Goal: Task Accomplishment & Management: Manage account settings

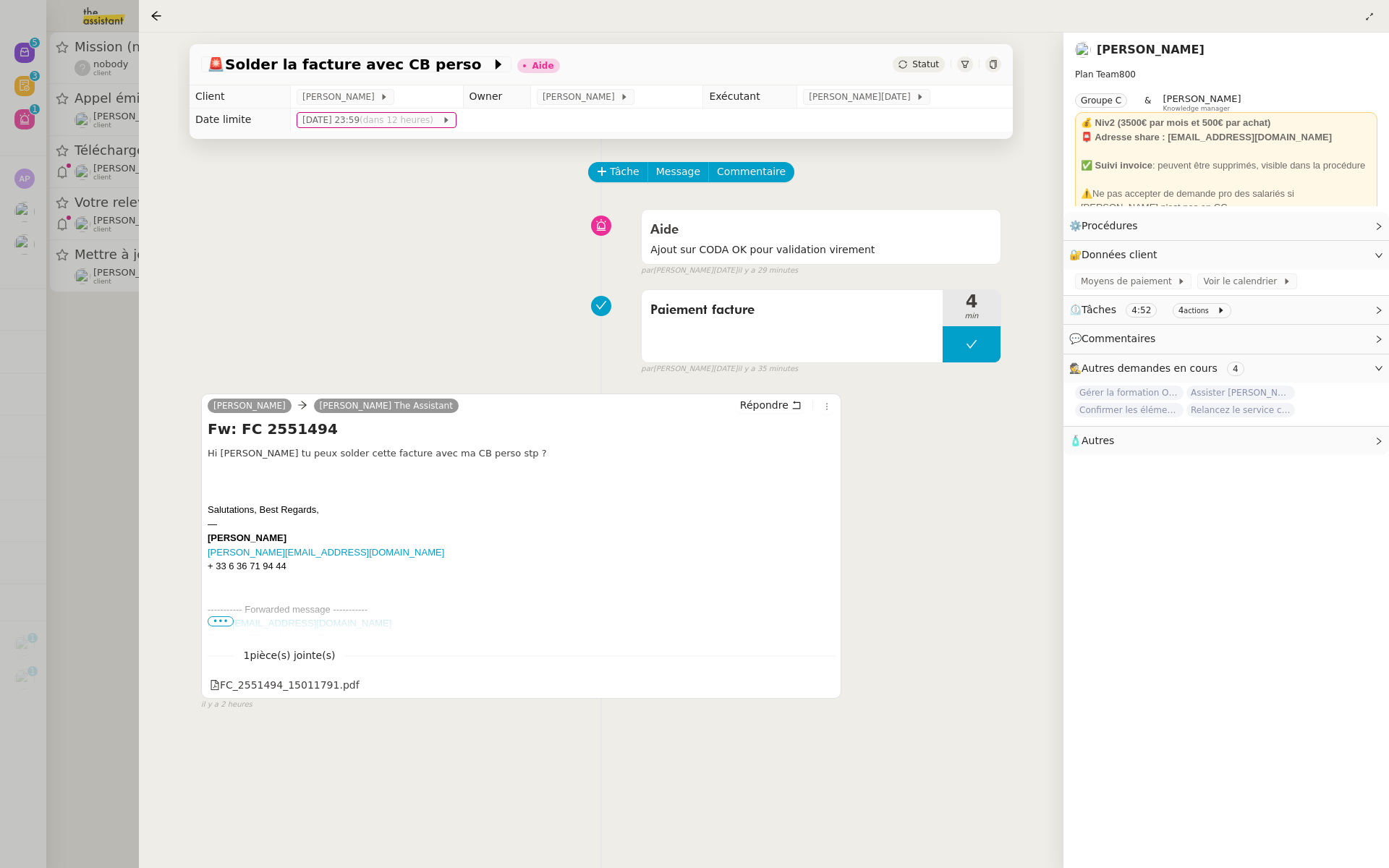
click at [29, 335] on div at bounding box center [694, 434] width 1389 height 868
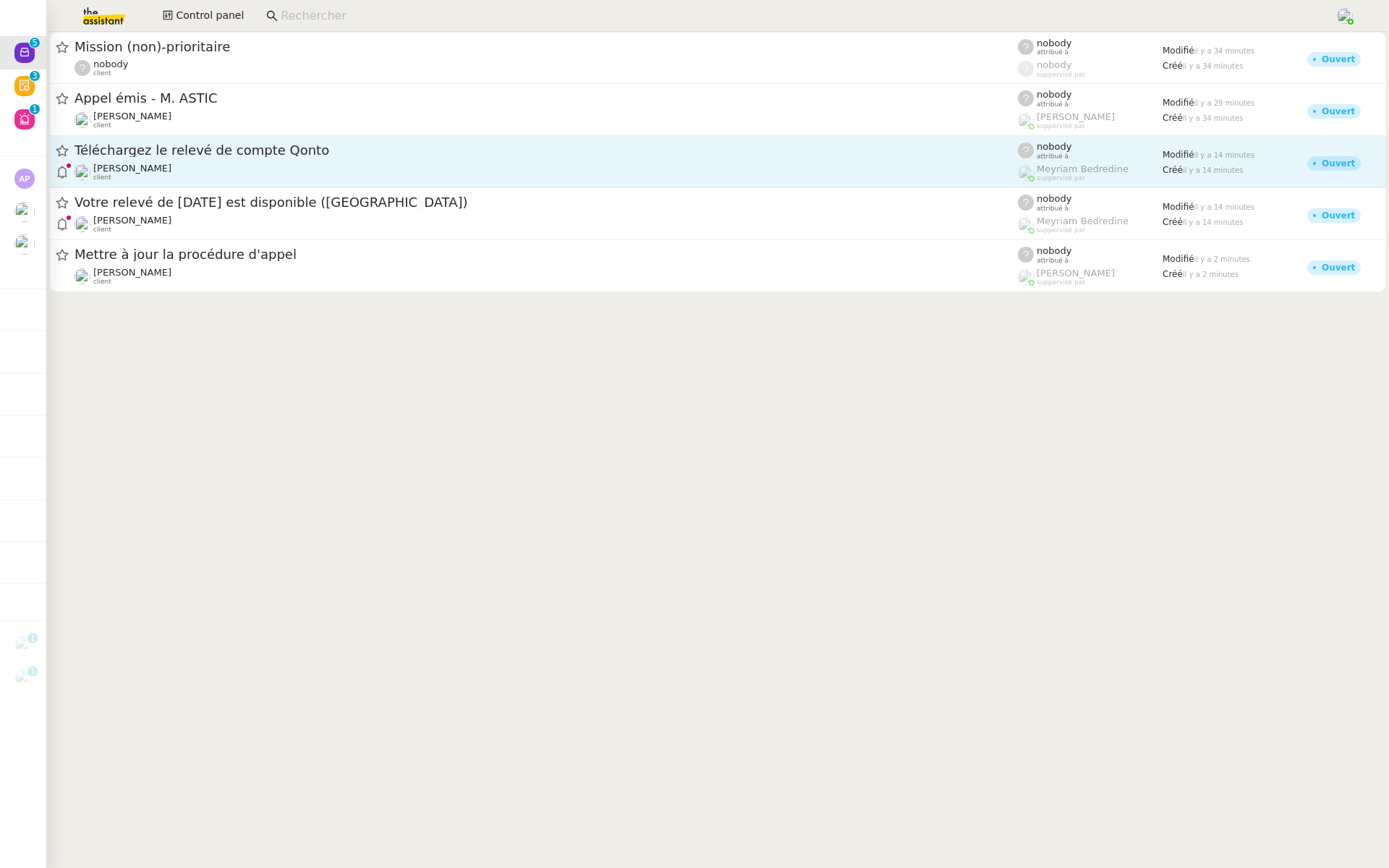
click at [194, 152] on span "Téléchargez le relevé de compte Qonto" at bounding box center [546, 150] width 943 height 13
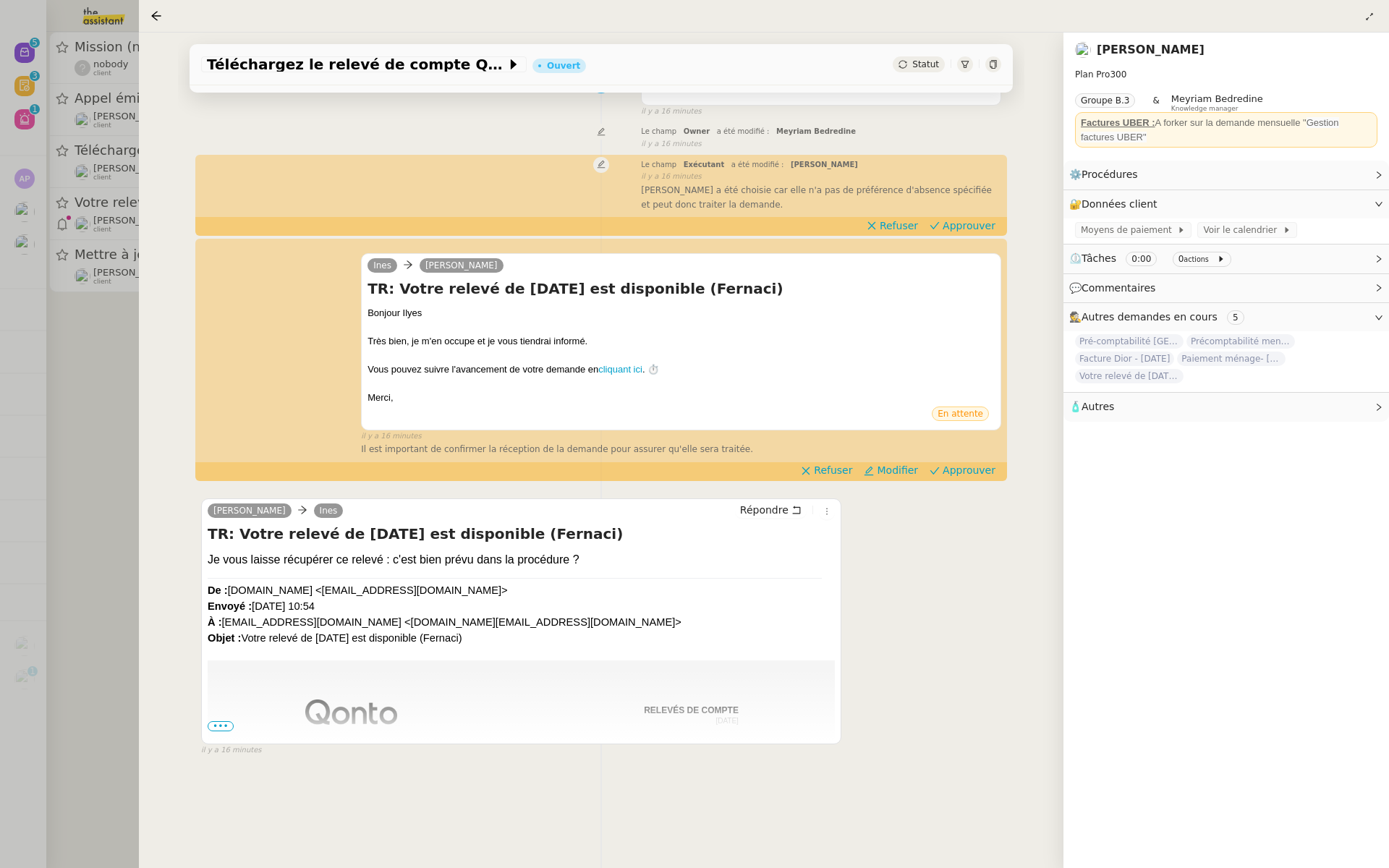
scroll to position [149, 0]
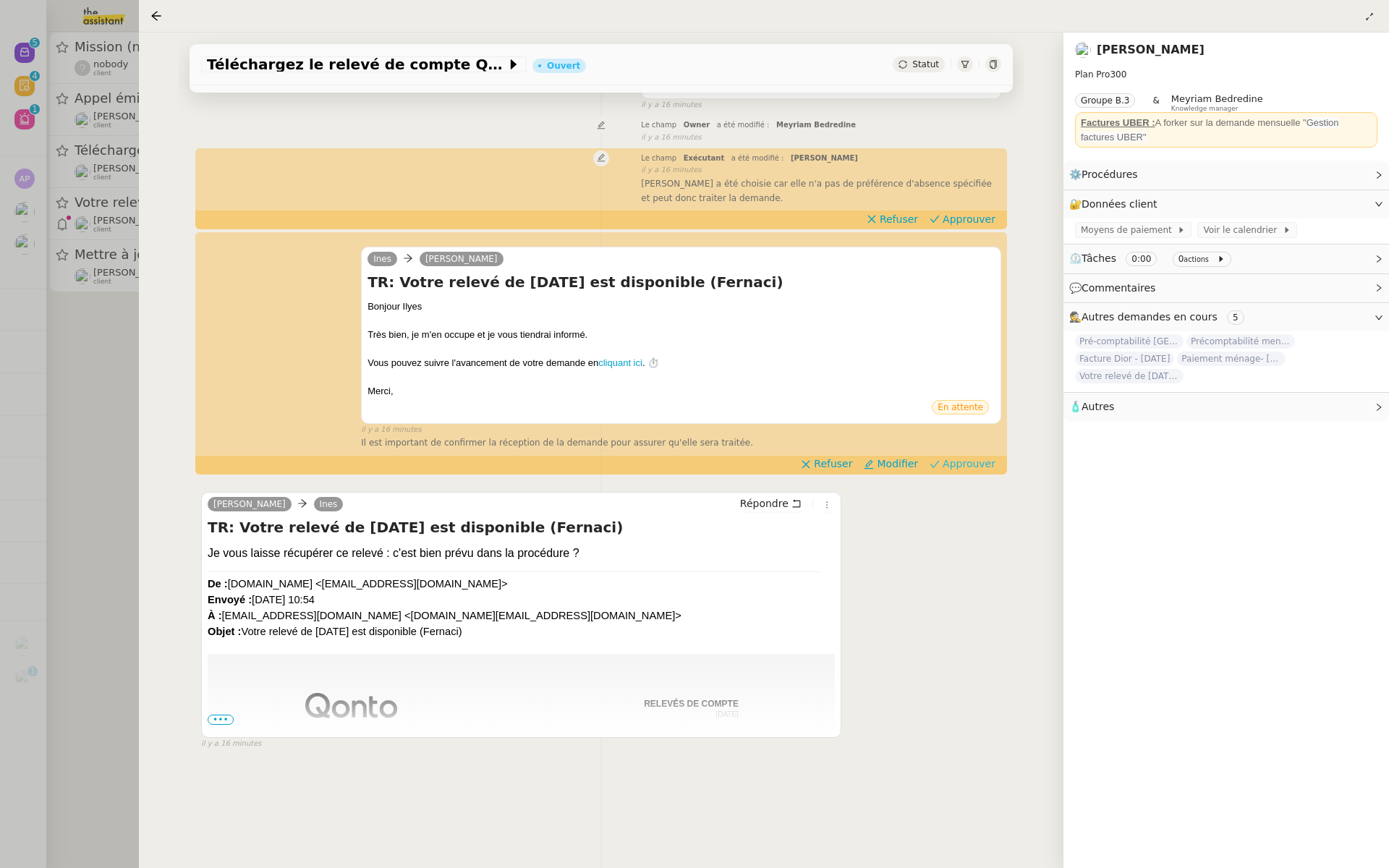
click at [970, 465] on span "Approuver" at bounding box center [968, 464] width 52 height 14
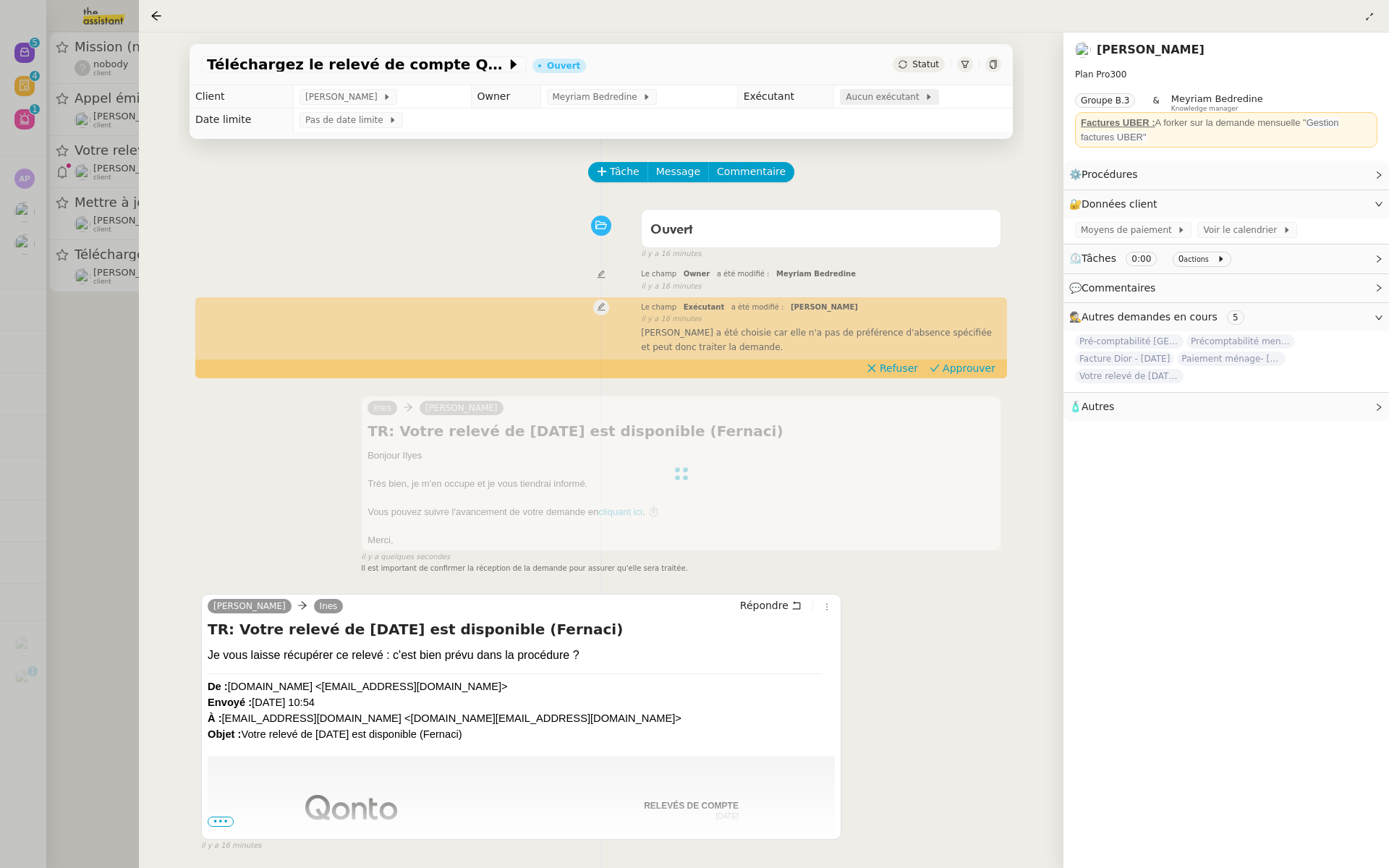
click at [868, 93] on span "Aucun exécutant" at bounding box center [885, 97] width 79 height 14
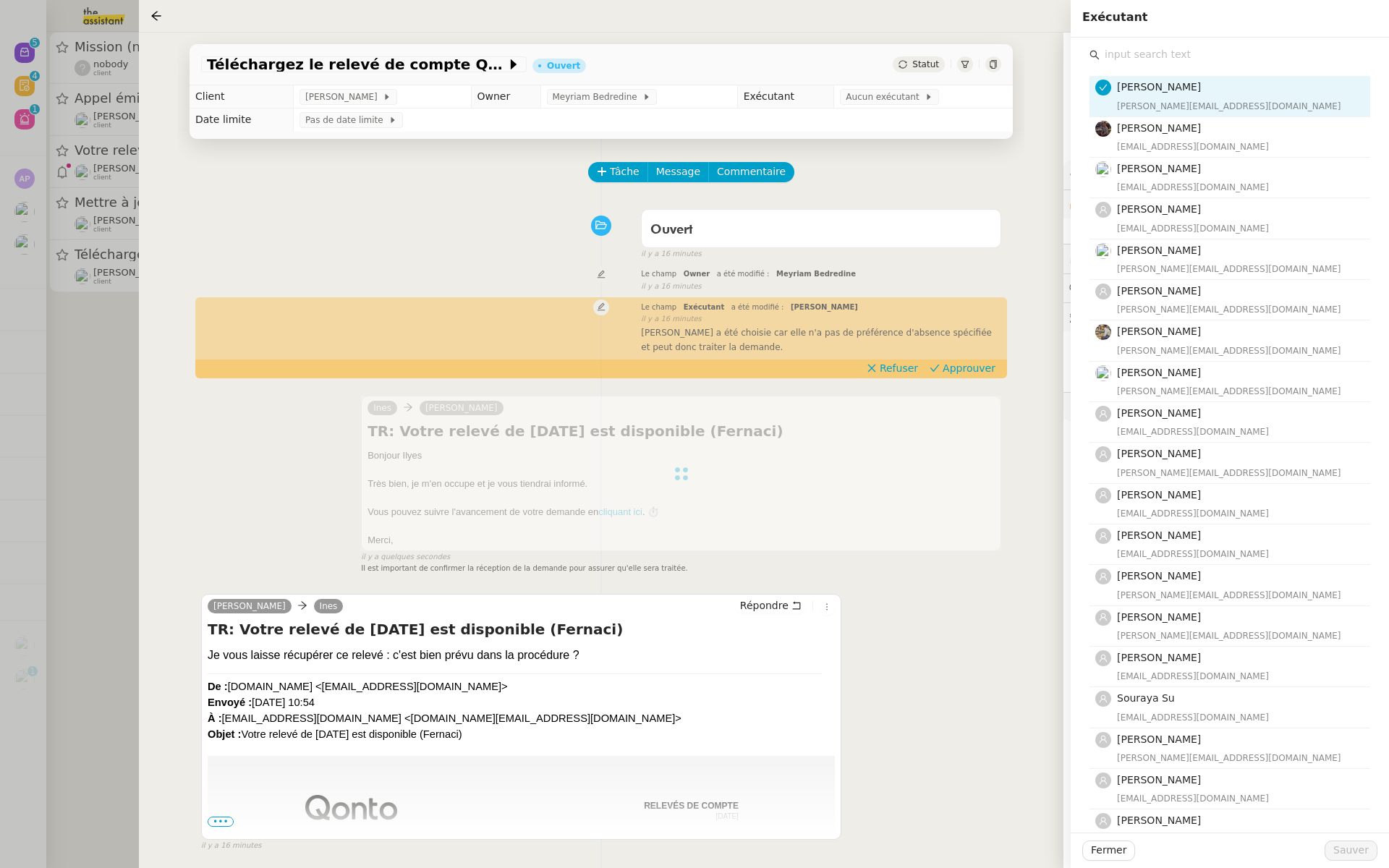
click at [1145, 52] on input "text" at bounding box center [1235, 54] width 270 height 20
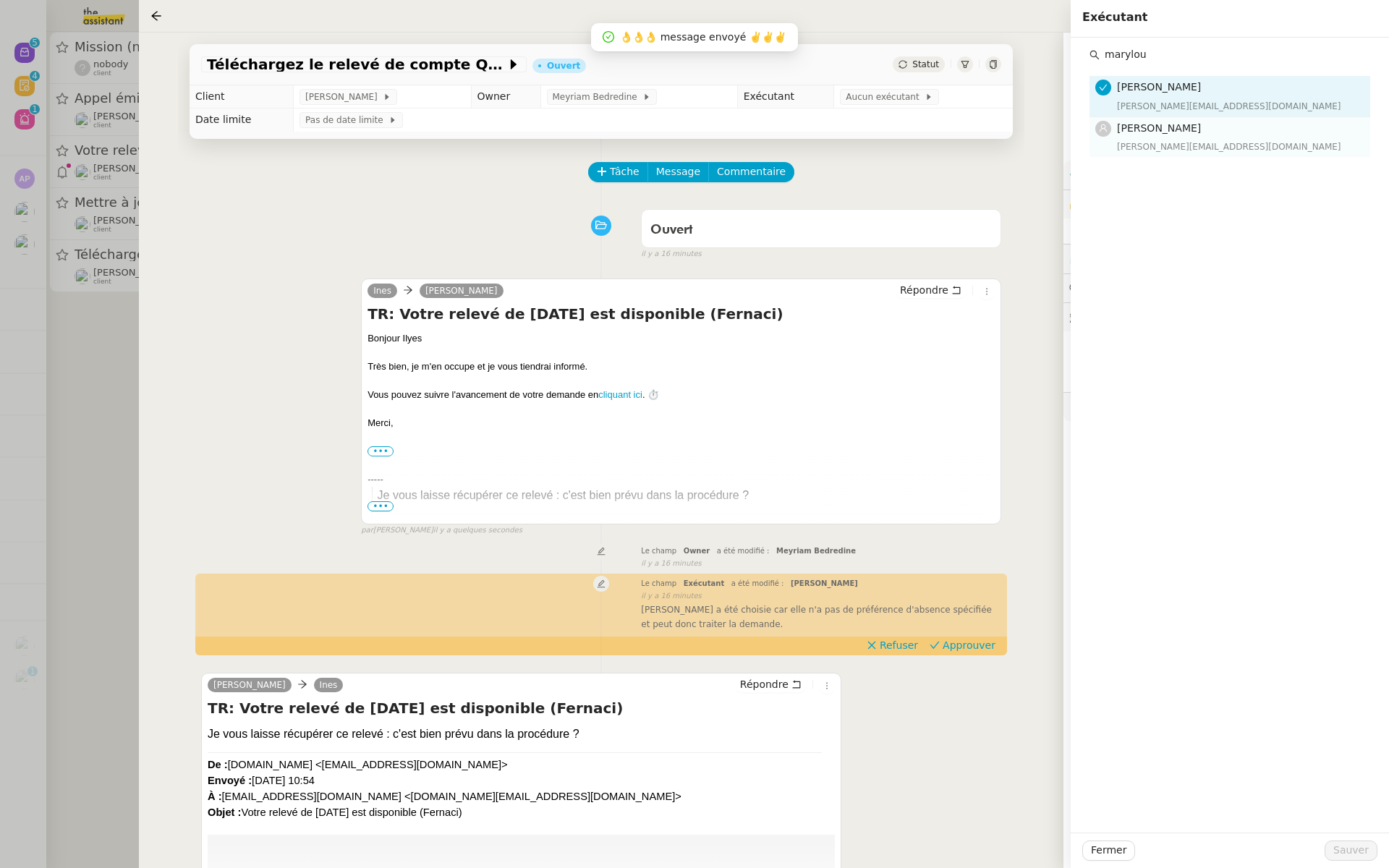
type input "marylou"
click at [1130, 129] on span "[PERSON_NAME]" at bounding box center [1159, 128] width 84 height 12
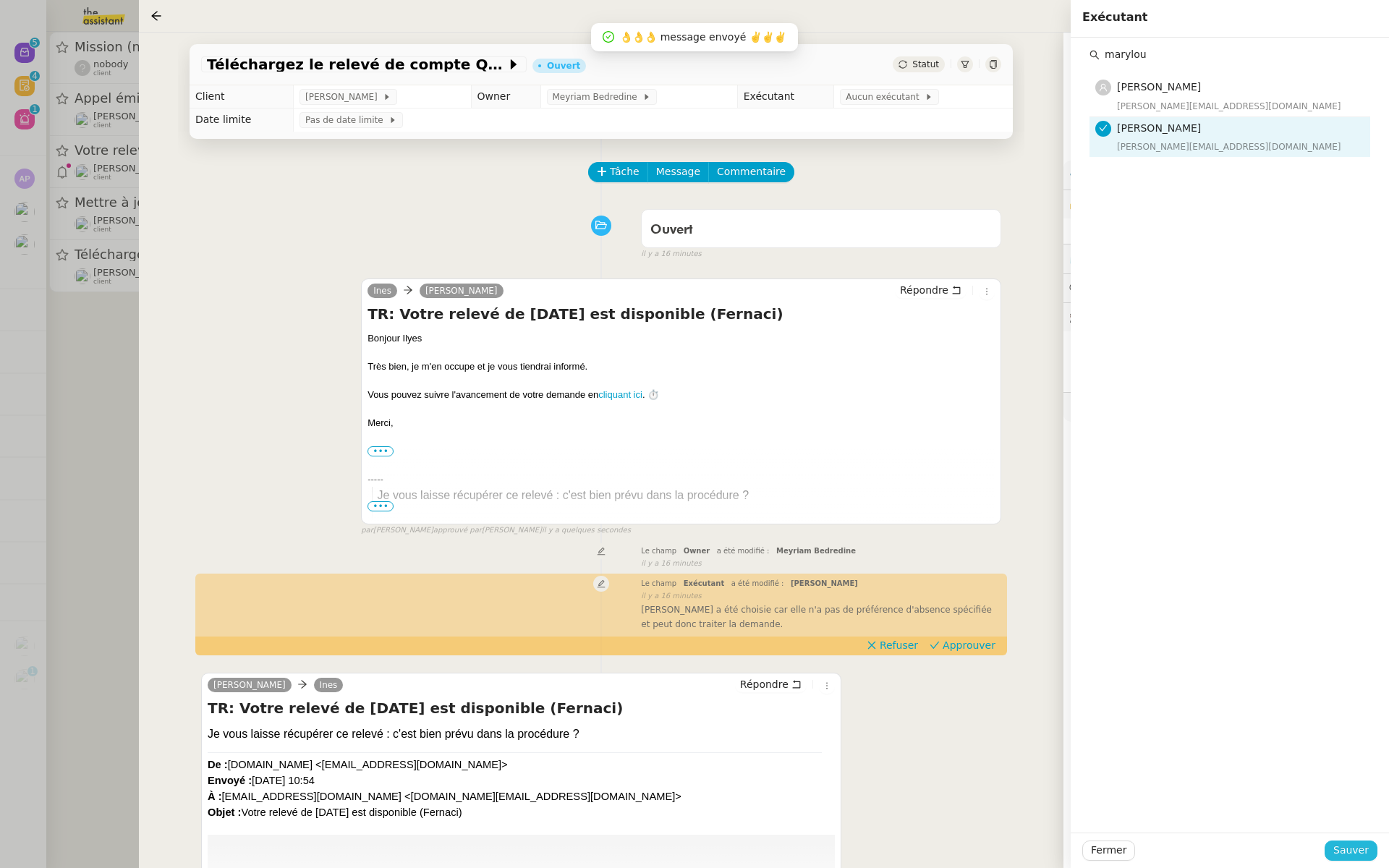
click at [1349, 850] on span "Sauver" at bounding box center [1351, 850] width 35 height 16
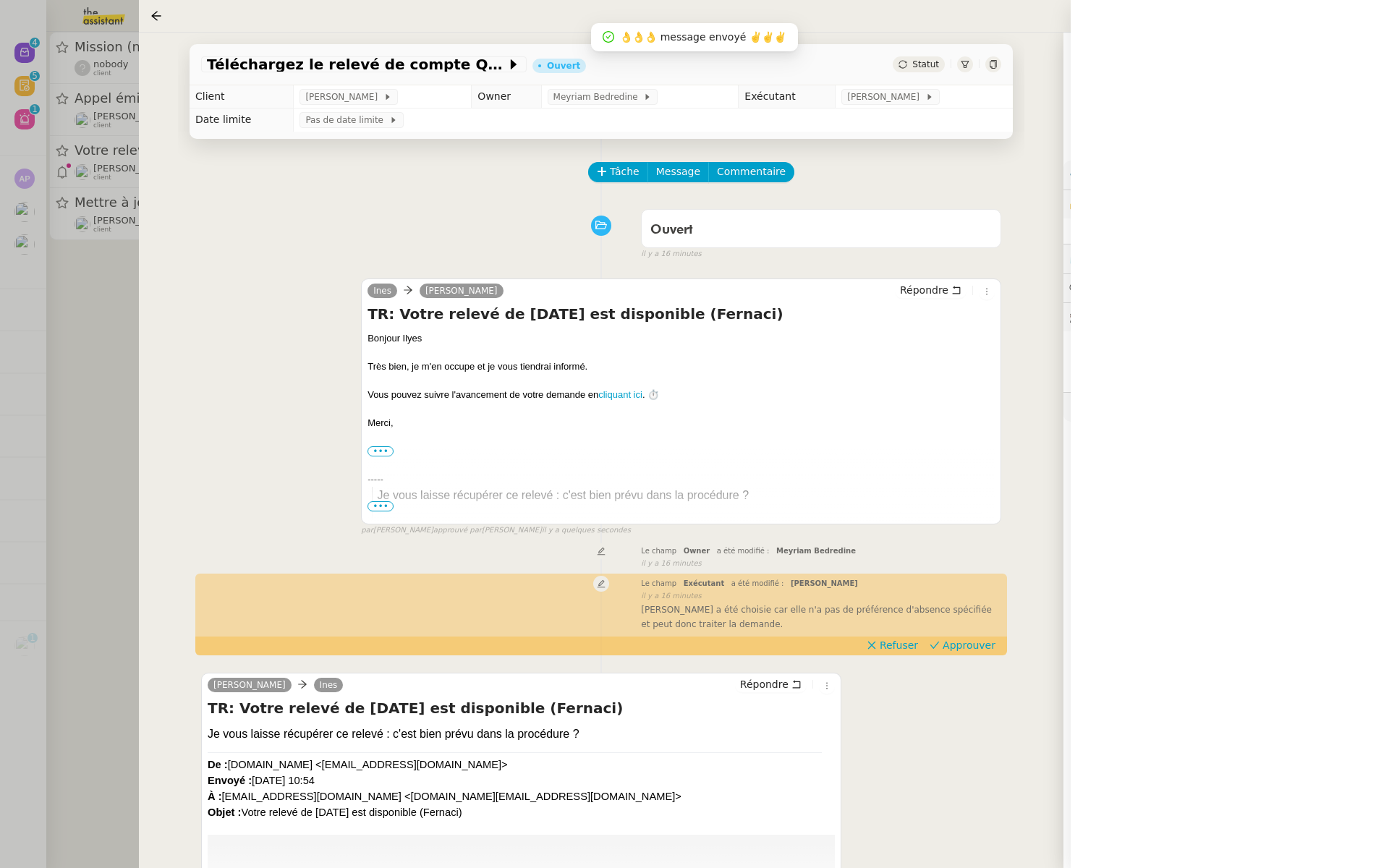
click at [4, 298] on div at bounding box center [694, 434] width 1389 height 868
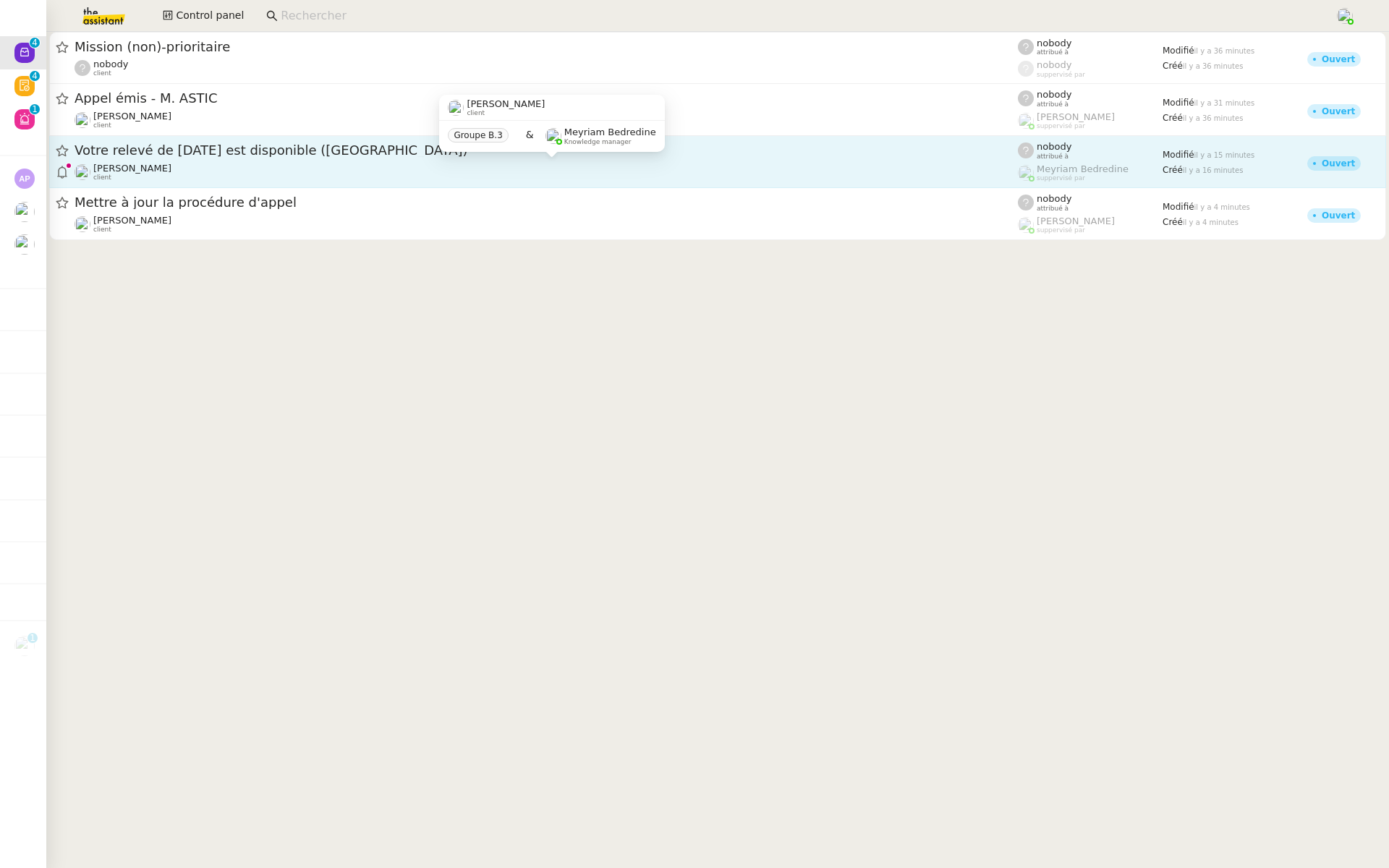
click at [334, 163] on div "Ilyes Hadj client" at bounding box center [546, 172] width 943 height 19
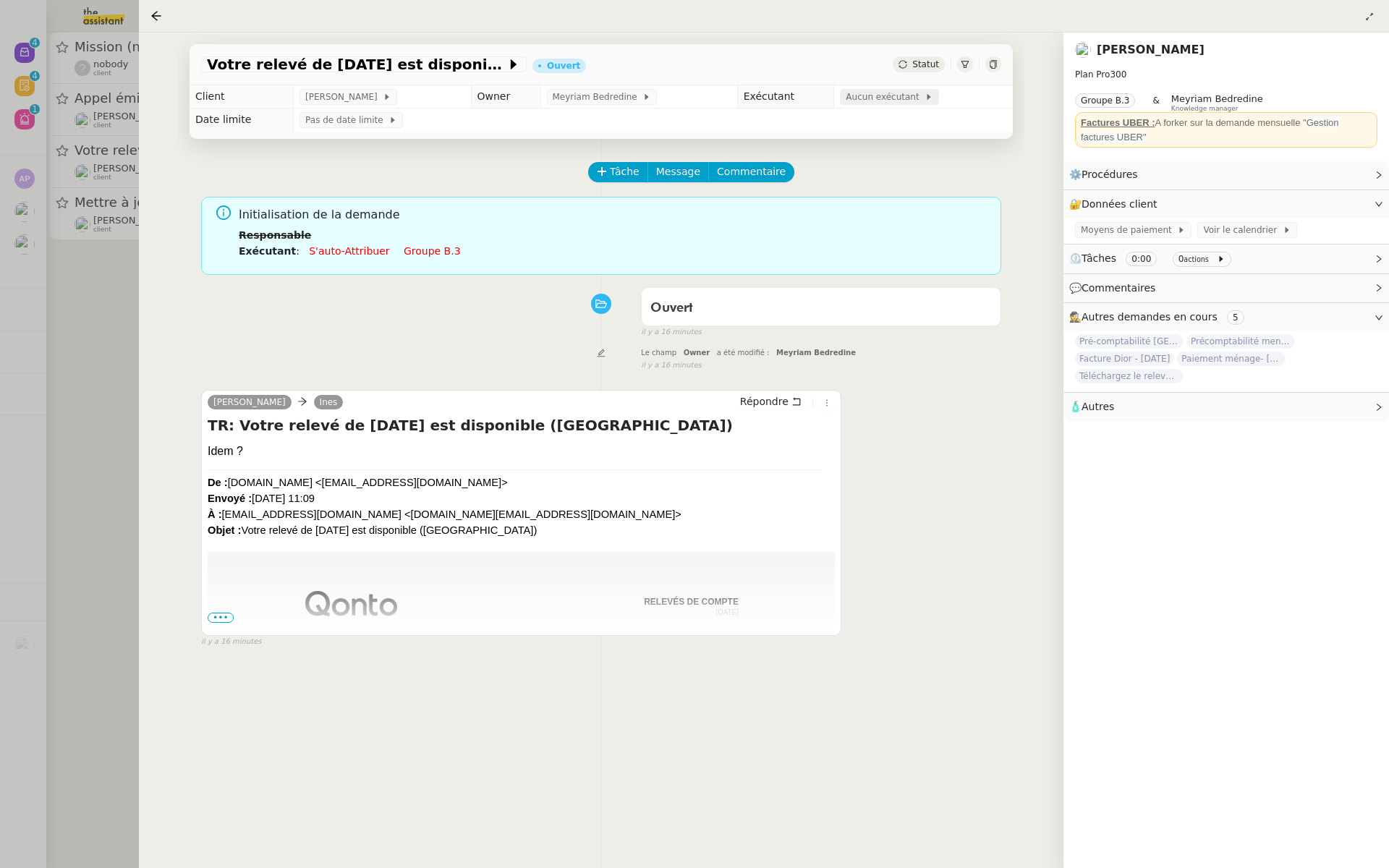
click at [864, 96] on span "Aucun exécutant" at bounding box center [885, 97] width 79 height 14
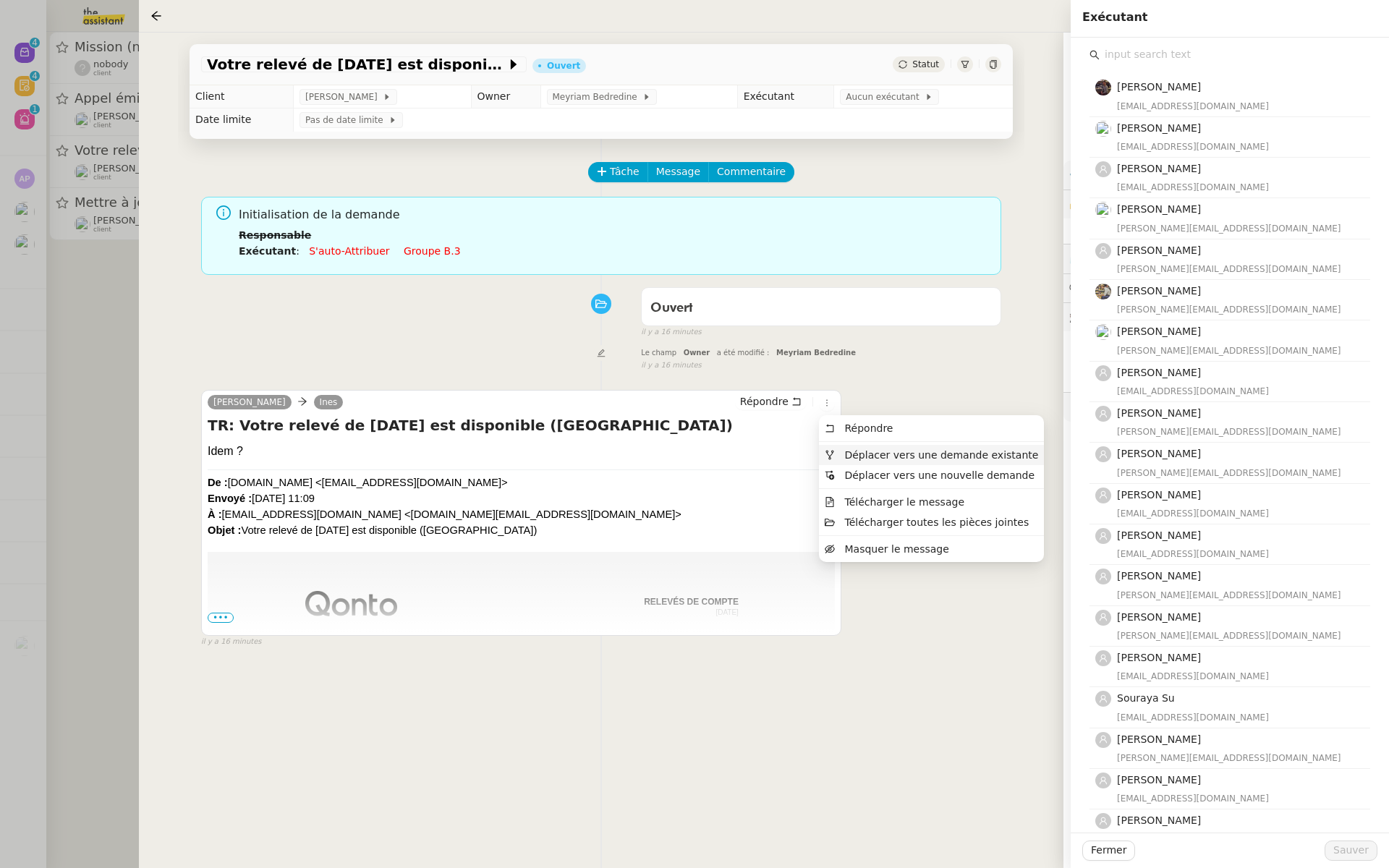
click at [848, 451] on span "Déplacer vers une demande existante" at bounding box center [942, 455] width 194 height 12
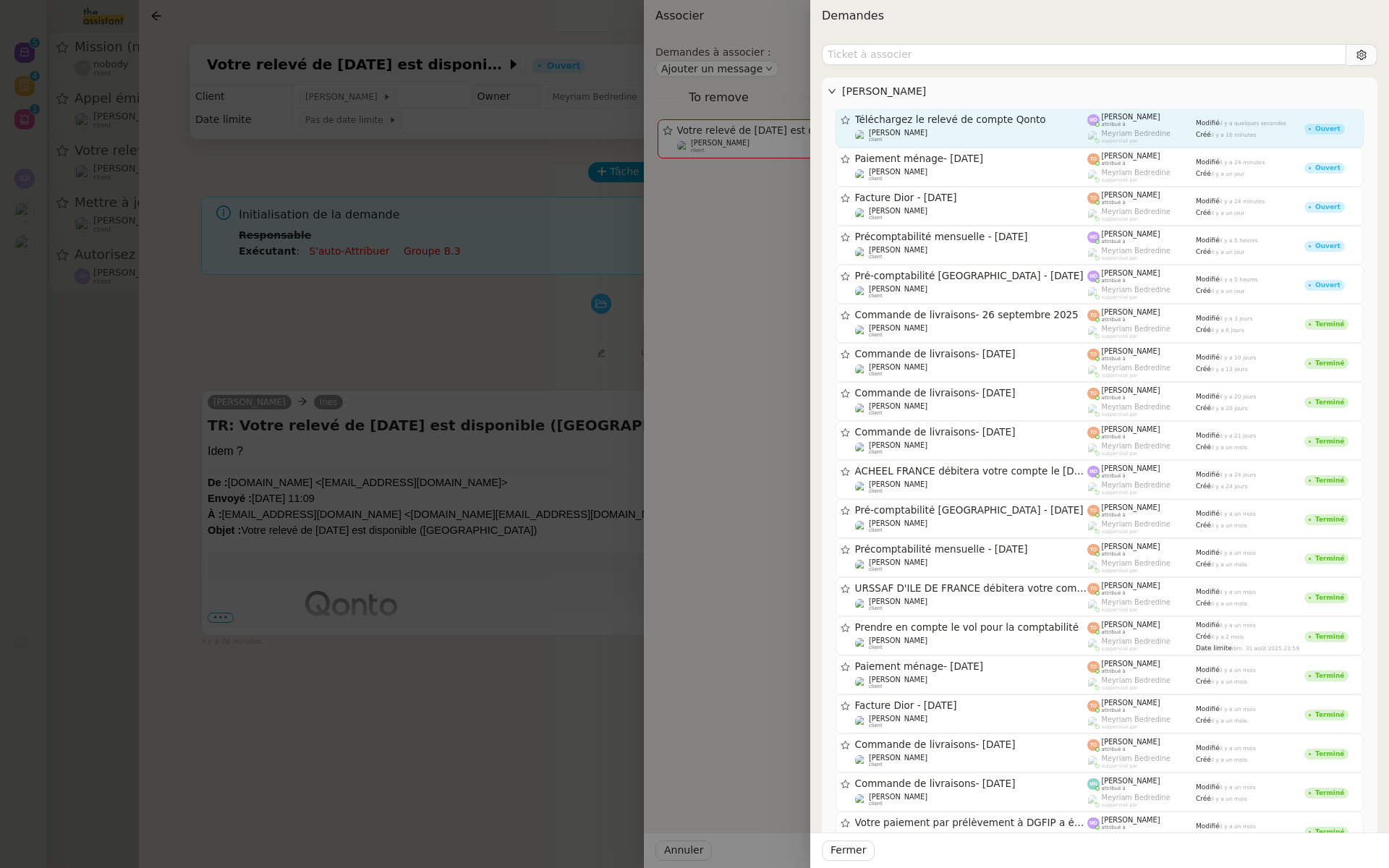
click at [1036, 115] on span "Téléchargez le relevé de compte Qonto" at bounding box center [971, 120] width 233 height 10
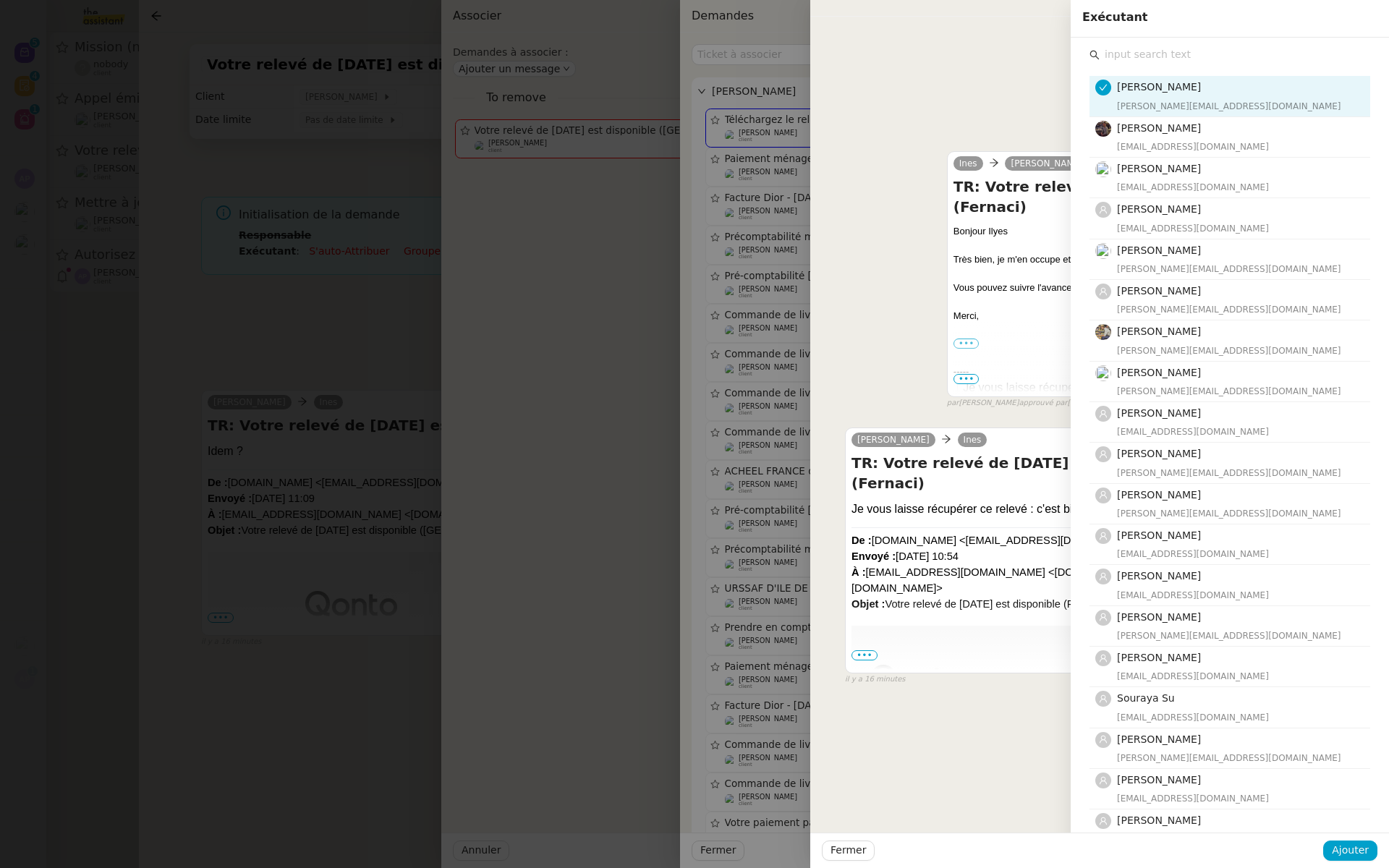
click at [894, 731] on div "Tâche Message Commentaire Veuillez patienter une erreur s'est produite 👌👌👌 mess…" at bounding box center [1099, 445] width 555 height 868
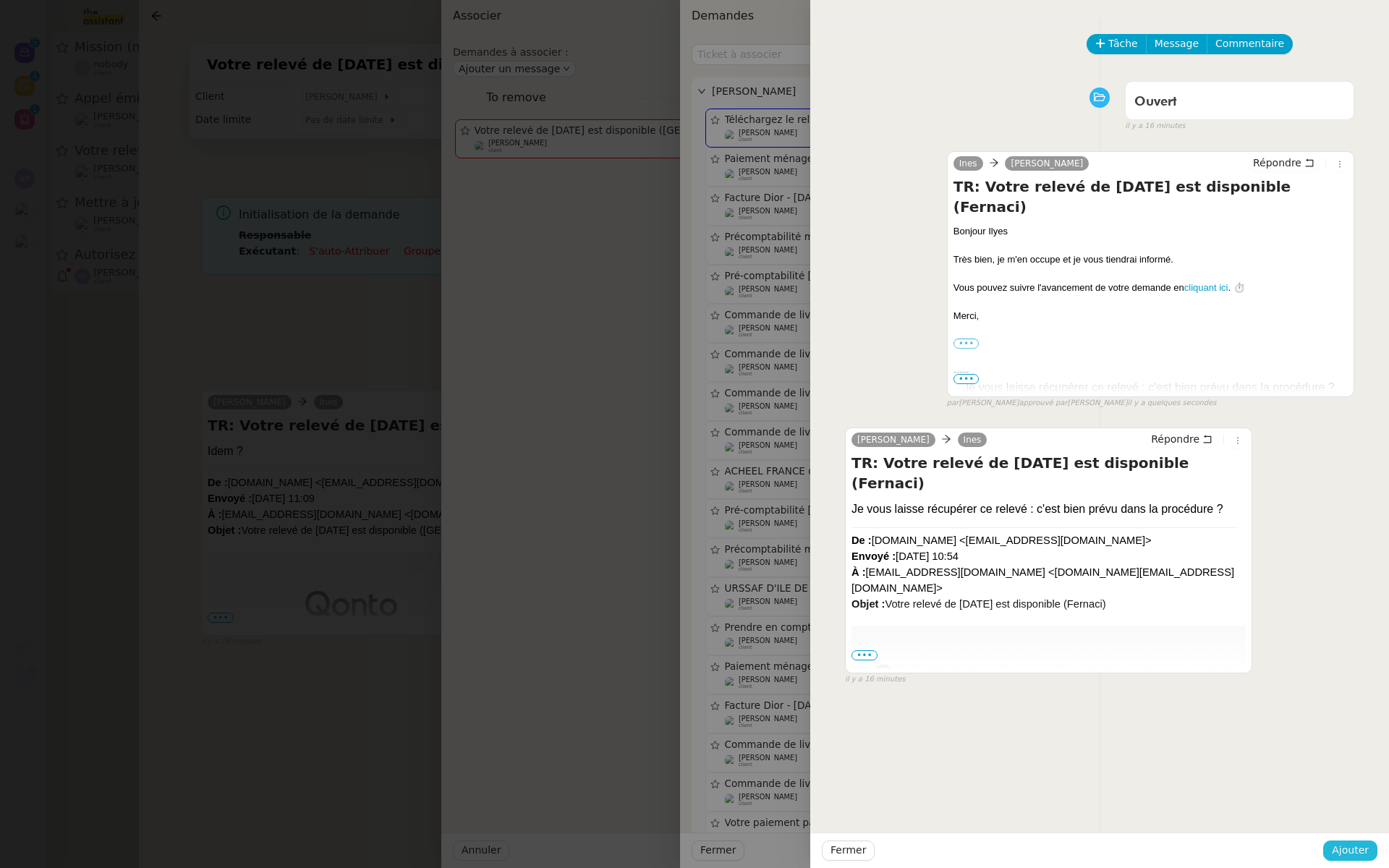
click at [1358, 856] on span "Ajouter" at bounding box center [1350, 850] width 37 height 16
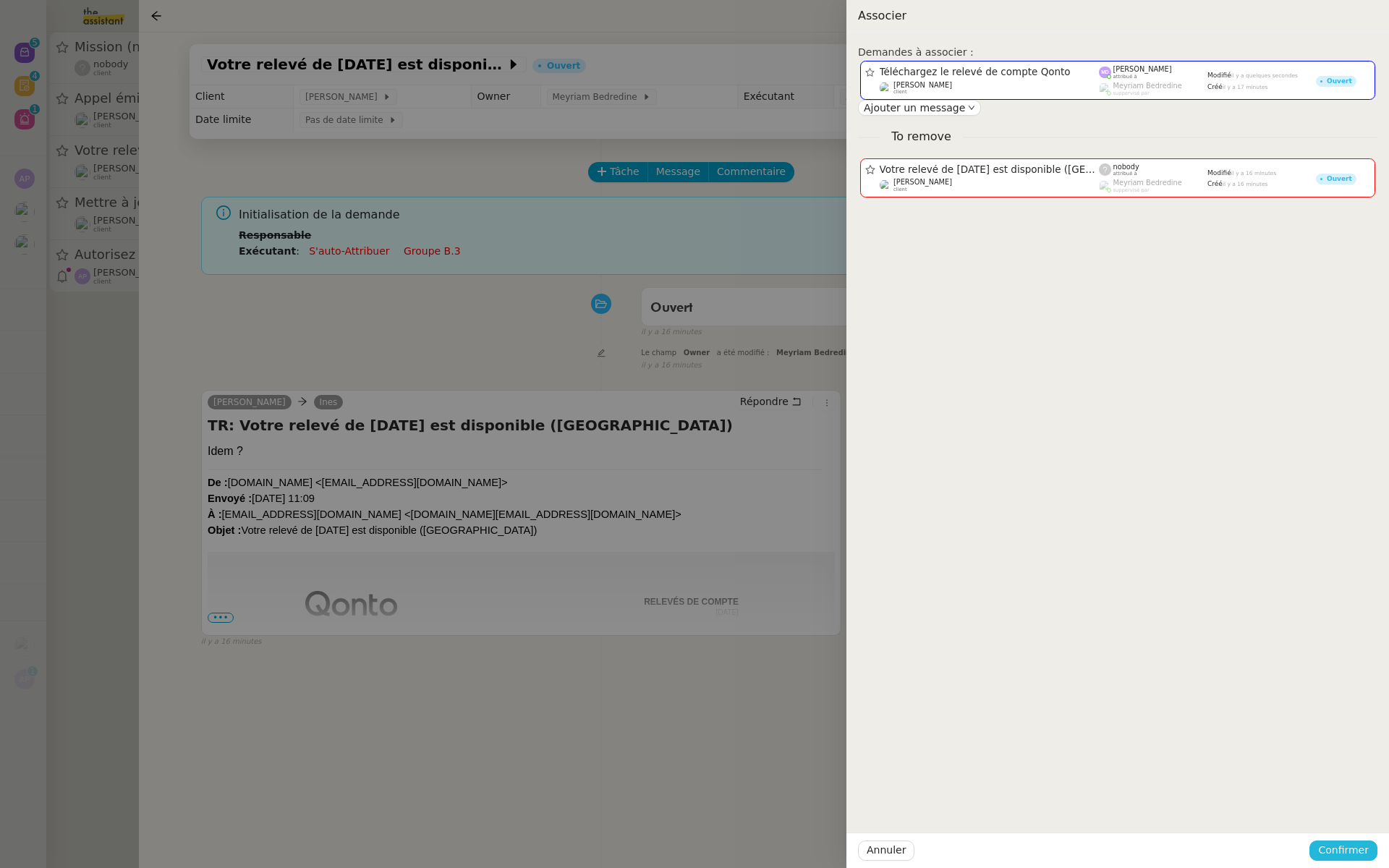
click at [1340, 849] on span "Confirmer" at bounding box center [1344, 850] width 51 height 16
click at [1358, 807] on span "Ajouter" at bounding box center [1344, 812] width 37 height 14
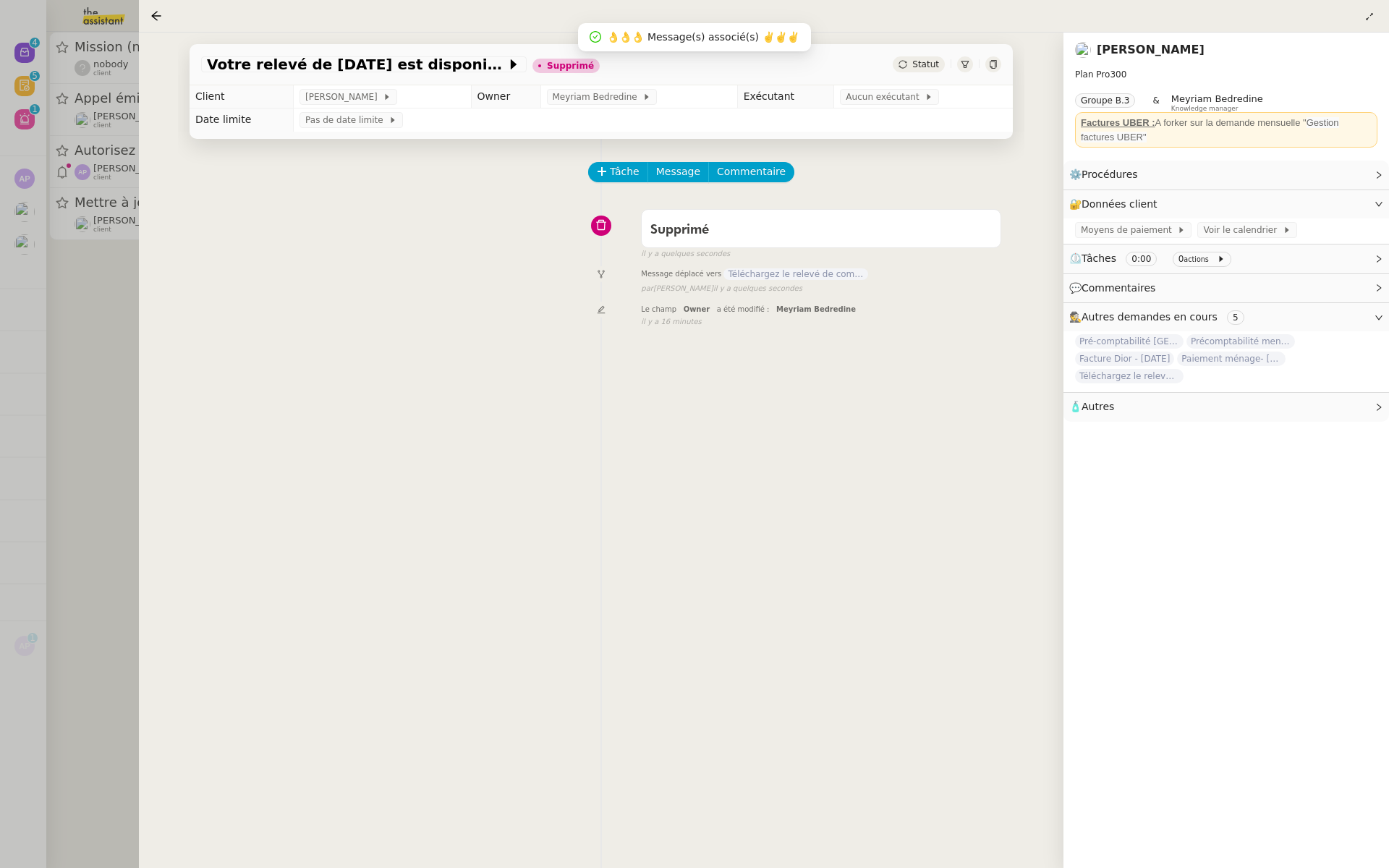
click at [118, 168] on div at bounding box center [694, 434] width 1389 height 868
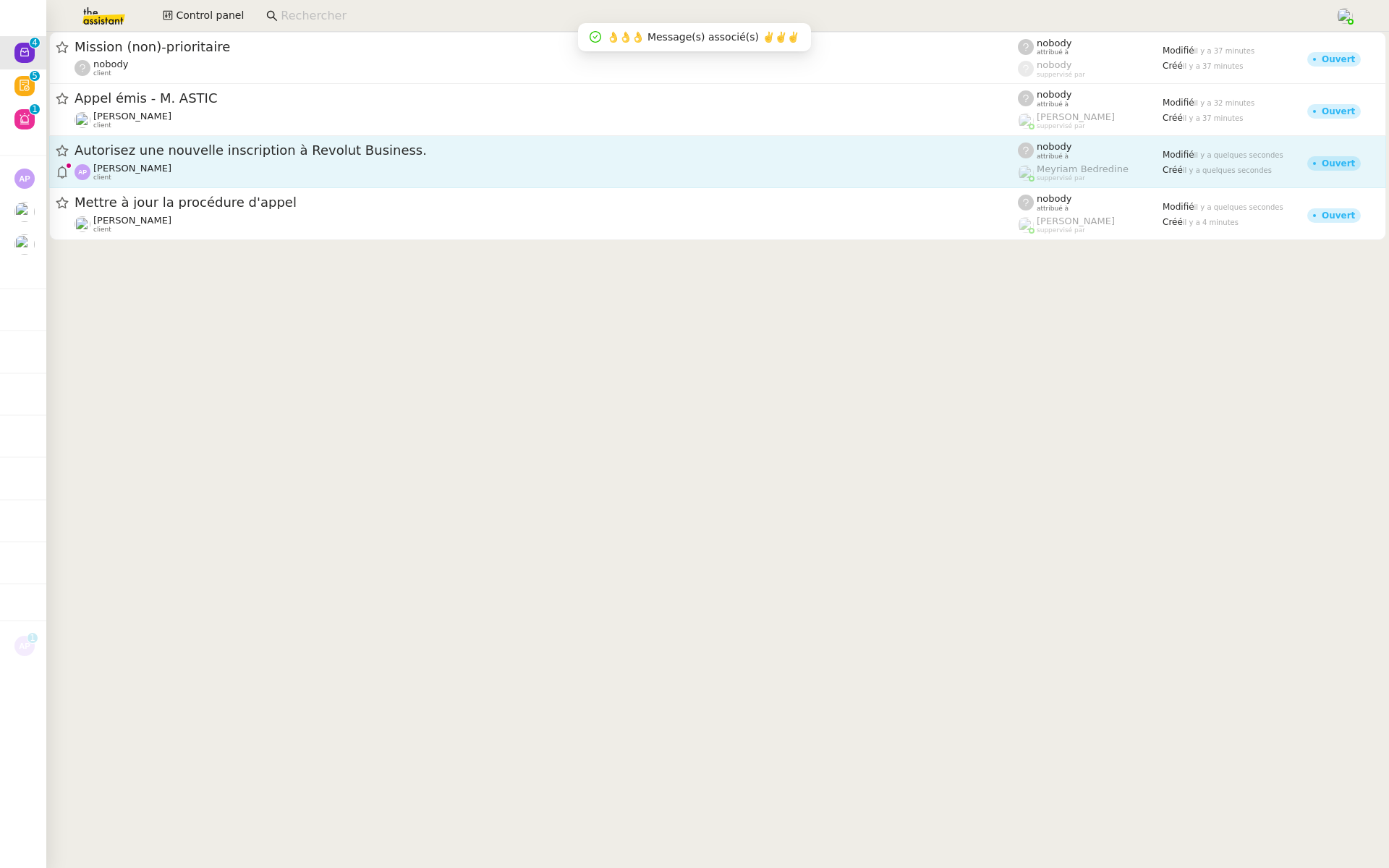
click at [204, 157] on div "Autorisez une nouvelle inscription à Revolut Business." at bounding box center [546, 150] width 943 height 18
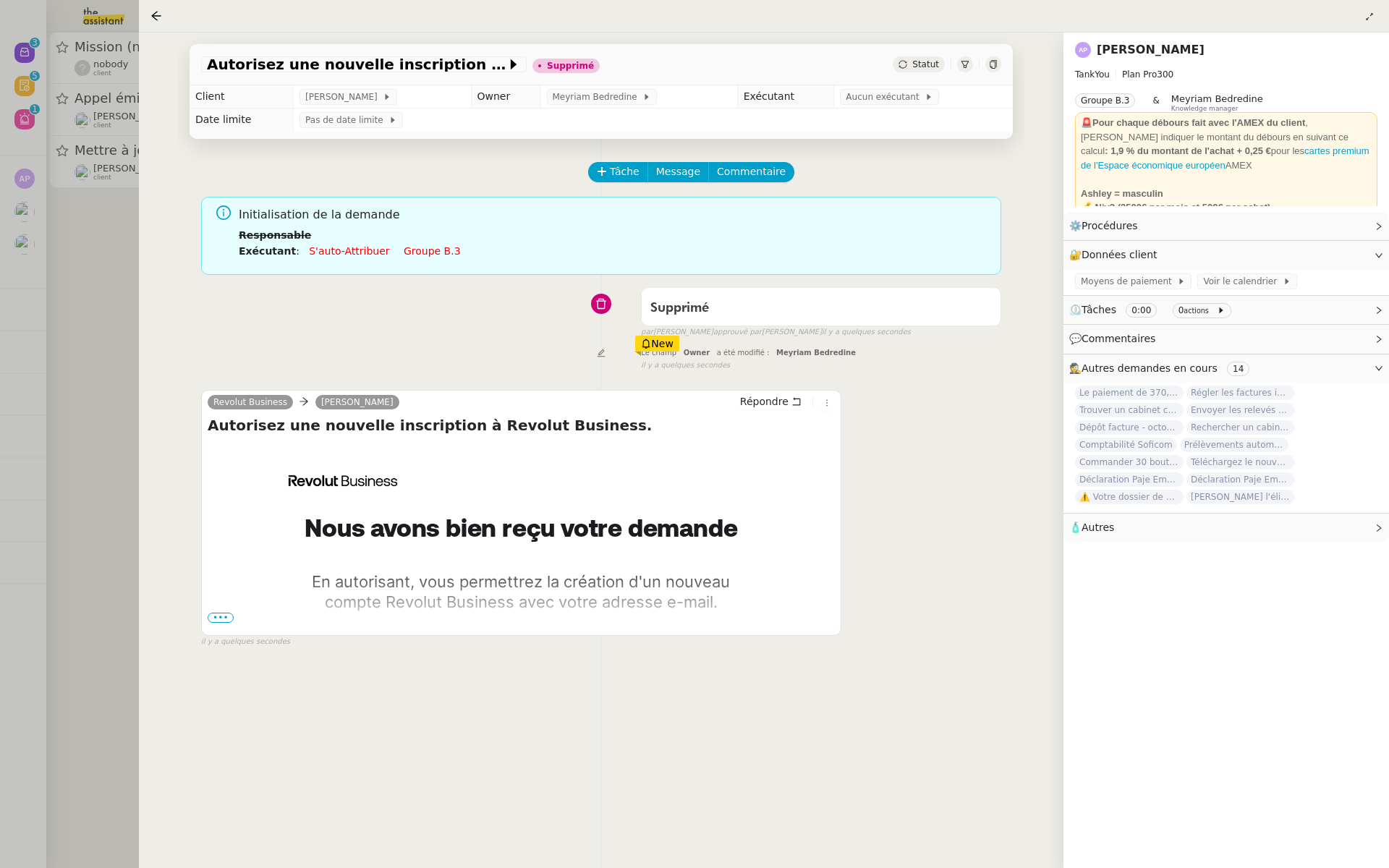
click at [80, 300] on div at bounding box center [694, 434] width 1389 height 868
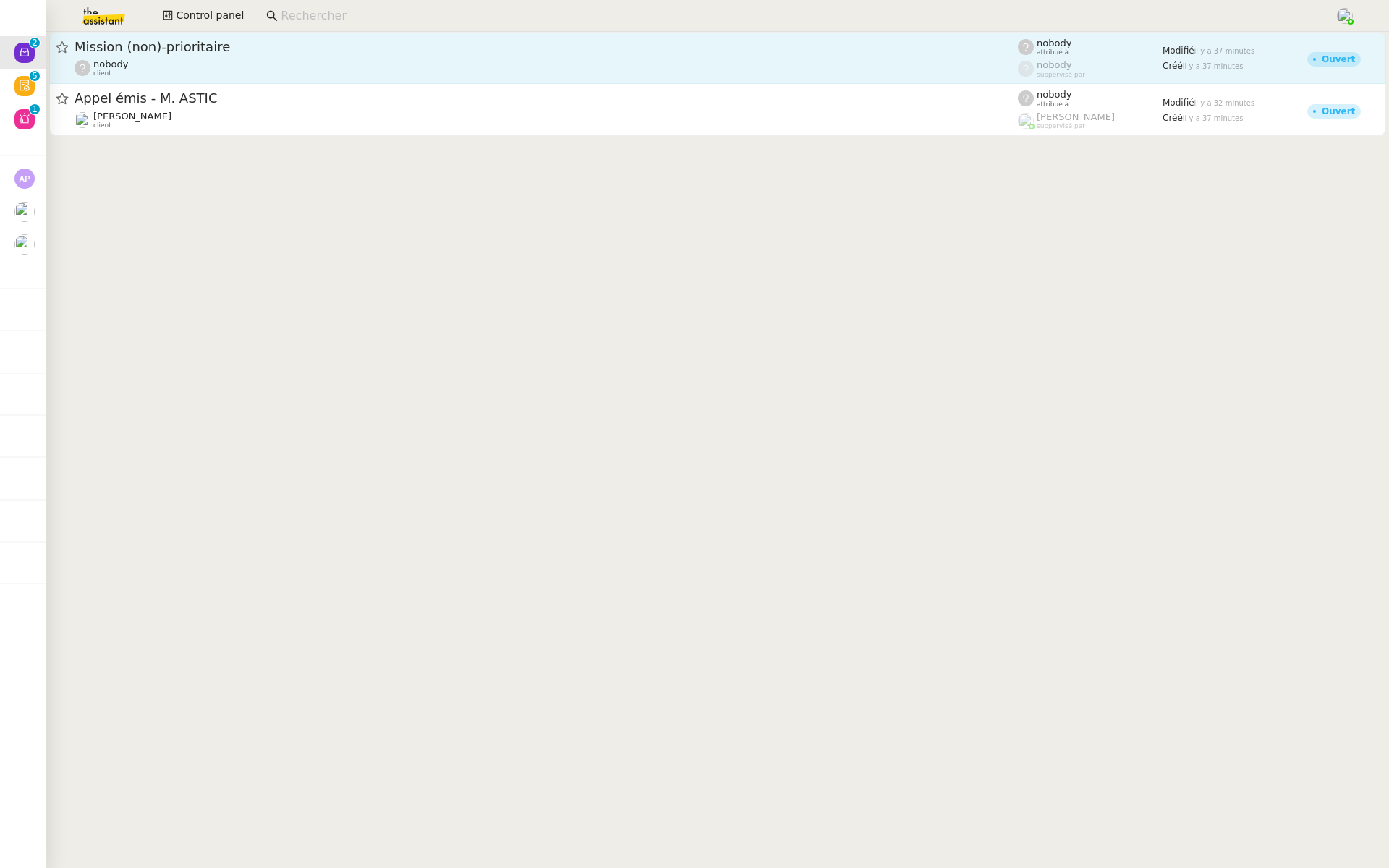
click at [187, 53] on div "Mission (non)-prioritaire" at bounding box center [546, 47] width 943 height 17
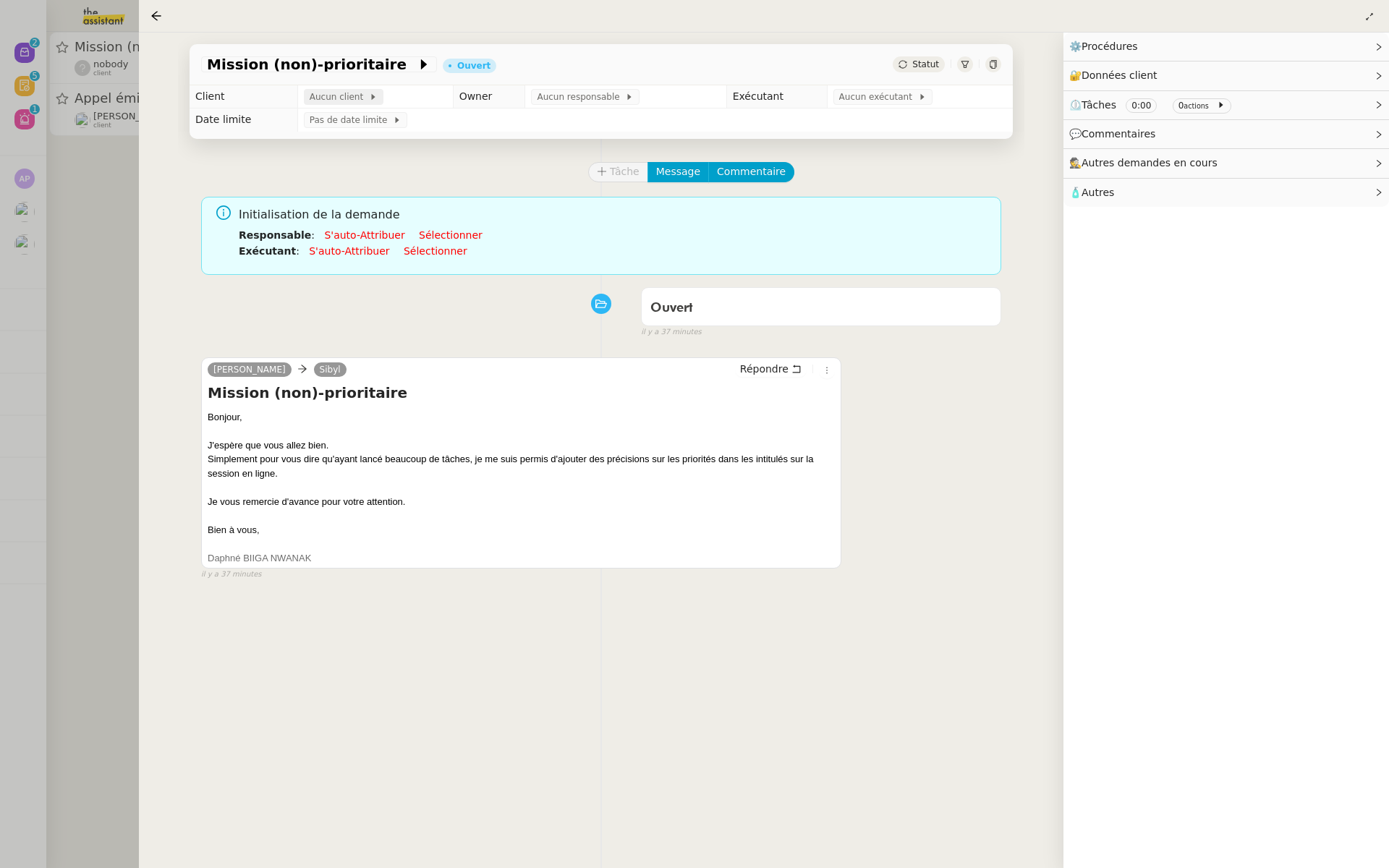
click at [332, 90] on span "Aucun client" at bounding box center [339, 97] width 60 height 14
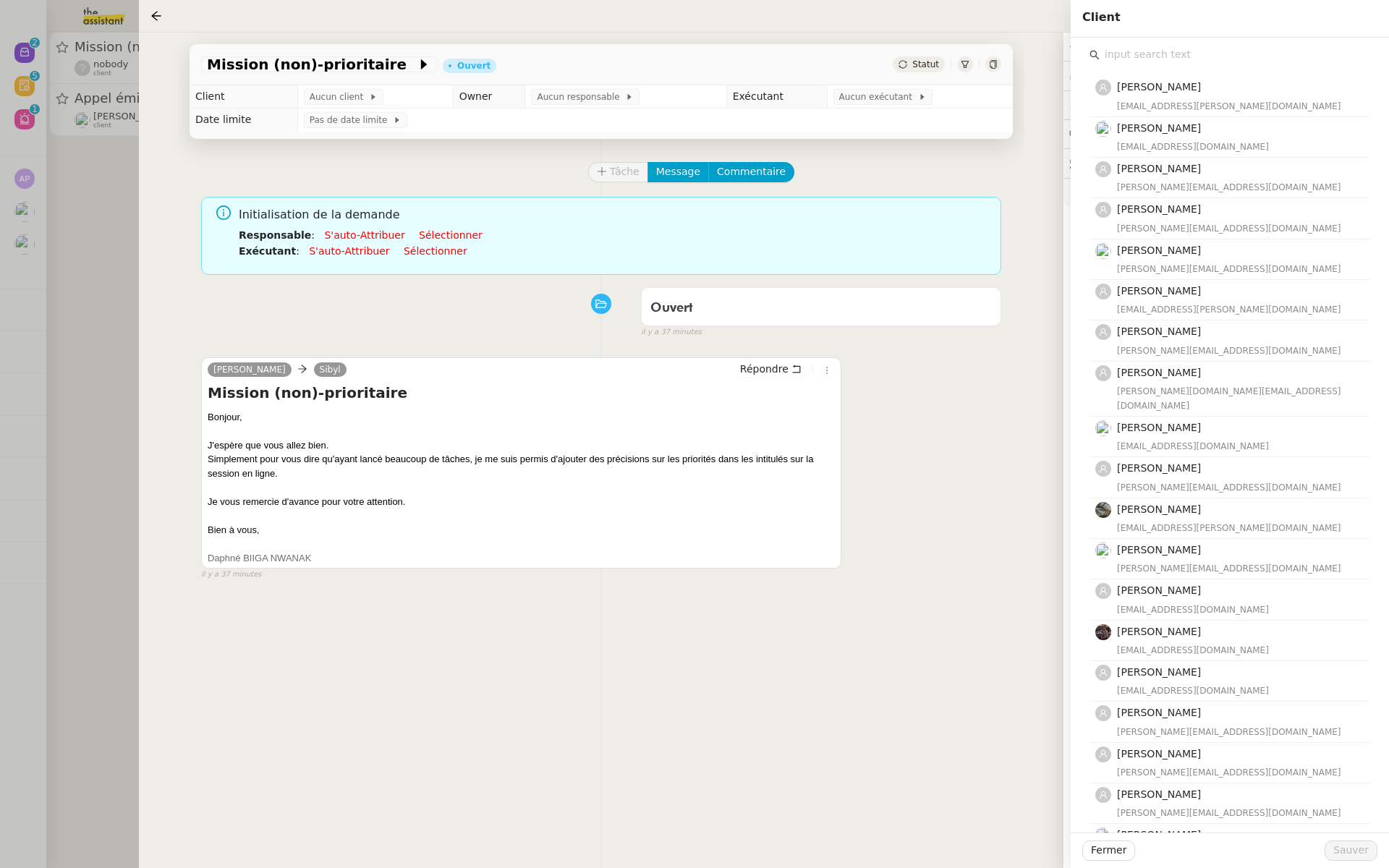
click at [1148, 63] on input "text" at bounding box center [1235, 54] width 270 height 20
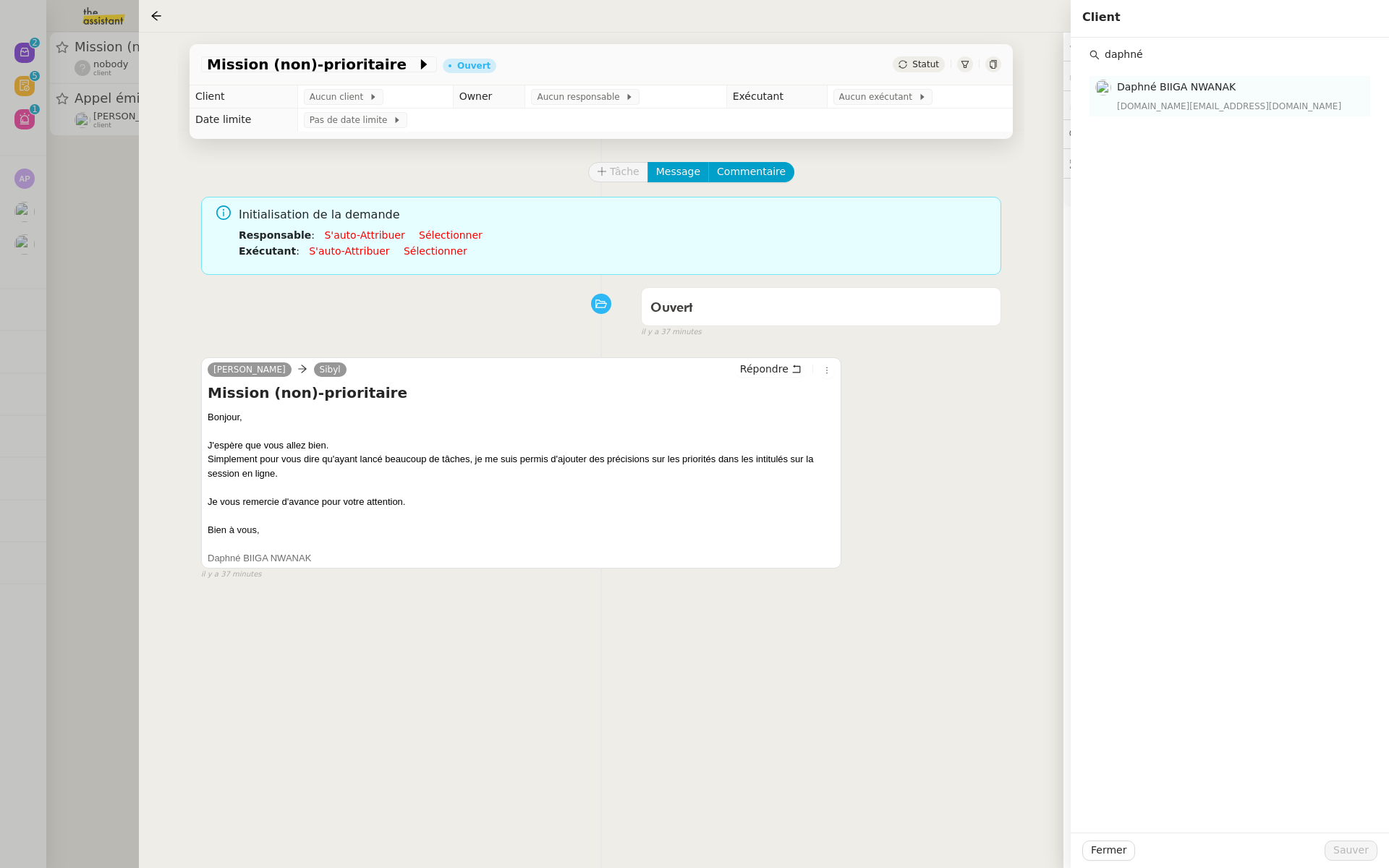
type input "daphné"
click at [1188, 99] on div "daphnebaudouin.contact@gmail.com" at bounding box center [1239, 107] width 244 height 14
click at [1345, 856] on span "Sauver" at bounding box center [1351, 850] width 35 height 16
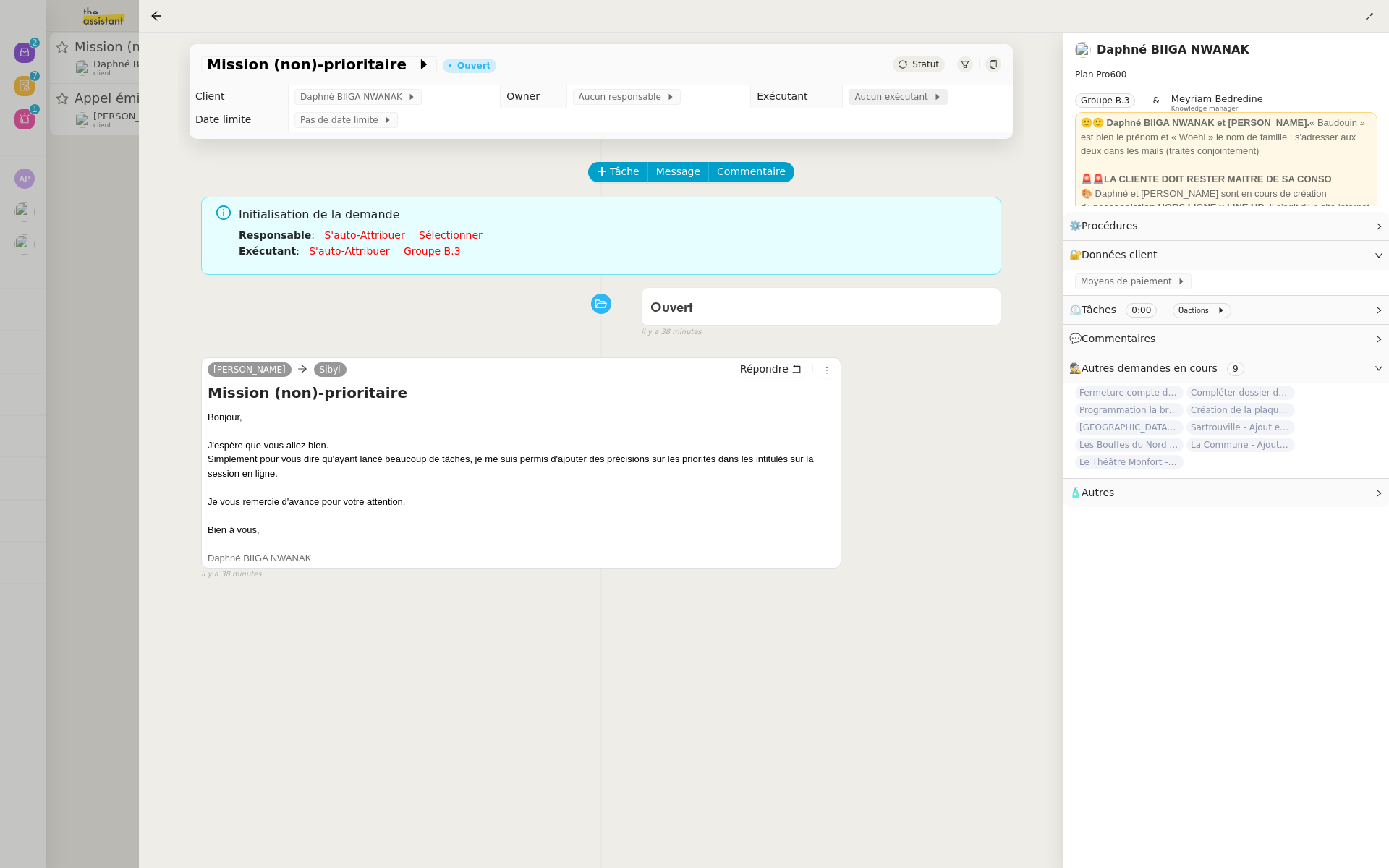
click at [873, 99] on span "Aucun exécutant" at bounding box center [894, 97] width 79 height 14
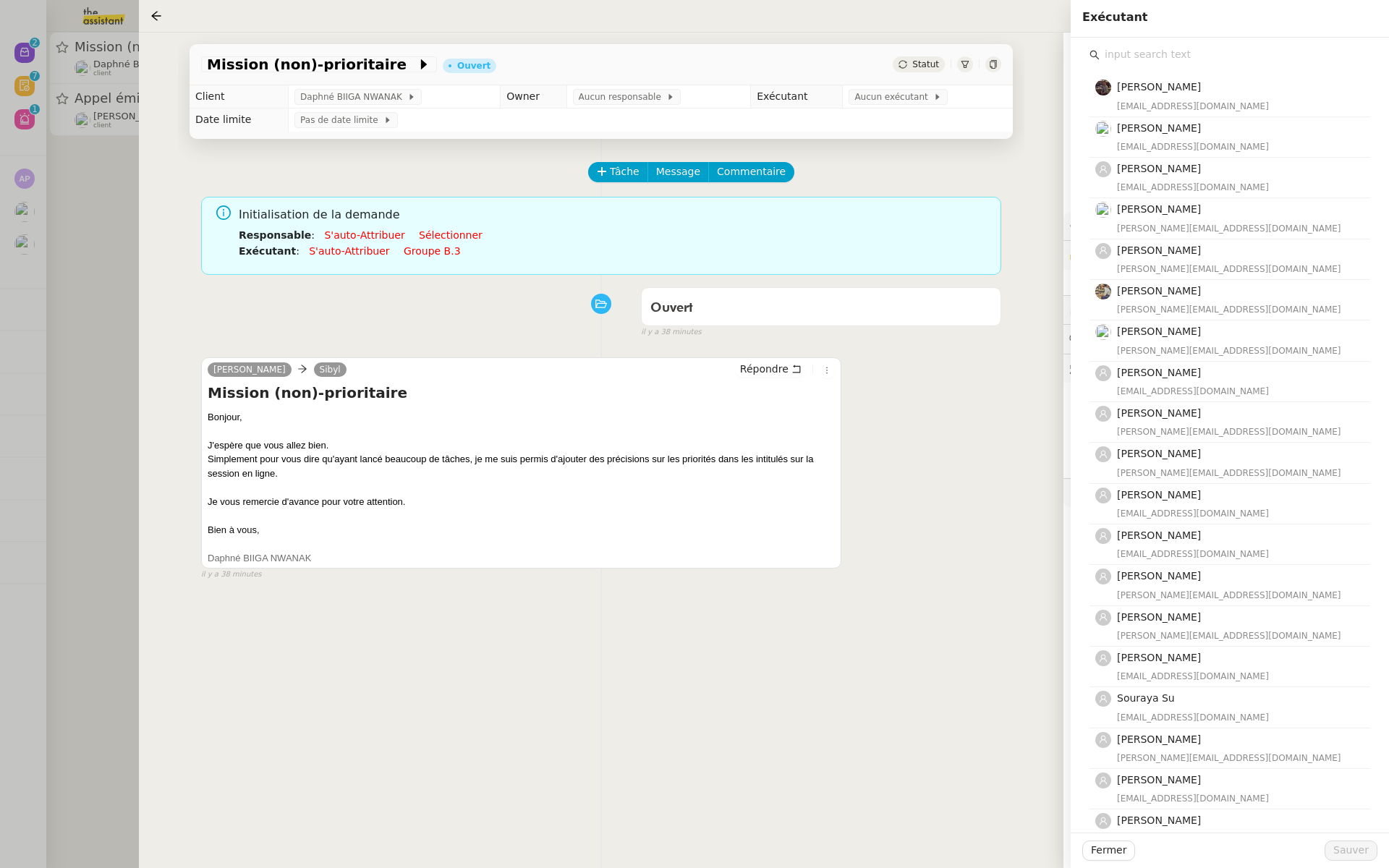
click at [1137, 60] on input "text" at bounding box center [1235, 54] width 270 height 20
click at [913, 146] on div "Tâche Message Commentaire Veuillez patienter une erreur s'est produite 👌👌👌 mess…" at bounding box center [601, 573] width 847 height 868
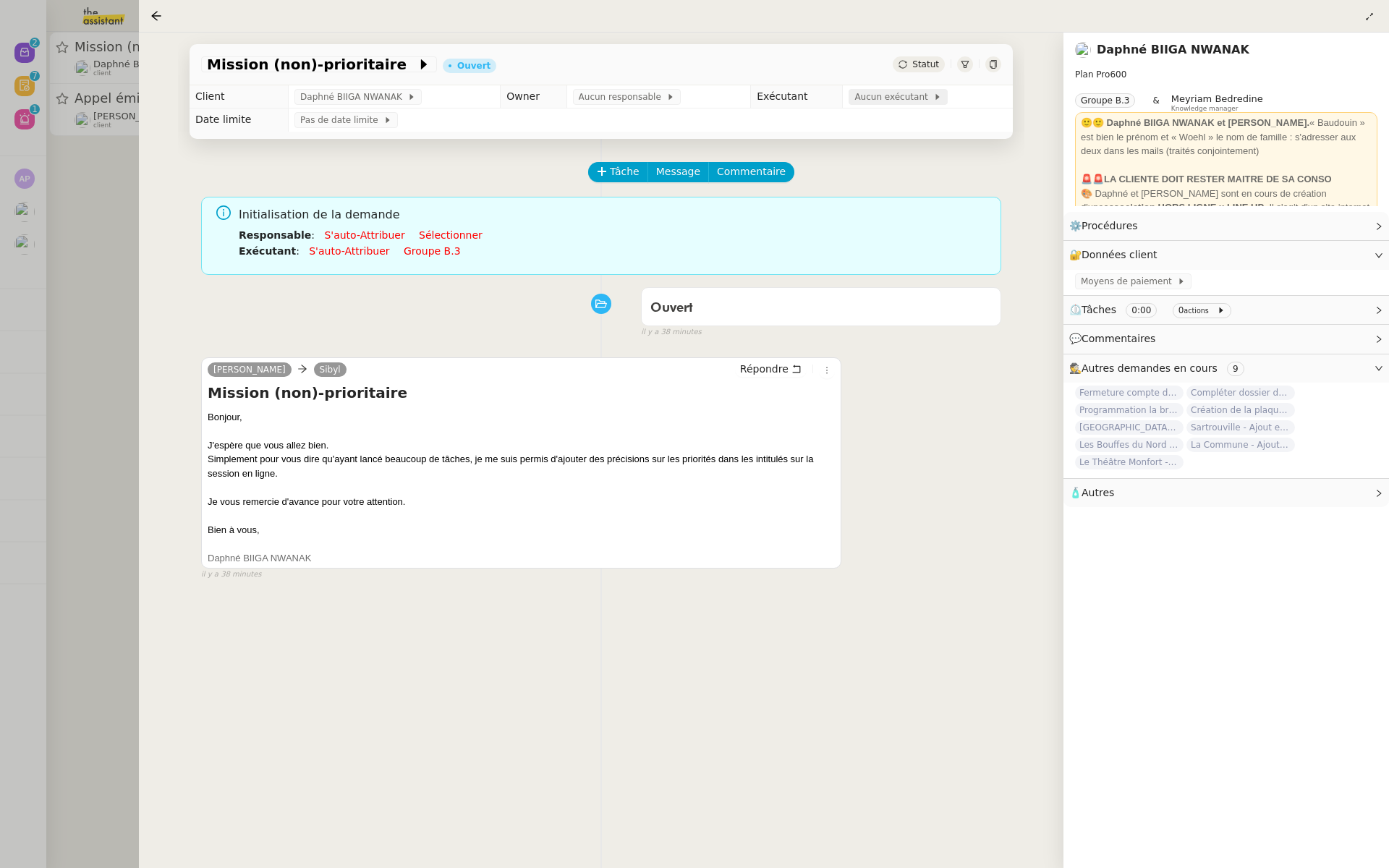
click at [884, 92] on span "Aucun exécutant" at bounding box center [894, 97] width 79 height 14
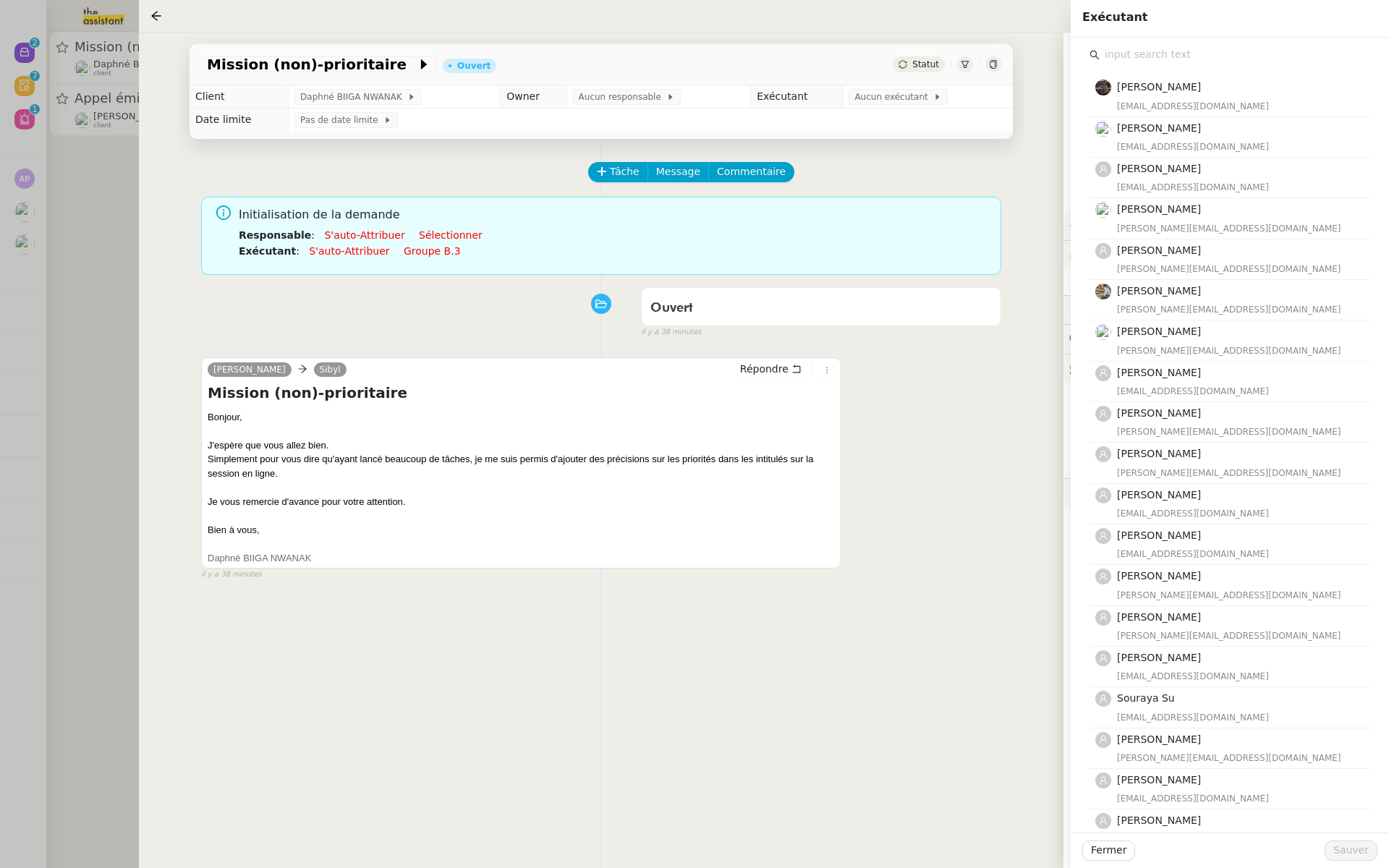
click at [1159, 64] on div "Bert Canavaggio bert.canavaggio@gmail.com Romane Vachon romane@team.theassistan…" at bounding box center [1230, 477] width 280 height 826
click at [1138, 54] on input "text" at bounding box center [1235, 54] width 270 height 20
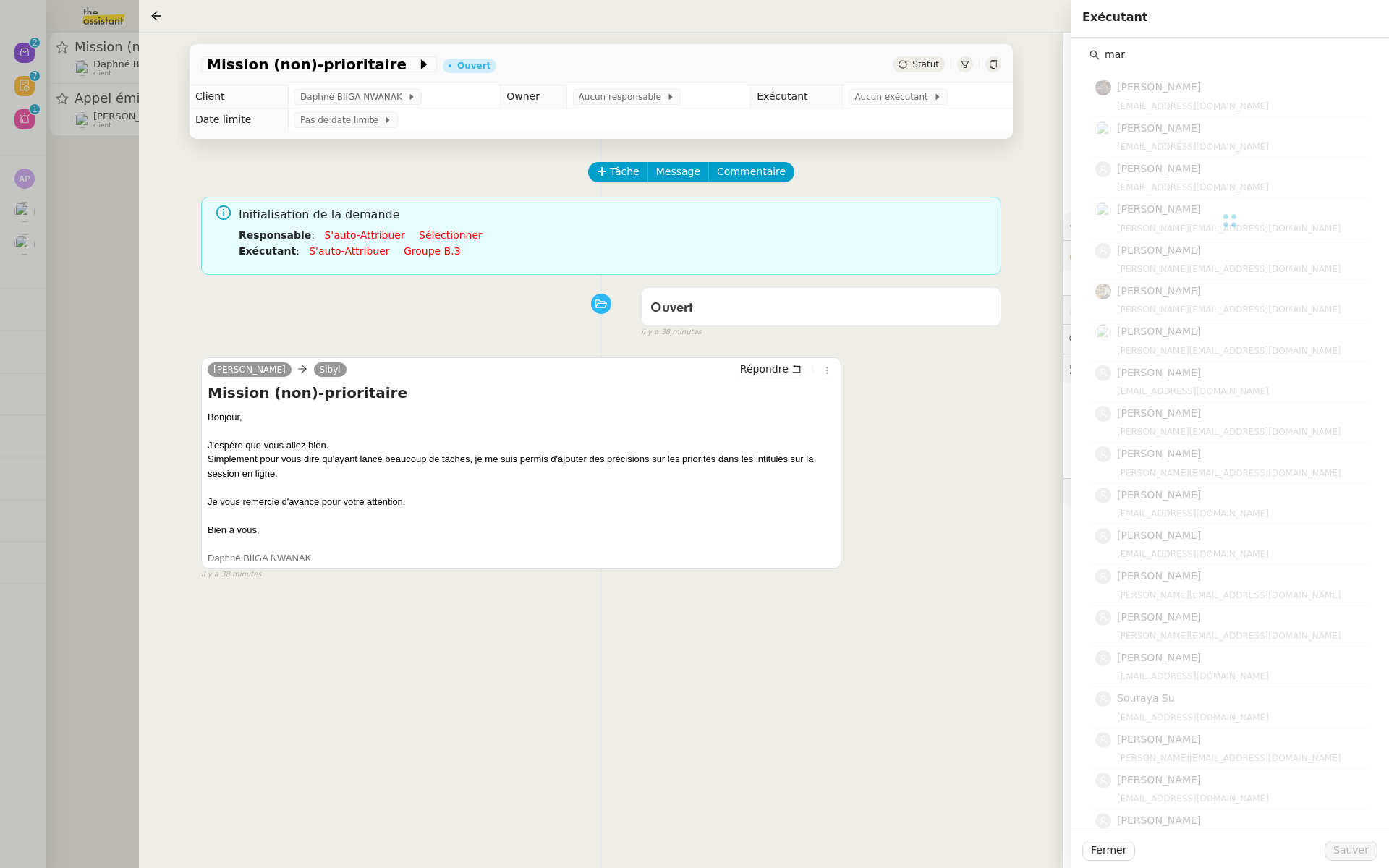
type input "mary"
drag, startPoint x: 1139, startPoint y: 56, endPoint x: 1064, endPoint y: 52, distance: 75.1
click at [1064, 52] on app-ticket "Mission (non)-prioritaire Ouvert Statut Client Daphné BIIGA NWANAK Owner Aucun …" at bounding box center [764, 450] width 1250 height 836
type input "tatyan"
click at [1133, 86] on span "[PERSON_NAME]" at bounding box center [1159, 86] width 84 height 12
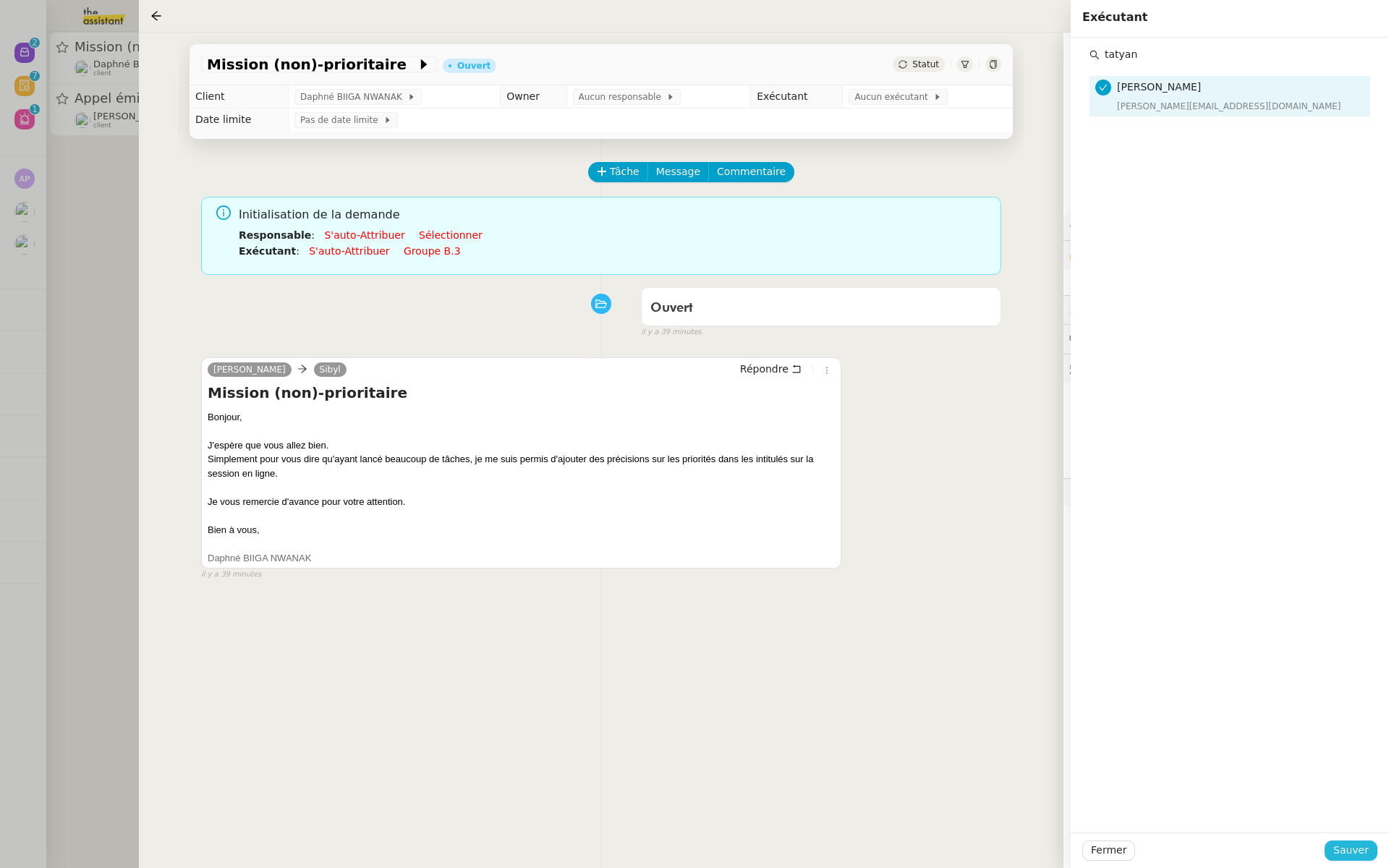
click at [1335, 844] on button "Sauver" at bounding box center [1351, 851] width 52 height 20
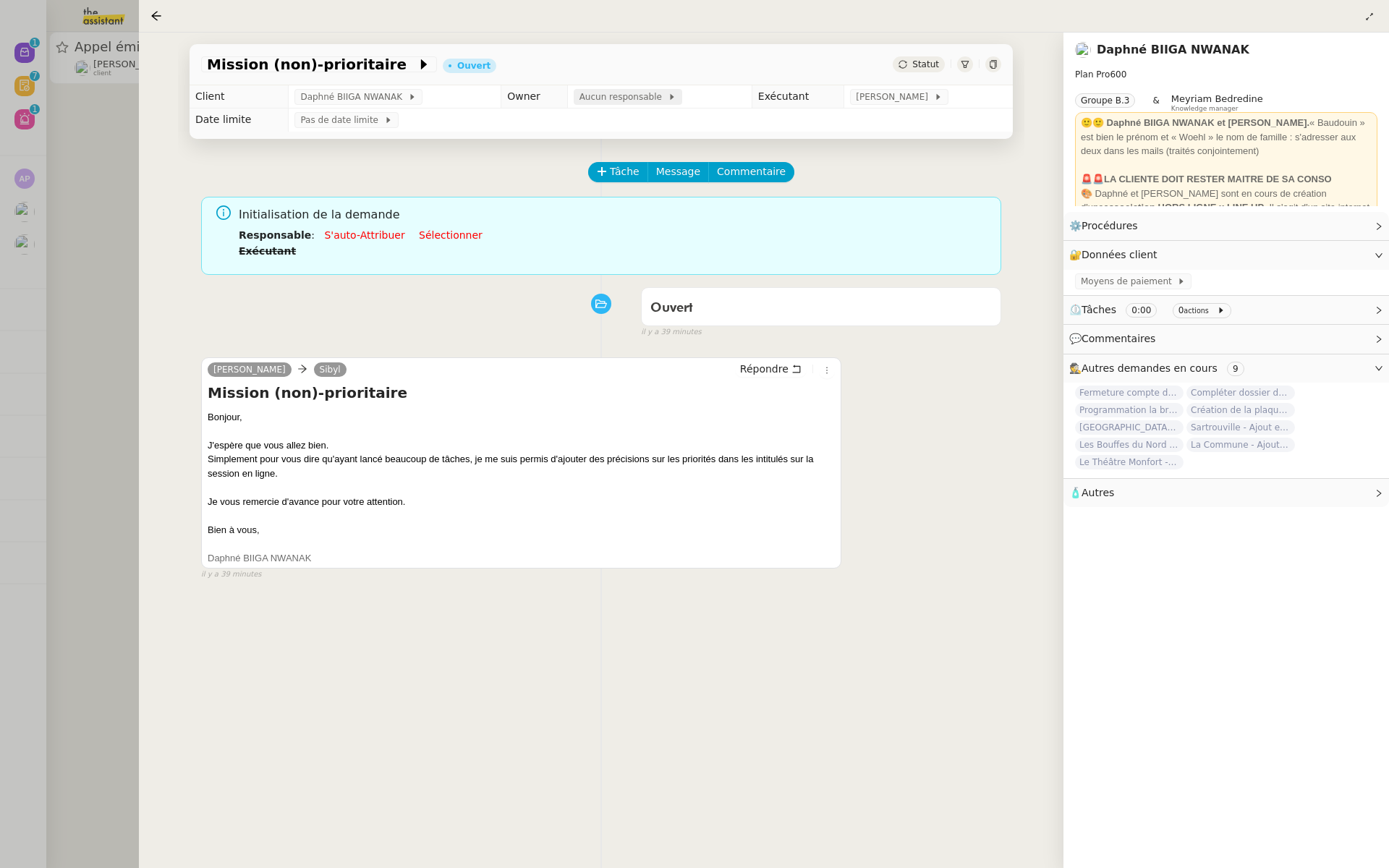
click at [627, 93] on span "Aucun responsable" at bounding box center [624, 97] width 89 height 14
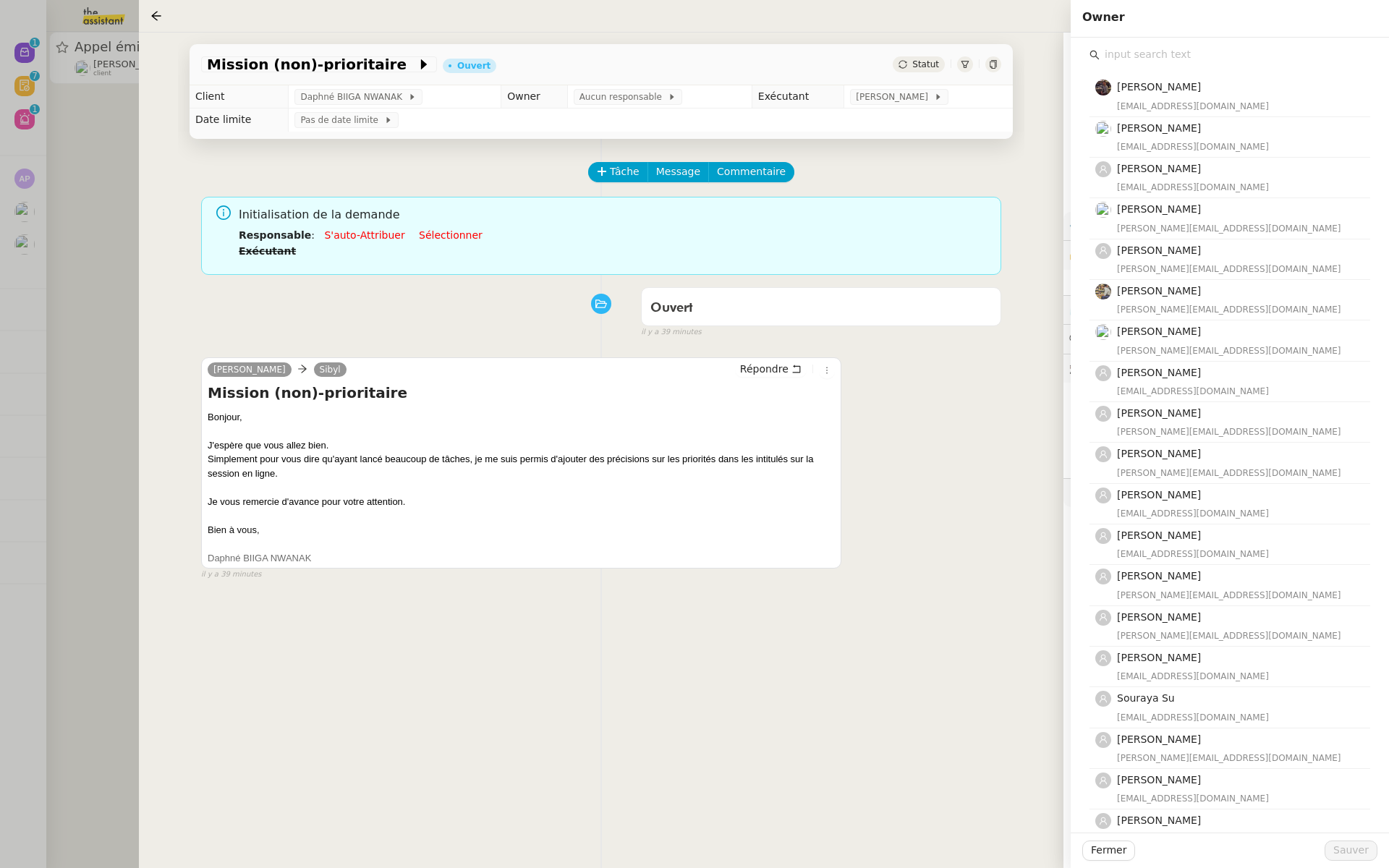
click at [1109, 62] on input "text" at bounding box center [1235, 54] width 270 height 20
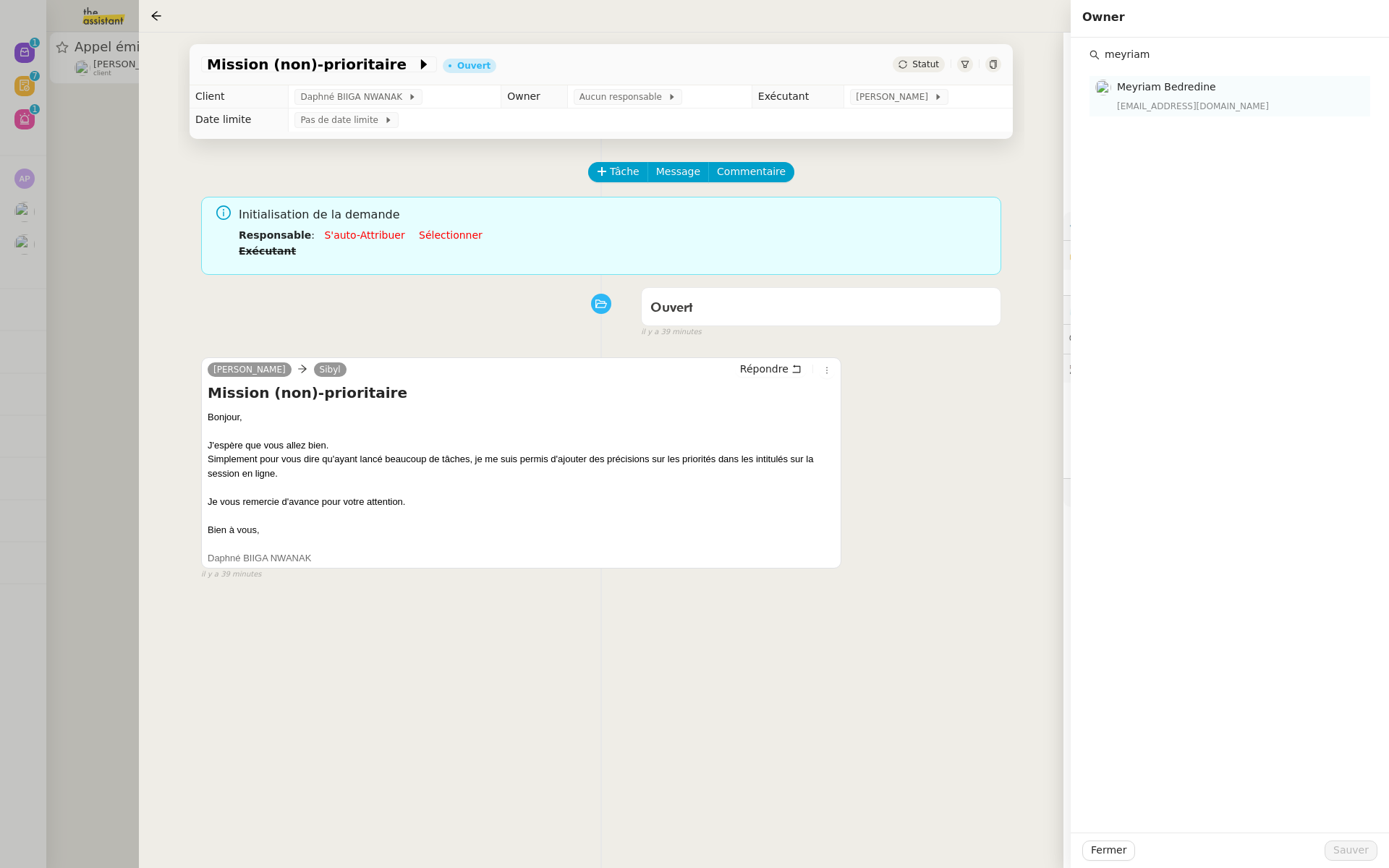
type input "meyriam"
click at [1152, 93] on h4 "Meyriam Bedredine" at bounding box center [1239, 87] width 244 height 16
click at [1349, 843] on span "Sauver" at bounding box center [1351, 850] width 35 height 16
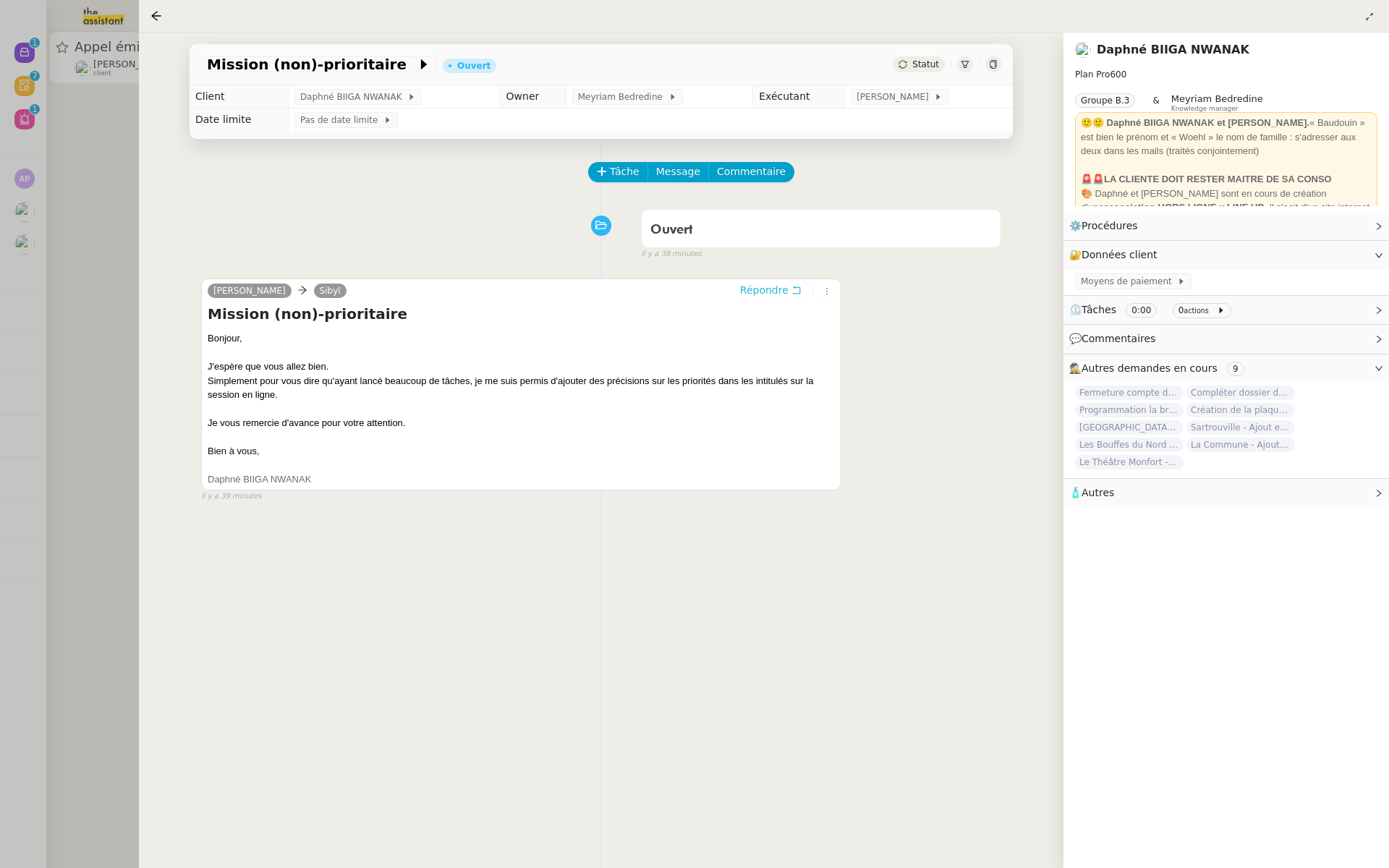
click at [762, 293] on span "Répondre" at bounding box center [765, 290] width 49 height 14
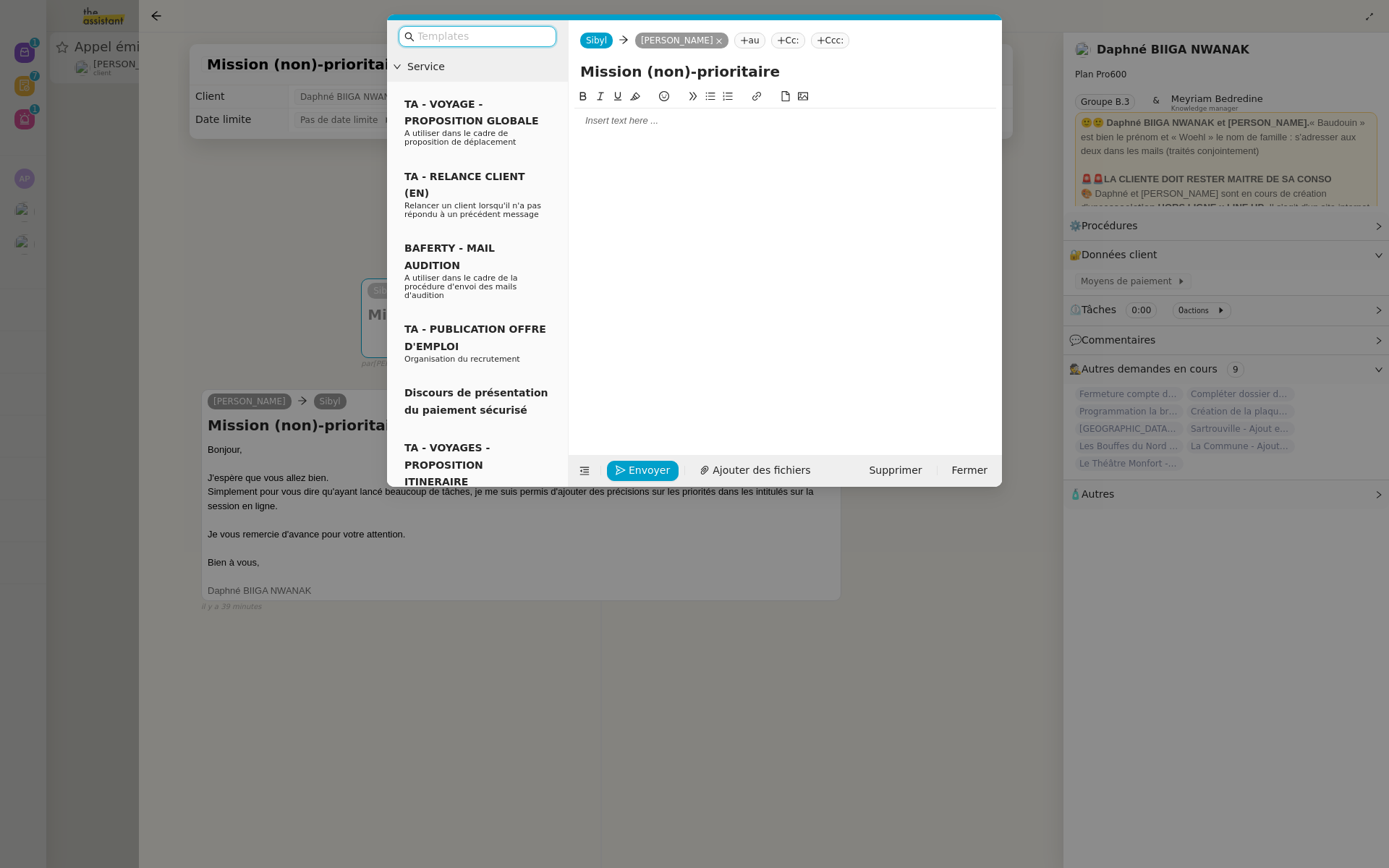
click at [444, 33] on input "text" at bounding box center [483, 36] width 130 height 16
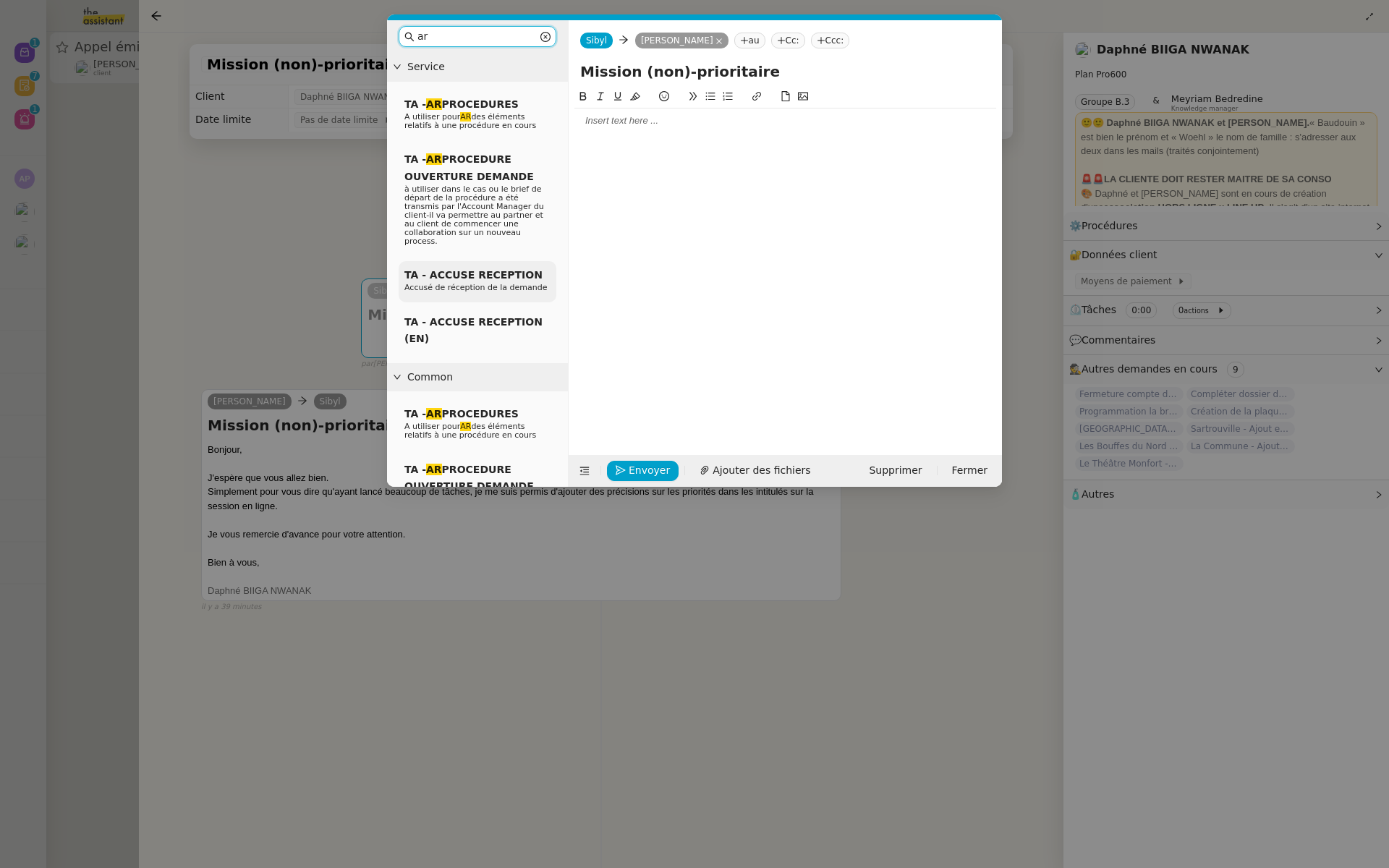
type input "ar"
click at [456, 269] on span "TA - ACCUSE RECEPTION" at bounding box center [473, 275] width 138 height 12
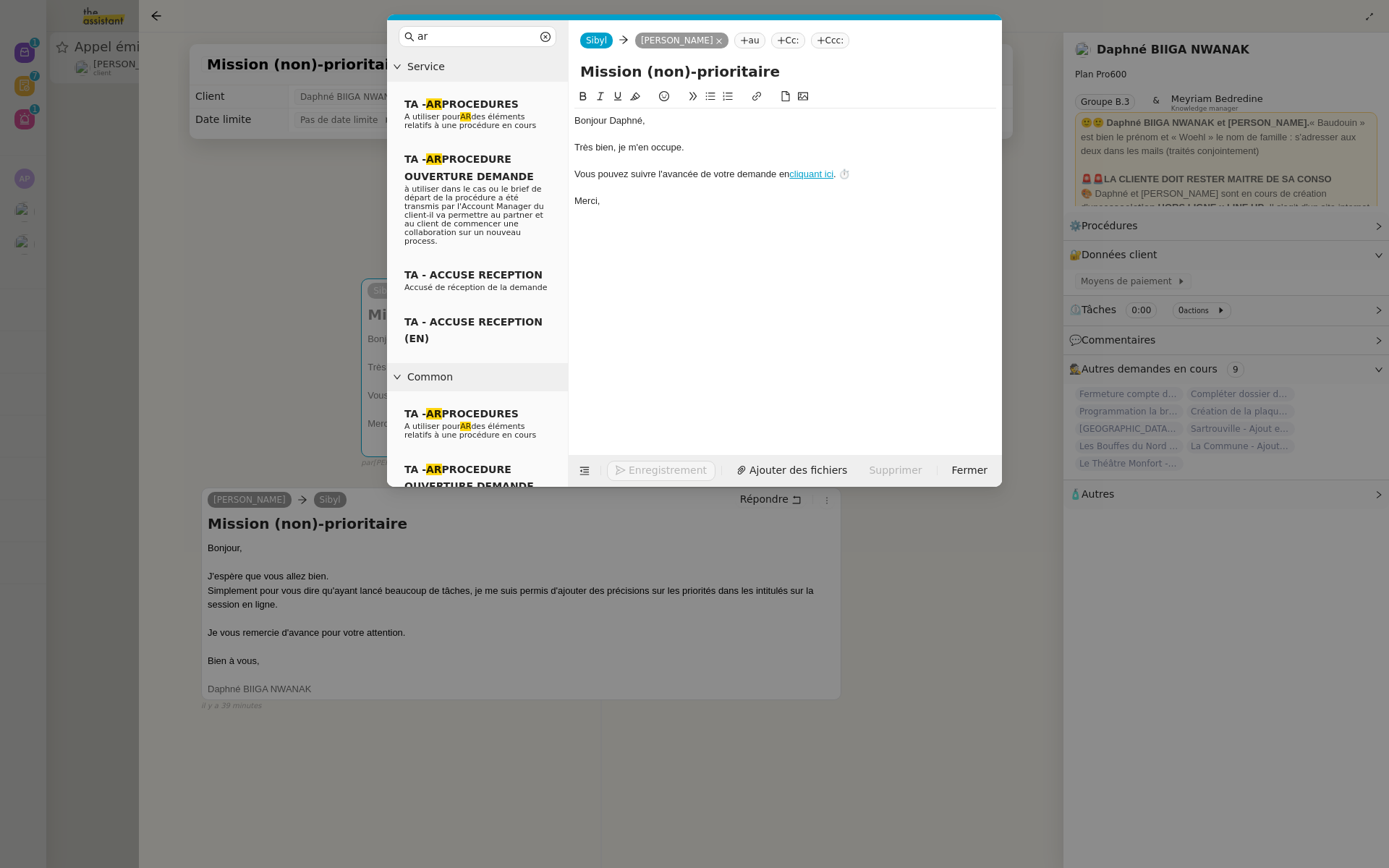
click at [726, 129] on div at bounding box center [785, 134] width 421 height 13
click at [644, 466] on span "Envoyer" at bounding box center [649, 470] width 42 height 16
click at [644, 459] on span "Confirmer l'envoi" at bounding box center [672, 450] width 87 height 16
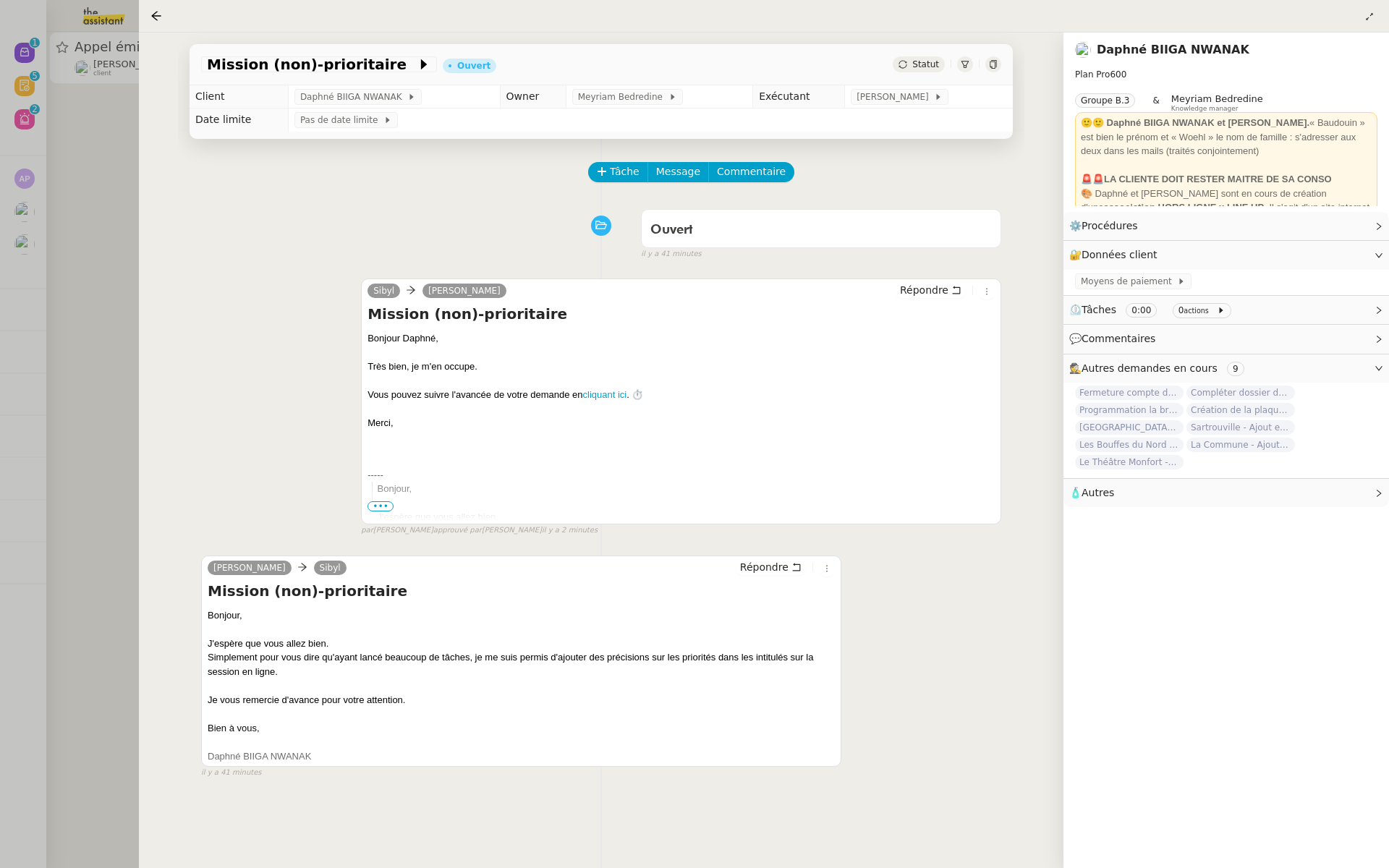
click at [71, 289] on div at bounding box center [694, 434] width 1389 height 868
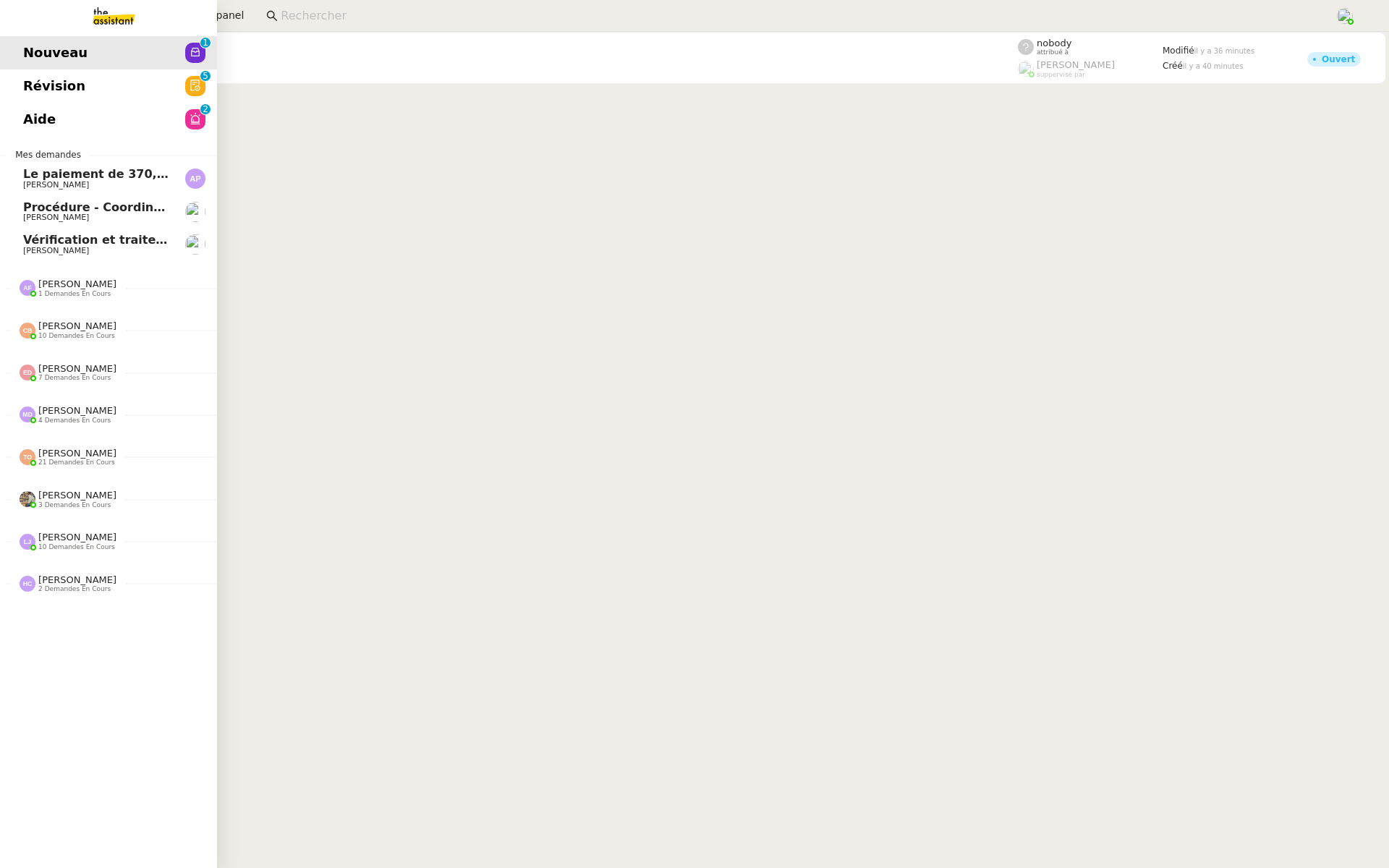
click at [42, 104] on link "Aide 0 1 2 3 4 5 6 7 8 9" at bounding box center [108, 119] width 217 height 33
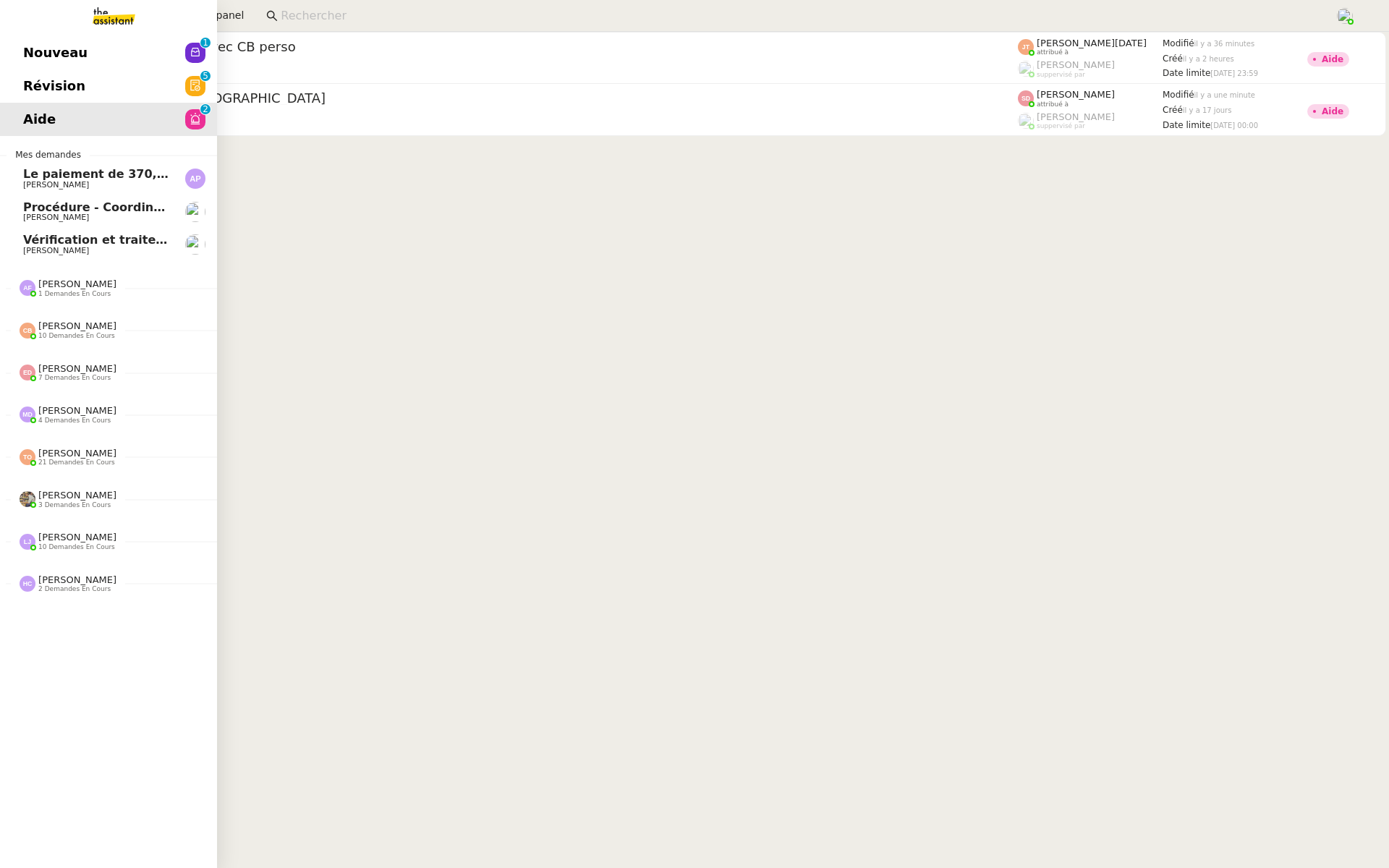
click at [71, 76] on span "Révision" at bounding box center [54, 86] width 62 height 22
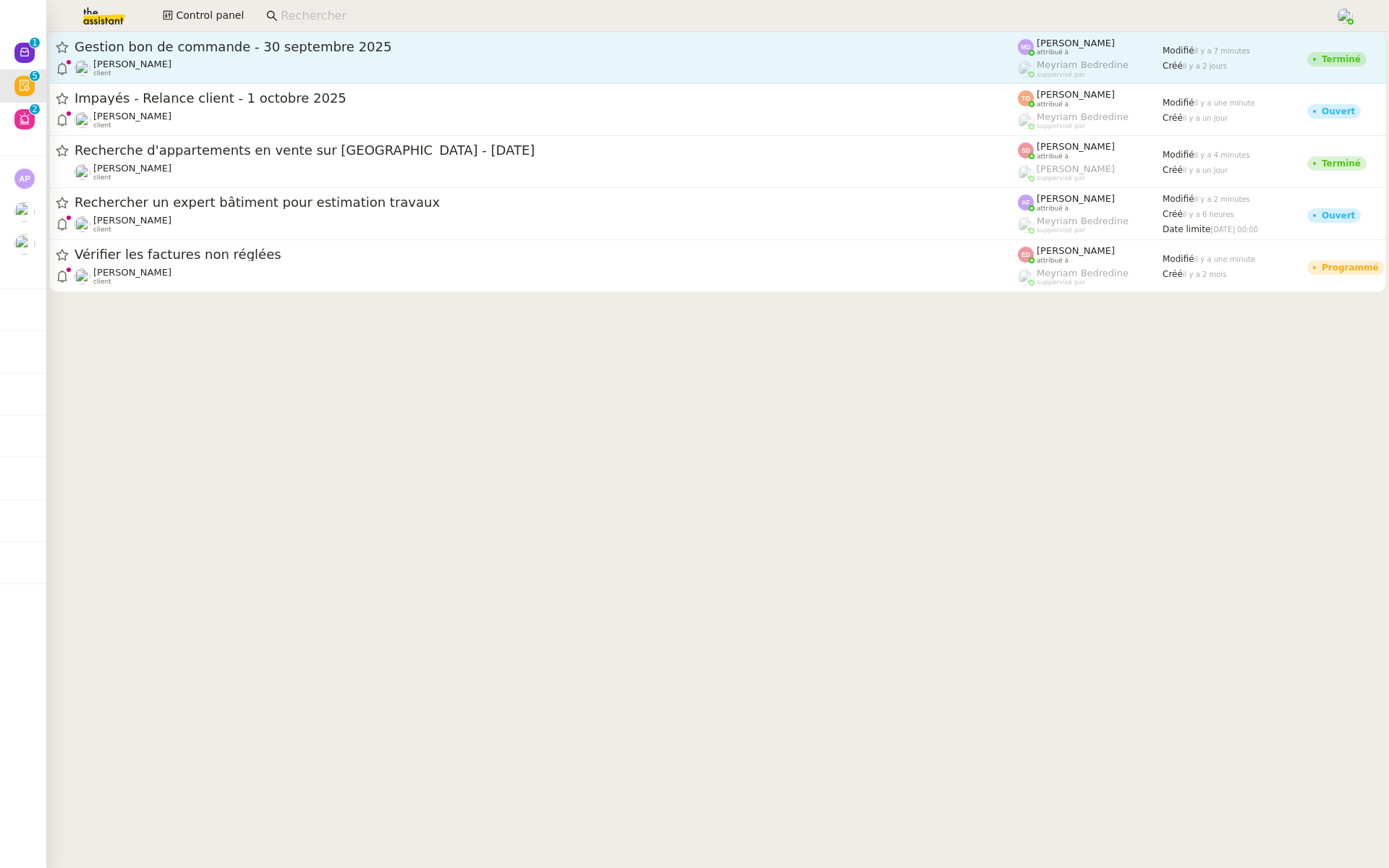
click at [285, 46] on span "Gestion bon de commande - 30 septembre 2025" at bounding box center [546, 47] width 943 height 13
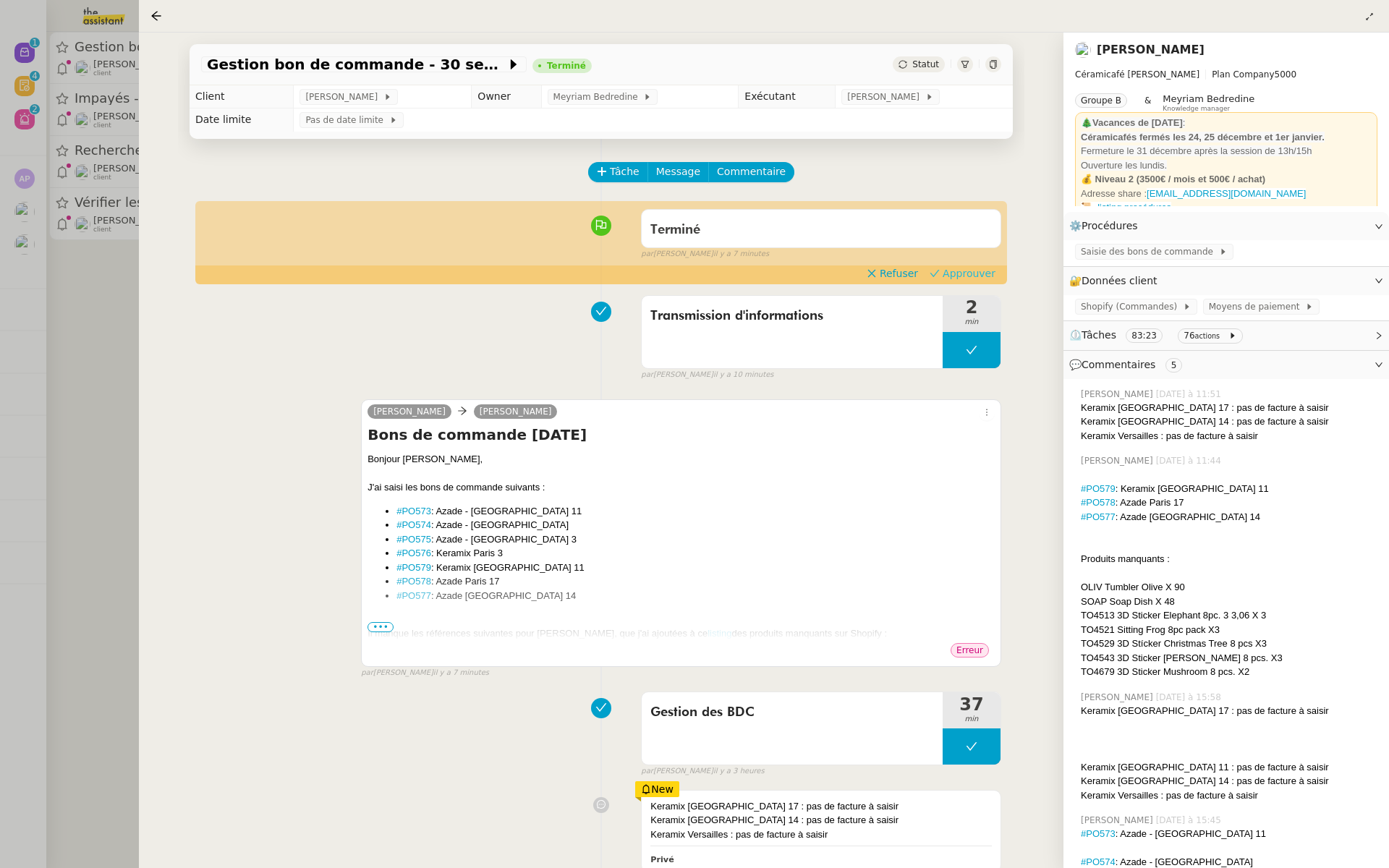
click at [975, 271] on span "Approuver" at bounding box center [968, 273] width 52 height 14
click at [71, 189] on div at bounding box center [694, 434] width 1389 height 868
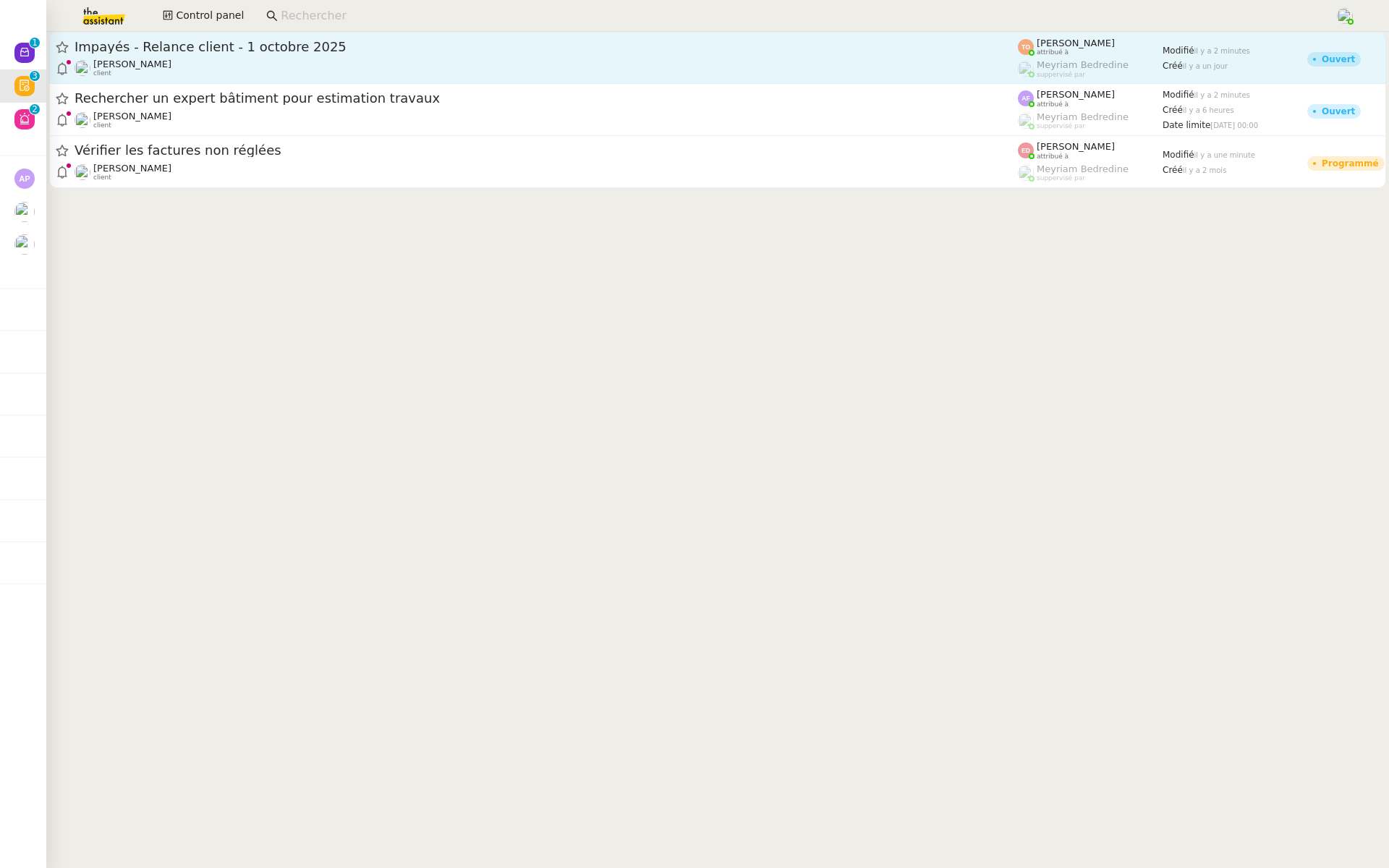
click at [252, 53] on div "Impayés - Relance client - 1 octobre 2025" at bounding box center [546, 47] width 943 height 17
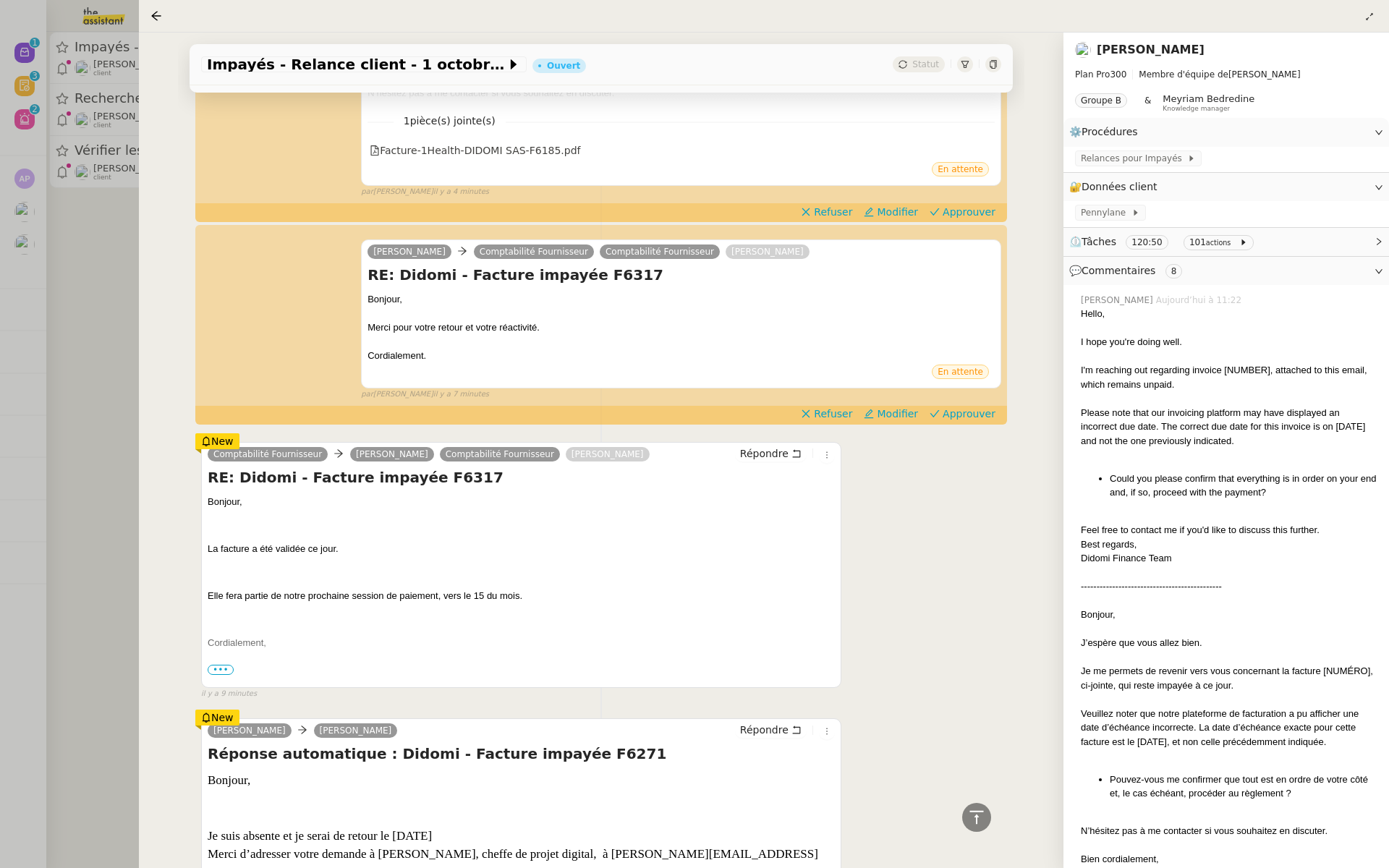
scroll to position [796, 0]
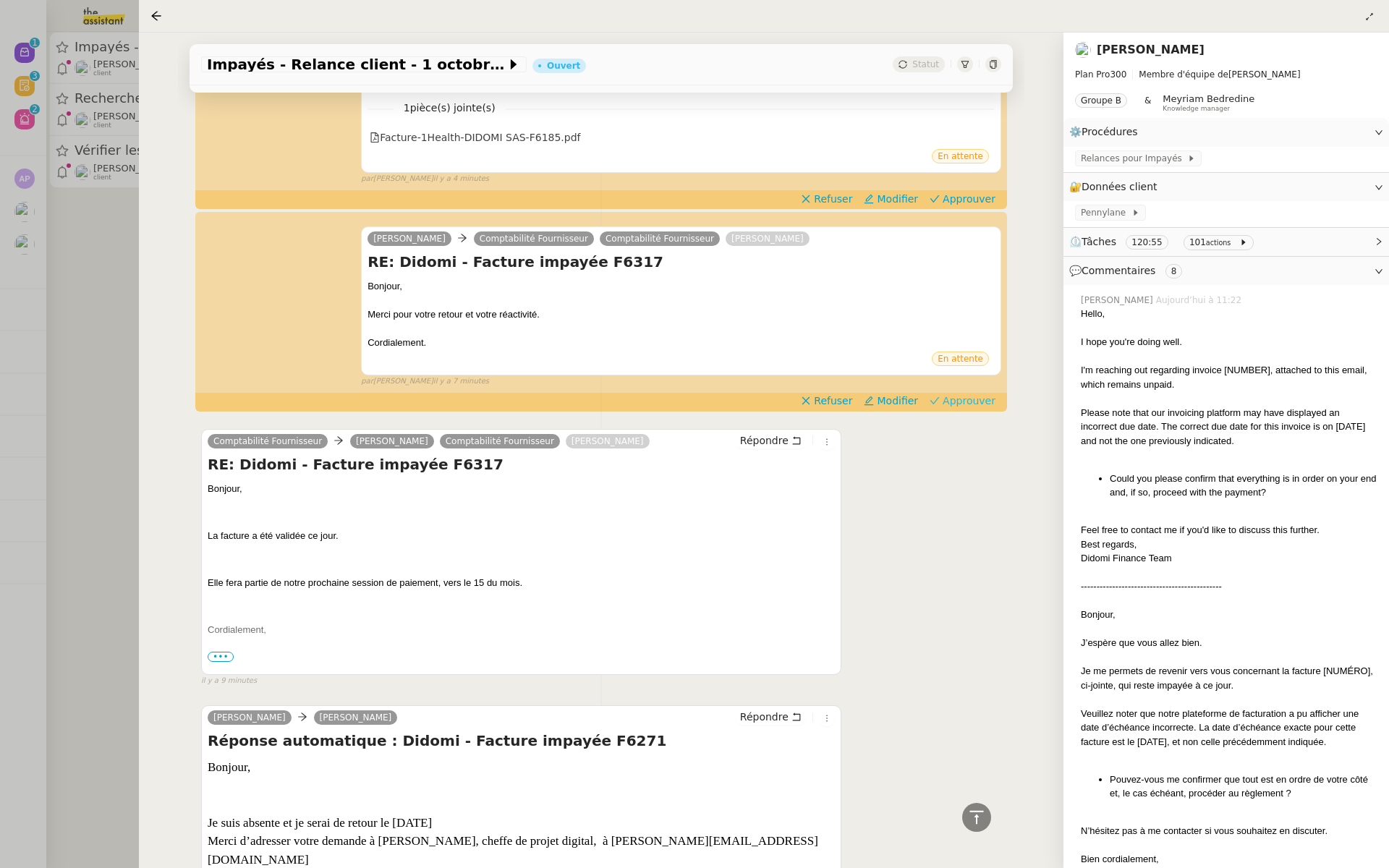
click at [980, 396] on span "Approuver" at bounding box center [968, 400] width 52 height 14
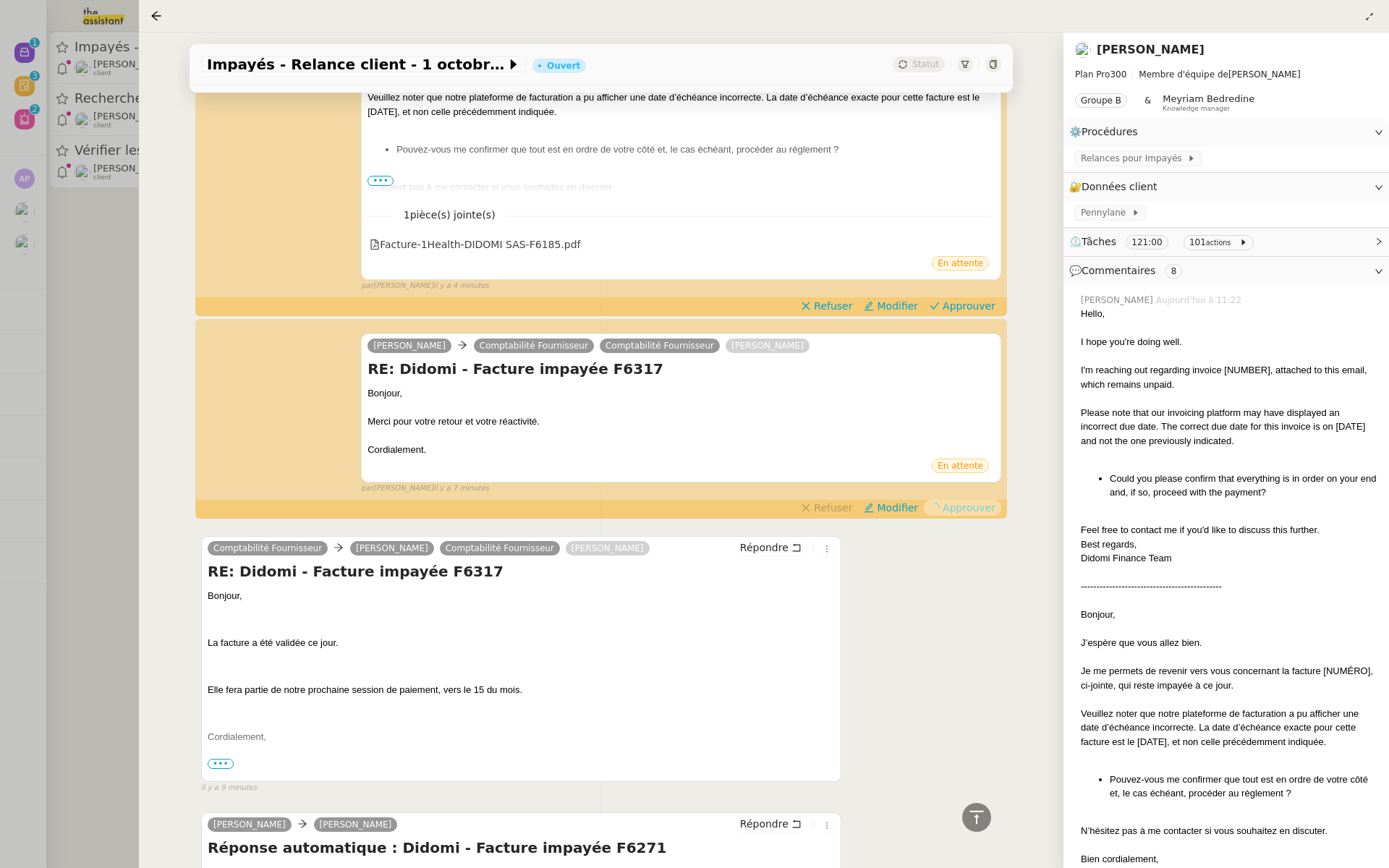
scroll to position [441, 0]
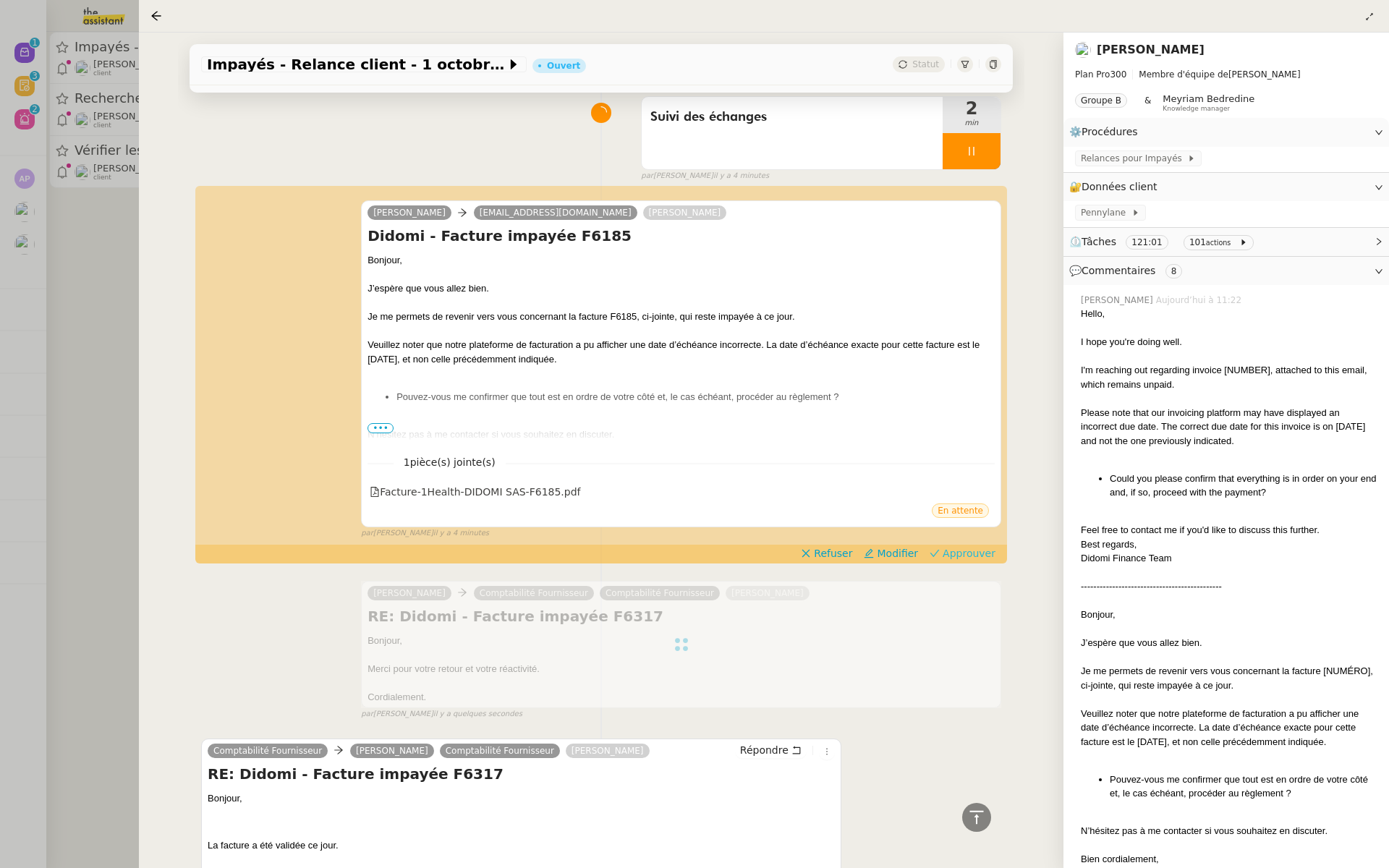
click at [961, 554] on span "Approuver" at bounding box center [968, 553] width 52 height 14
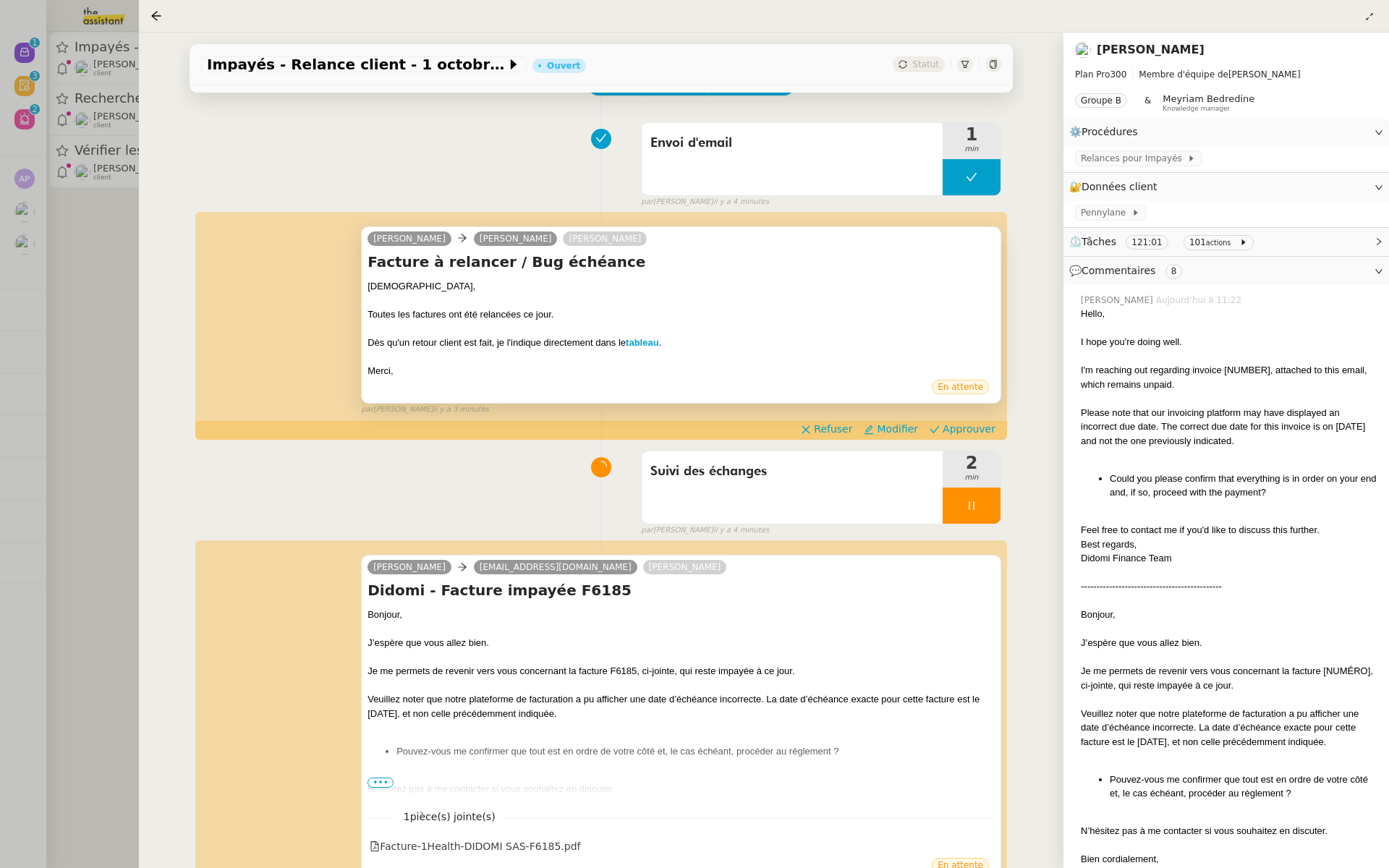
scroll to position [0, 0]
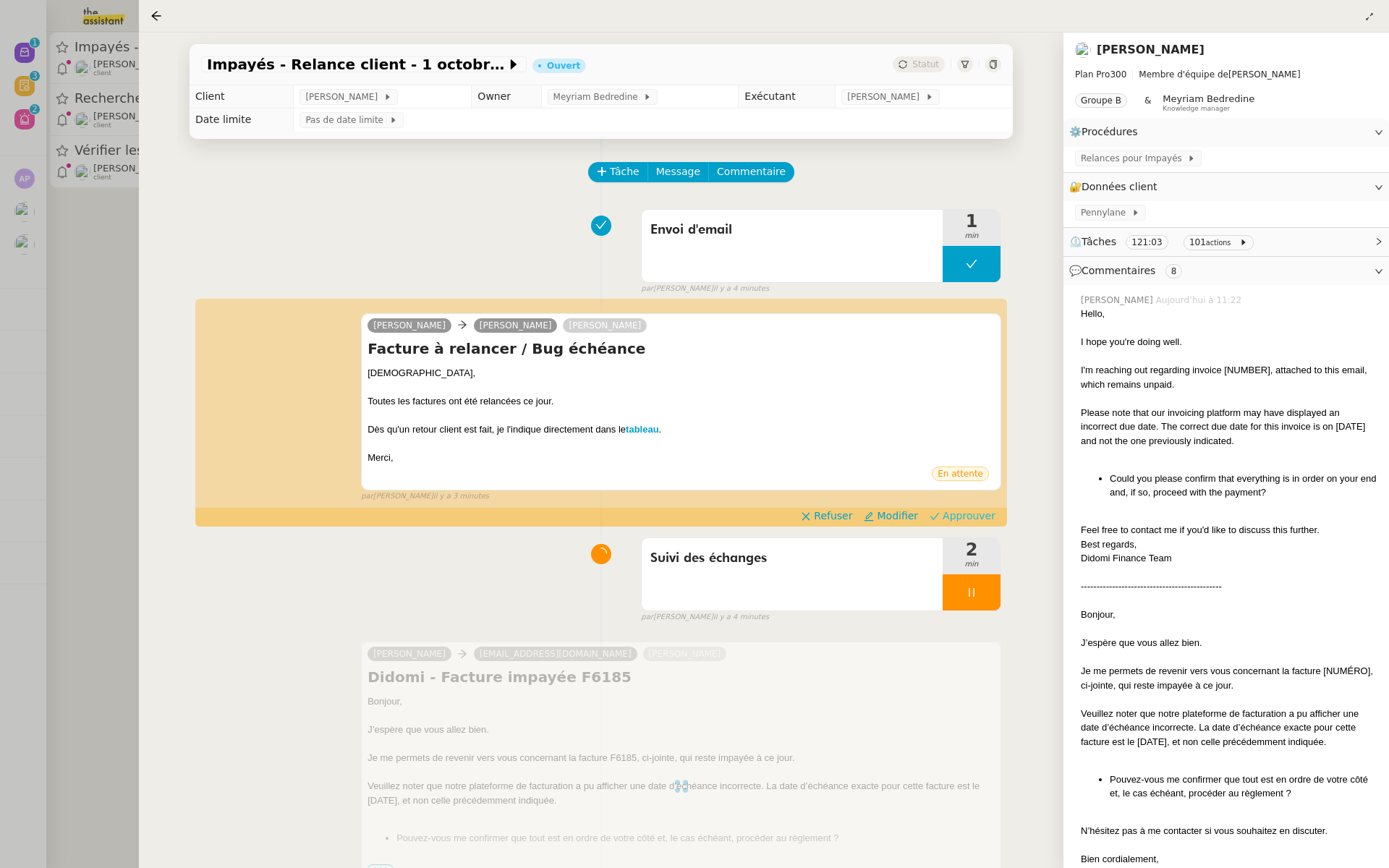
click at [970, 513] on span "Approuver" at bounding box center [968, 515] width 52 height 14
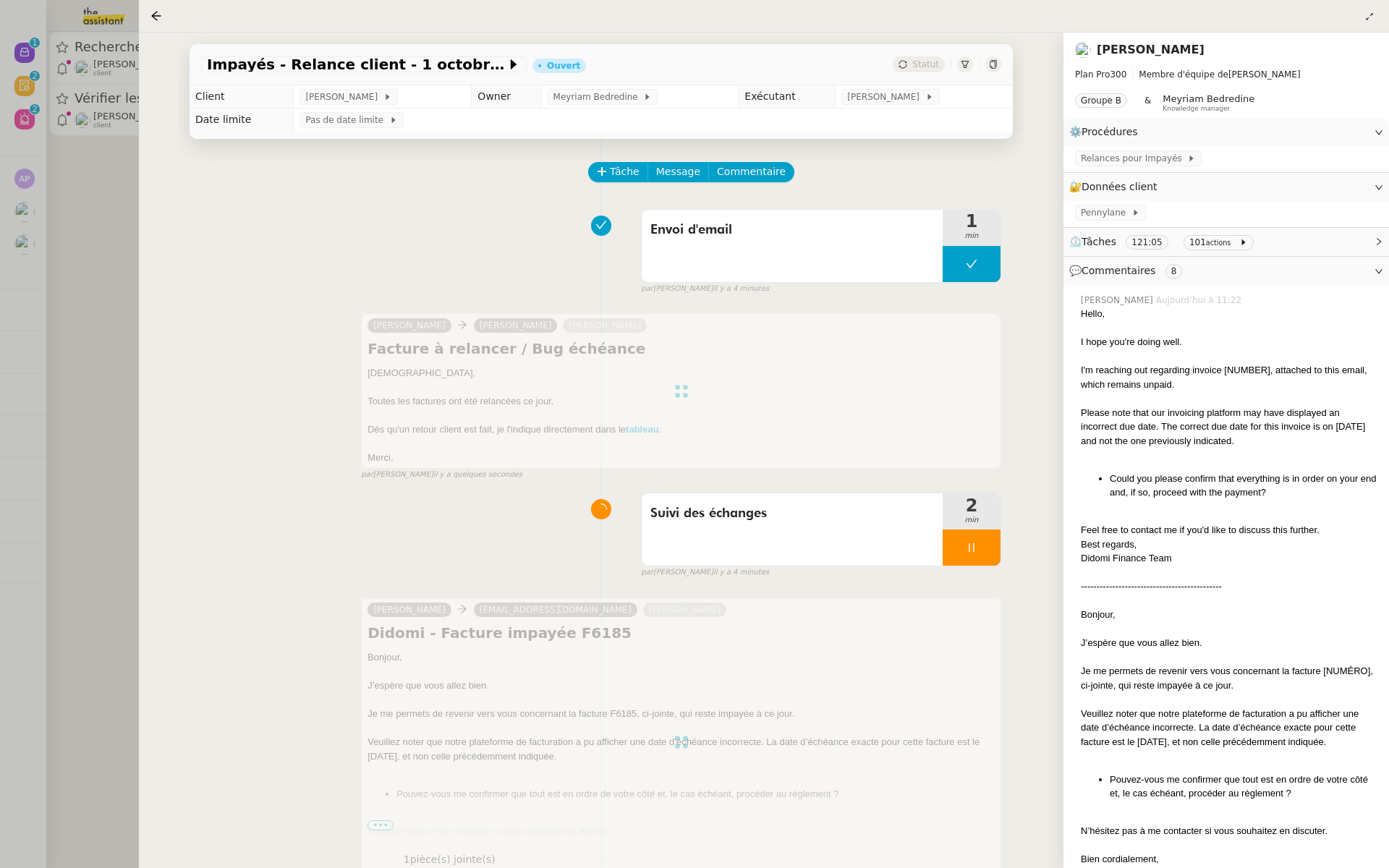
click at [87, 165] on div at bounding box center [694, 434] width 1389 height 868
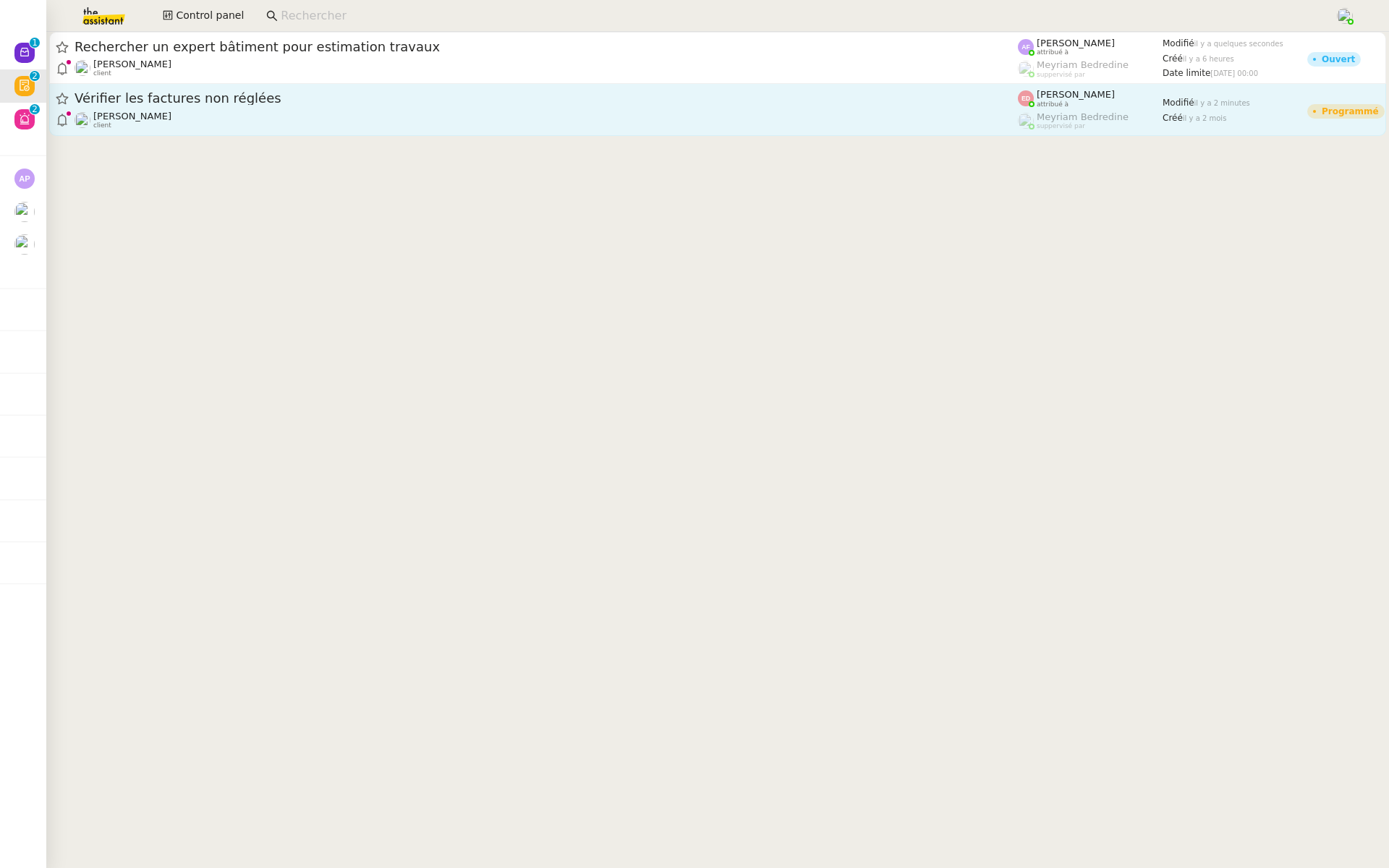
click at [273, 105] on span "Vérifier les factures non réglées" at bounding box center [546, 98] width 943 height 13
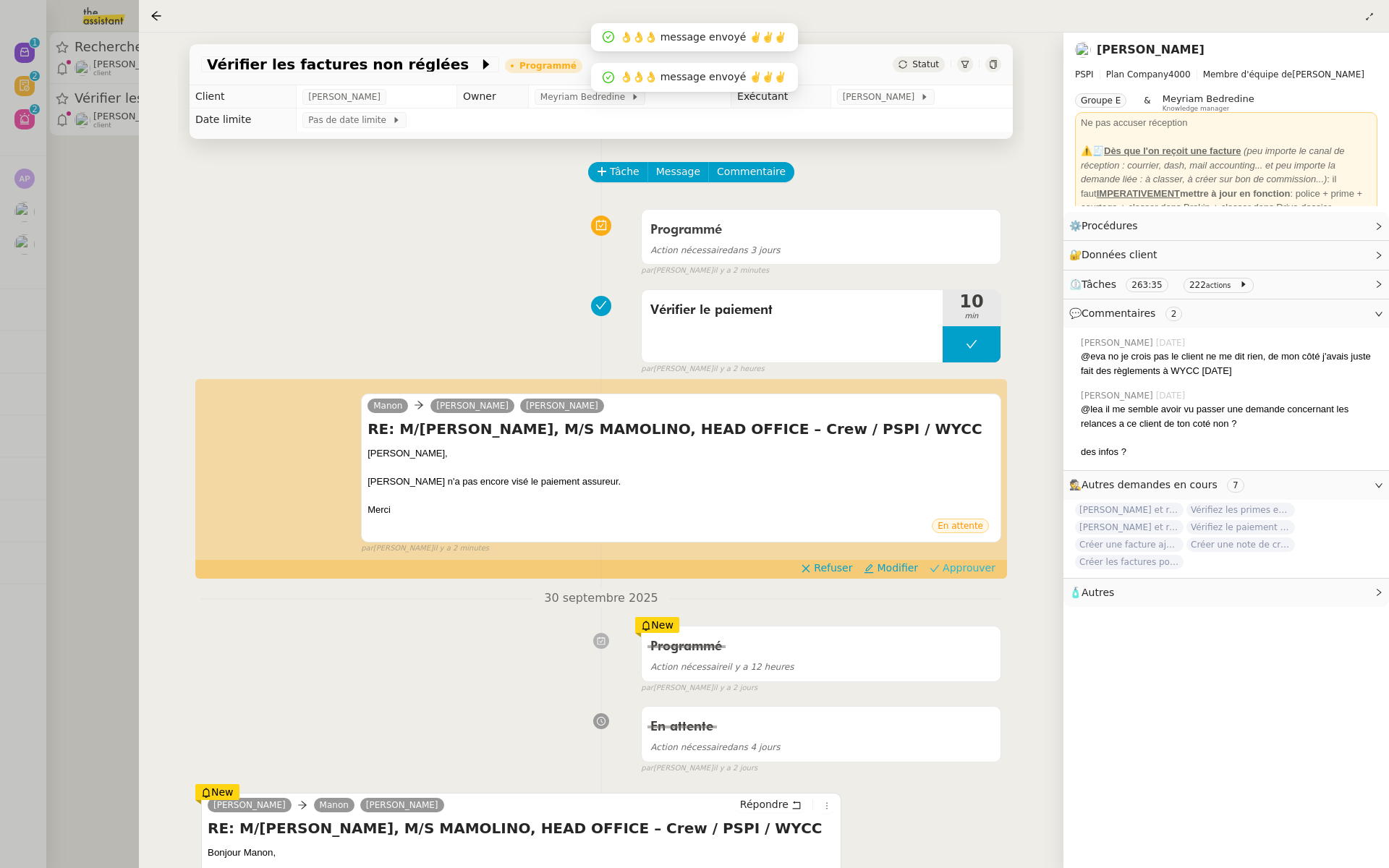
click at [970, 567] on span "Approuver" at bounding box center [968, 568] width 52 height 14
click at [77, 225] on div at bounding box center [694, 434] width 1389 height 868
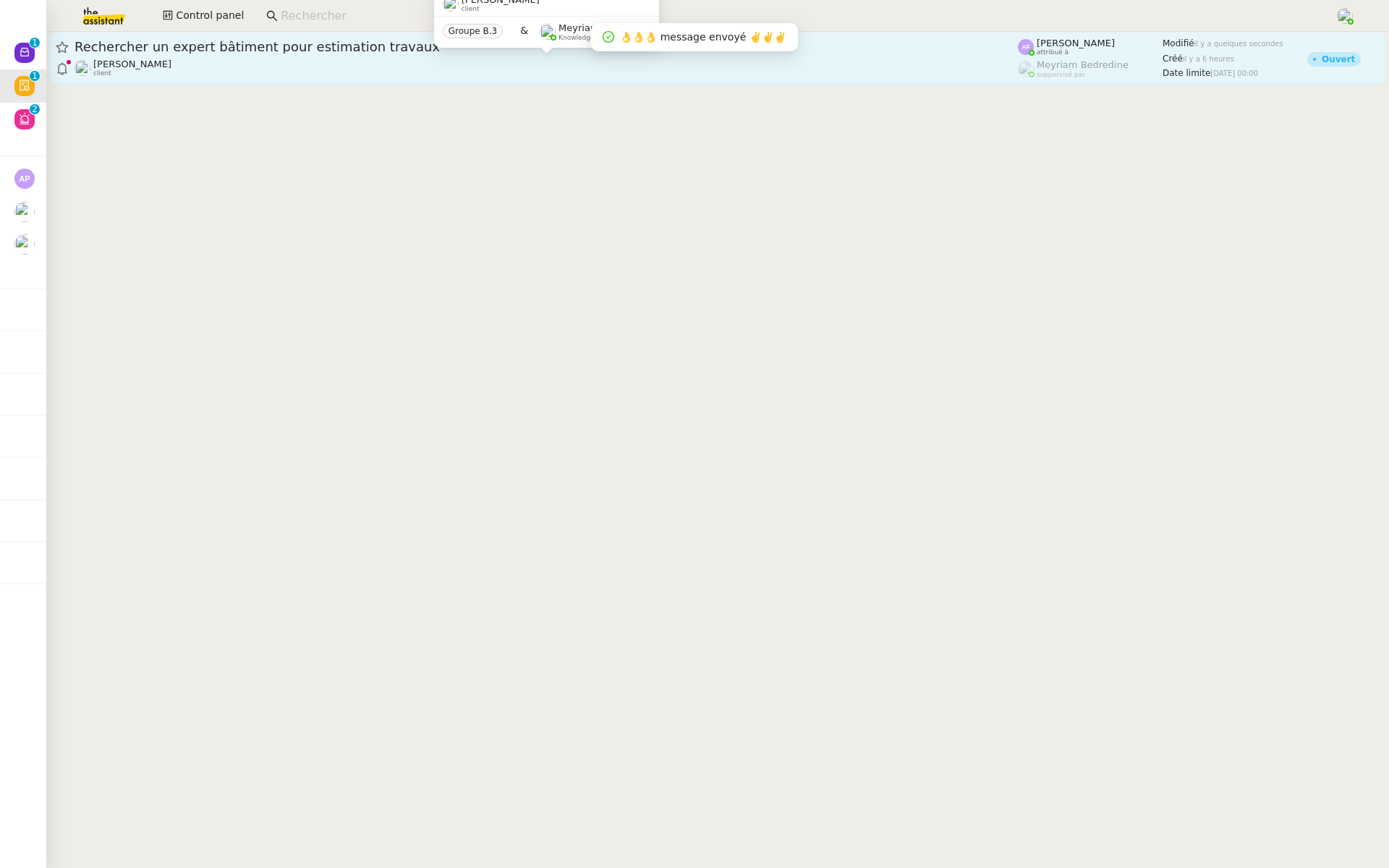
click at [234, 63] on div "Patrice DEJAR client" at bounding box center [546, 68] width 943 height 19
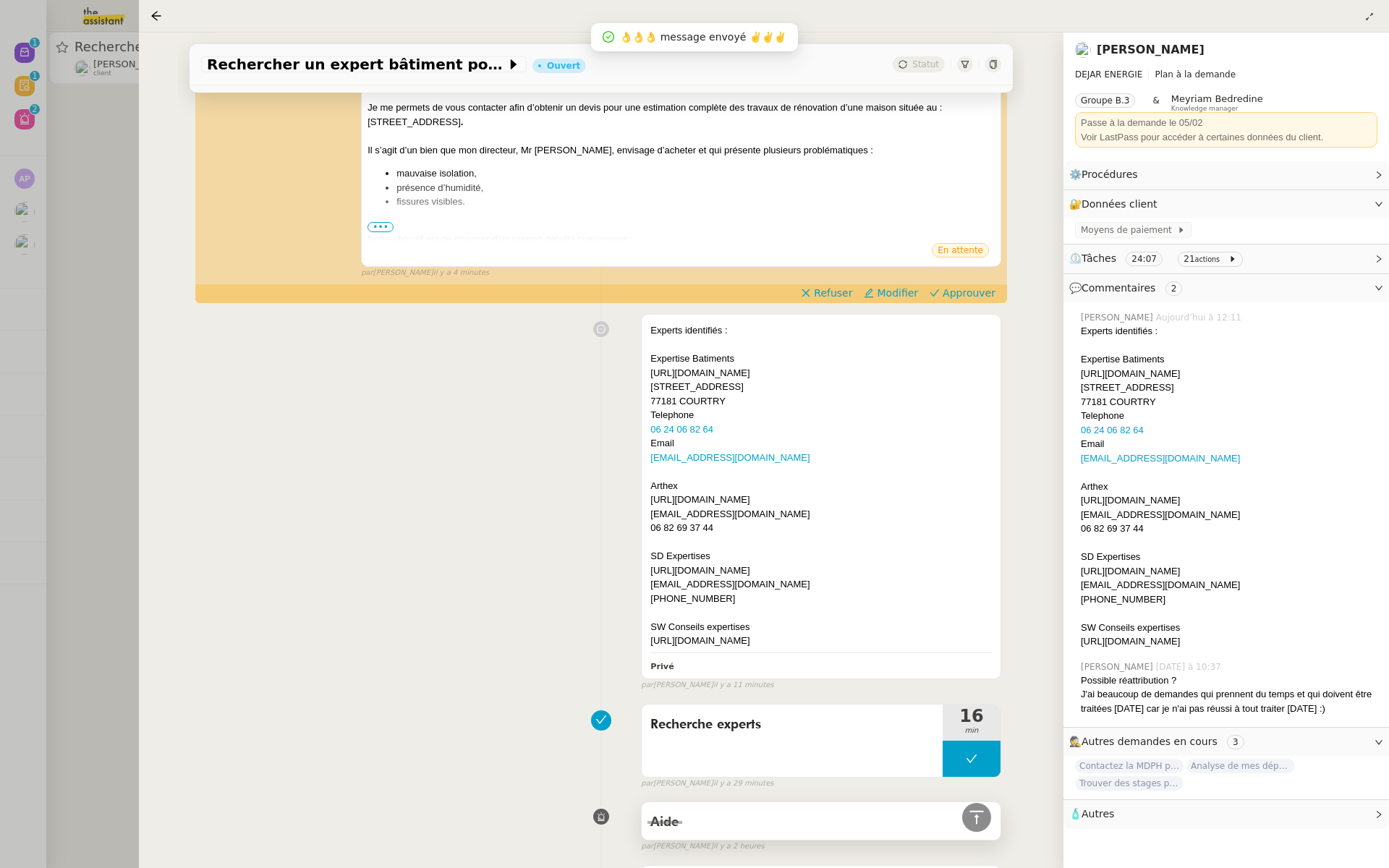
scroll to position [815, 0]
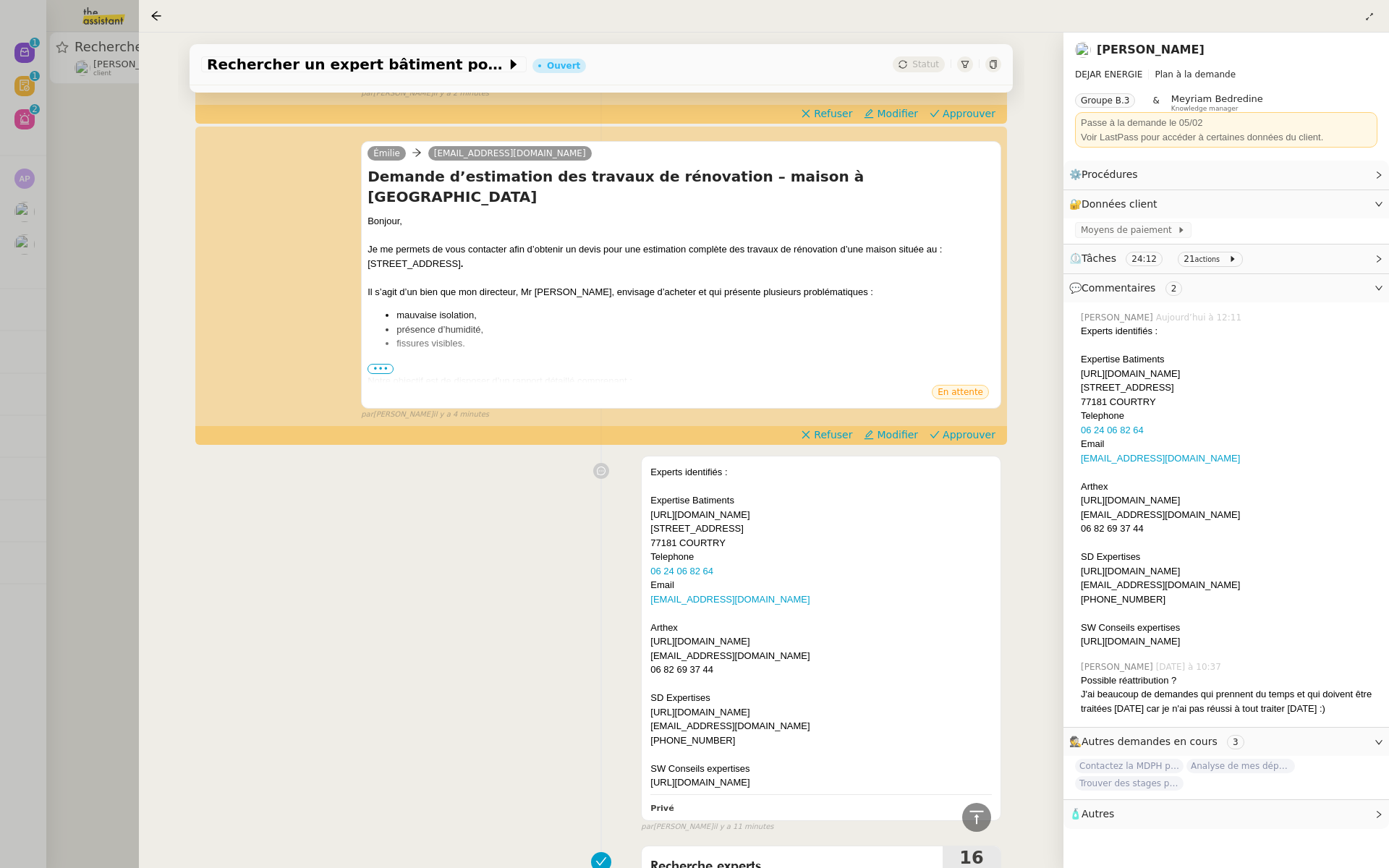
click at [966, 64] on icon at bounding box center [964, 64] width 9 height 9
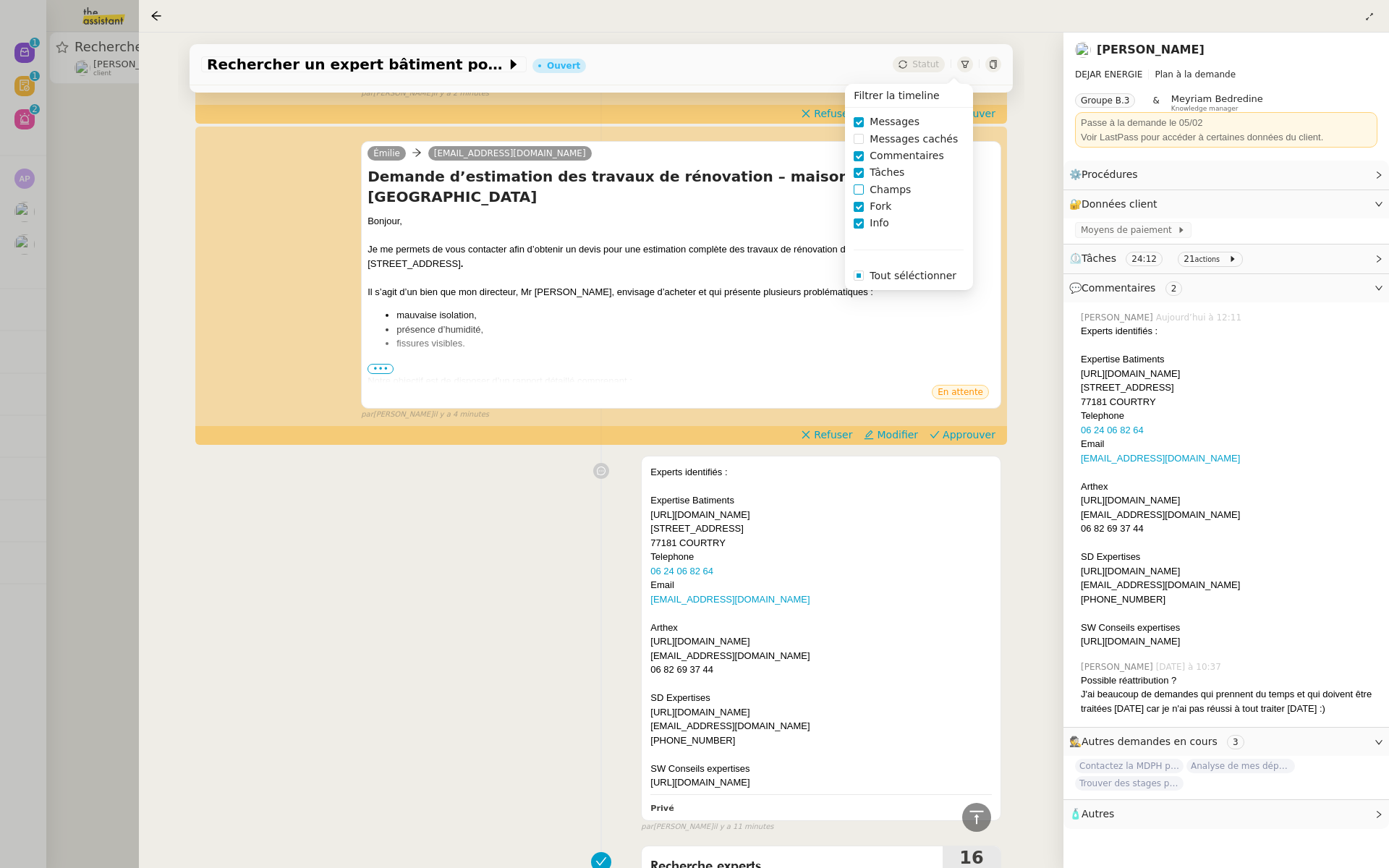
click at [861, 186] on span at bounding box center [859, 190] width 10 height 10
click at [859, 137] on span at bounding box center [859, 139] width 10 height 10
click at [545, 572] on div "Experts identifiés : Expertise Batiments https://www.expertise-batiment-seine-e…" at bounding box center [601, 641] width 800 height 383
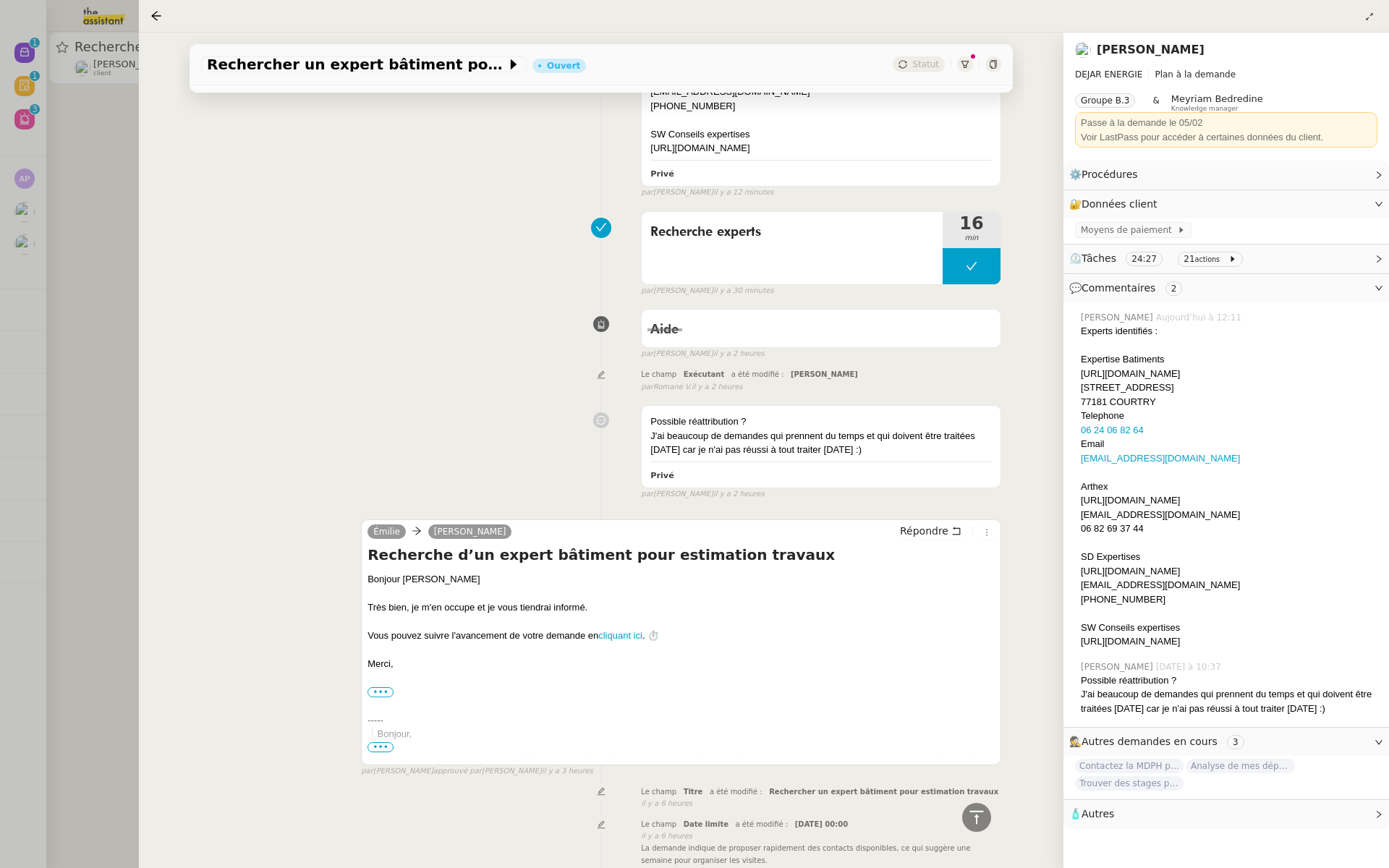
scroll to position [0, 0]
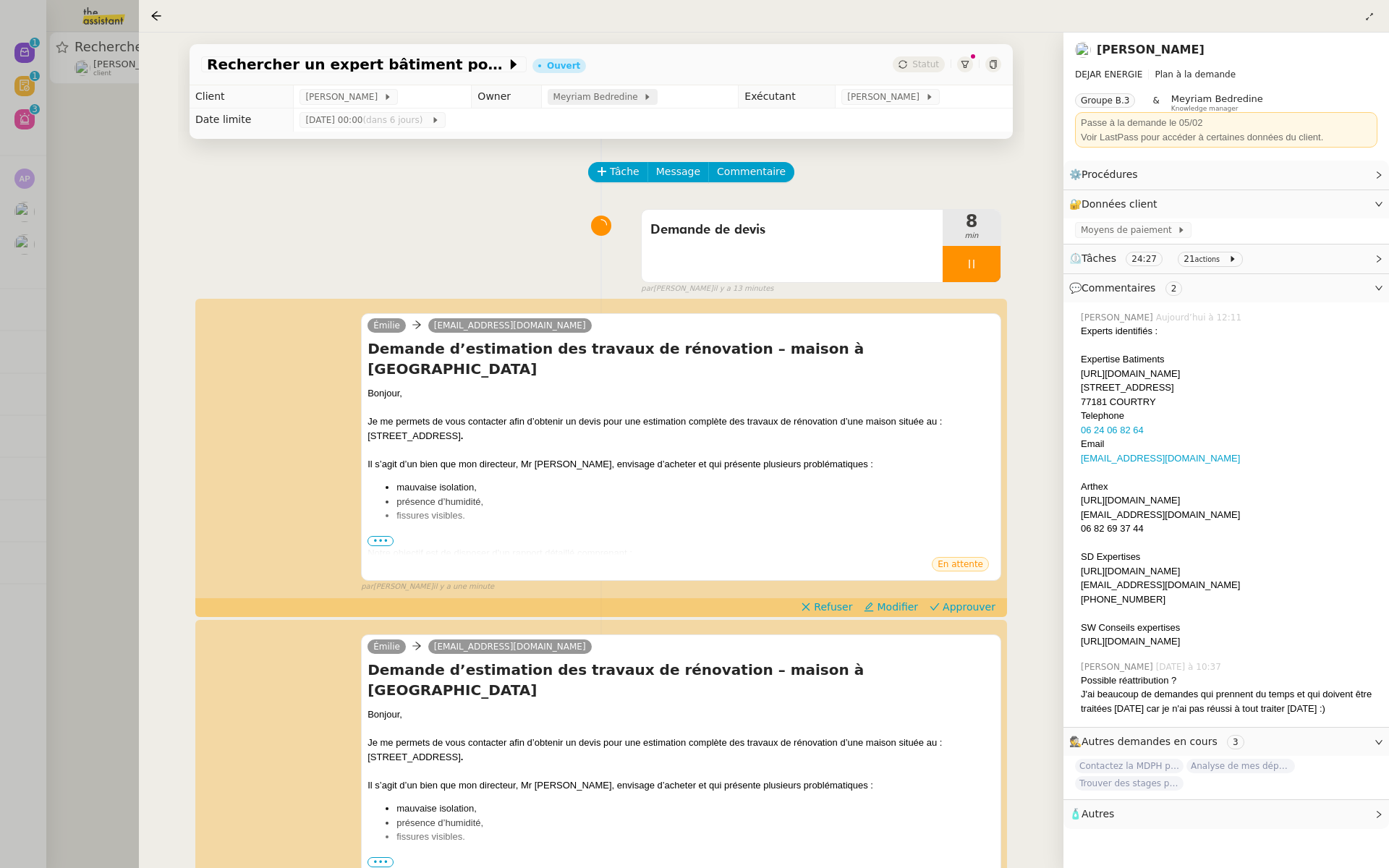
click at [605, 94] on span "Meyriam Bedredine" at bounding box center [599, 97] width 90 height 14
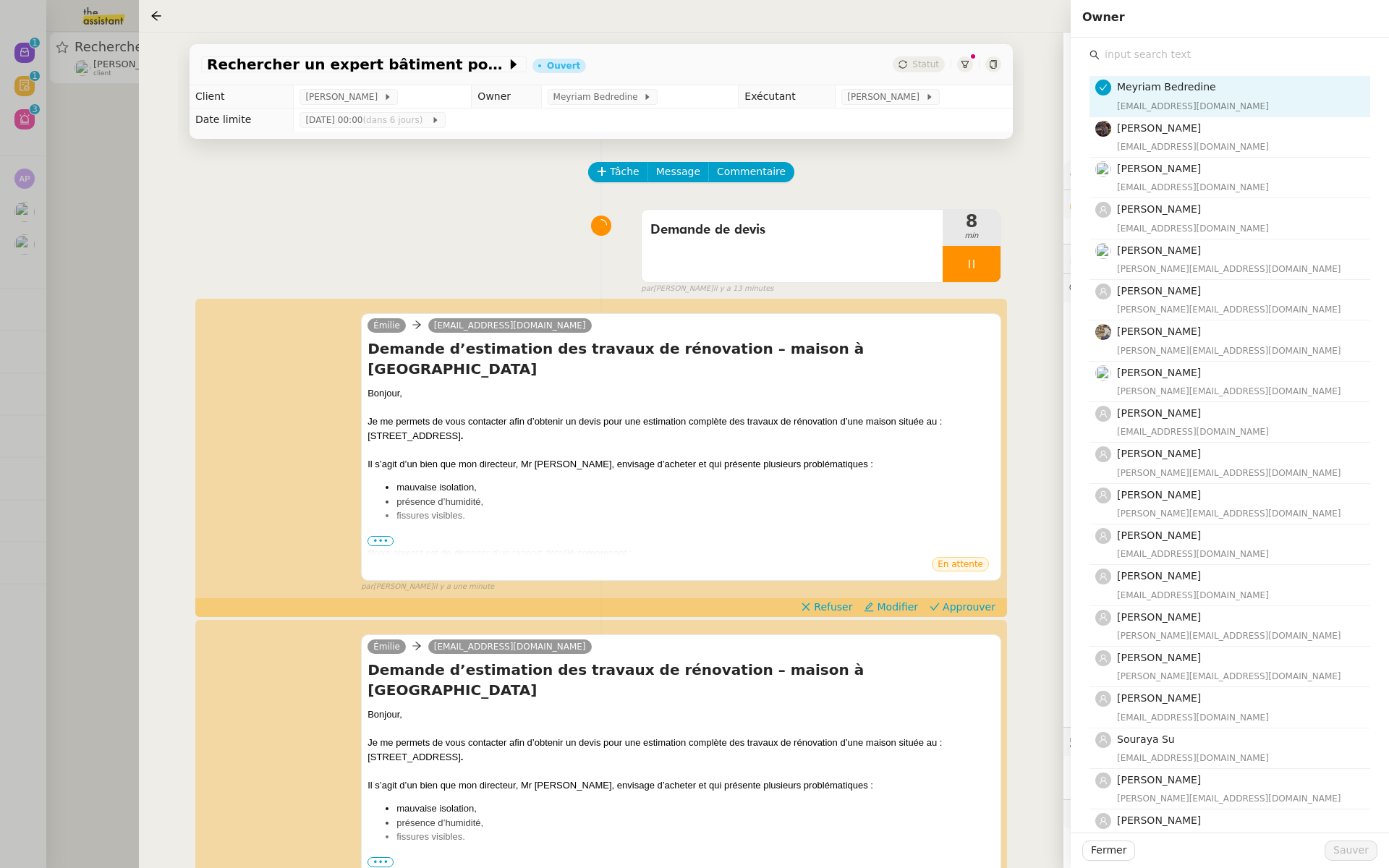
click at [1141, 64] on div "Meyriam Bedredine meyriam@team.theassistant.com Bert Canavaggio bert.canavaggio…" at bounding box center [1230, 497] width 280 height 866
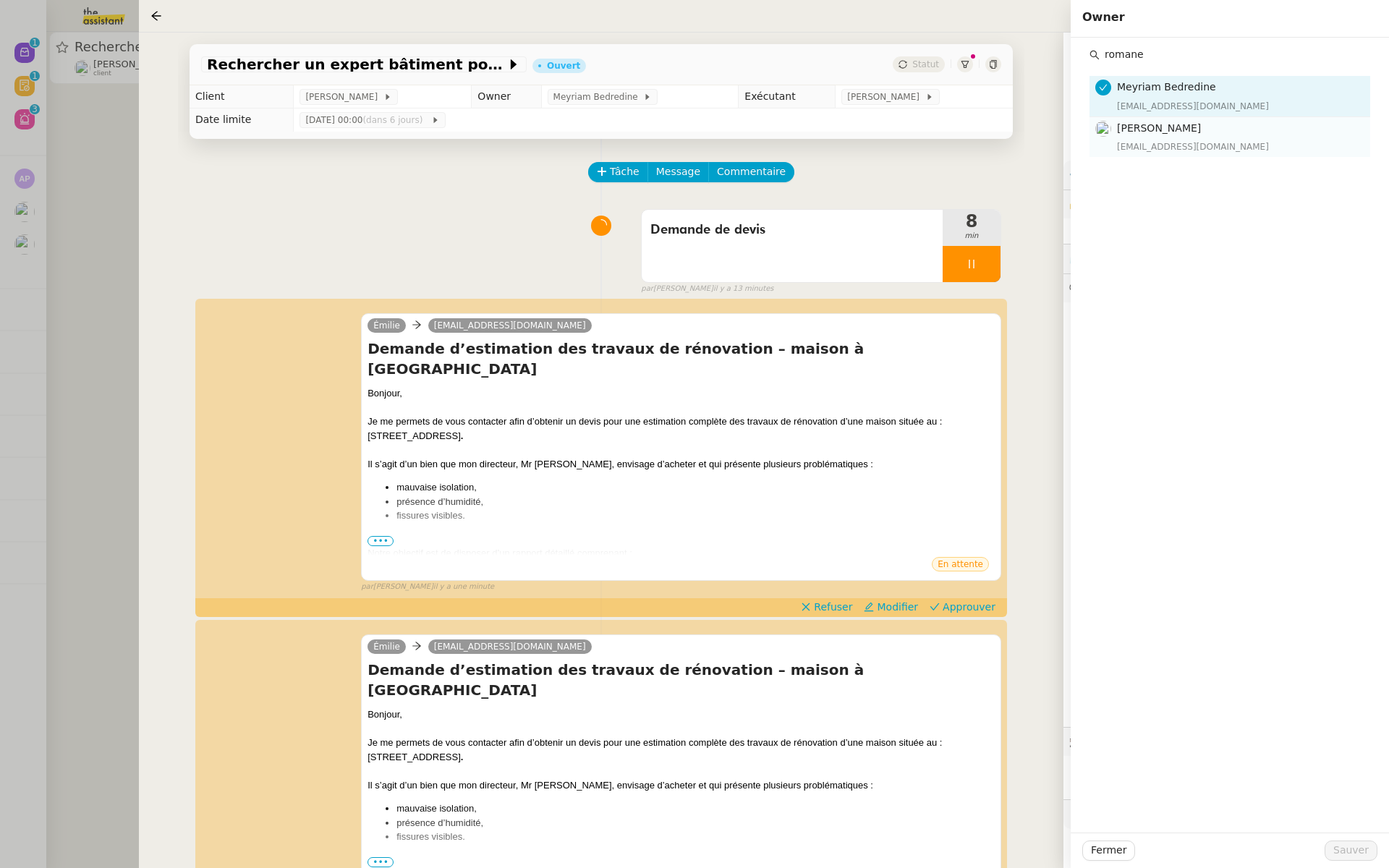
type input "romane"
click at [1178, 138] on div "Romane Vachon romane@team.theassistant.com" at bounding box center [1239, 136] width 244 height 34
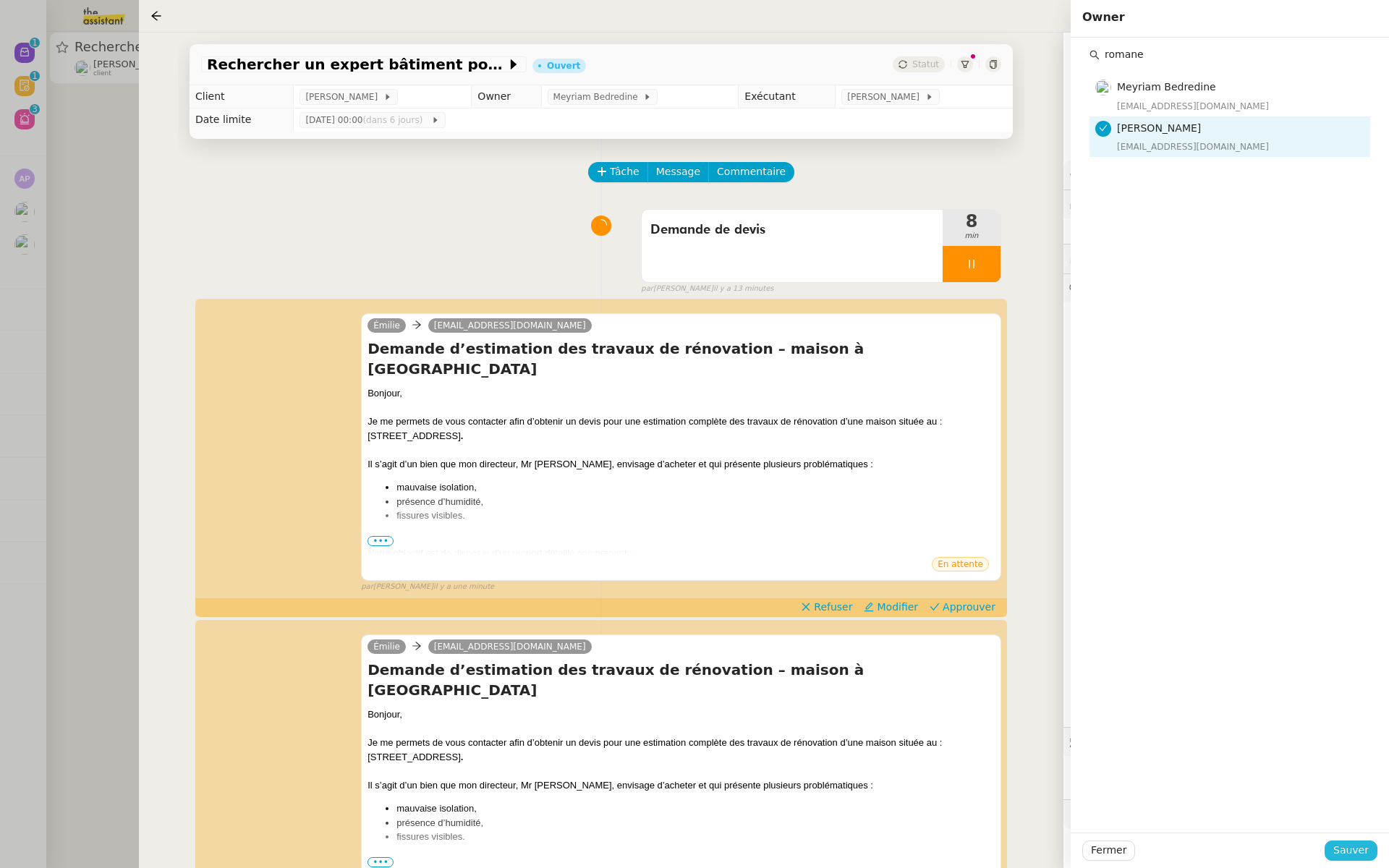
click at [1341, 852] on span "Sauver" at bounding box center [1351, 850] width 35 height 16
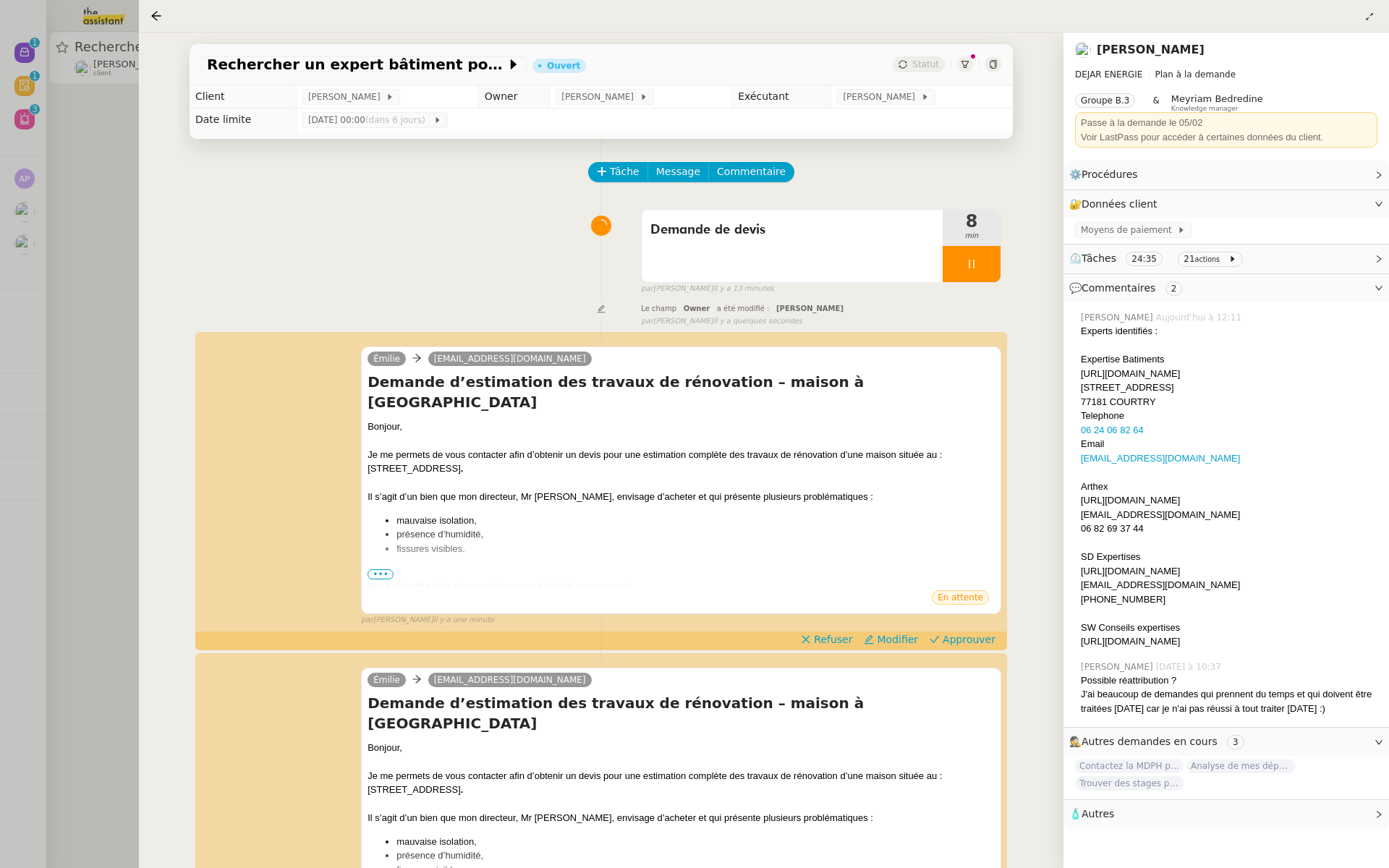
click at [83, 173] on div at bounding box center [694, 434] width 1389 height 868
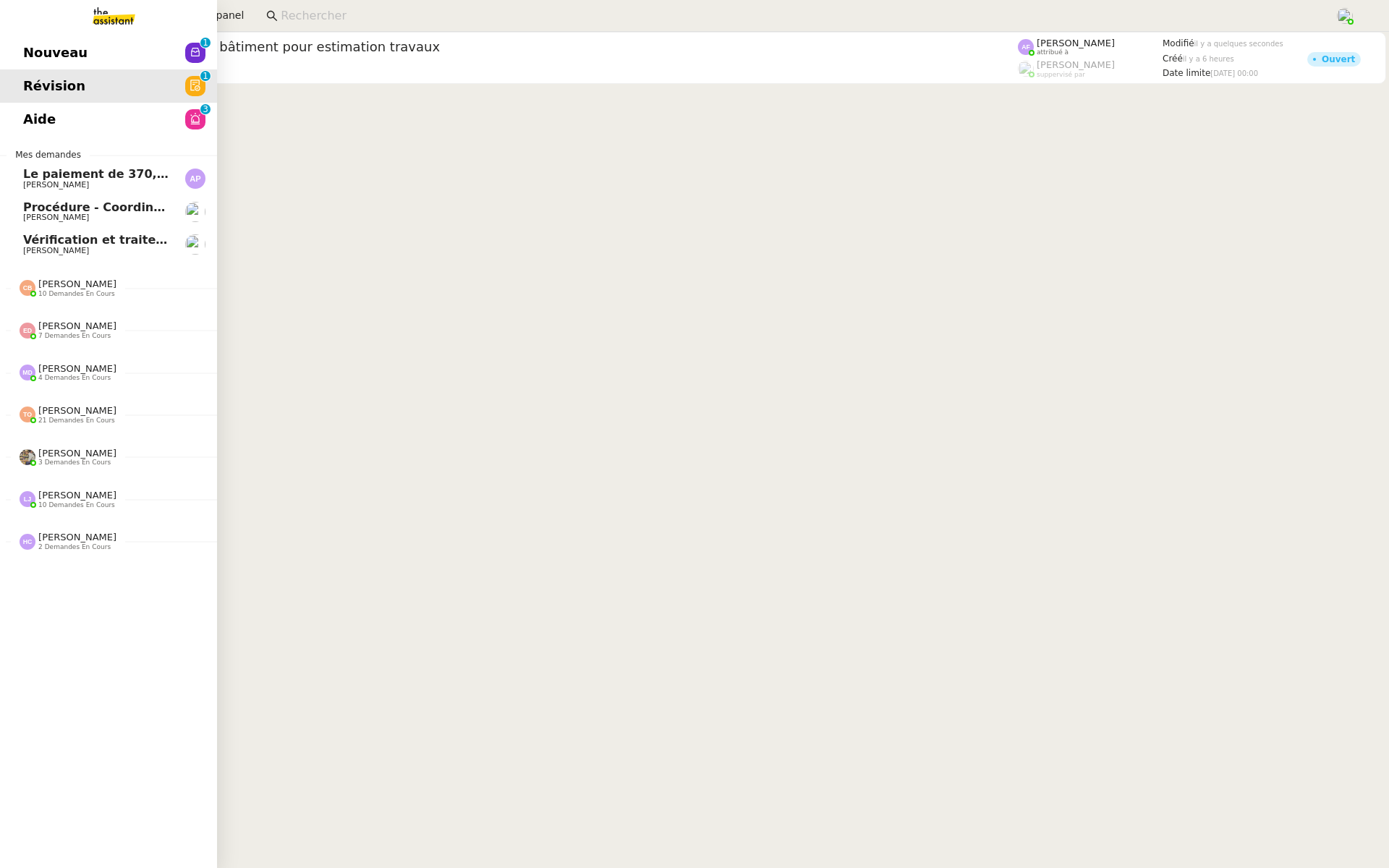
click at [72, 52] on span "Nouveau" at bounding box center [56, 53] width 64 height 22
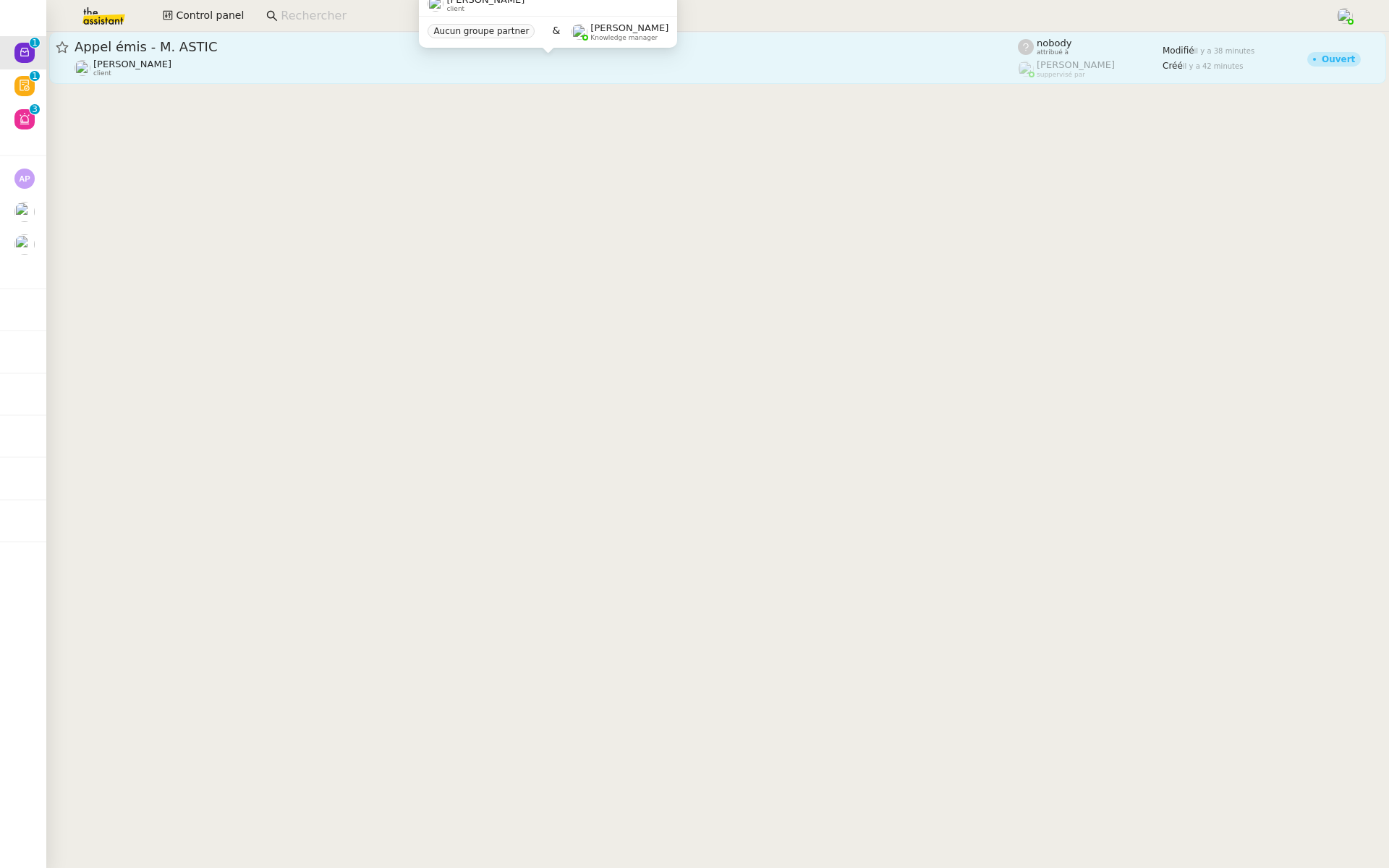
click at [147, 62] on span "Franck MUFFAT-JEANDET" at bounding box center [132, 64] width 78 height 11
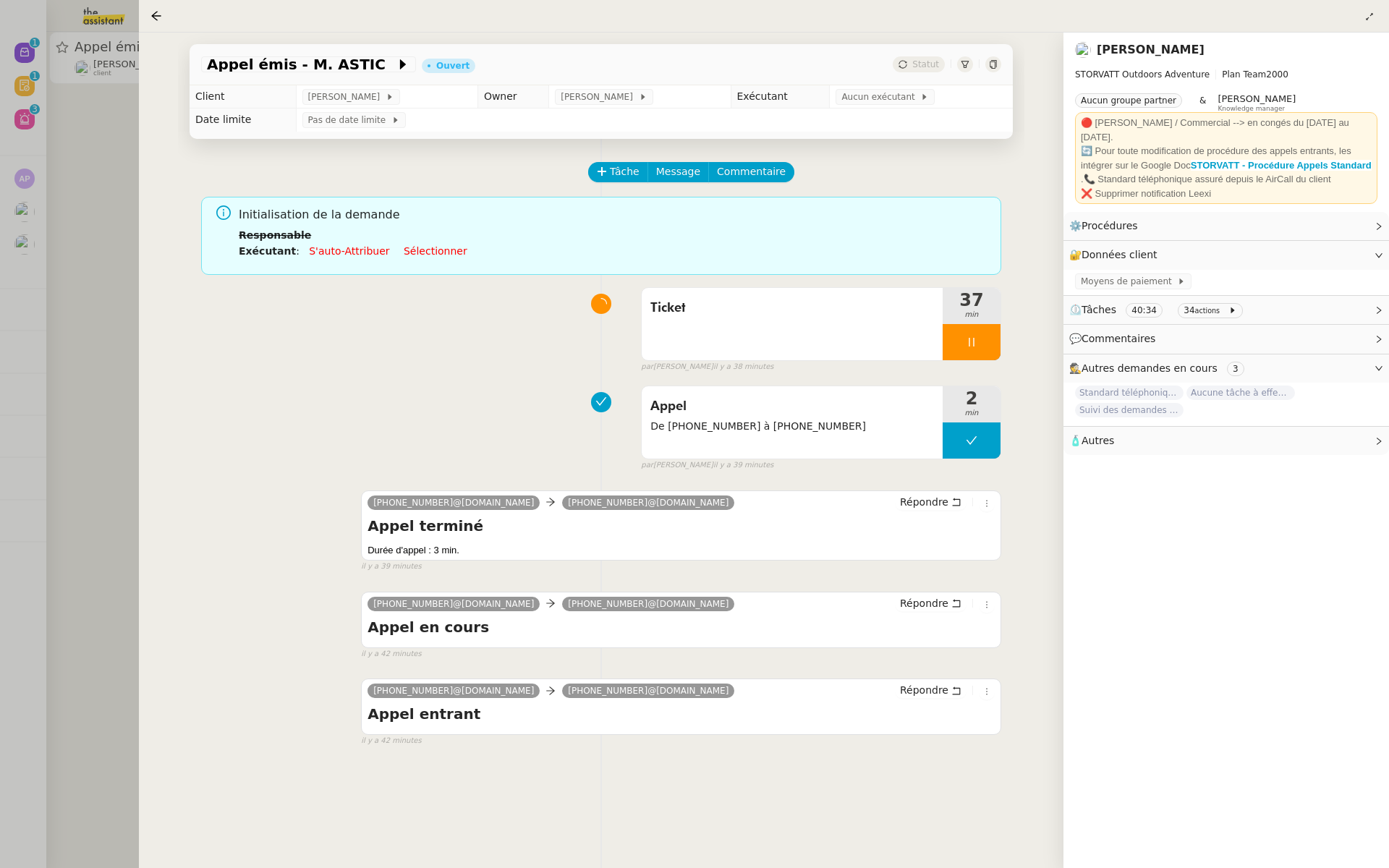
click at [47, 479] on div at bounding box center [694, 434] width 1389 height 868
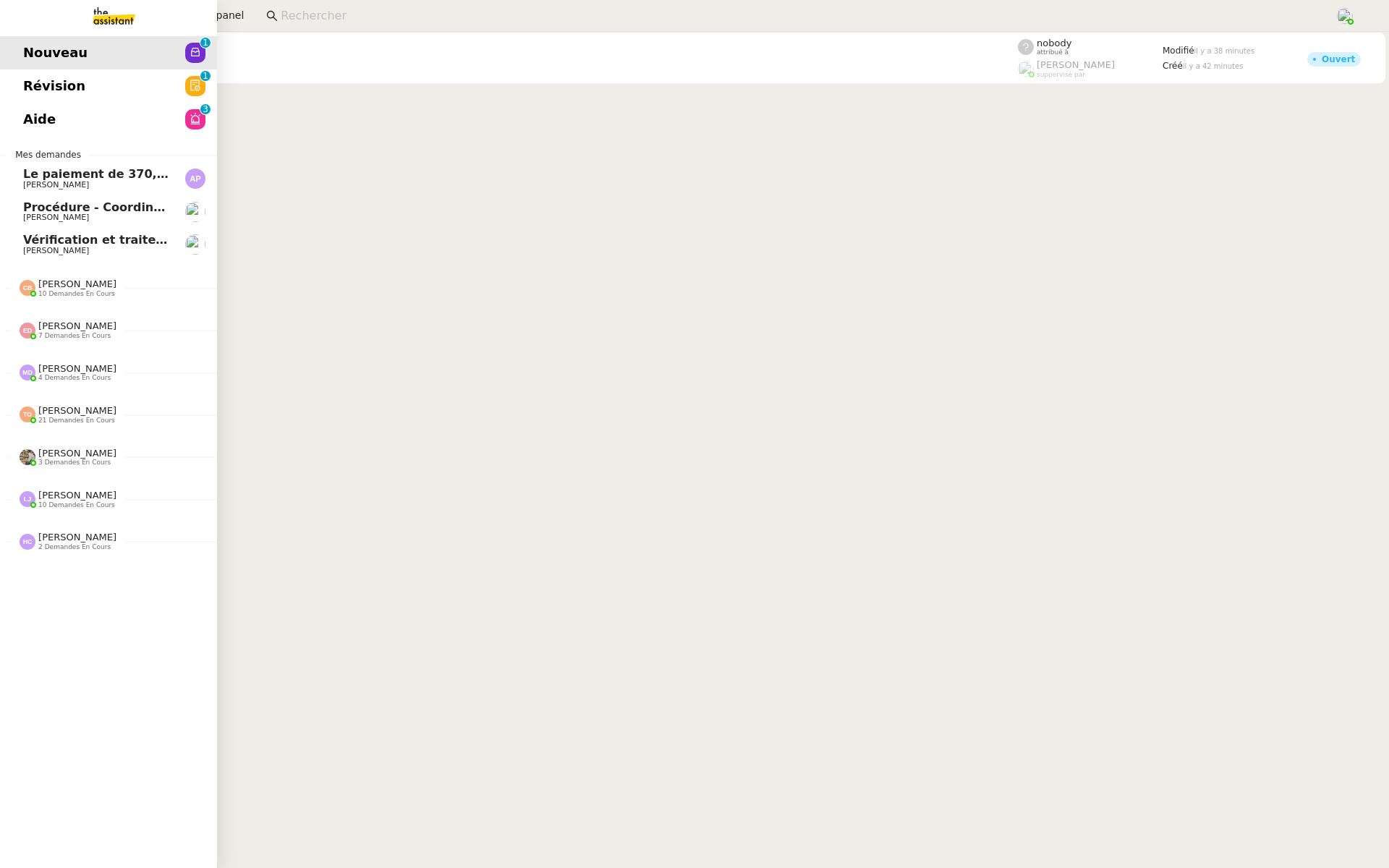
click at [63, 113] on link "Aide 0 1 2 3 4 5 6 7 8 9" at bounding box center [108, 119] width 217 height 33
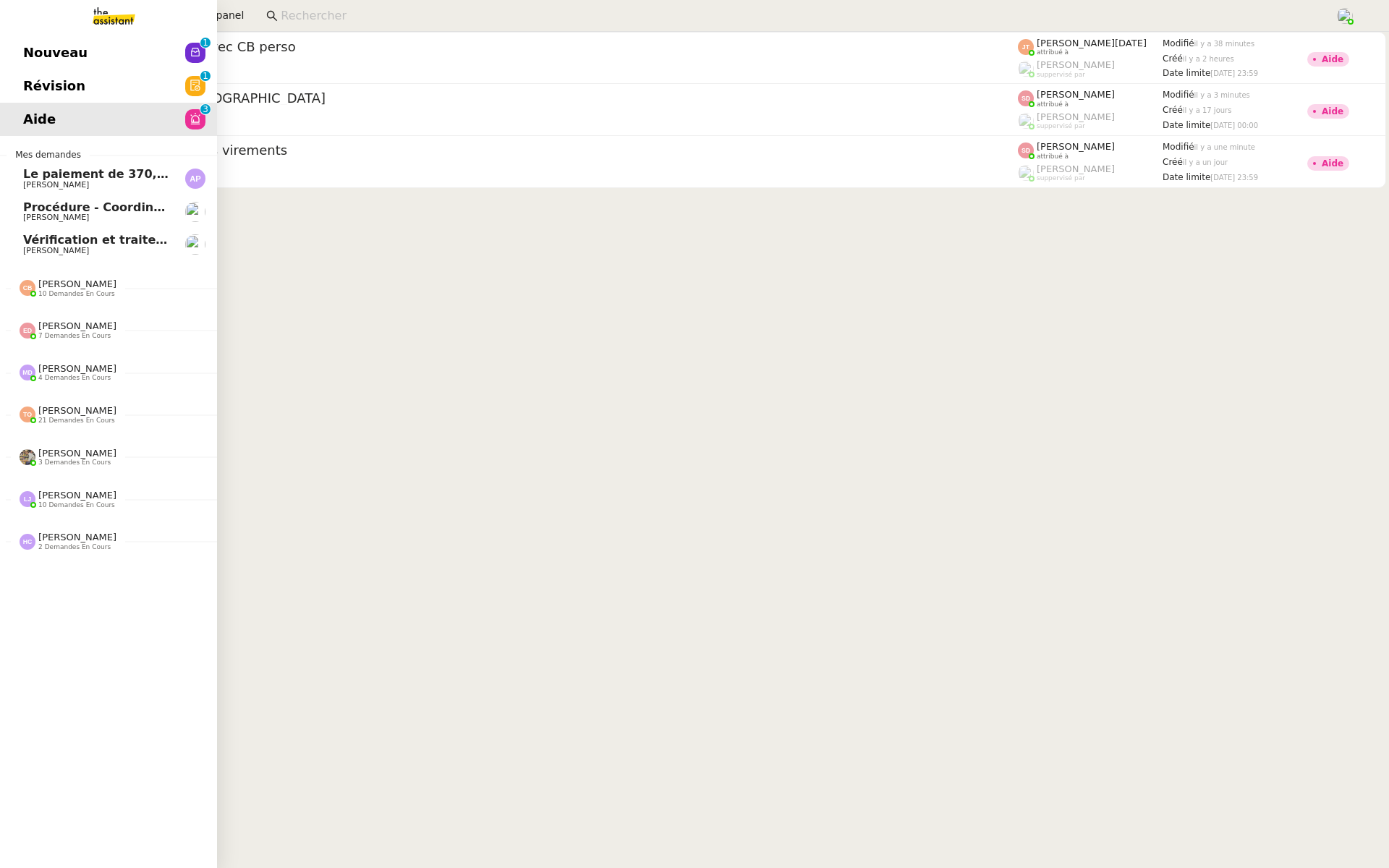
click at [19, 73] on link "Révision 0 1 2 3 4 5 6 7 8 9" at bounding box center [108, 86] width 217 height 33
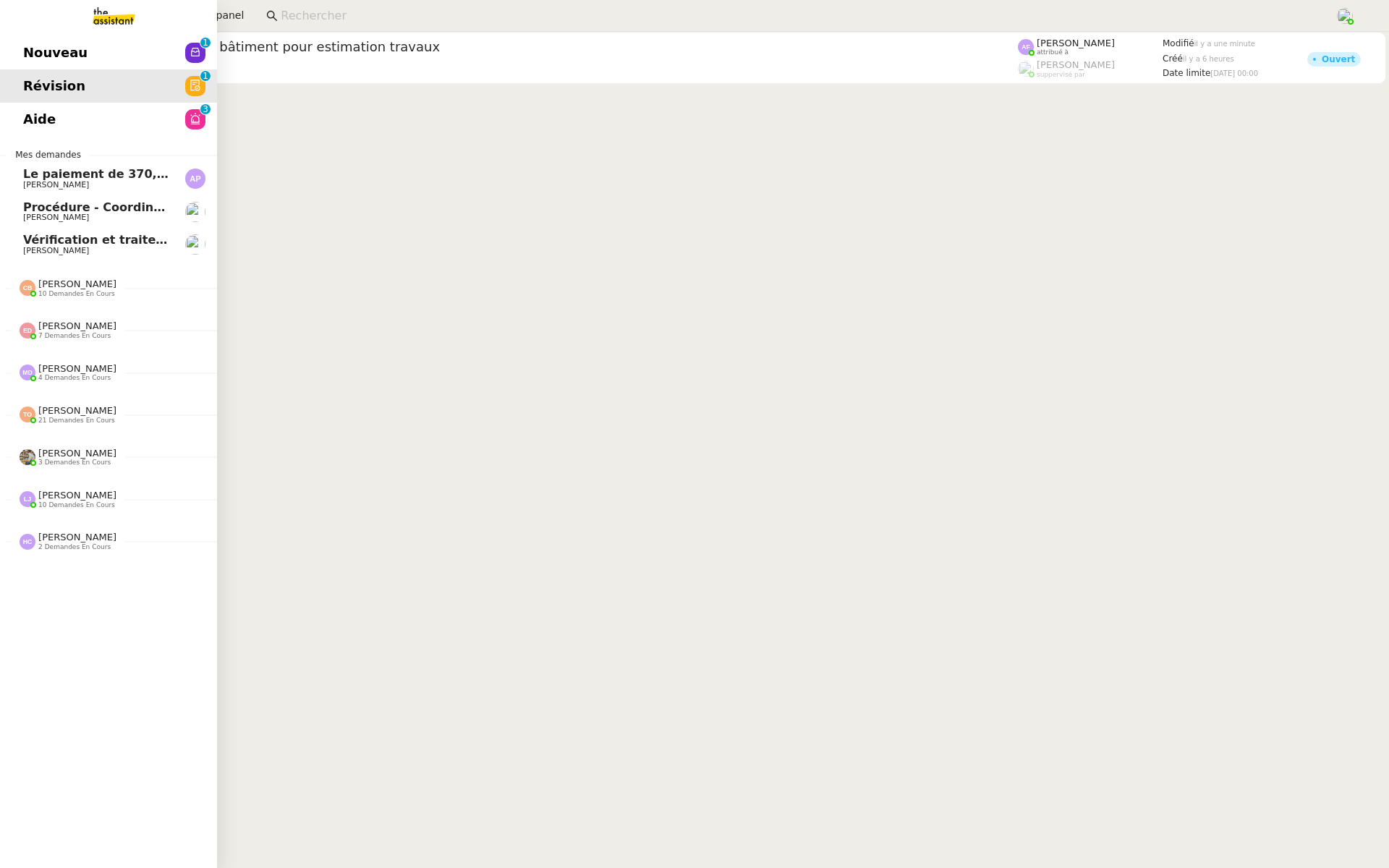
click at [24, 112] on span "Aide" at bounding box center [40, 120] width 33 height 22
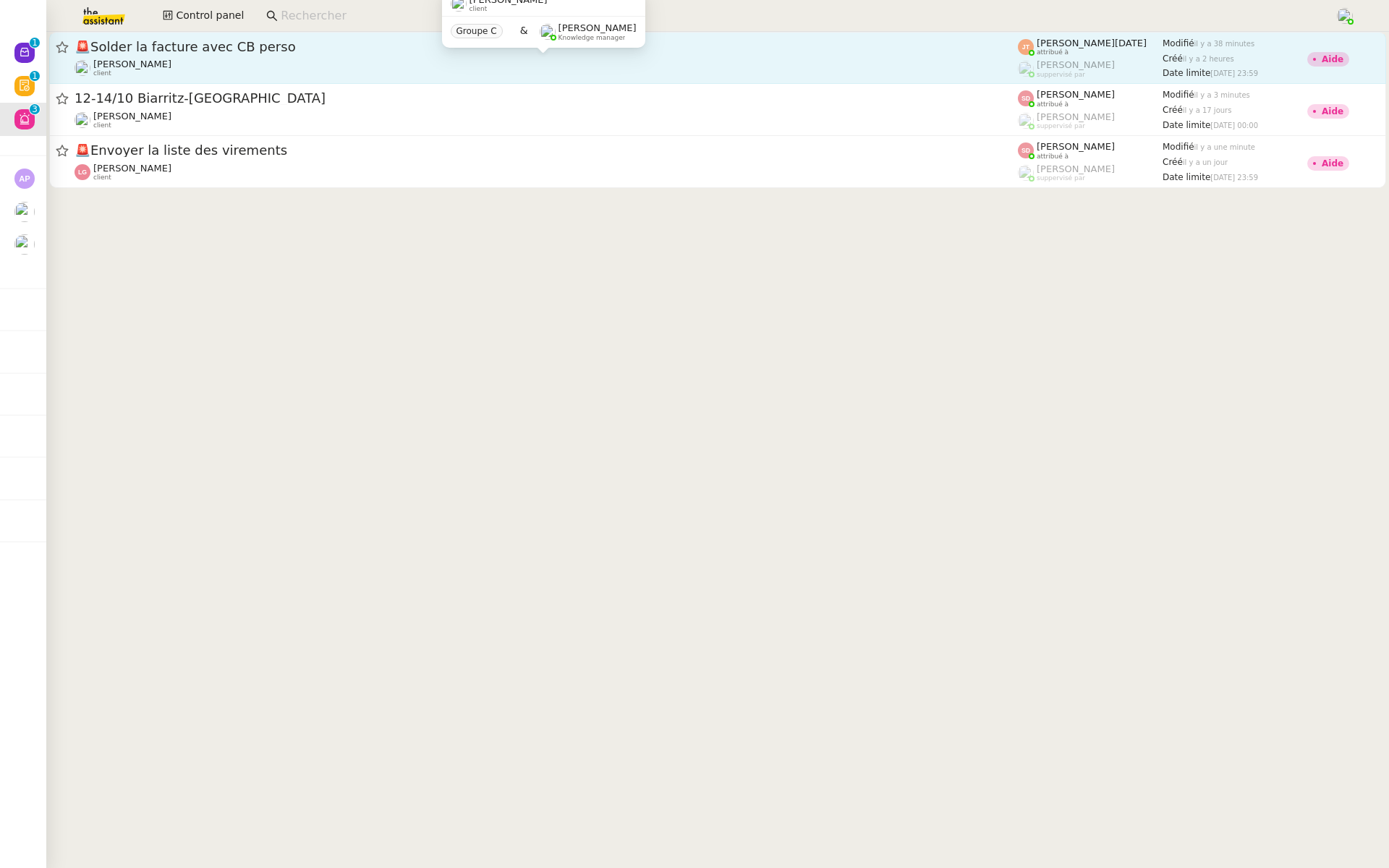
click at [189, 62] on div "Axel BANDIAKY client" at bounding box center [546, 68] width 943 height 19
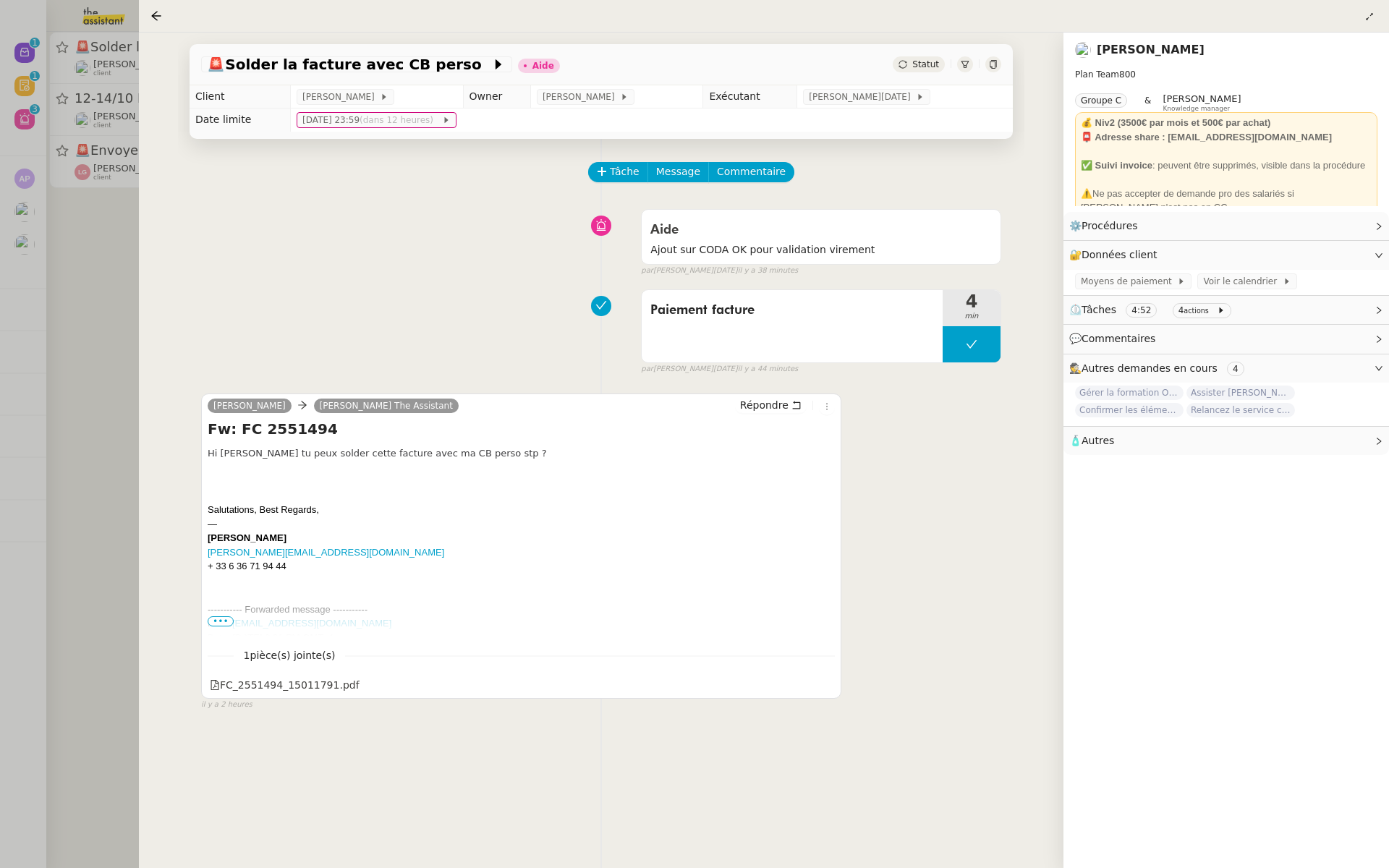
click at [101, 201] on div at bounding box center [694, 434] width 1389 height 868
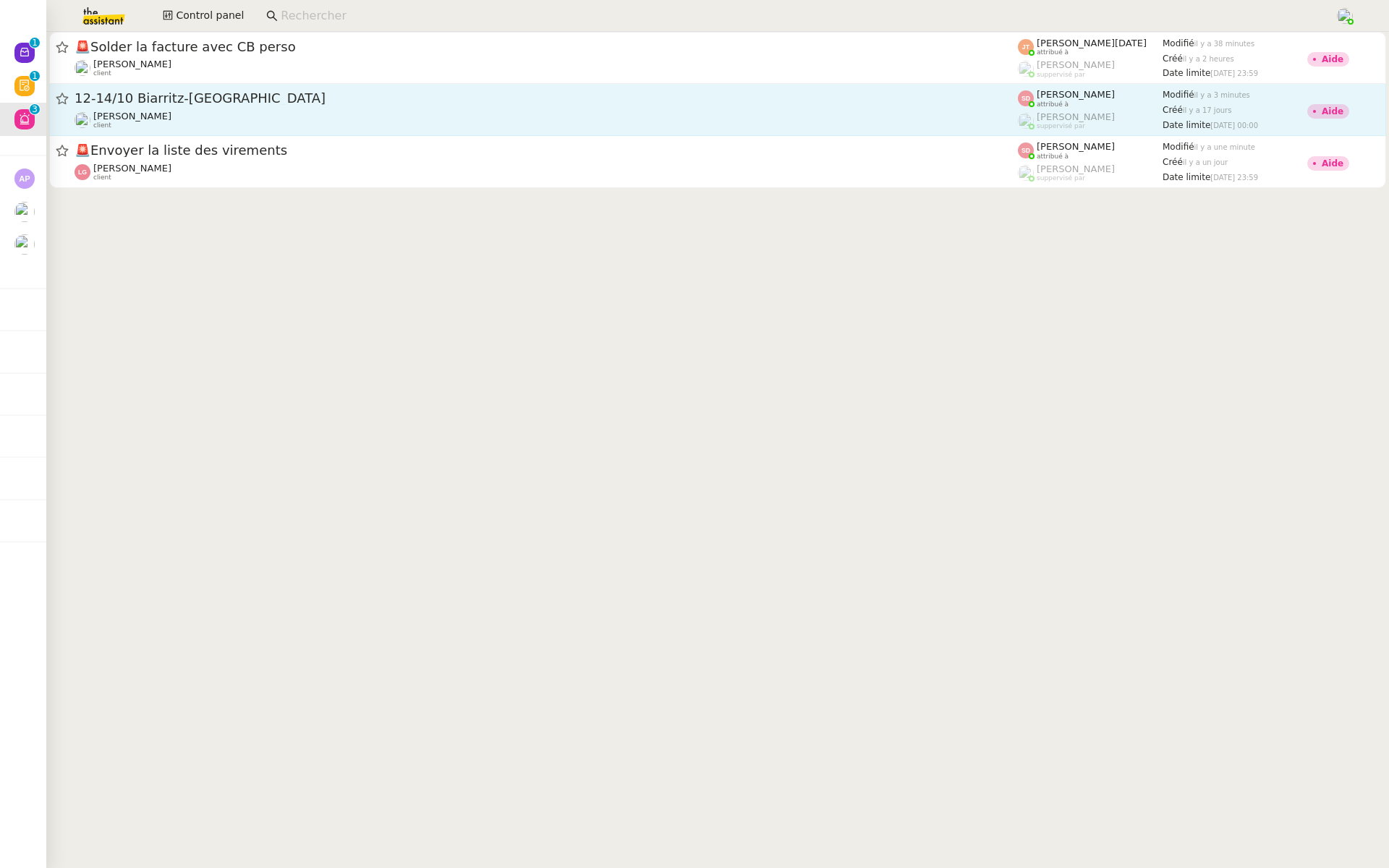
click at [263, 90] on div "12-14/10 Biarritz-[GEOGRAPHIC_DATA]" at bounding box center [546, 99] width 943 height 18
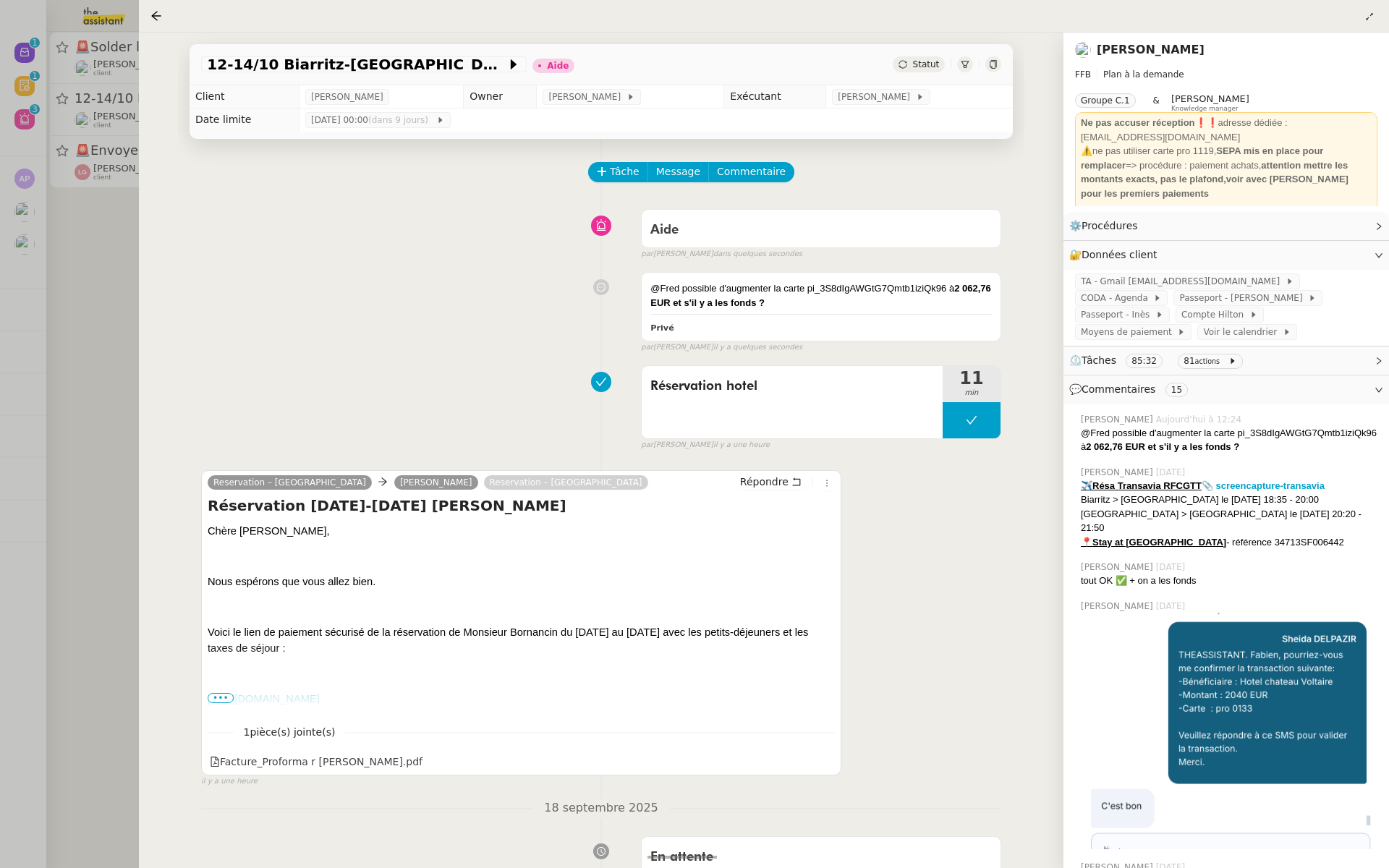
click at [103, 284] on div at bounding box center [694, 434] width 1389 height 868
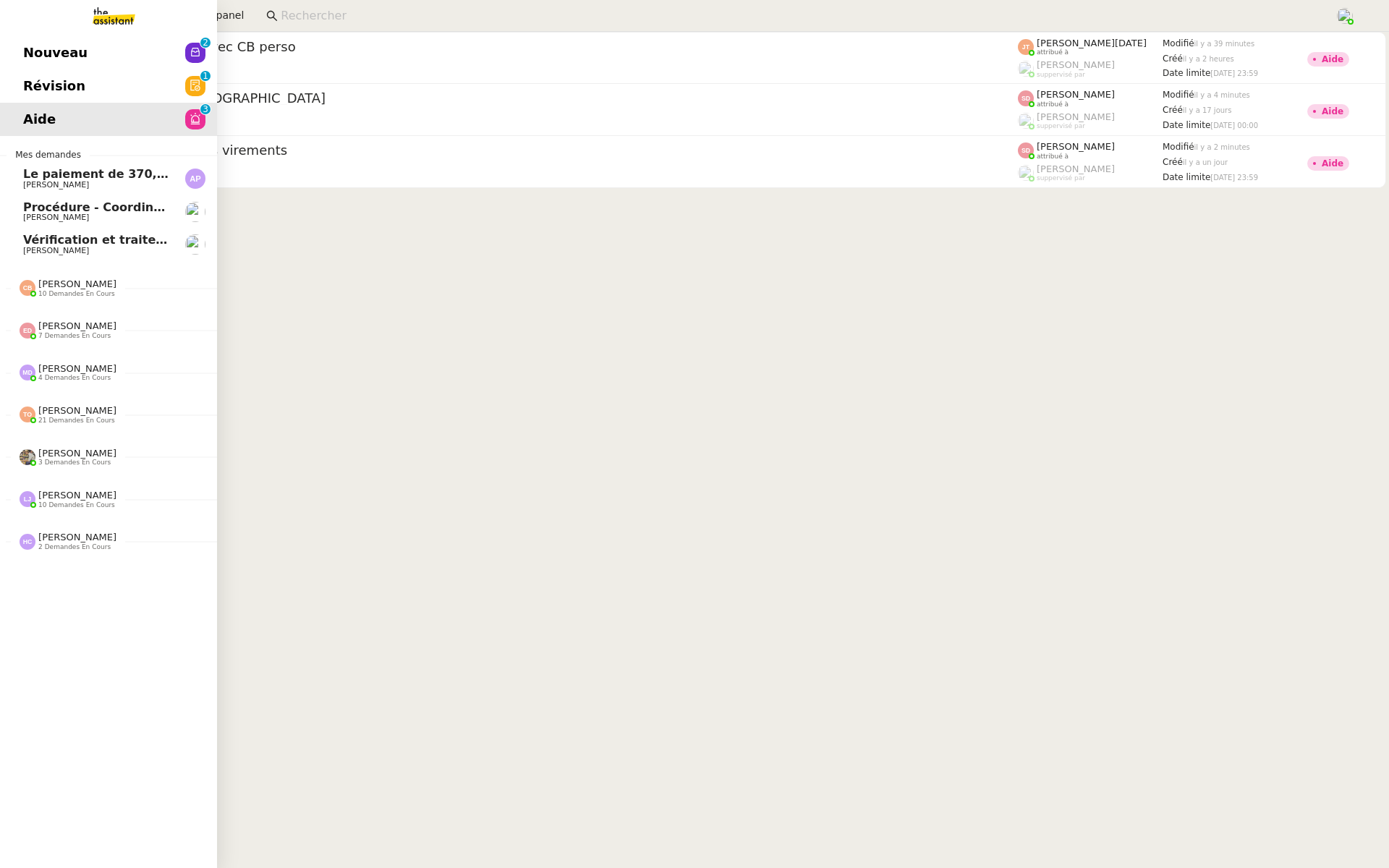
click at [20, 81] on link "Révision 0 1 2 3 4 5 6 7 8 9" at bounding box center [108, 86] width 217 height 33
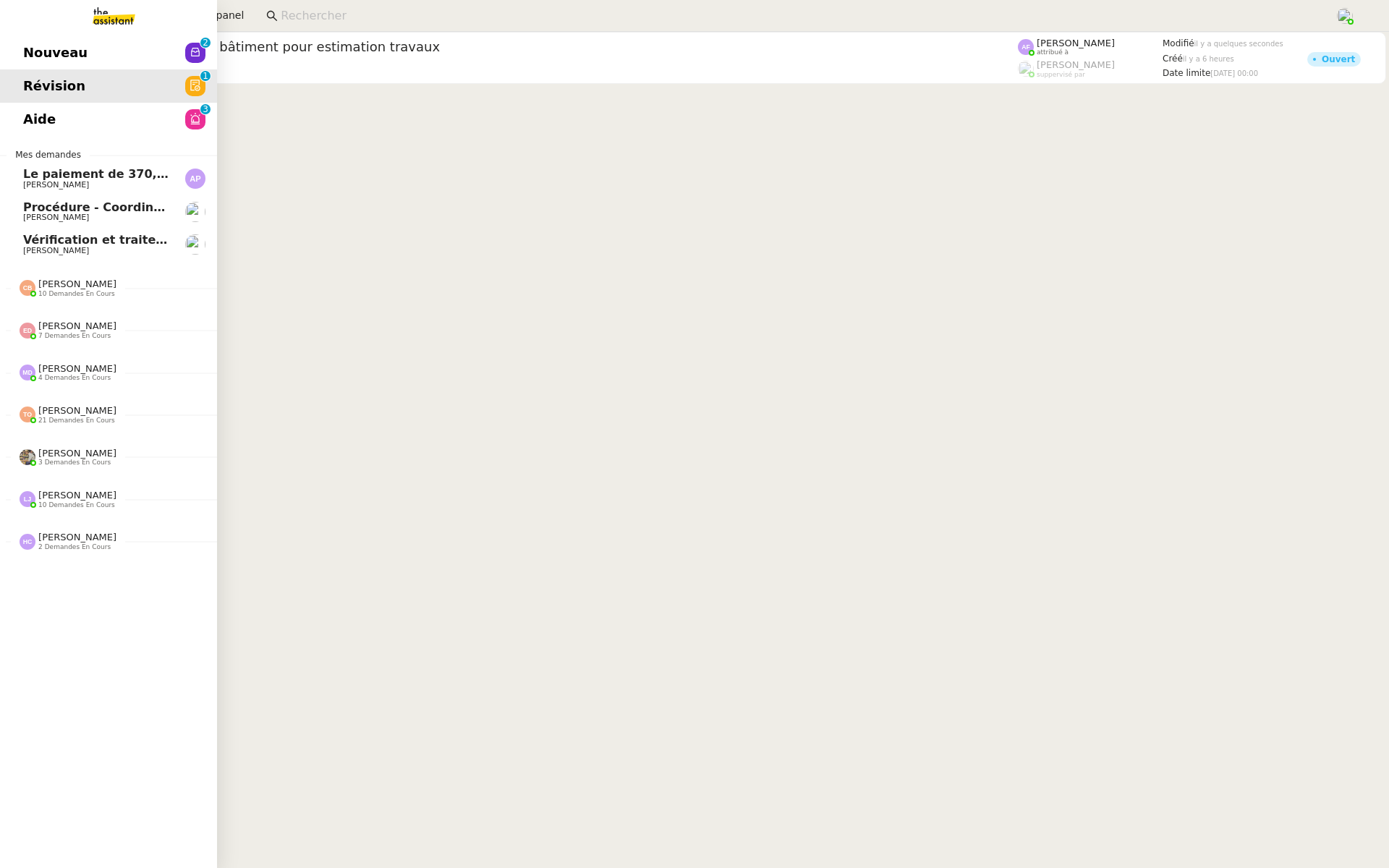
click at [25, 49] on span "Nouveau" at bounding box center [56, 53] width 64 height 22
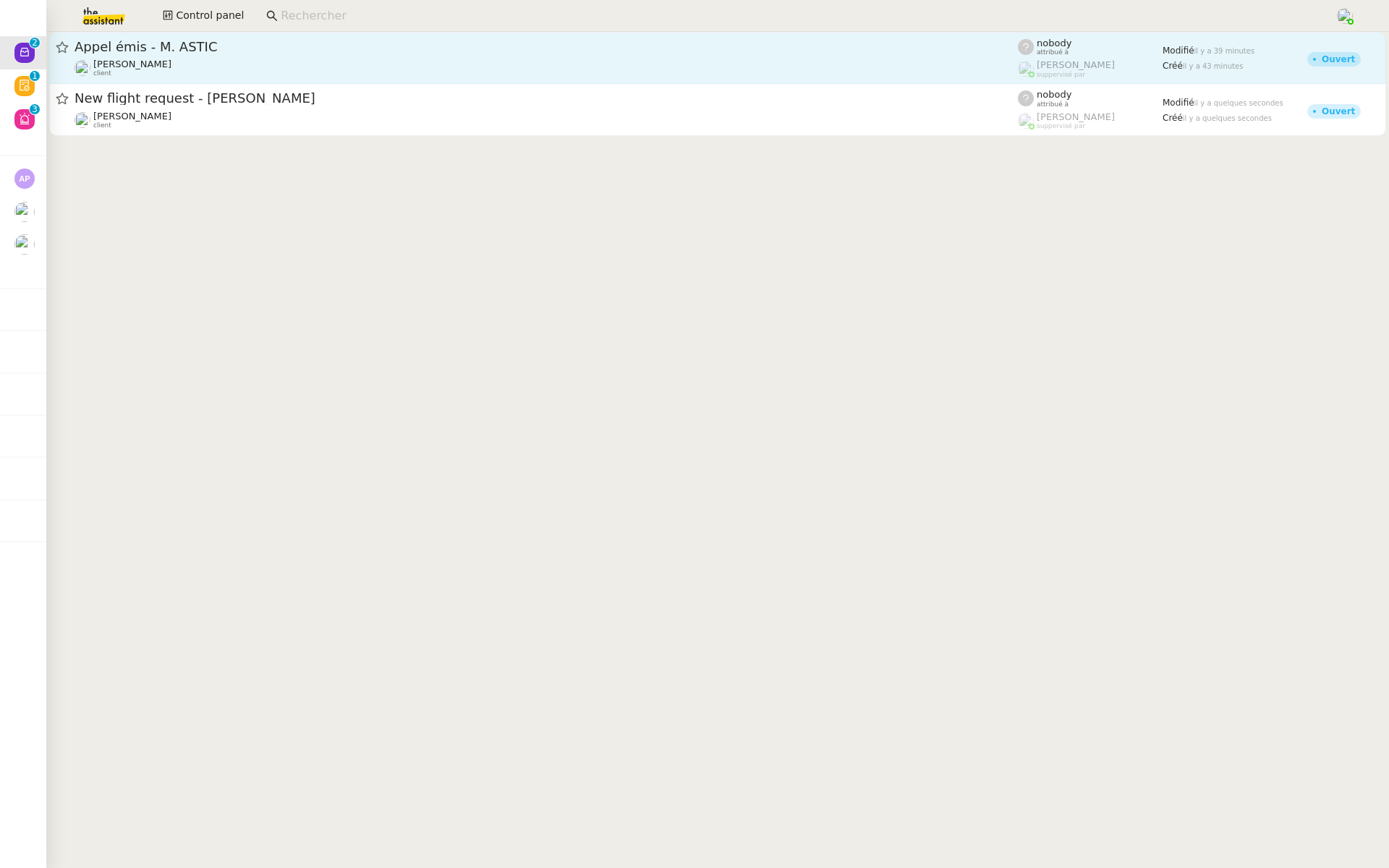
click at [183, 56] on div "Appel émis - M. ASTIC Franck MUFFAT-JEANDET client" at bounding box center [546, 58] width 943 height 39
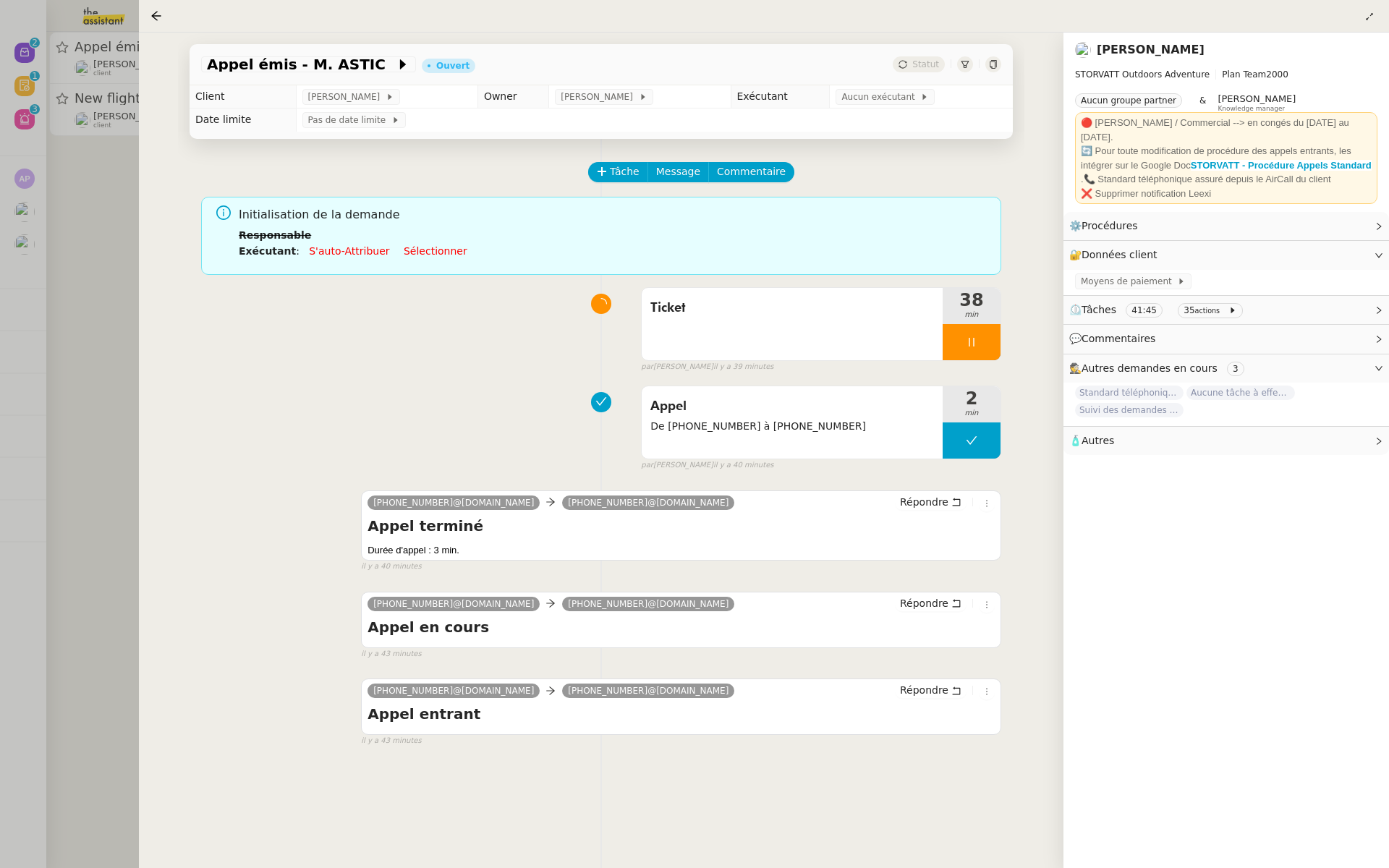
click at [33, 305] on div at bounding box center [694, 434] width 1389 height 868
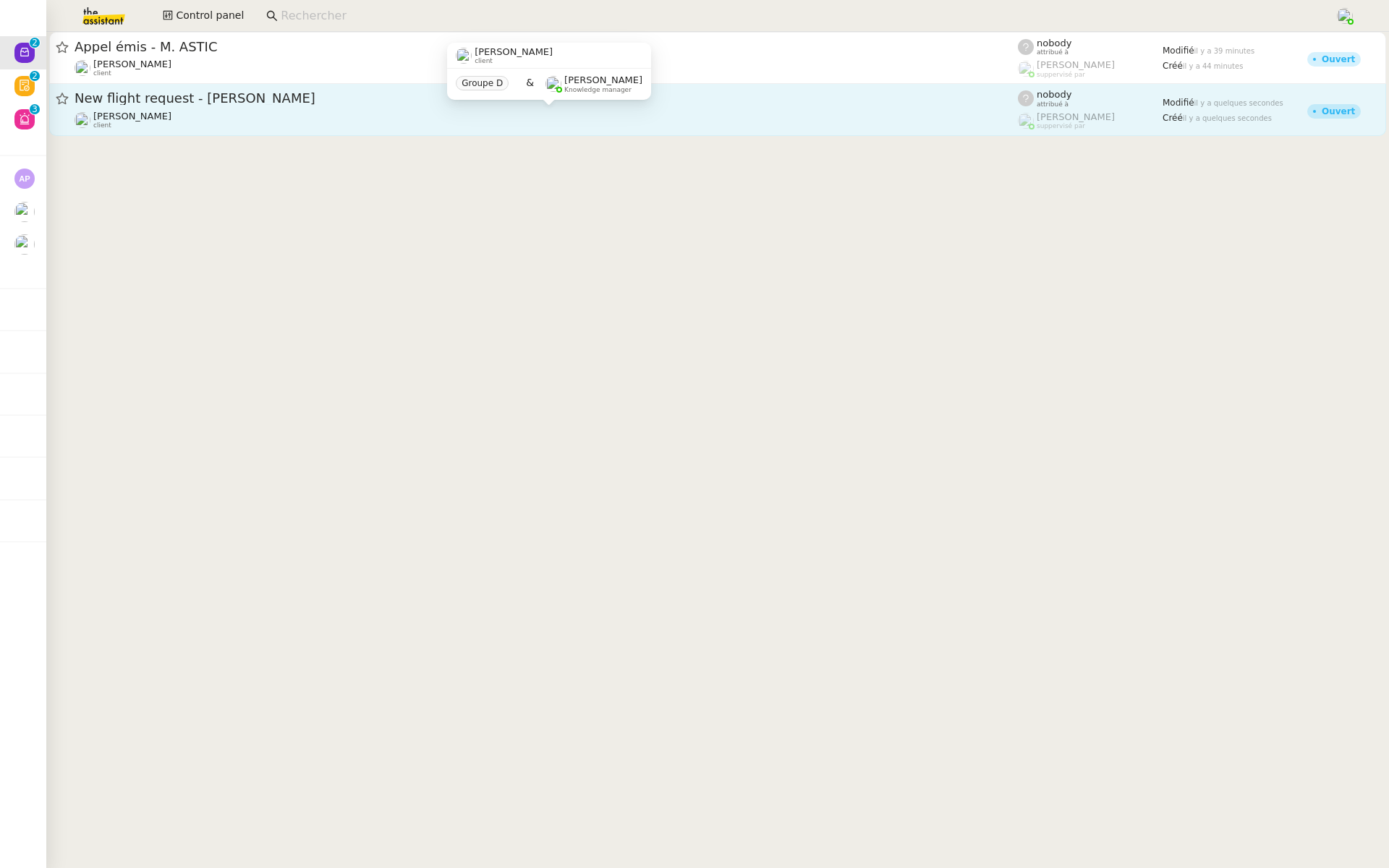
click at [295, 109] on div "New flight request - Lucas Vera Louis Frei client" at bounding box center [546, 110] width 943 height 40
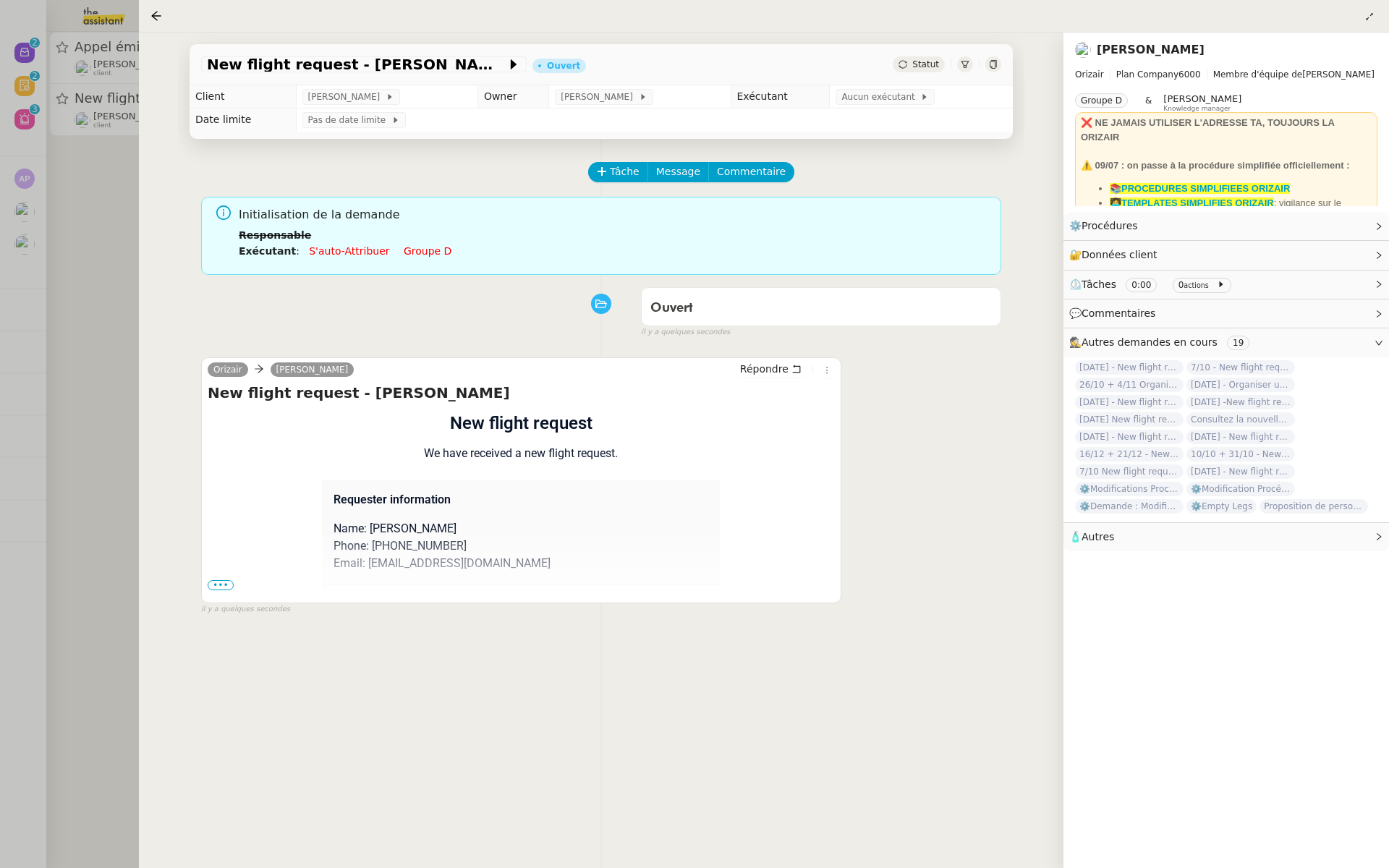
click at [216, 586] on span "•••" at bounding box center [220, 585] width 26 height 10
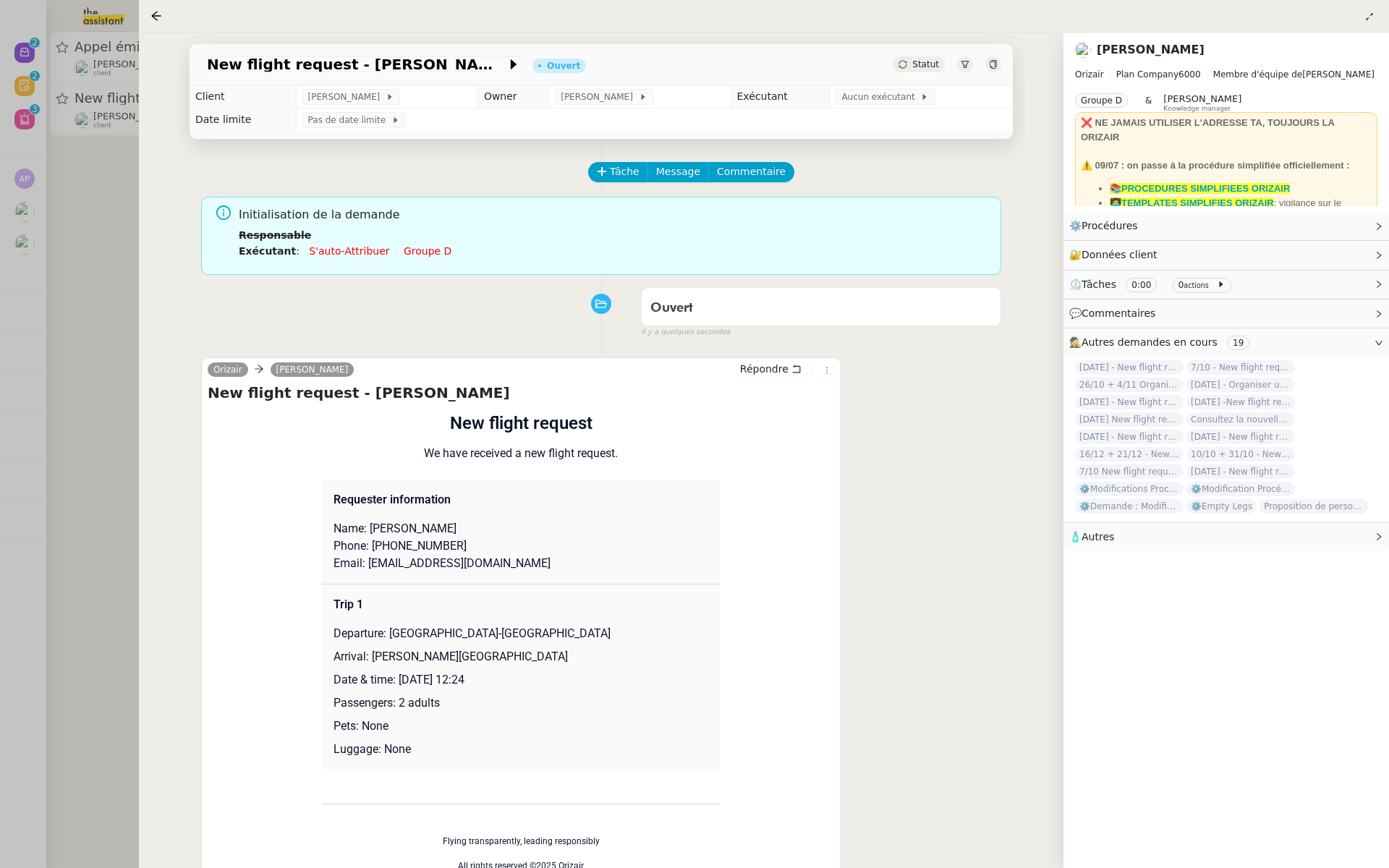
drag, startPoint x: 495, startPoint y: 685, endPoint x: 397, endPoint y: 677, distance: 98.3
click at [397, 677] on p "Date & time: 30th October 2025 12:24" at bounding box center [521, 680] width 374 height 17
copy p "30th October 2025"
click at [267, 66] on span "New flight request - Lucas Vera" at bounding box center [356, 64] width 299 height 14
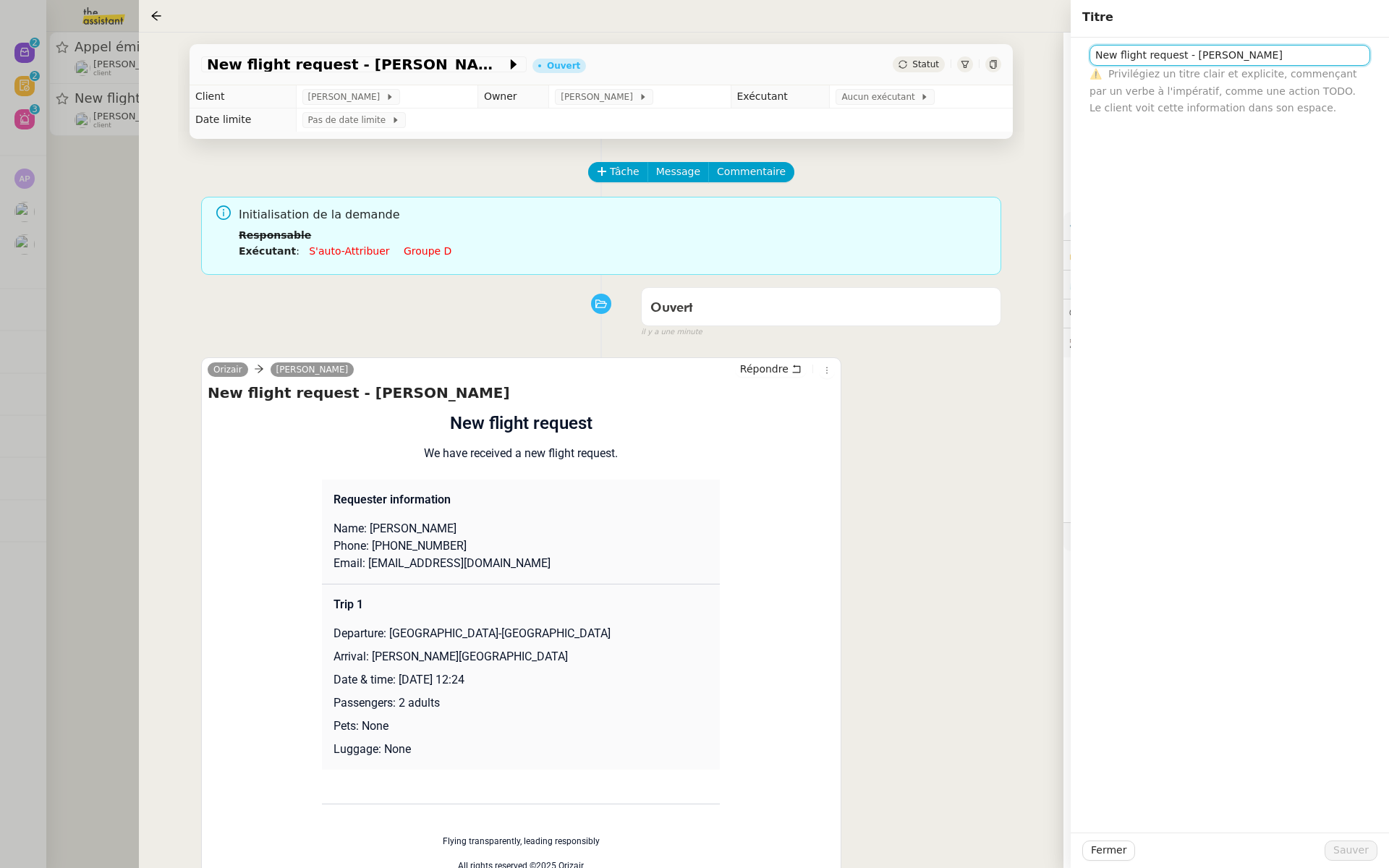
click at [1092, 57] on input "New flight request - Lucas Vera" at bounding box center [1230, 55] width 280 height 21
paste input "30th October 2025"
type input "30th October 2025 - New flight request - Lucas Vera"
click at [1350, 847] on span "Sauver" at bounding box center [1351, 850] width 35 height 16
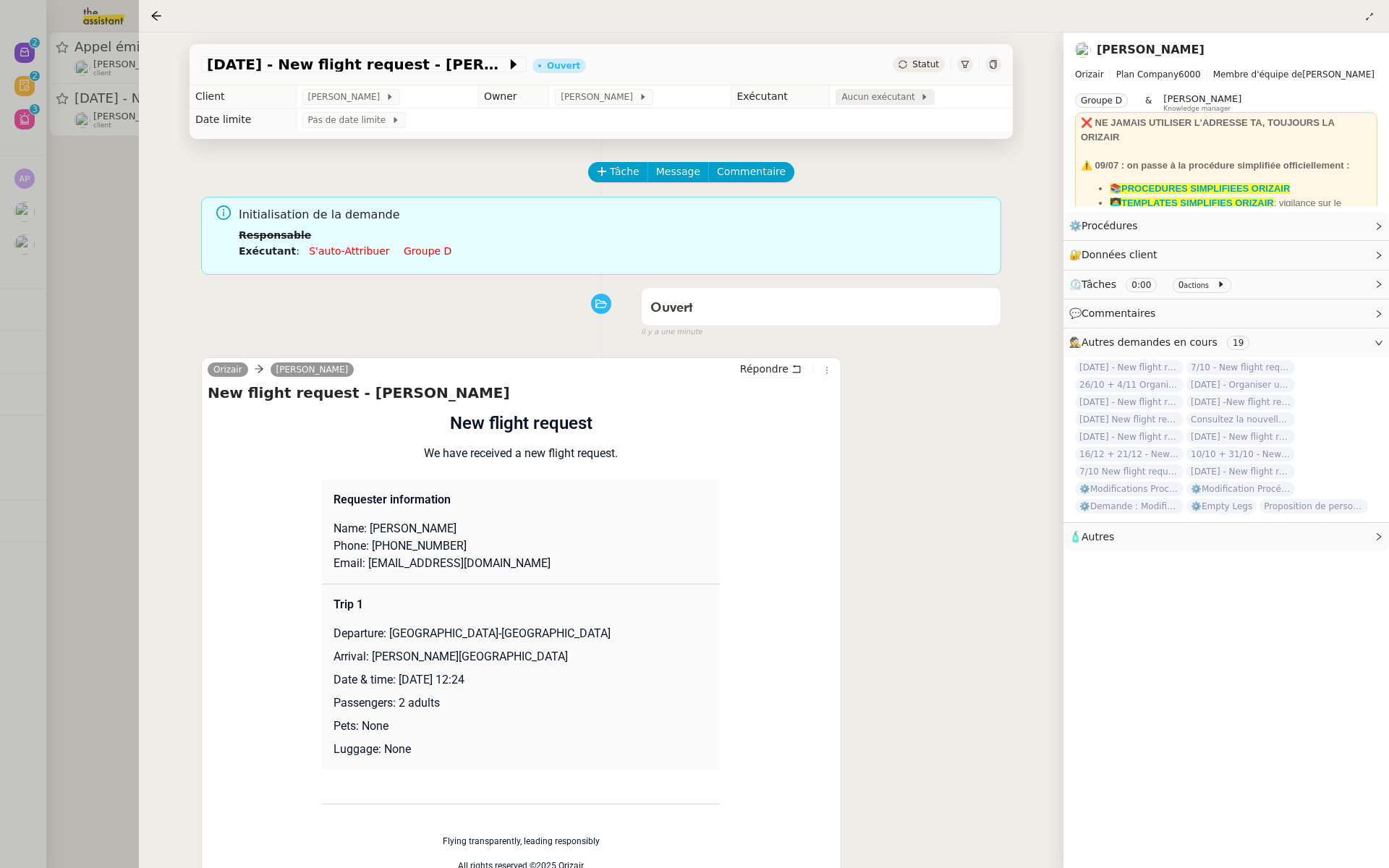
click at [874, 100] on span "Aucun exécutant" at bounding box center [881, 97] width 79 height 14
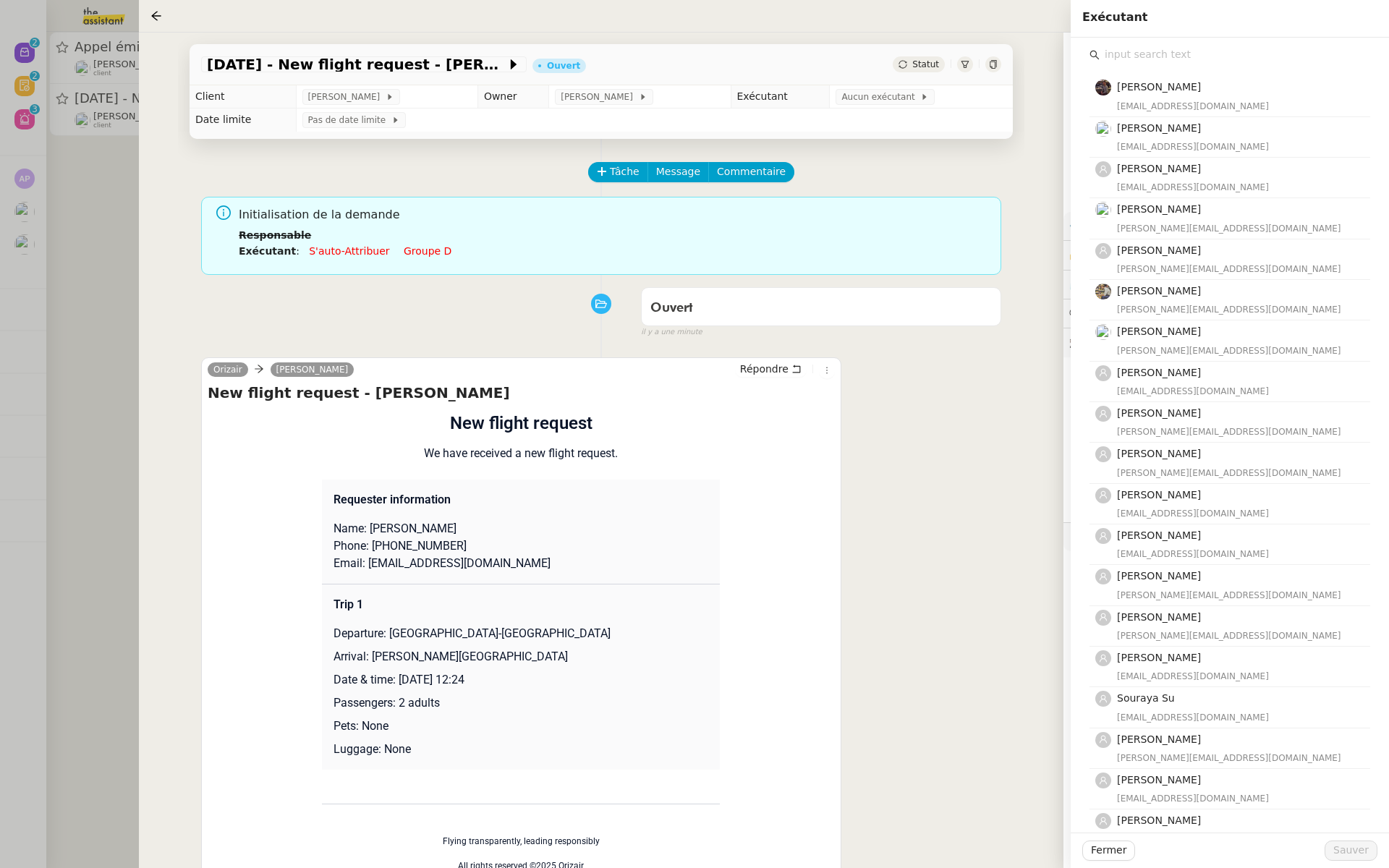
click at [1155, 58] on input "text" at bounding box center [1235, 54] width 270 height 20
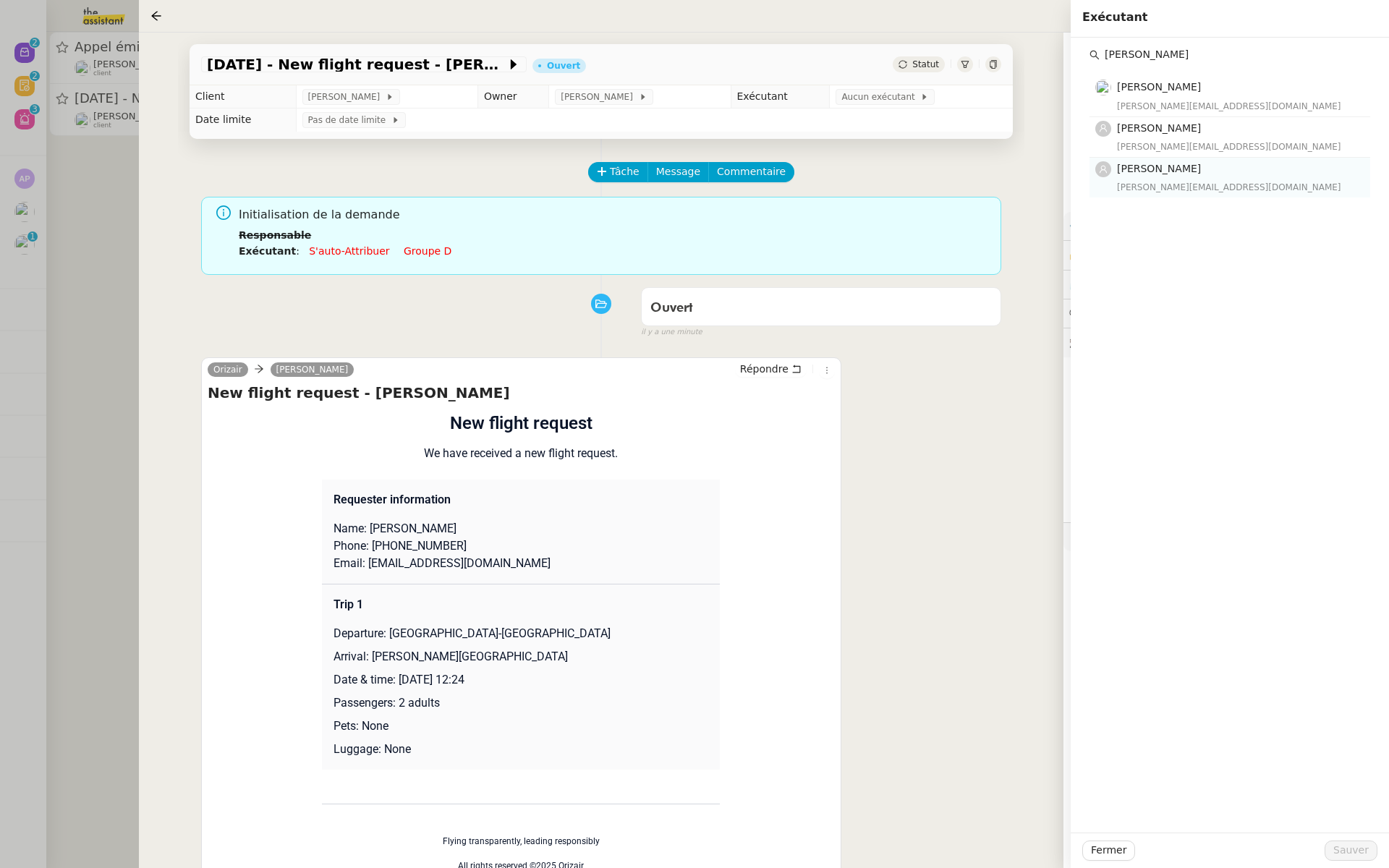
type input "[PERSON_NAME]"
click at [1159, 186] on div "camilleb@team.theassistant.com" at bounding box center [1239, 187] width 244 height 14
click at [1349, 841] on button "Sauver" at bounding box center [1351, 851] width 52 height 20
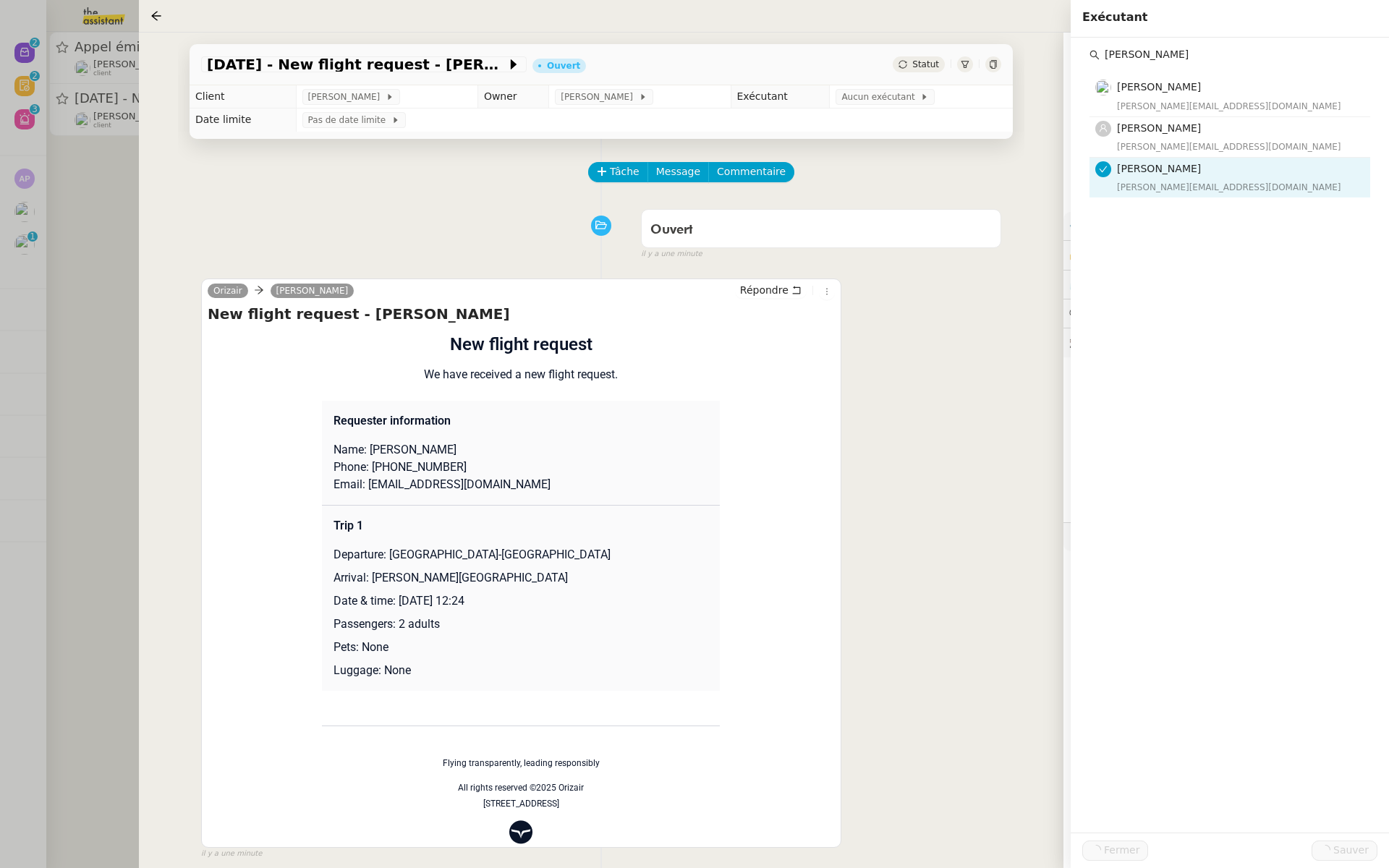
click at [103, 186] on div at bounding box center [694, 434] width 1389 height 868
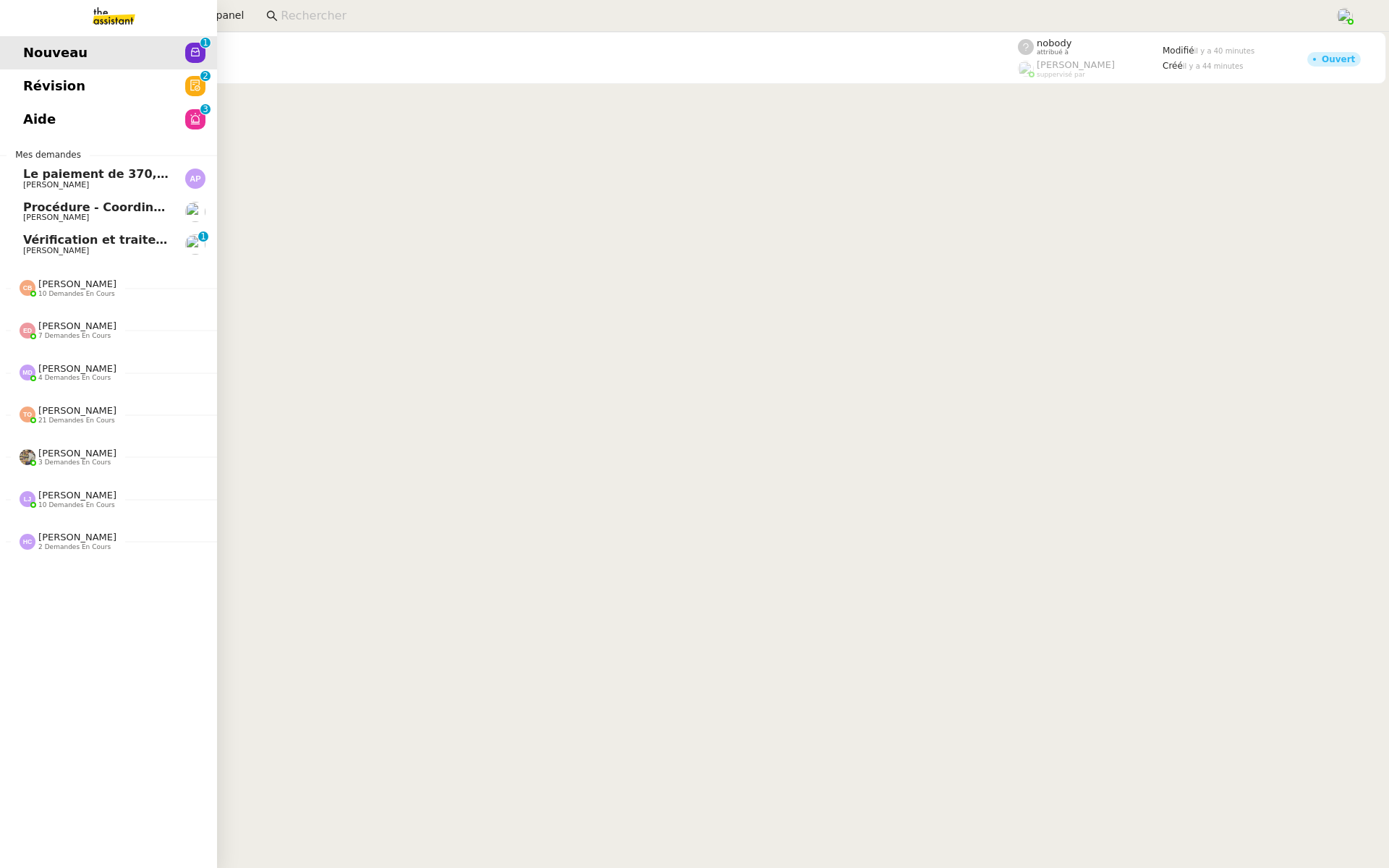
click at [46, 118] on span "Aide" at bounding box center [40, 120] width 33 height 22
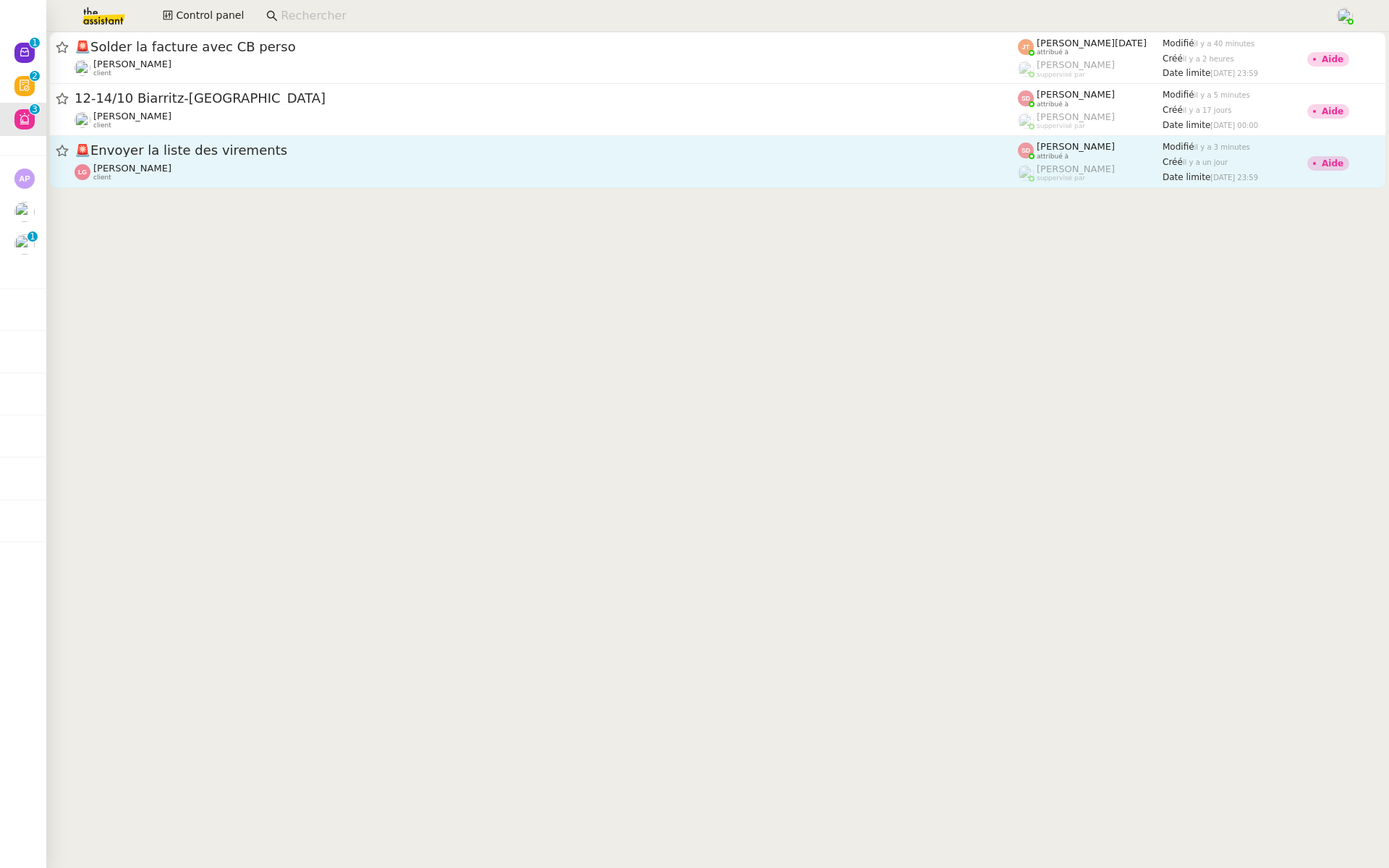
click at [241, 158] on div "🚨 Envoyer la liste des virements" at bounding box center [546, 150] width 943 height 18
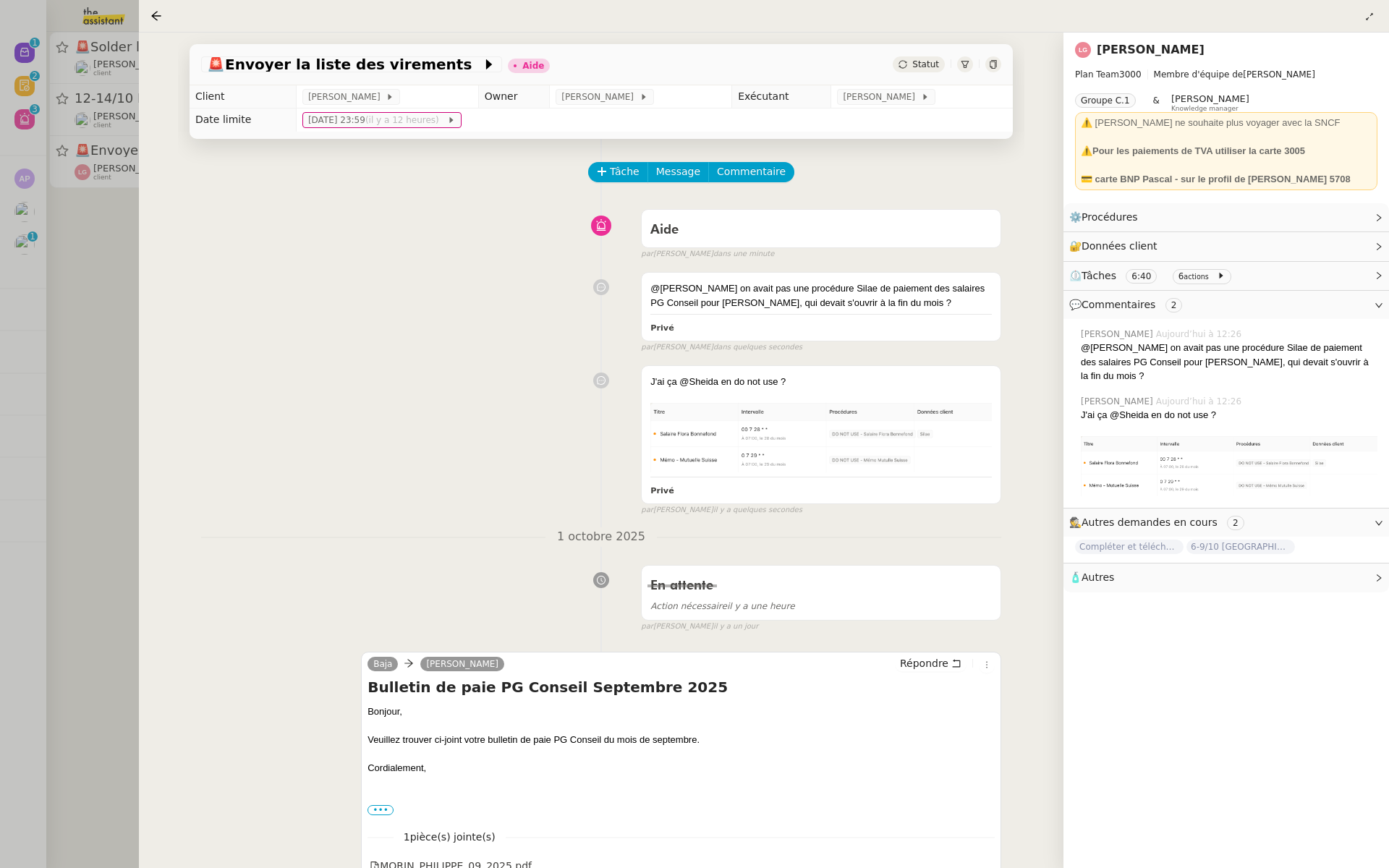
click at [0, 237] on div at bounding box center [694, 434] width 1389 height 868
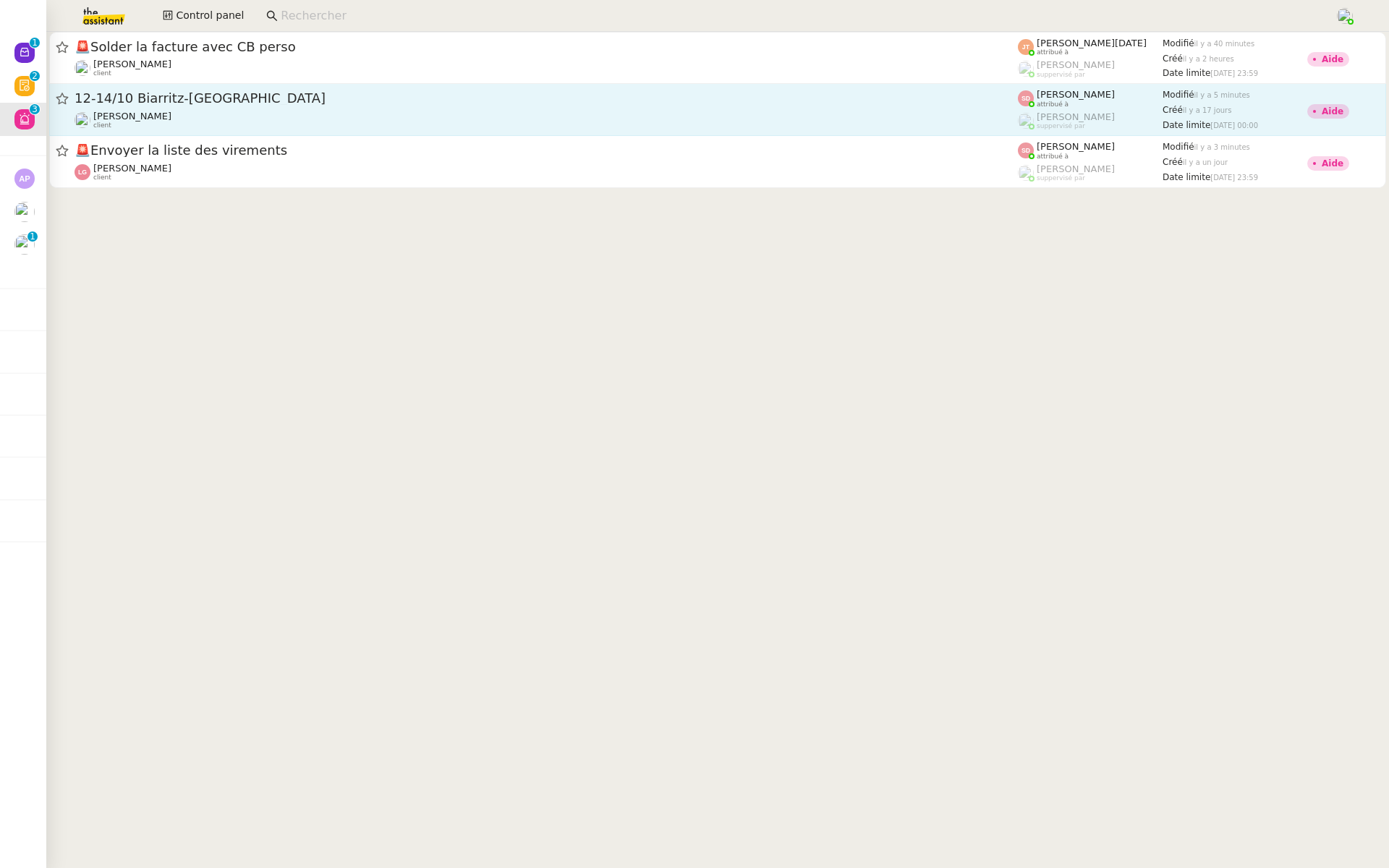
click at [393, 99] on span "12-14/10 Biarritz-[GEOGRAPHIC_DATA]" at bounding box center [546, 98] width 943 height 13
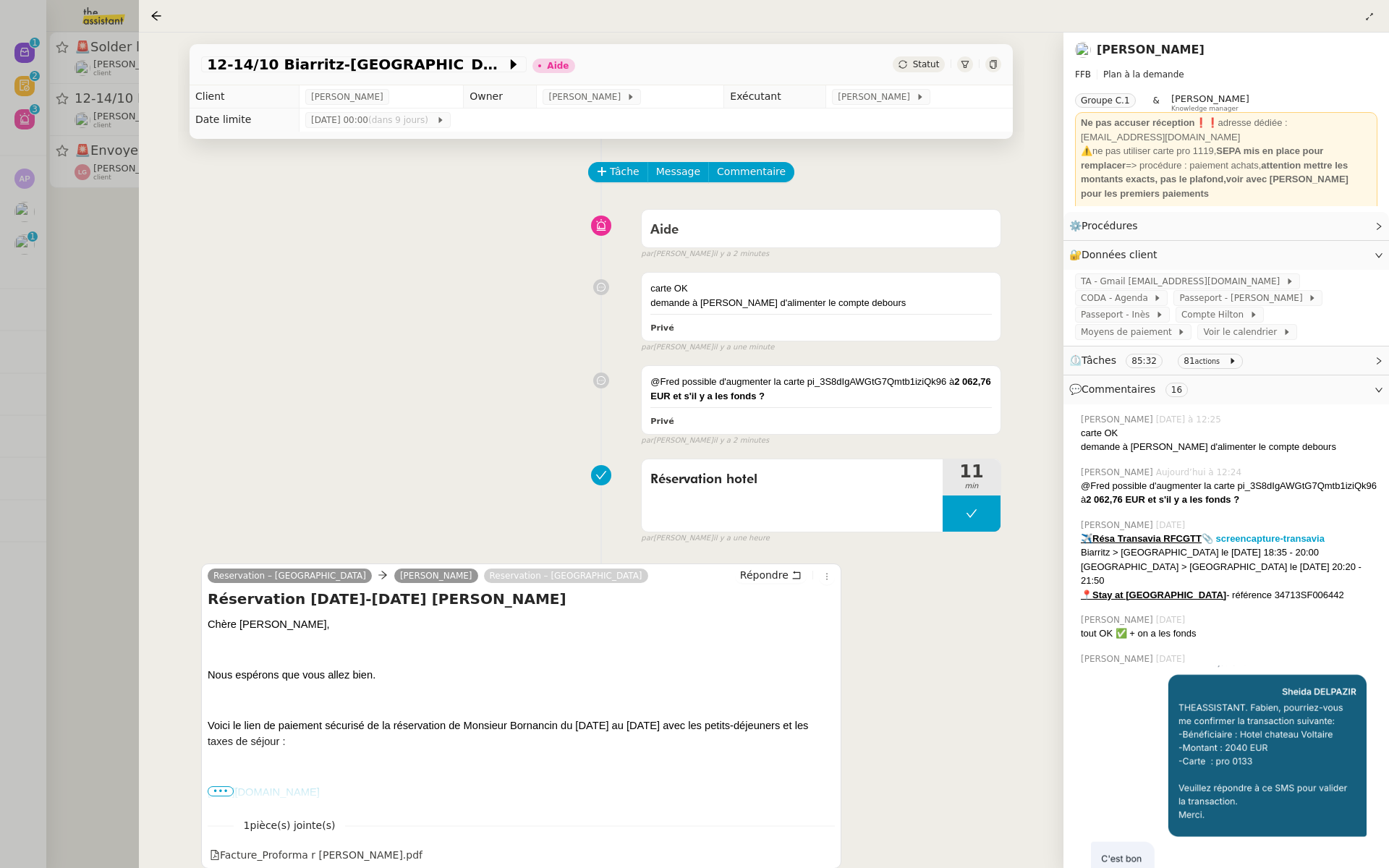
click at [24, 269] on div at bounding box center [694, 434] width 1389 height 868
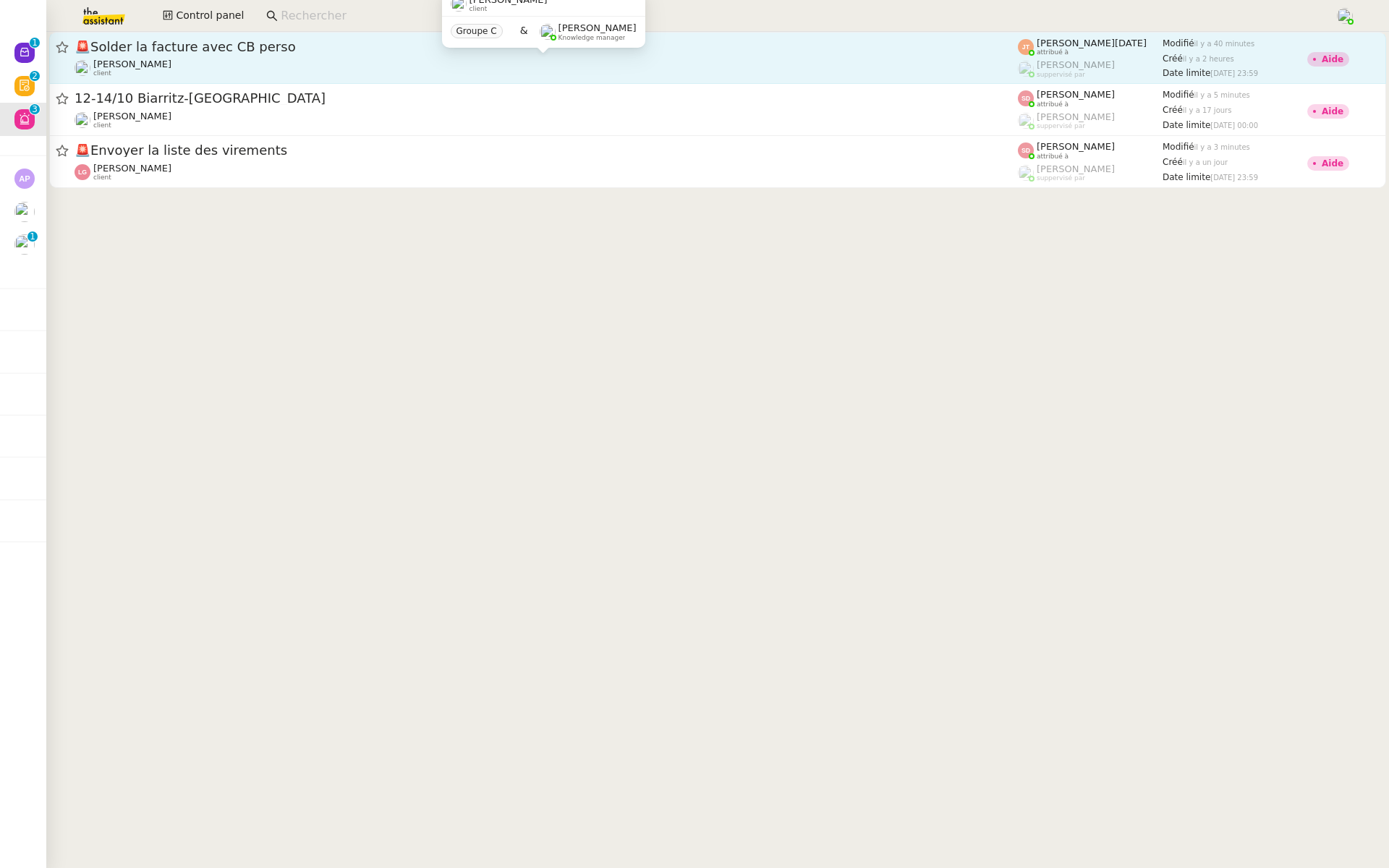
click at [279, 63] on div "Axel BANDIAKY client" at bounding box center [546, 68] width 943 height 19
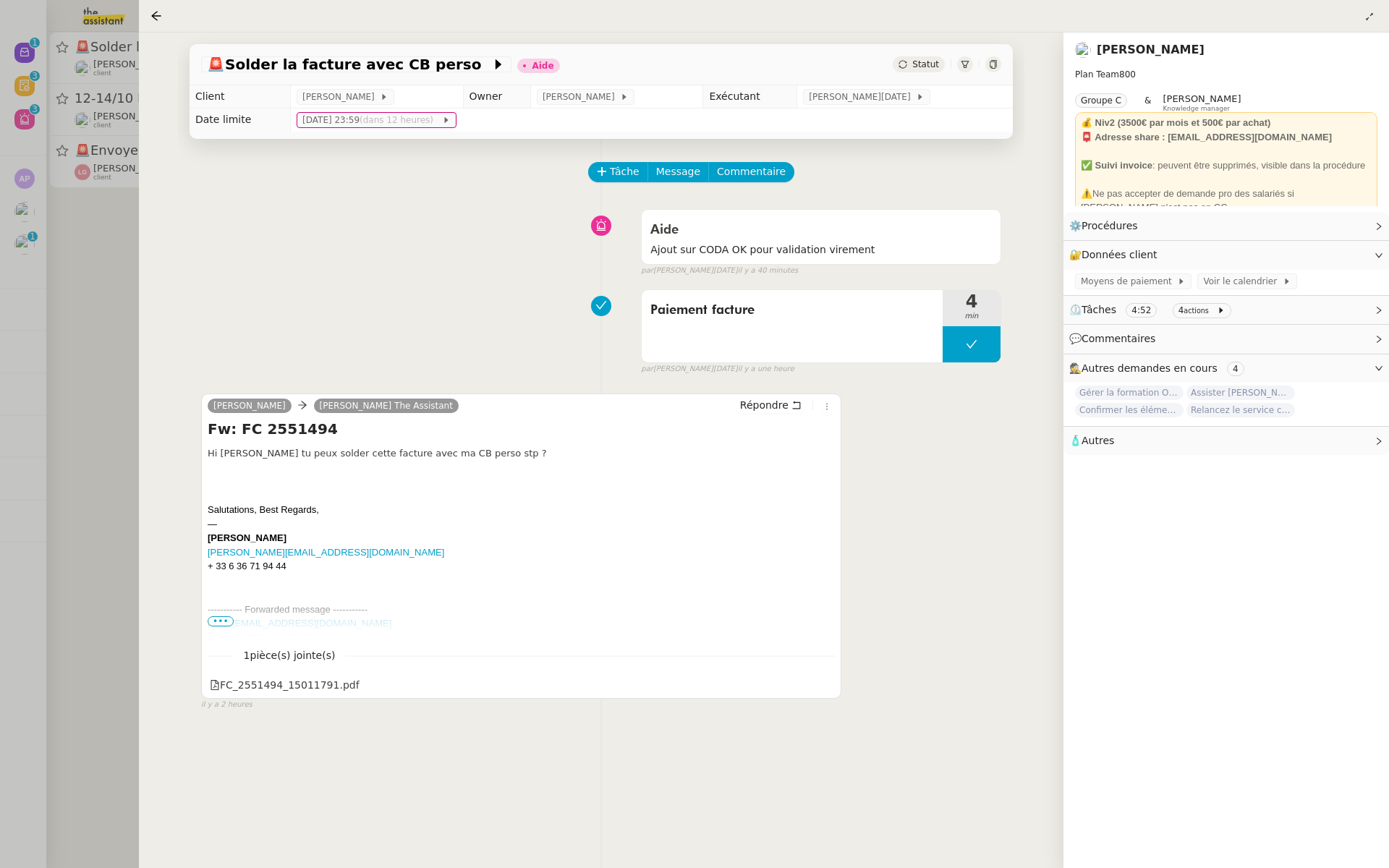
click at [111, 266] on div at bounding box center [694, 434] width 1389 height 868
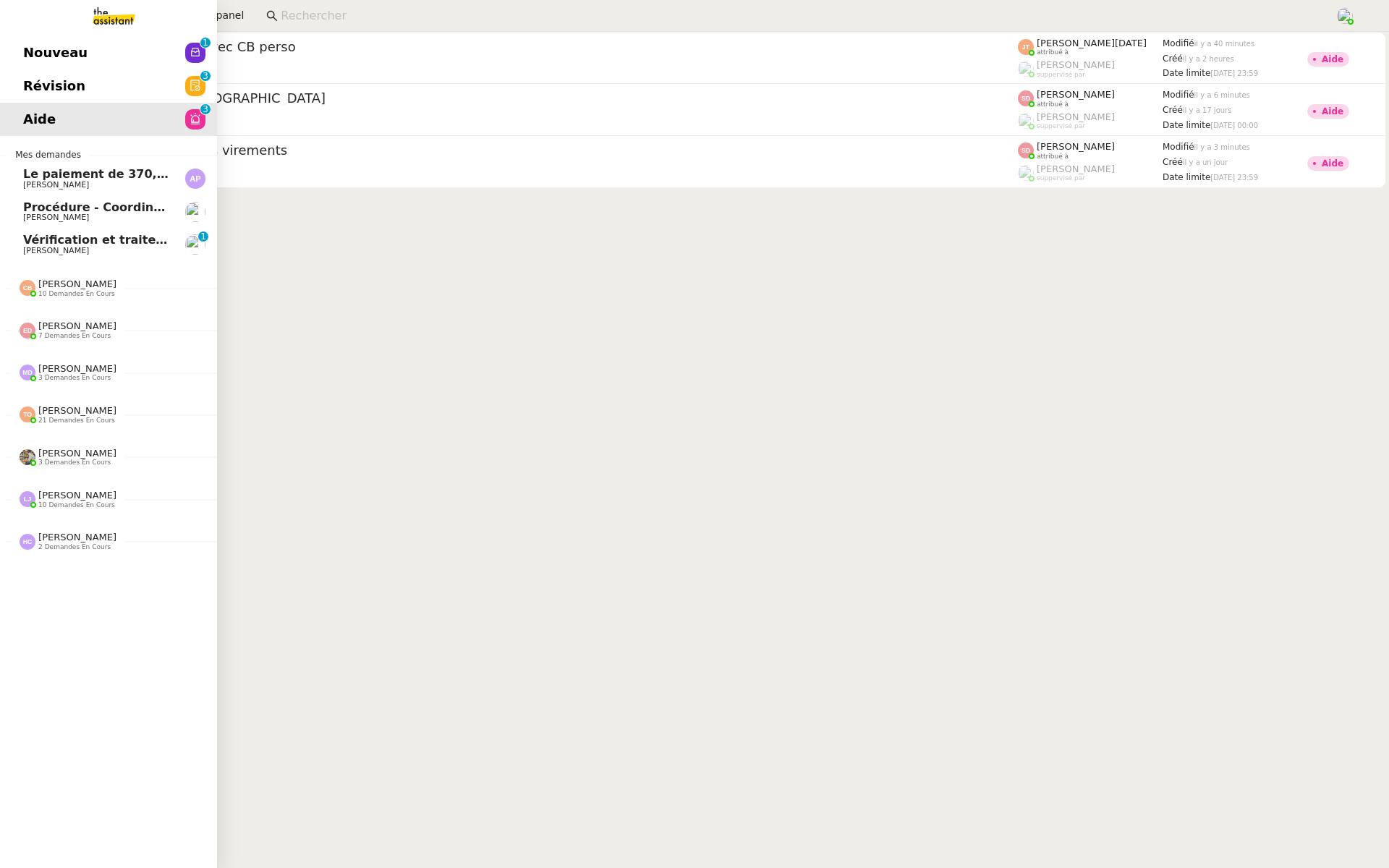
click at [81, 246] on span "Vérification et traitement des demandes comptables - 2025" at bounding box center [218, 240] width 389 height 14
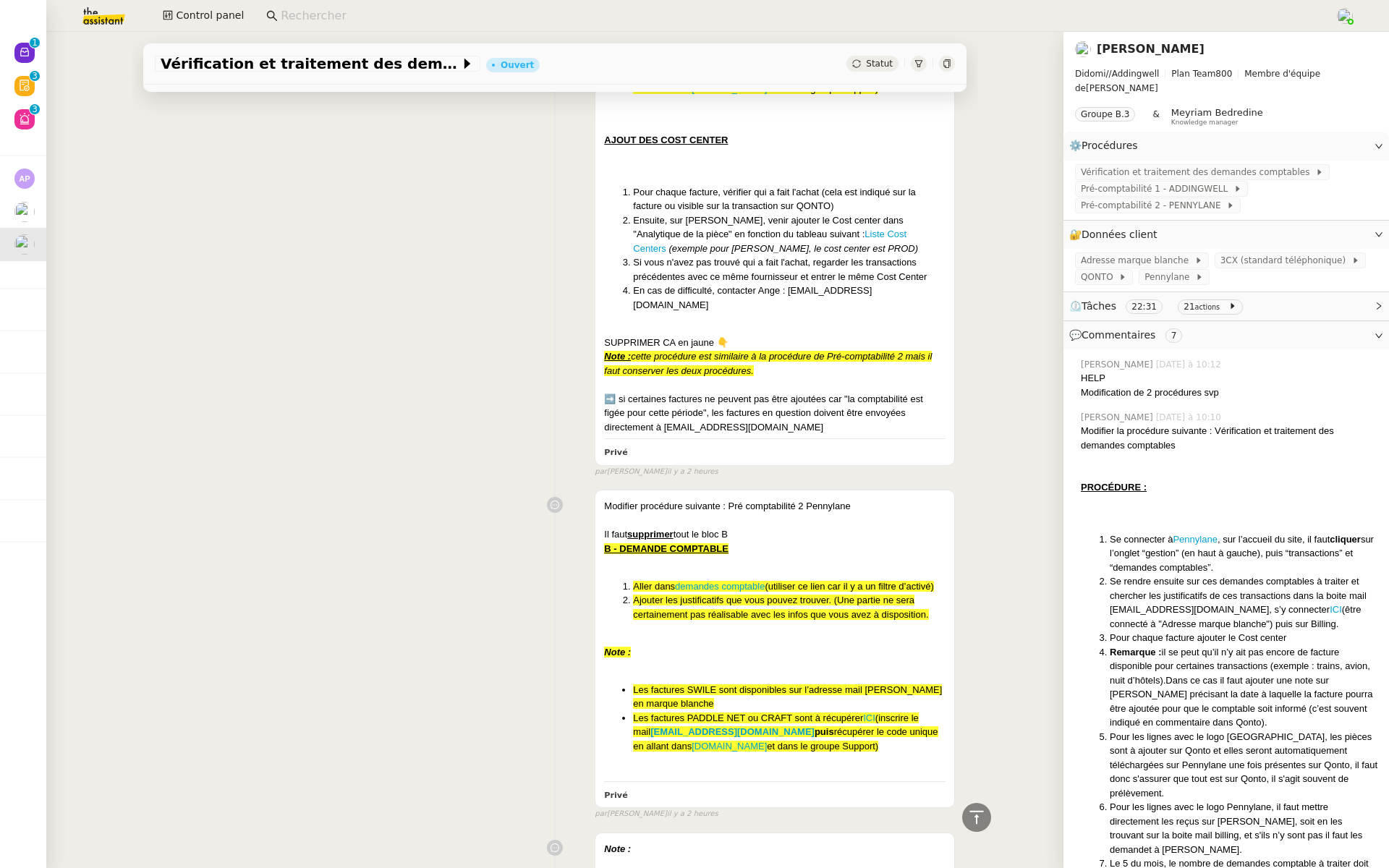
scroll to position [1364, 0]
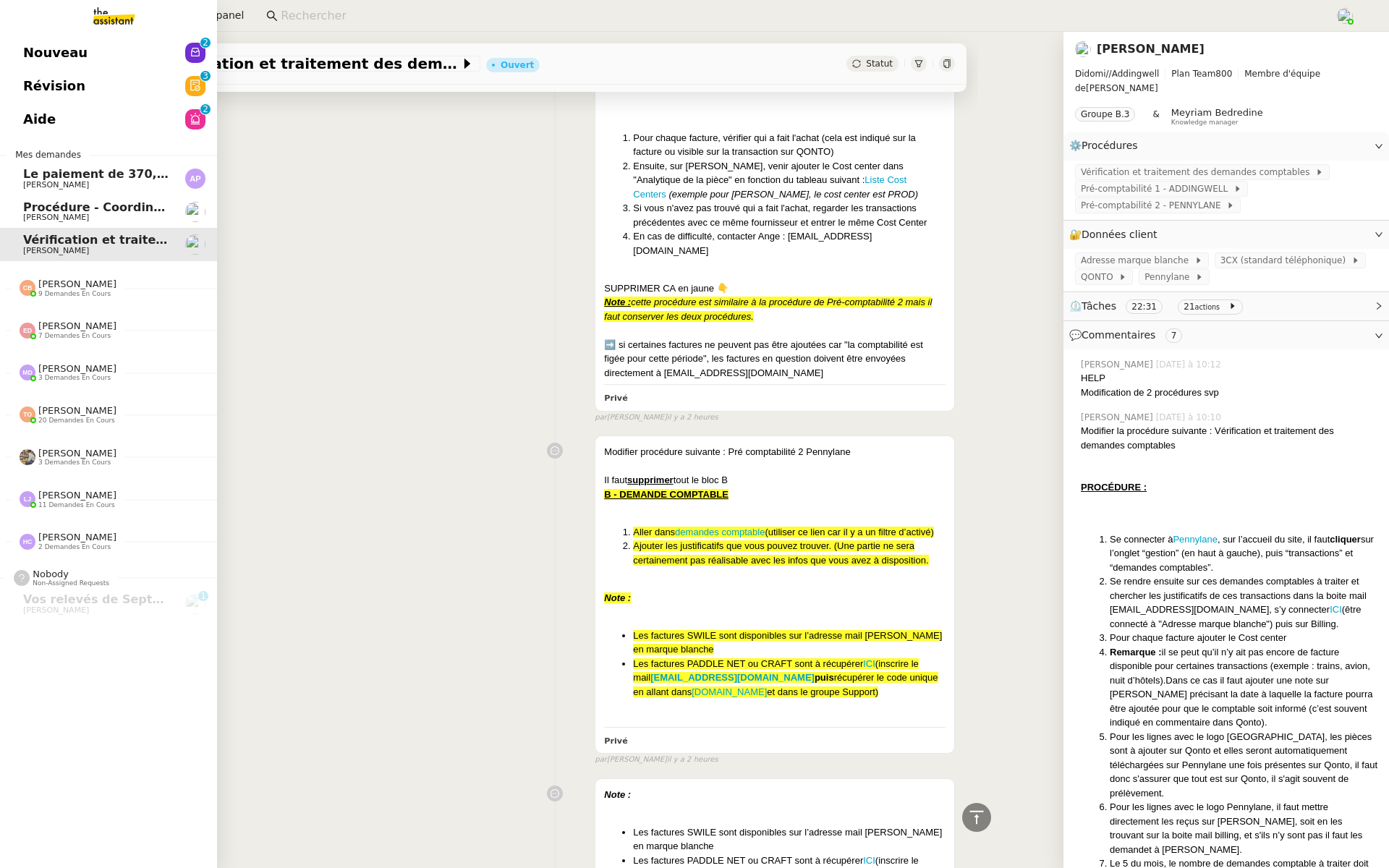
click at [159, 75] on link "Révision 0 1 2 3 4 5 6 7 8 9" at bounding box center [108, 86] width 217 height 33
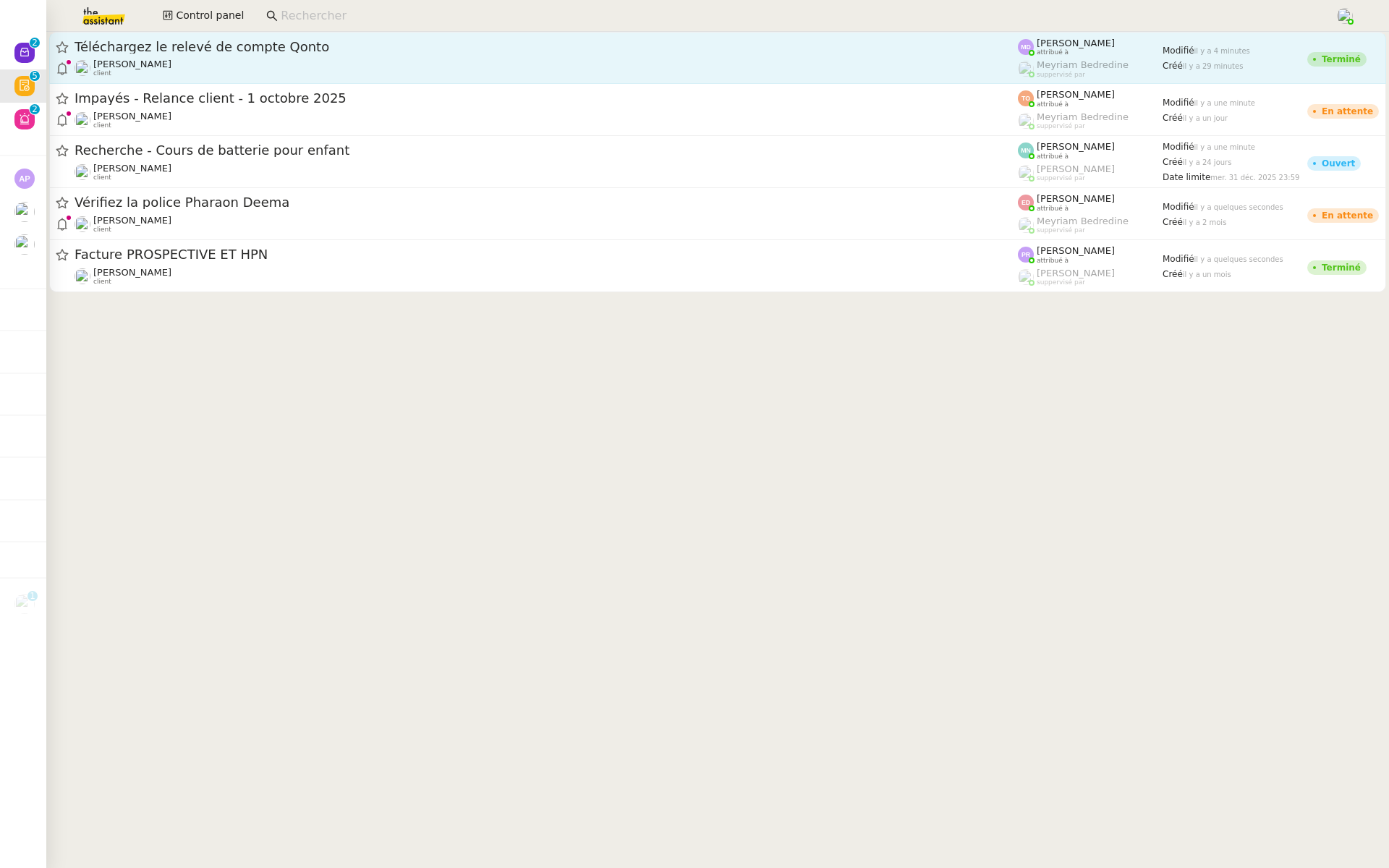
click at [143, 54] on div "Téléchargez le relevé de compte Qonto" at bounding box center [546, 47] width 943 height 17
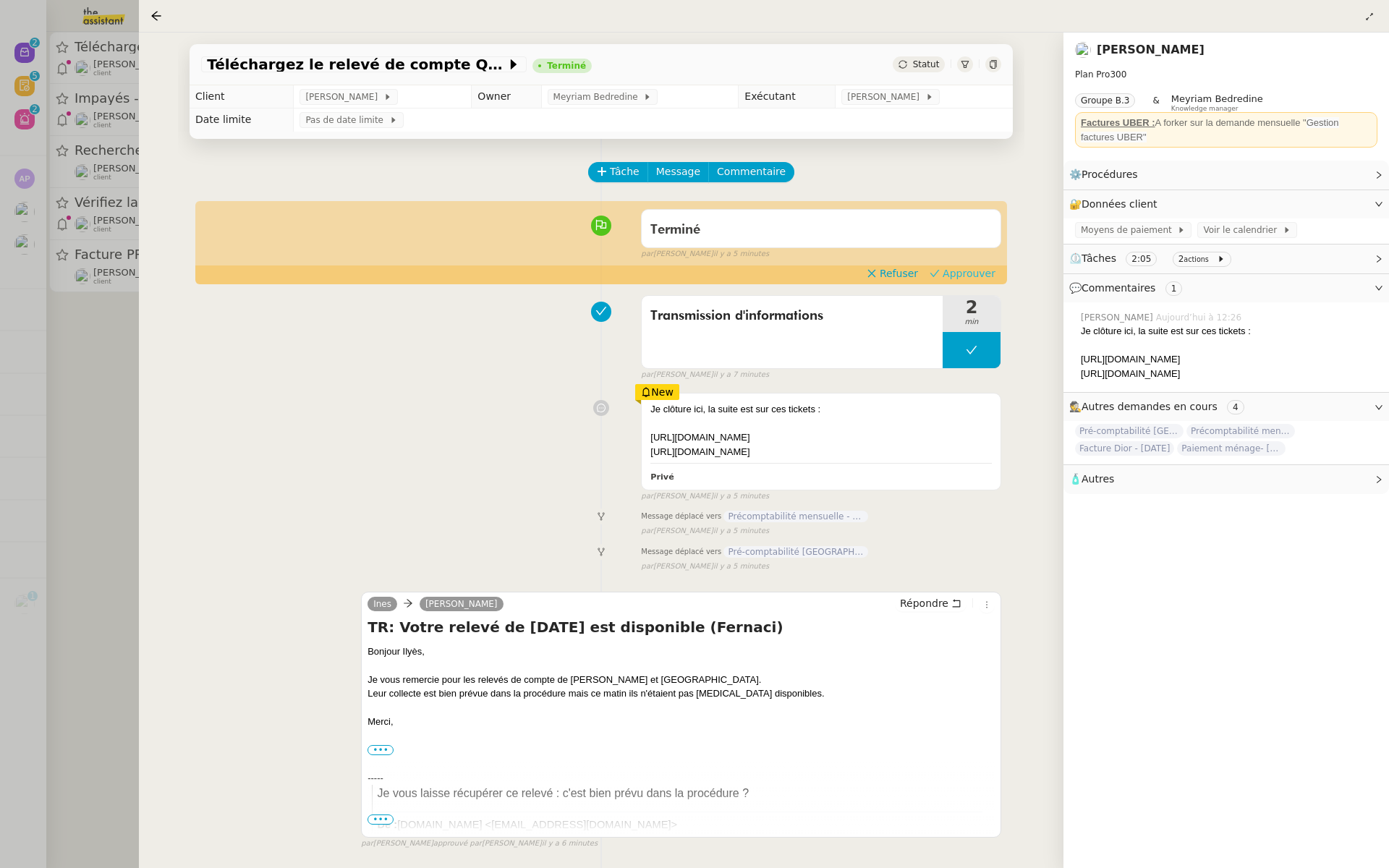
click at [973, 269] on span "Approuver" at bounding box center [968, 273] width 52 height 14
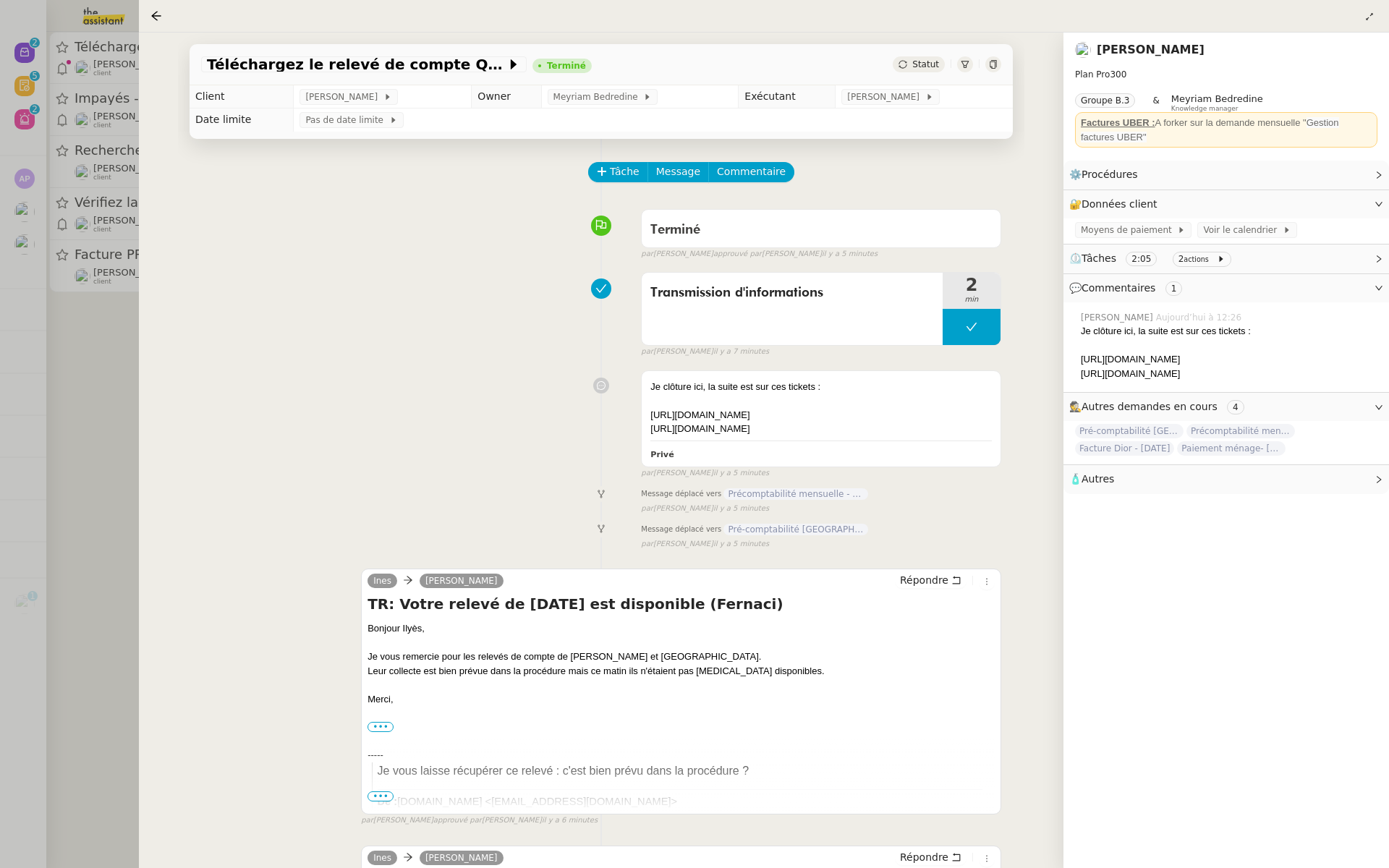
click at [40, 199] on div at bounding box center [694, 434] width 1389 height 868
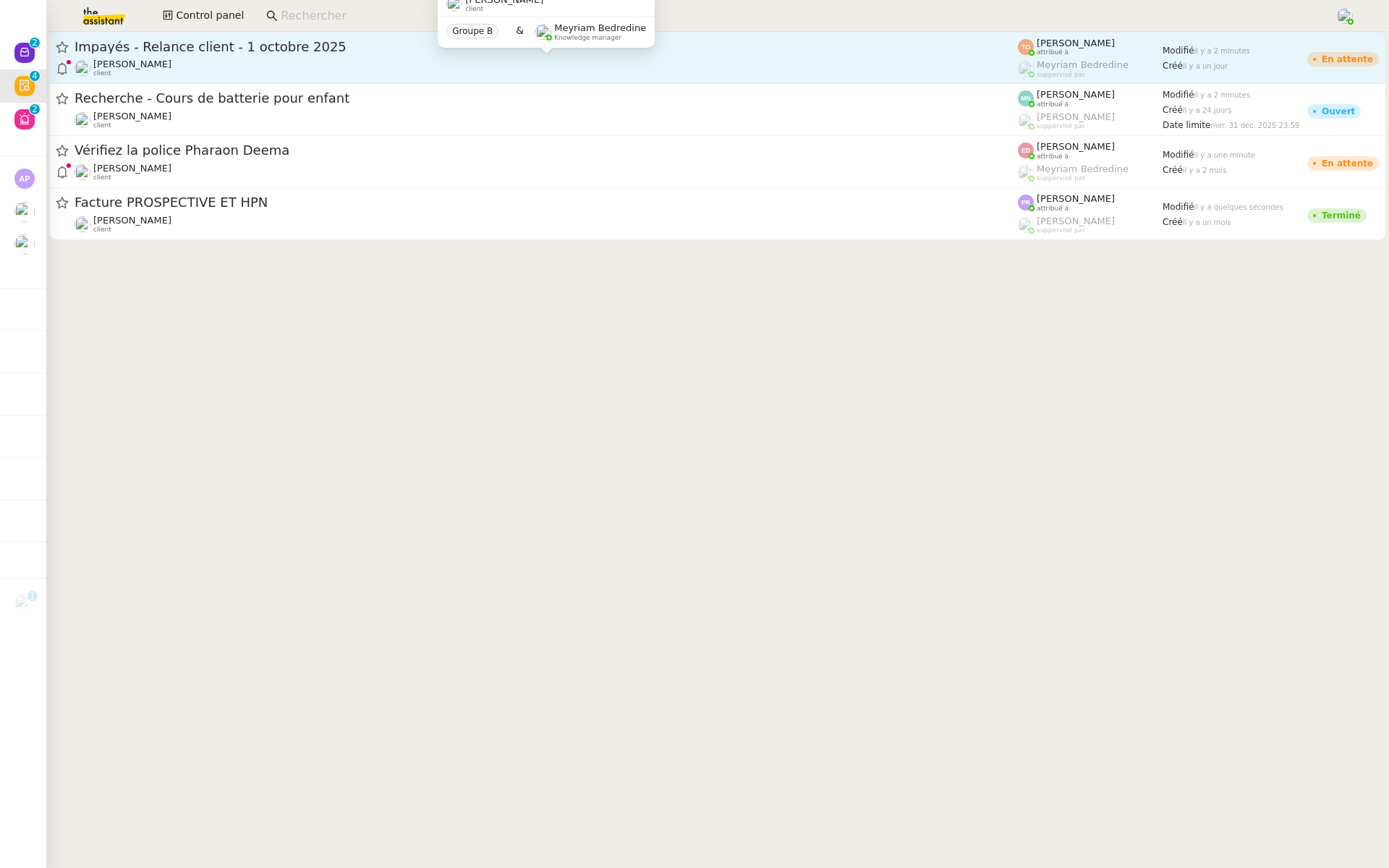
click at [362, 72] on div "Mathilde Borel client" at bounding box center [546, 68] width 943 height 19
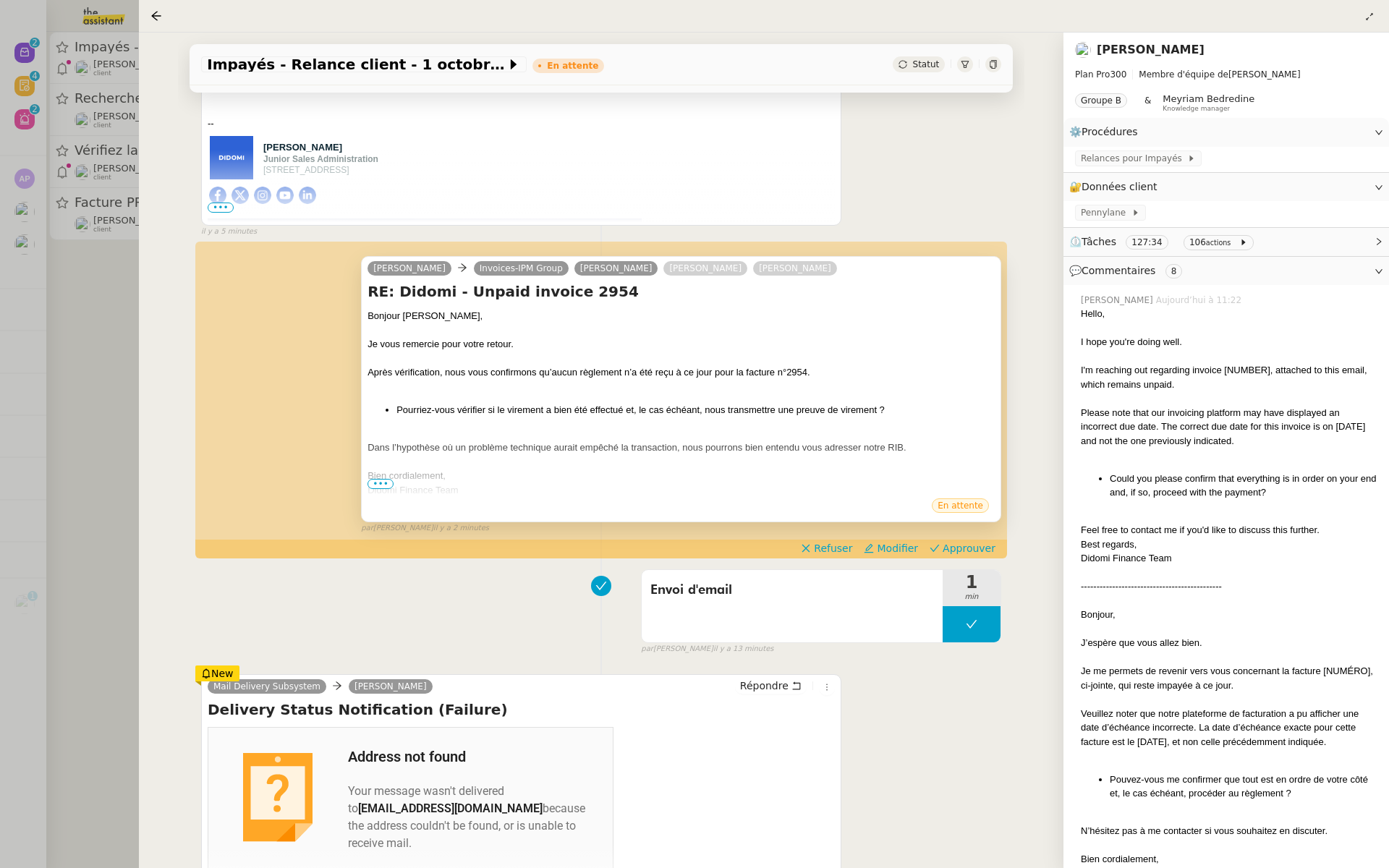
scroll to position [347, 0]
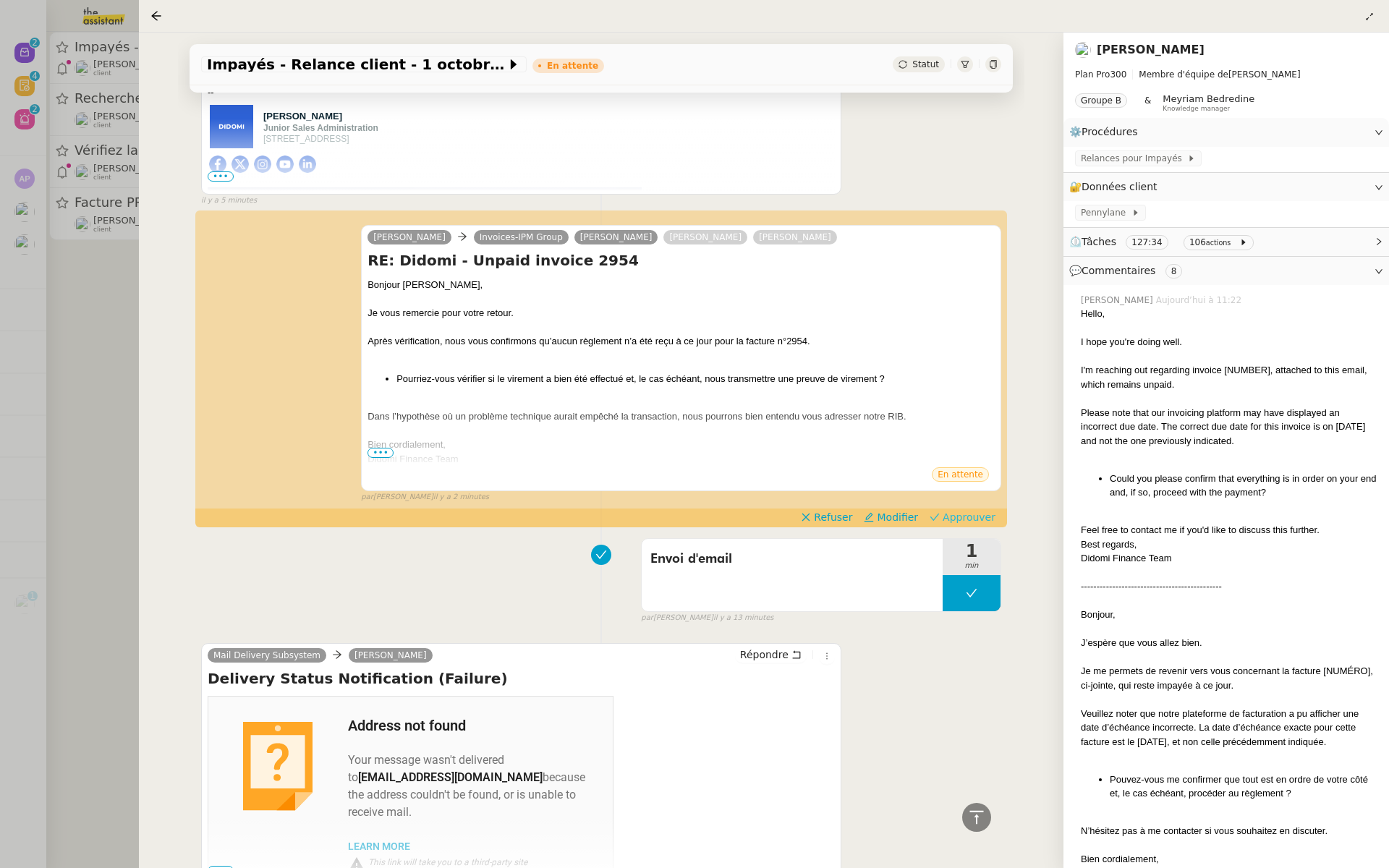
click at [983, 516] on span "Approuver" at bounding box center [968, 517] width 52 height 14
click at [62, 360] on div at bounding box center [694, 434] width 1389 height 868
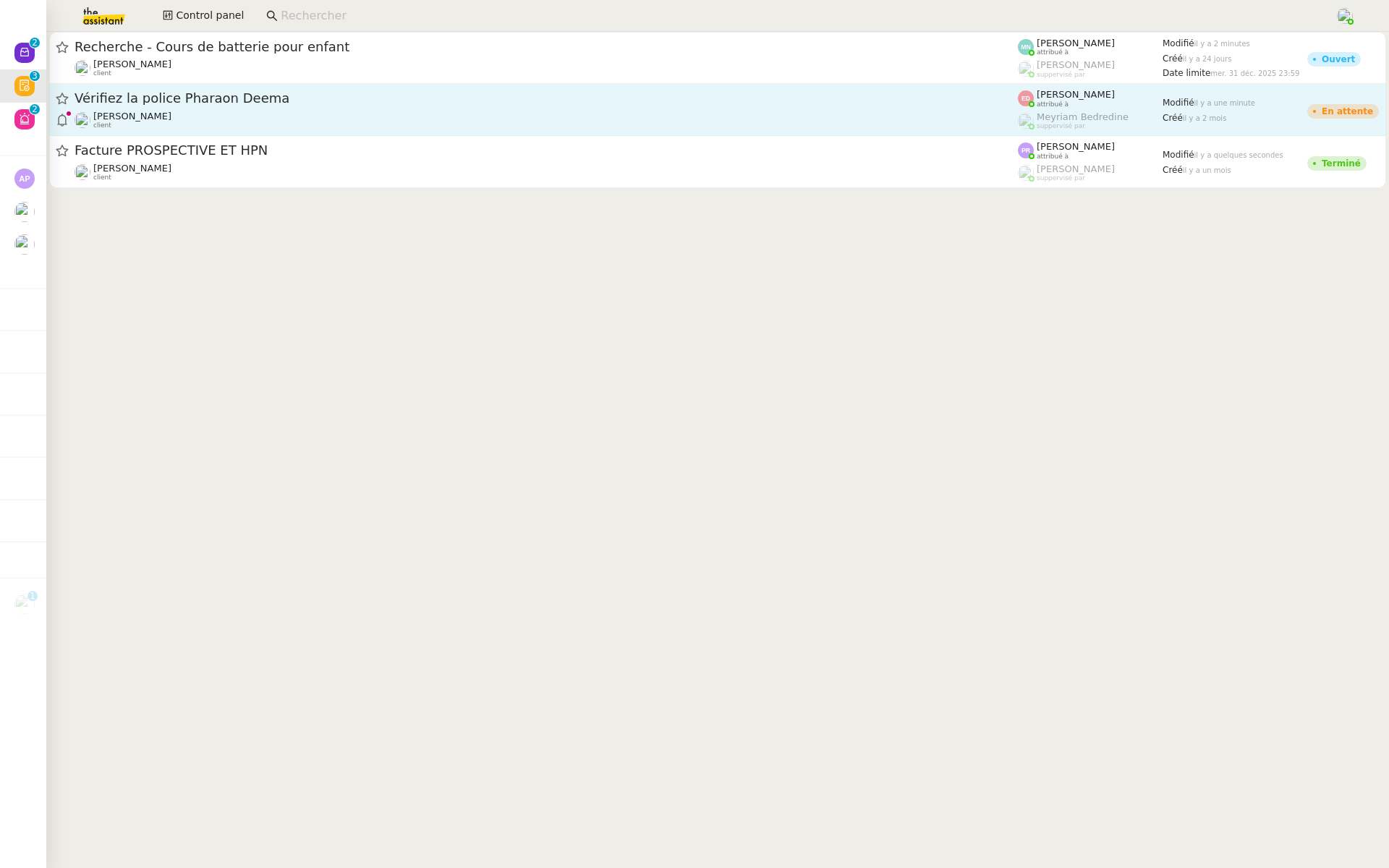
click at [214, 106] on div "Vérifiez la police Pharaon Deema" at bounding box center [546, 99] width 943 height 18
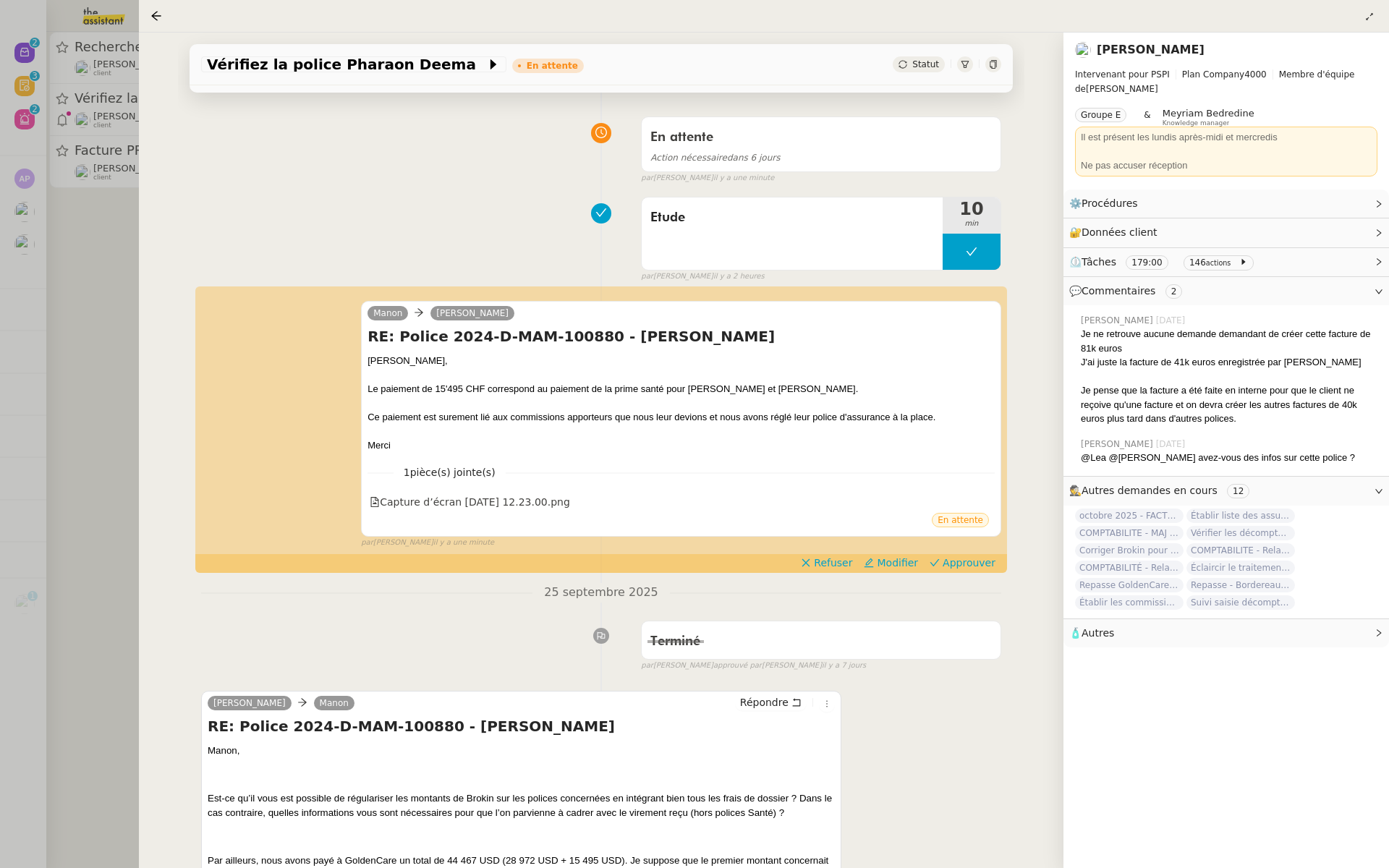
scroll to position [201, 0]
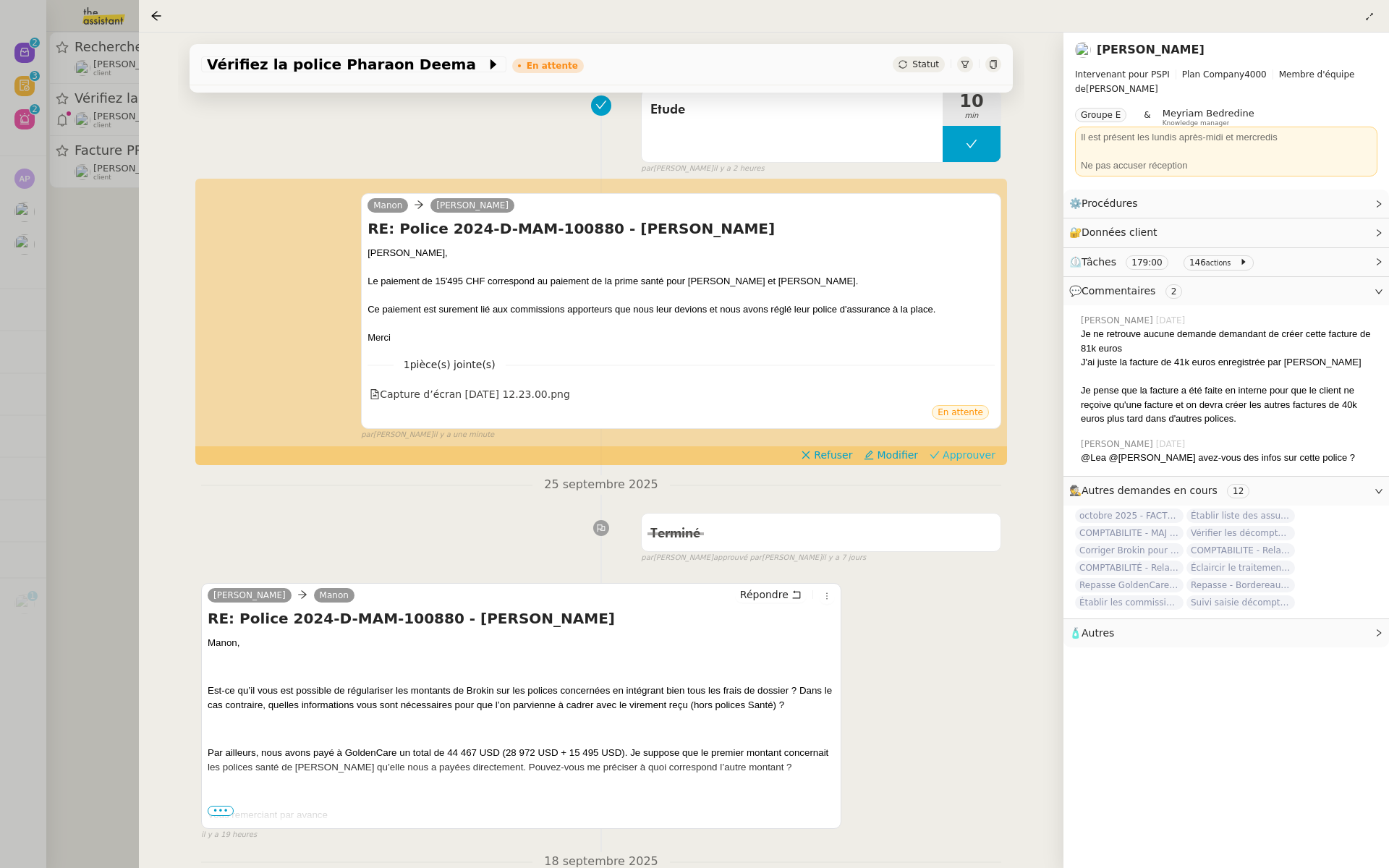
click at [983, 454] on span "Approuver" at bounding box center [968, 455] width 52 height 14
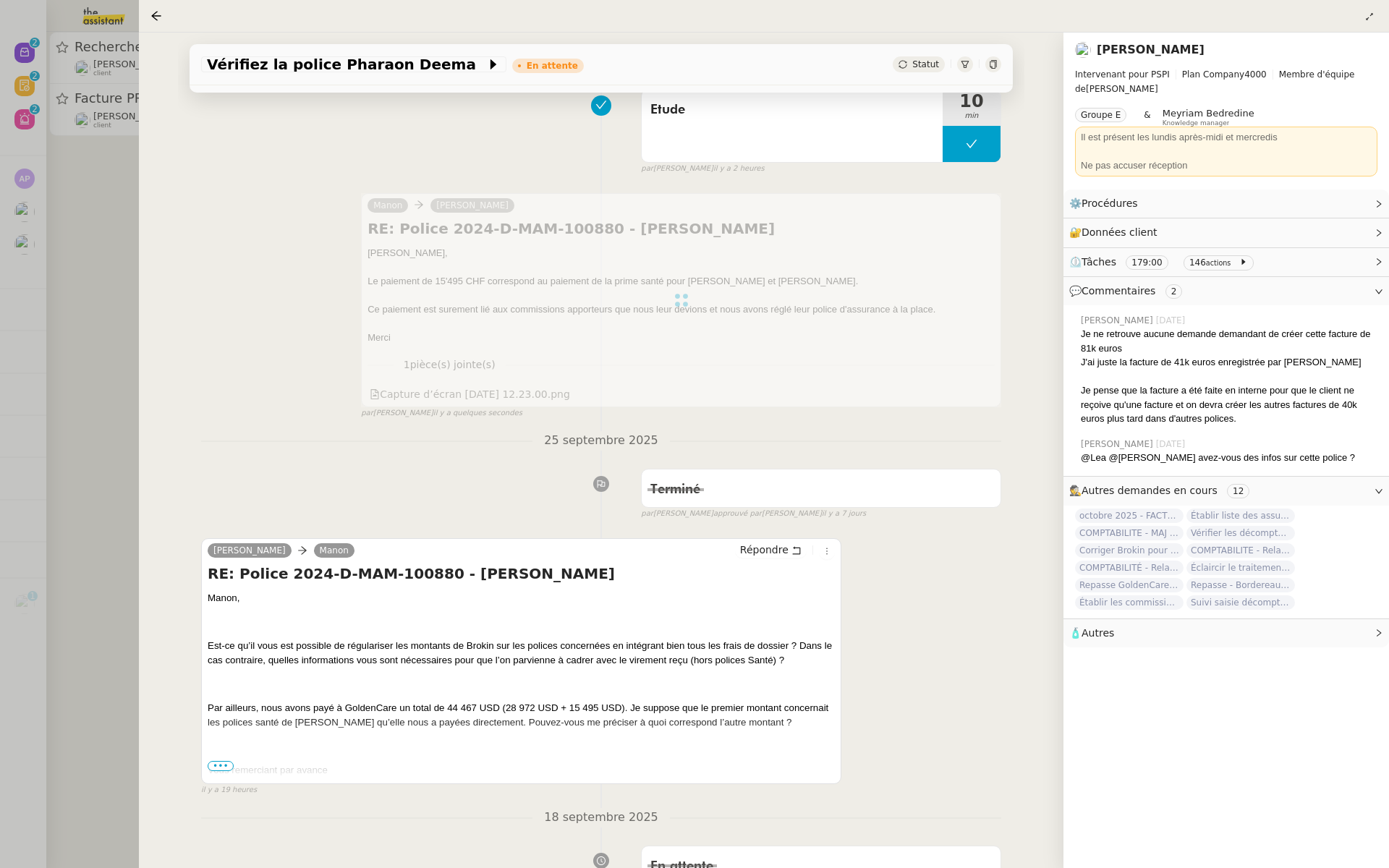
click at [0, 204] on div at bounding box center [694, 434] width 1389 height 868
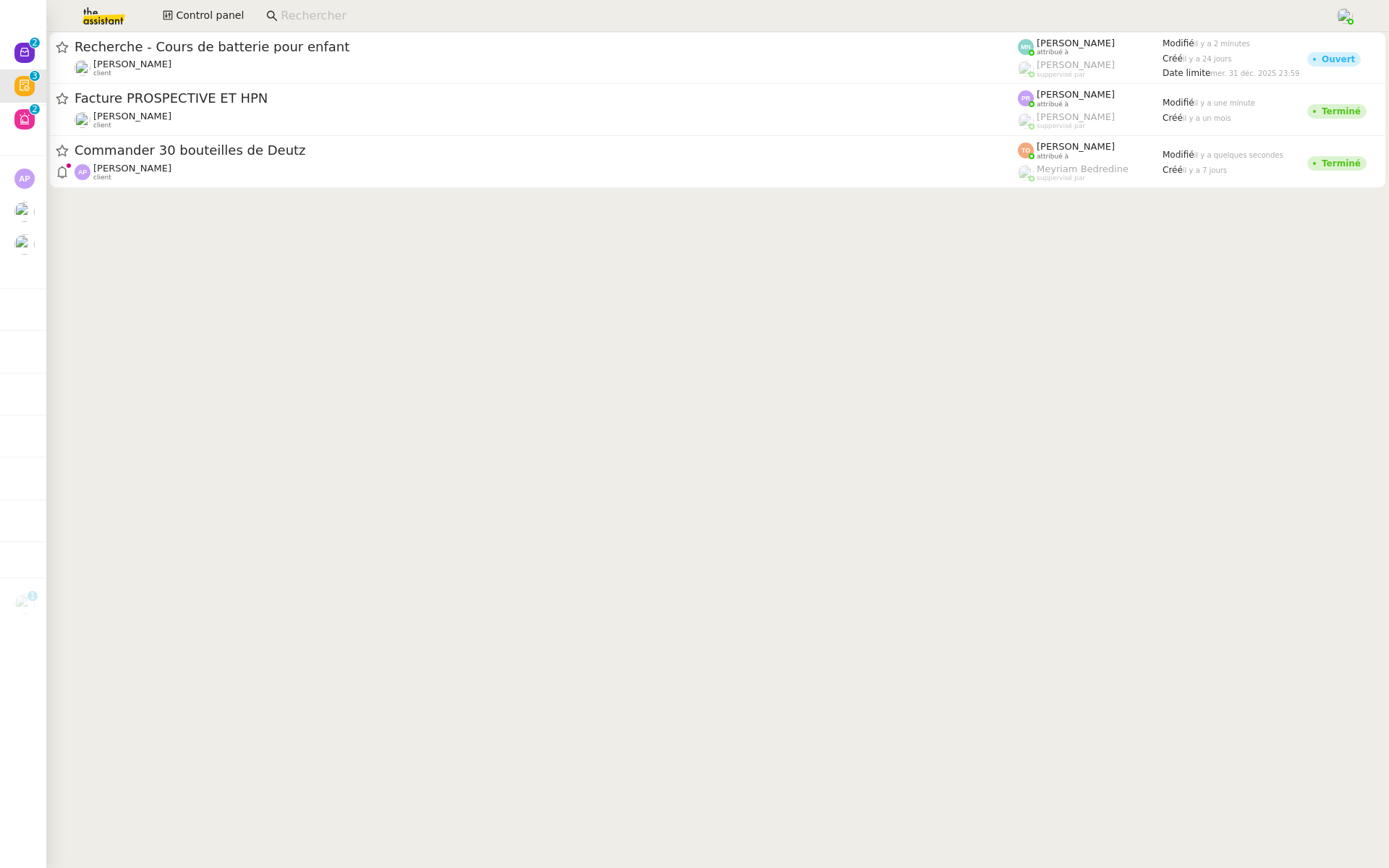
click at [183, 110] on div "Arthur MATHAUT client" at bounding box center [546, 120] width 943 height 19
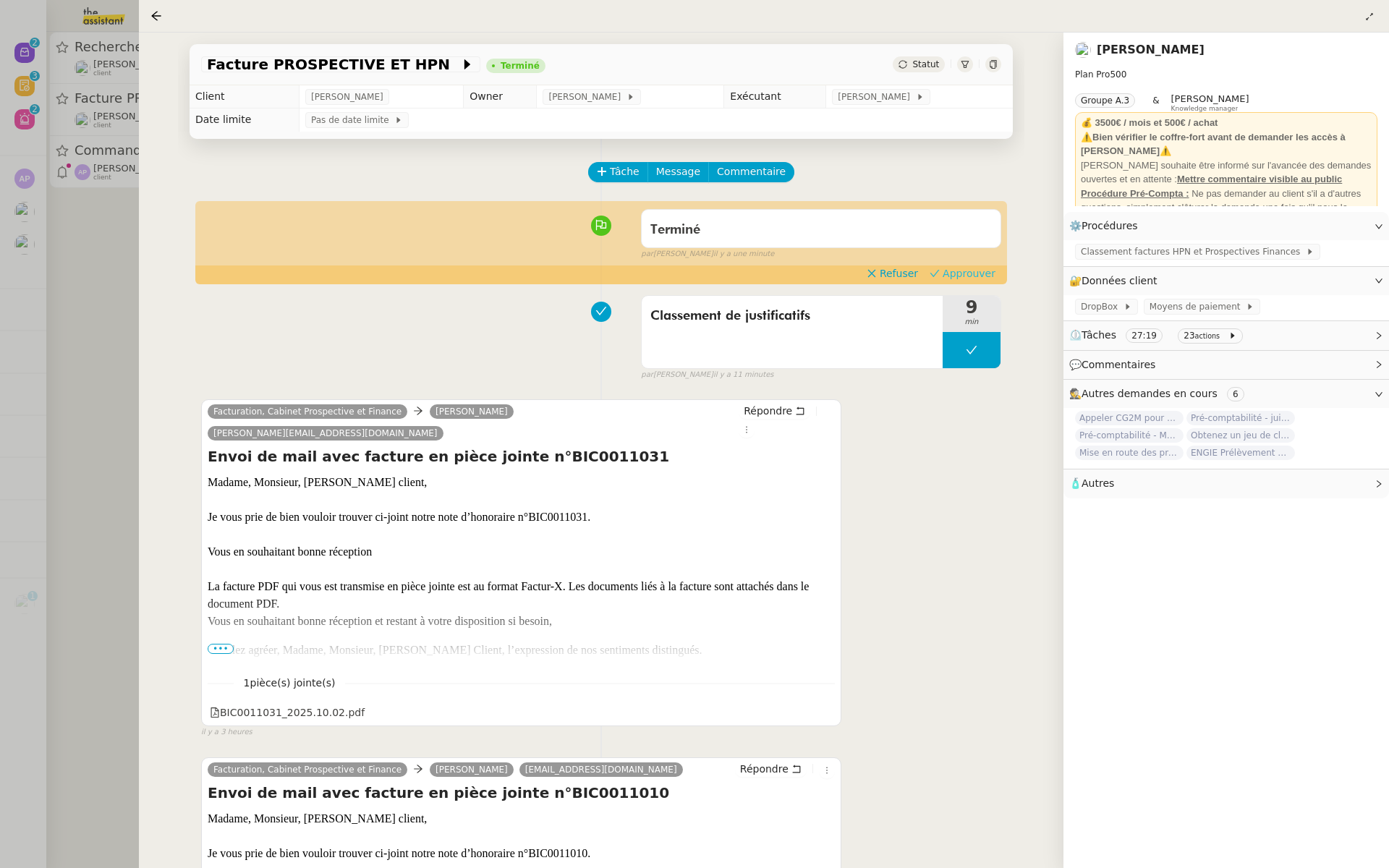
click at [984, 278] on span "Approuver" at bounding box center [968, 273] width 52 height 14
click at [45, 259] on div at bounding box center [694, 434] width 1389 height 868
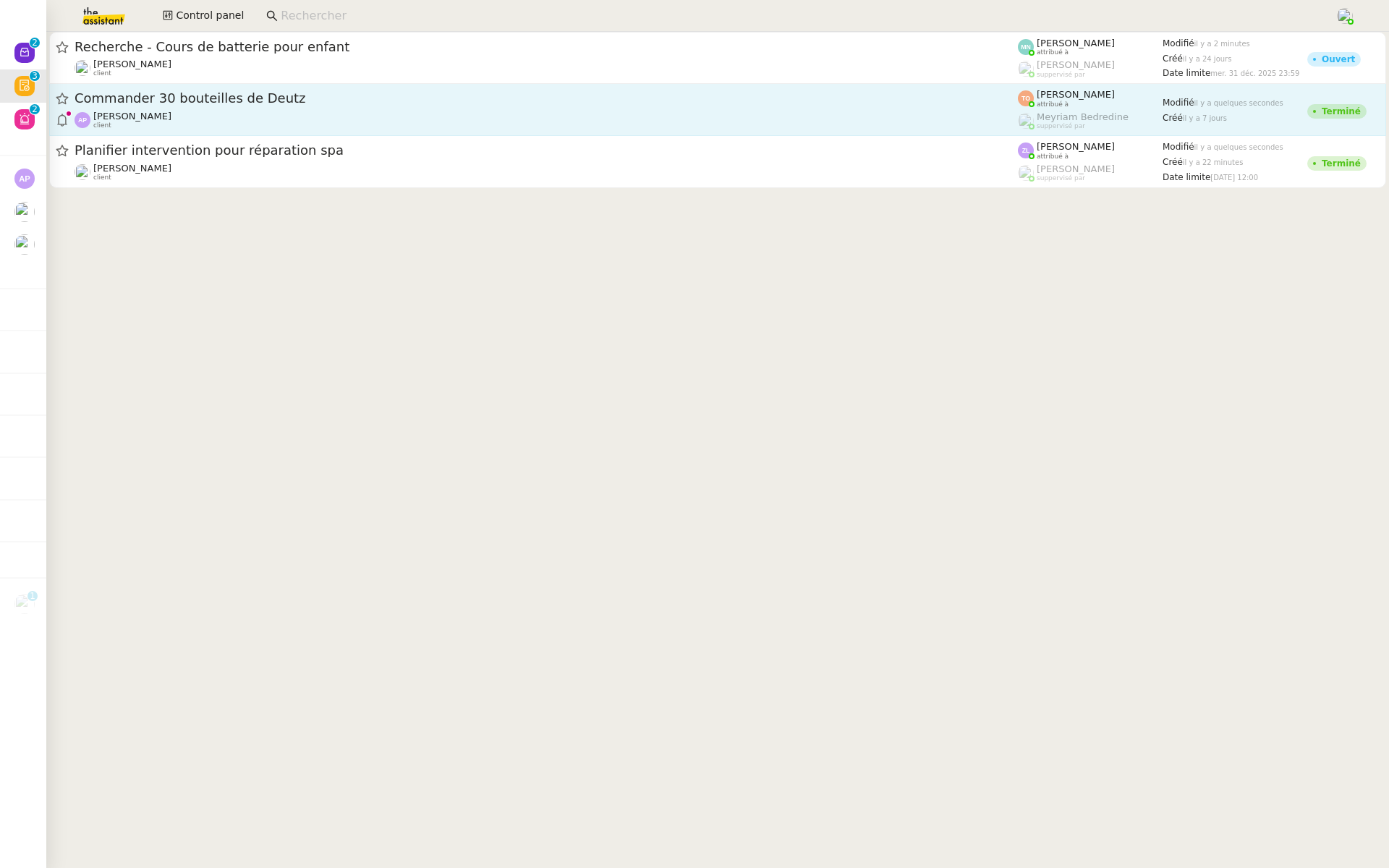
click at [175, 109] on div "Commander 30 bouteilles de Deutz Ashley Poniatowski client" at bounding box center [546, 110] width 943 height 40
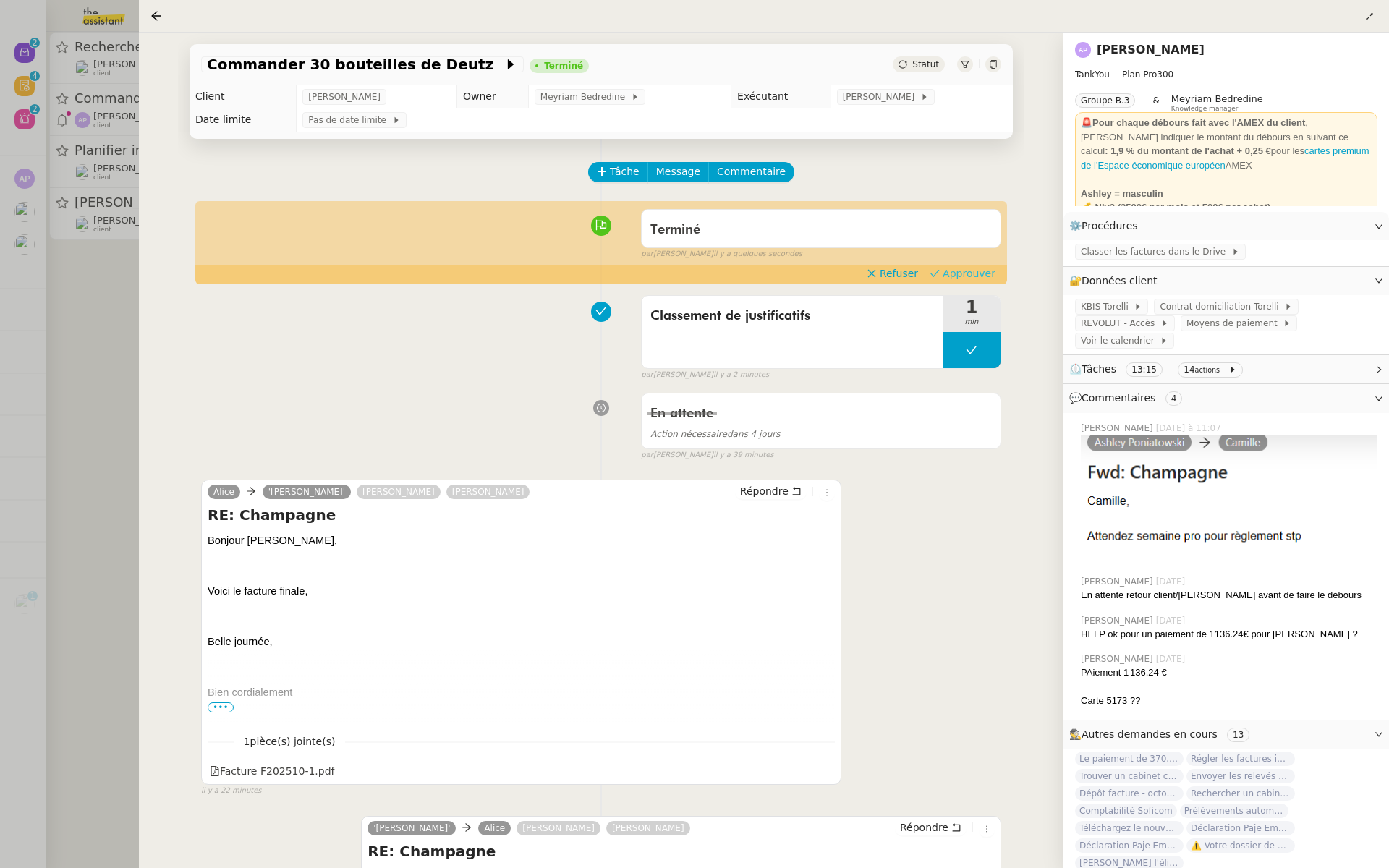
click at [967, 279] on span "Approuver" at bounding box center [968, 273] width 52 height 14
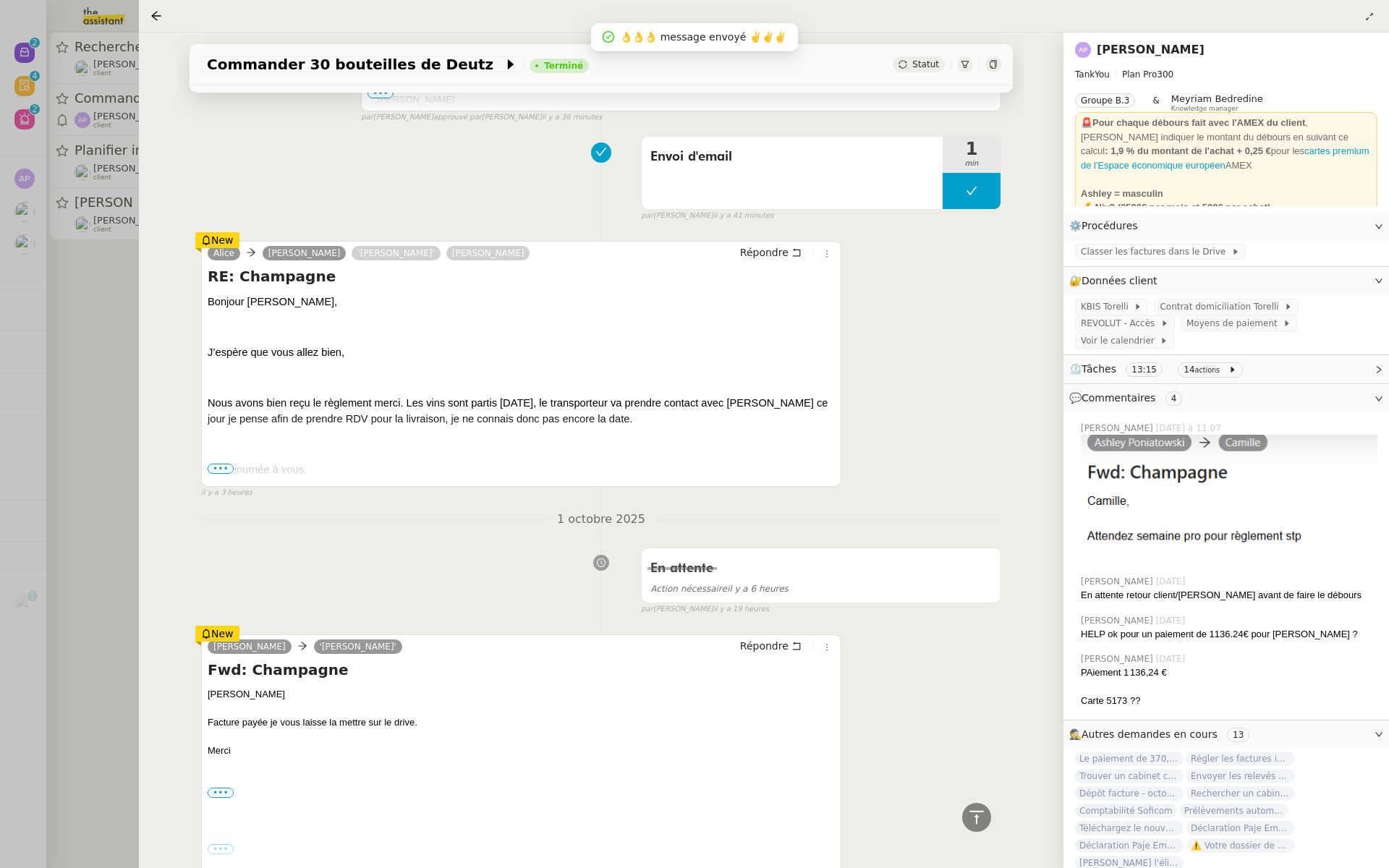
scroll to position [1204, 0]
click at [57, 244] on div at bounding box center [694, 434] width 1389 height 868
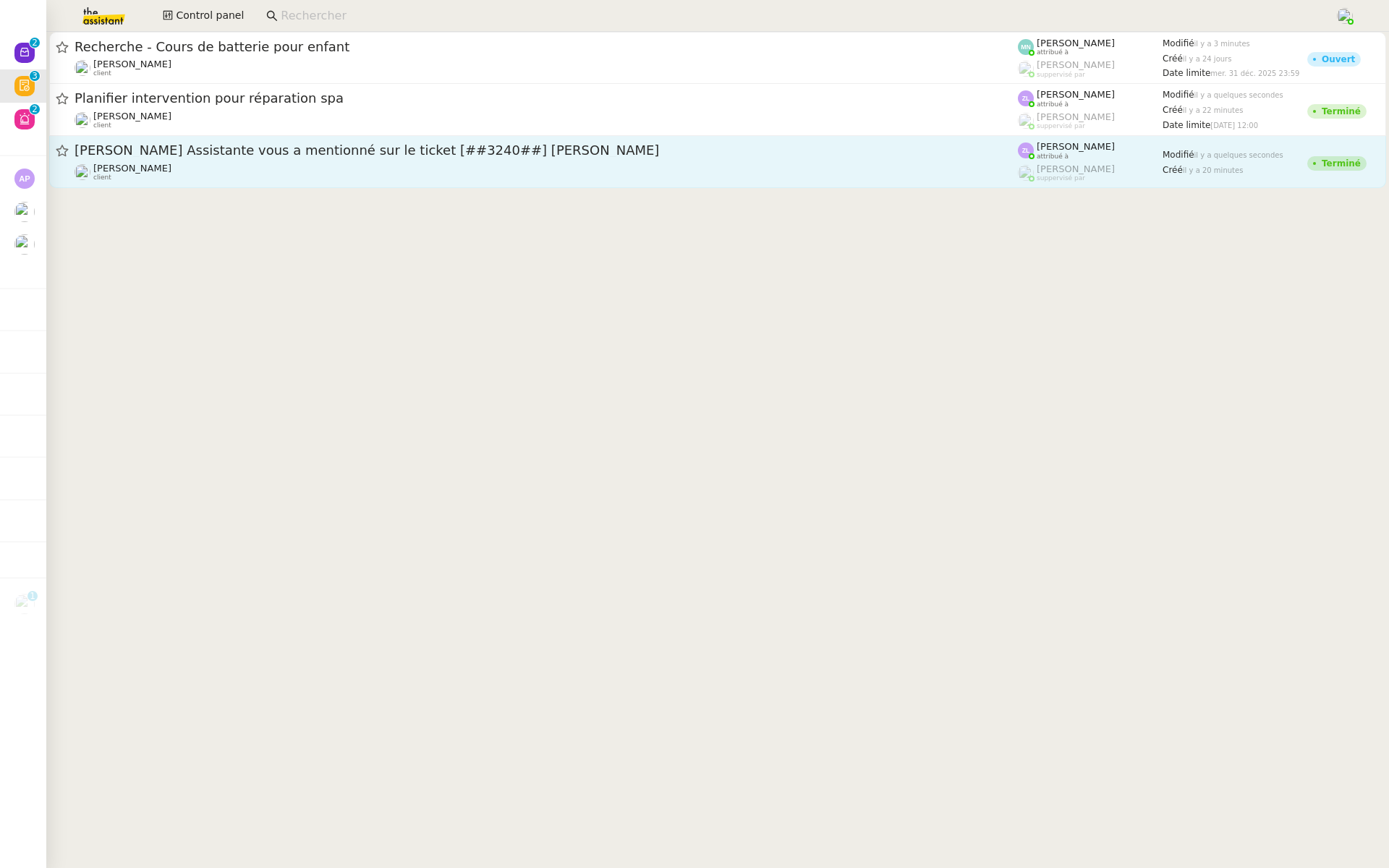
click at [293, 161] on div "Géraldine Assistante vous a mentionné sur le ticket [##3240##] HEITZ CHARLES Th…" at bounding box center [546, 161] width 943 height 40
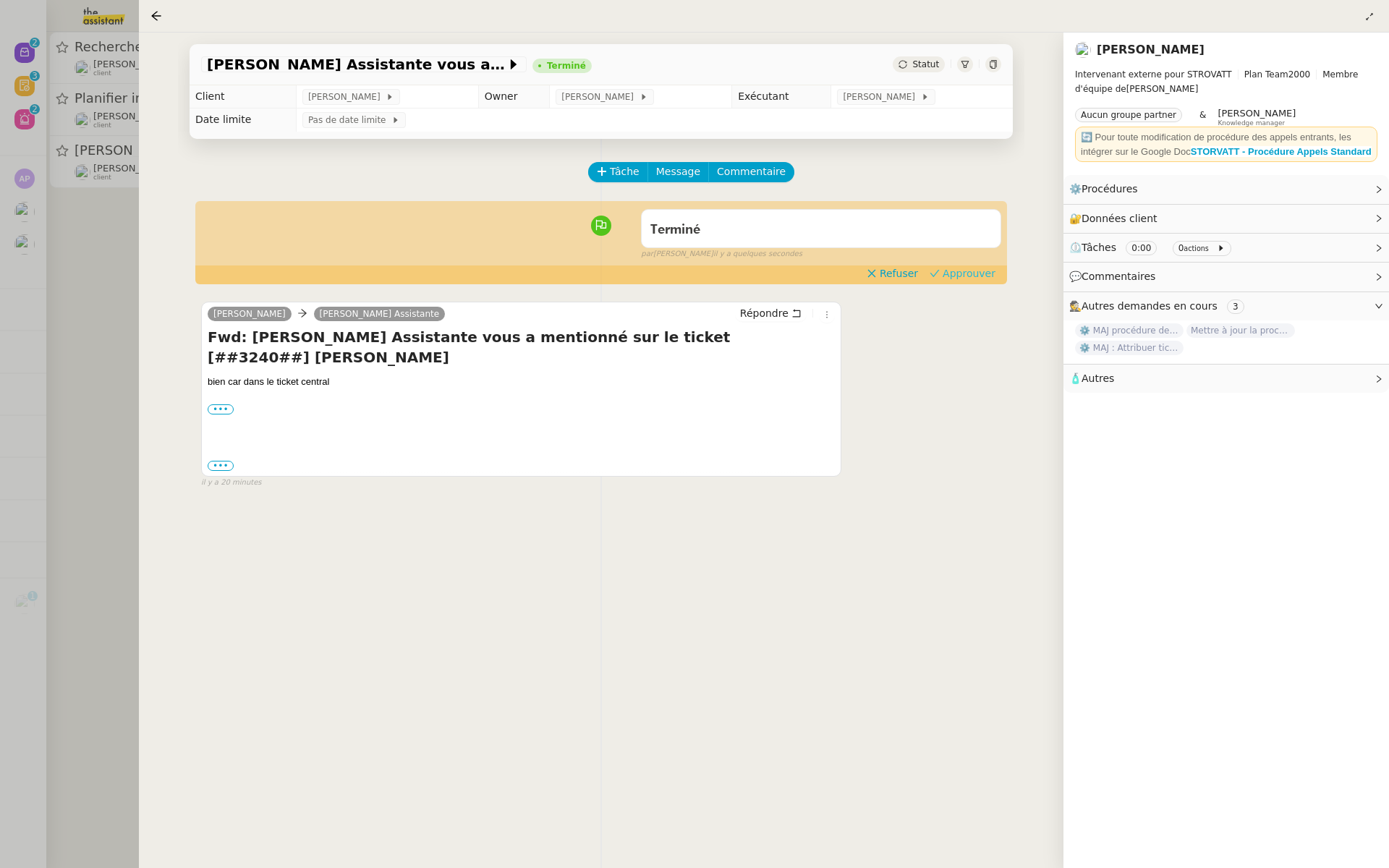
click at [972, 273] on span "Approuver" at bounding box center [968, 273] width 52 height 14
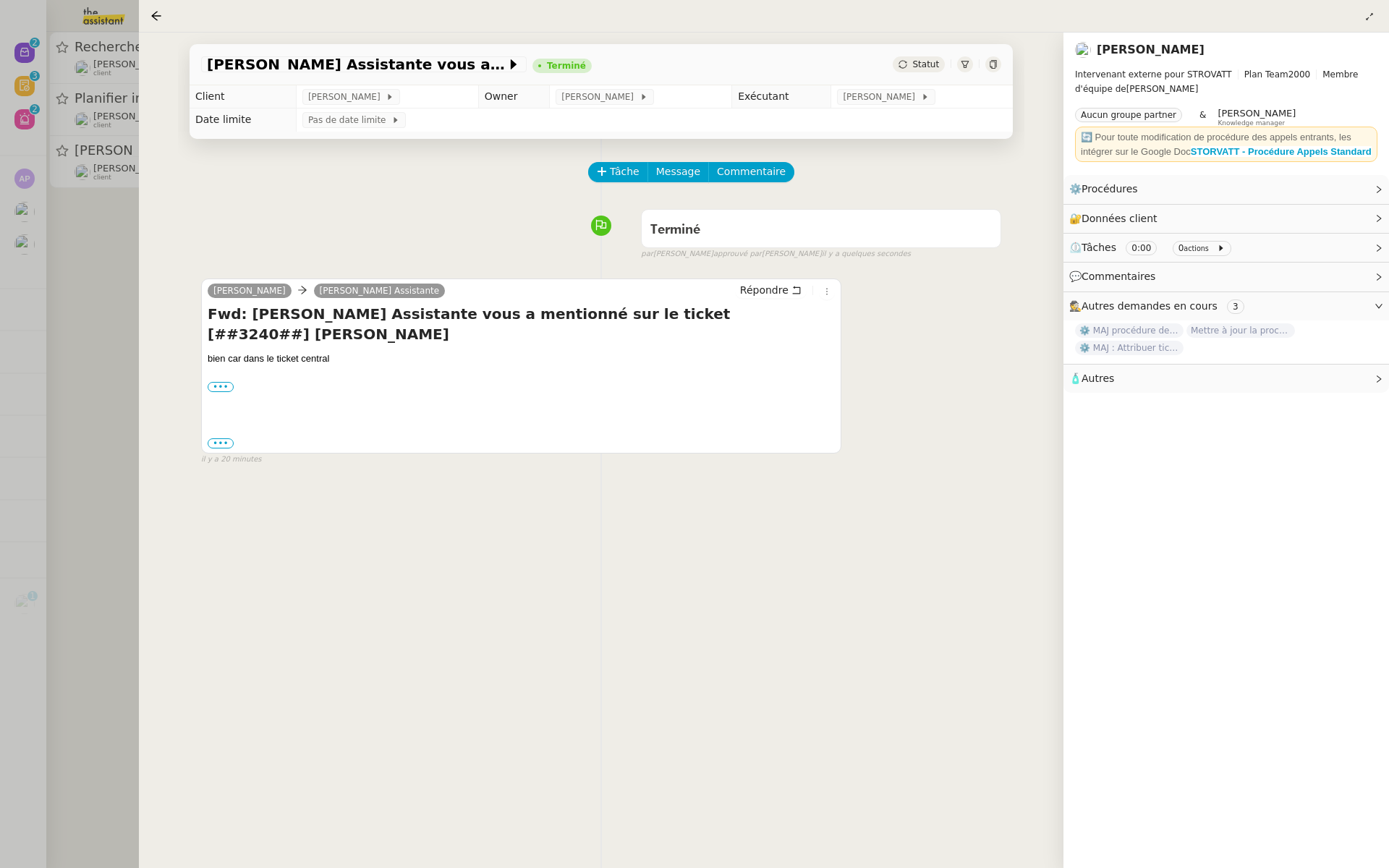
click at [105, 241] on div at bounding box center [694, 434] width 1389 height 868
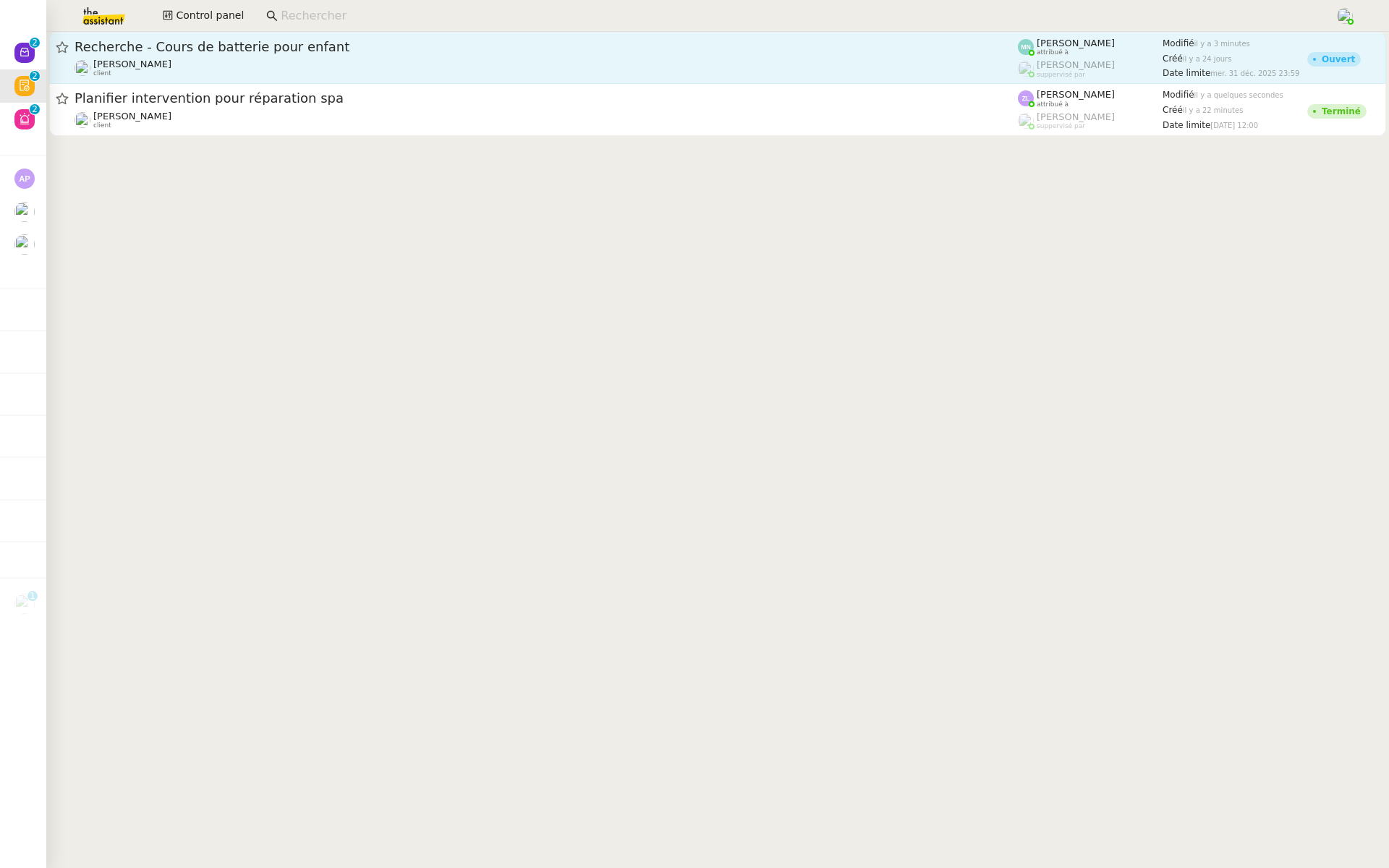
click at [327, 42] on span "Recherche - Cours de batterie pour enfant" at bounding box center [546, 47] width 943 height 13
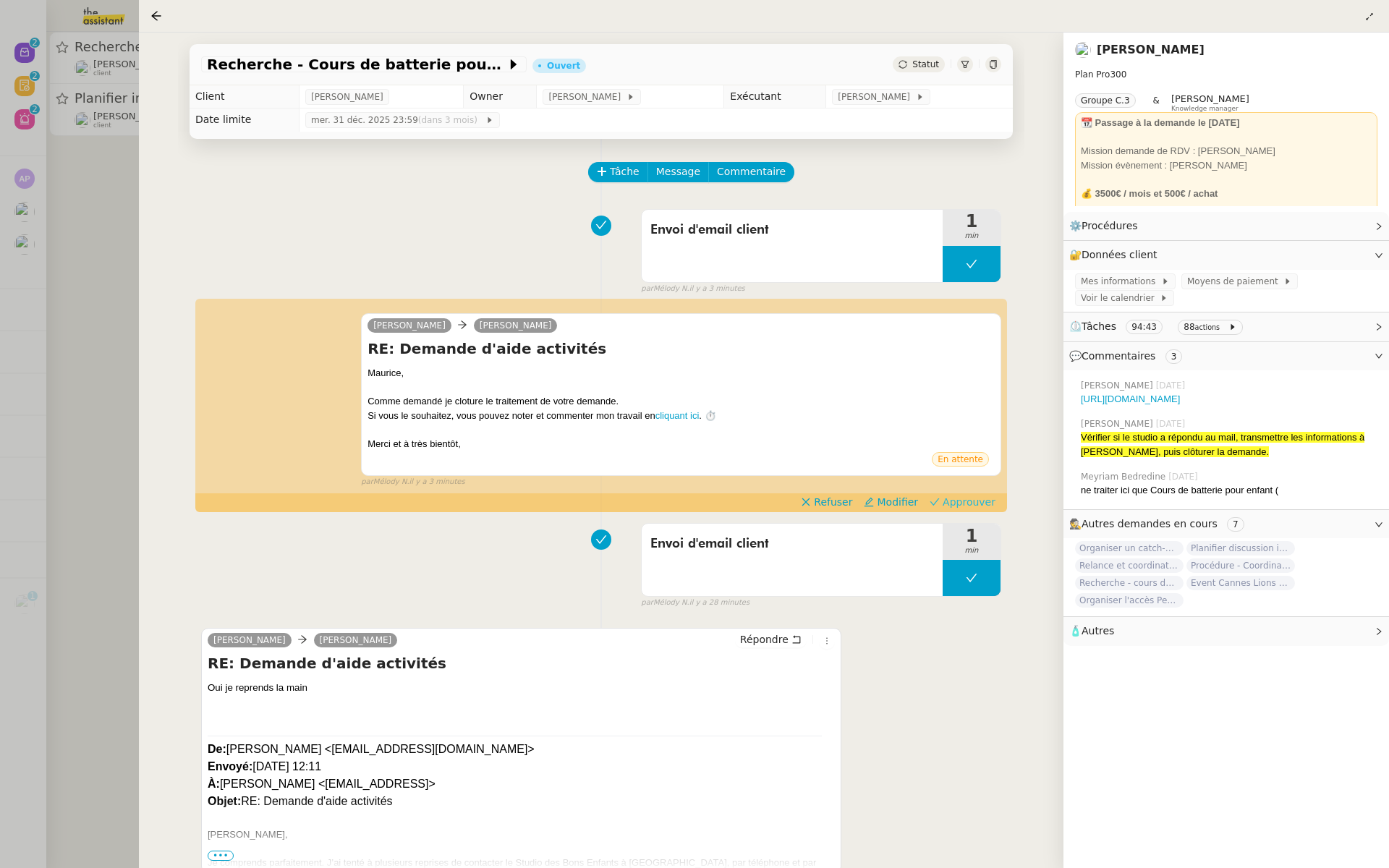
click at [972, 501] on span "Approuver" at bounding box center [968, 502] width 52 height 14
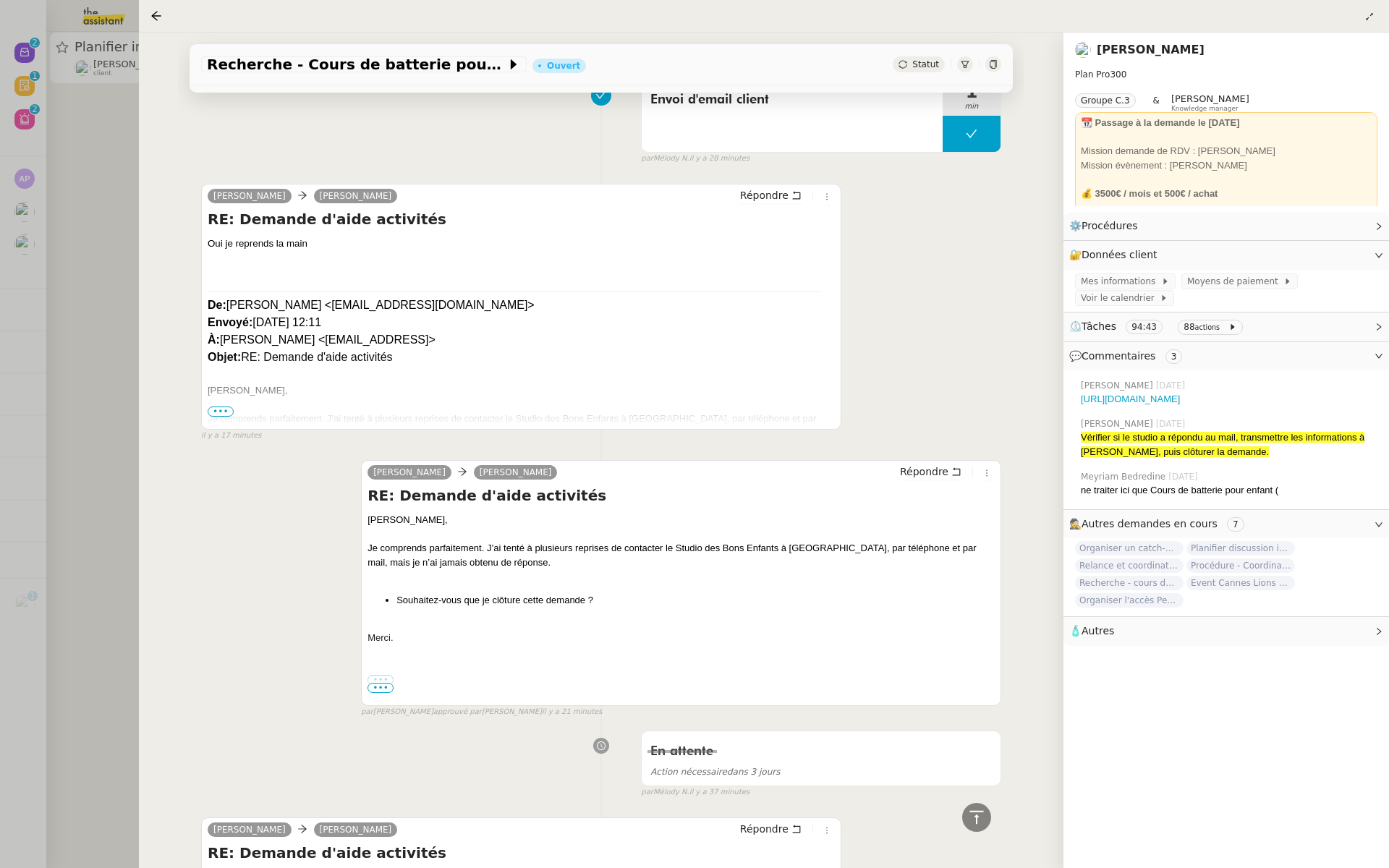
scroll to position [405, 0]
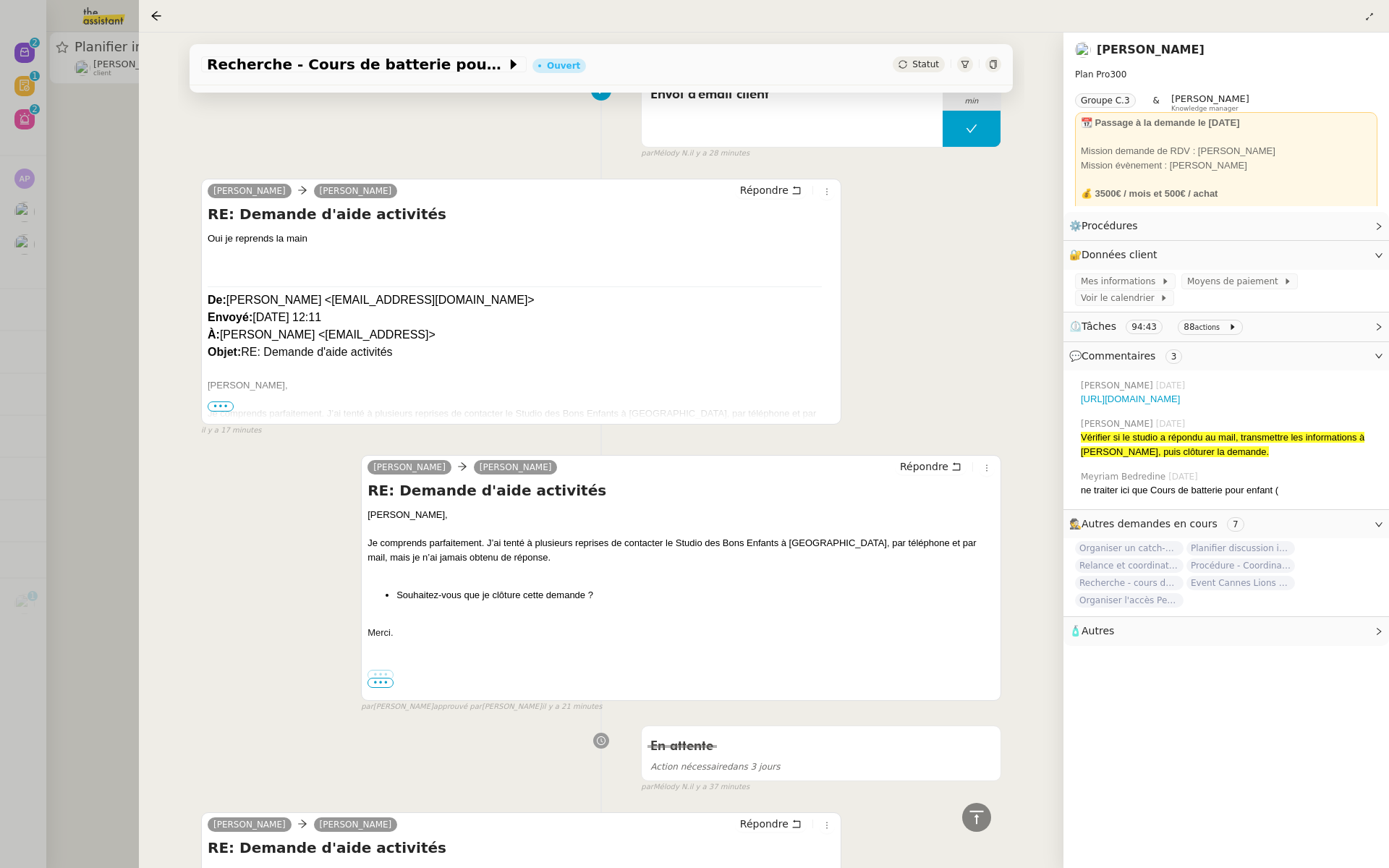
click at [63, 199] on div at bounding box center [694, 434] width 1389 height 868
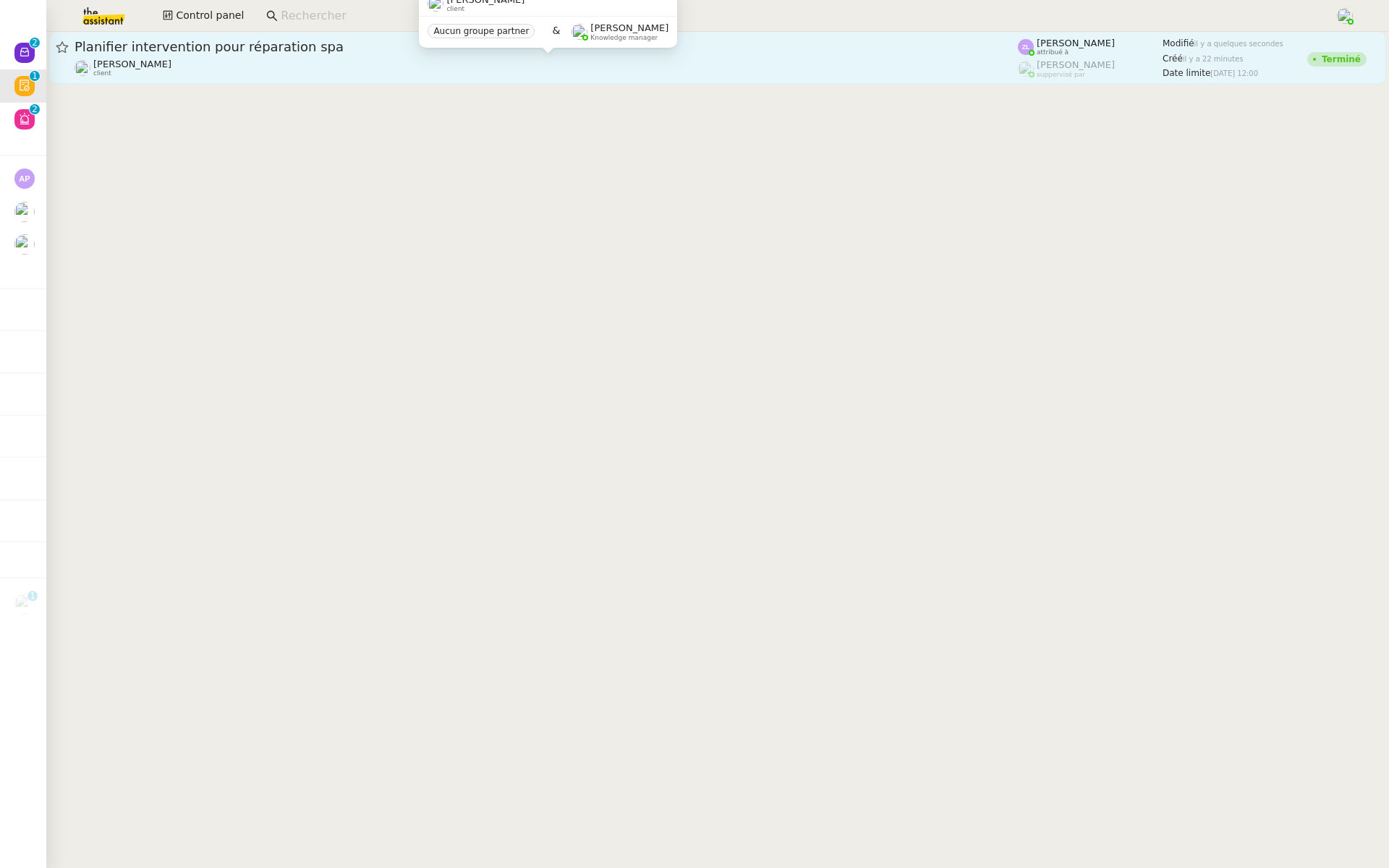
click at [238, 62] on div "Thomas SOULIER client" at bounding box center [546, 68] width 943 height 19
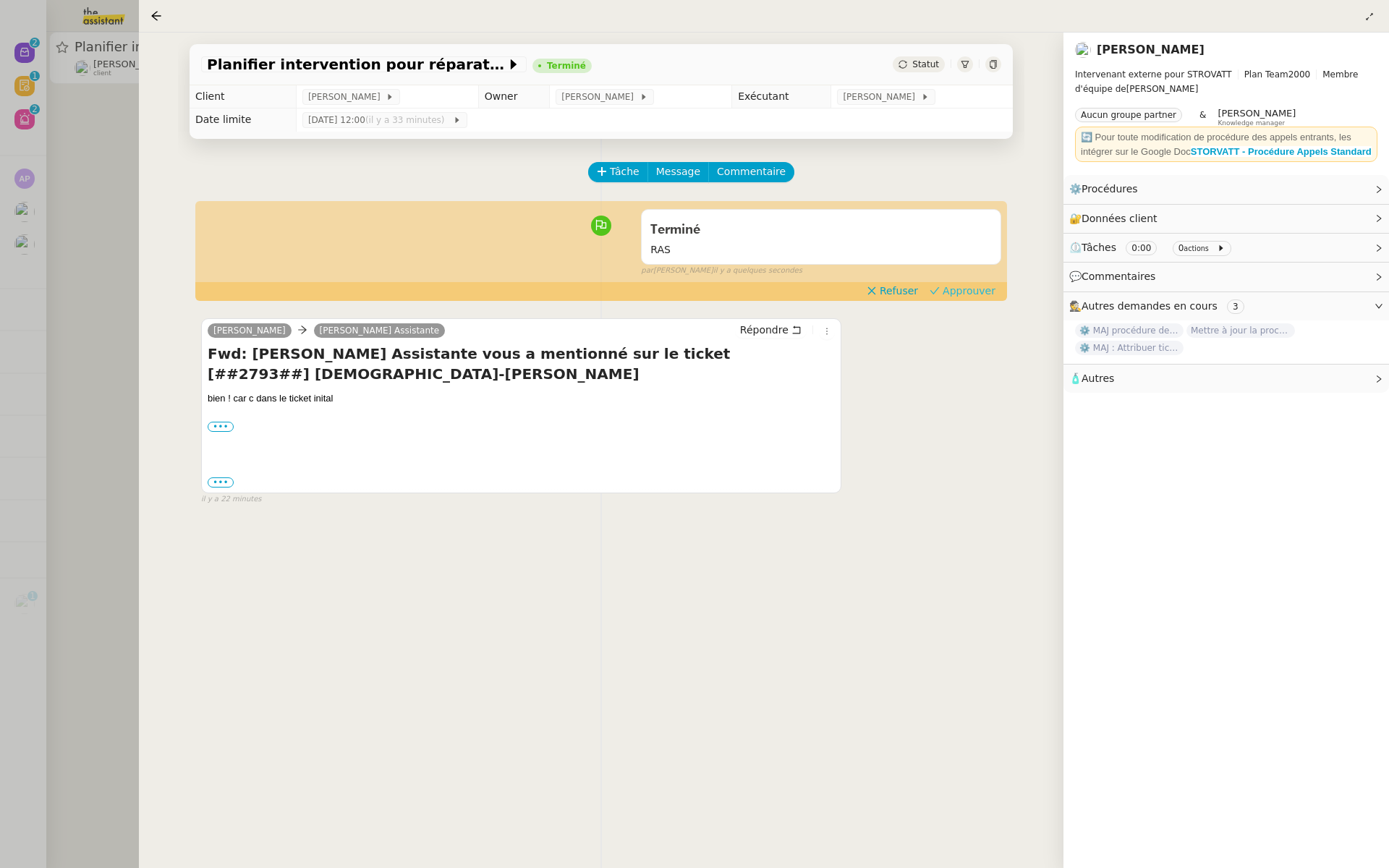
click at [976, 290] on span "Approuver" at bounding box center [968, 291] width 52 height 14
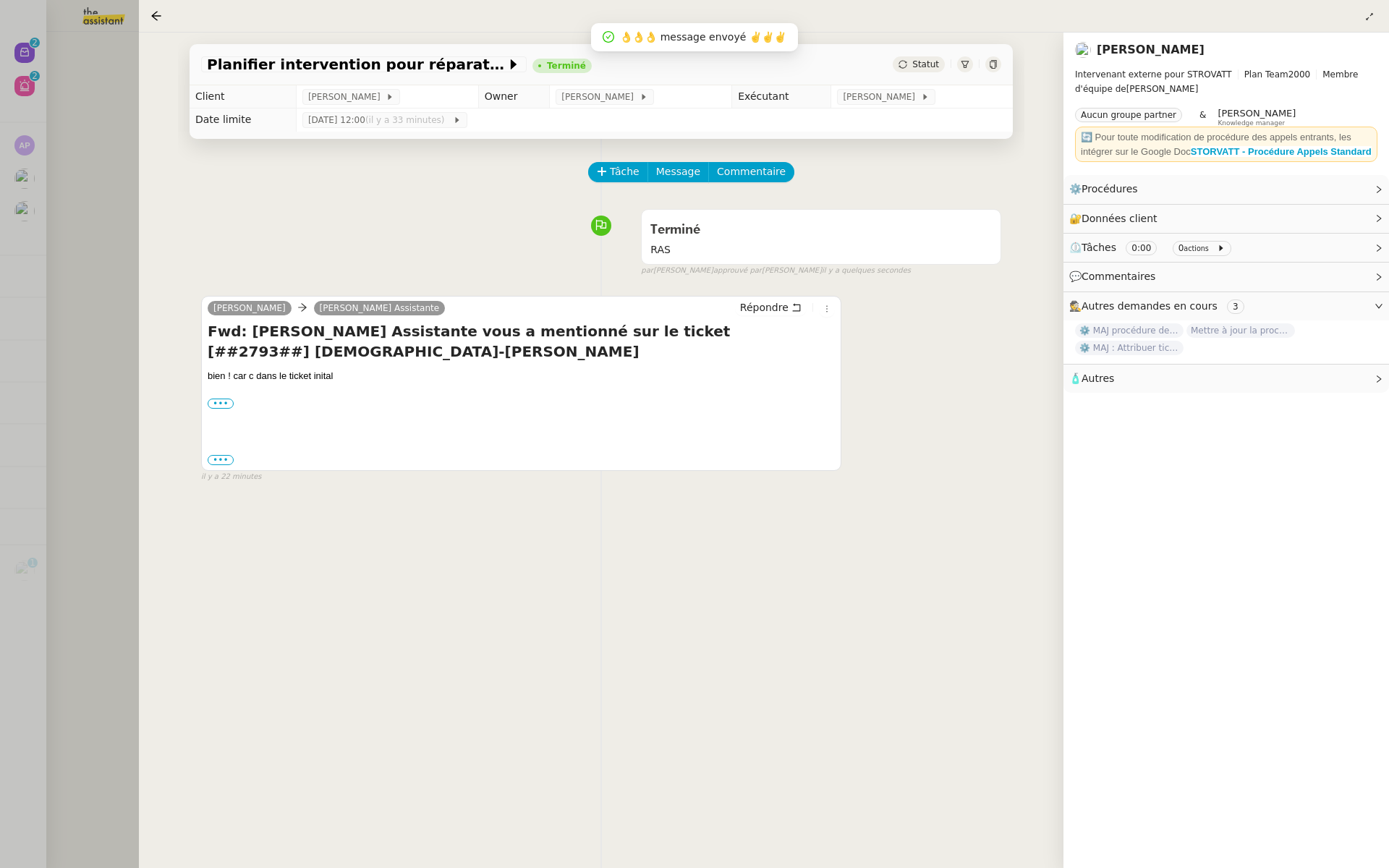
click at [26, 136] on div at bounding box center [694, 434] width 1389 height 868
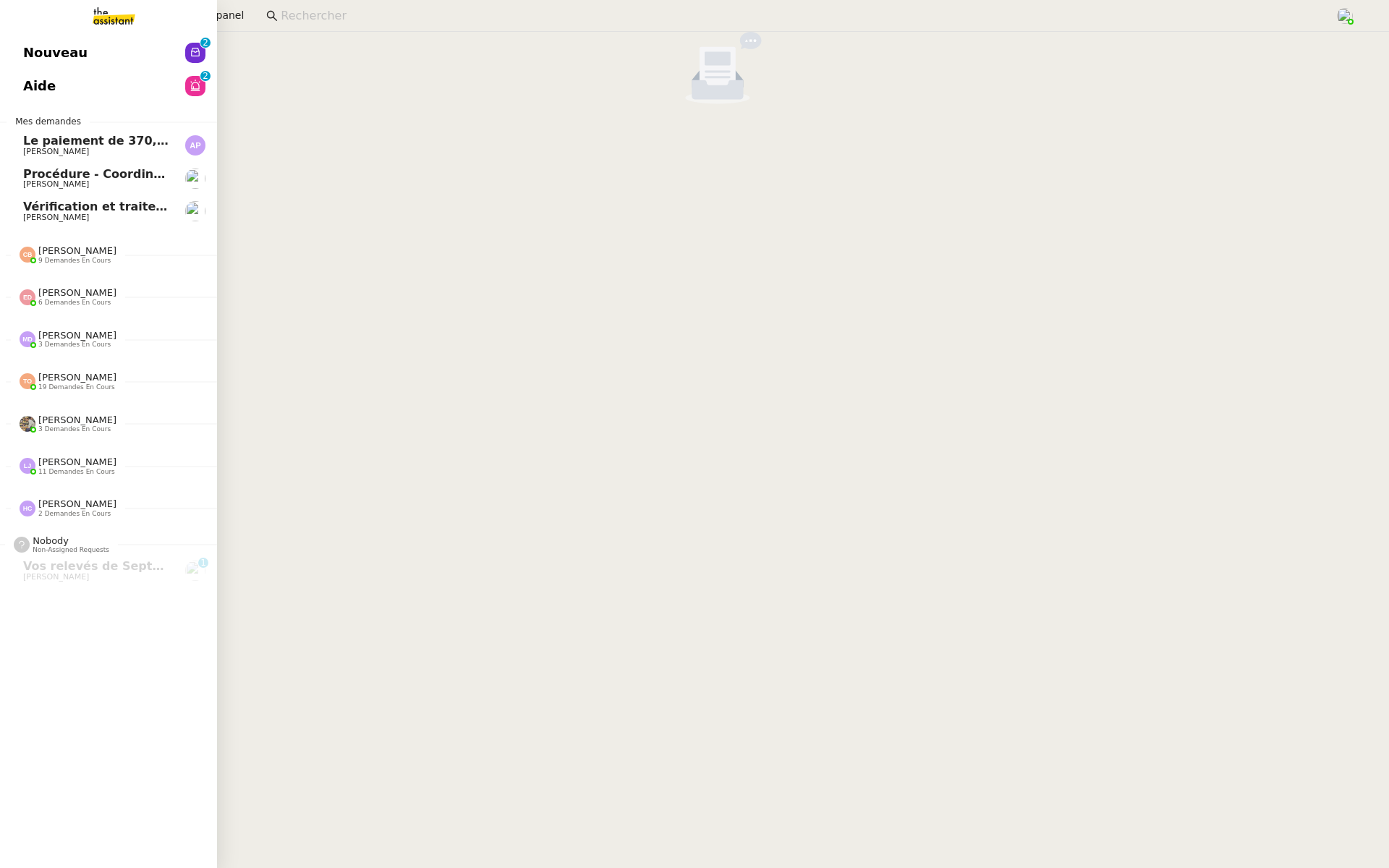
click at [34, 49] on span "Nouveau" at bounding box center [56, 53] width 64 height 22
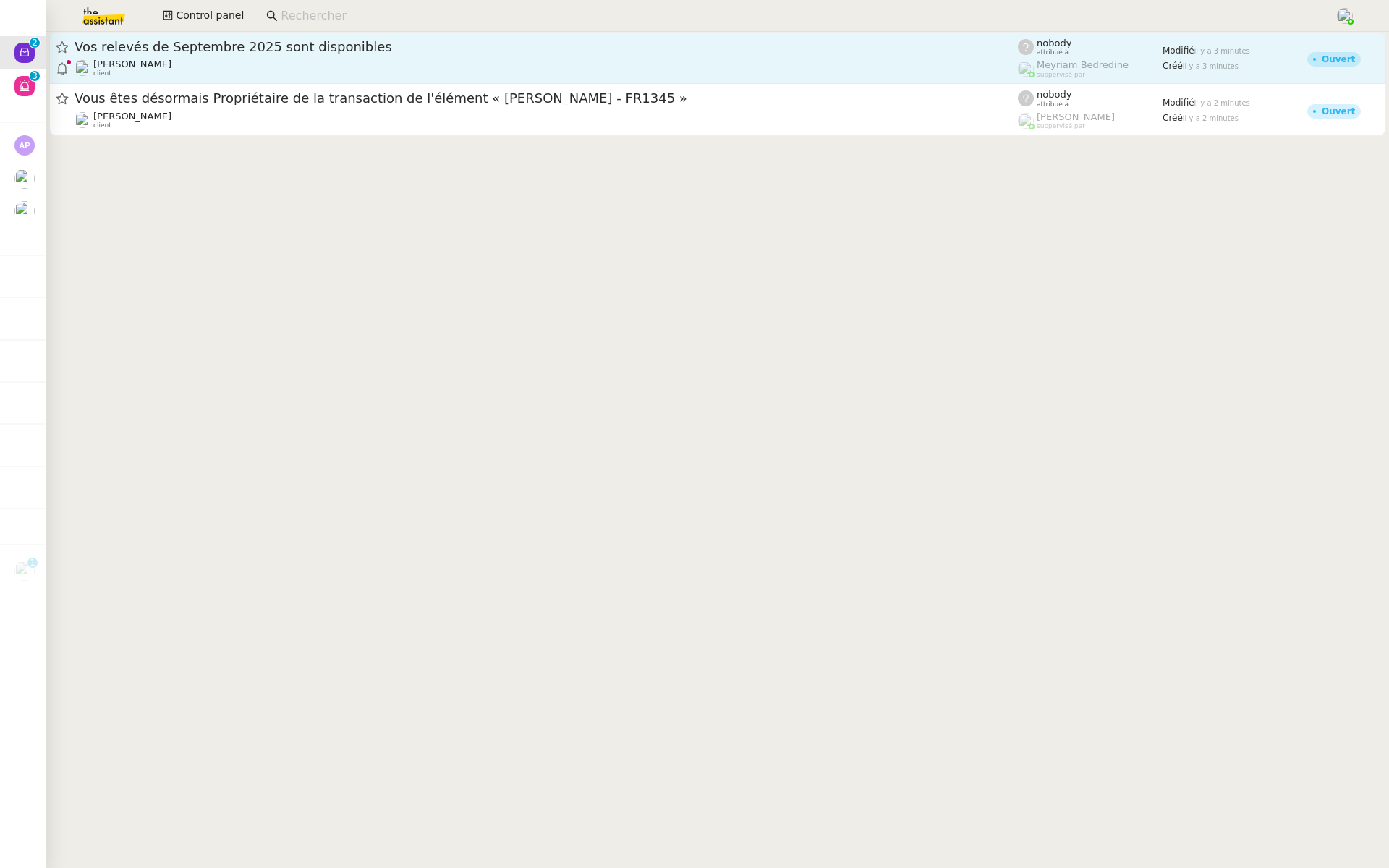
click at [247, 52] on span "Vos relevés de Septembre 2025 sont disponibles" at bounding box center [546, 47] width 943 height 13
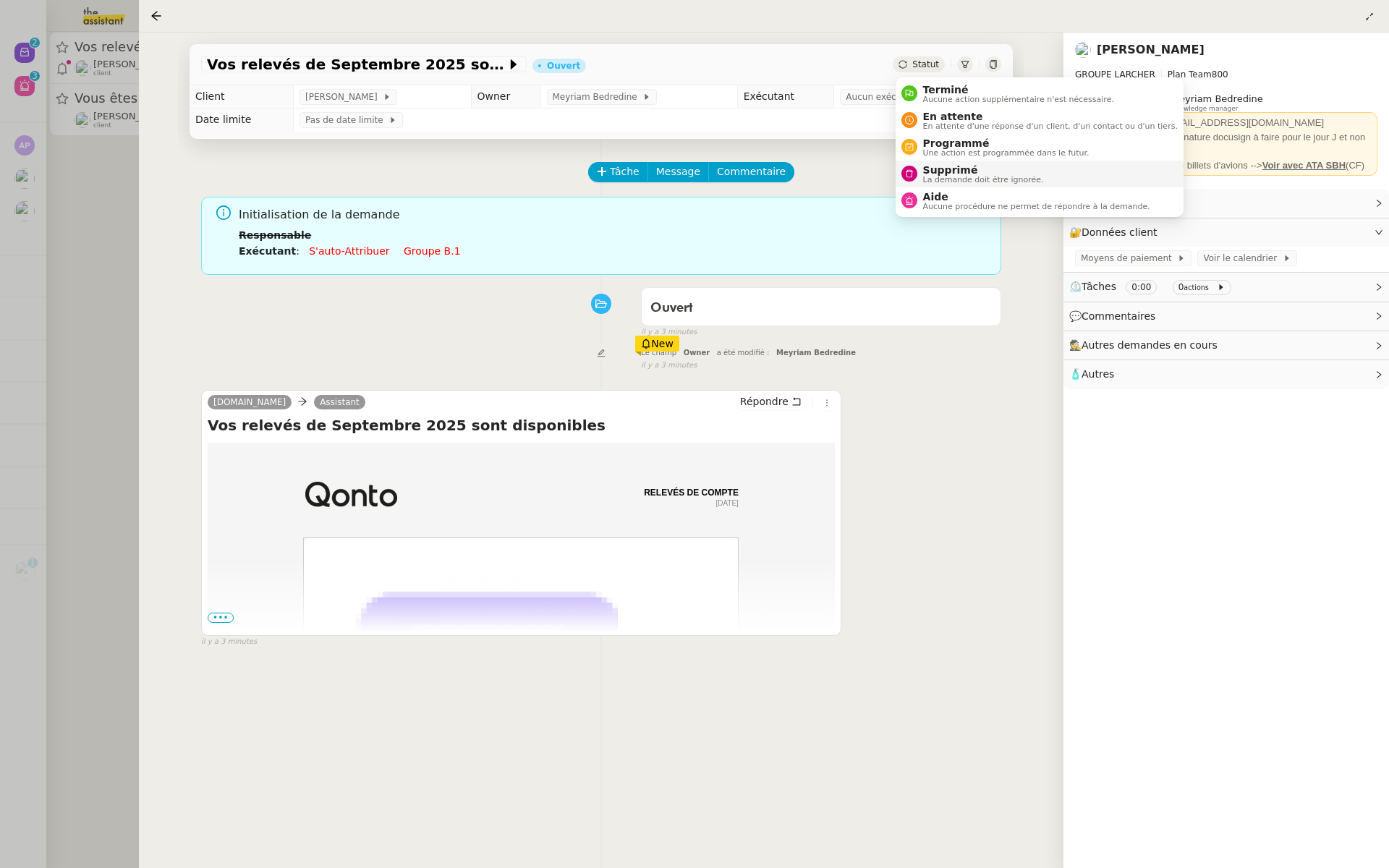
click at [935, 169] on span "Supprimé" at bounding box center [983, 170] width 121 height 12
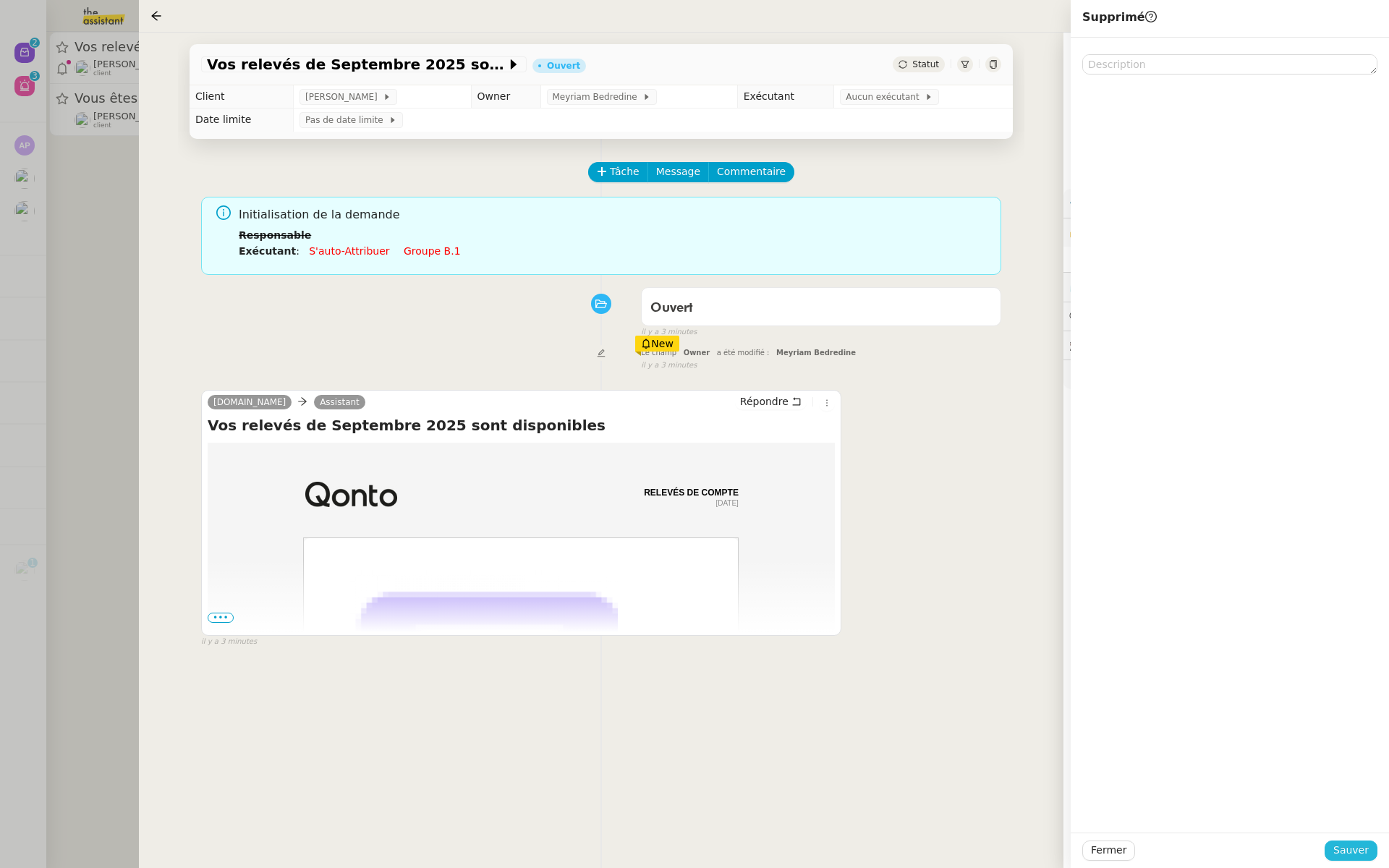
click at [1355, 856] on span "Sauver" at bounding box center [1351, 850] width 35 height 16
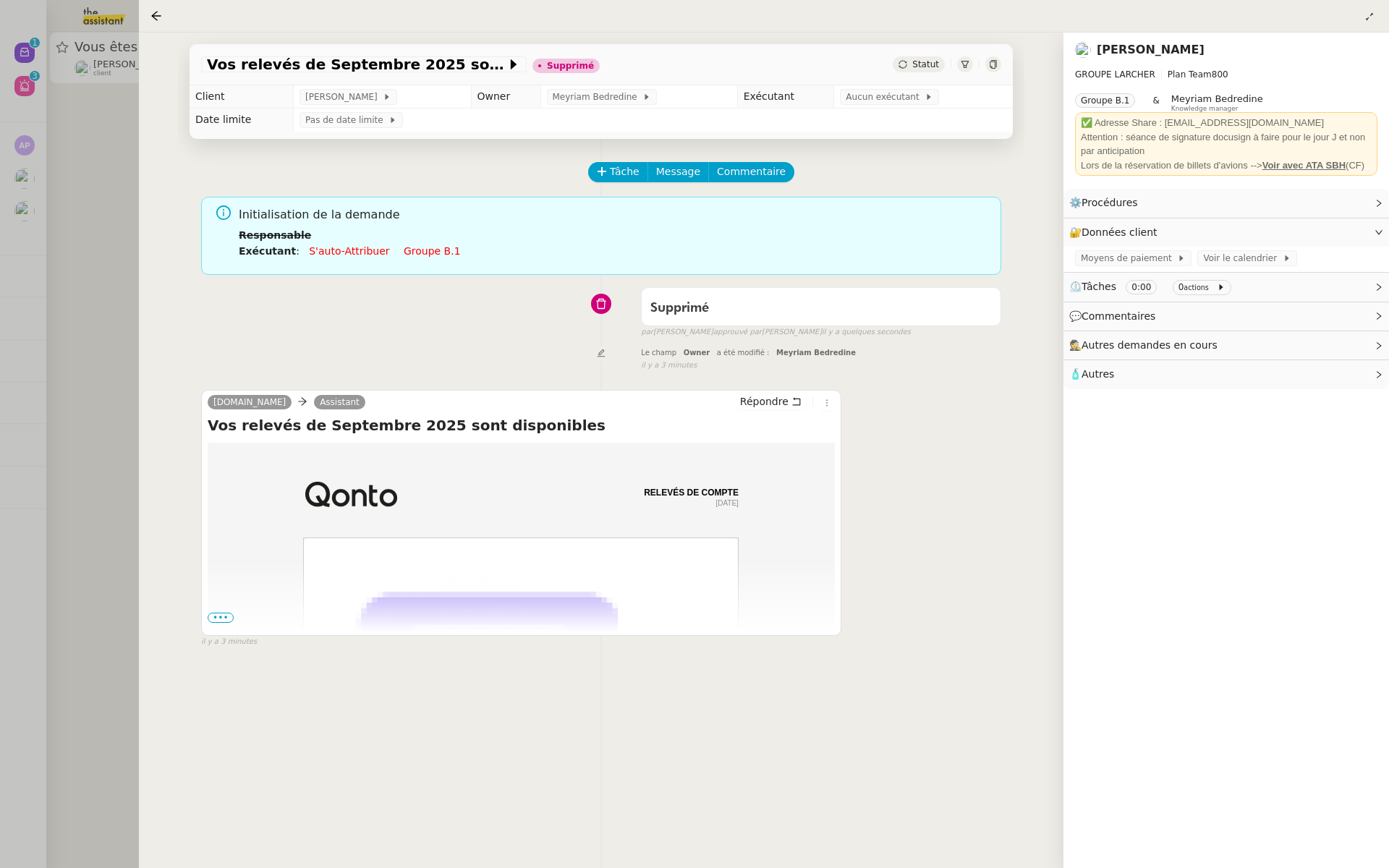
click at [0, 261] on div at bounding box center [694, 434] width 1389 height 868
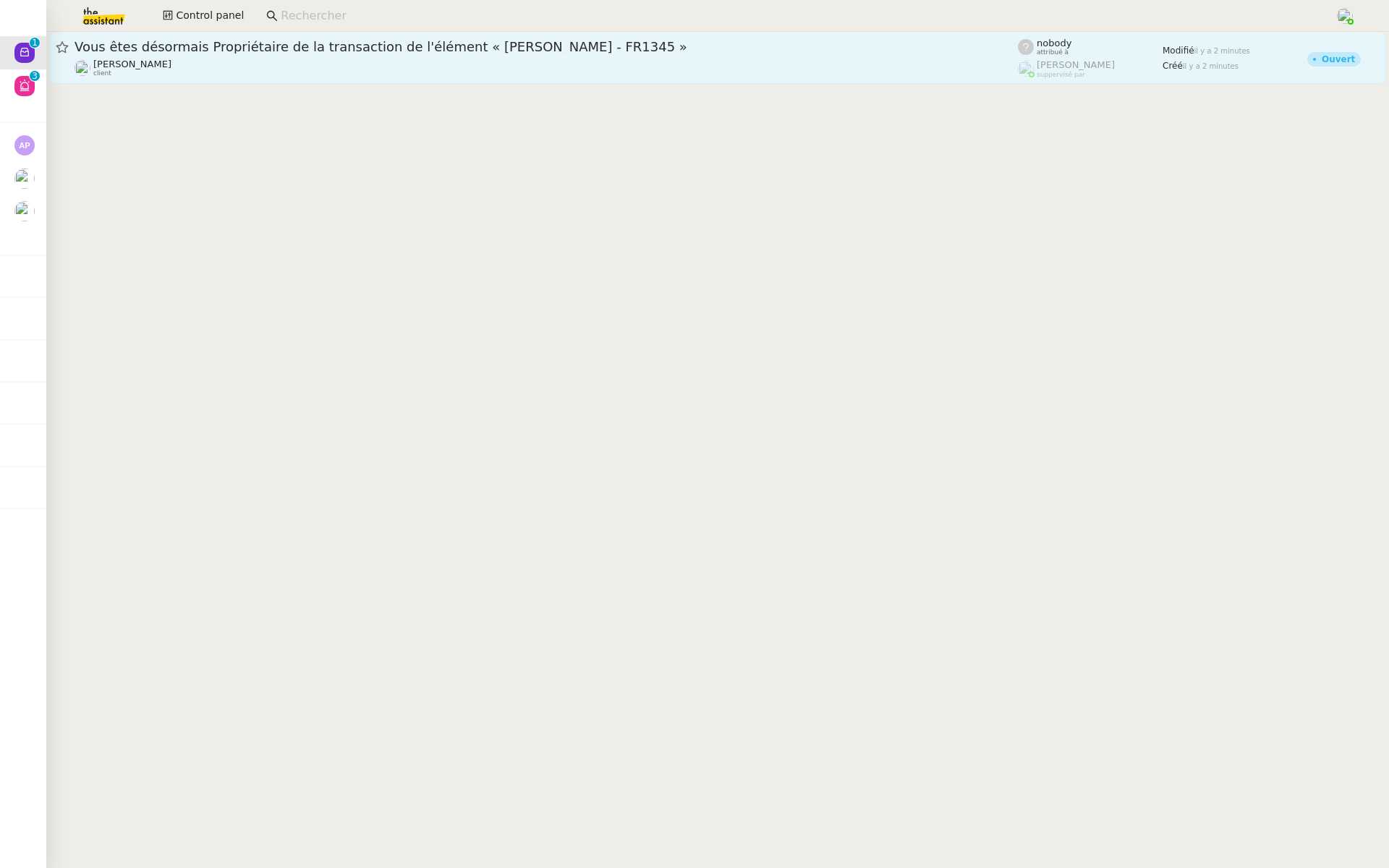
click at [233, 55] on div "Vous êtes désormais Propriétaire de la transaction de l'élément « Lucas Vera - …" at bounding box center [546, 47] width 943 height 17
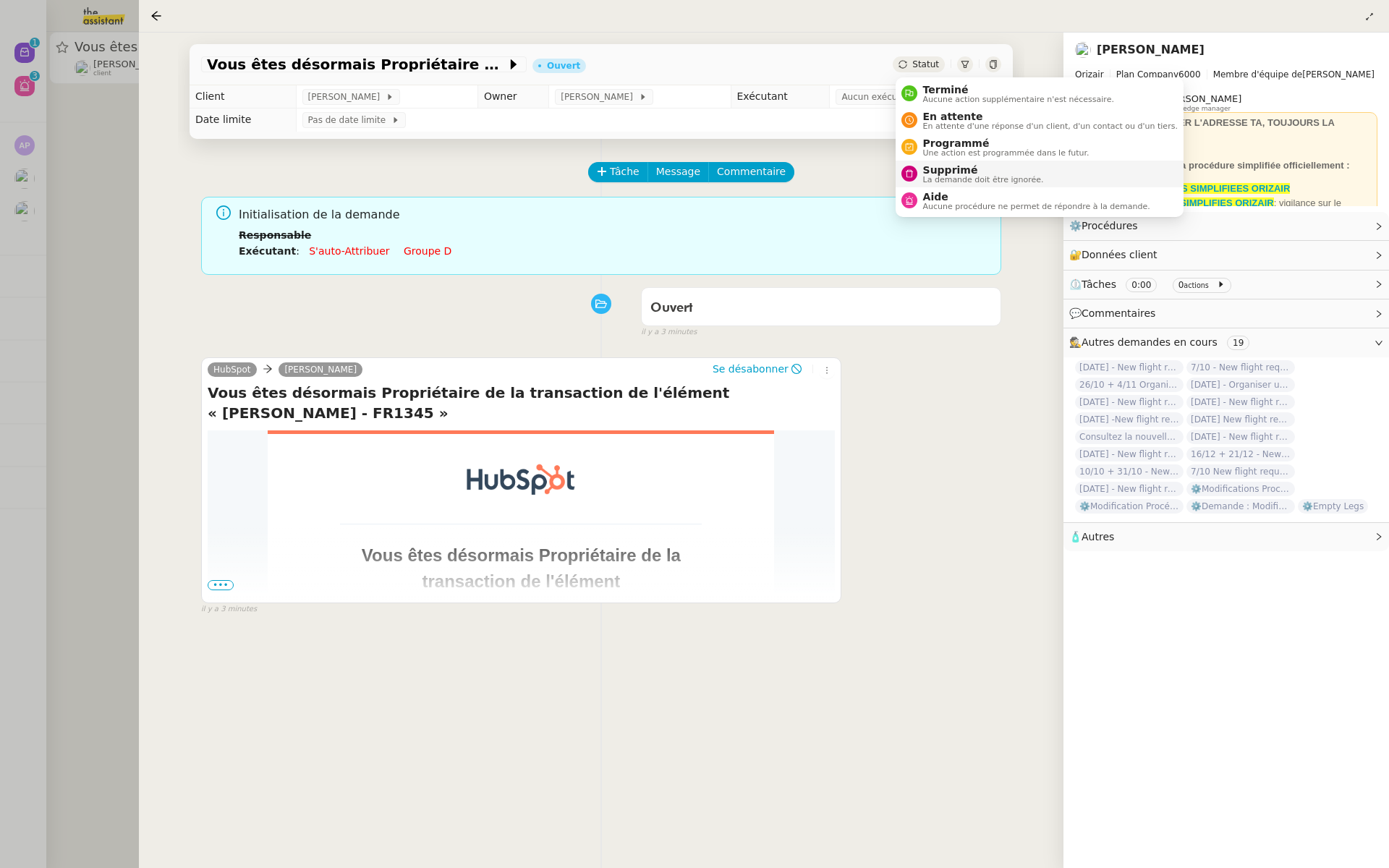
click at [933, 173] on span "Supprimé" at bounding box center [983, 170] width 121 height 12
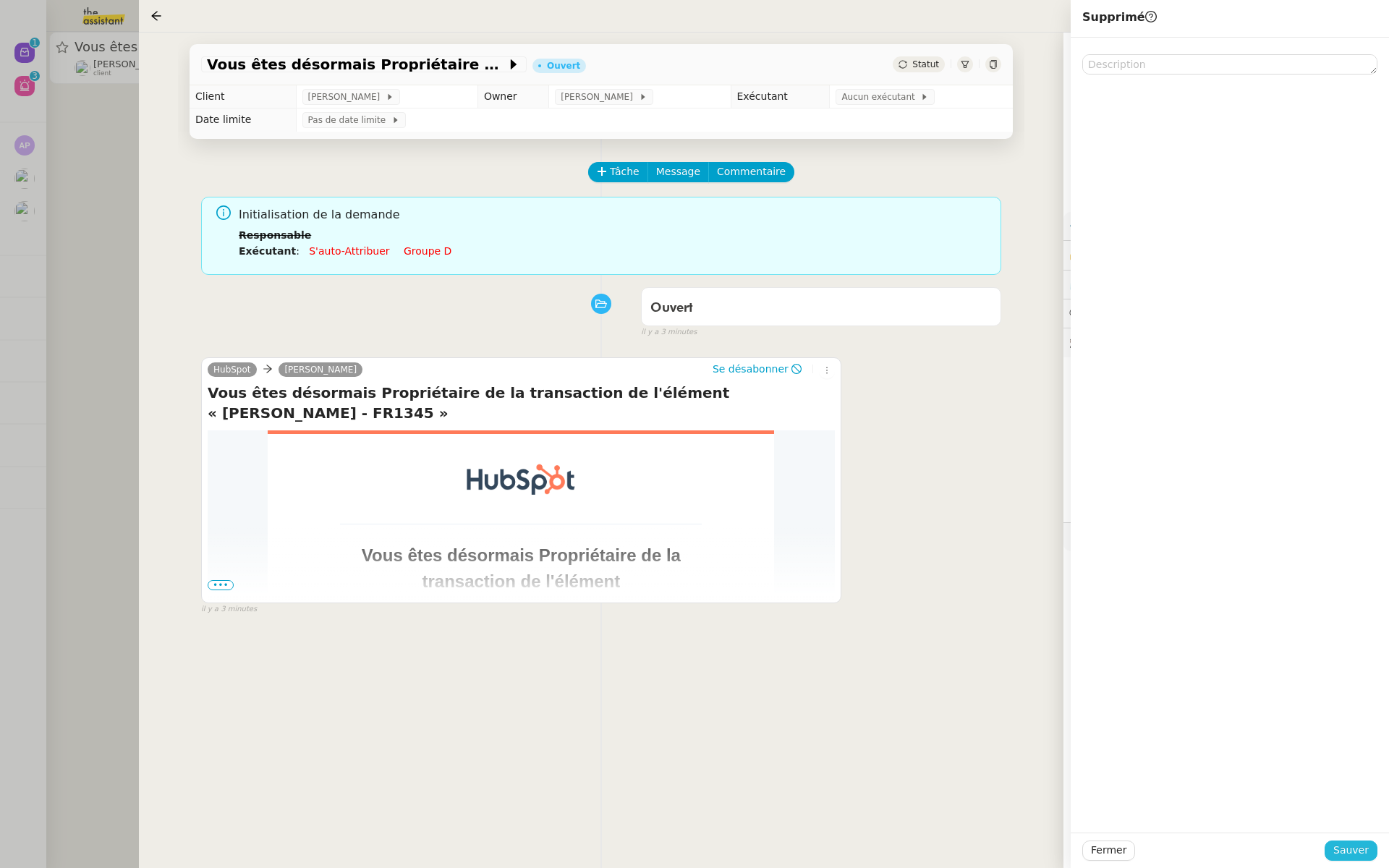
click at [1345, 851] on span "Sauver" at bounding box center [1351, 850] width 35 height 16
click at [0, 109] on div at bounding box center [694, 434] width 1389 height 868
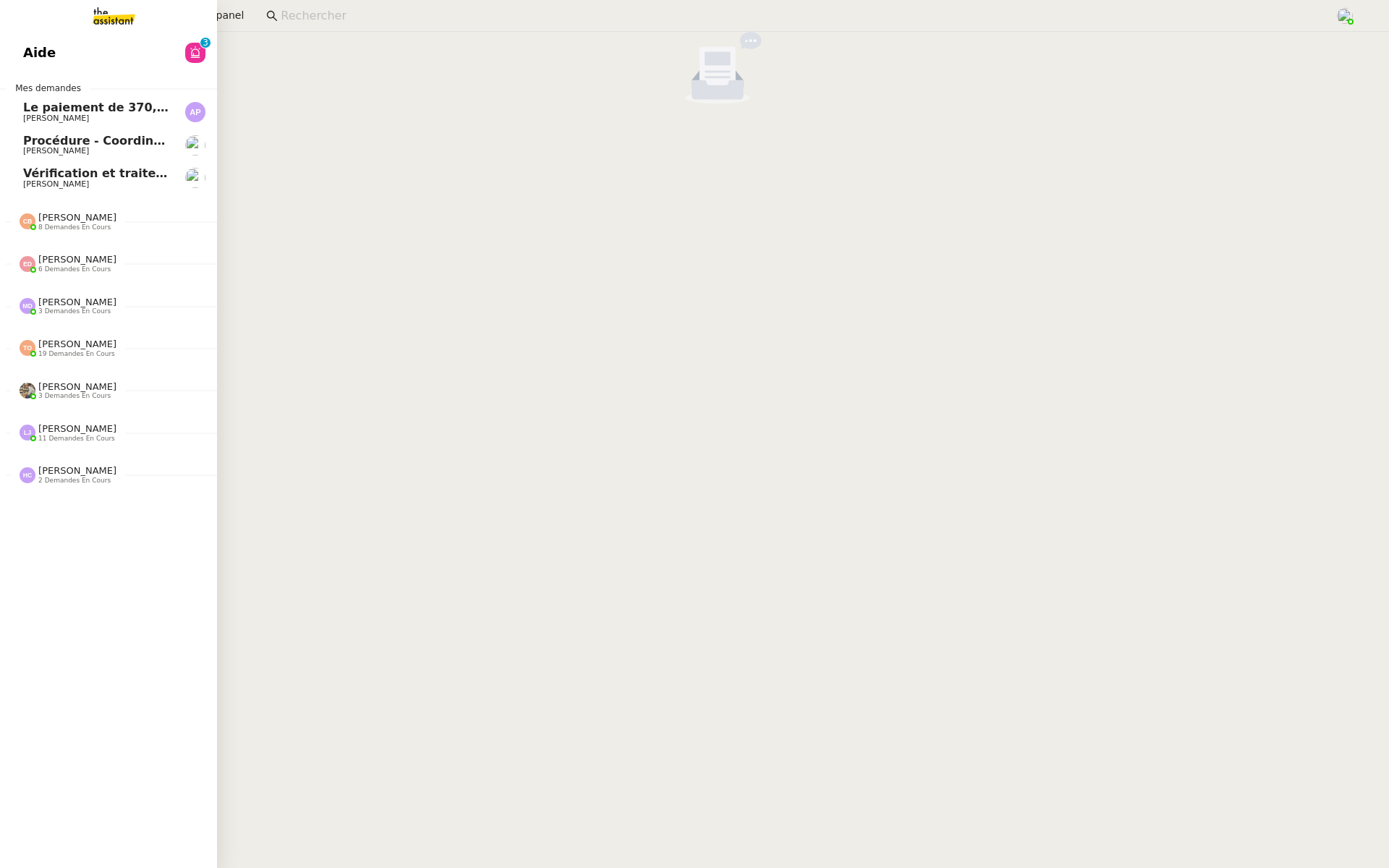
click at [27, 52] on span "Aide" at bounding box center [40, 53] width 33 height 22
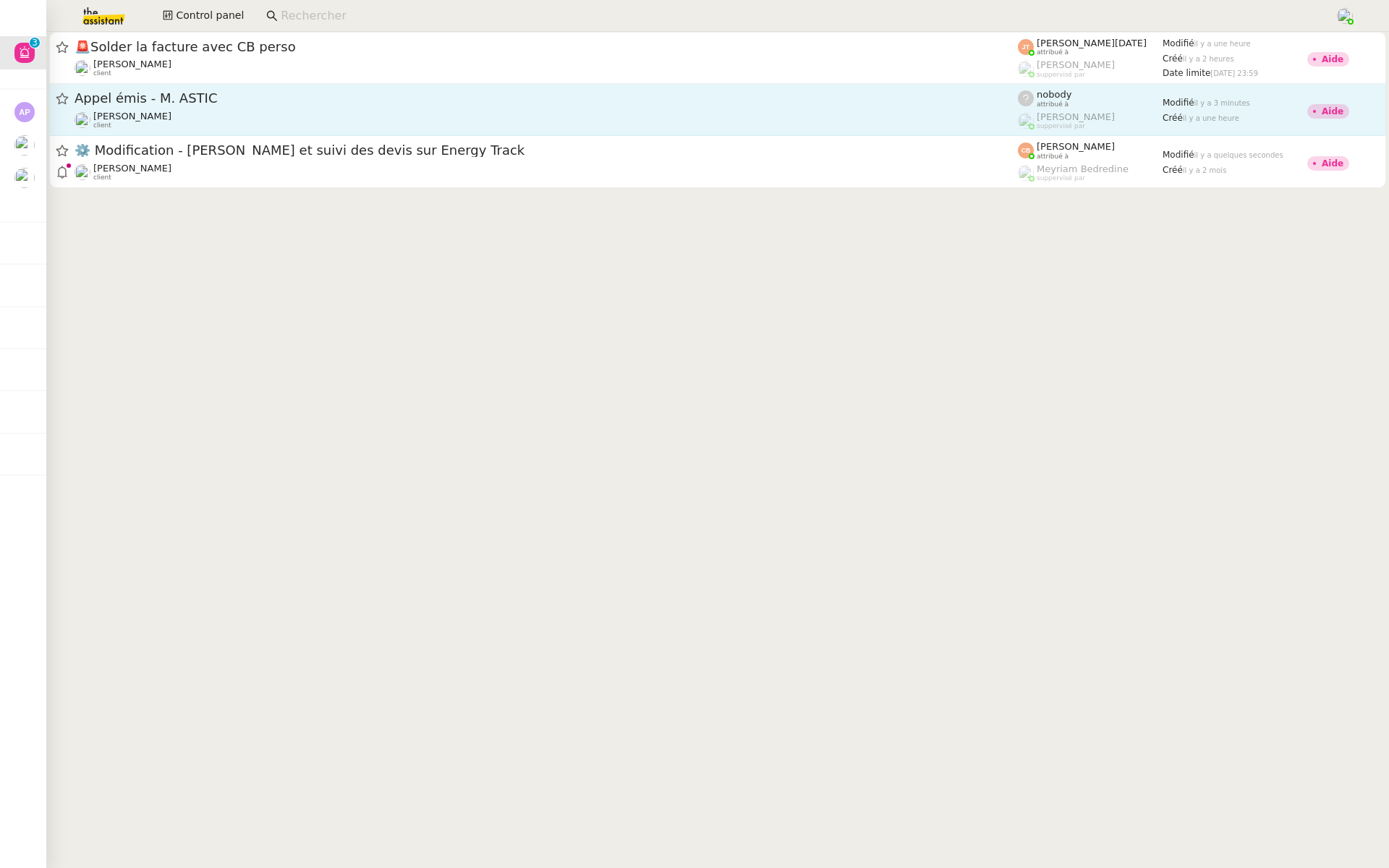
click at [268, 90] on div "Appel émis - M. ASTIC" at bounding box center [546, 99] width 943 height 18
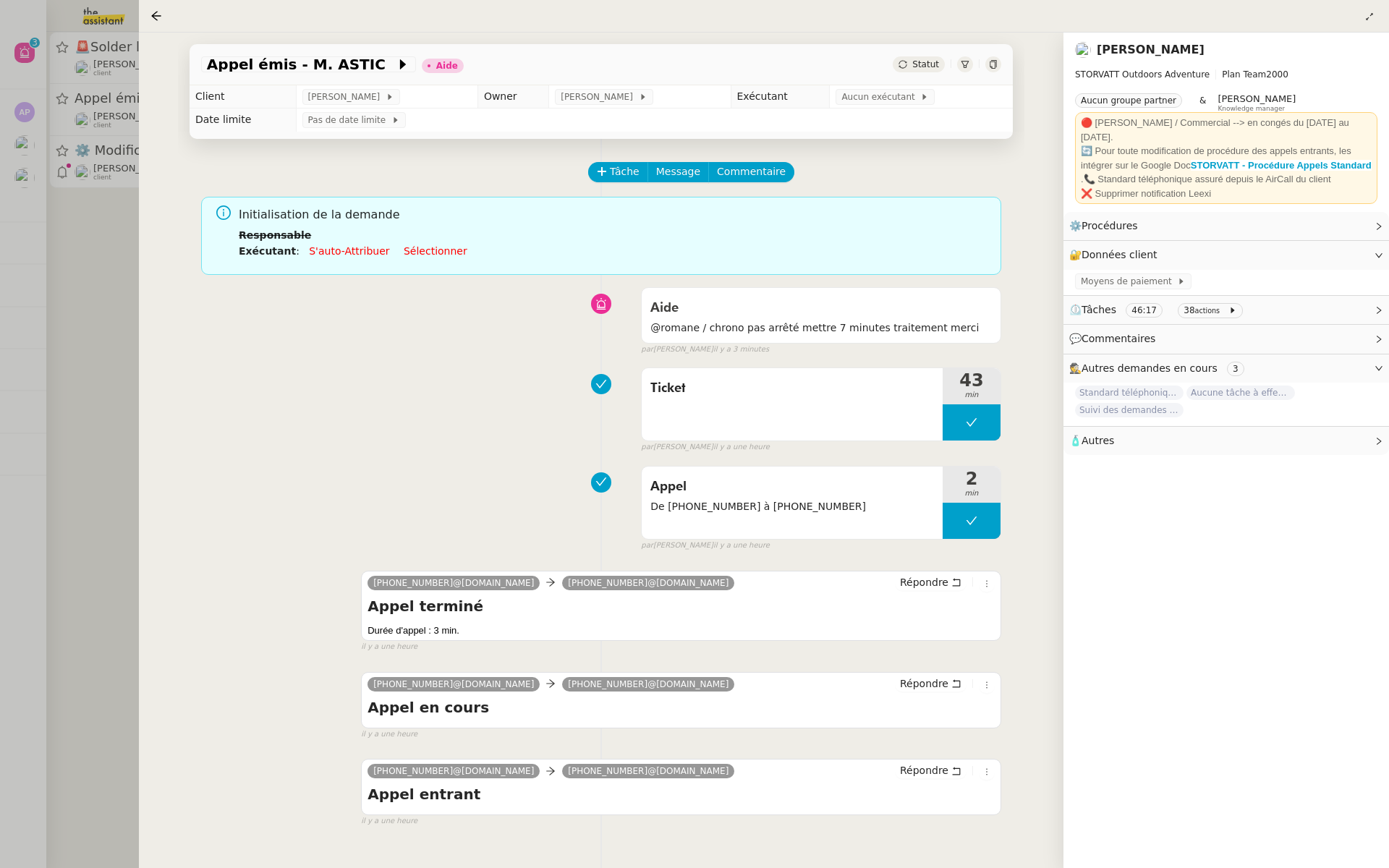
click at [0, 215] on div at bounding box center [694, 434] width 1389 height 868
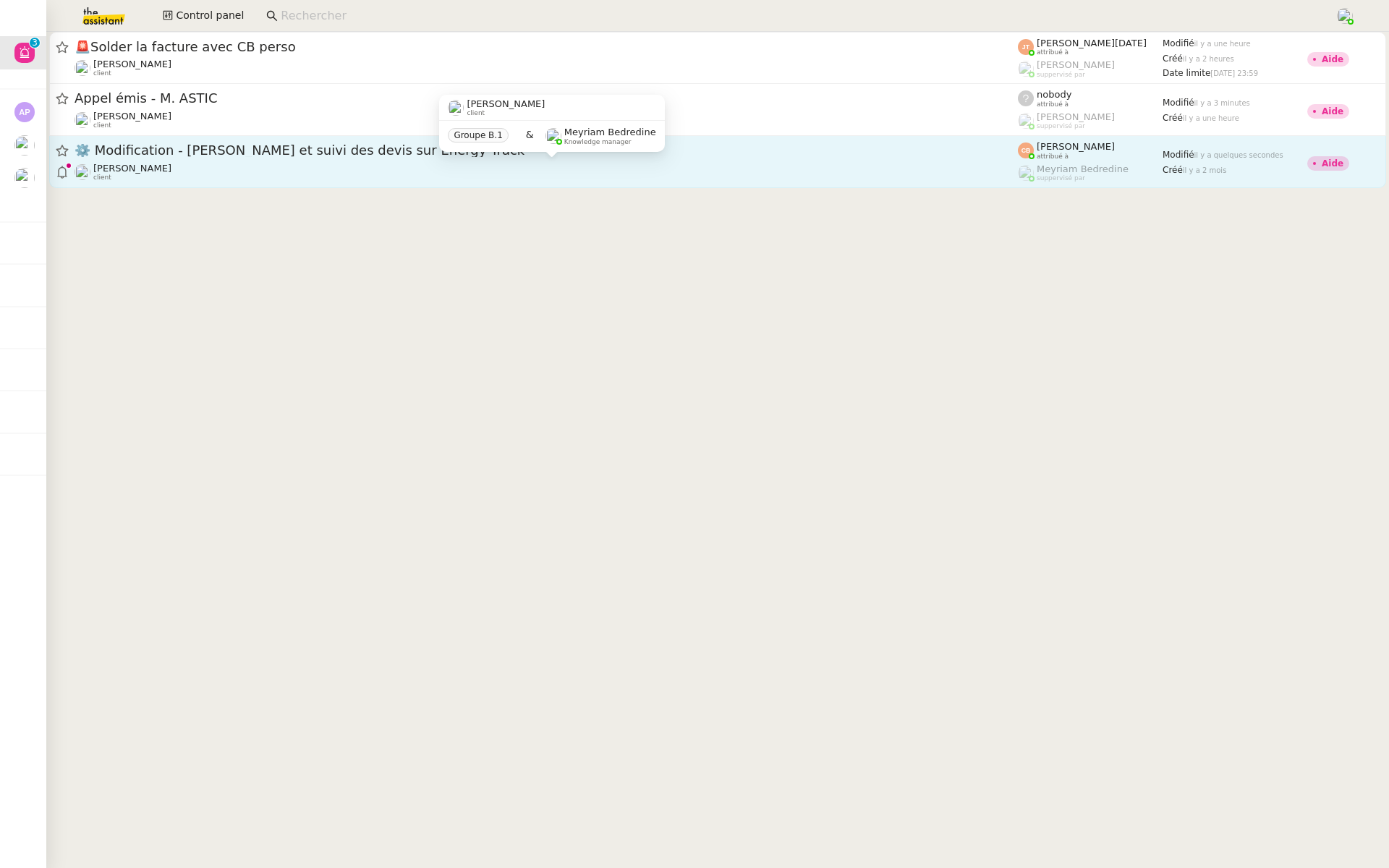
click at [289, 168] on div "Charles Da Conceicao client" at bounding box center [546, 172] width 943 height 19
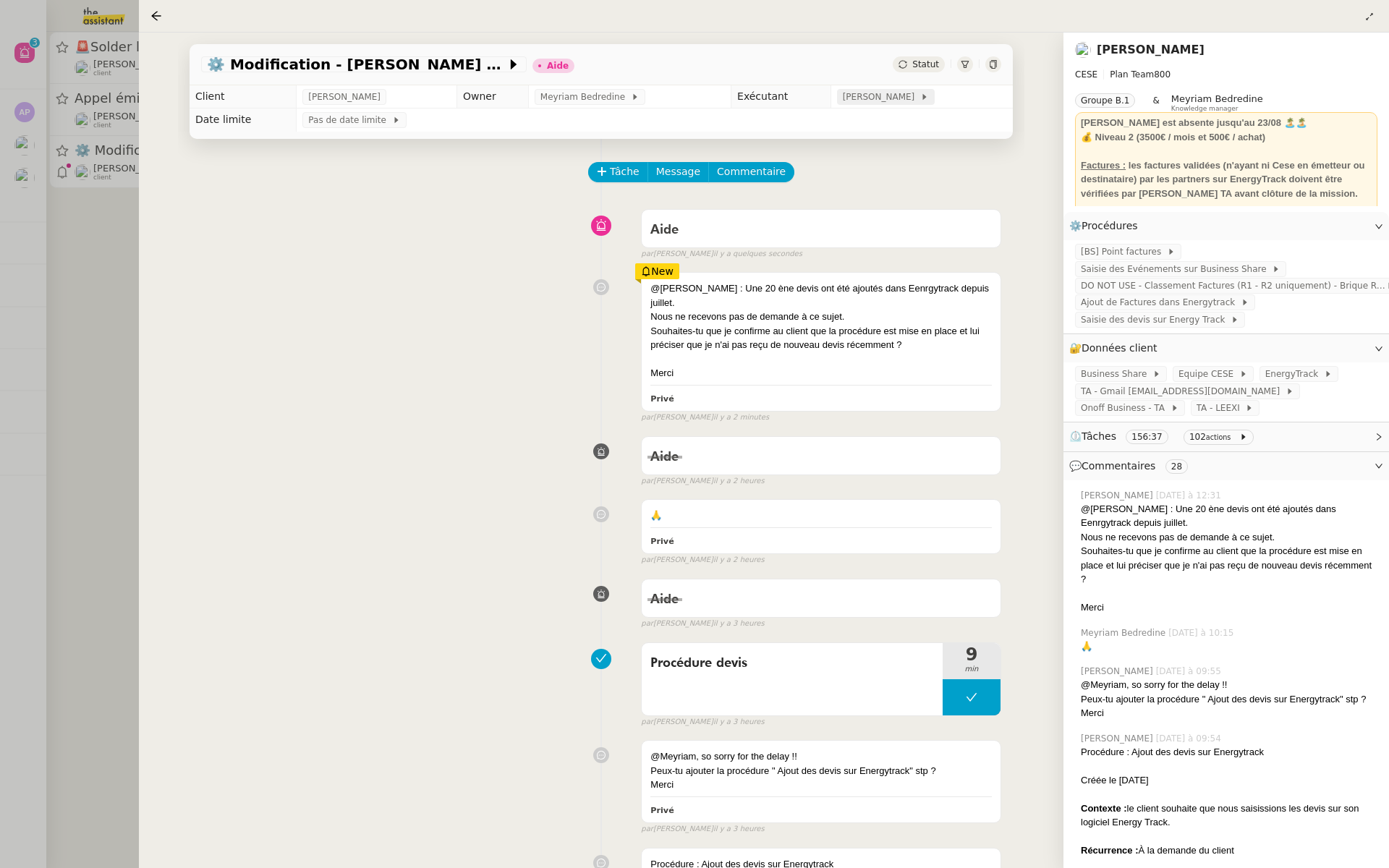
click at [876, 96] on span "[PERSON_NAME]" at bounding box center [881, 97] width 78 height 14
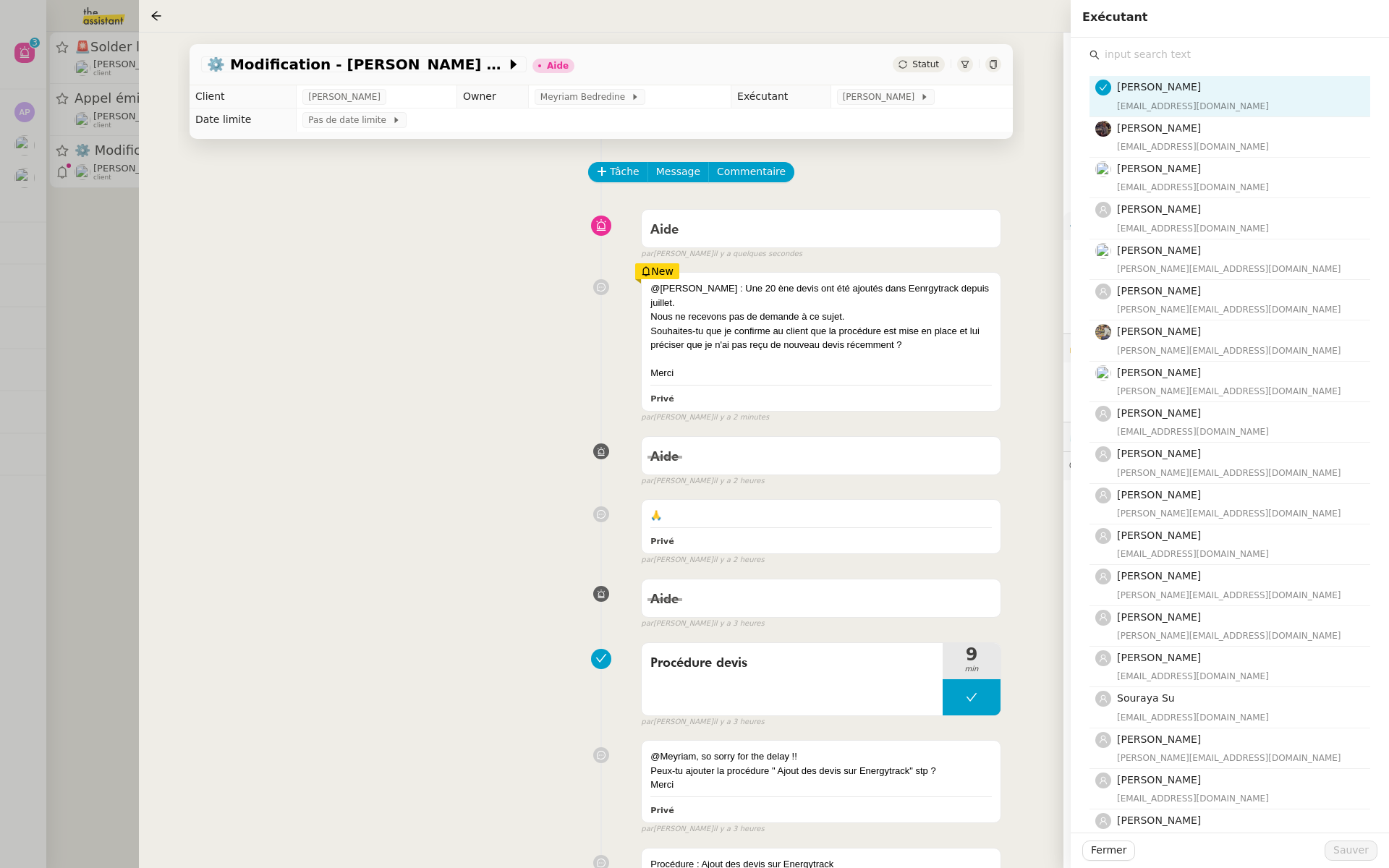
click at [1112, 52] on input "text" at bounding box center [1235, 54] width 270 height 20
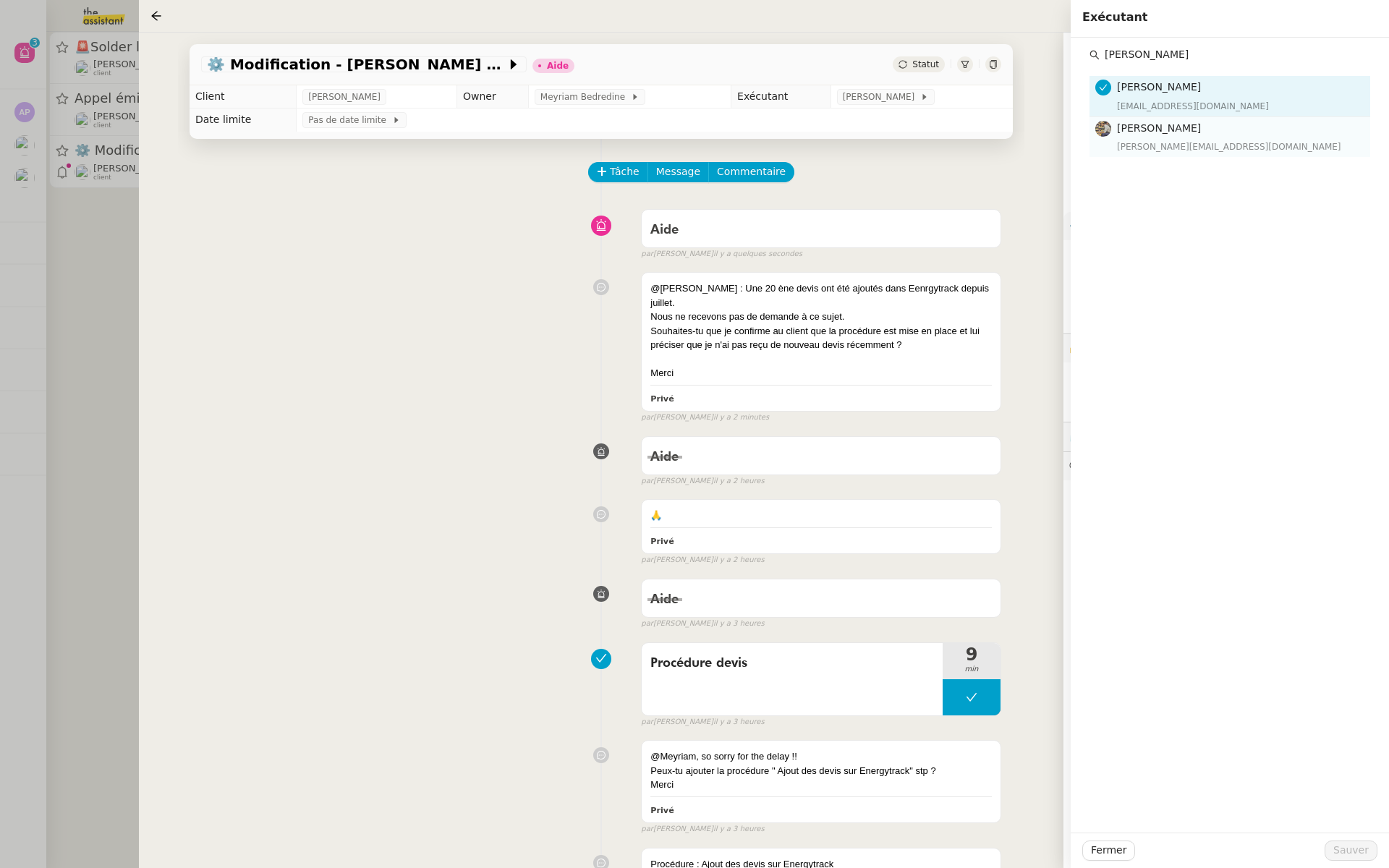
type input "charles"
click at [1145, 146] on div "[PERSON_NAME][EMAIL_ADDRESS][DOMAIN_NAME]" at bounding box center [1239, 146] width 244 height 14
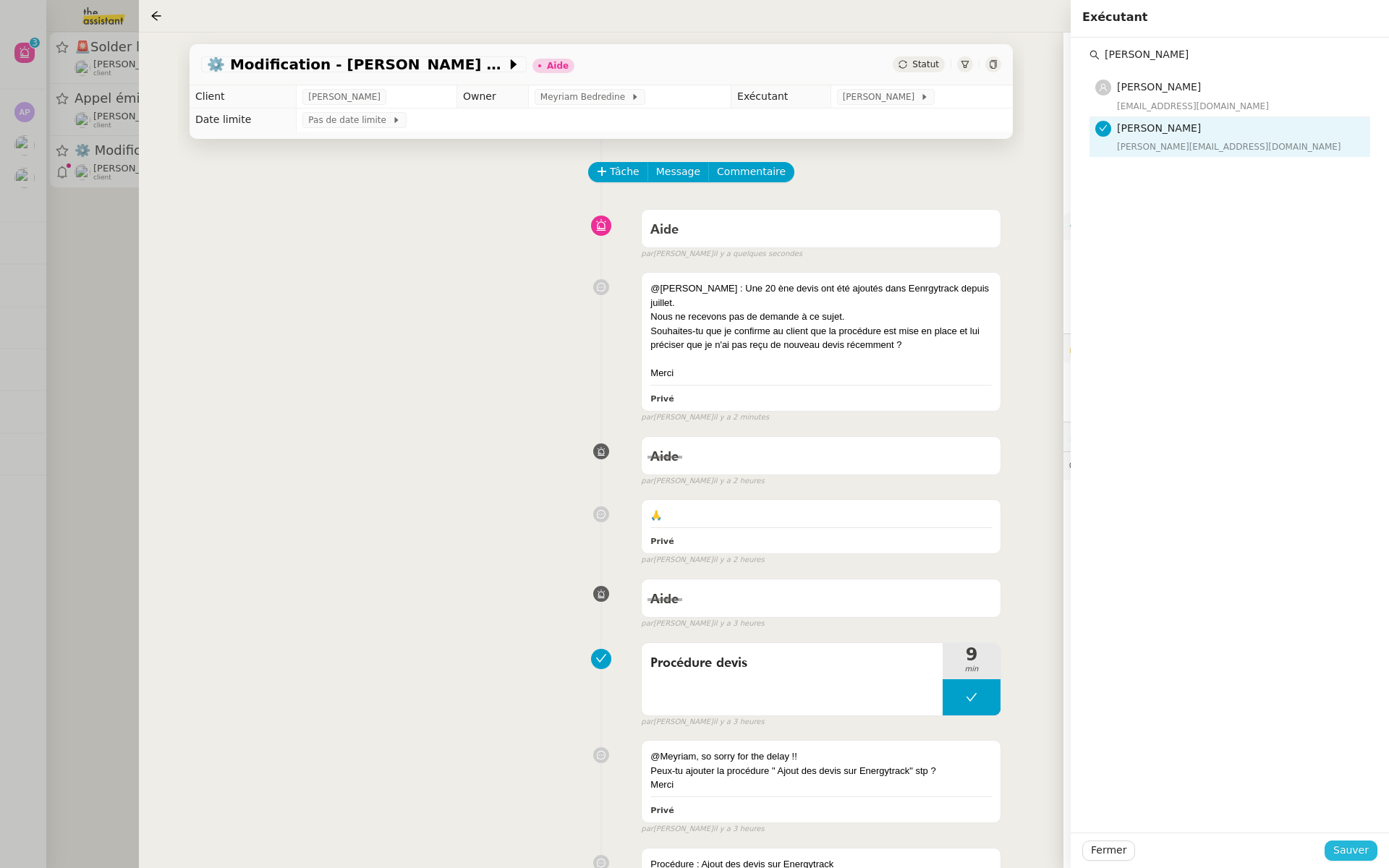
click at [1344, 847] on span "Sauver" at bounding box center [1351, 850] width 35 height 16
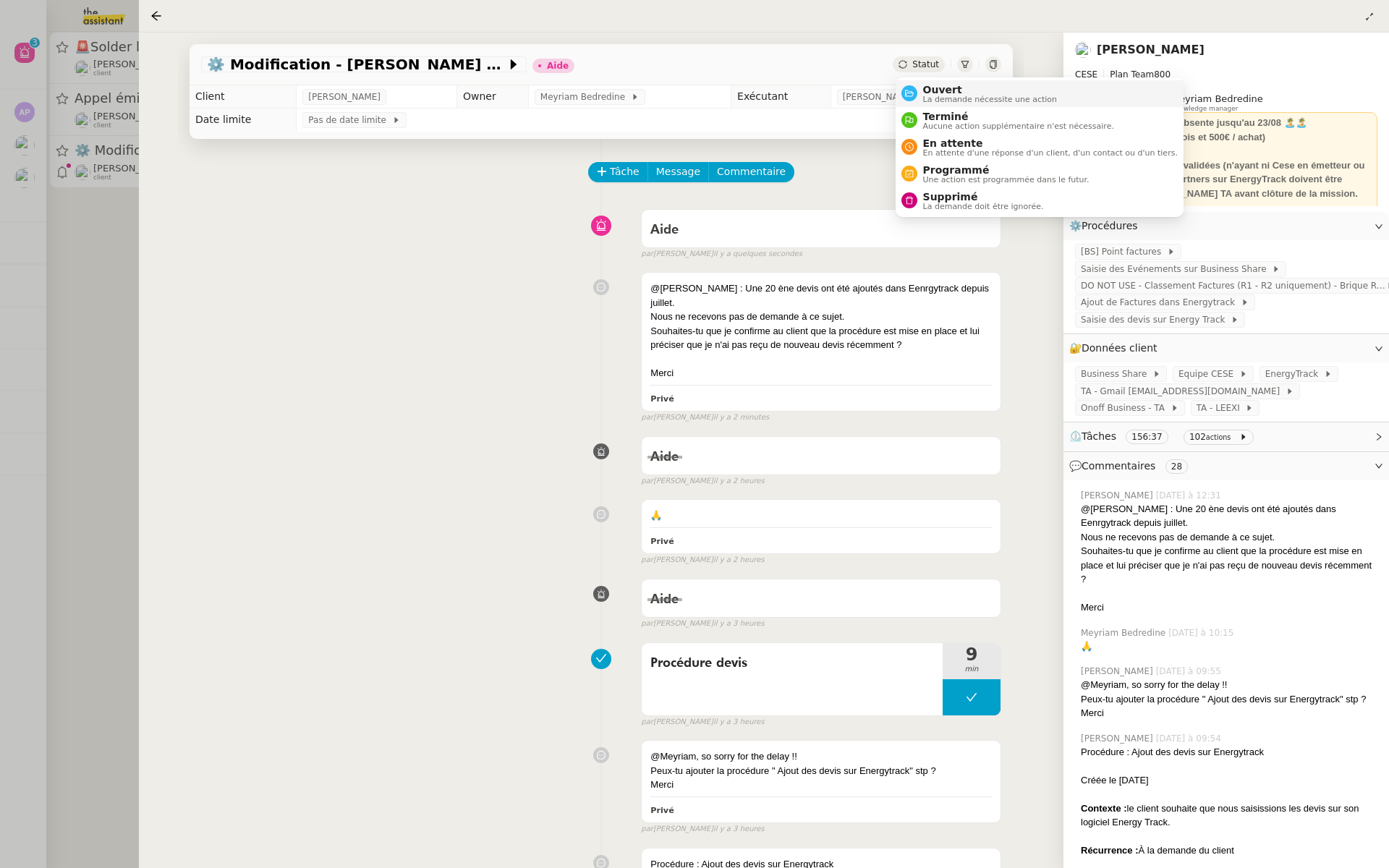
click at [913, 92] on nz-avatar at bounding box center [910, 93] width 16 height 16
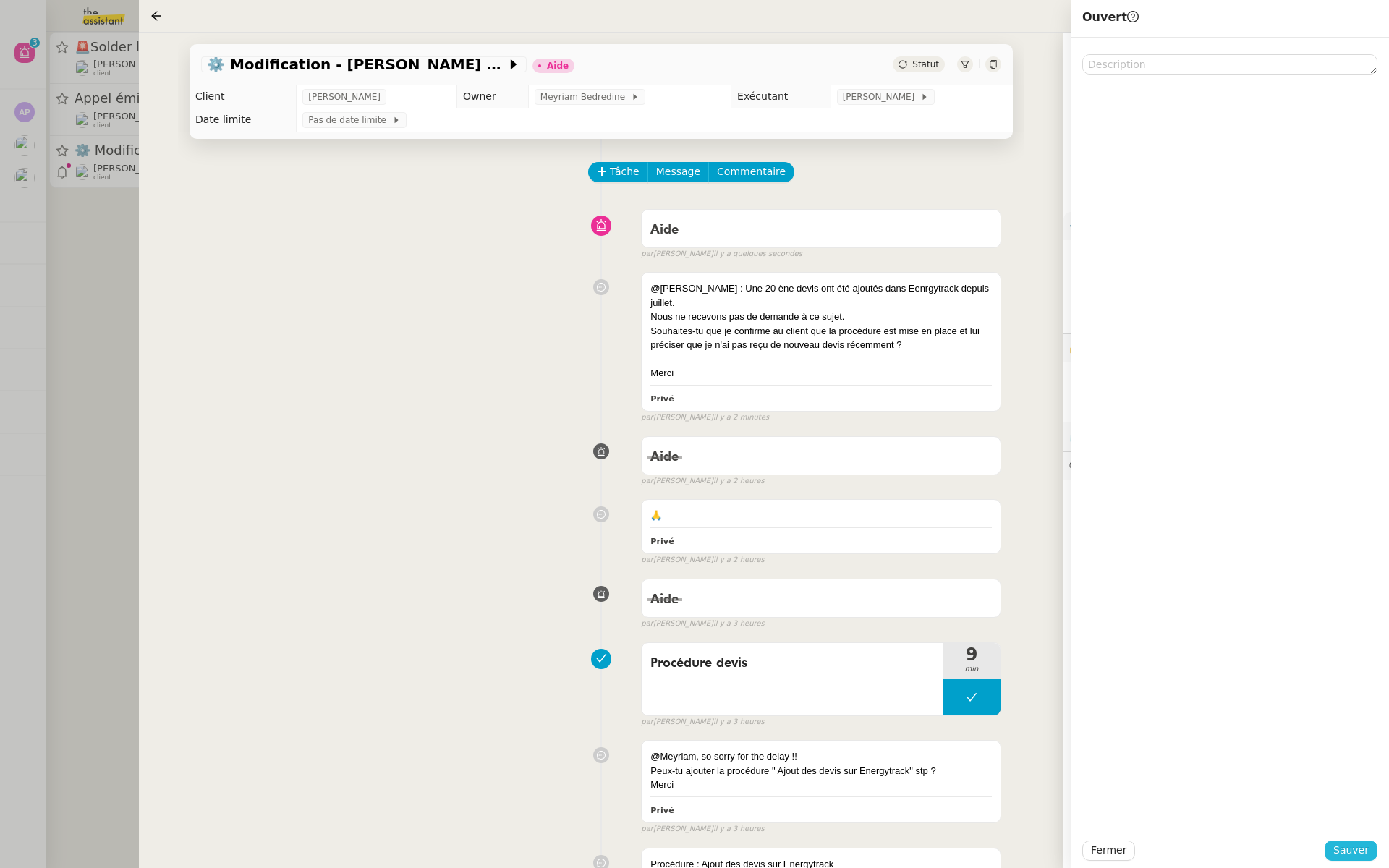
click at [1347, 852] on span "Sauver" at bounding box center [1351, 850] width 35 height 16
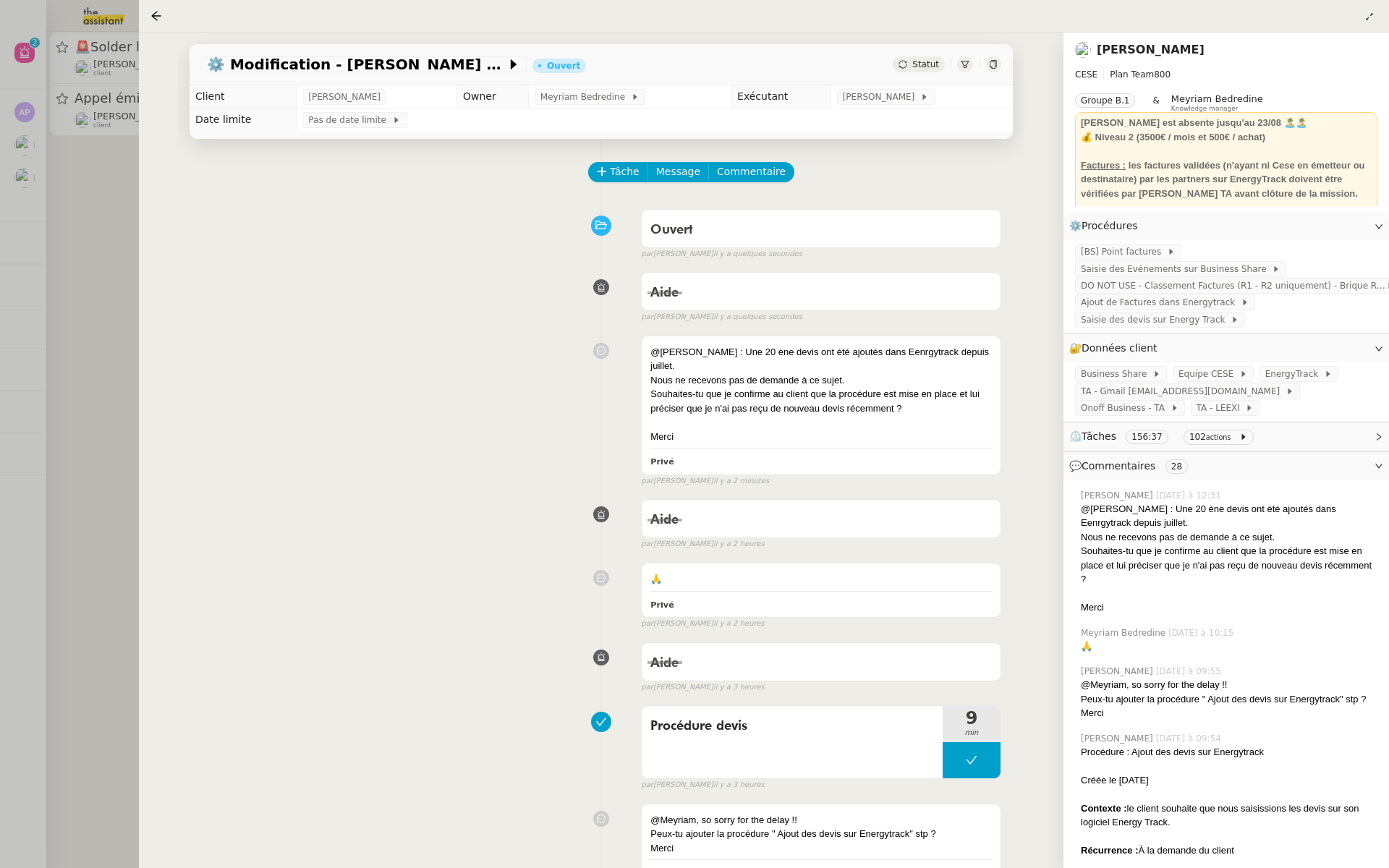
click at [37, 166] on div at bounding box center [694, 434] width 1389 height 868
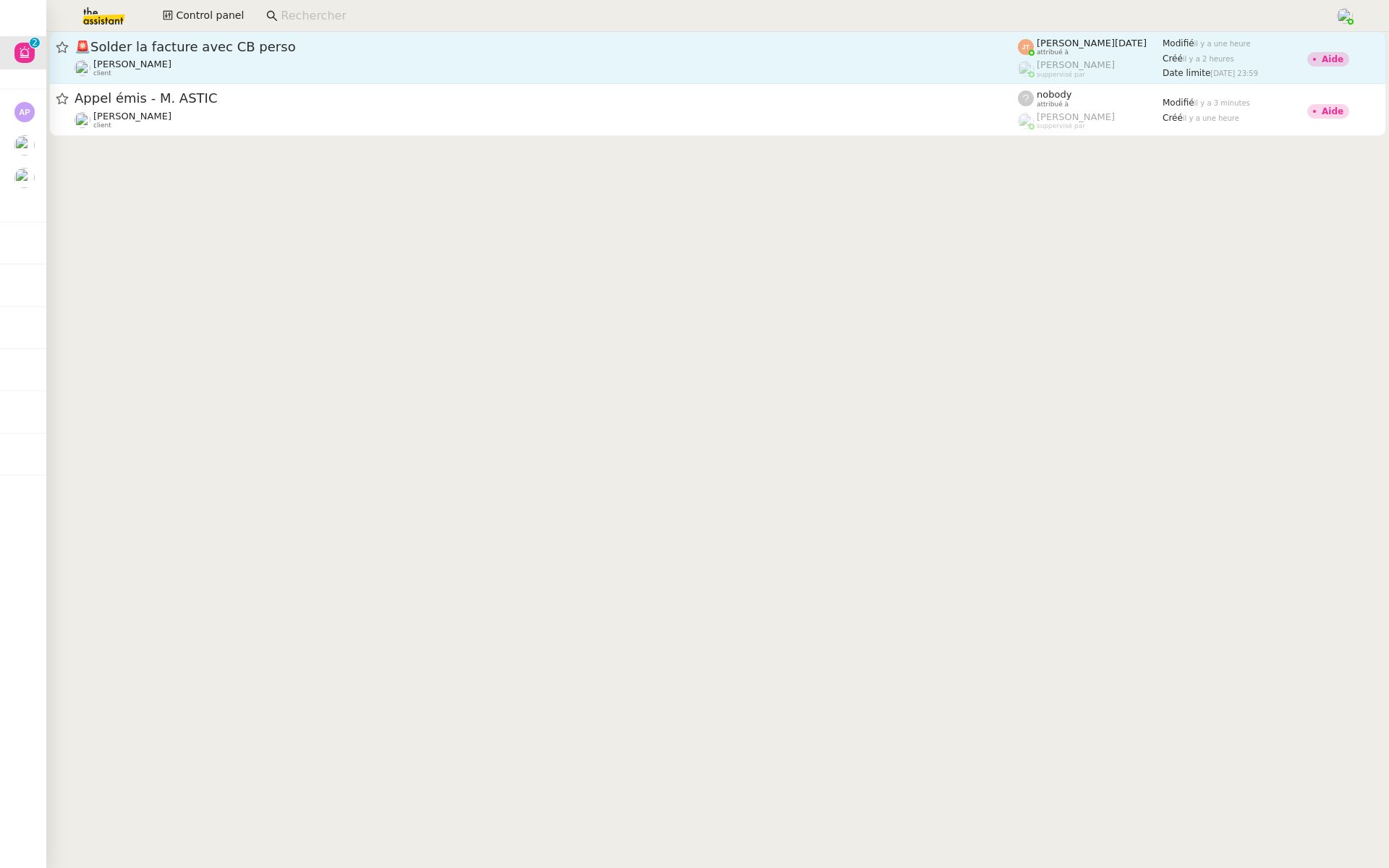
click at [209, 46] on span "🚨 Solder la facture avec CB perso" at bounding box center [546, 47] width 943 height 13
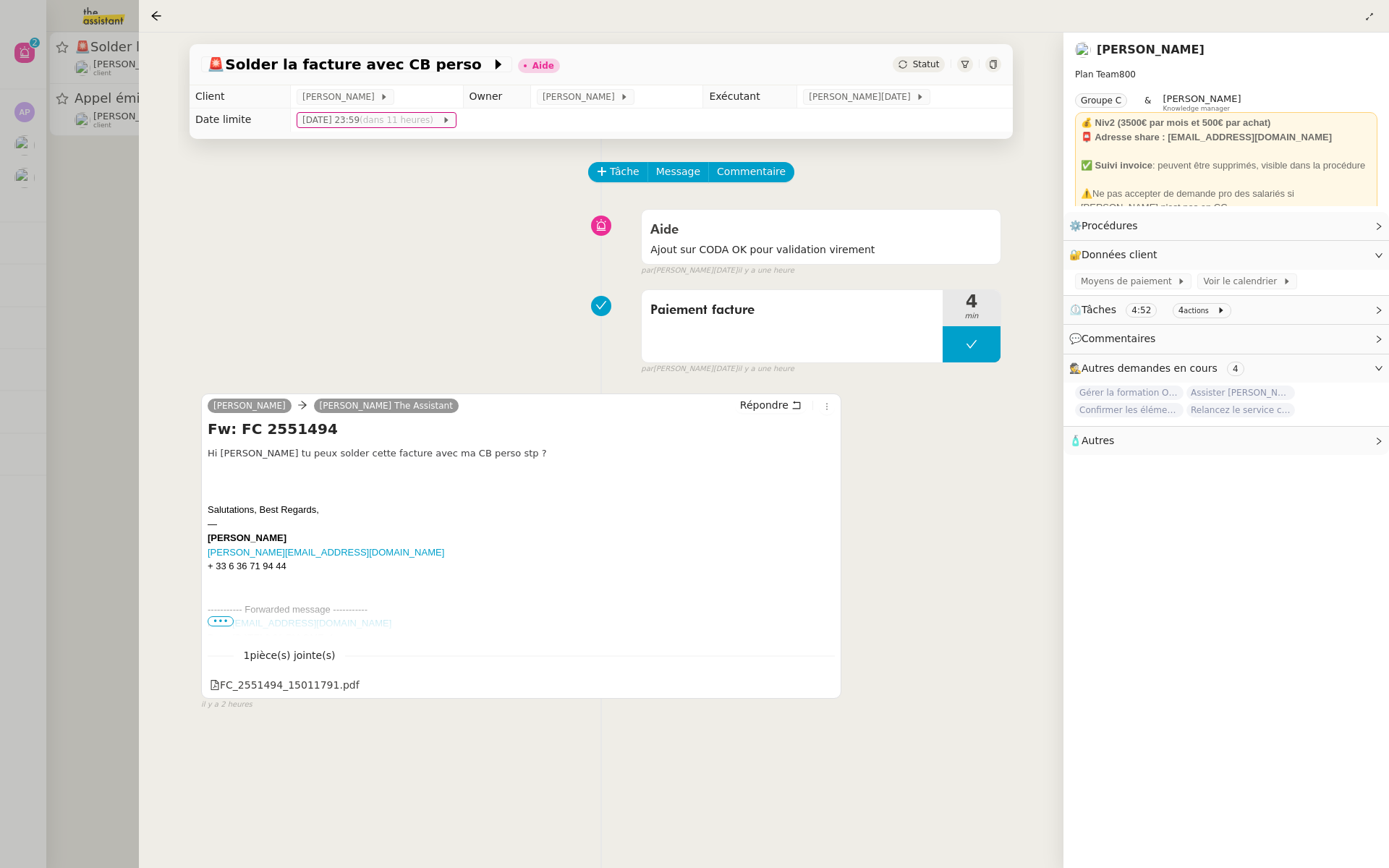
click at [45, 262] on div at bounding box center [694, 434] width 1389 height 868
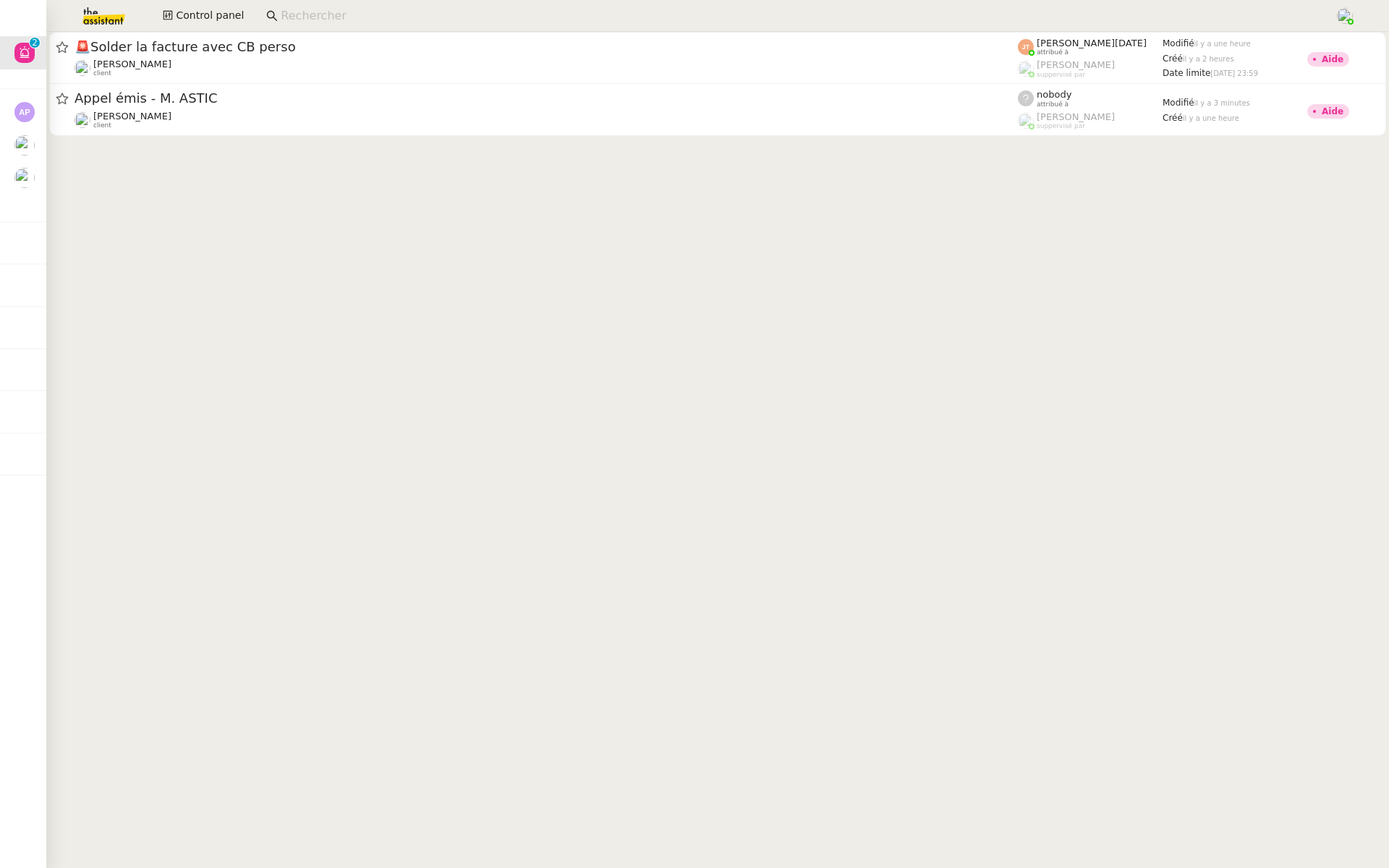
click at [314, 19] on input at bounding box center [800, 16] width 1040 height 20
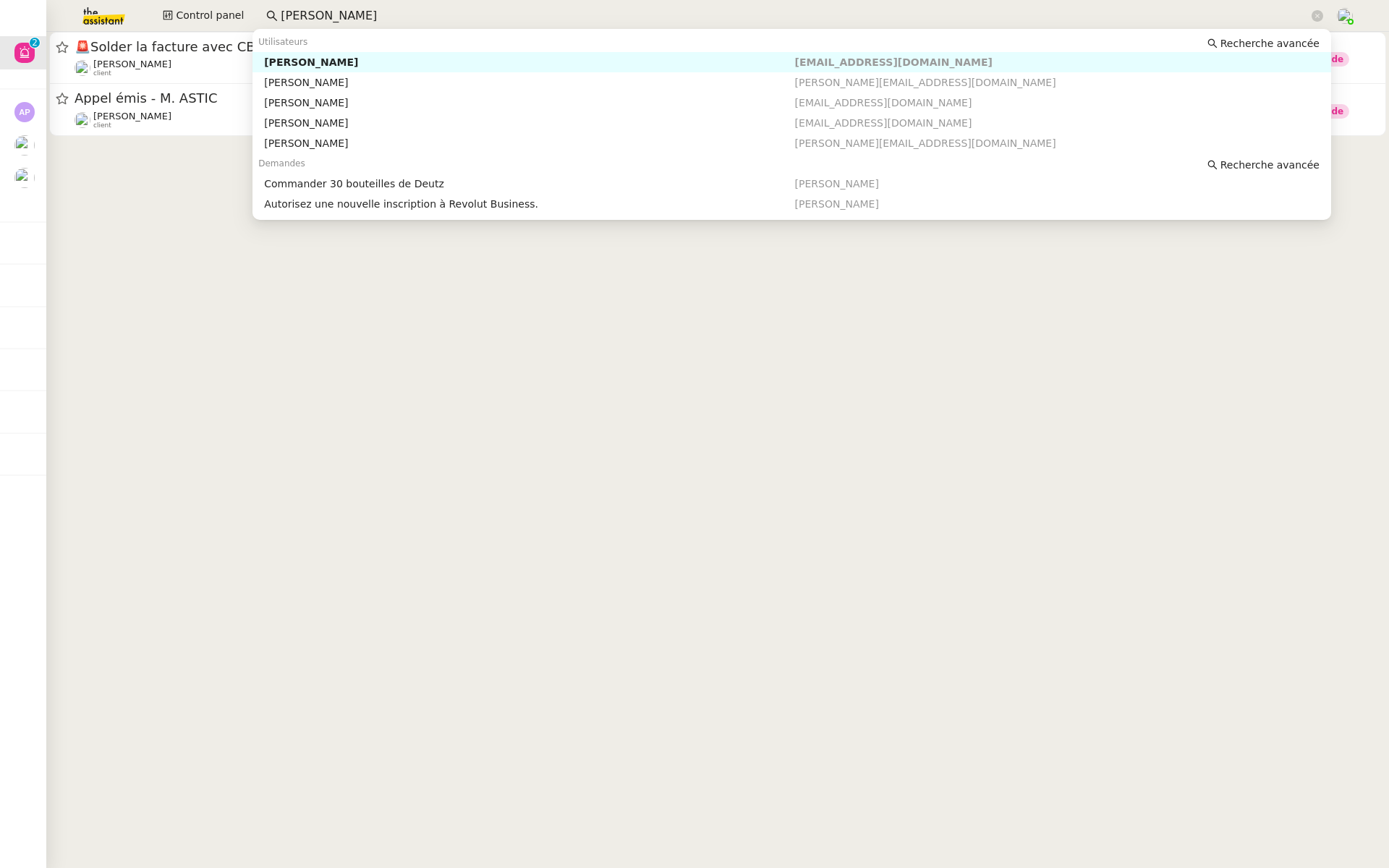
click at [379, 62] on div "[PERSON_NAME]" at bounding box center [529, 62] width 530 height 13
type input "ashley"
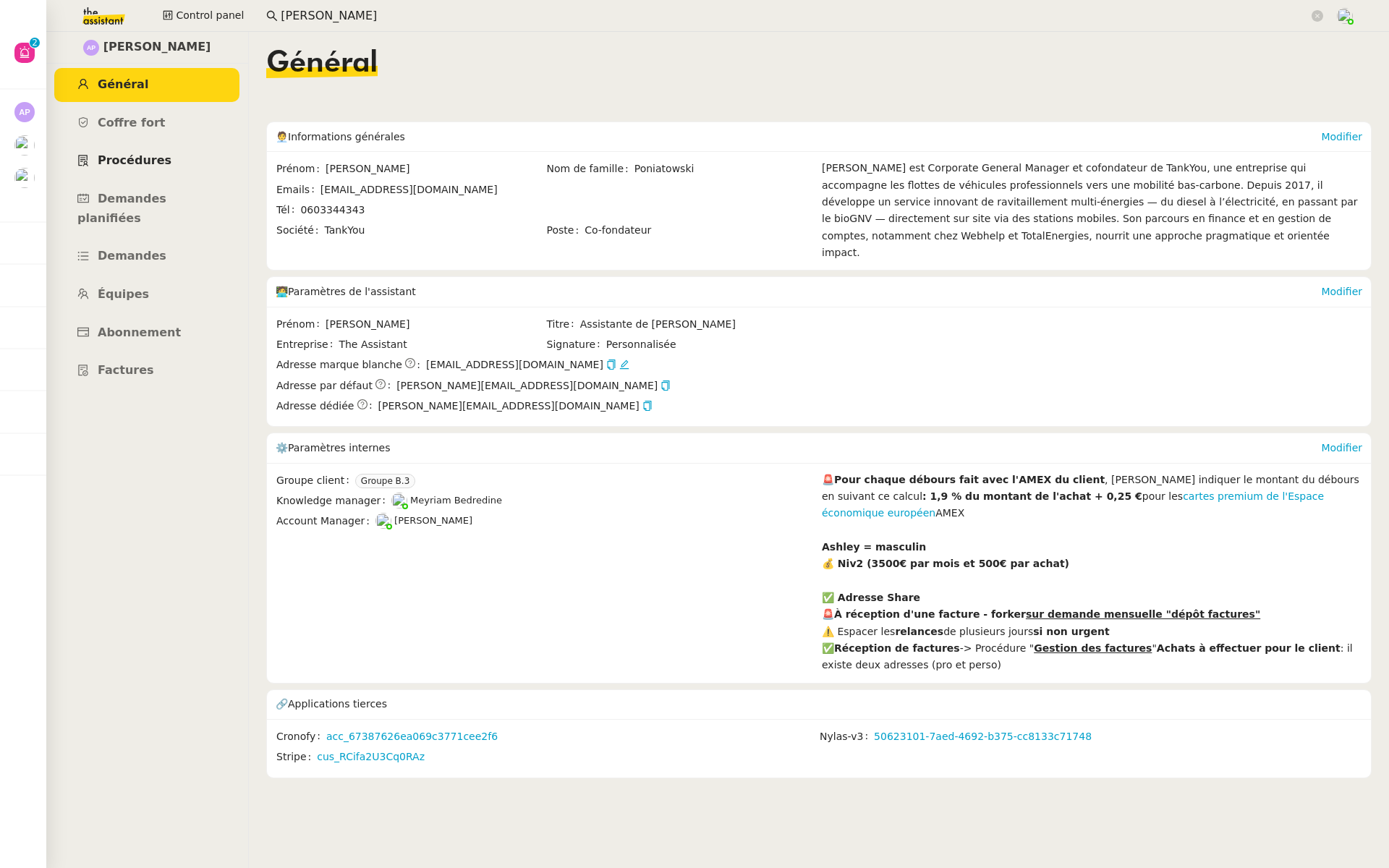
click at [137, 160] on span "Procédures" at bounding box center [135, 161] width 74 height 14
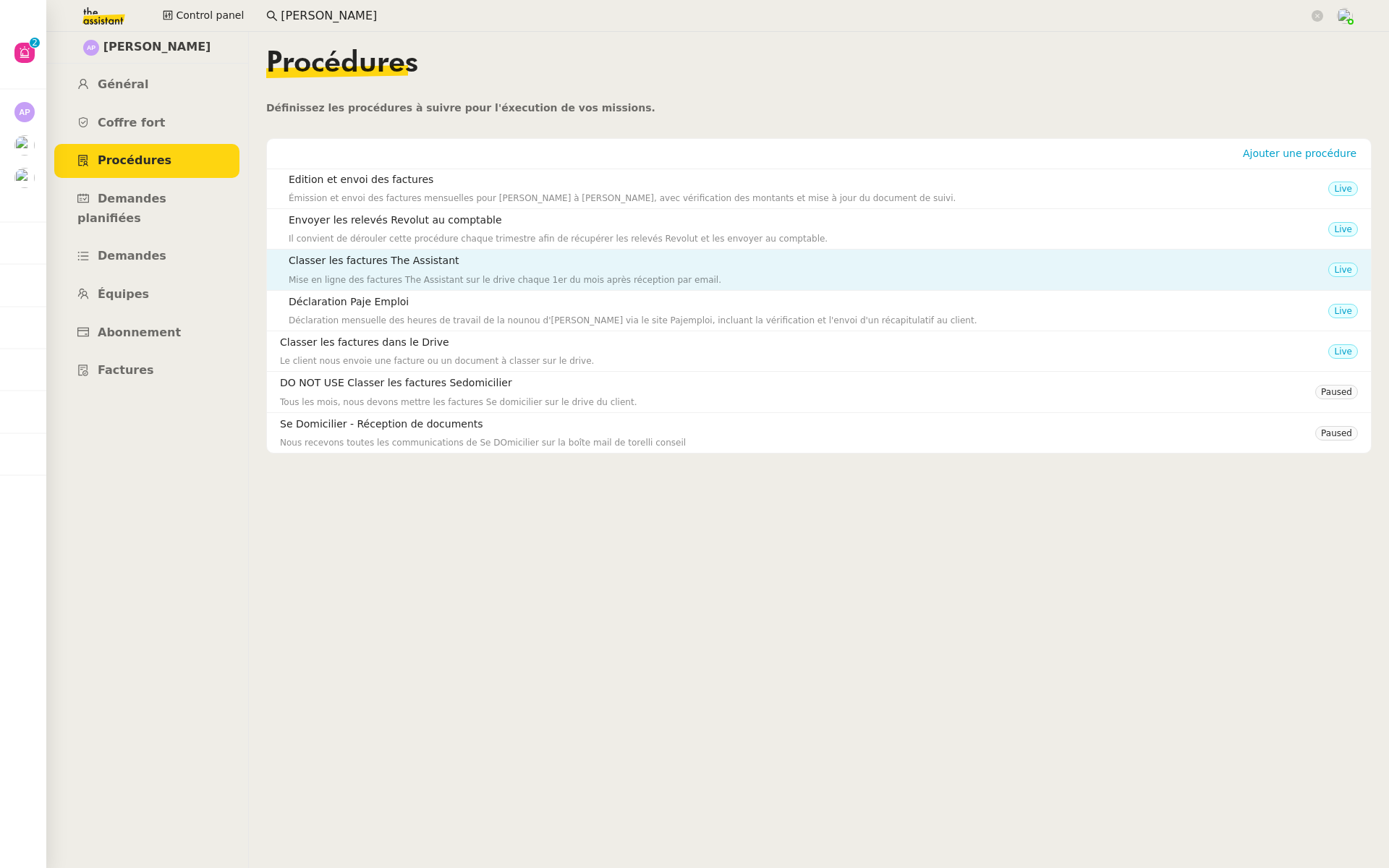
click at [400, 269] on div "Classer les factures The Assistant Mise en ligne des factures The Assistant sur…" at bounding box center [808, 269] width 1040 height 34
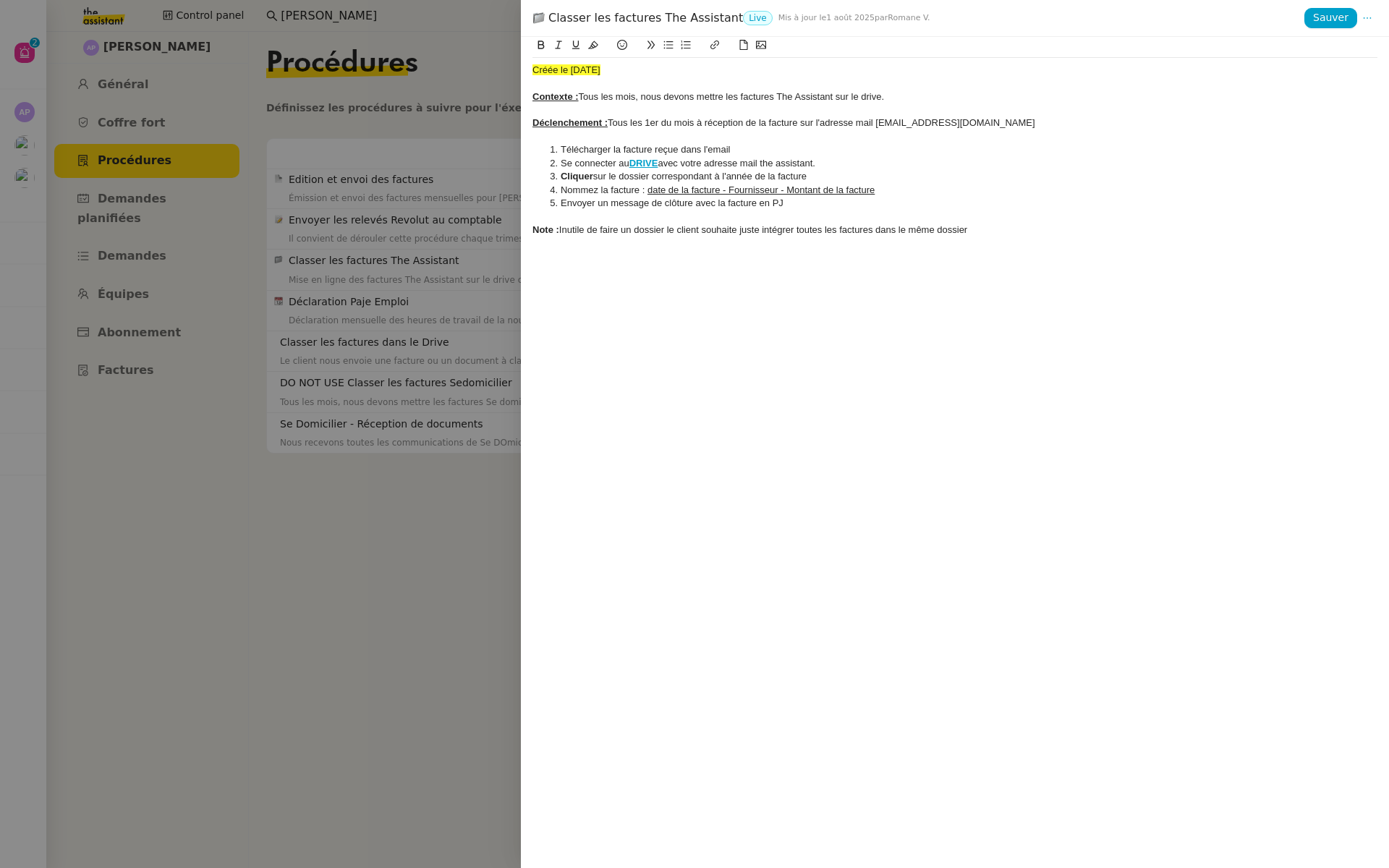
click at [372, 513] on div at bounding box center [694, 434] width 1389 height 868
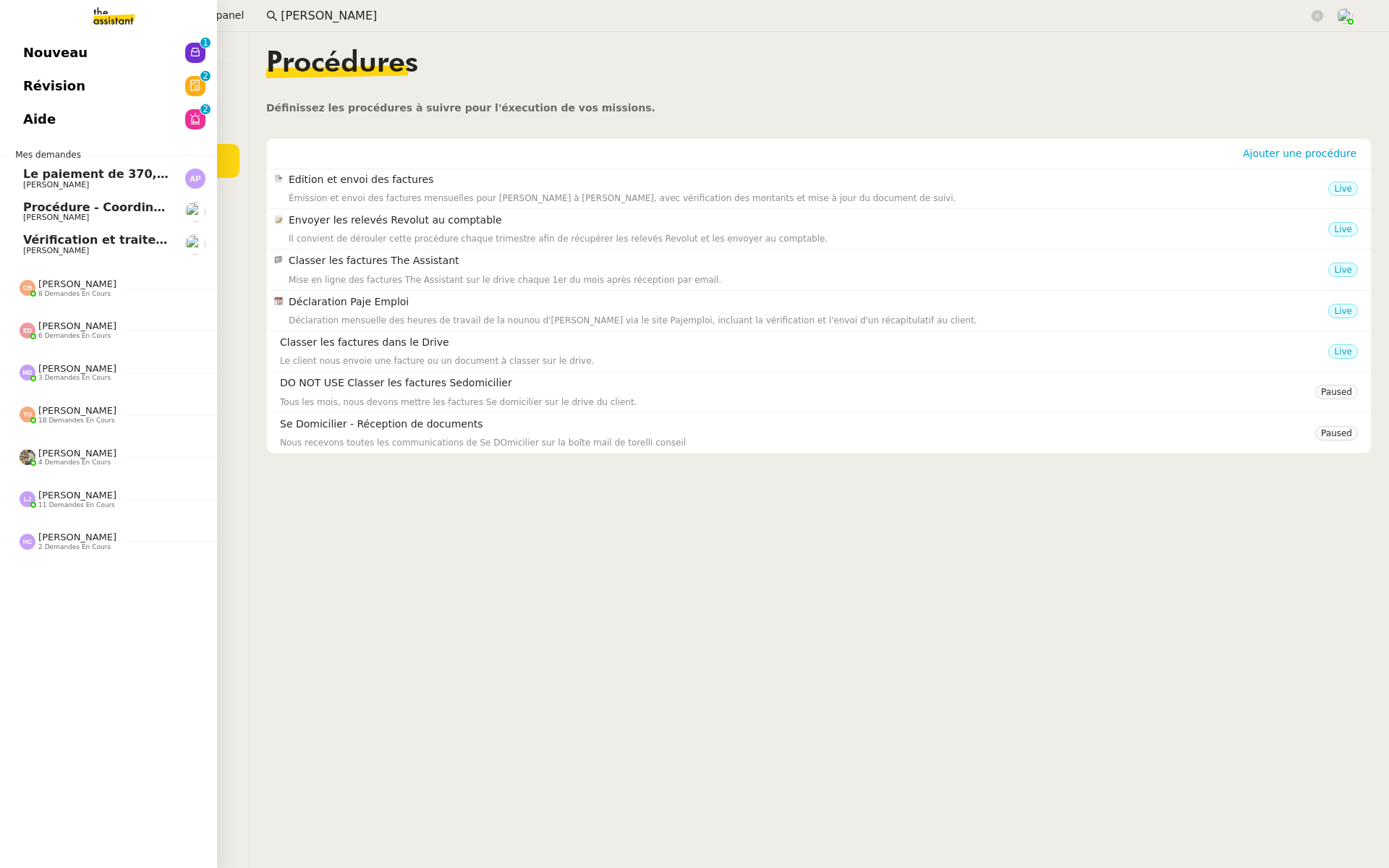
click at [37, 77] on span "Révision" at bounding box center [54, 86] width 62 height 22
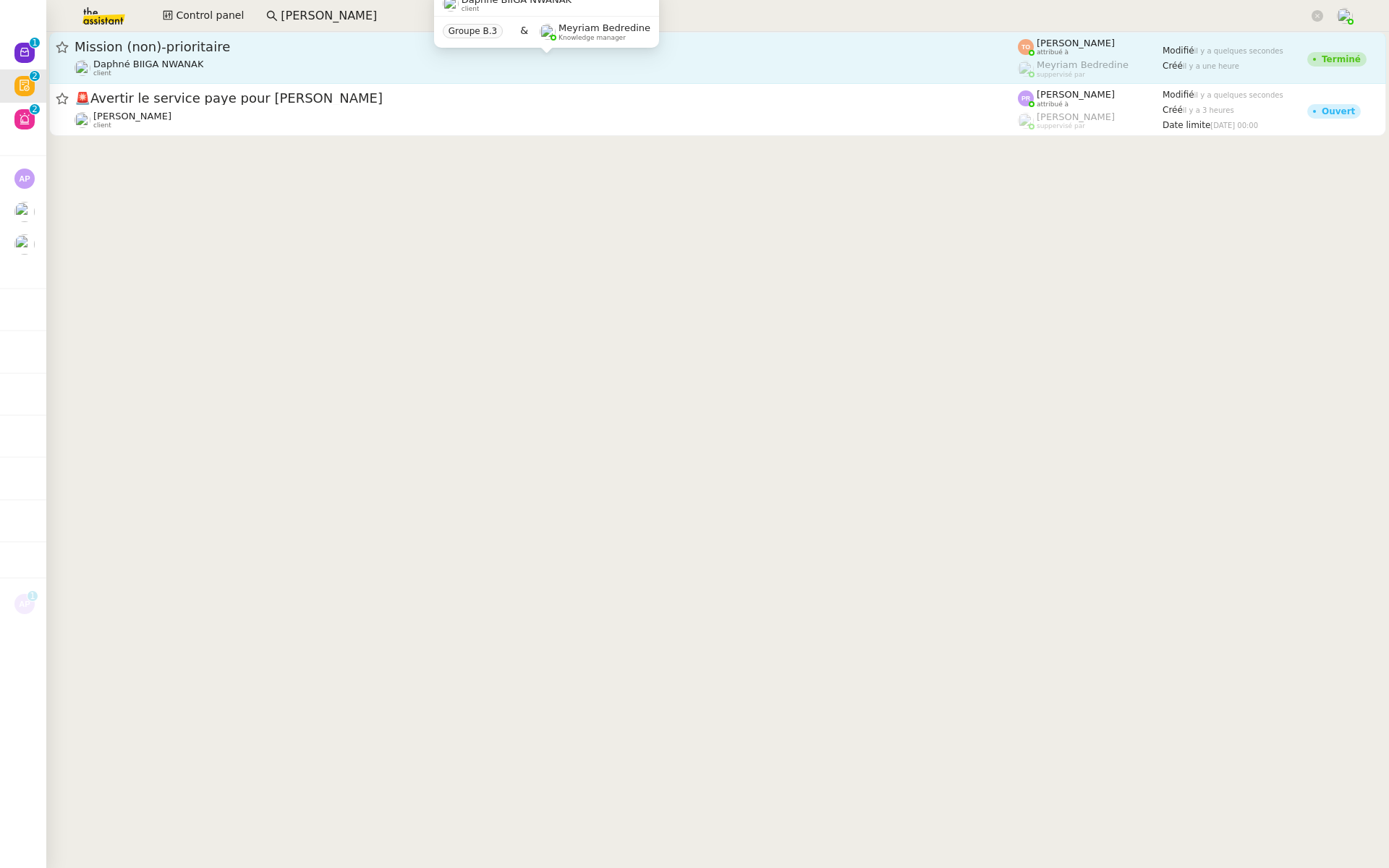
click at [197, 59] on div "Daphné BIIGA NWANAK client" at bounding box center [546, 68] width 943 height 19
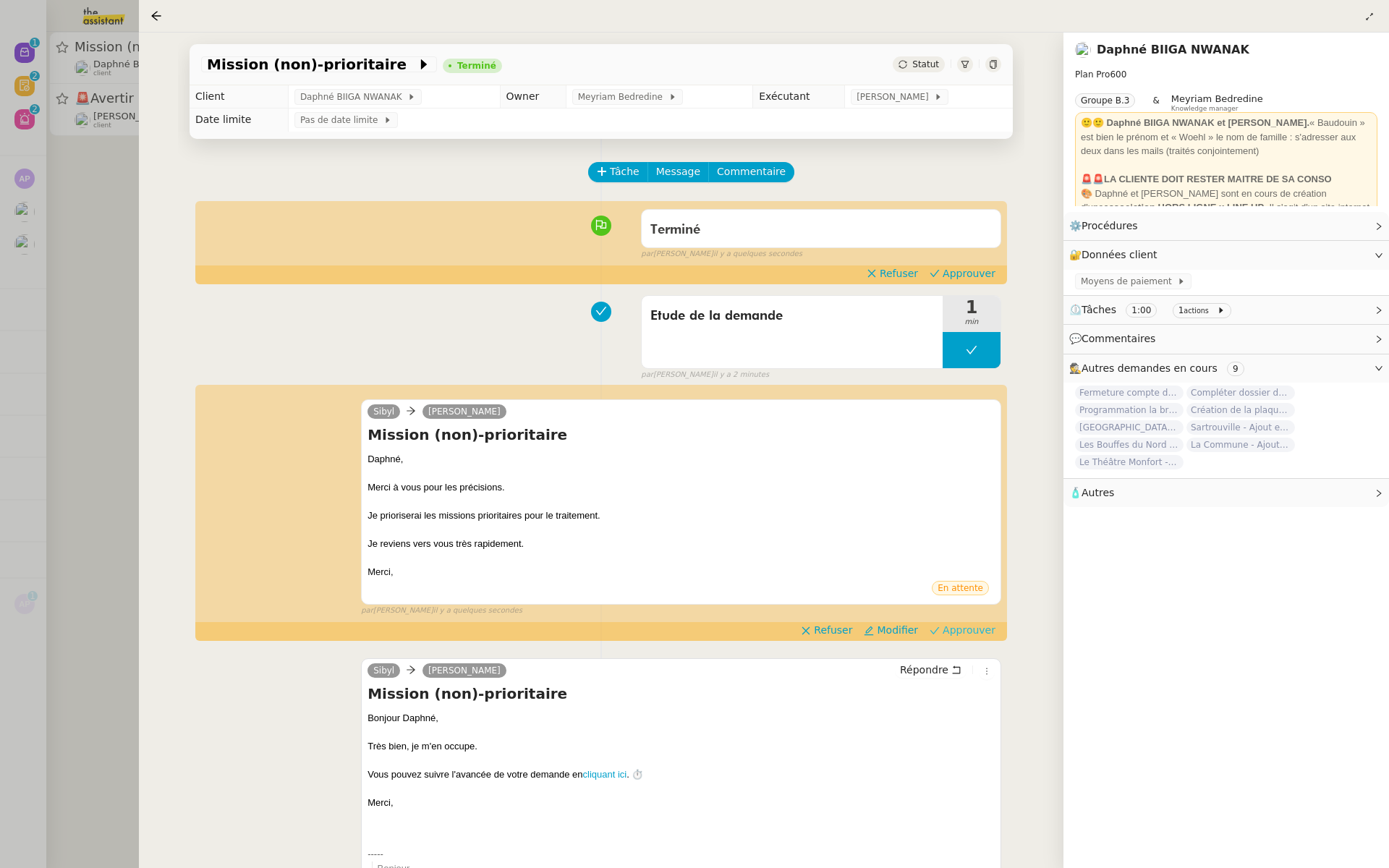
click at [970, 630] on span "Approuver" at bounding box center [968, 630] width 52 height 14
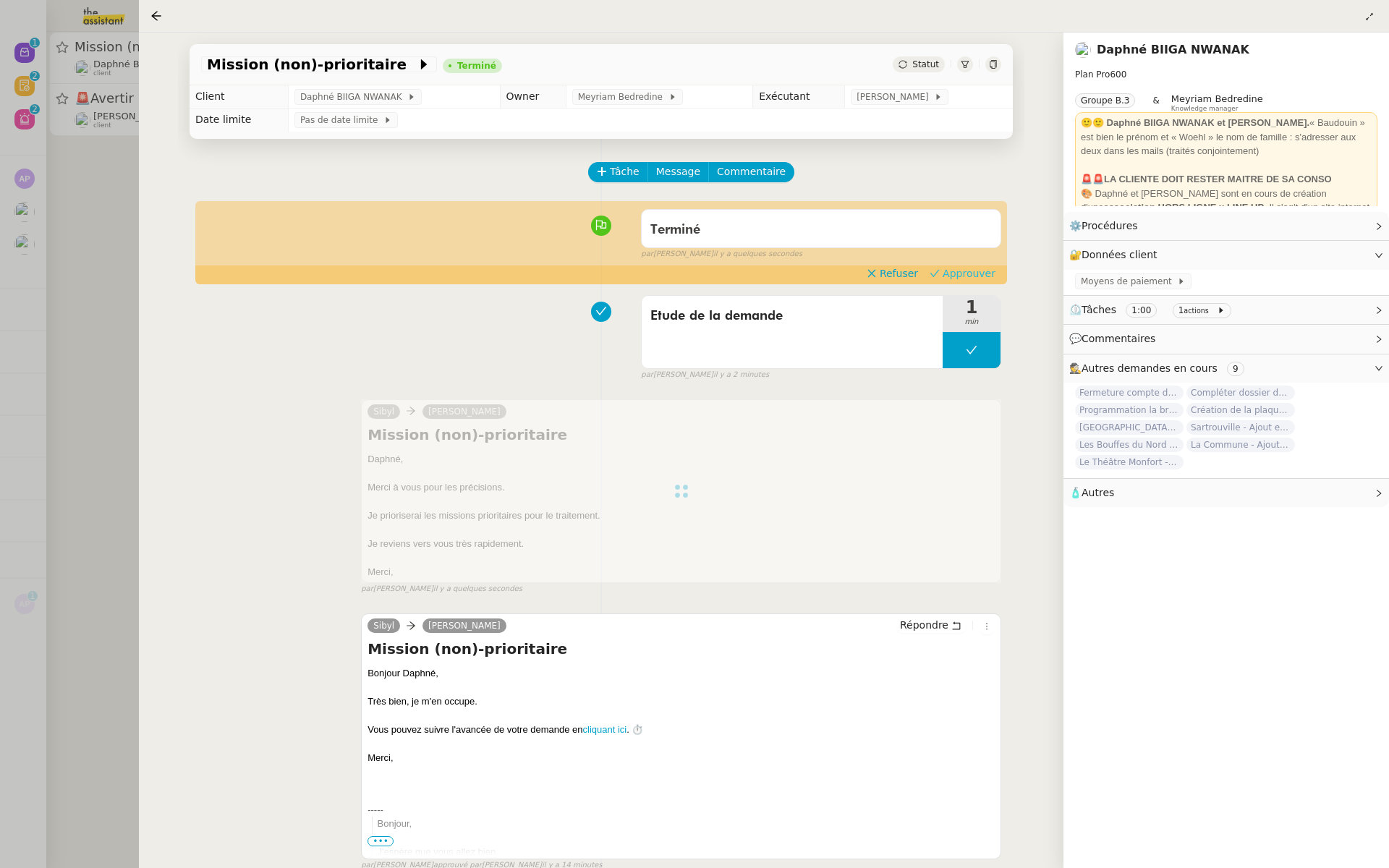
click at [974, 277] on span "Approuver" at bounding box center [968, 273] width 52 height 14
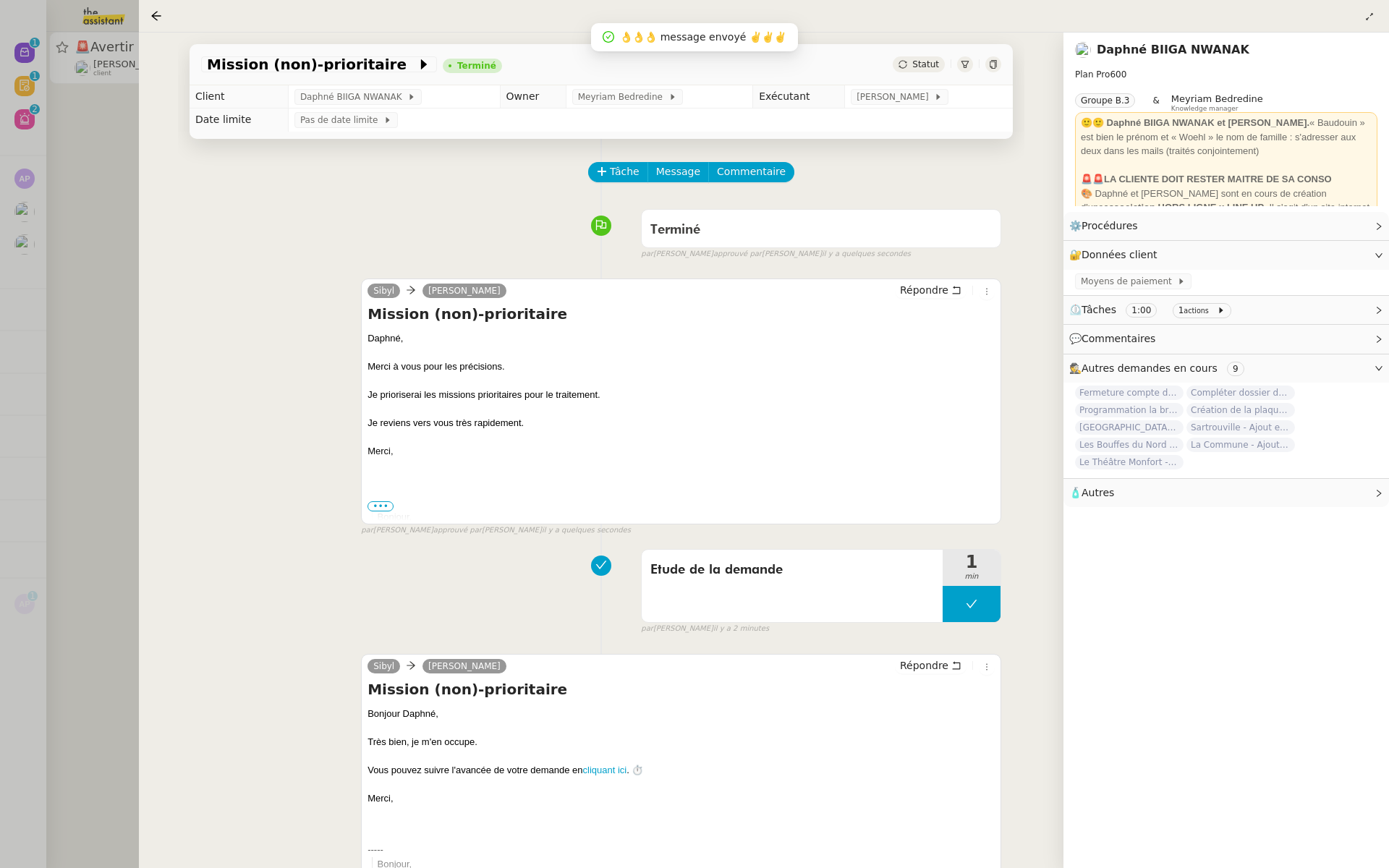
click at [88, 222] on div at bounding box center [694, 434] width 1389 height 868
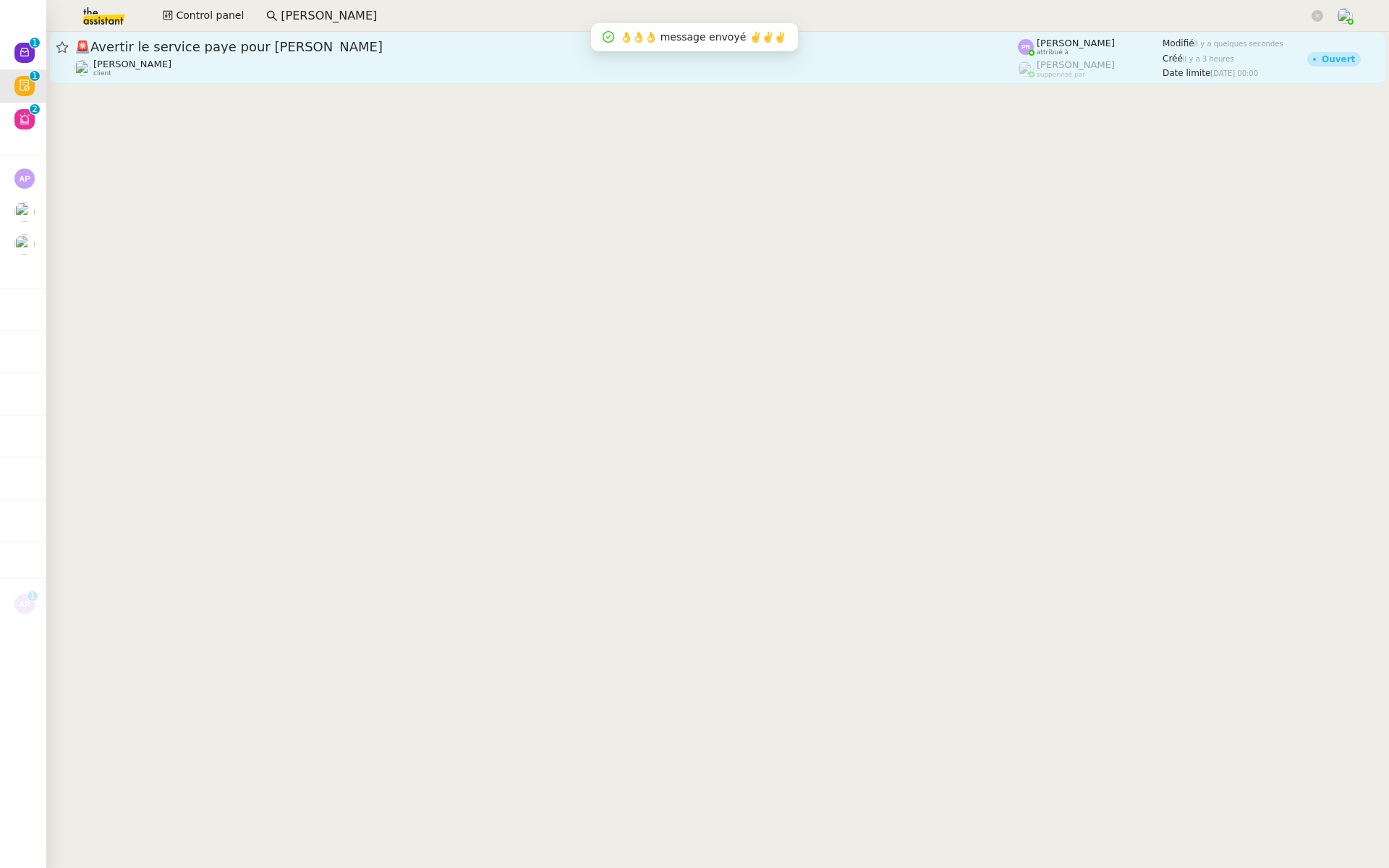
click at [266, 56] on div "🚨 Avertir le service paye pour Alexis Manon Loustau client" at bounding box center [546, 58] width 943 height 39
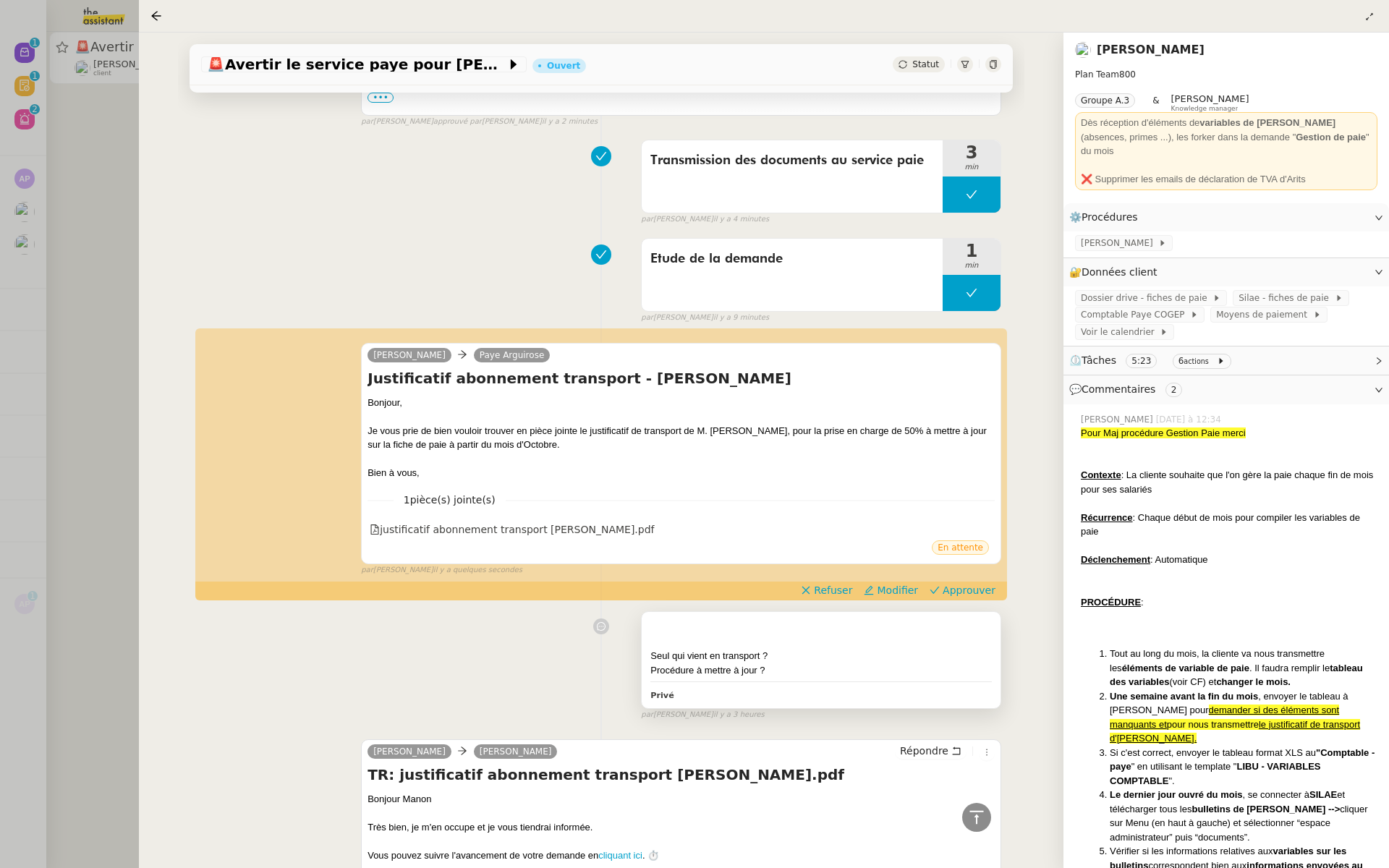
scroll to position [1060, 0]
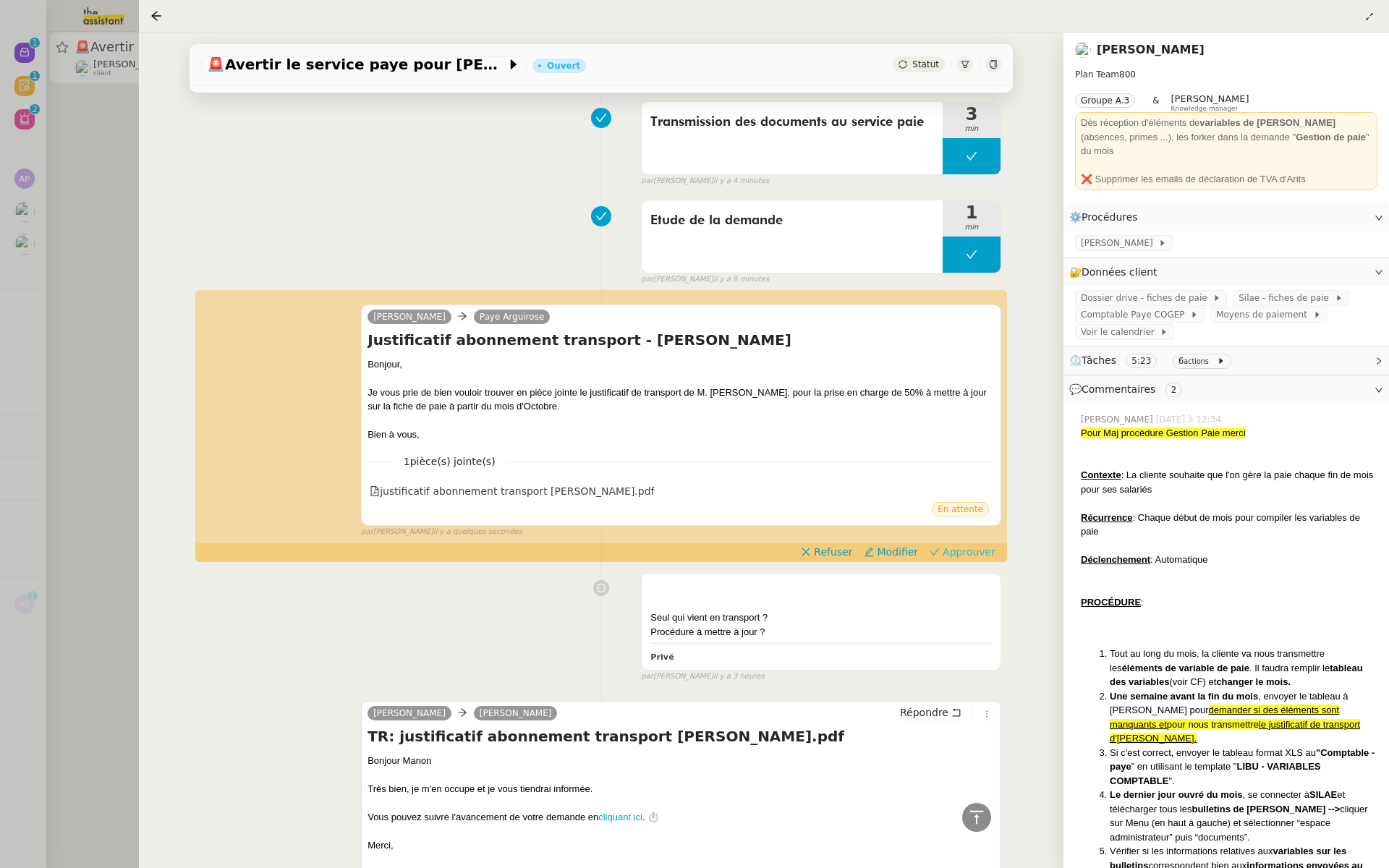
click at [970, 559] on span "Approuver" at bounding box center [968, 552] width 52 height 14
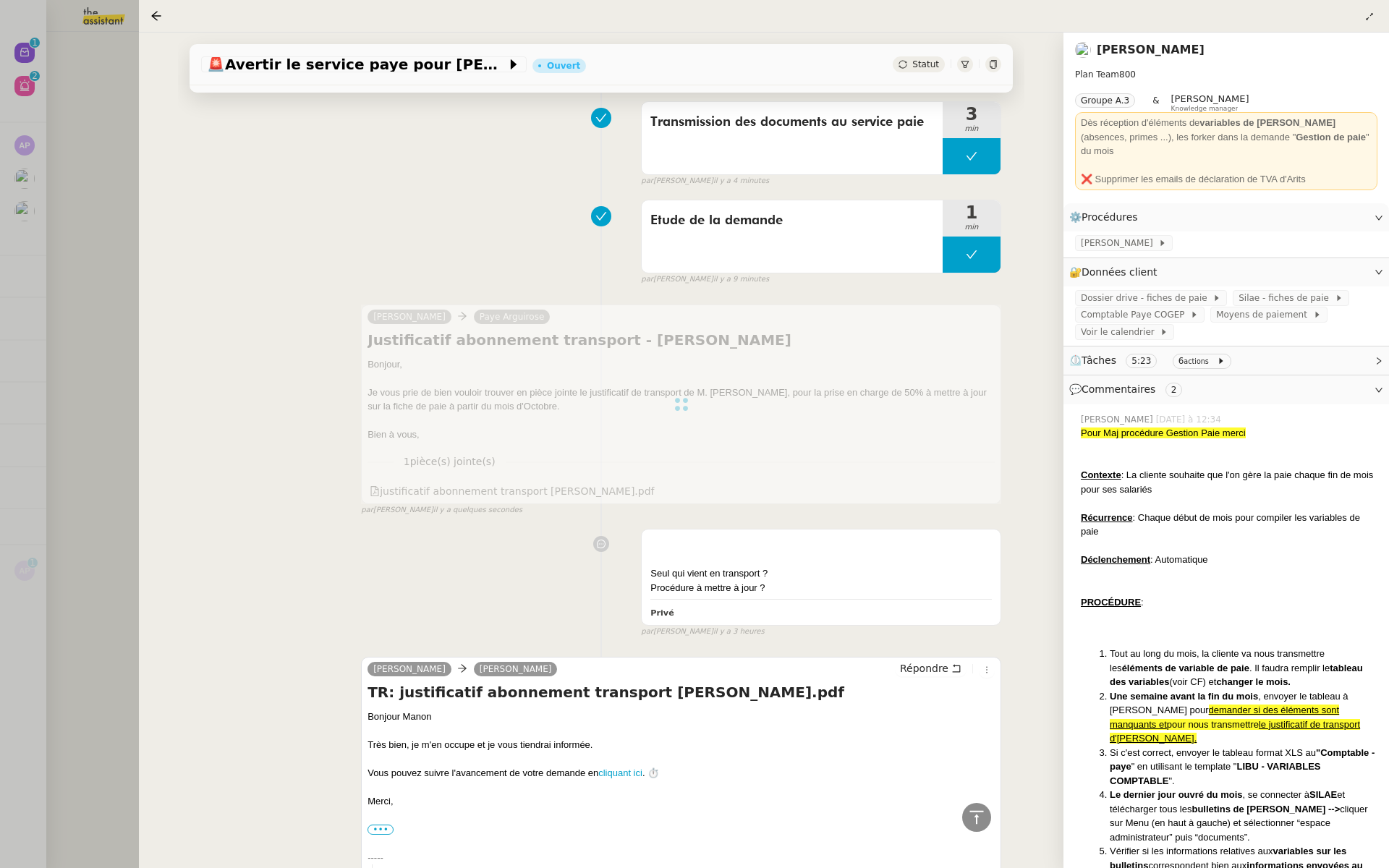
click at [71, 230] on div at bounding box center [694, 434] width 1389 height 868
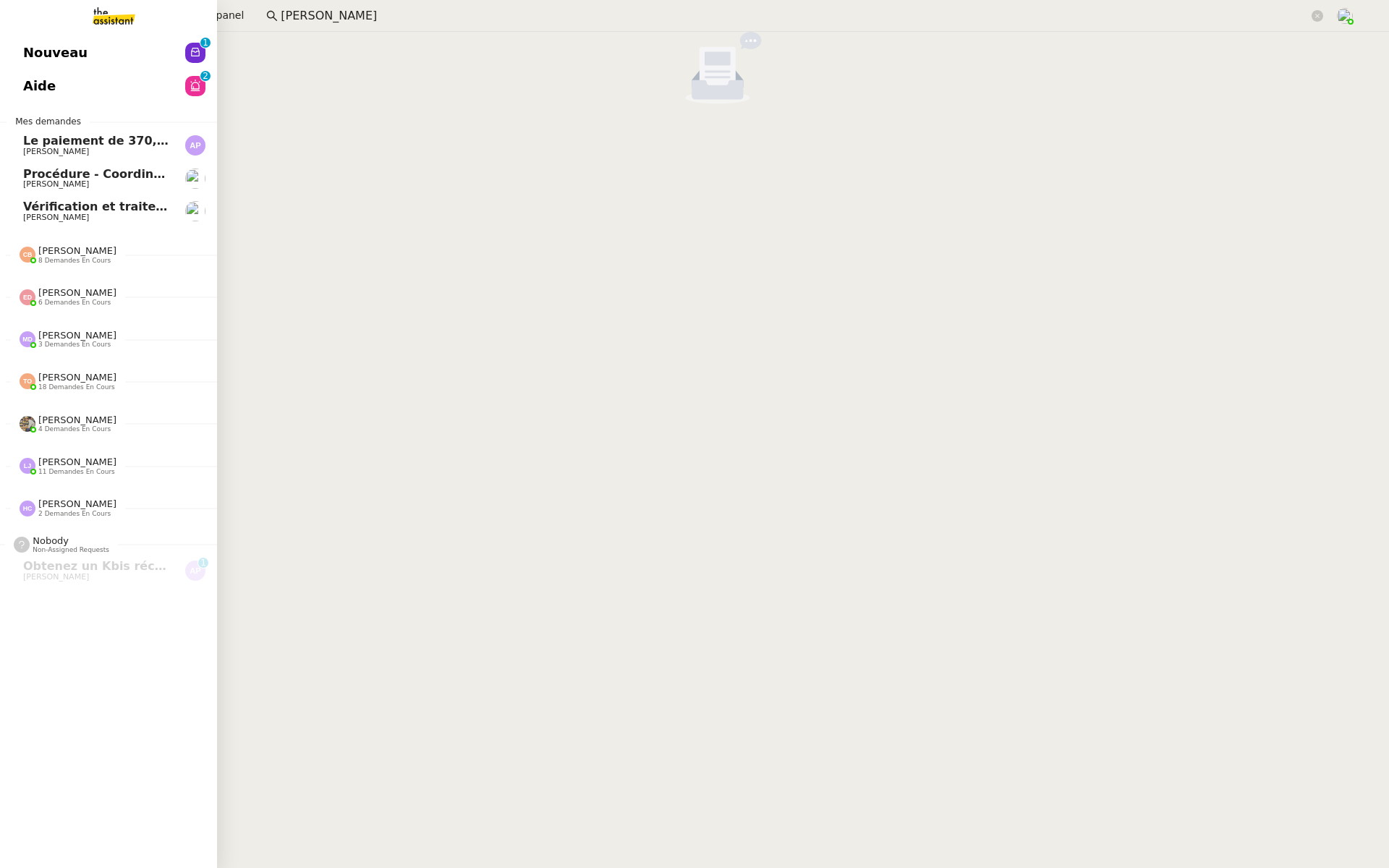
click at [78, 49] on link "Nouveau 0 1 2 3 4 5 6 7 8 9" at bounding box center [108, 52] width 217 height 33
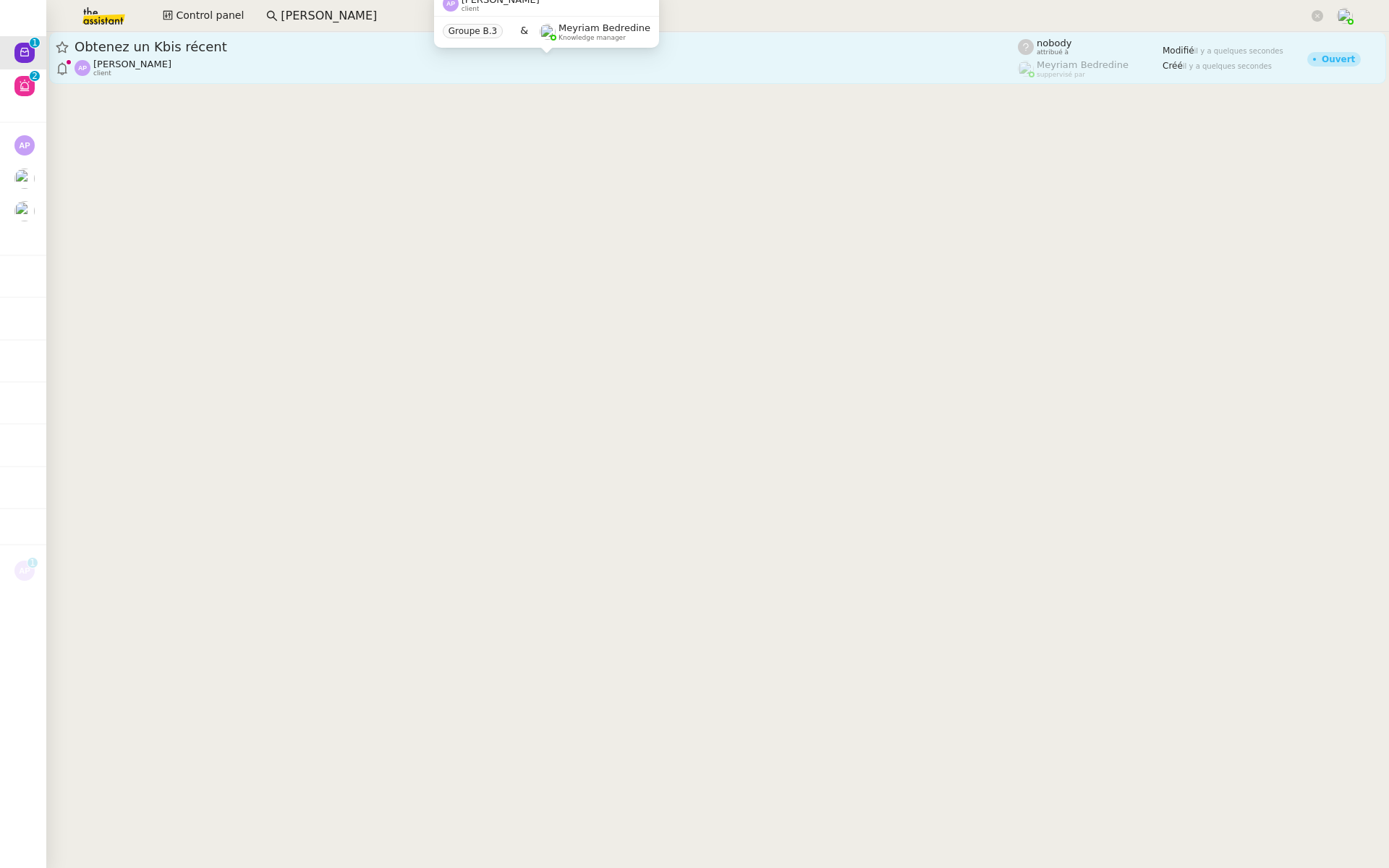
click at [237, 61] on div "Ashley Poniatowski client" at bounding box center [546, 68] width 943 height 19
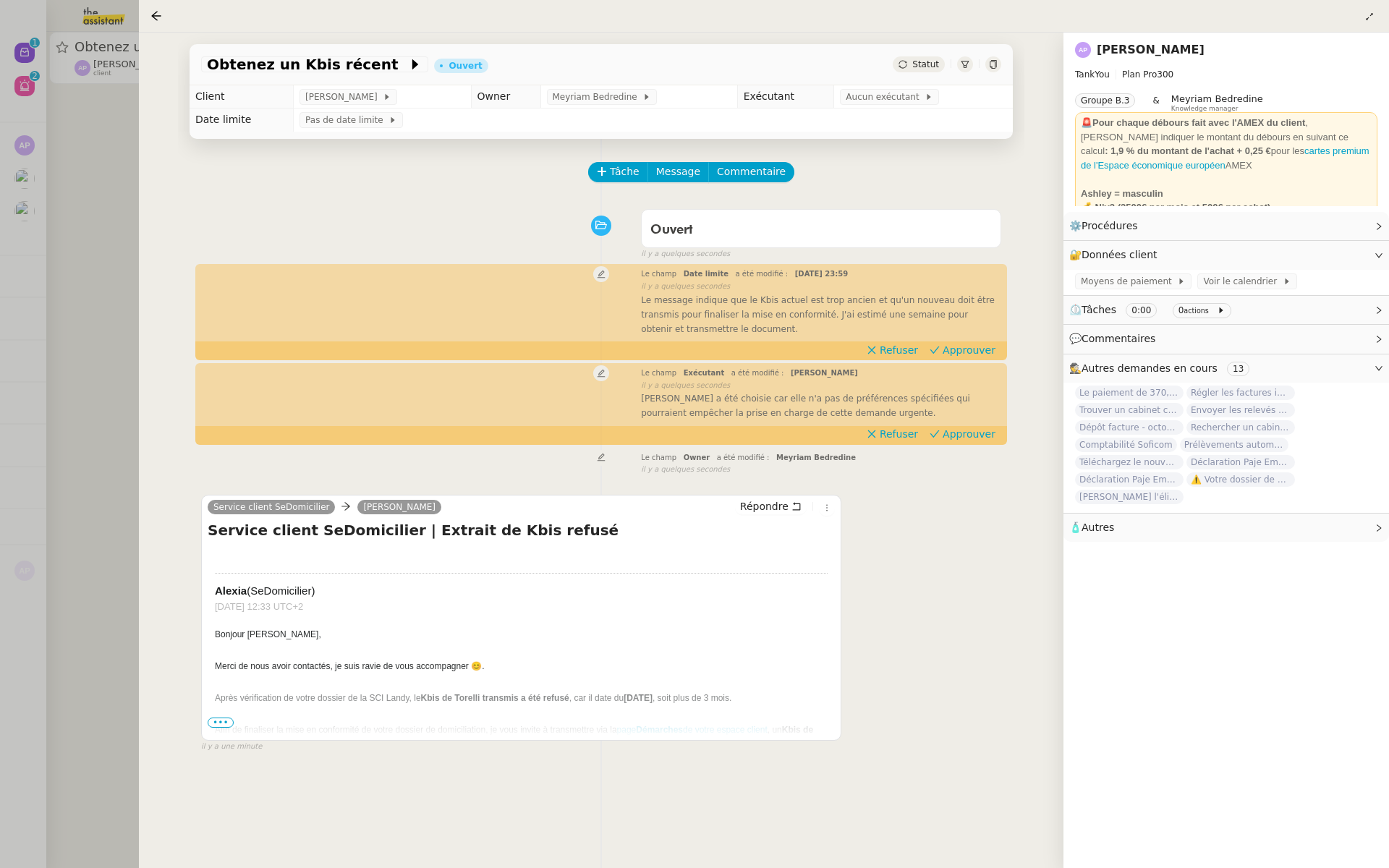
click at [1152, 48] on link "[PERSON_NAME]" at bounding box center [1151, 49] width 108 height 14
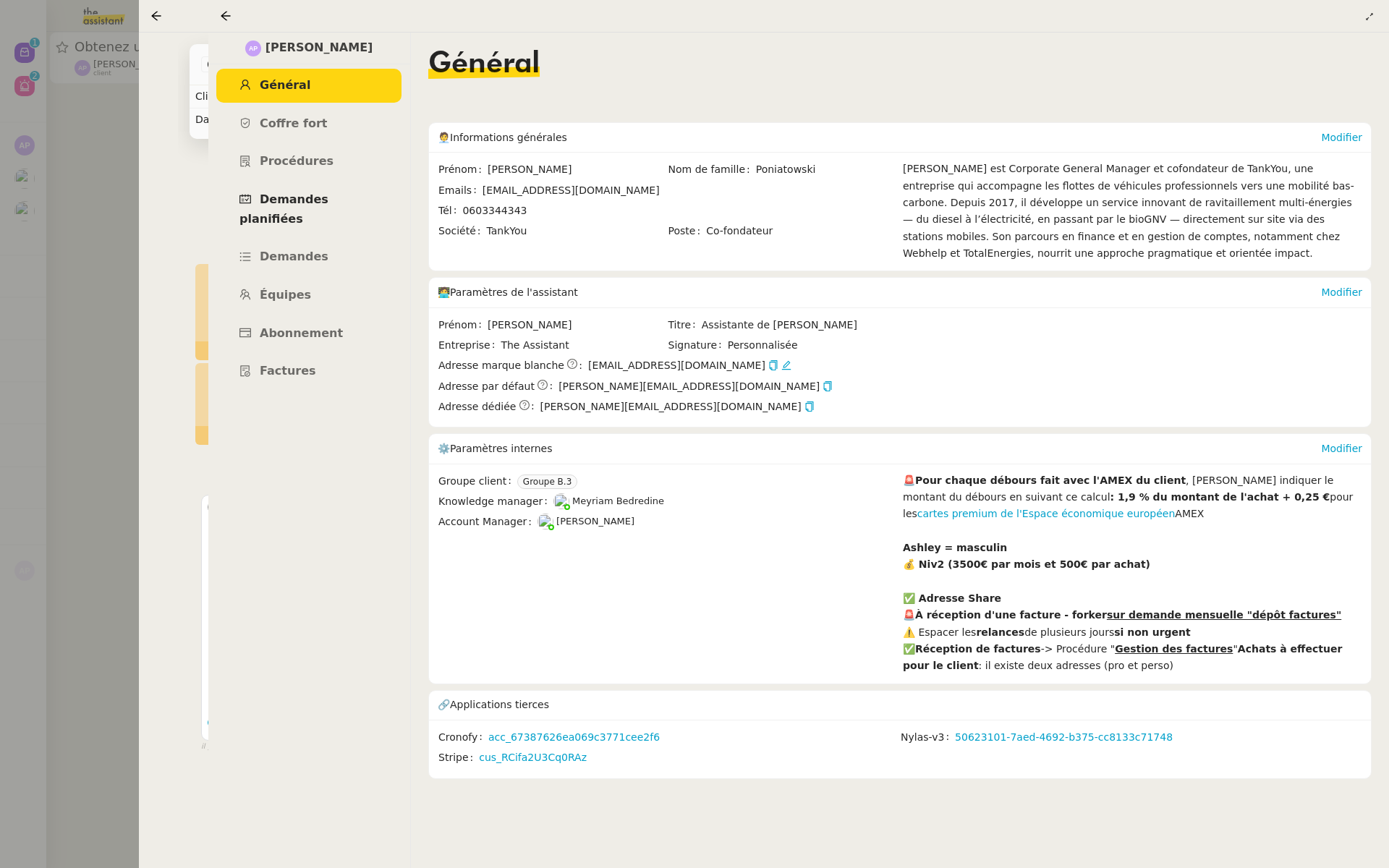
click at [285, 202] on span "Demandes planifiées" at bounding box center [284, 209] width 89 height 33
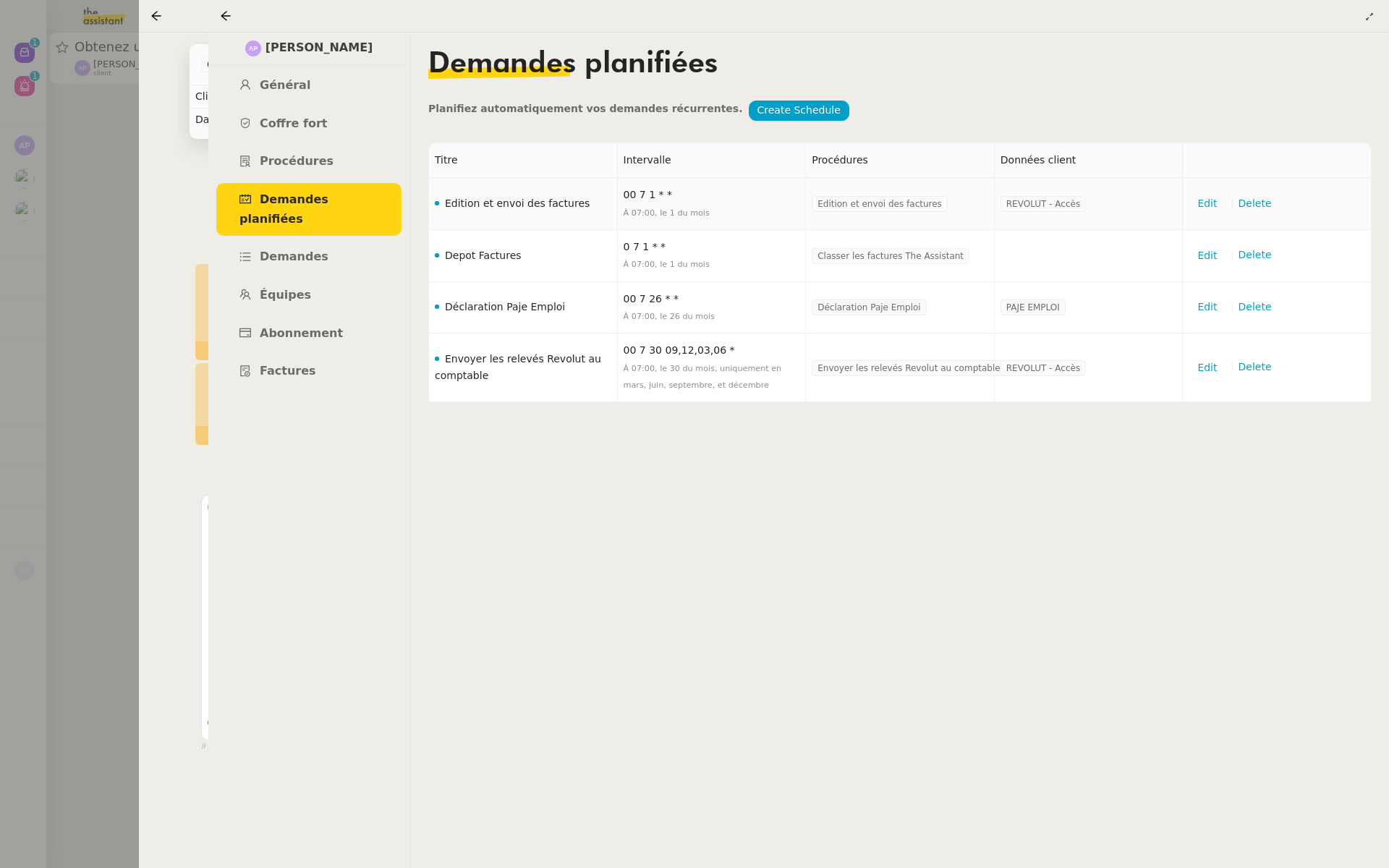
click at [866, 204] on span "Edition et envoi des factures" at bounding box center [880, 204] width 125 height 14
click at [537, 204] on td "Edition et envoi des factures" at bounding box center [523, 204] width 189 height 52
click at [304, 250] on span "Demandes" at bounding box center [295, 257] width 69 height 14
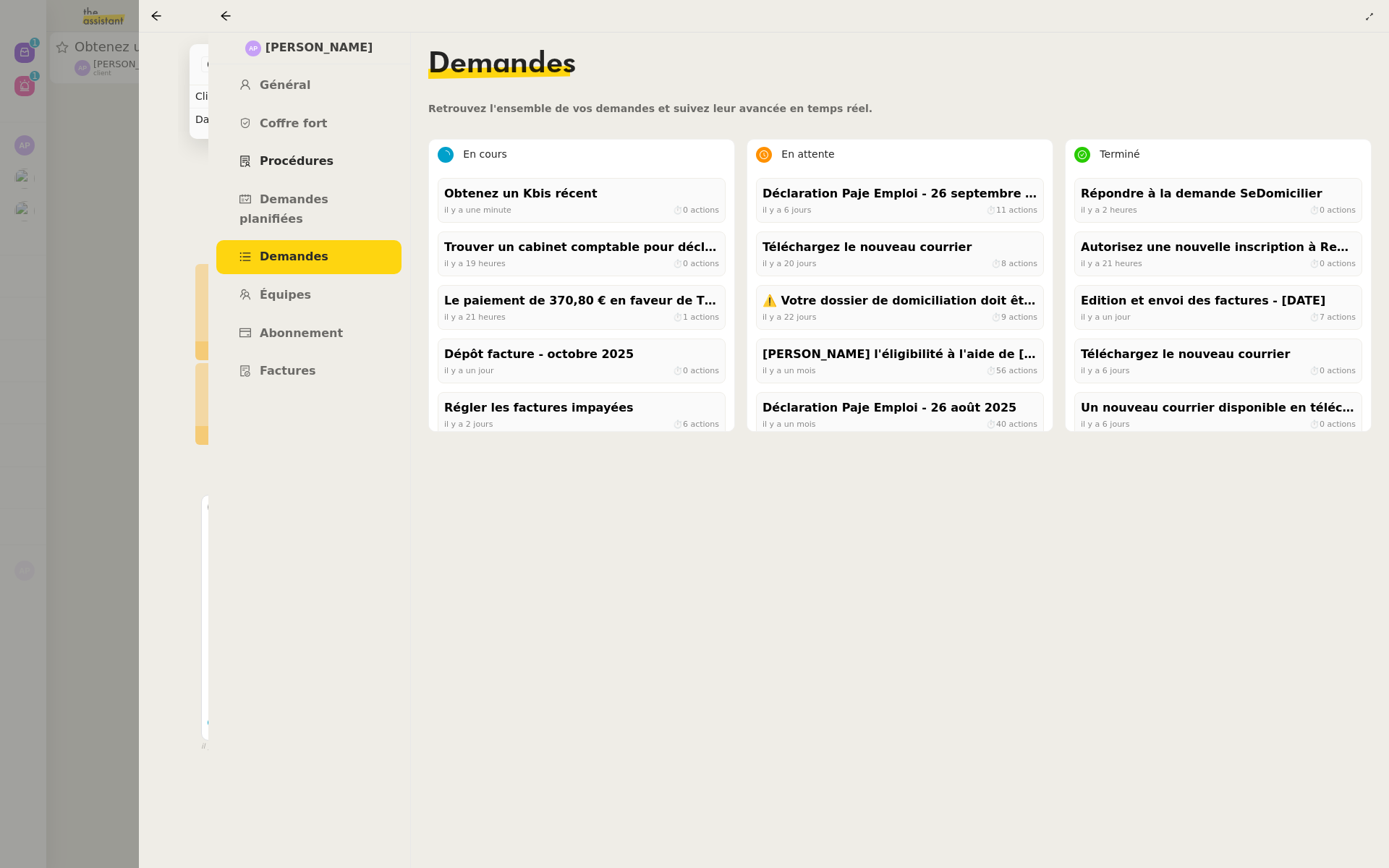
click at [309, 158] on span "Procédures" at bounding box center [297, 161] width 74 height 14
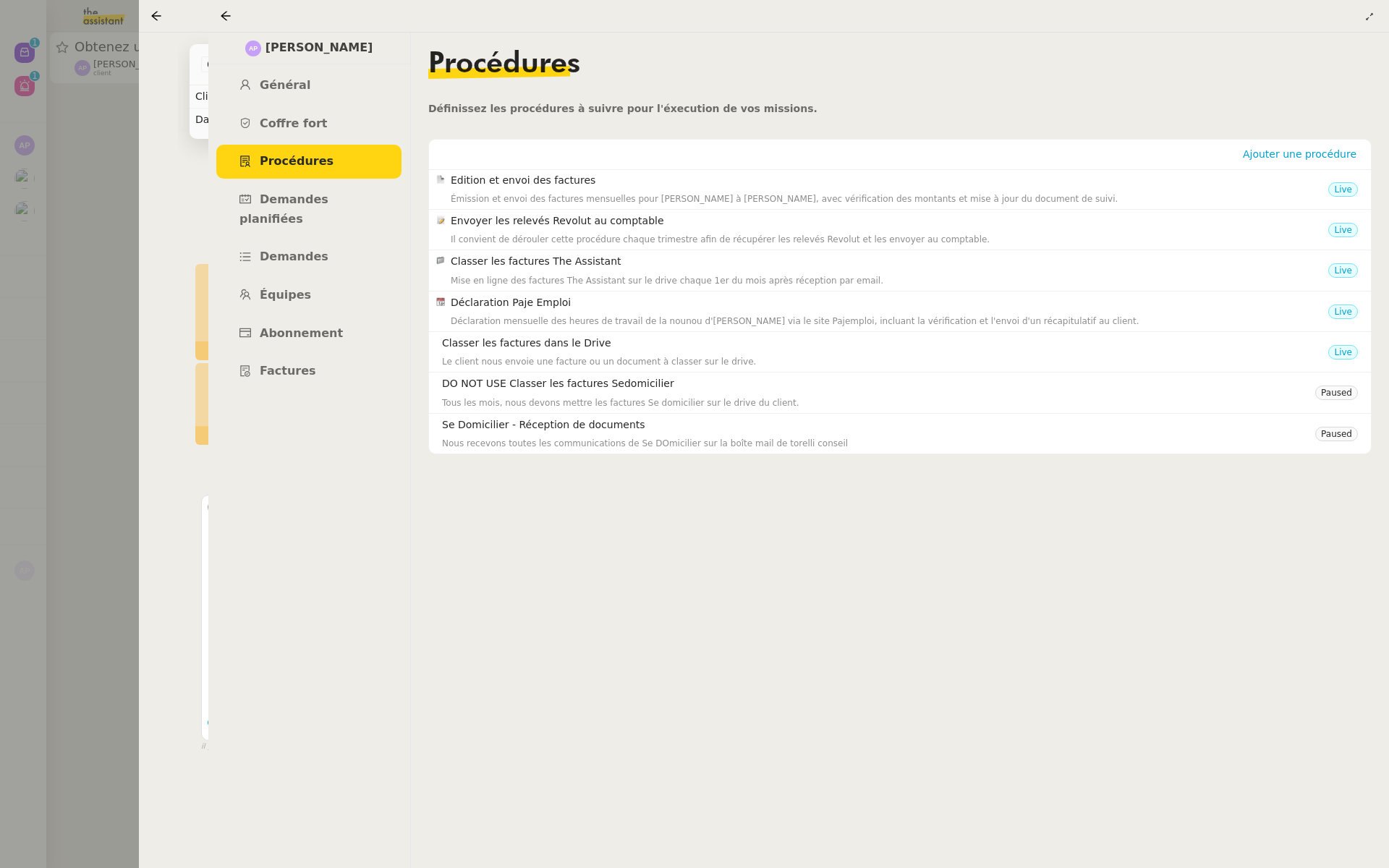
click at [130, 108] on div at bounding box center [694, 434] width 1389 height 868
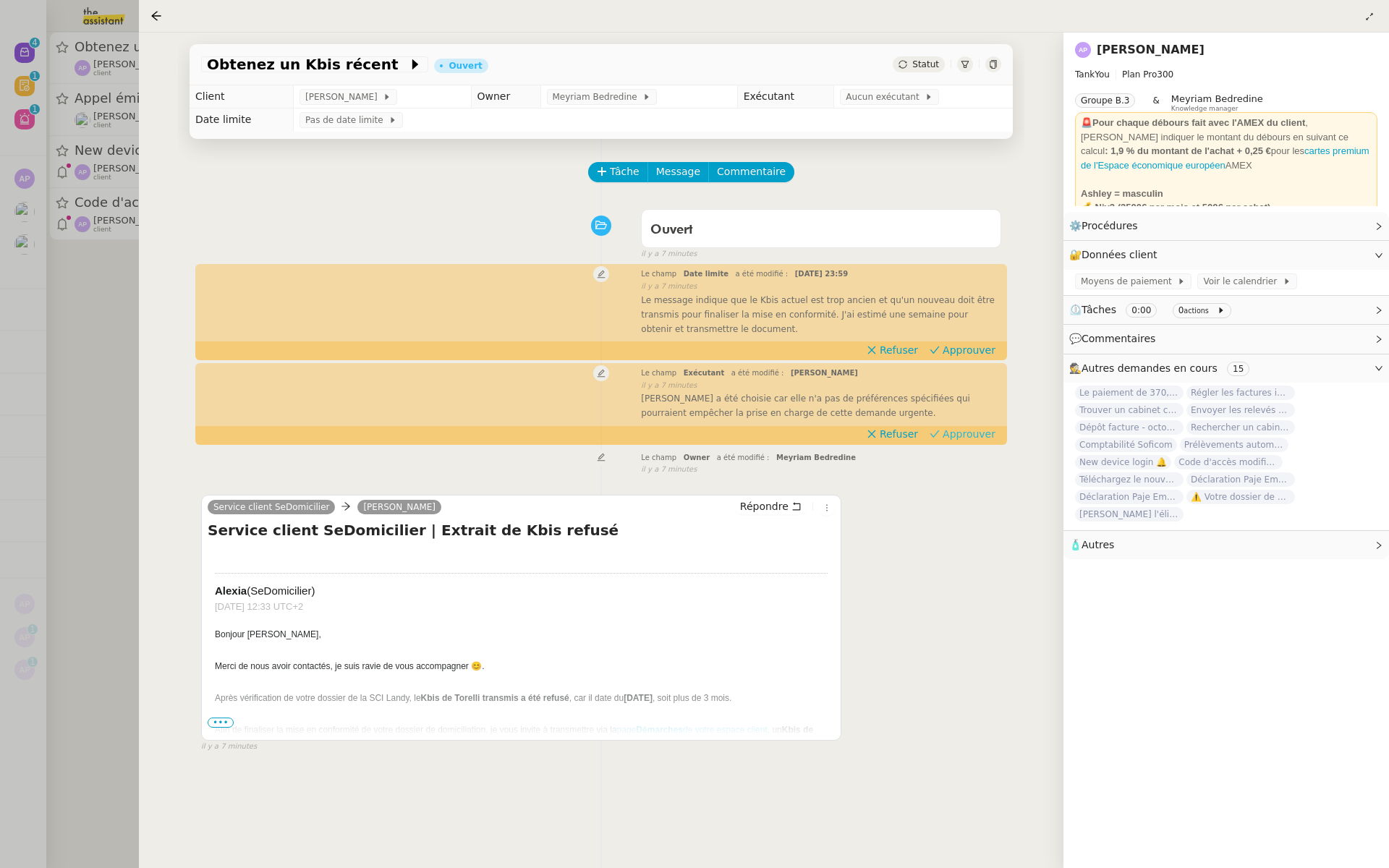
click at [980, 431] on span "Approuver" at bounding box center [968, 434] width 52 height 14
click at [975, 344] on span "Approuver" at bounding box center [968, 350] width 52 height 14
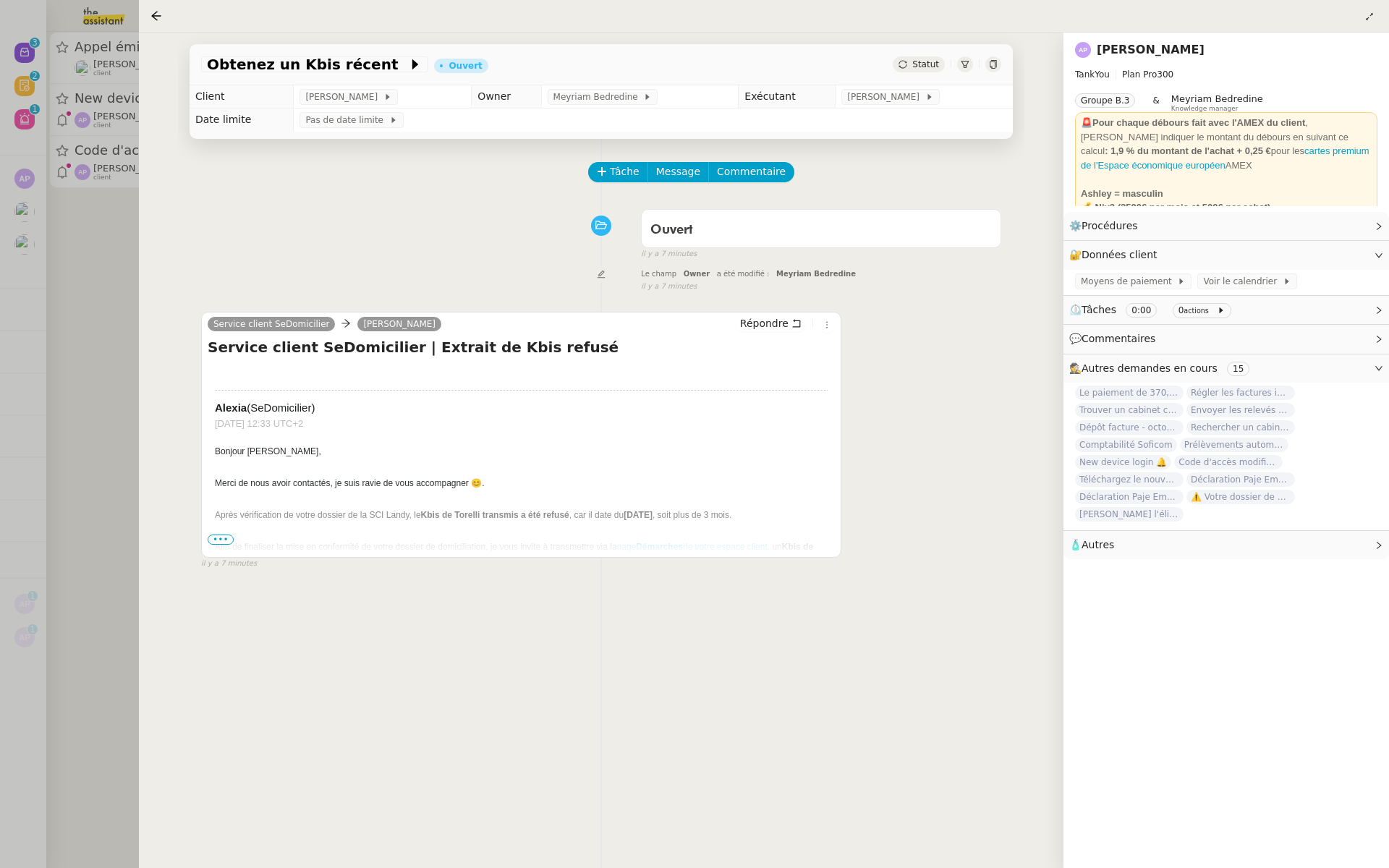
click at [43, 255] on div at bounding box center [694, 434] width 1389 height 868
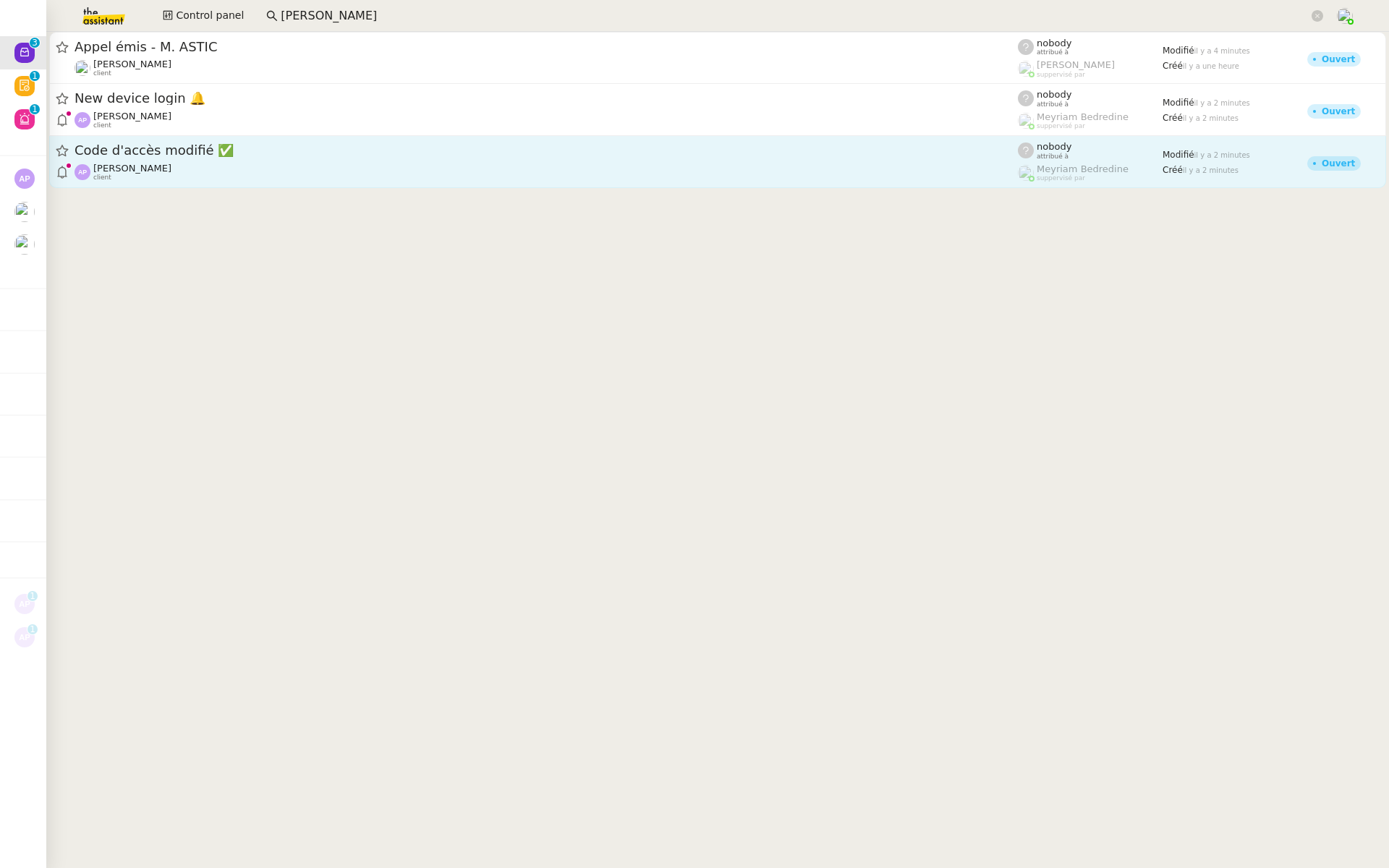
click at [196, 156] on span "Code d'accès modifié ✅" at bounding box center [546, 150] width 943 height 13
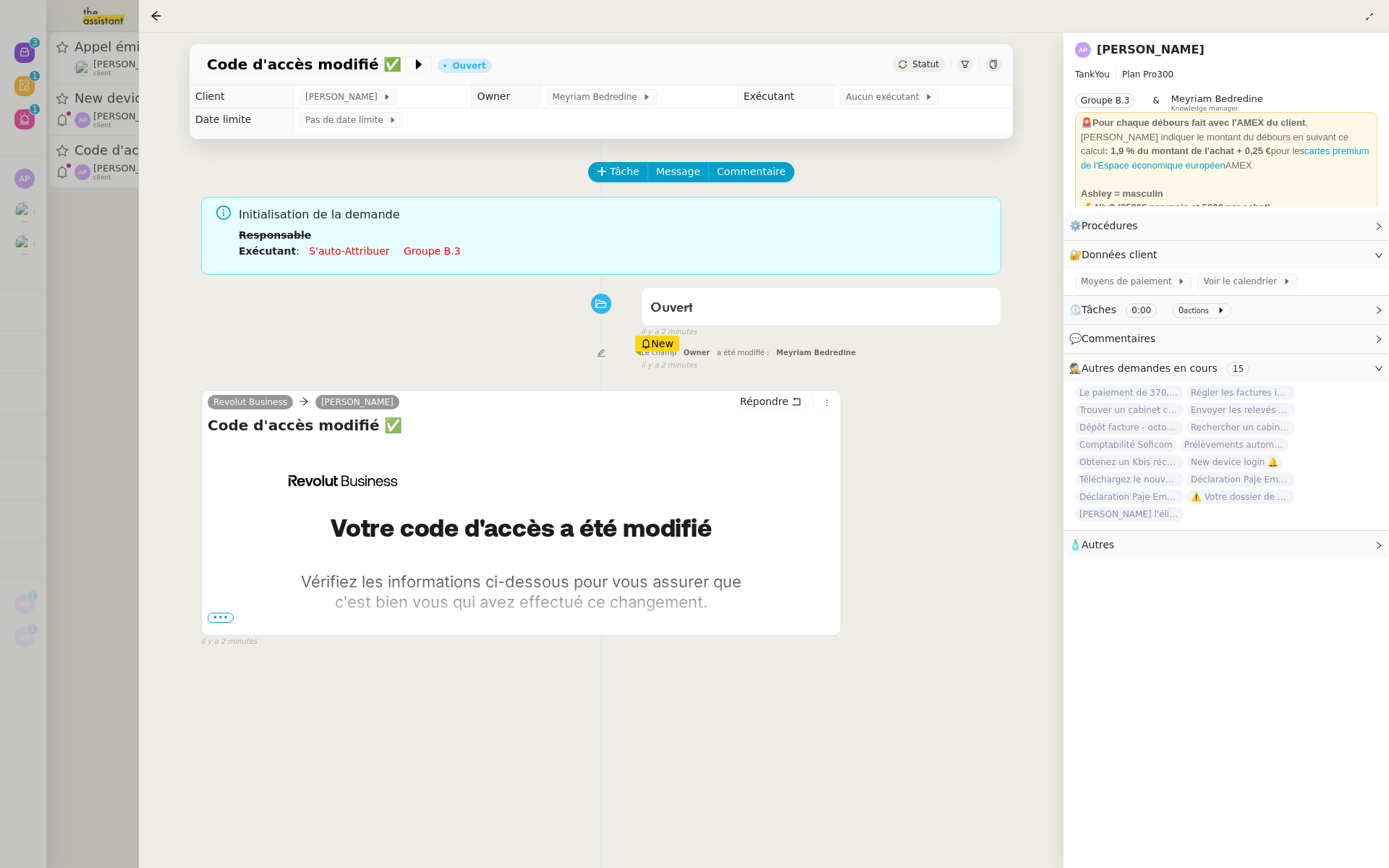
click at [213, 617] on span "•••" at bounding box center [220, 617] width 26 height 10
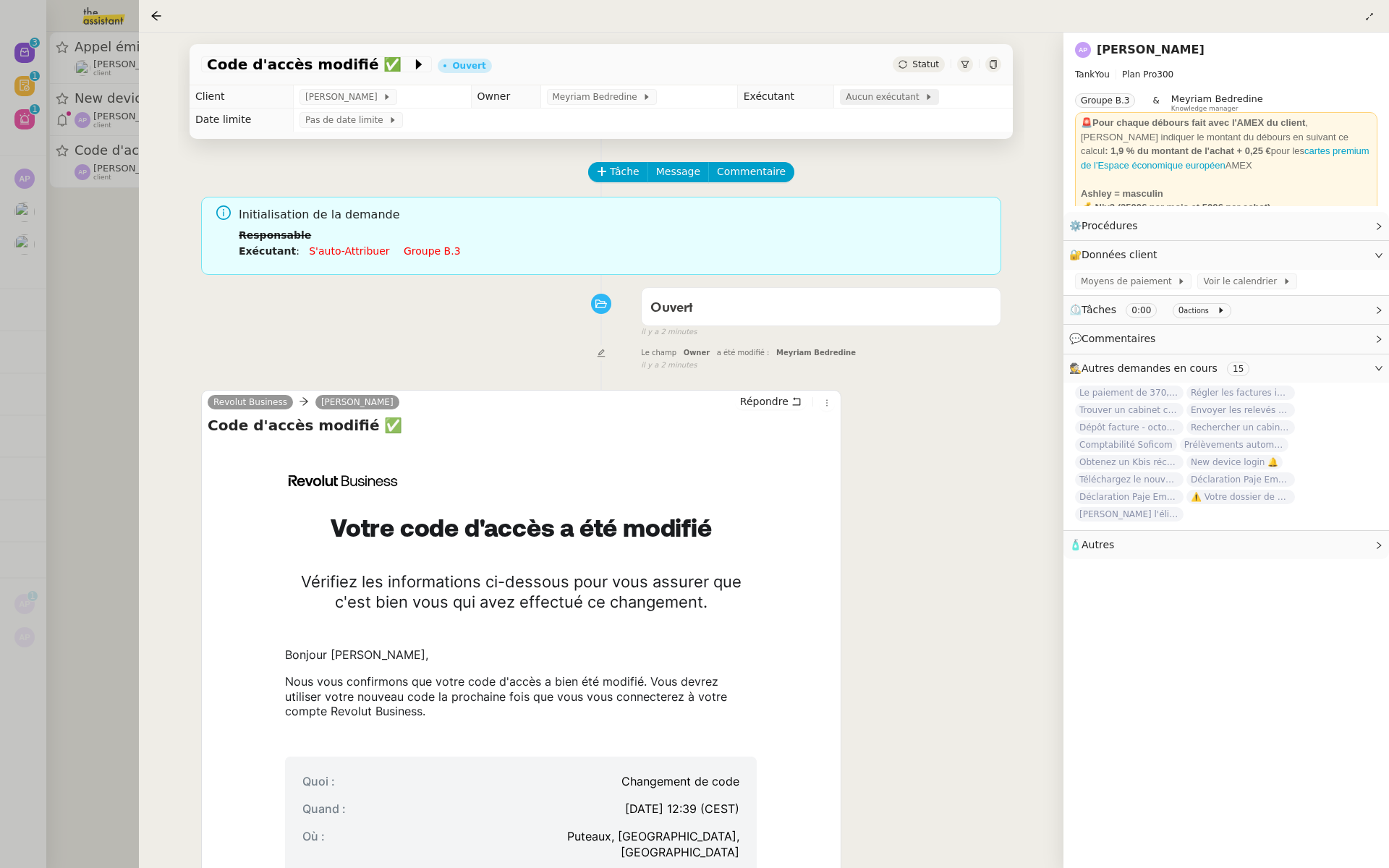
click at [890, 101] on span "Aucun exécutant" at bounding box center [885, 97] width 79 height 14
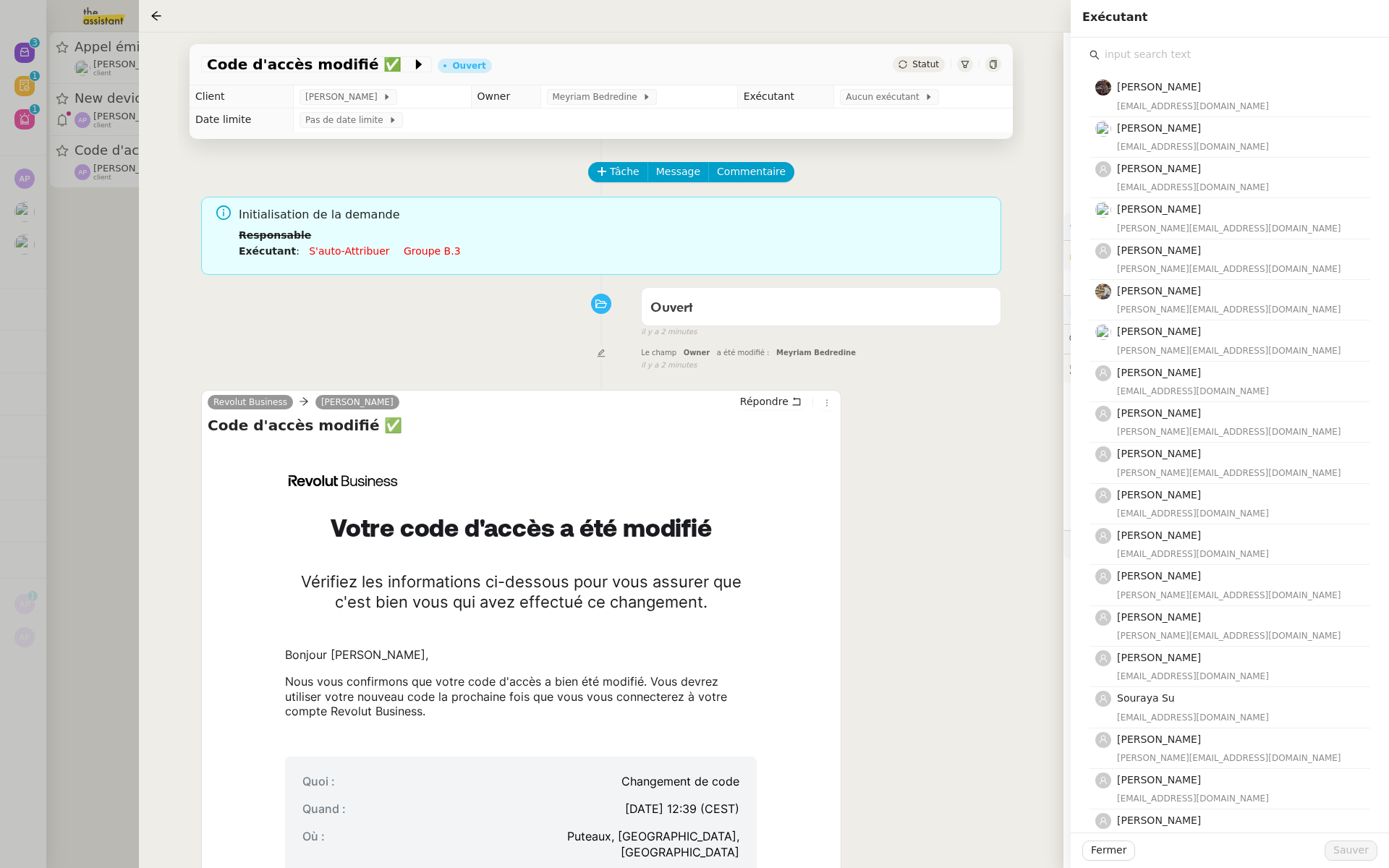
click at [1131, 53] on input "text" at bounding box center [1235, 54] width 270 height 20
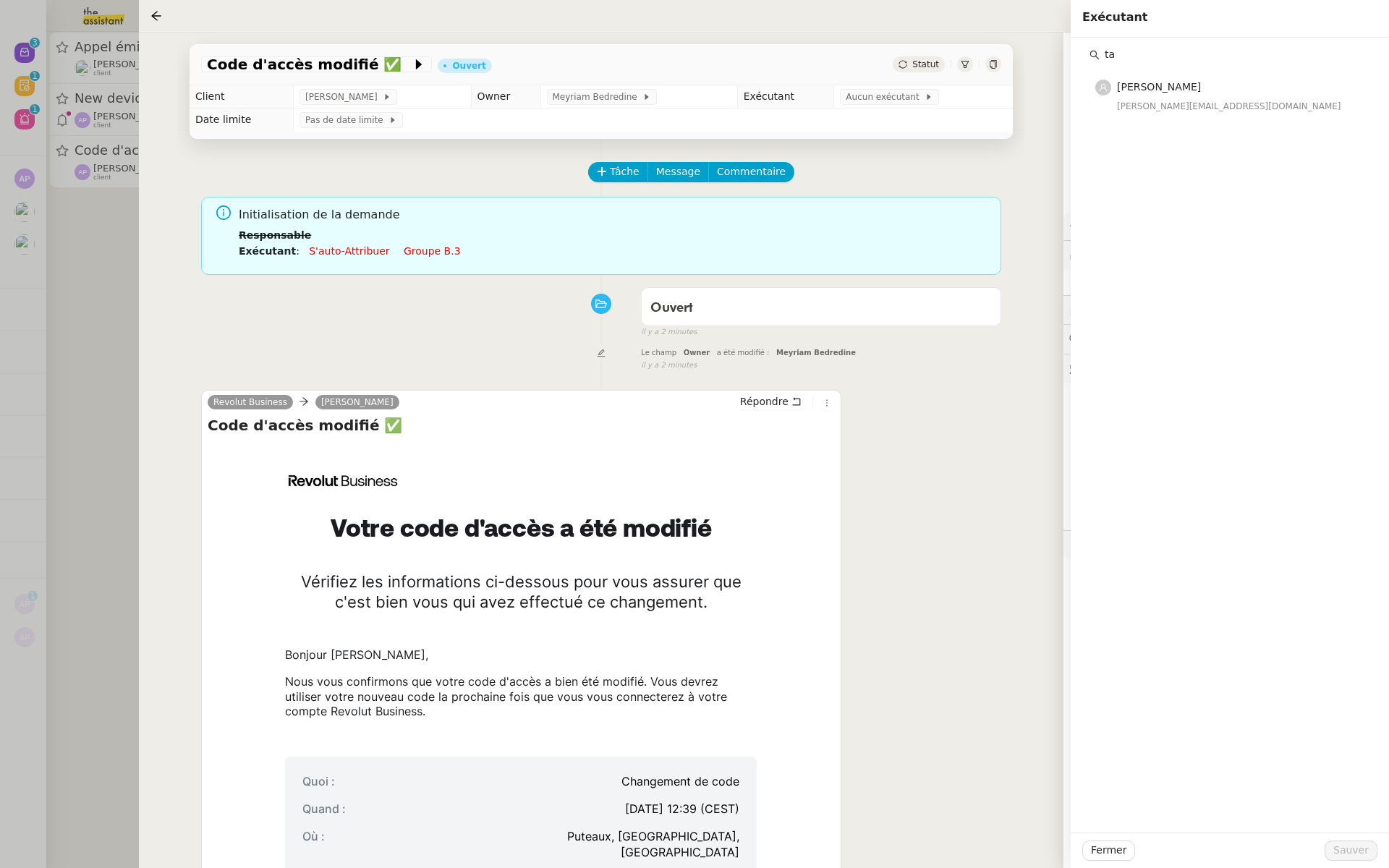
type input "t"
type input "bert"
click at [1159, 101] on div "bert.canavaggio@gmail.com" at bounding box center [1239, 107] width 244 height 14
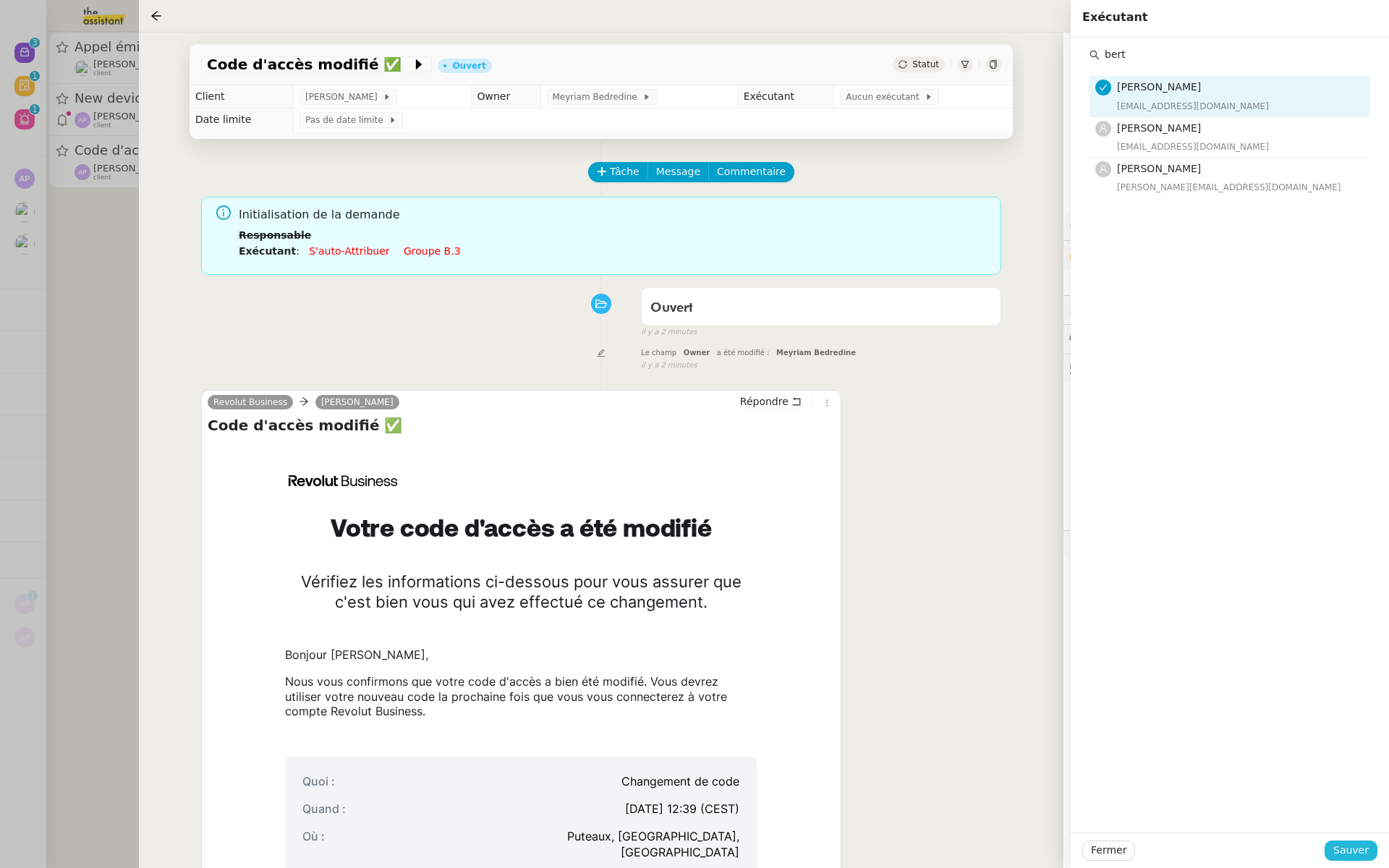
click at [1352, 851] on span "Sauver" at bounding box center [1351, 850] width 35 height 16
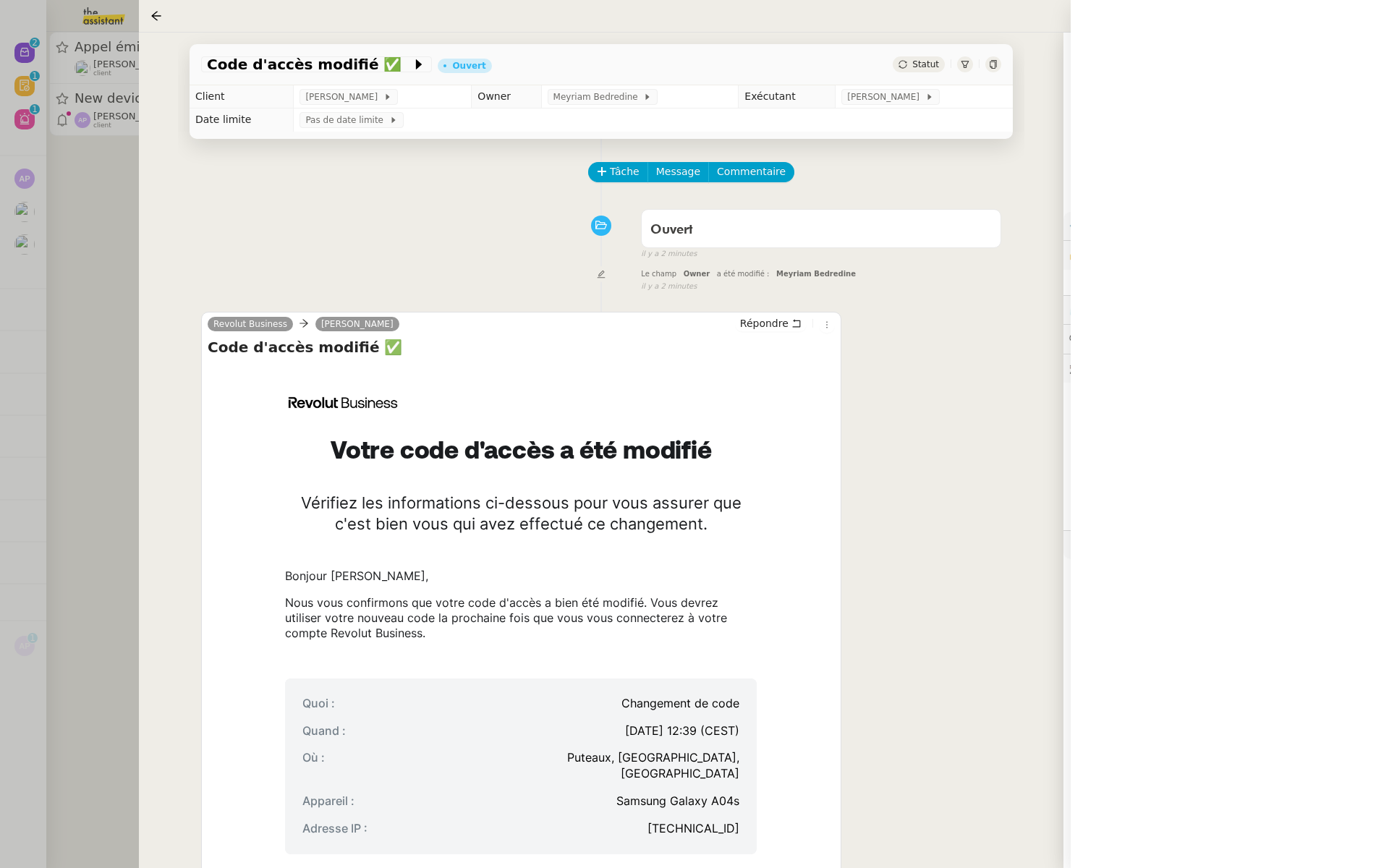
click at [15, 164] on div at bounding box center [694, 434] width 1389 height 868
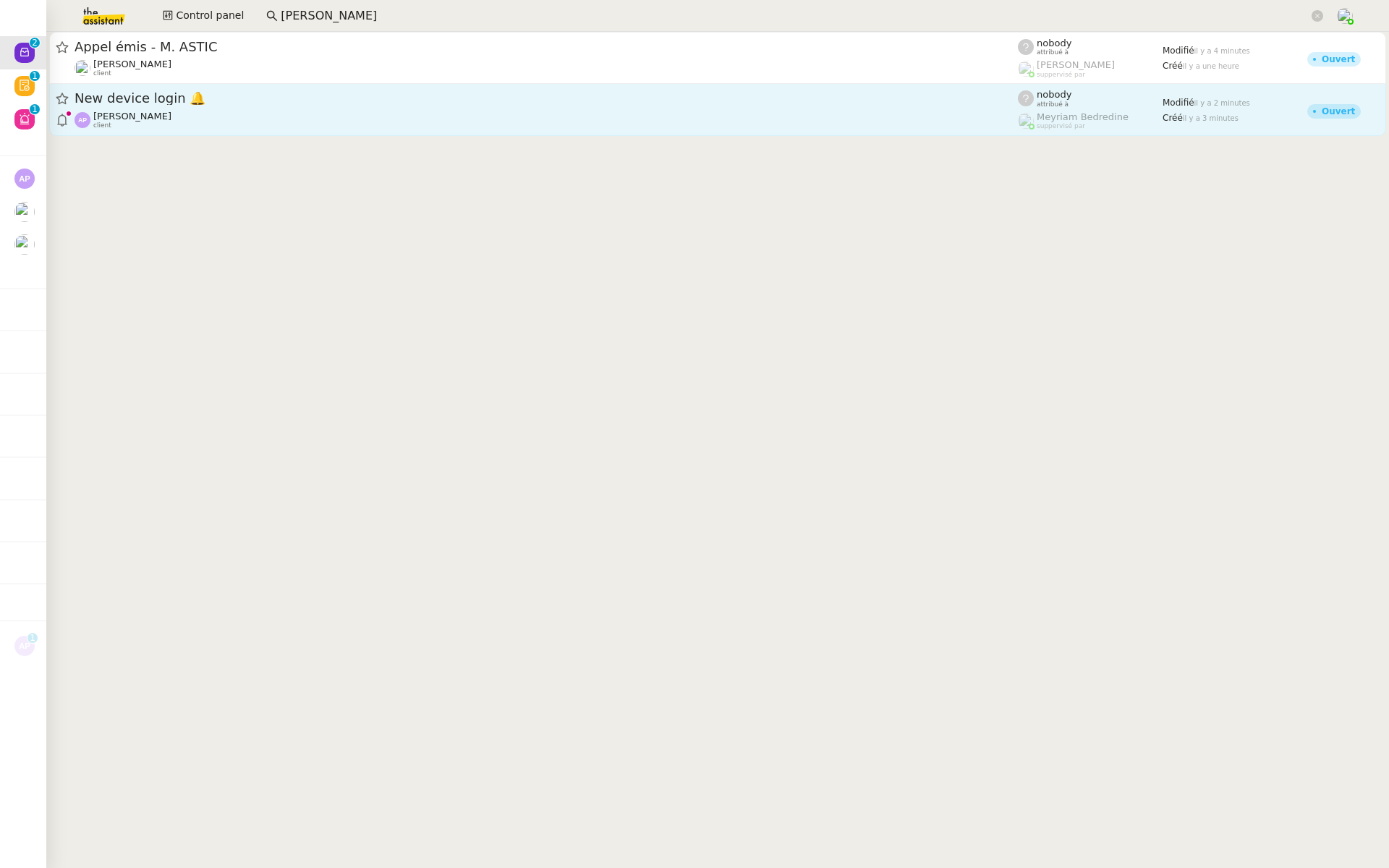
click at [212, 100] on span "New device login 🔔" at bounding box center [546, 98] width 943 height 13
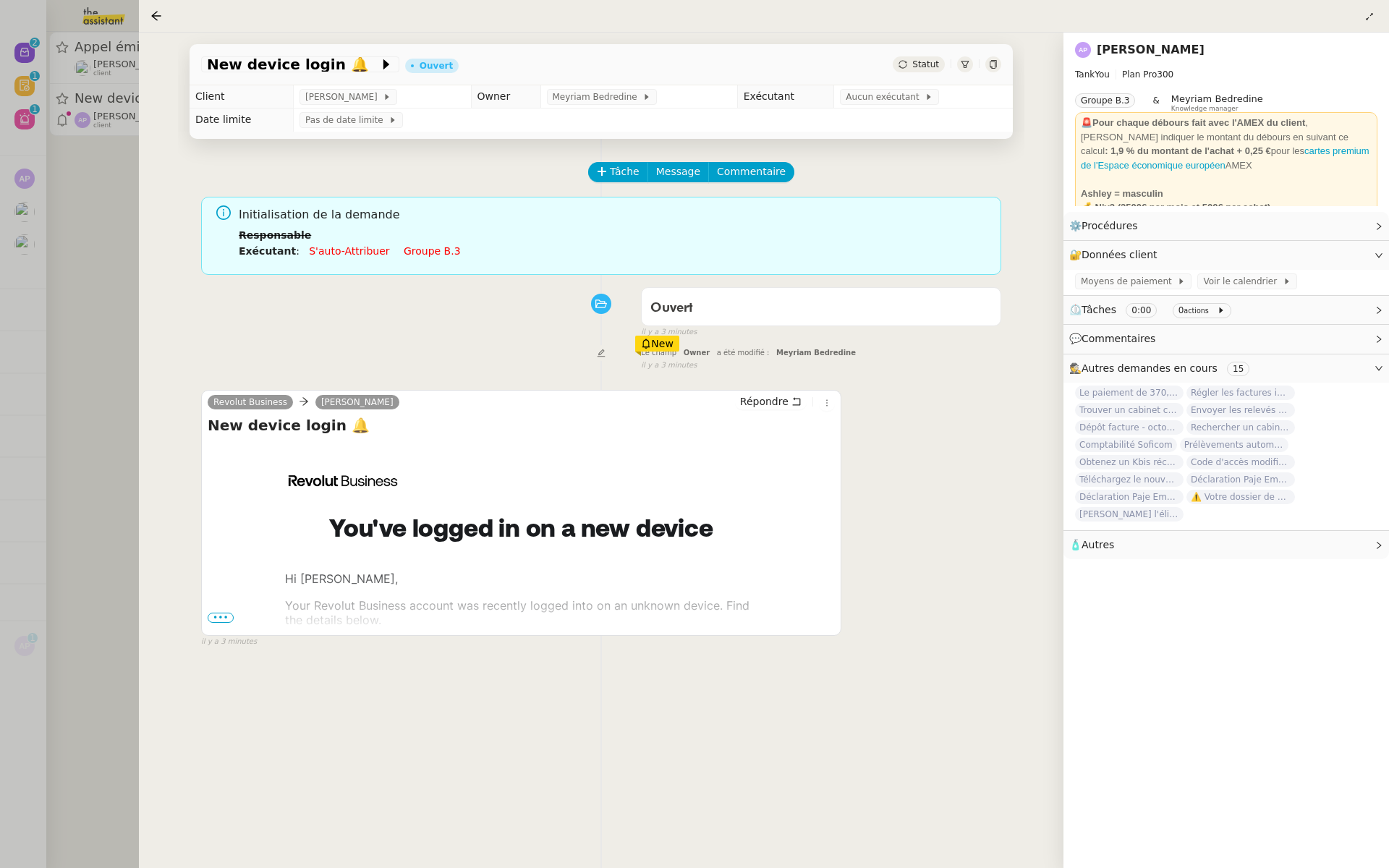
click at [213, 613] on span "•••" at bounding box center [220, 617] width 26 height 10
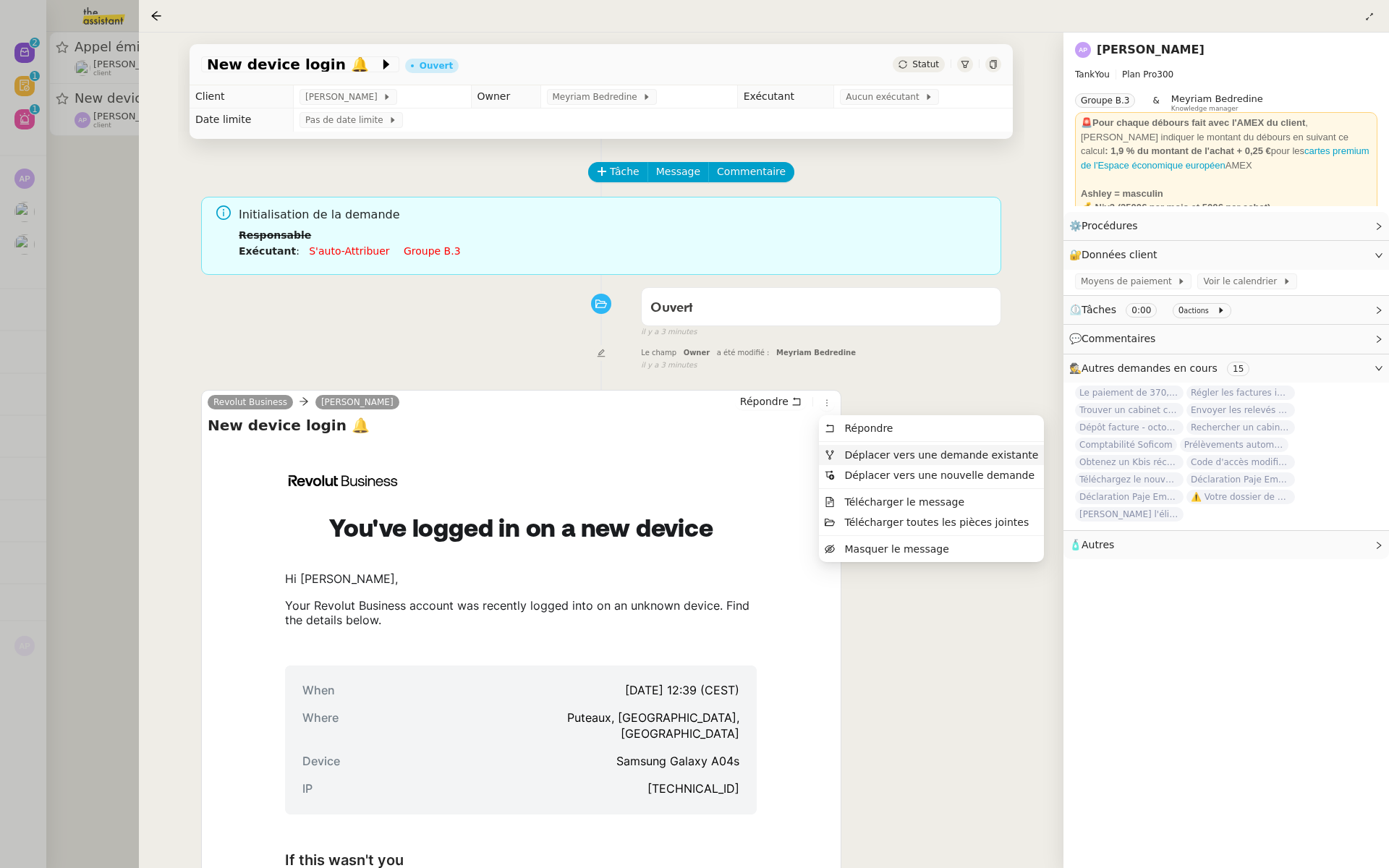
click at [856, 459] on span "Déplacer vers une demande existante" at bounding box center [942, 455] width 194 height 12
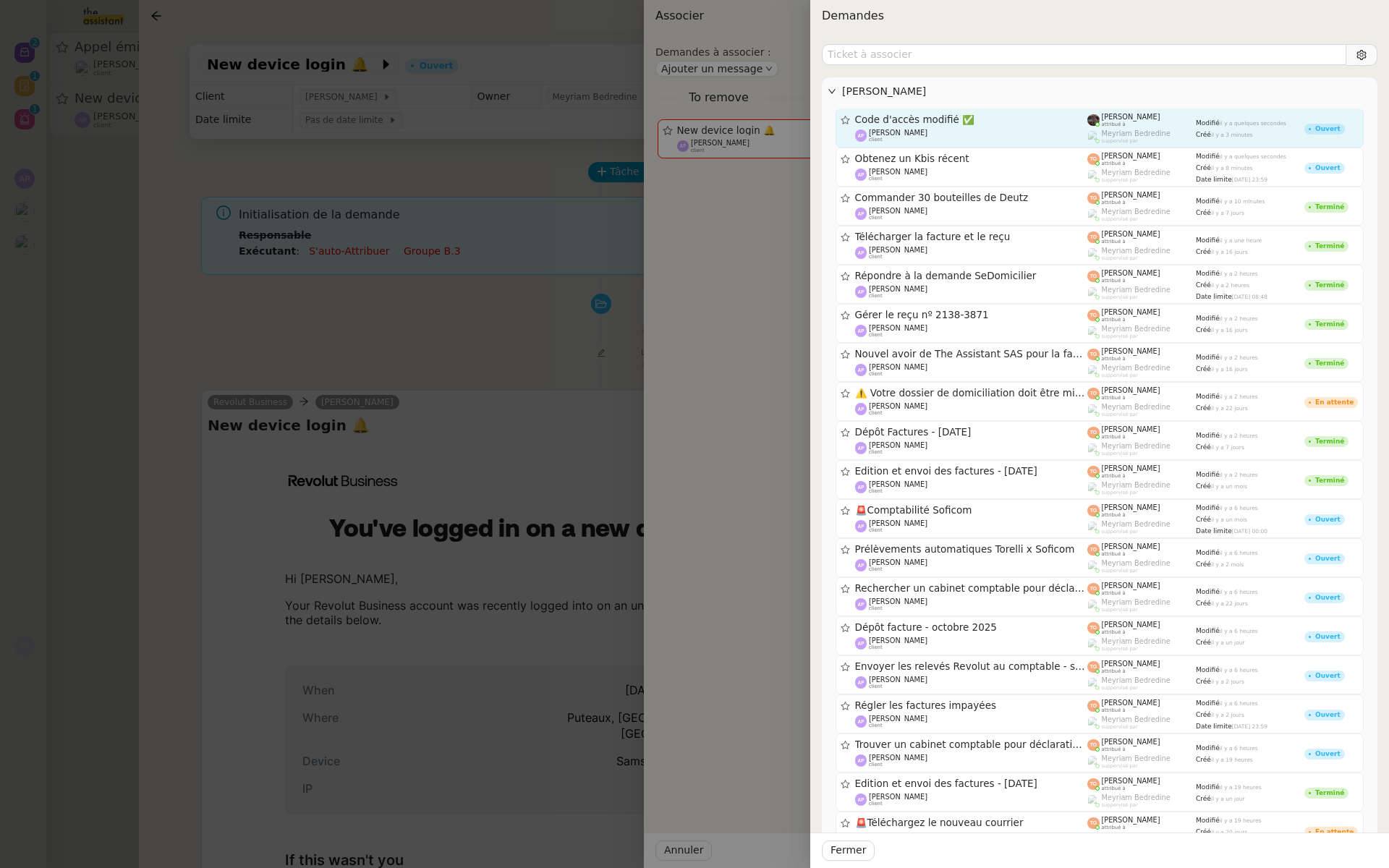
click at [1022, 121] on span "Code d'accès modifié ✅" at bounding box center [971, 120] width 233 height 10
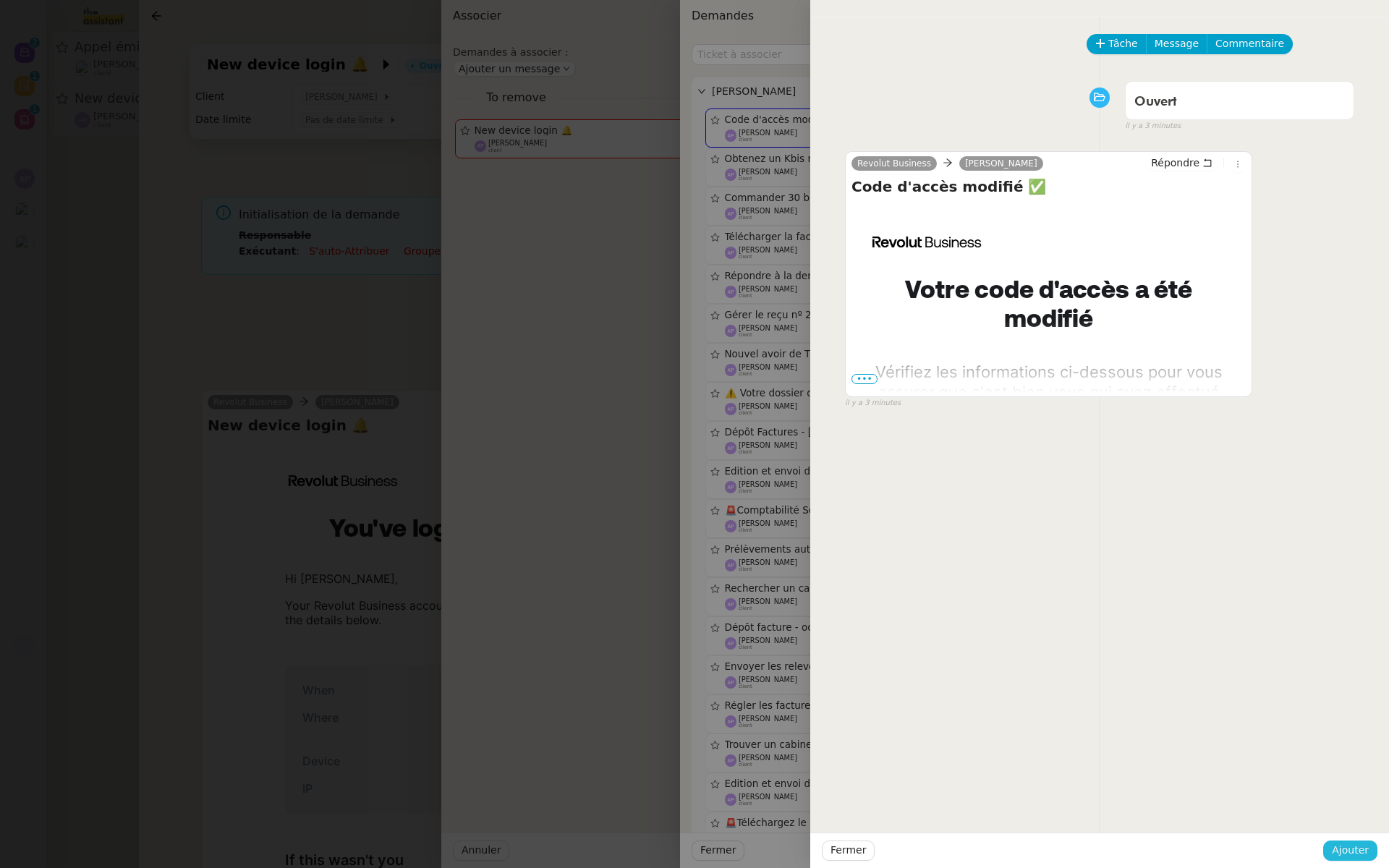
click at [1351, 849] on span "Ajouter" at bounding box center [1350, 850] width 37 height 16
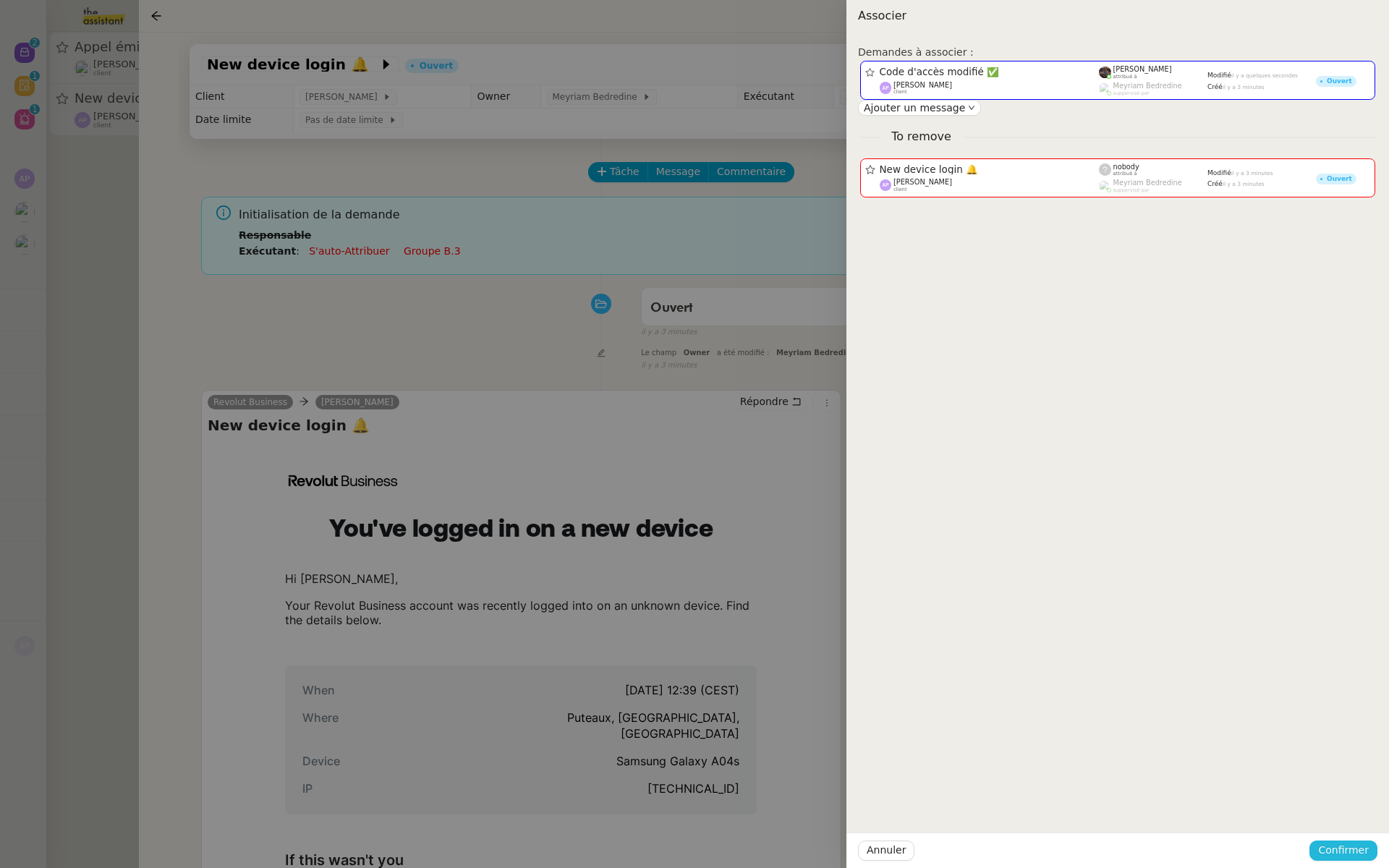
click at [1351, 849] on span "Confirmer" at bounding box center [1344, 850] width 51 height 16
click at [1353, 813] on span "Ajouter" at bounding box center [1344, 812] width 37 height 14
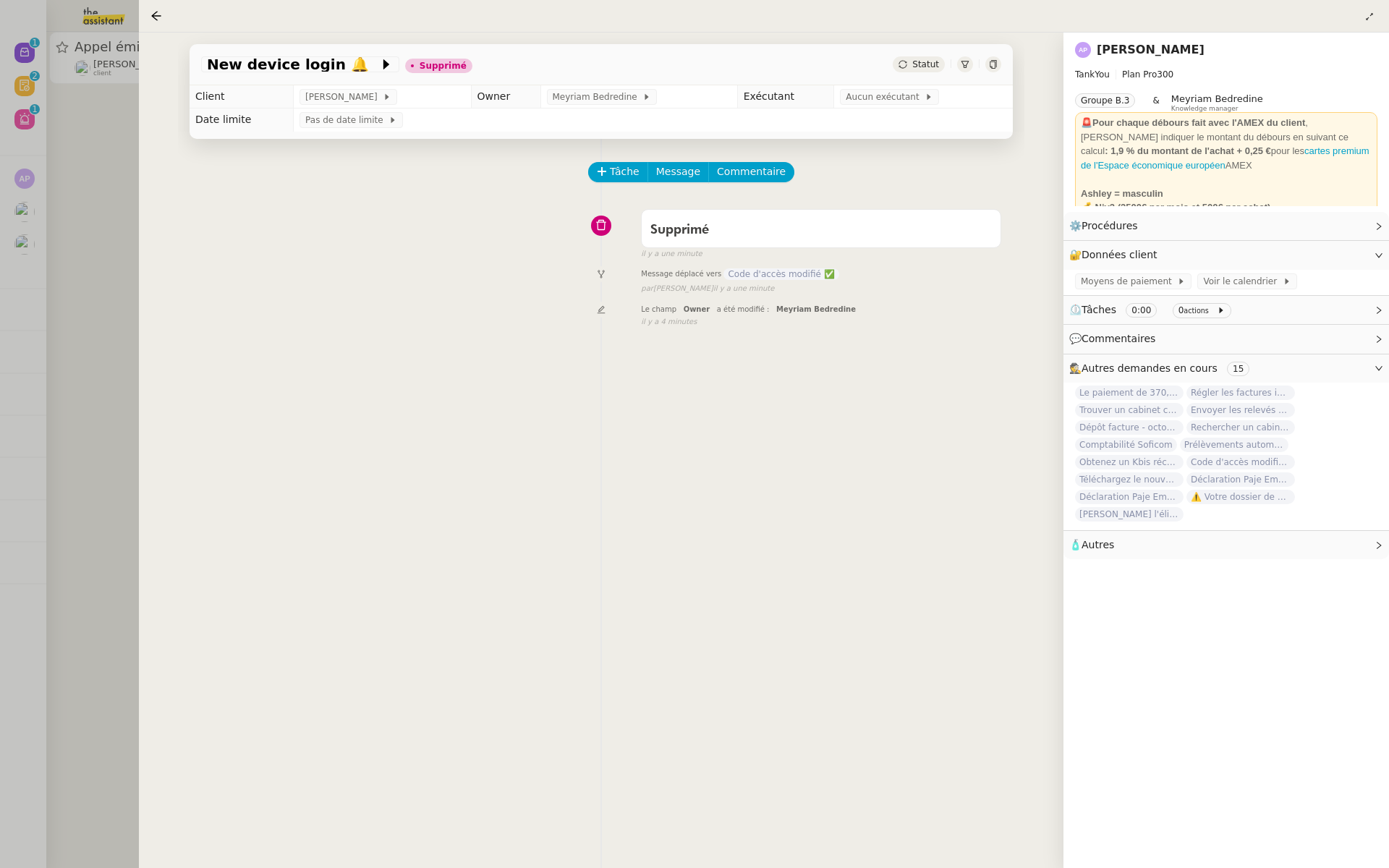
click at [18, 144] on div at bounding box center [694, 434] width 1389 height 868
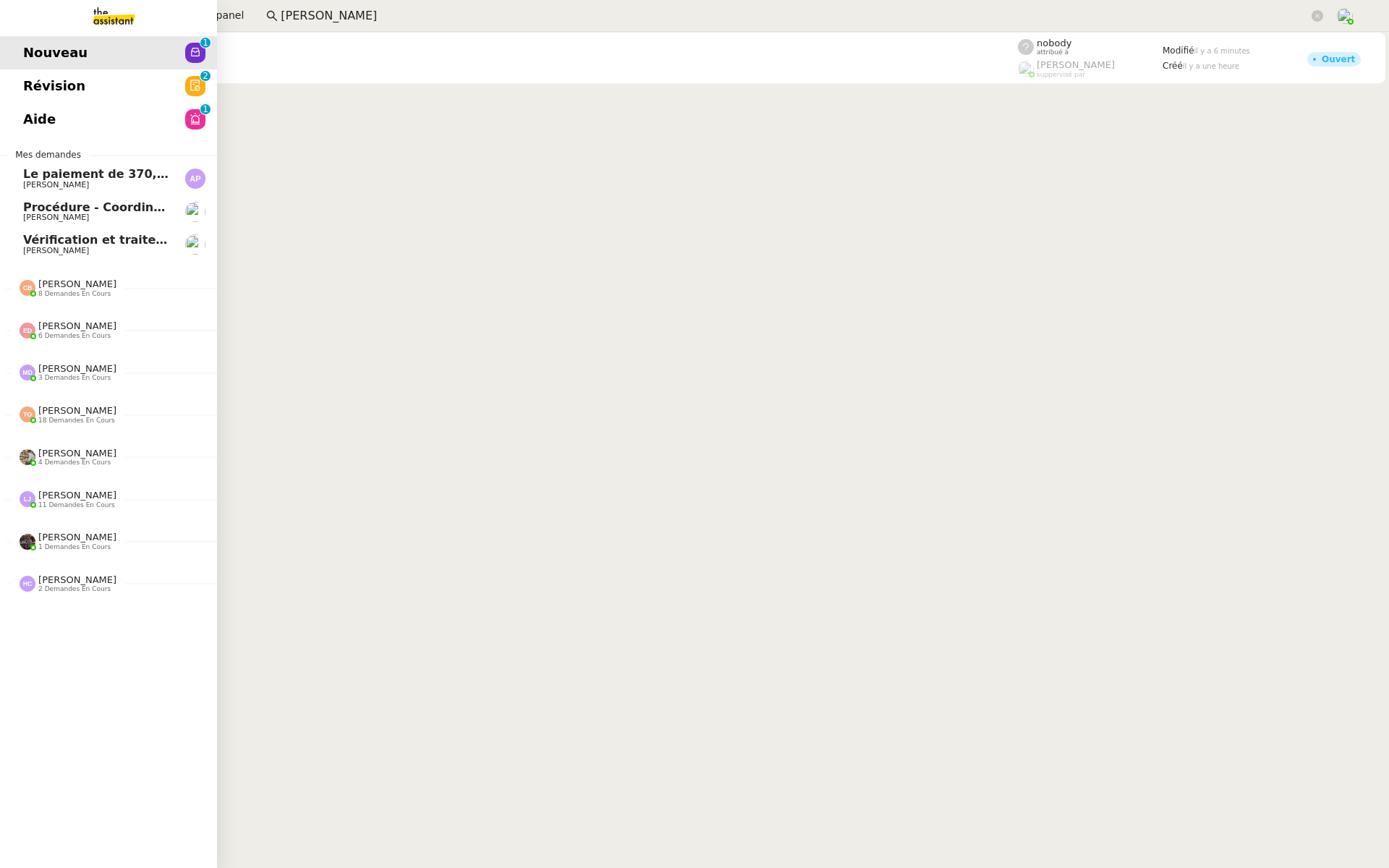
click at [56, 178] on span "Le paiement de 370,80 € en faveur de The Assistant SAS a échoué" at bounding box center [240, 174] width 433 height 14
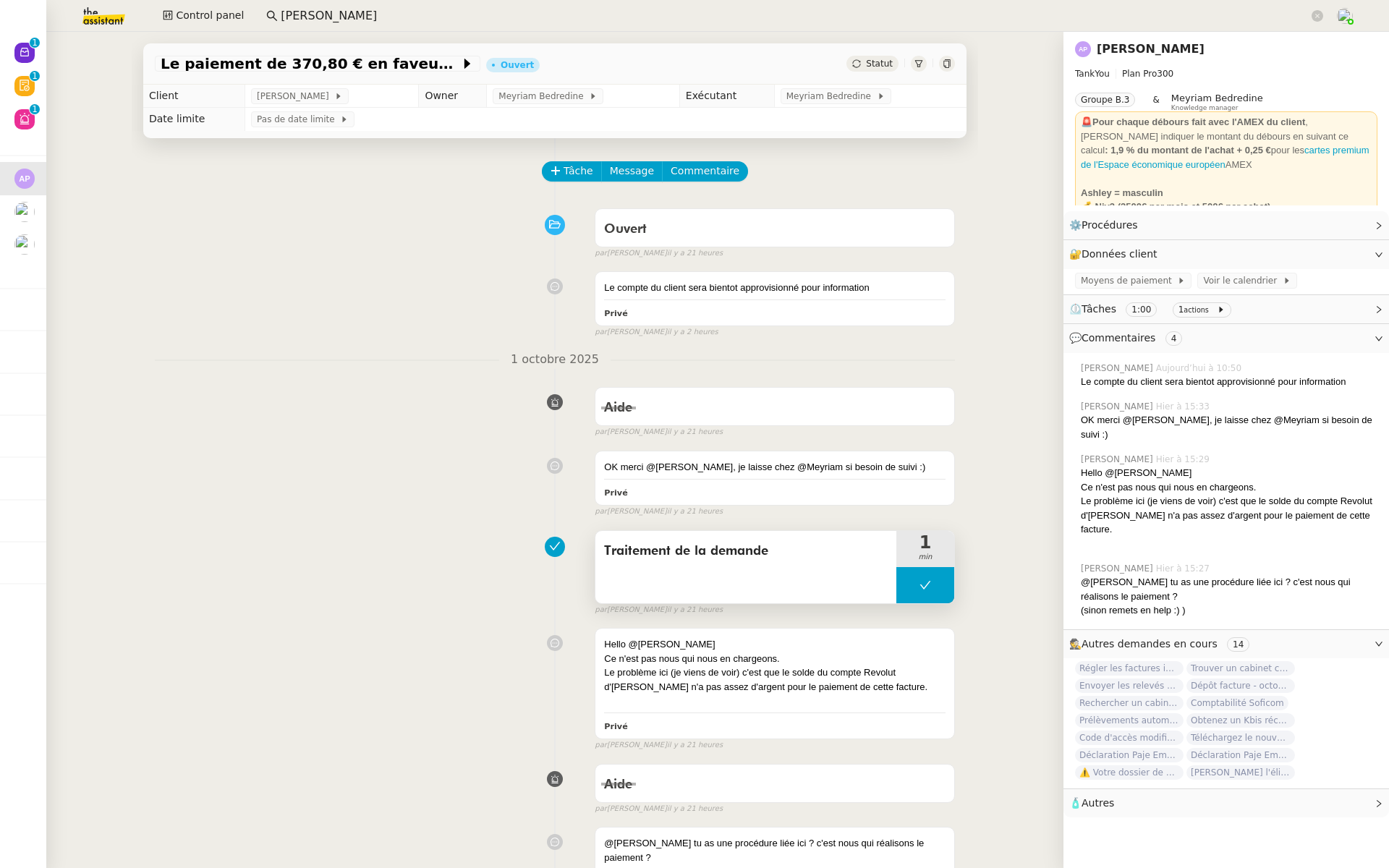
scroll to position [382, 0]
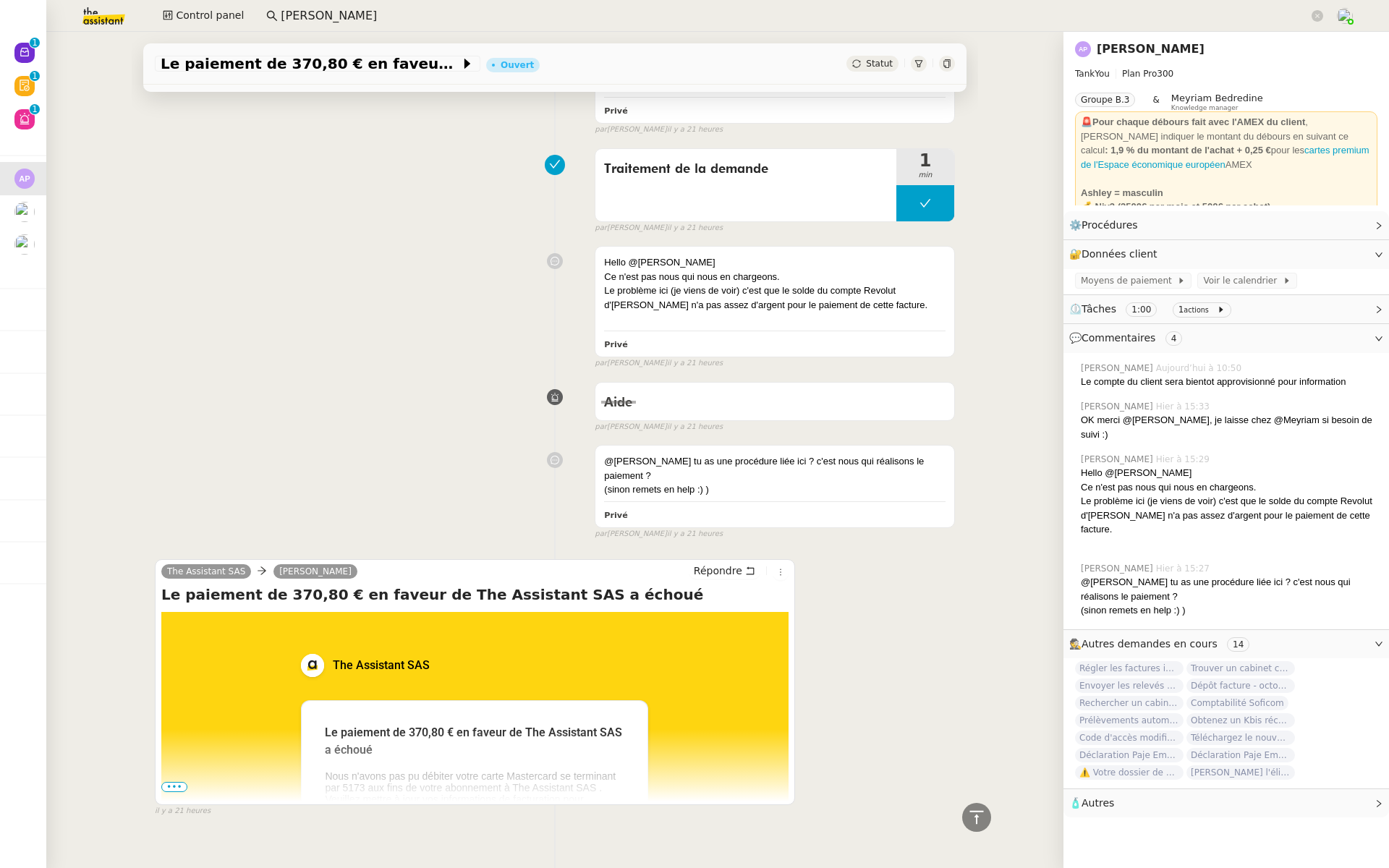
click at [175, 782] on span "•••" at bounding box center [174, 787] width 26 height 10
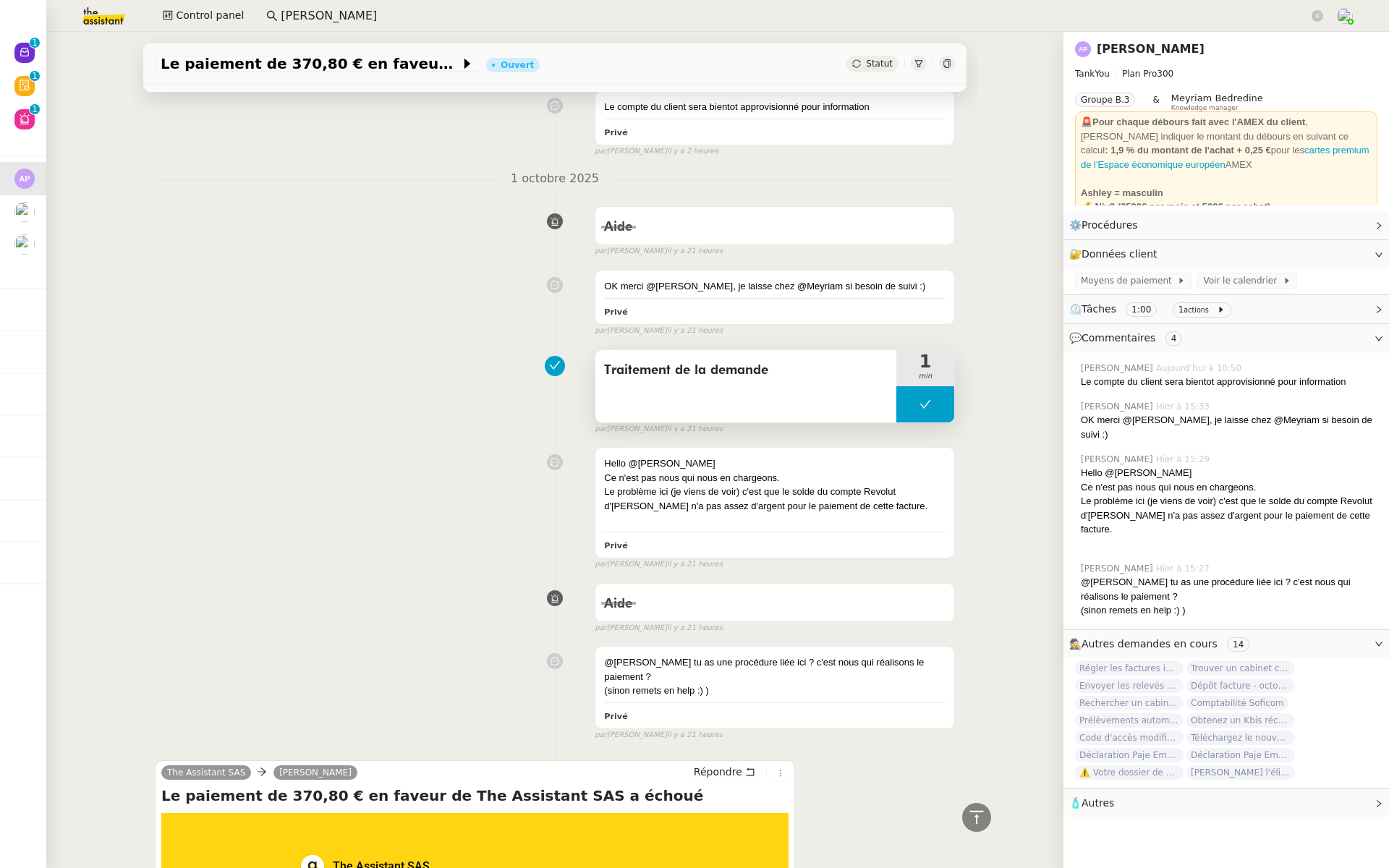
scroll to position [0, 0]
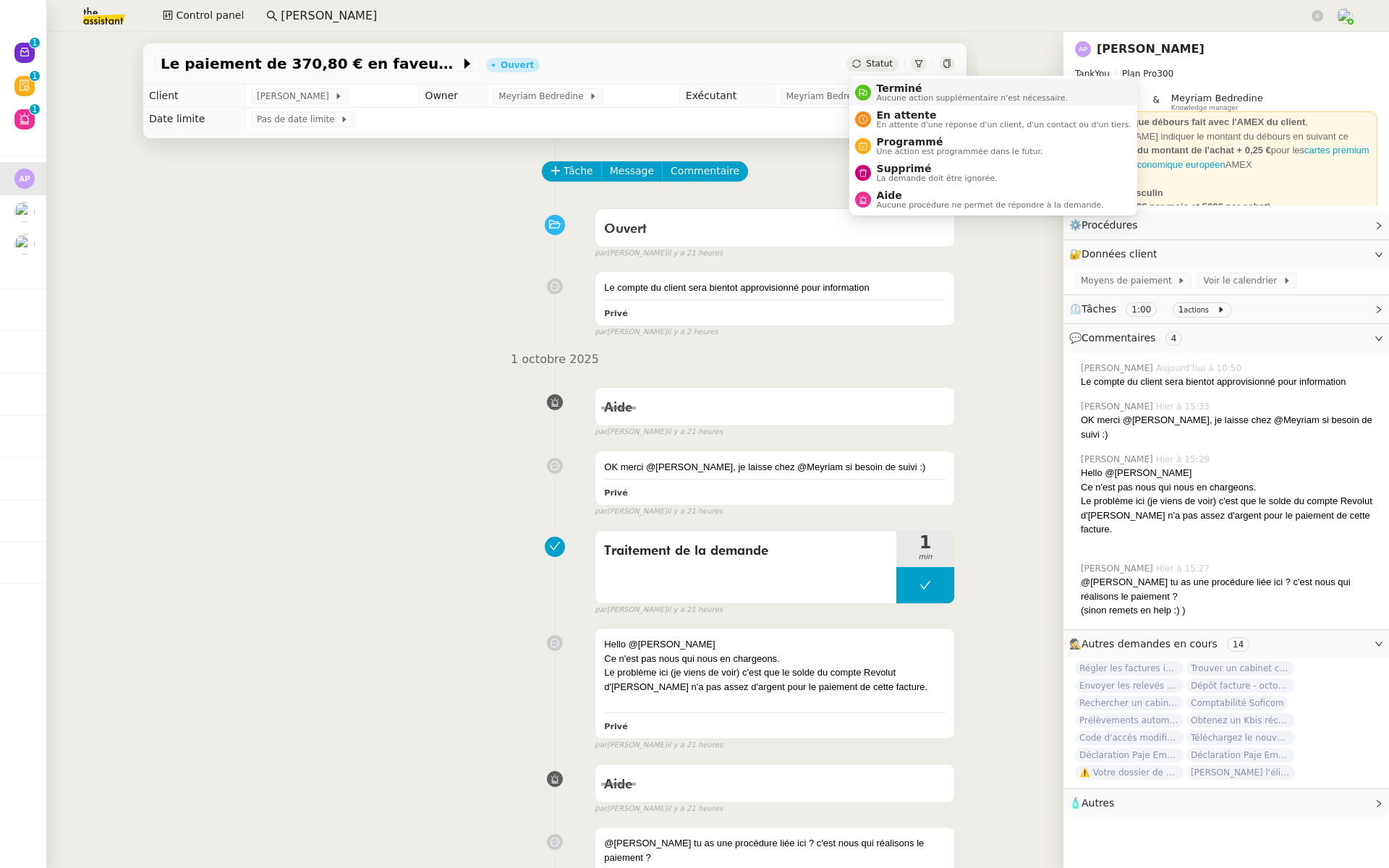
click at [886, 97] on span "Aucune action supplémentaire n'est nécessaire." at bounding box center [972, 98] width 191 height 8
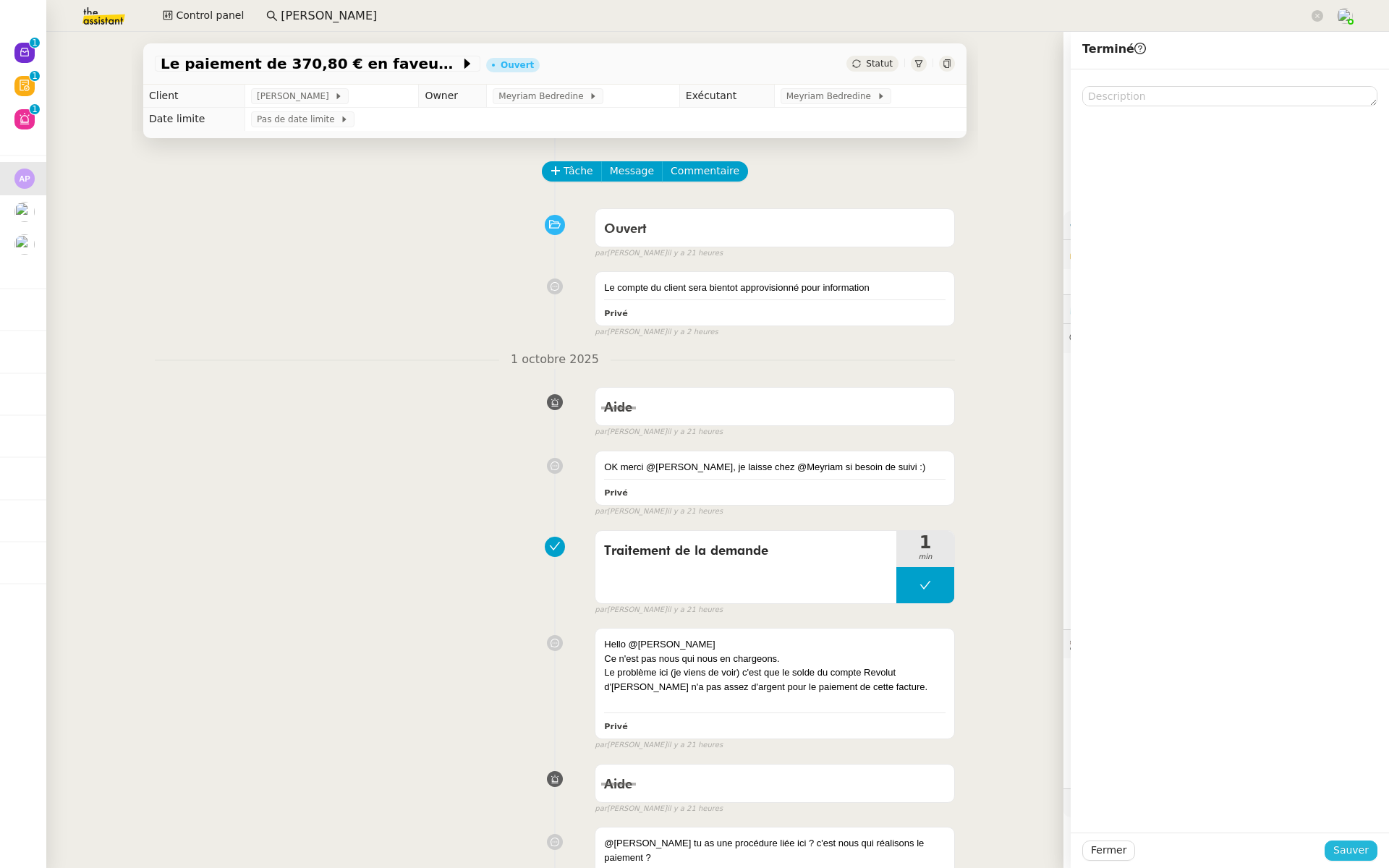
click at [1352, 846] on span "Sauver" at bounding box center [1351, 850] width 35 height 16
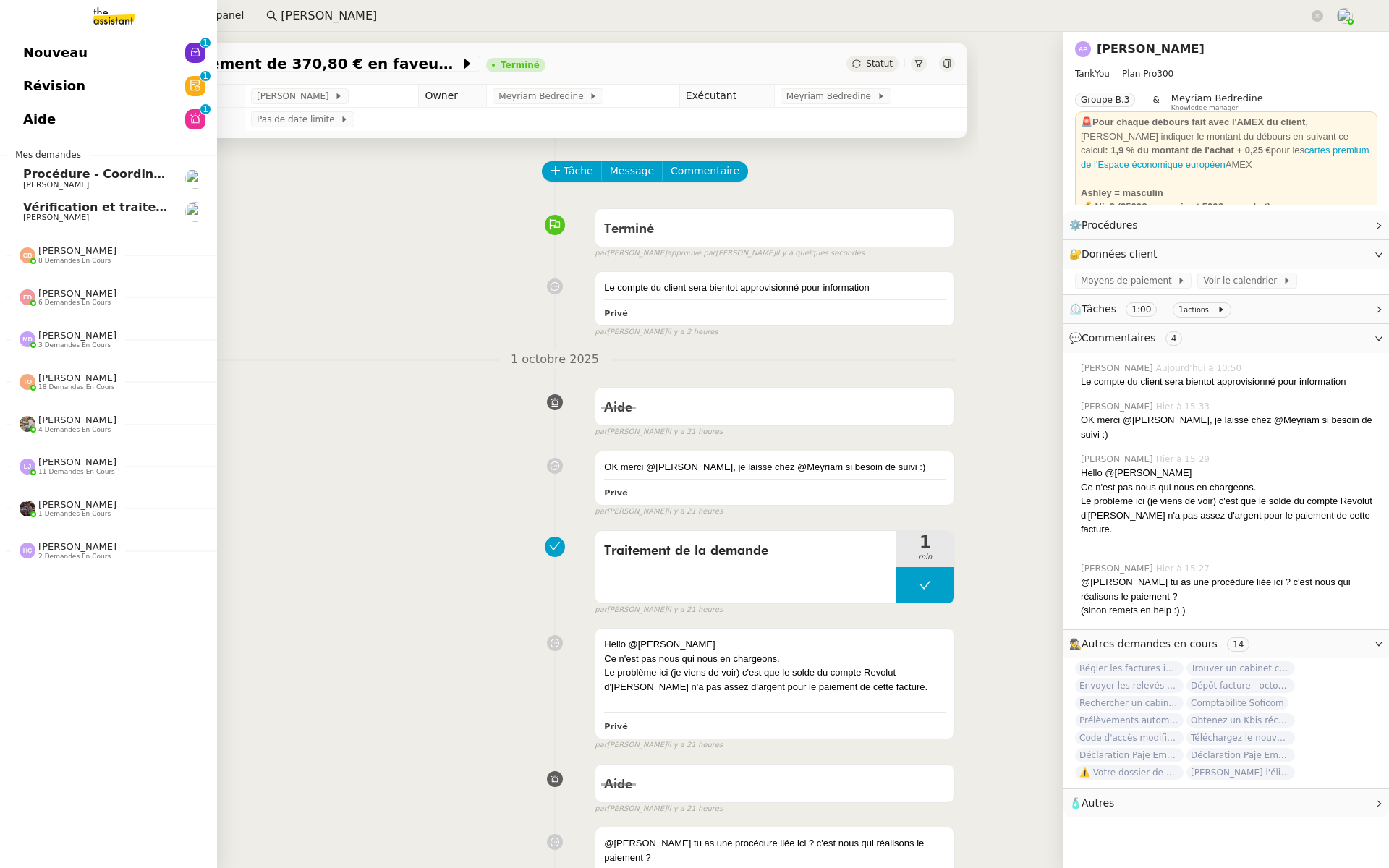
click at [96, 94] on link "Révision 0 1 2 3 4 5 6 7 8 9" at bounding box center [108, 86] width 217 height 33
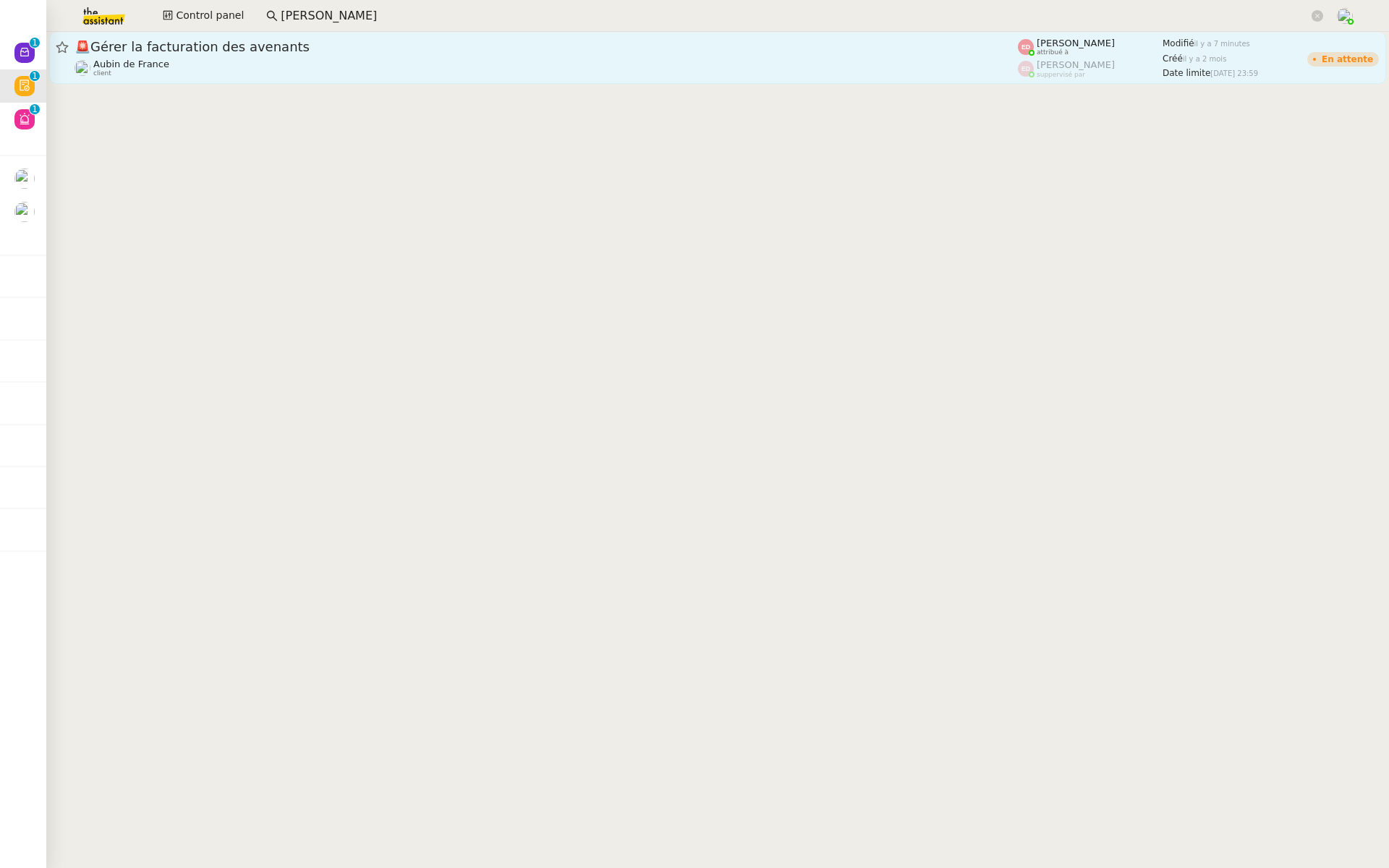
click at [324, 61] on div "Aubin de France client" at bounding box center [546, 68] width 943 height 19
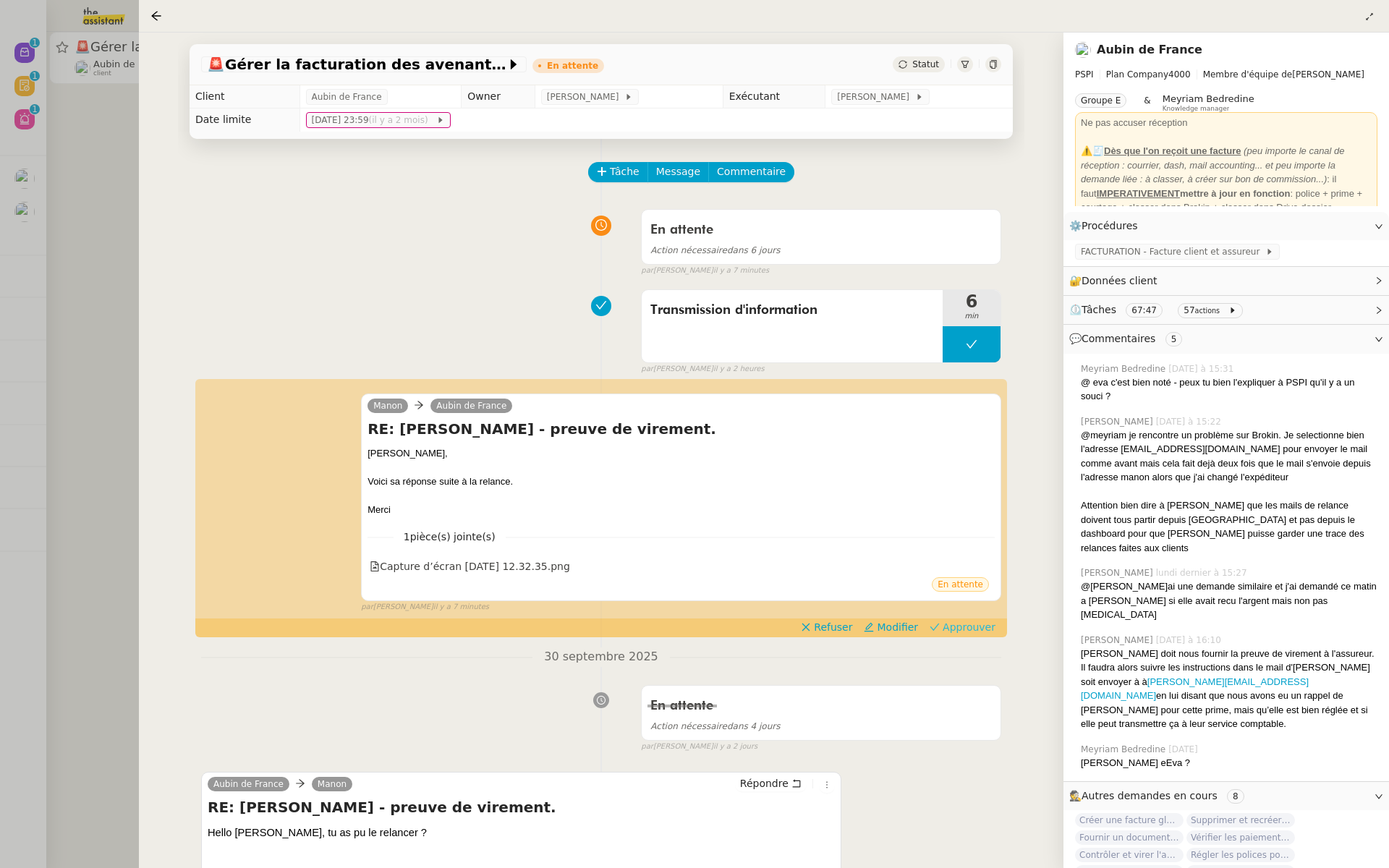
click at [969, 627] on span "Approuver" at bounding box center [968, 627] width 52 height 14
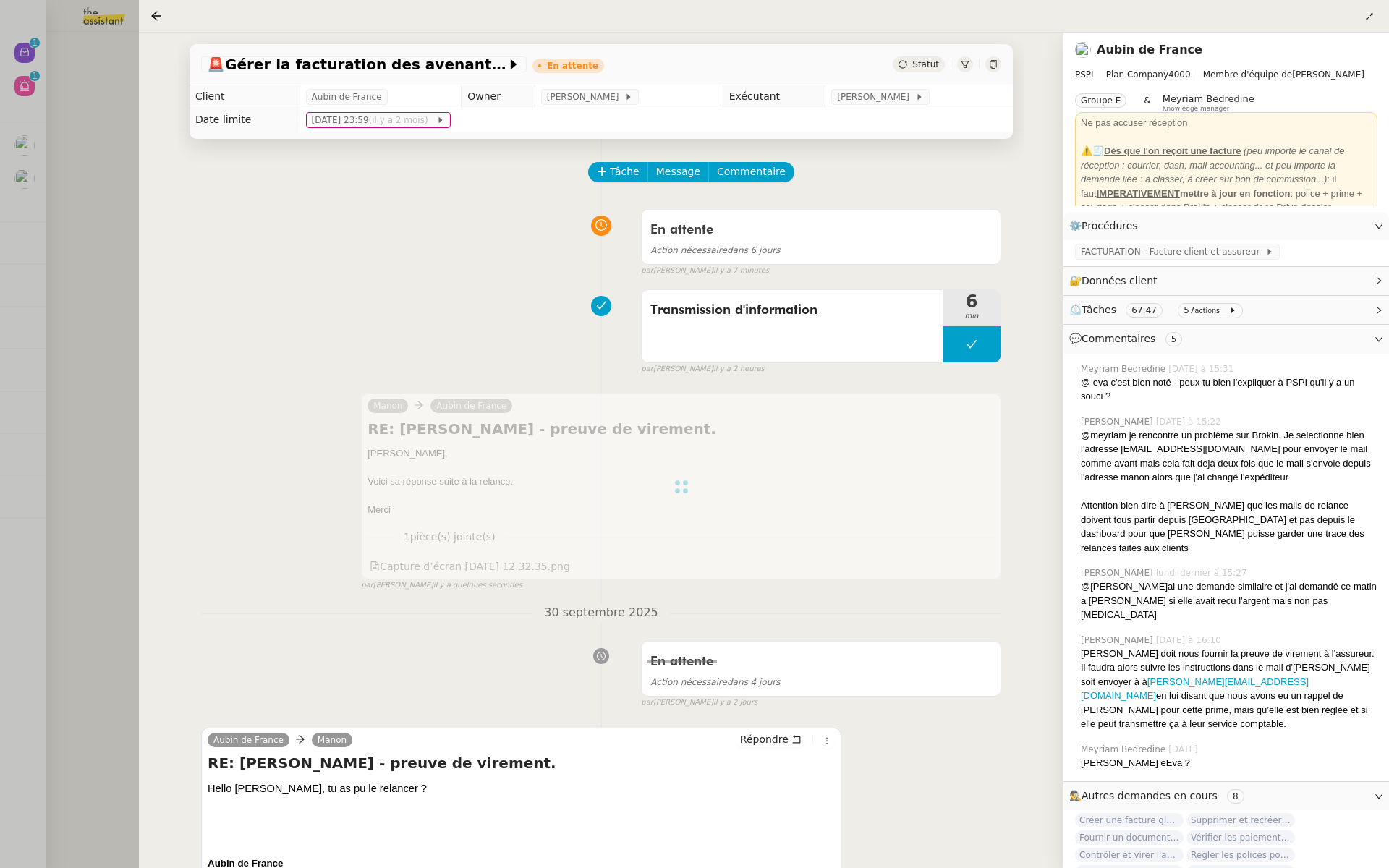
click at [67, 279] on div at bounding box center [694, 434] width 1389 height 868
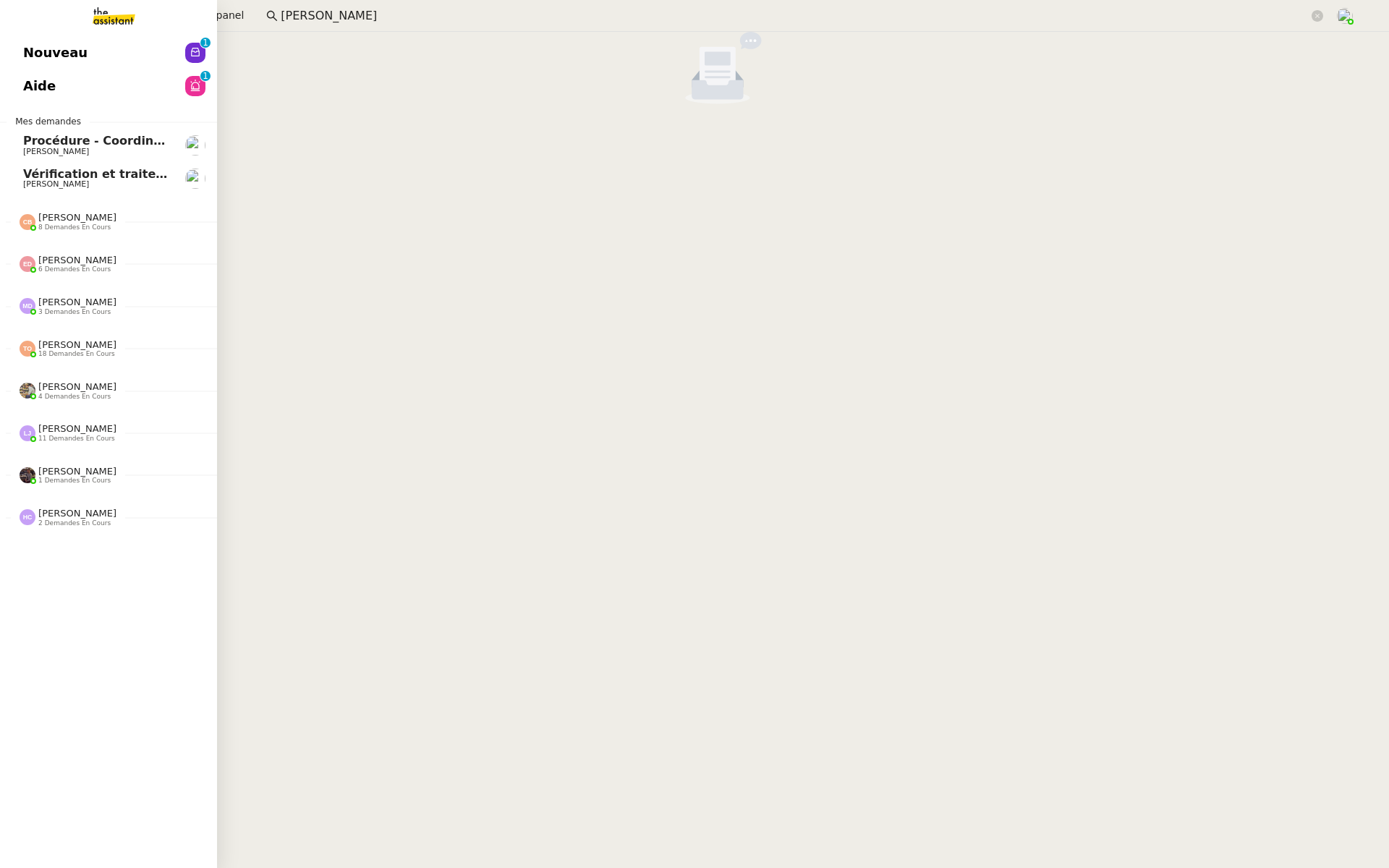
click at [38, 56] on span "Nouveau" at bounding box center [56, 53] width 64 height 22
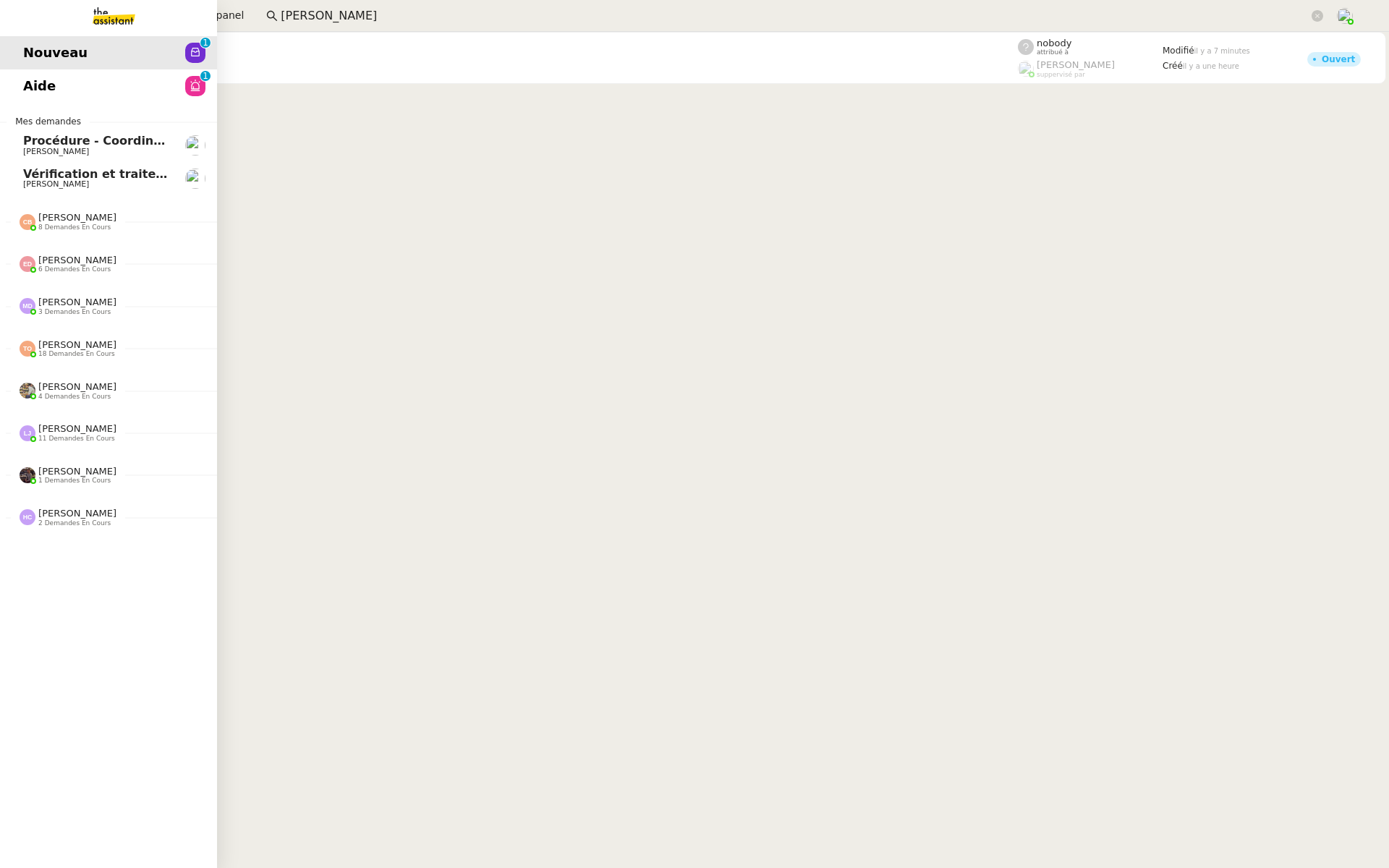
click at [62, 85] on link "Aide 0 1 2 3 4 5 6 7 8 9" at bounding box center [108, 86] width 217 height 33
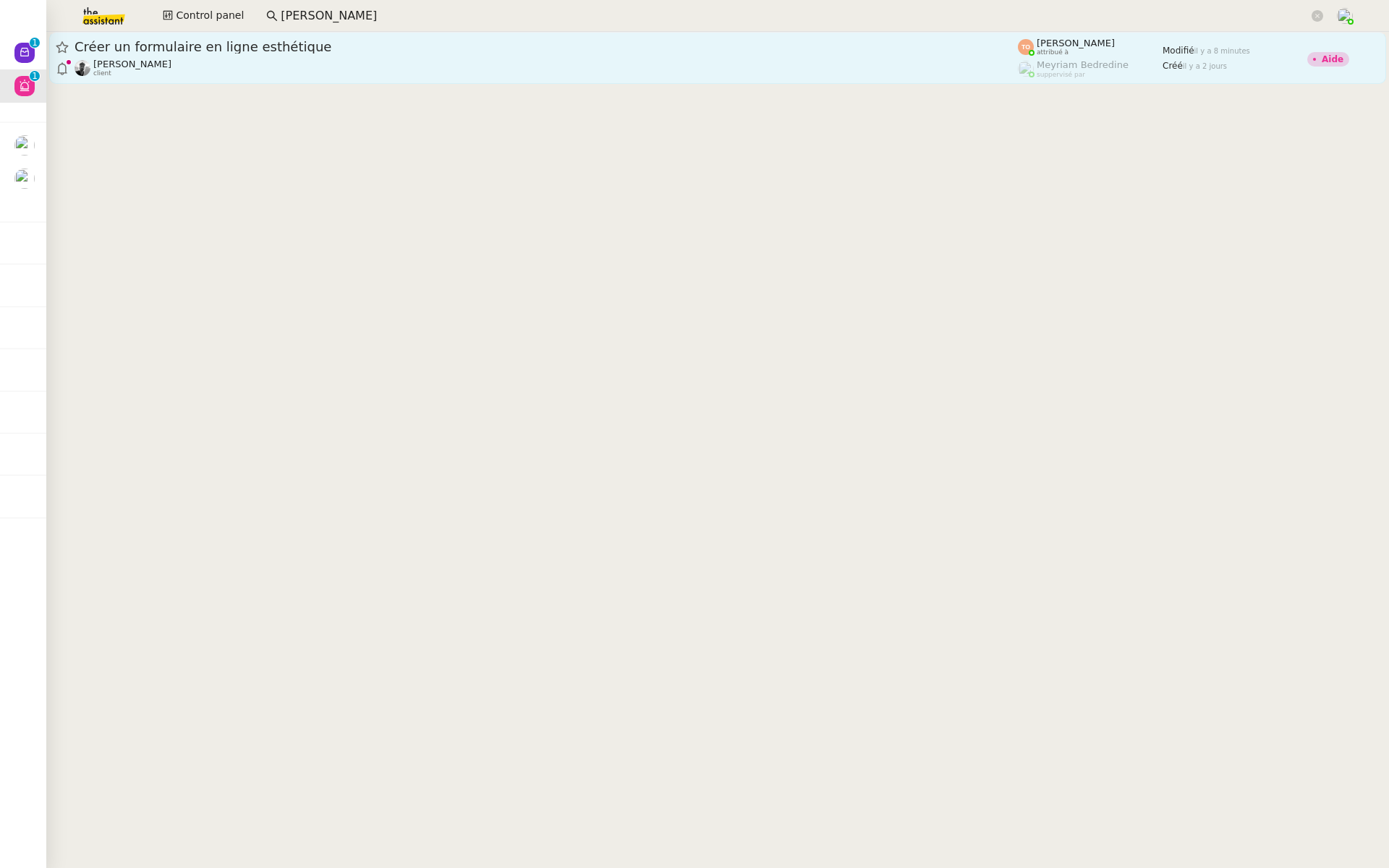
click at [362, 42] on span "Créer un formulaire en ligne esthétique" at bounding box center [546, 47] width 943 height 13
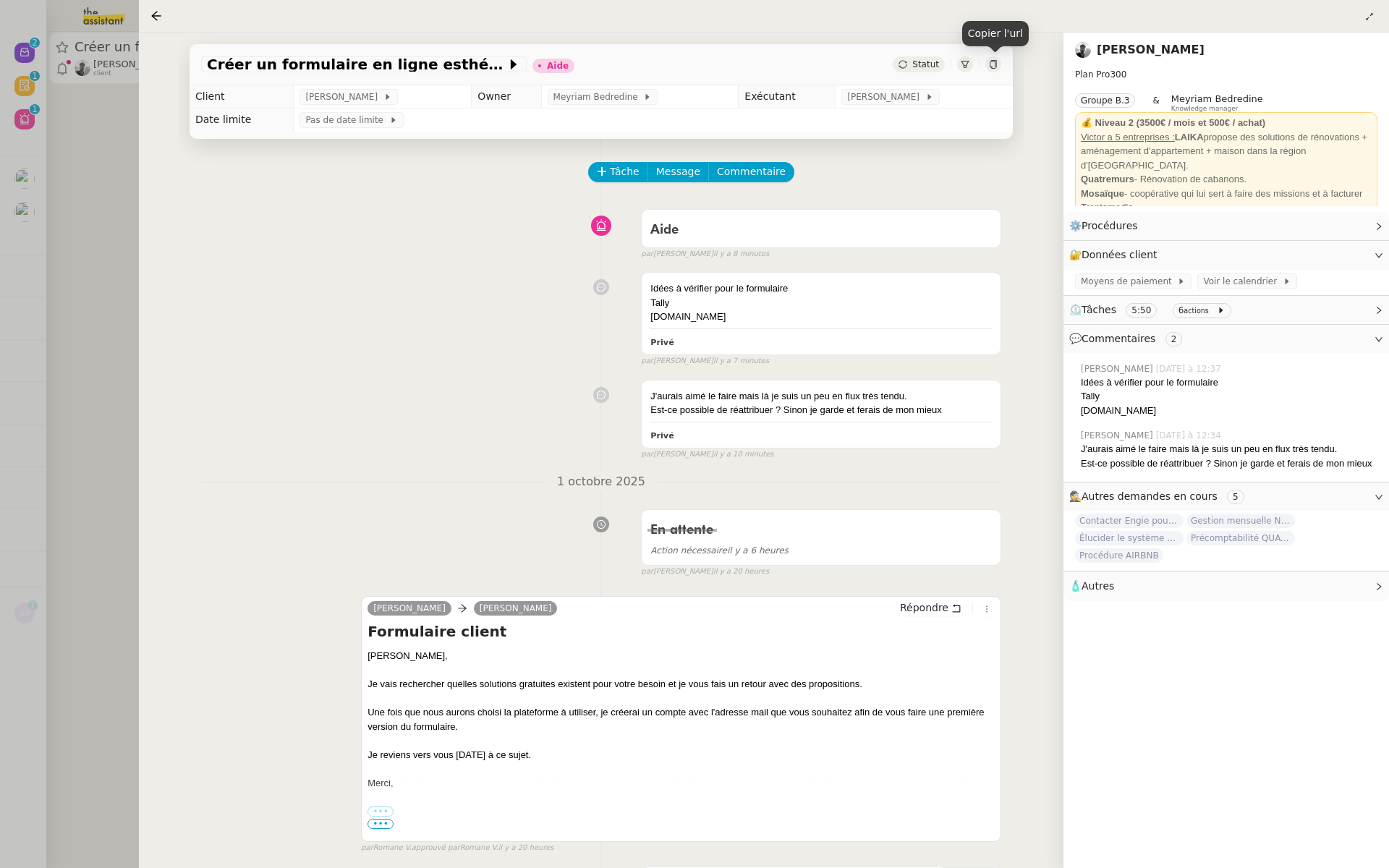
click at [996, 60] on div at bounding box center [993, 64] width 16 height 16
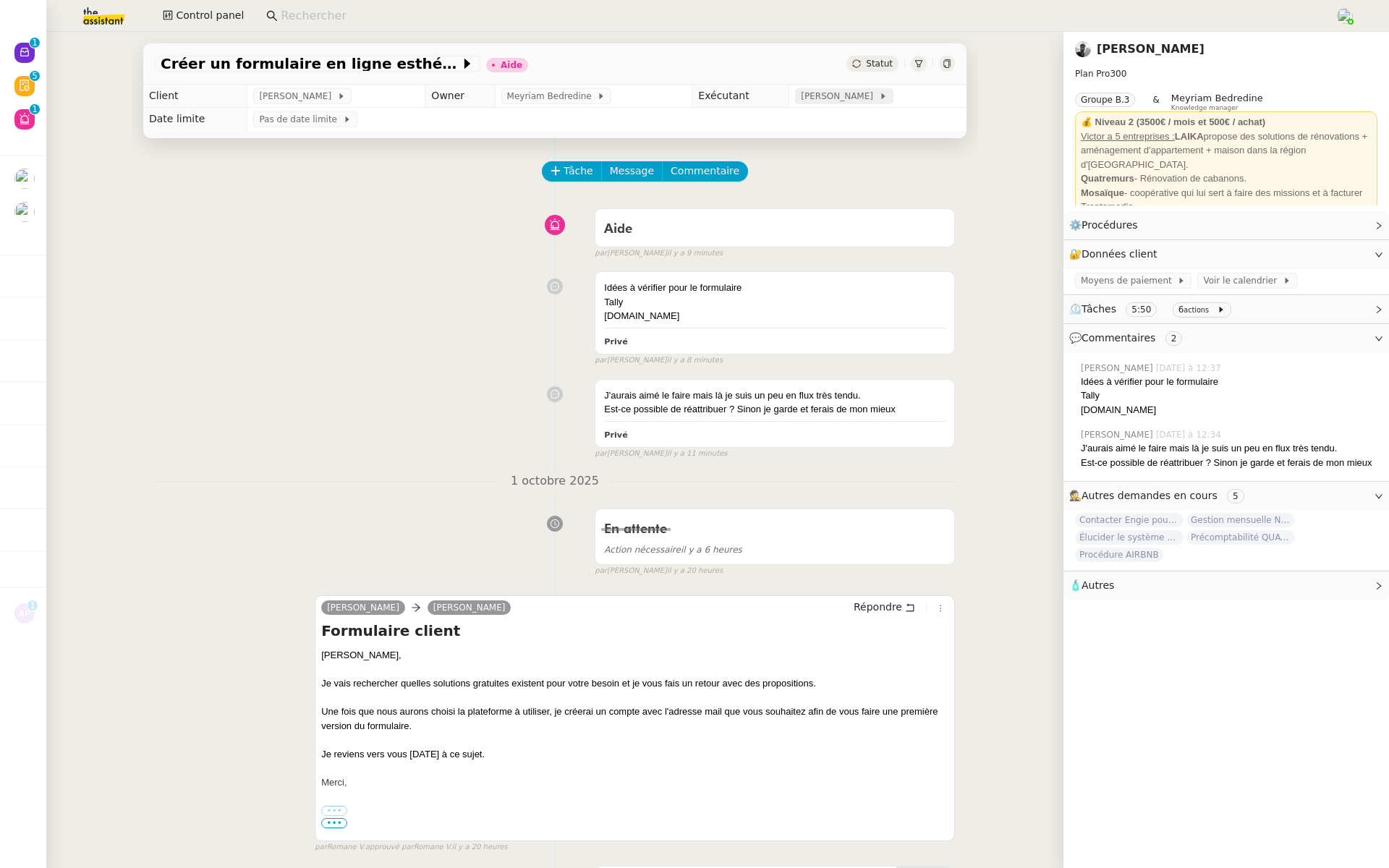
click at [845, 96] on span "[PERSON_NAME]" at bounding box center [839, 96] width 78 height 14
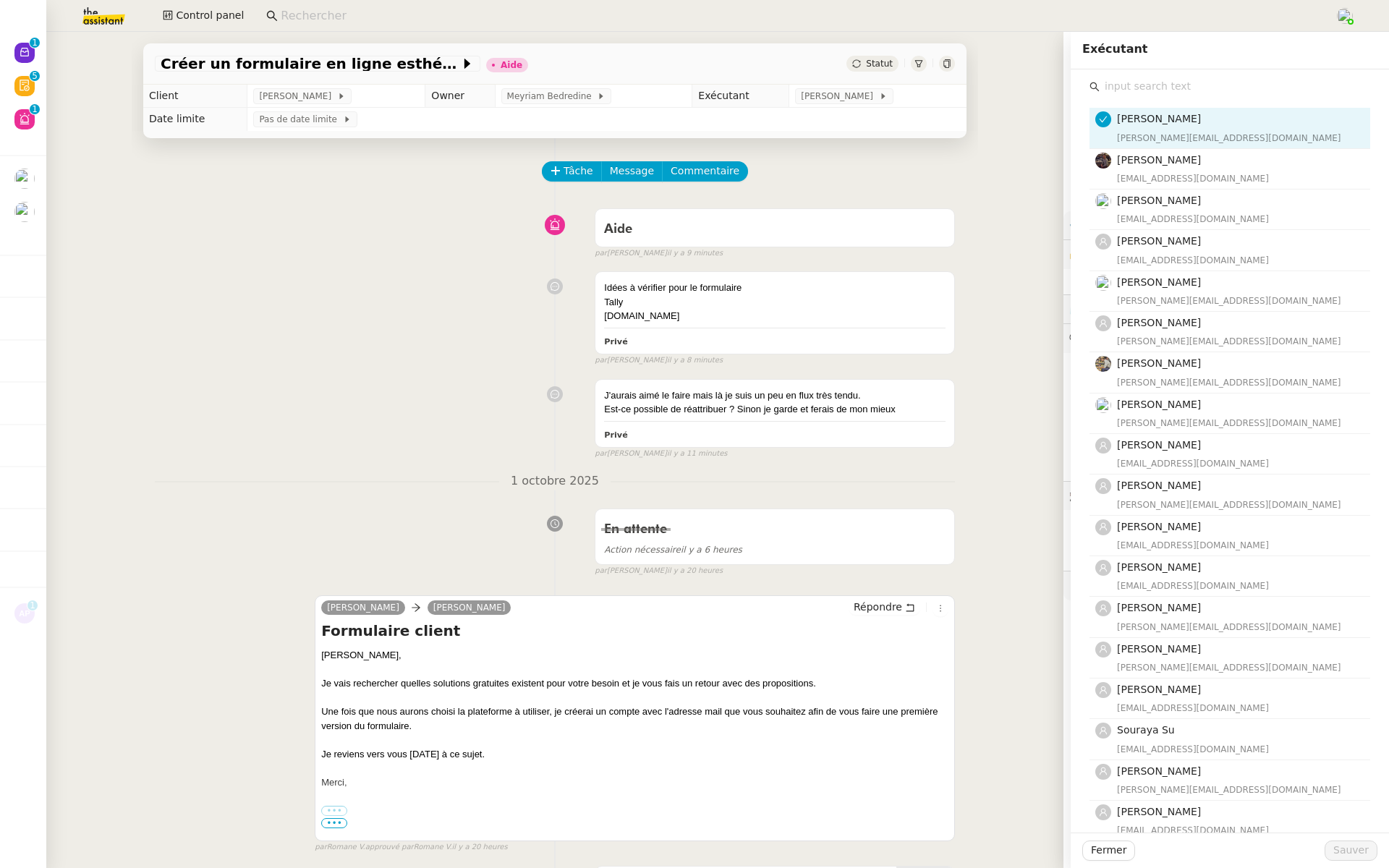
click at [1123, 85] on input "text" at bounding box center [1235, 86] width 270 height 20
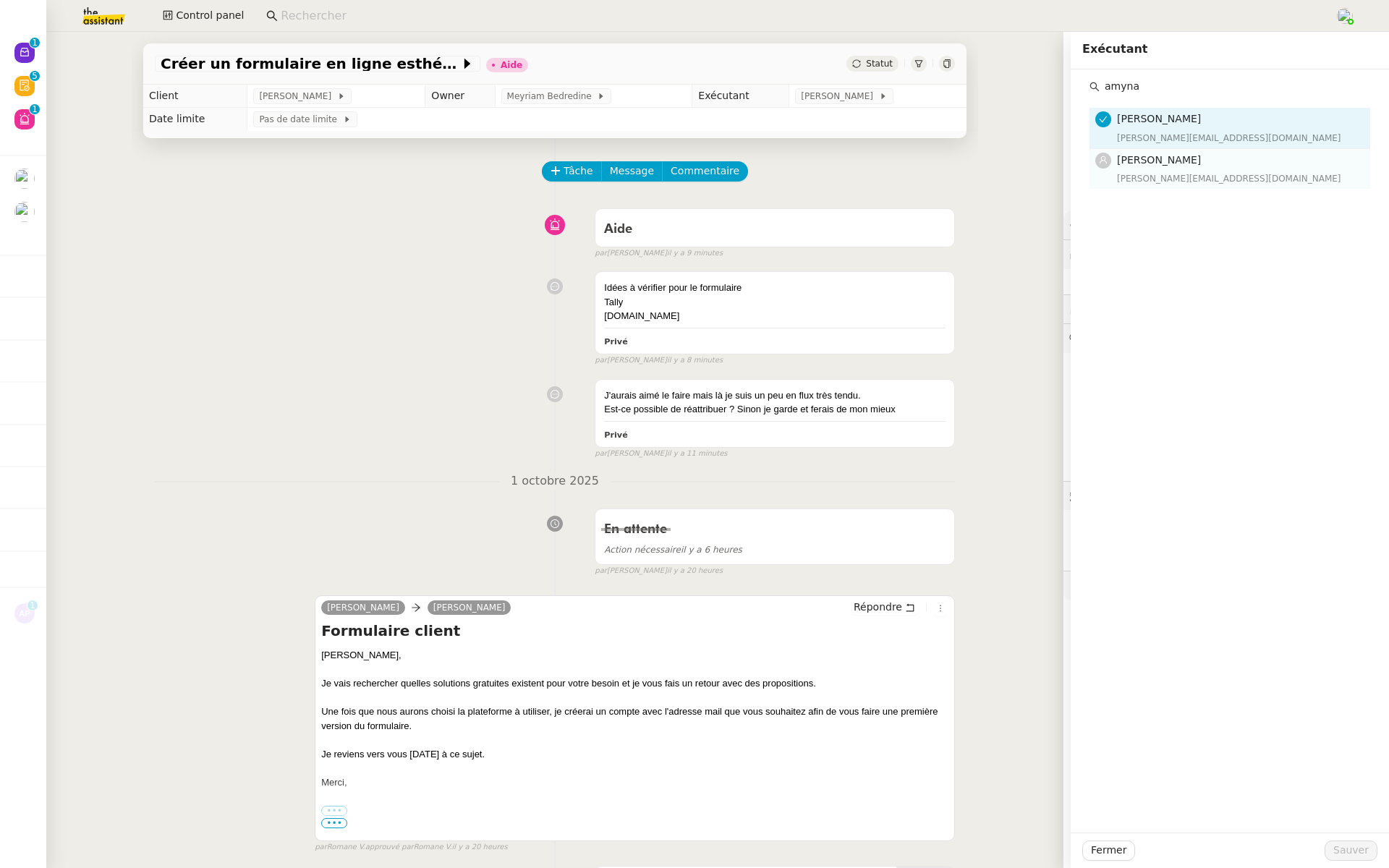
type input "amyna"
click at [1159, 168] on h4 "[PERSON_NAME]" at bounding box center [1239, 160] width 244 height 16
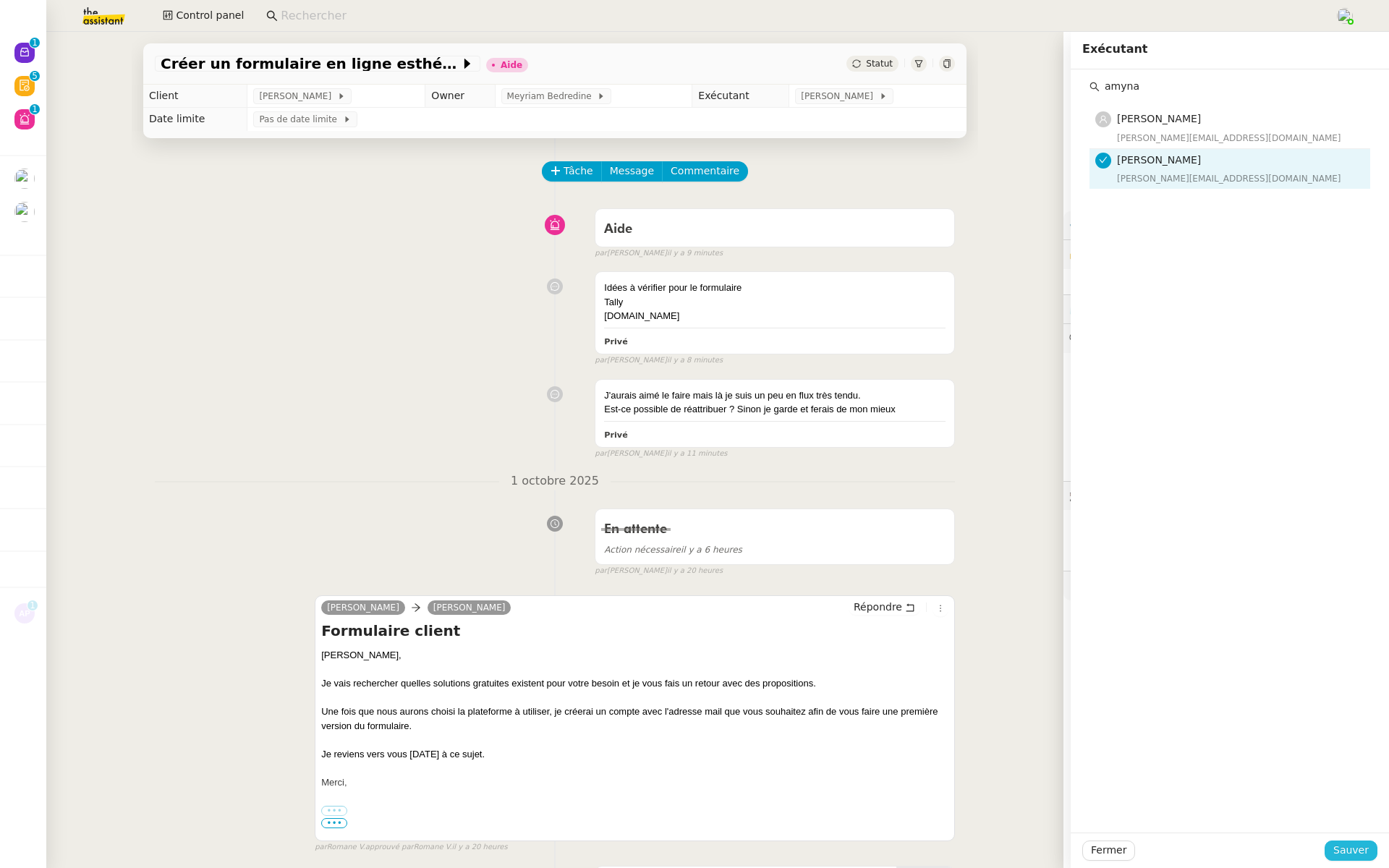
click at [1347, 856] on span "Sauver" at bounding box center [1351, 850] width 35 height 16
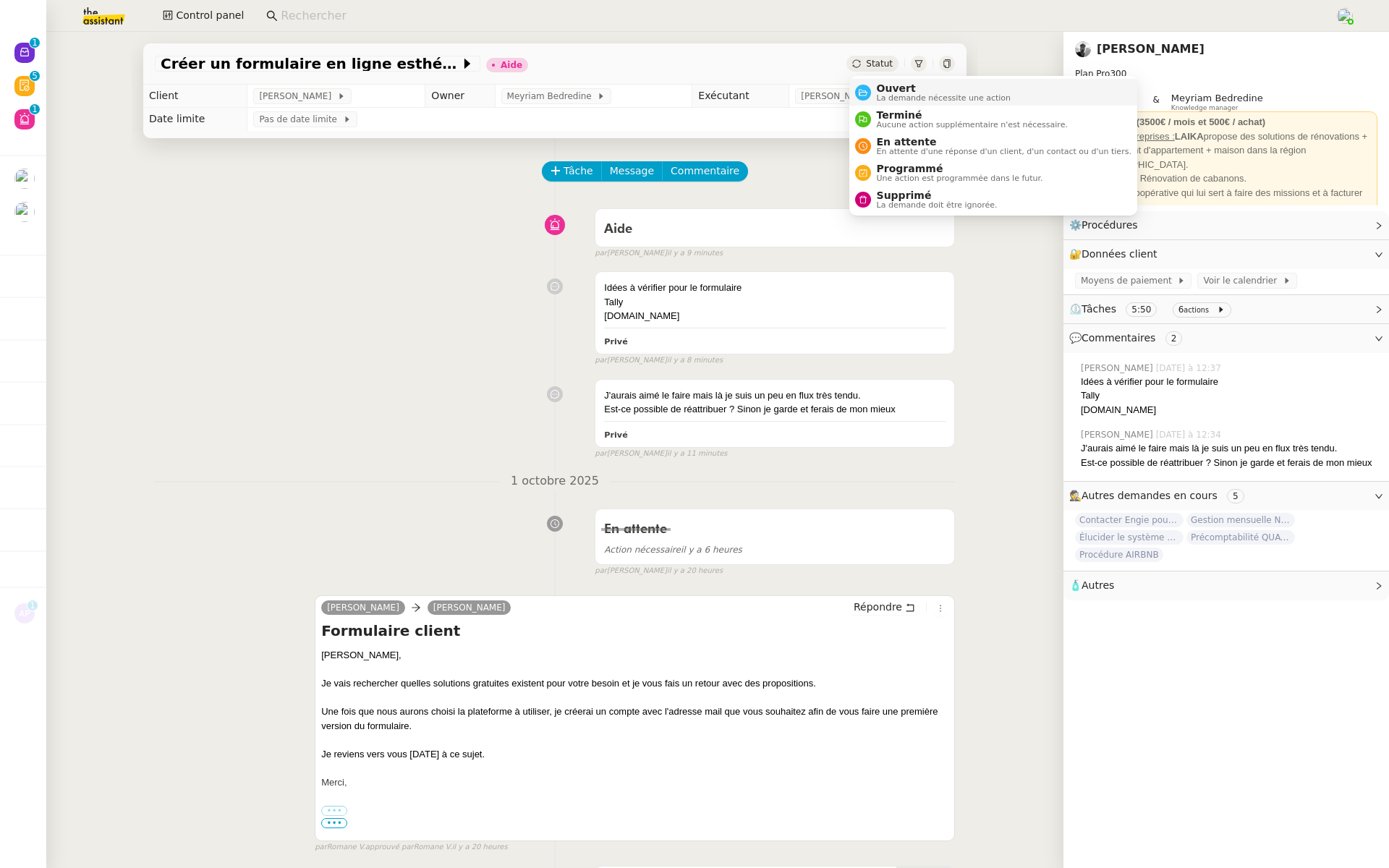
click at [885, 91] on span "Ouvert" at bounding box center [944, 88] width 135 height 12
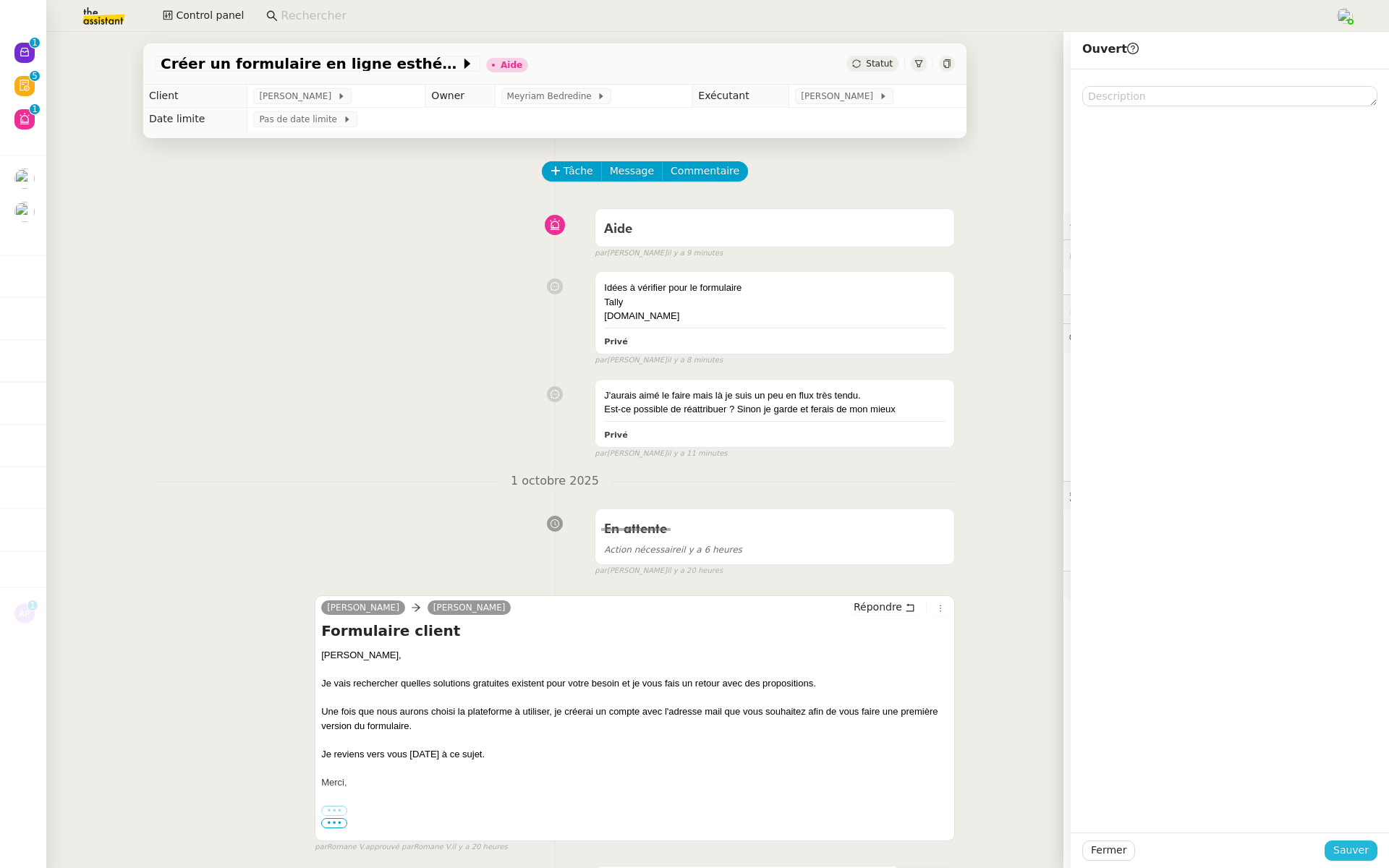
click at [1349, 852] on span "Sauver" at bounding box center [1351, 850] width 35 height 16
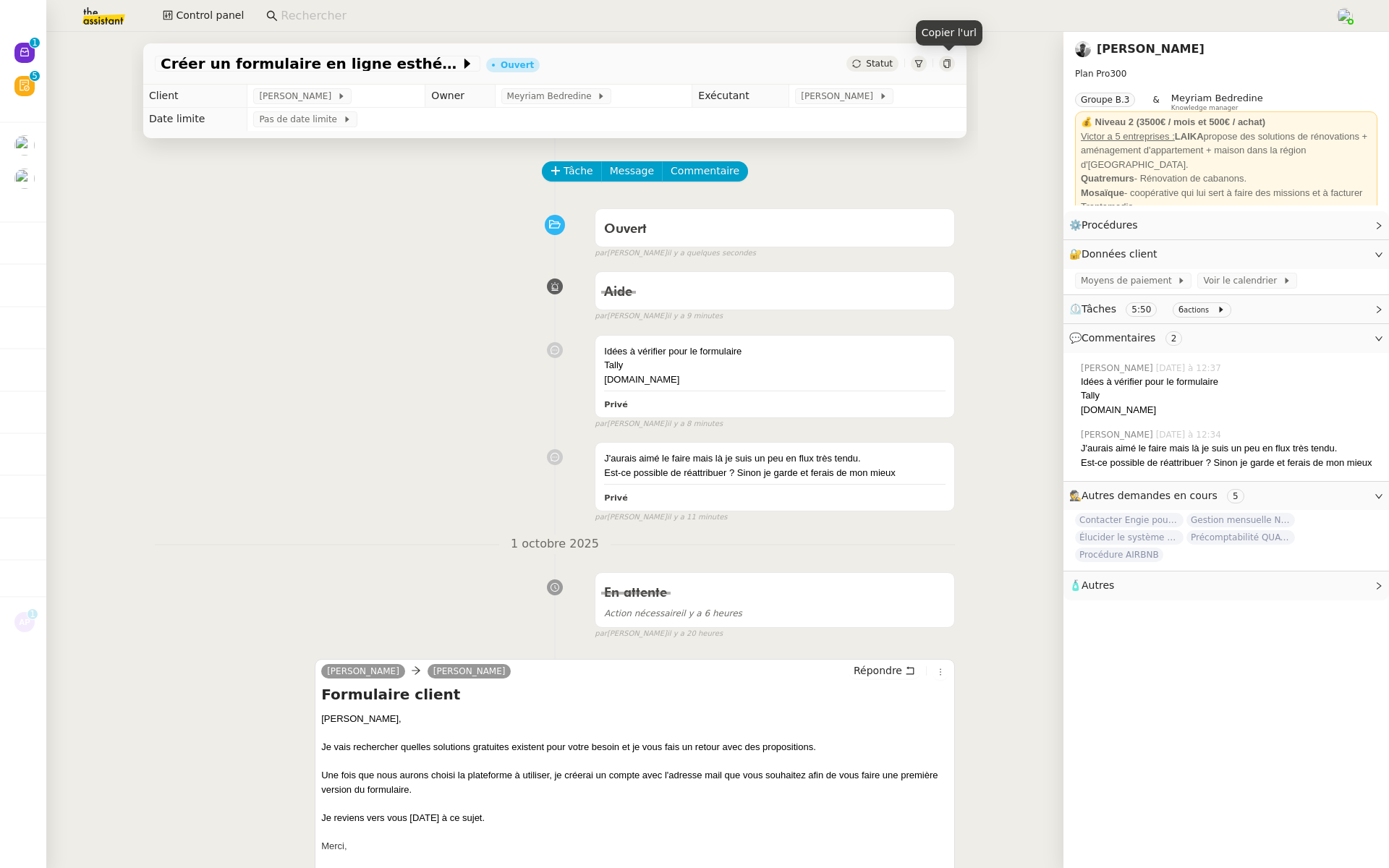
click at [949, 66] on icon at bounding box center [946, 63] width 6 height 9
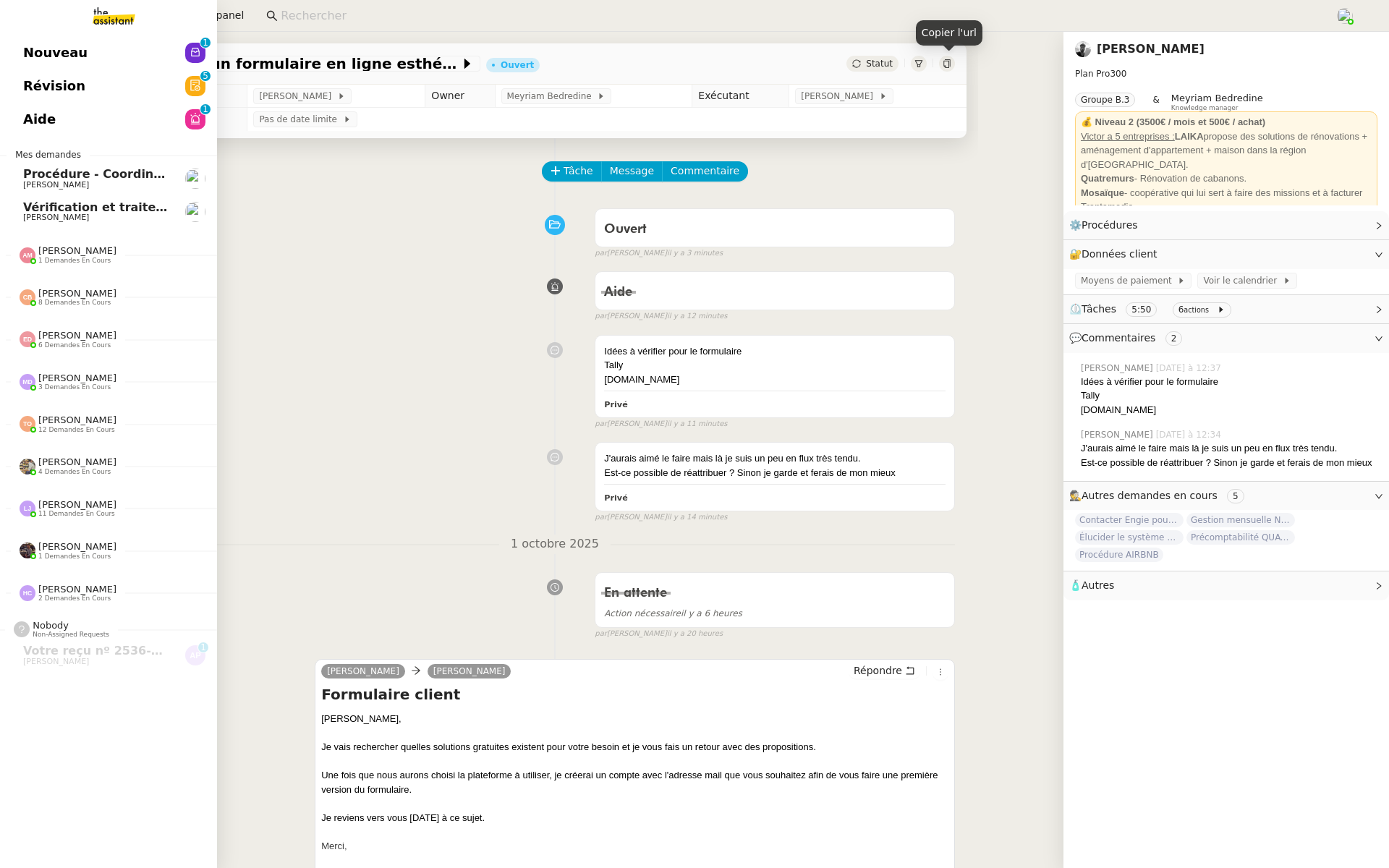
click at [97, 84] on link "Révision 0 1 2 3 4 5 6 7 8 9" at bounding box center [108, 86] width 217 height 33
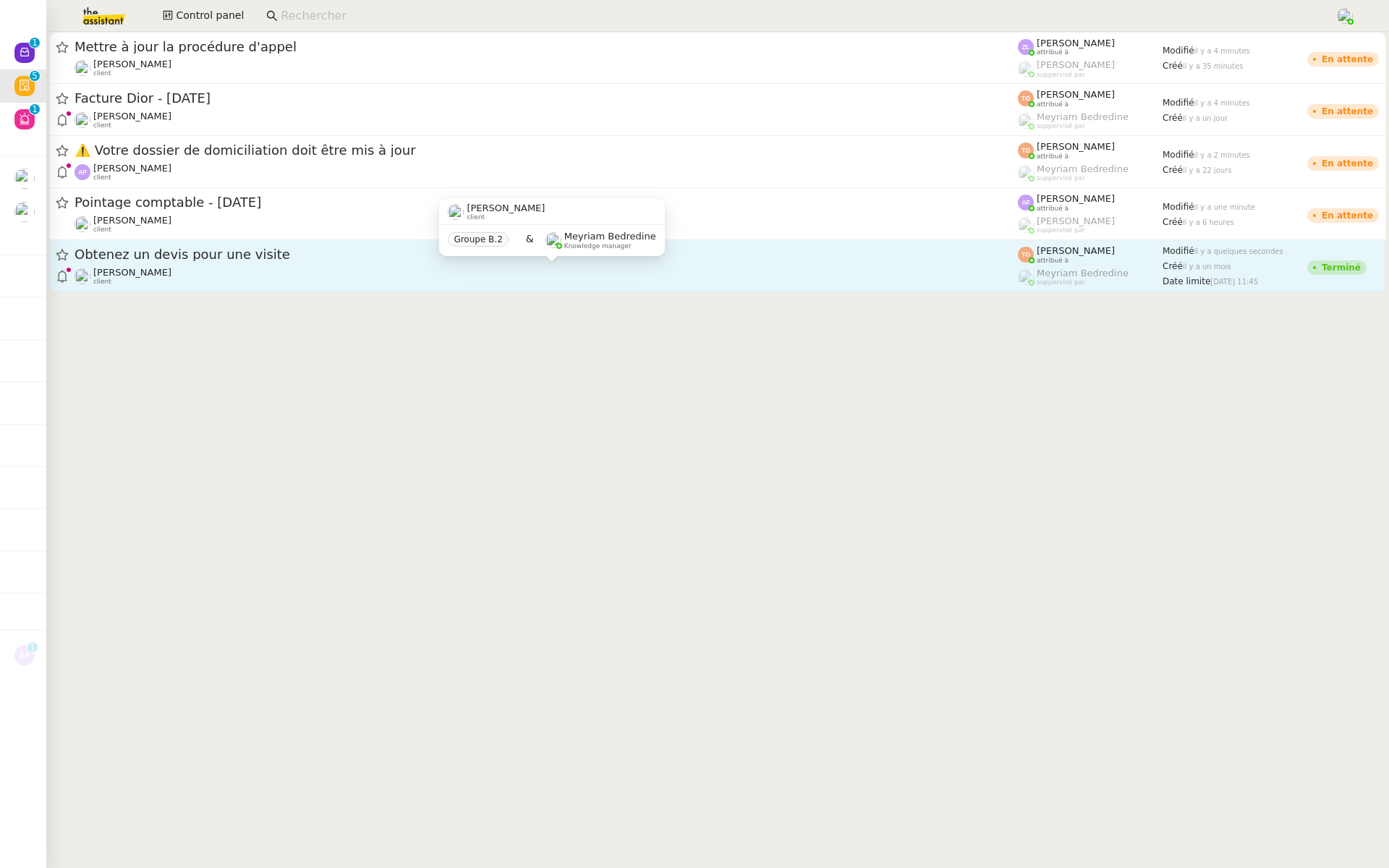
drag, startPoint x: 253, startPoint y: 270, endPoint x: 253, endPoint y: 256, distance: 14.0
click at [253, 269] on div "Charles Medlicott client" at bounding box center [546, 277] width 943 height 19
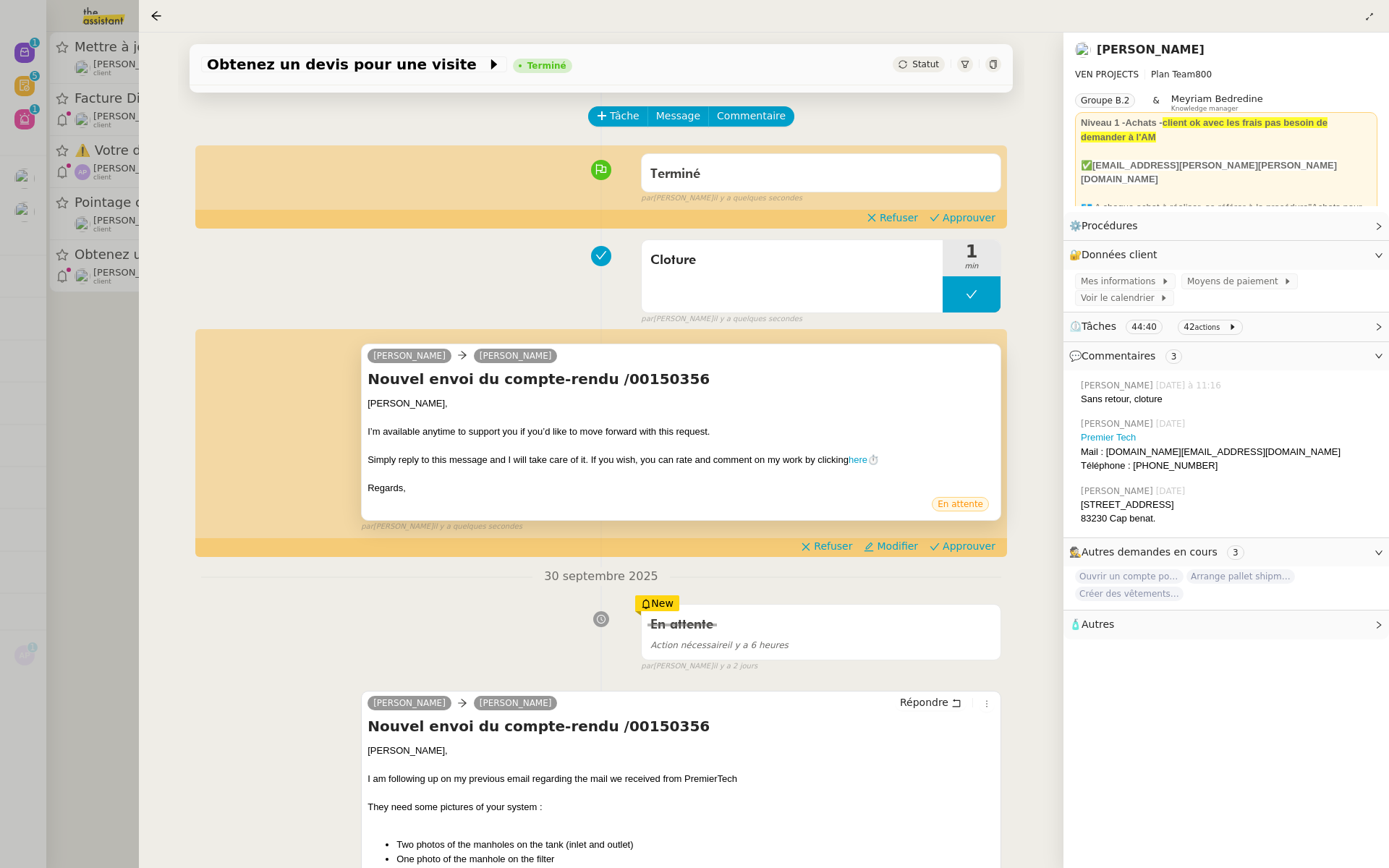
scroll to position [62, 0]
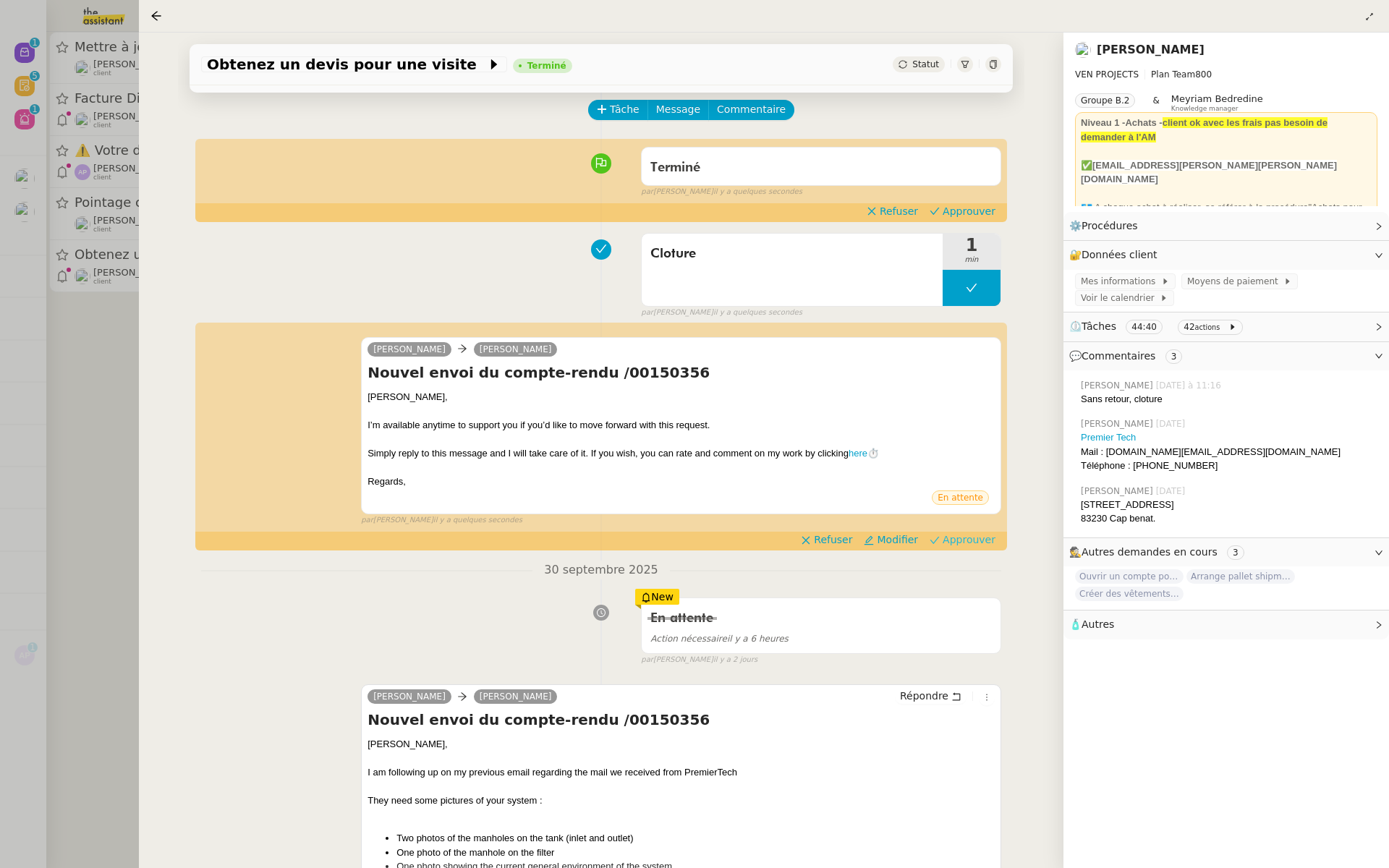
click at [969, 544] on span "Approuver" at bounding box center [968, 540] width 52 height 14
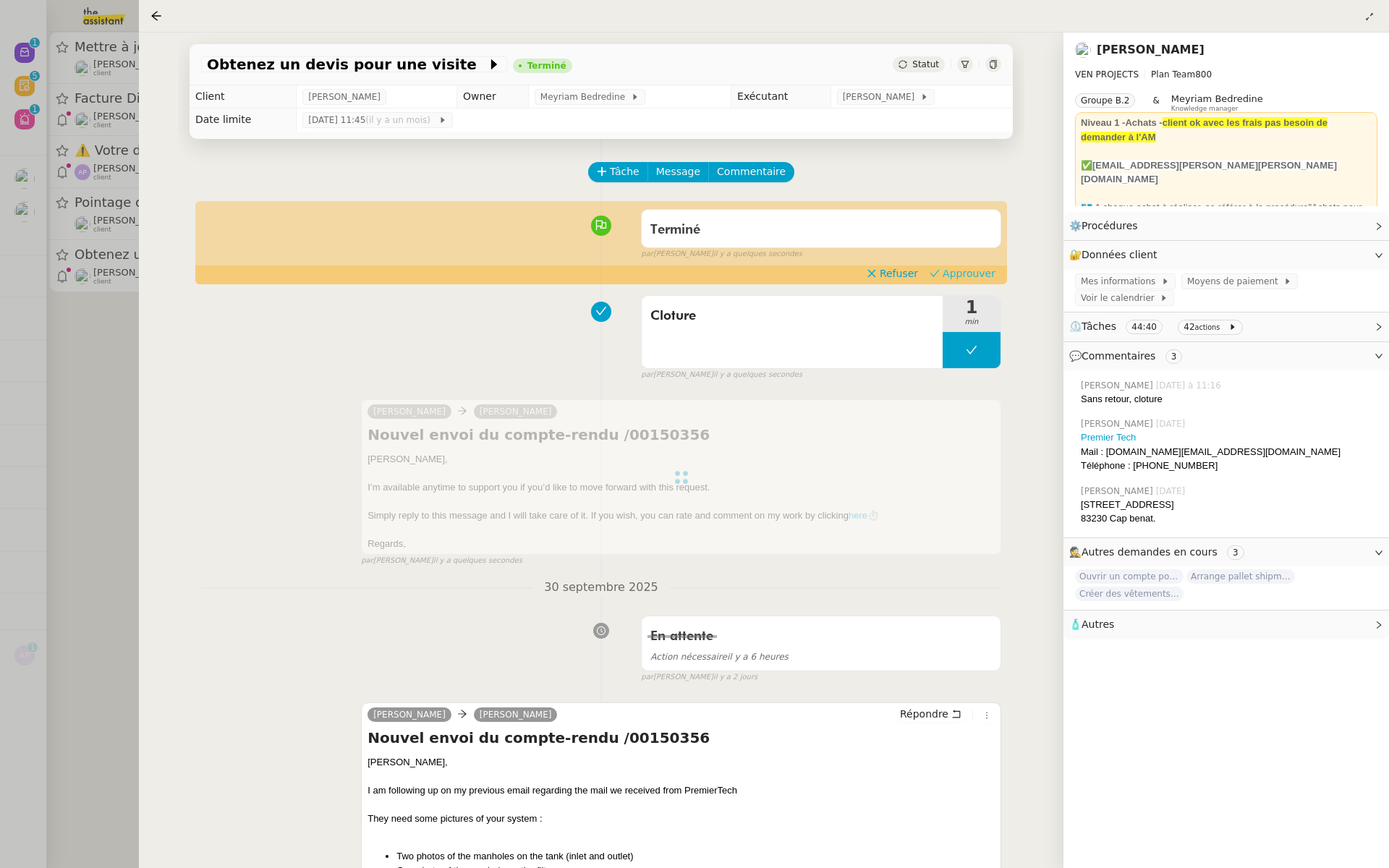
click at [968, 279] on span "Approuver" at bounding box center [968, 273] width 52 height 14
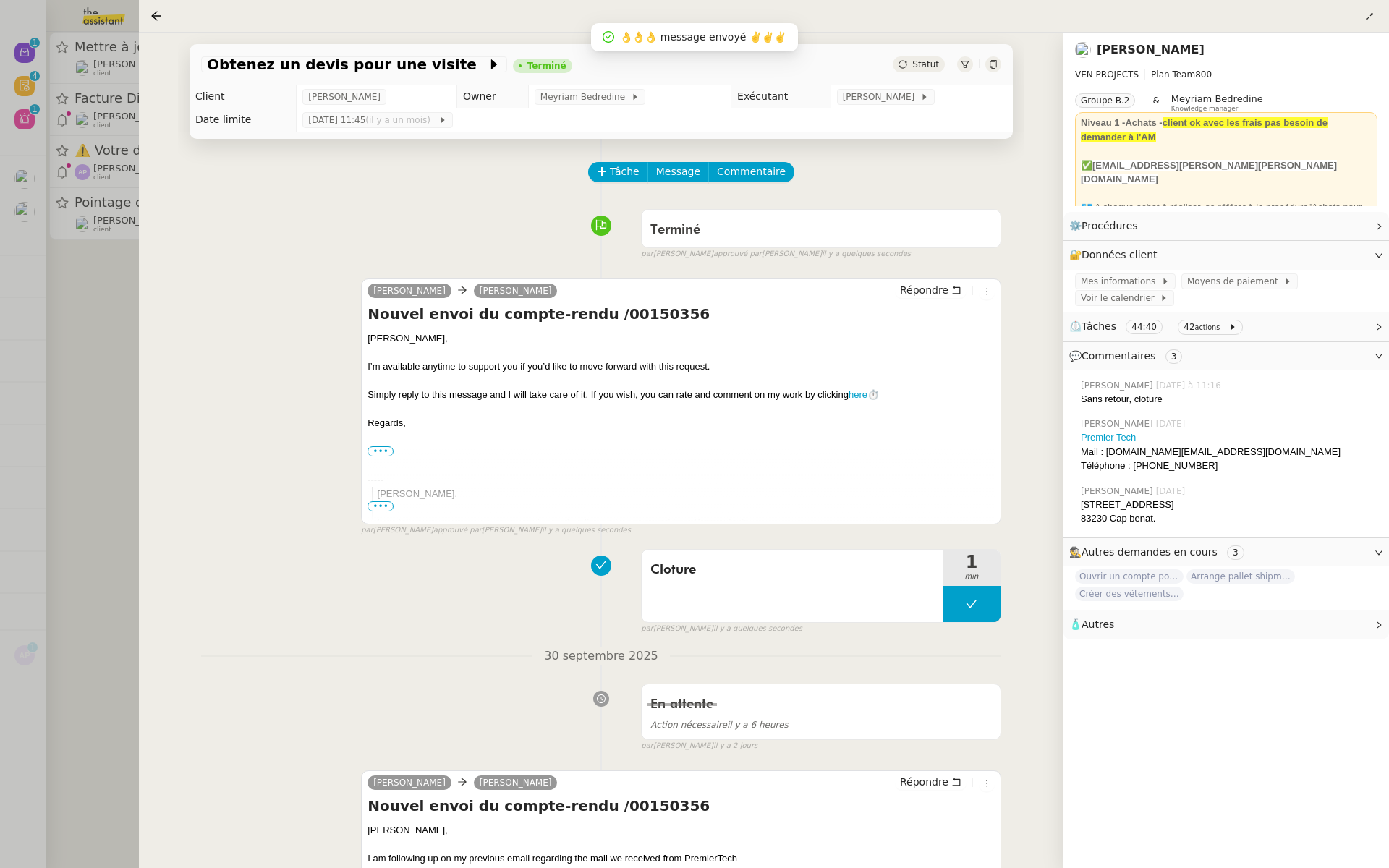
click at [92, 216] on div at bounding box center [694, 434] width 1389 height 868
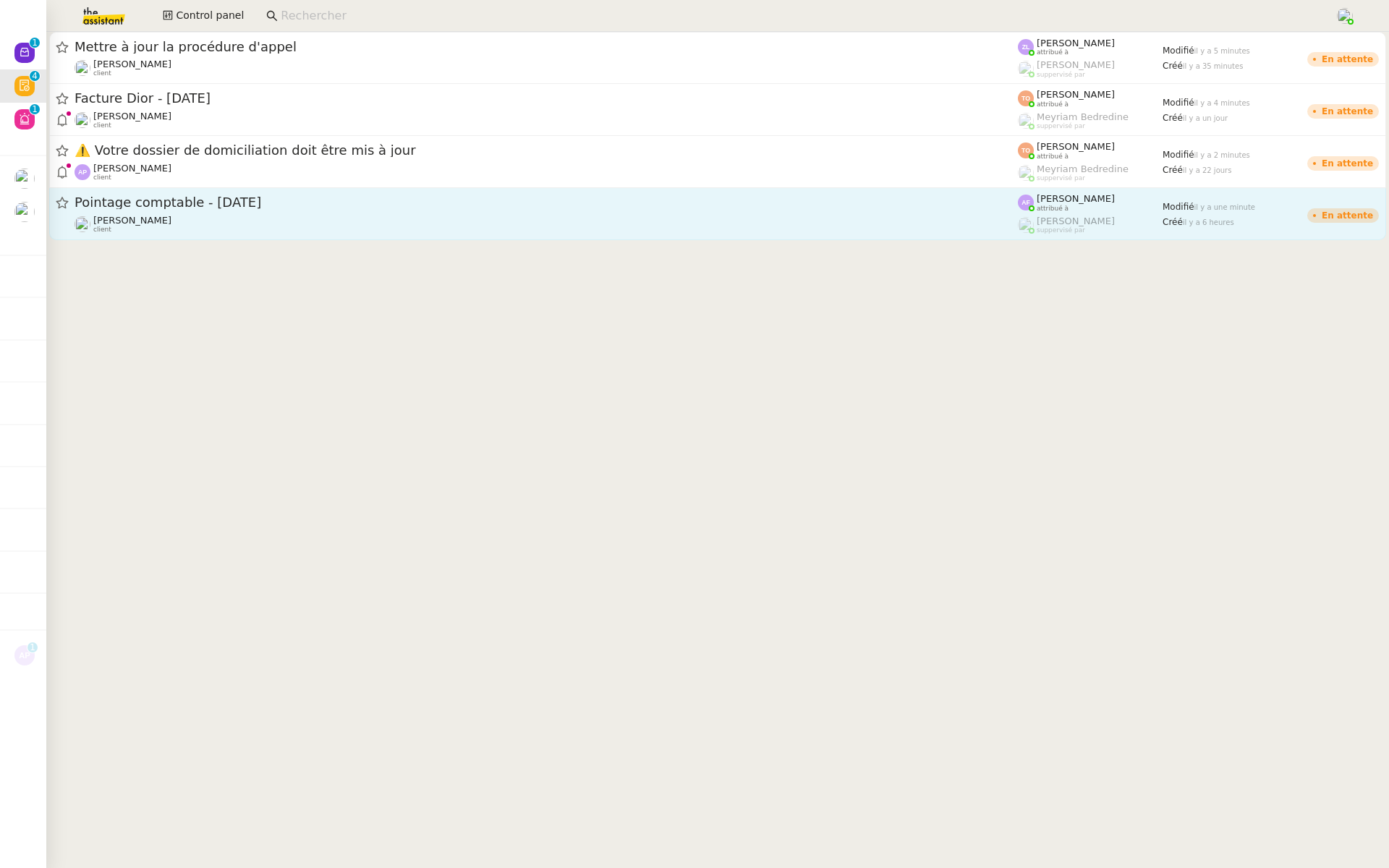
click at [304, 210] on div "Pointage comptable - octobre 2025" at bounding box center [546, 203] width 943 height 18
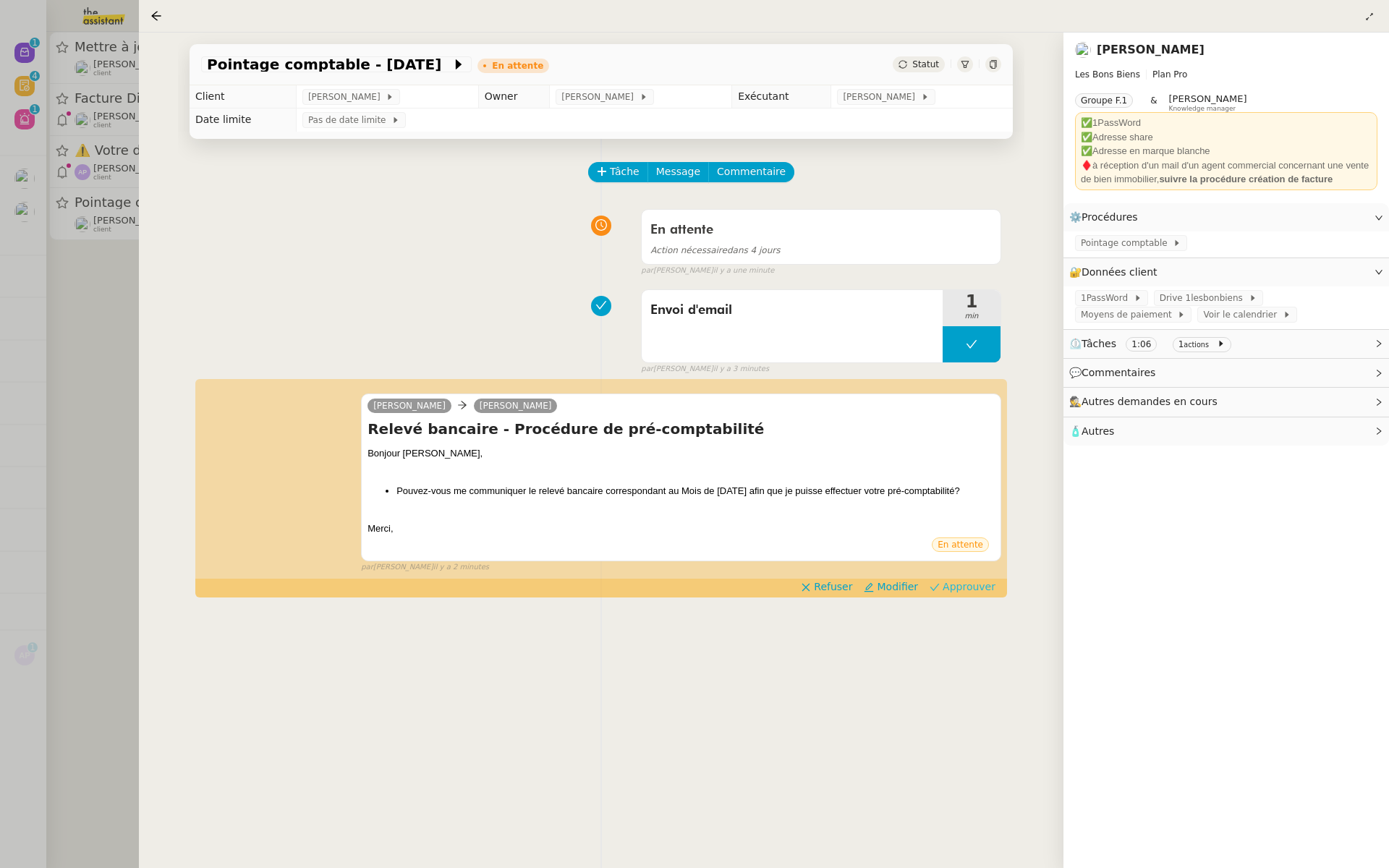
click at [977, 594] on span "Approuver" at bounding box center [968, 587] width 52 height 14
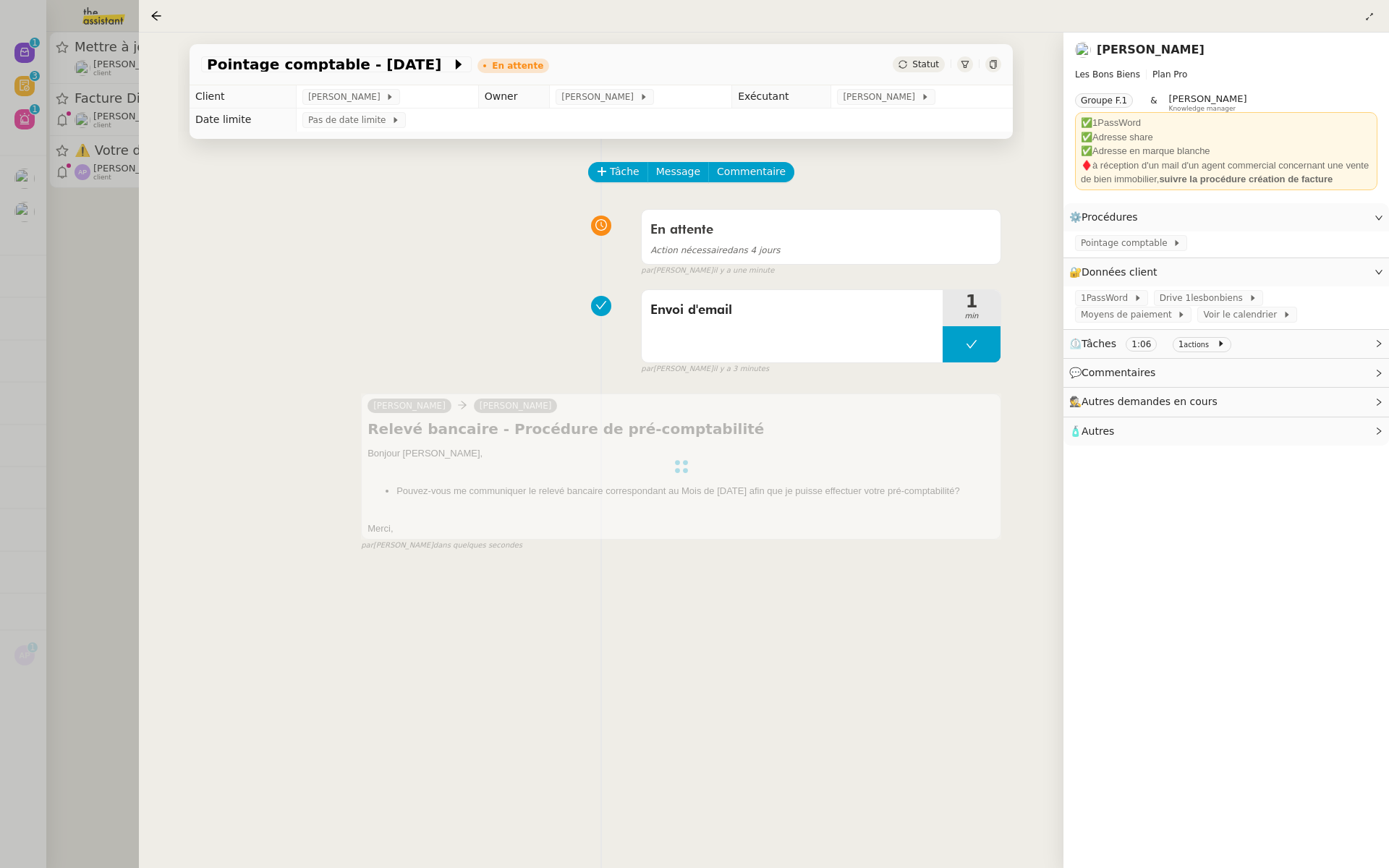
click at [81, 246] on div at bounding box center [694, 434] width 1389 height 868
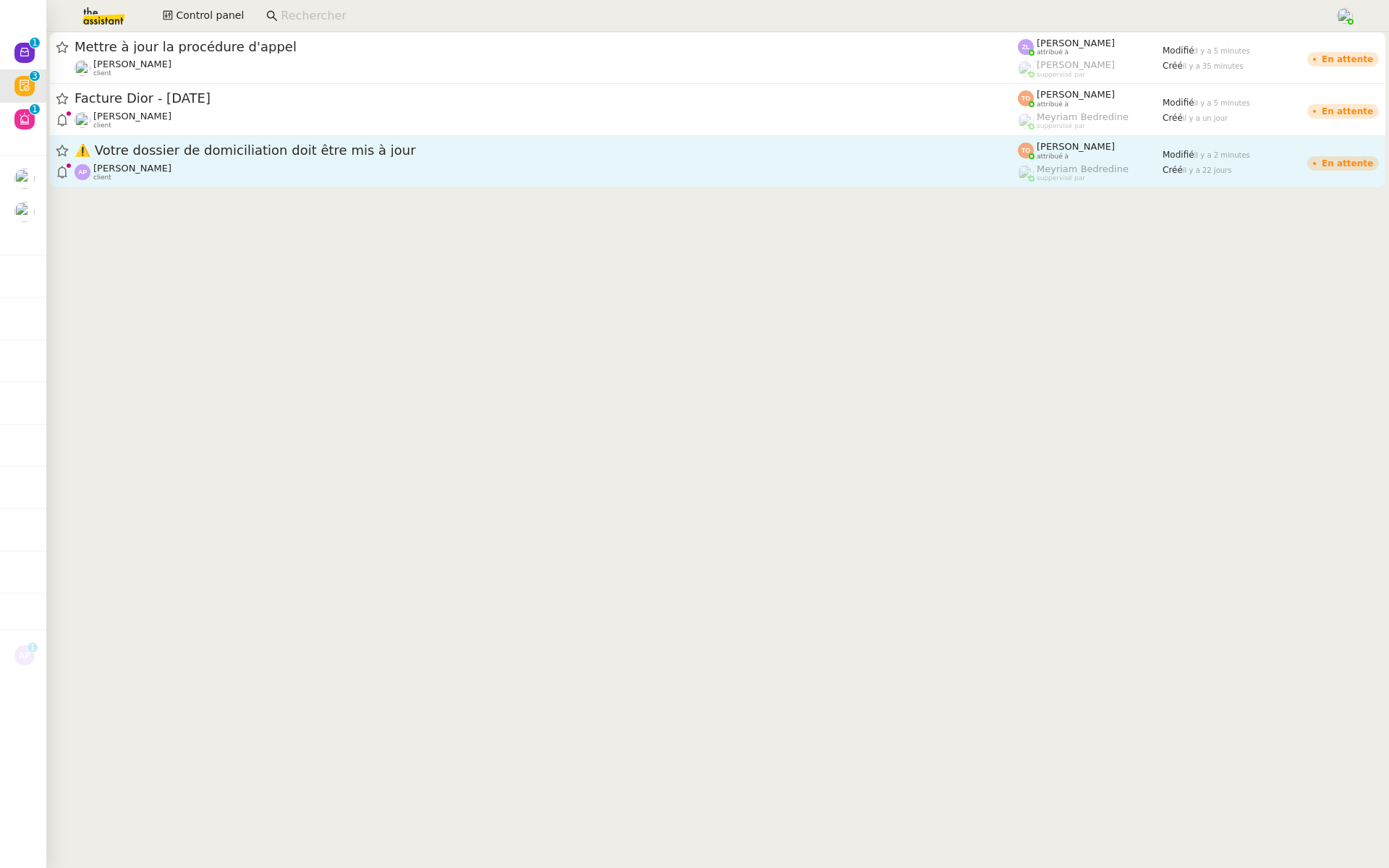
click at [231, 157] on span "⚠️ Votre dossier de domiciliation doit être mis à jour" at bounding box center [546, 150] width 943 height 13
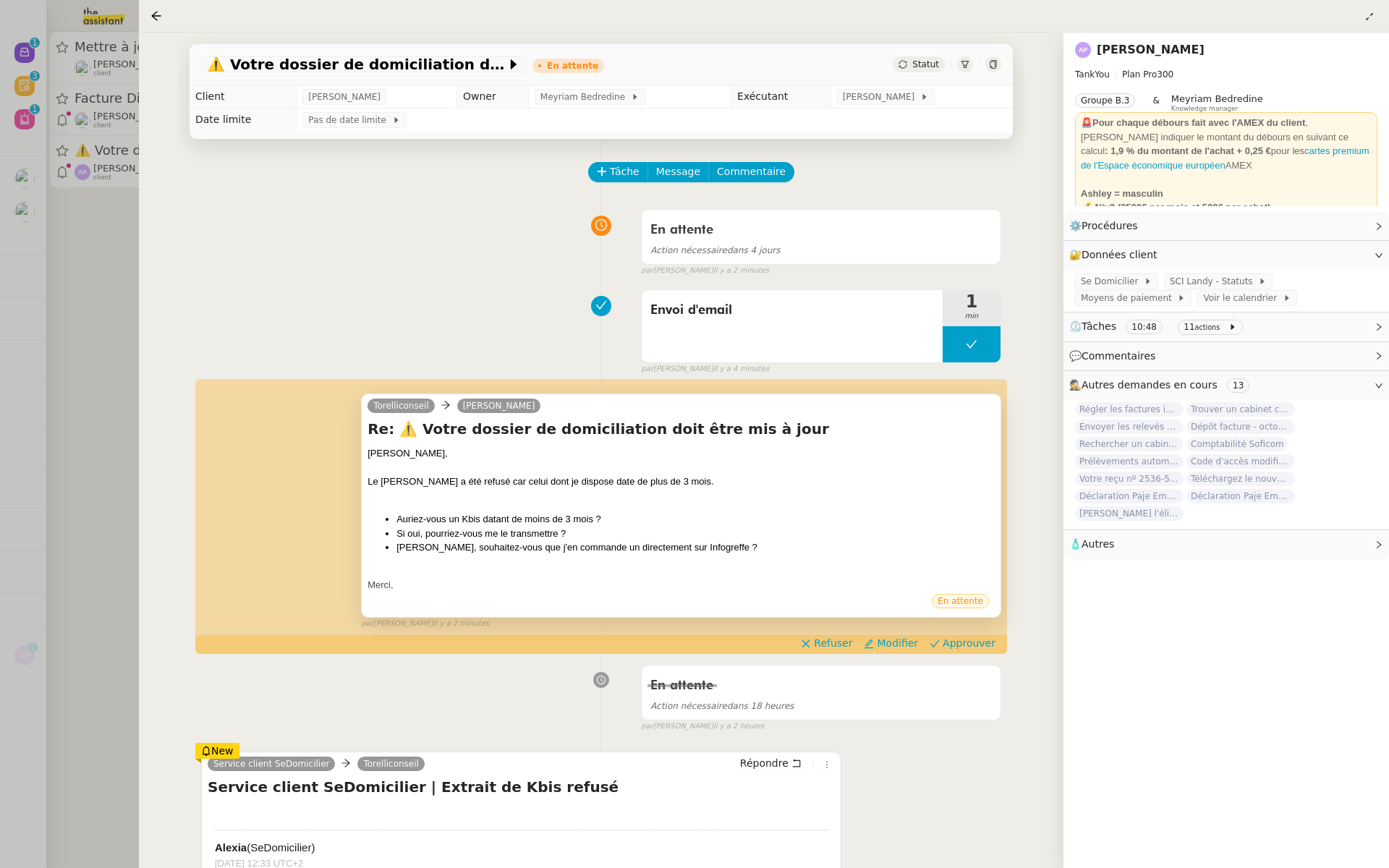
scroll to position [81, 0]
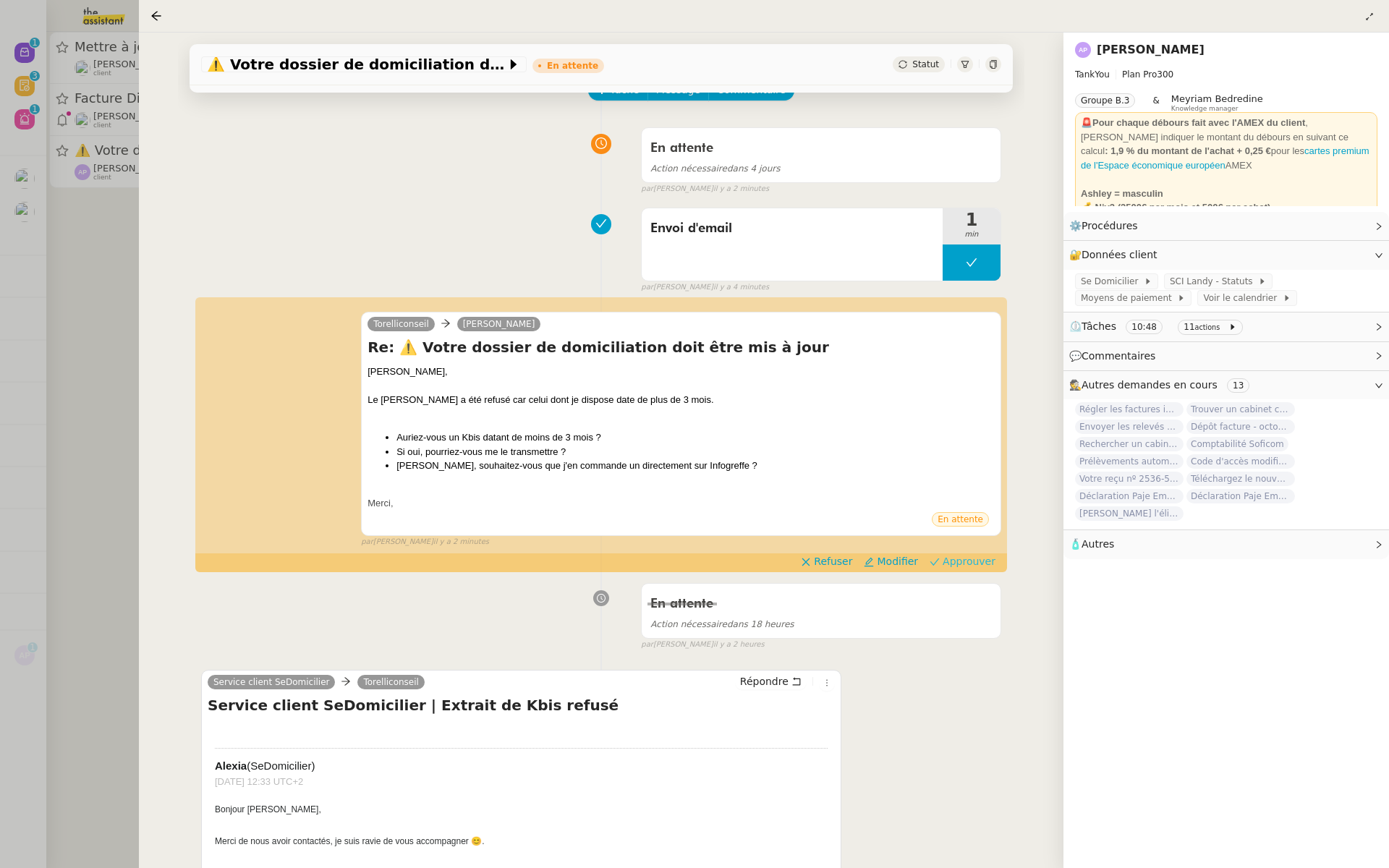
click at [967, 563] on span "Approuver" at bounding box center [968, 561] width 52 height 14
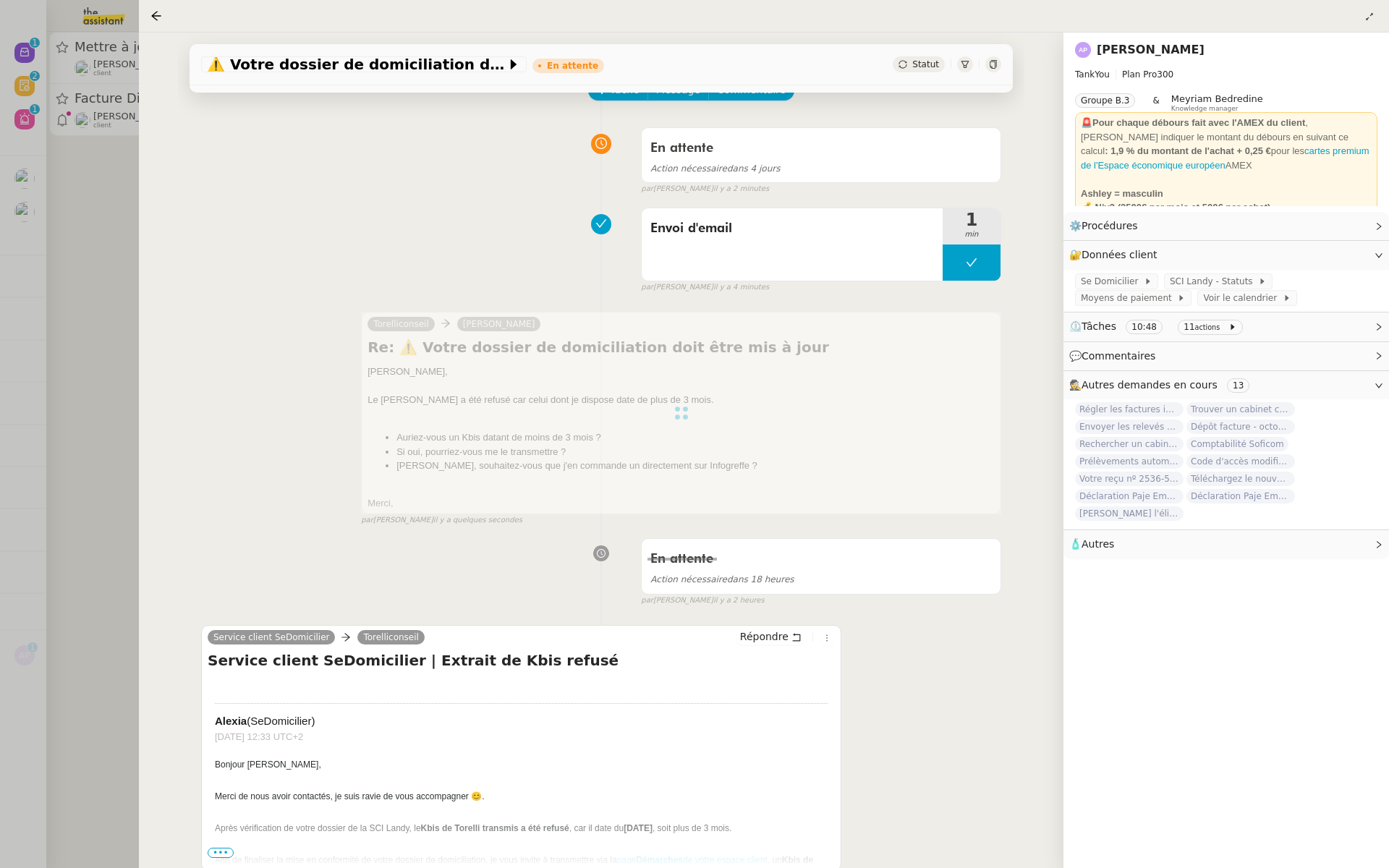
click at [0, 118] on div at bounding box center [694, 434] width 1389 height 868
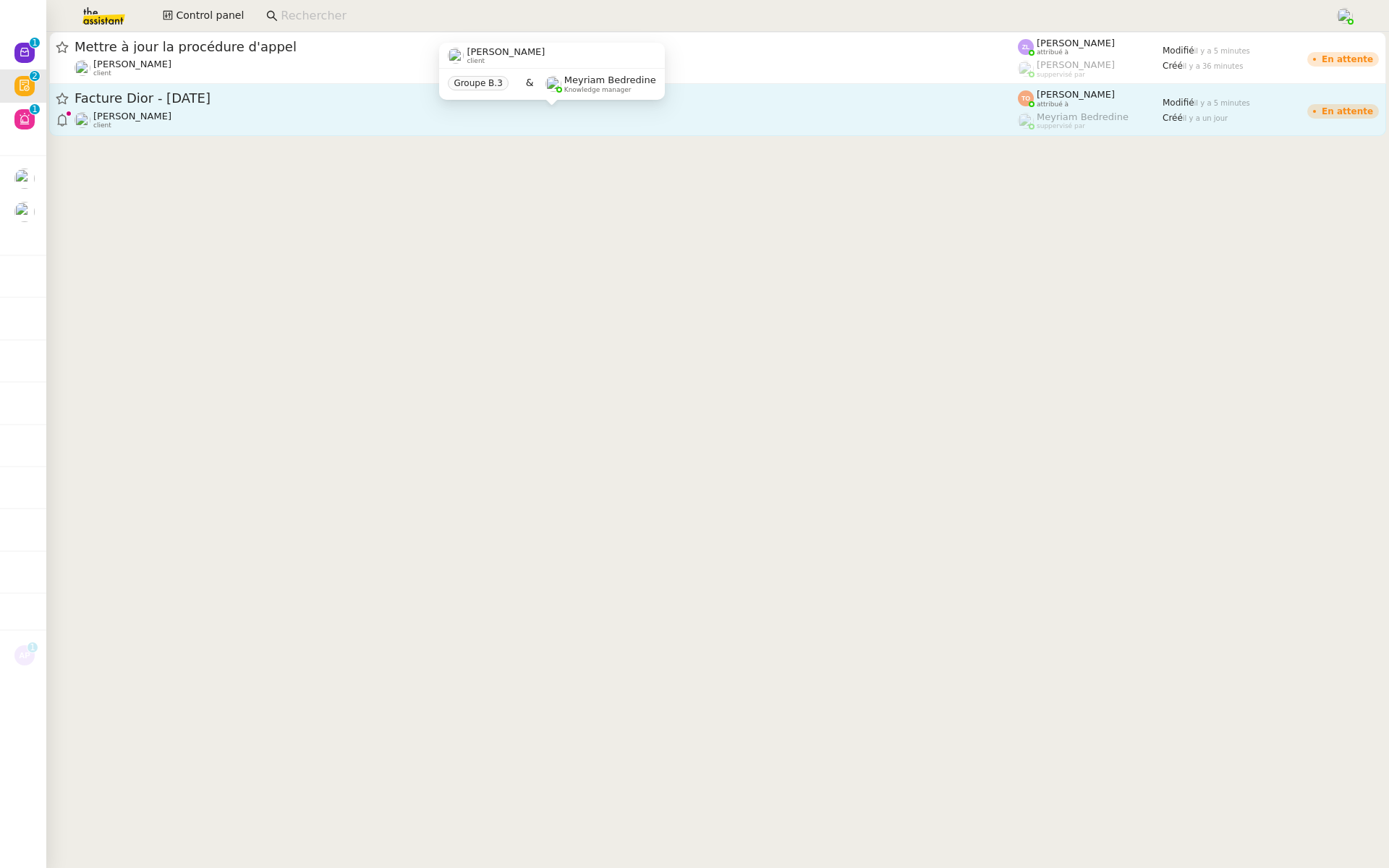
click at [243, 109] on div "Facture Dior - octobre 2025 Ilyes Hadj client" at bounding box center [546, 110] width 943 height 40
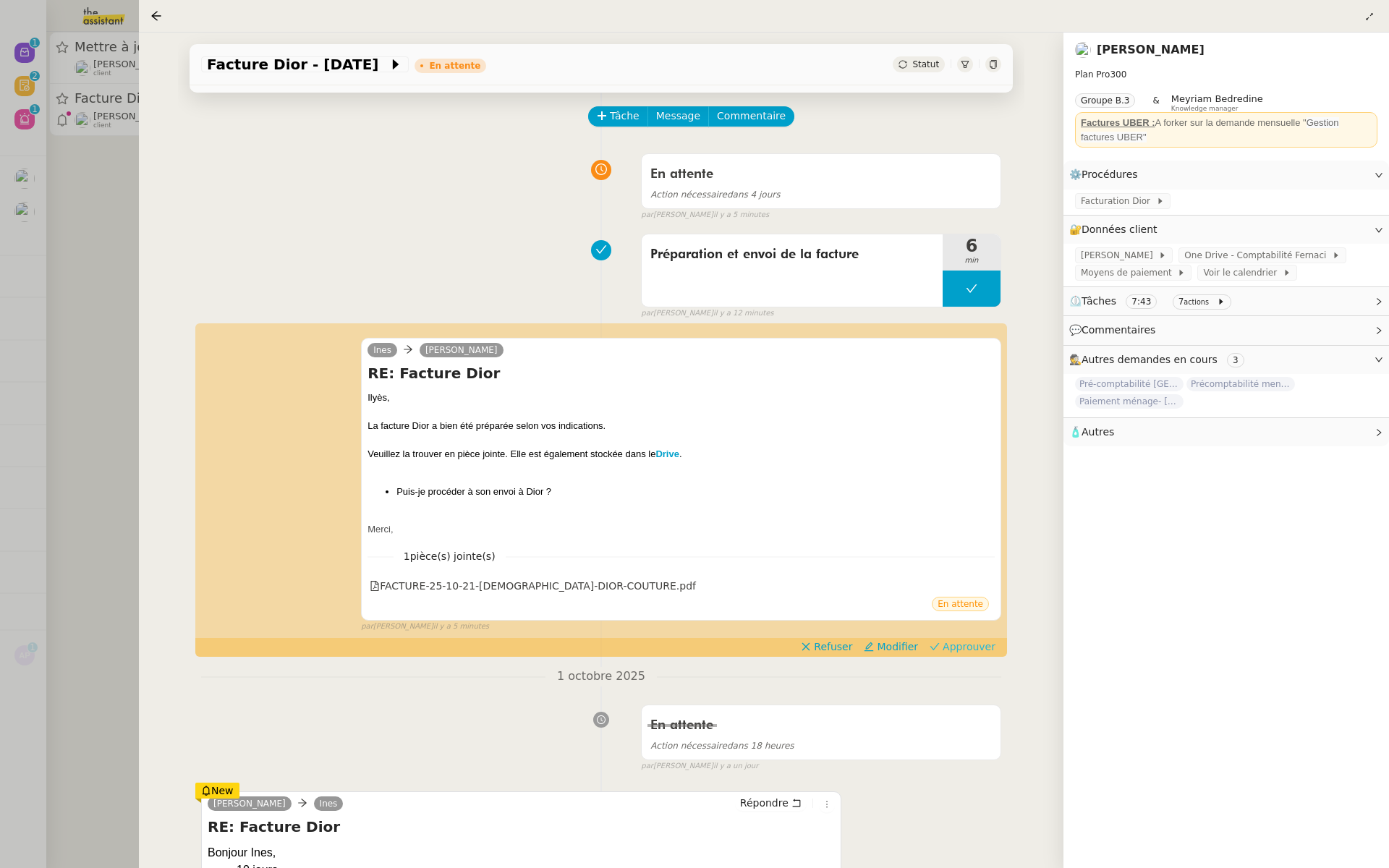
scroll to position [93, 0]
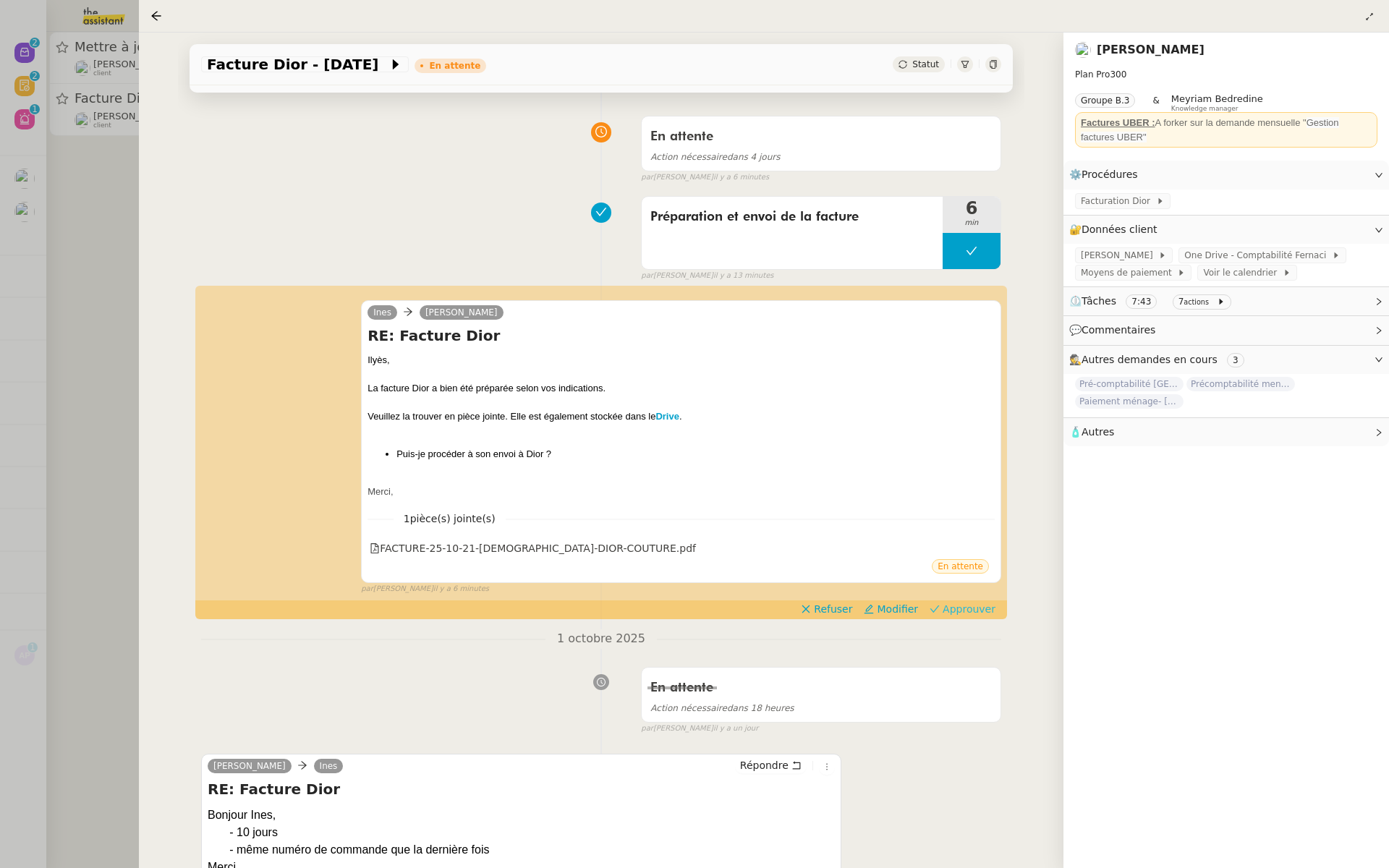
click at [973, 608] on span "Approuver" at bounding box center [968, 609] width 52 height 14
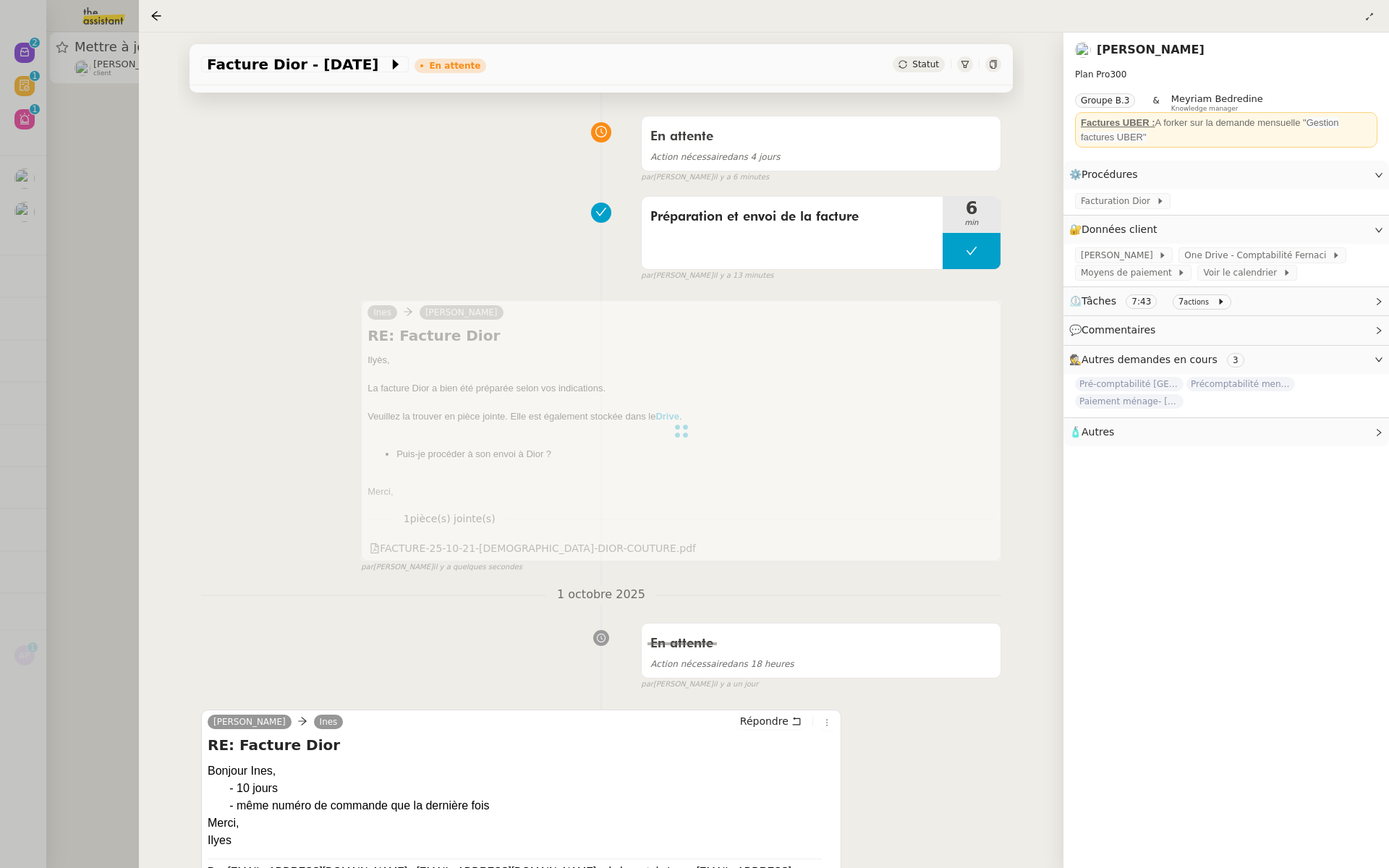
click at [122, 241] on div at bounding box center [694, 434] width 1389 height 868
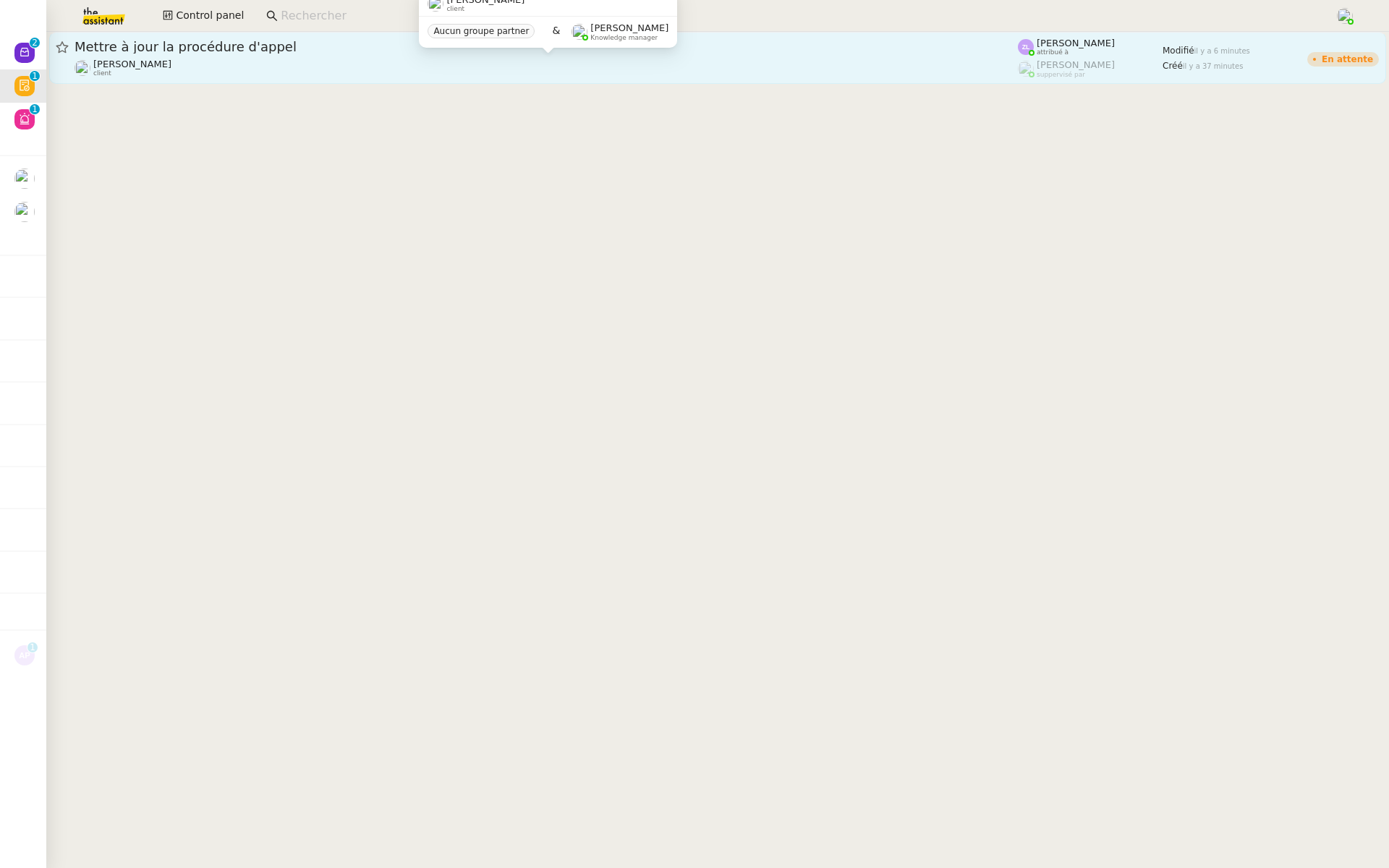
click at [222, 59] on div "Thomas SOULIER client" at bounding box center [546, 68] width 943 height 19
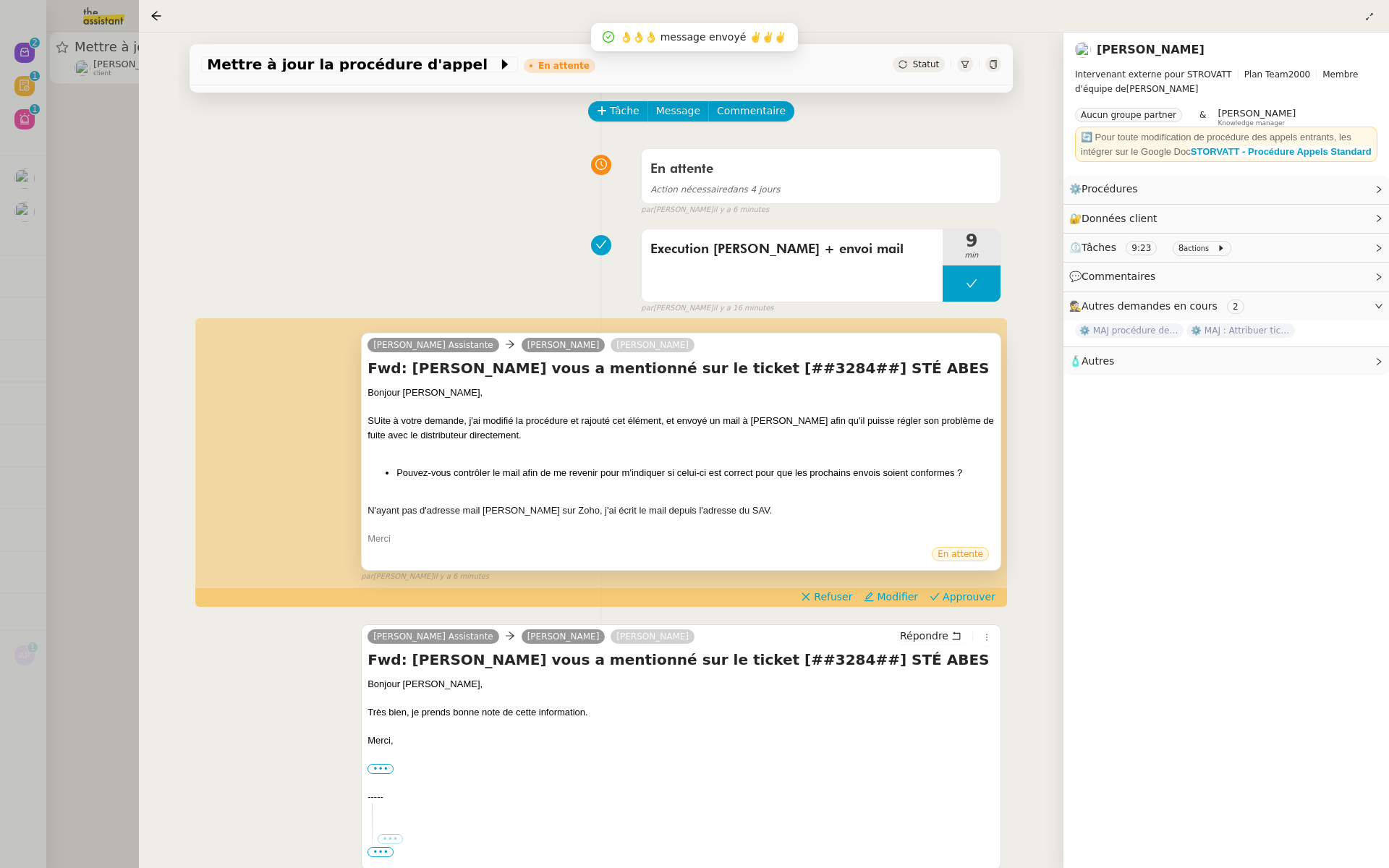
scroll to position [87, 0]
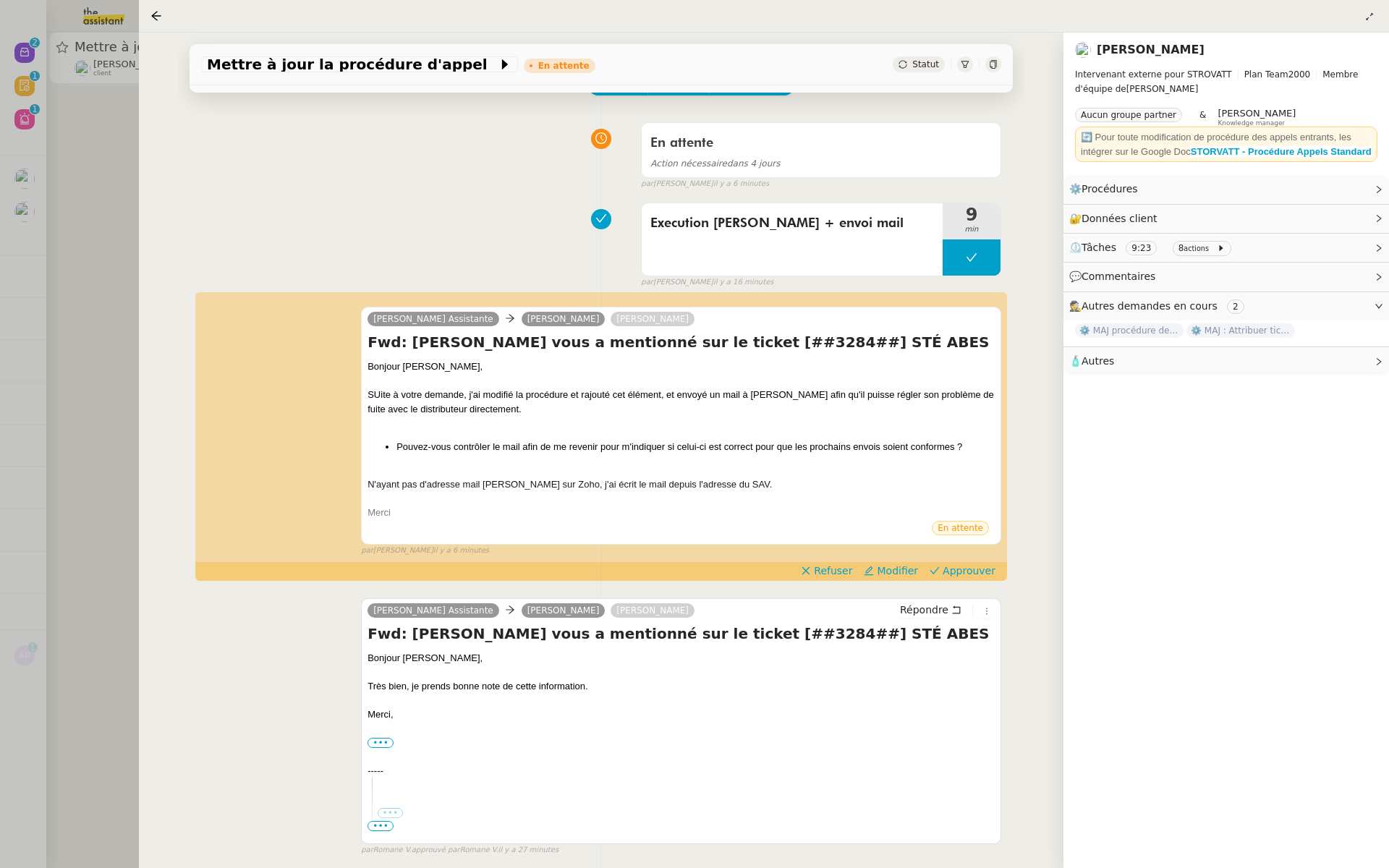
click at [51, 295] on div at bounding box center [694, 434] width 1389 height 868
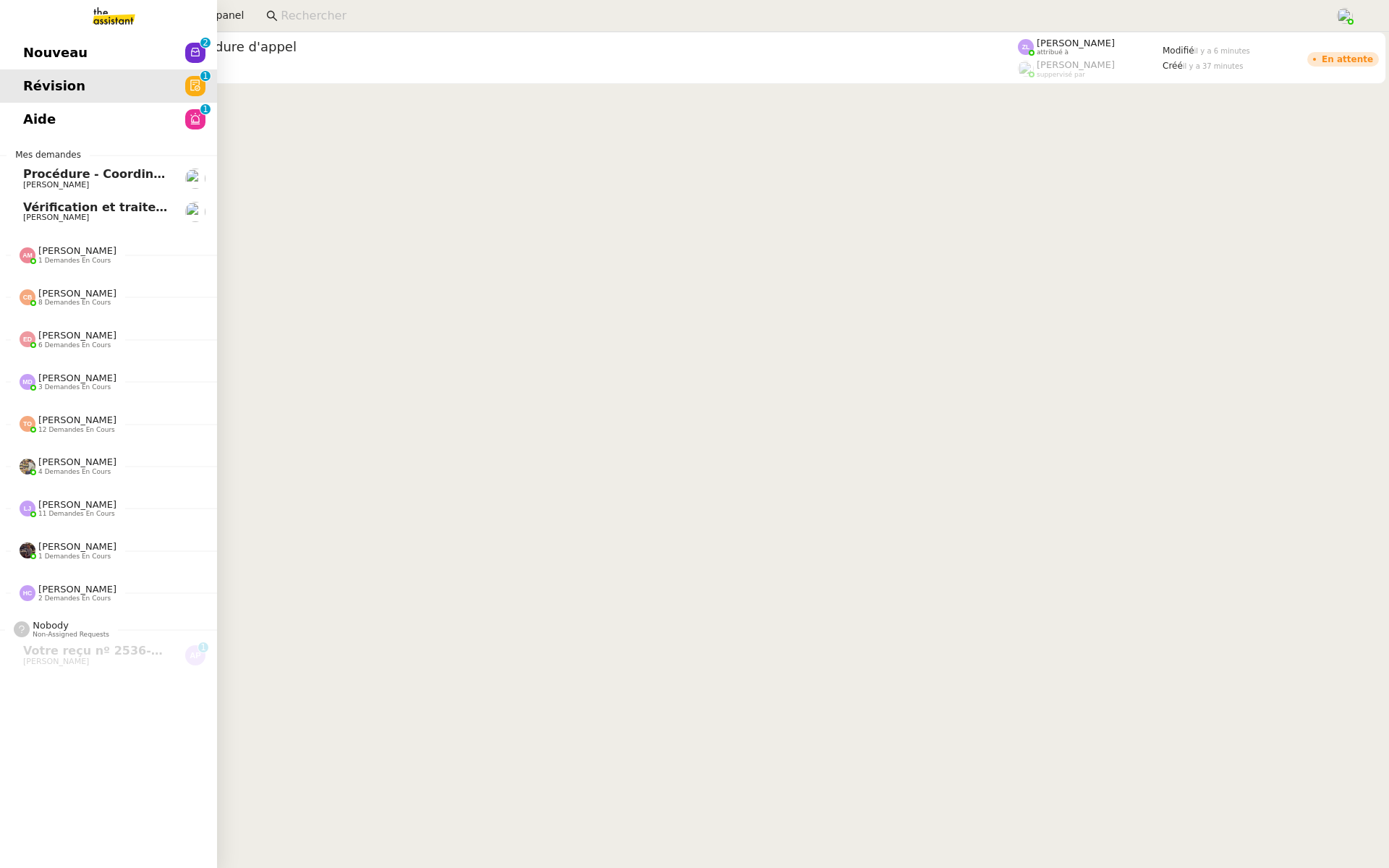
click at [42, 49] on span "Nouveau" at bounding box center [56, 53] width 64 height 22
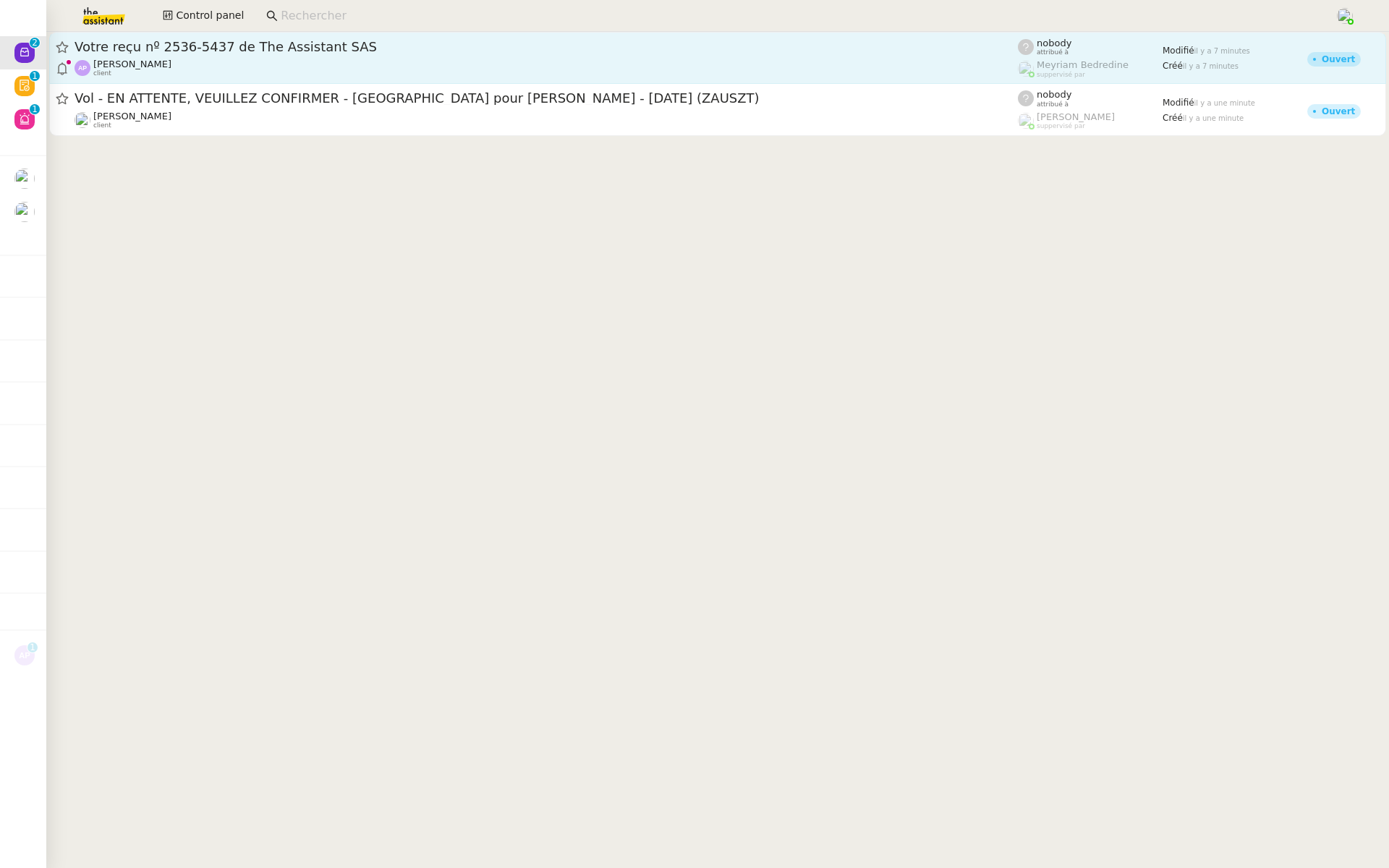
click at [220, 52] on span "Votre reçu nº 2536-5437 de The Assistant SAS" at bounding box center [546, 47] width 943 height 13
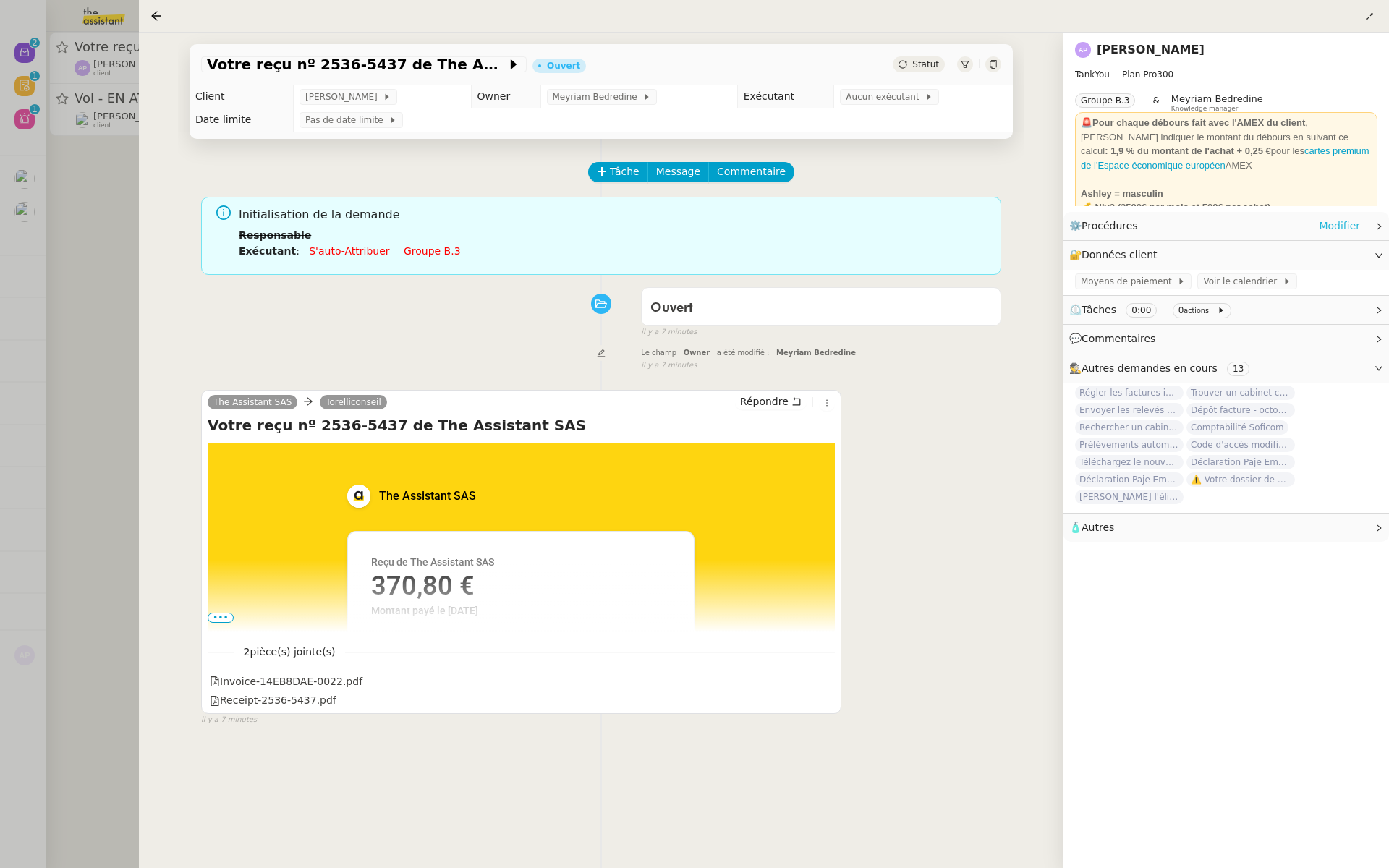
click at [1343, 222] on link "Modifier" at bounding box center [1340, 226] width 42 height 16
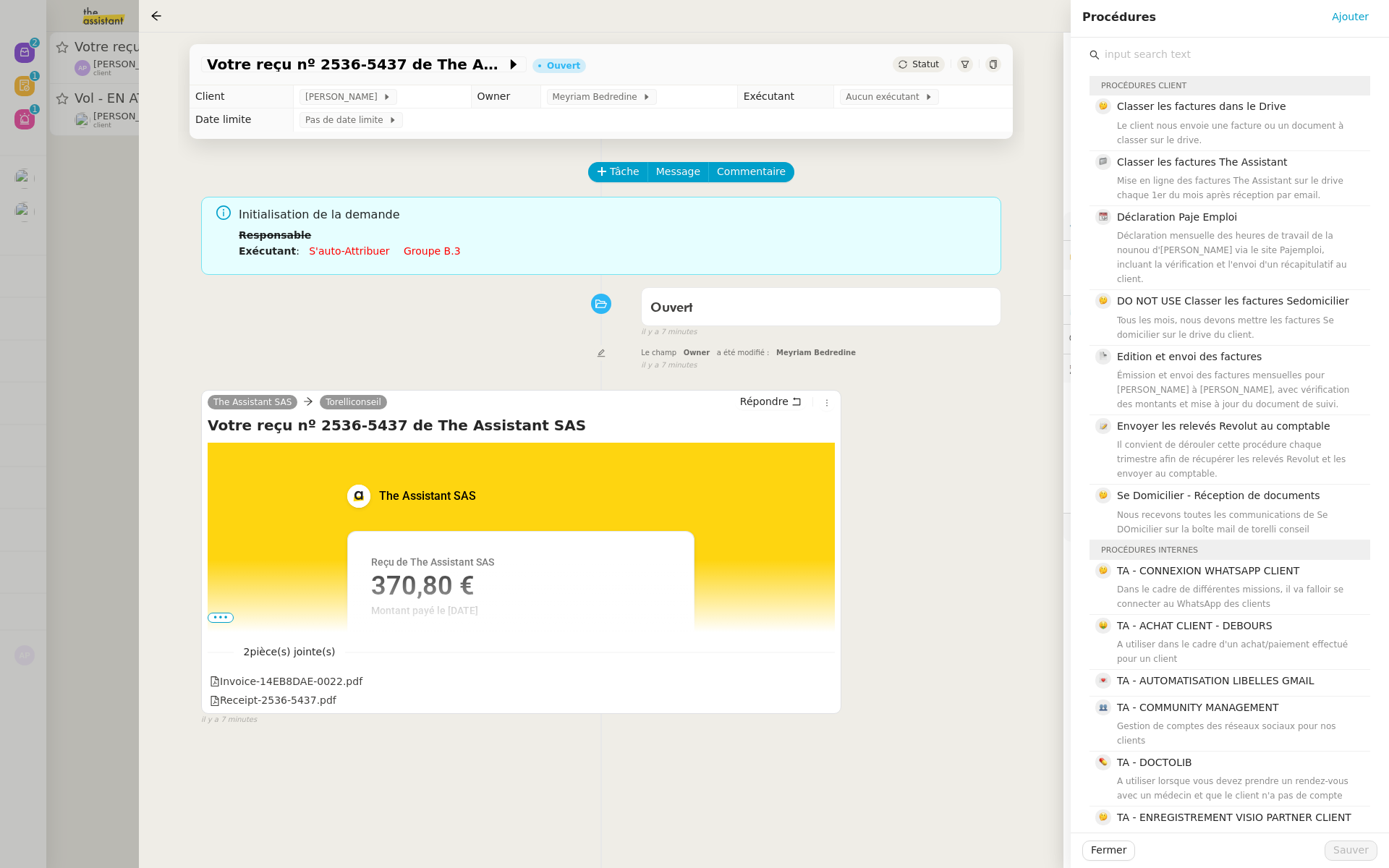
click at [1134, 52] on input "text" at bounding box center [1235, 54] width 270 height 20
click at [1184, 138] on div "Le client nous envoie une facture ou un document à classer sur le drive." at bounding box center [1239, 132] width 244 height 29
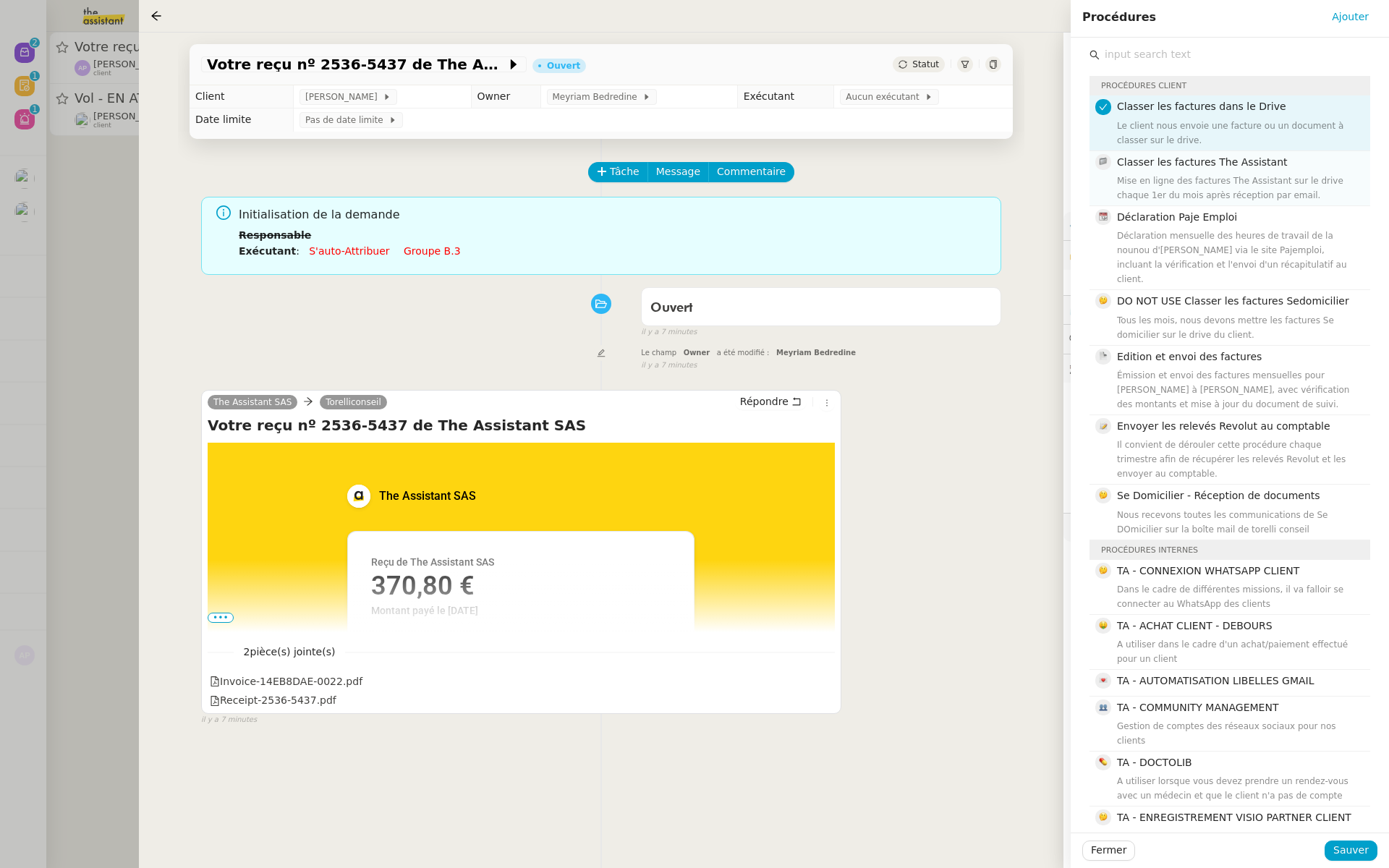
click at [1195, 172] on div "Classer les factures The Assistant Mise en ligne des factures The Assistant sur…" at bounding box center [1239, 179] width 244 height 49
click at [1101, 103] on icon at bounding box center [1103, 107] width 9 height 9
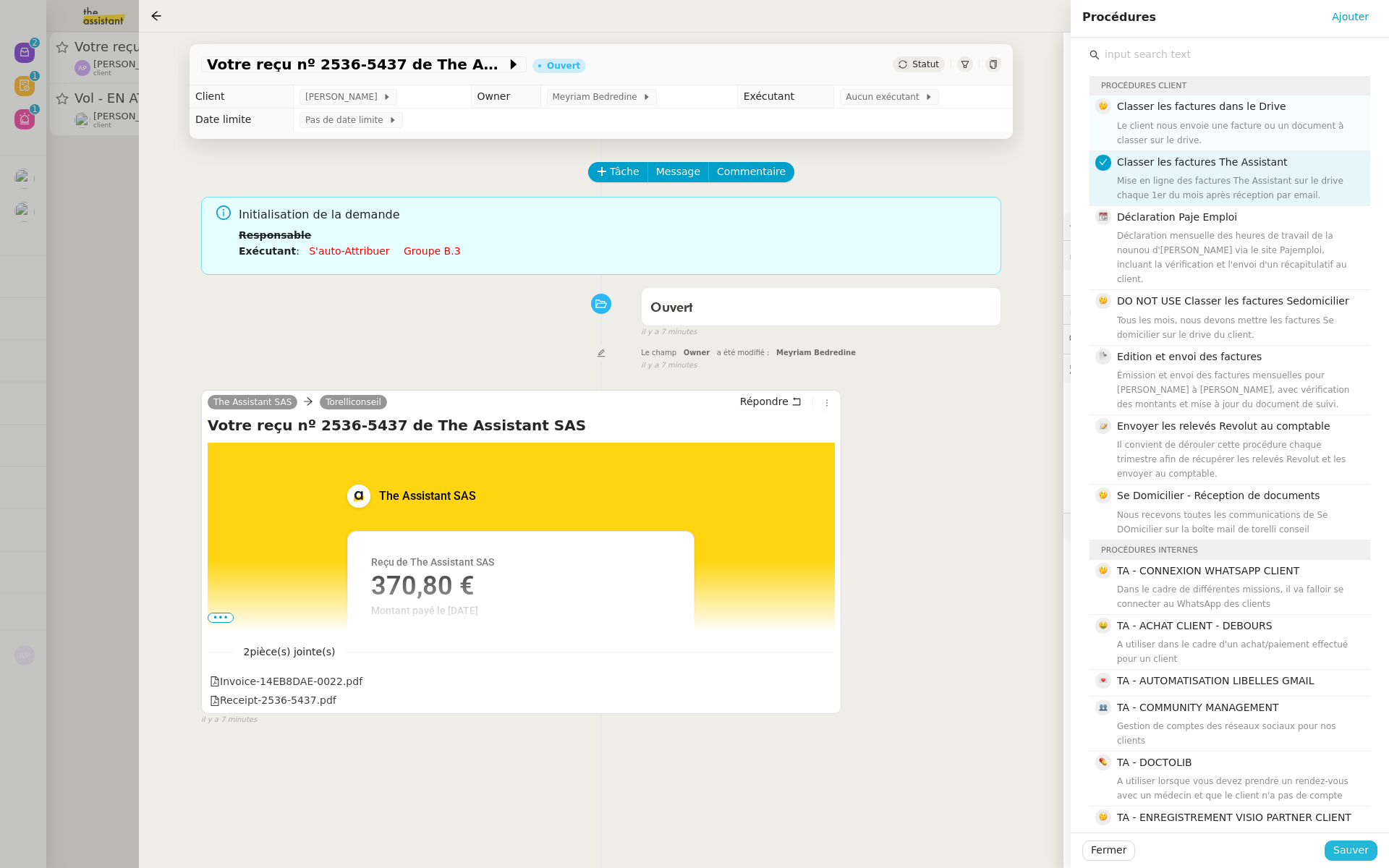
click at [1362, 851] on span "Sauver" at bounding box center [1351, 850] width 35 height 16
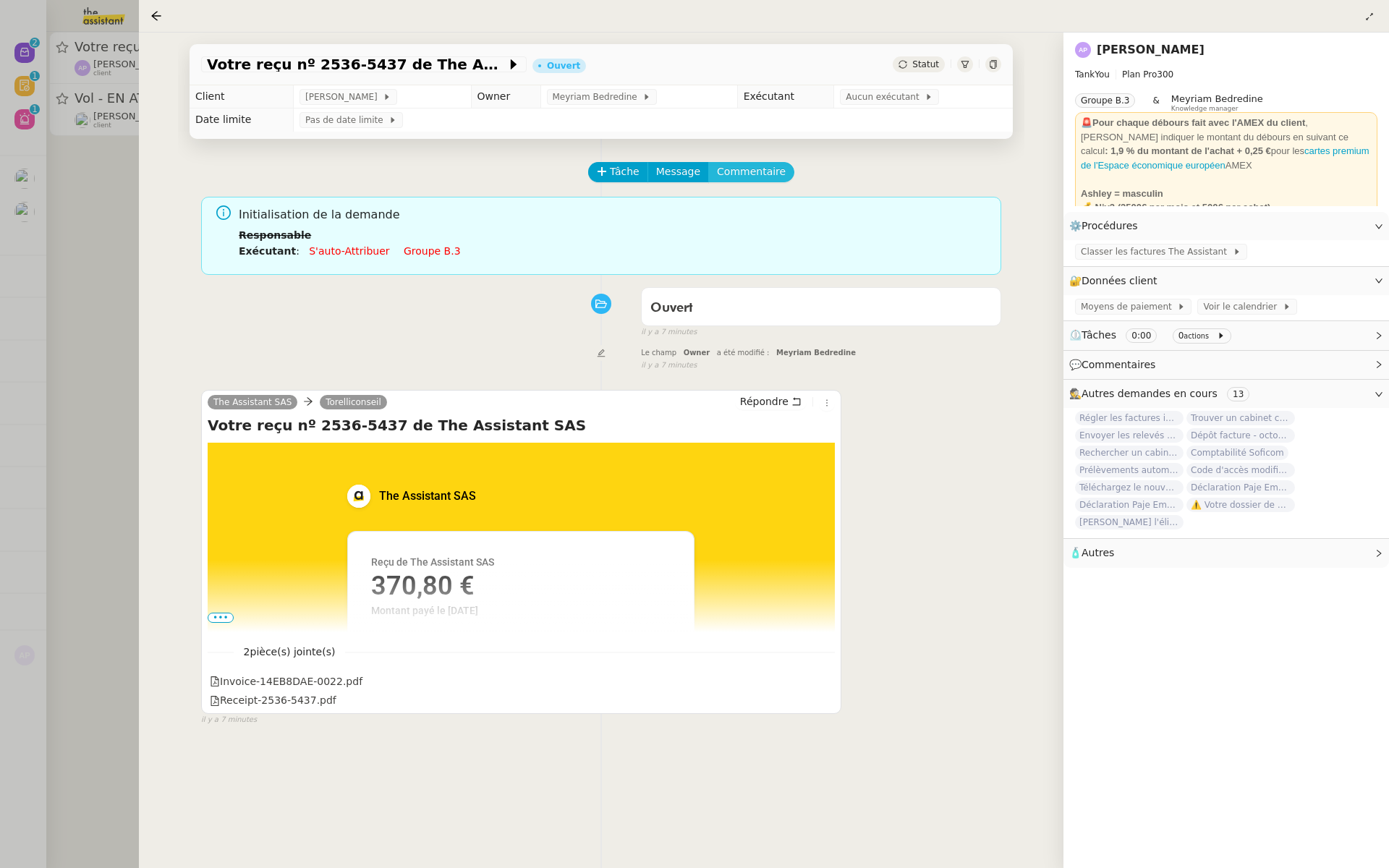
click at [743, 175] on span "Commentaire" at bounding box center [751, 172] width 69 height 16
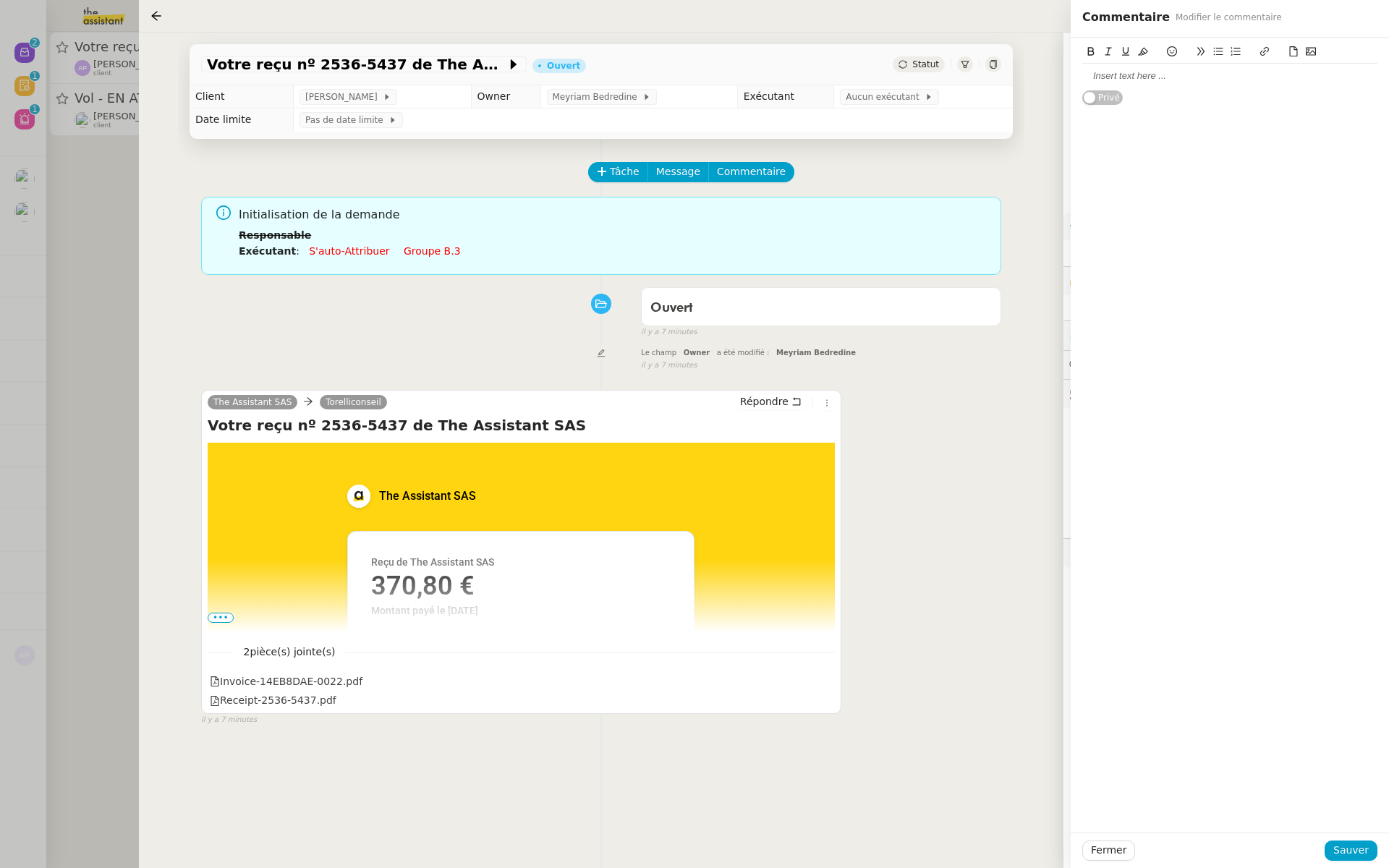
click at [1103, 72] on div at bounding box center [1230, 76] width 295 height 13
click at [960, 674] on div "The Assistant SAS Torelliconseil Répondre Votre reçu nº 2536-5437 de The Assist…" at bounding box center [601, 552] width 800 height 349
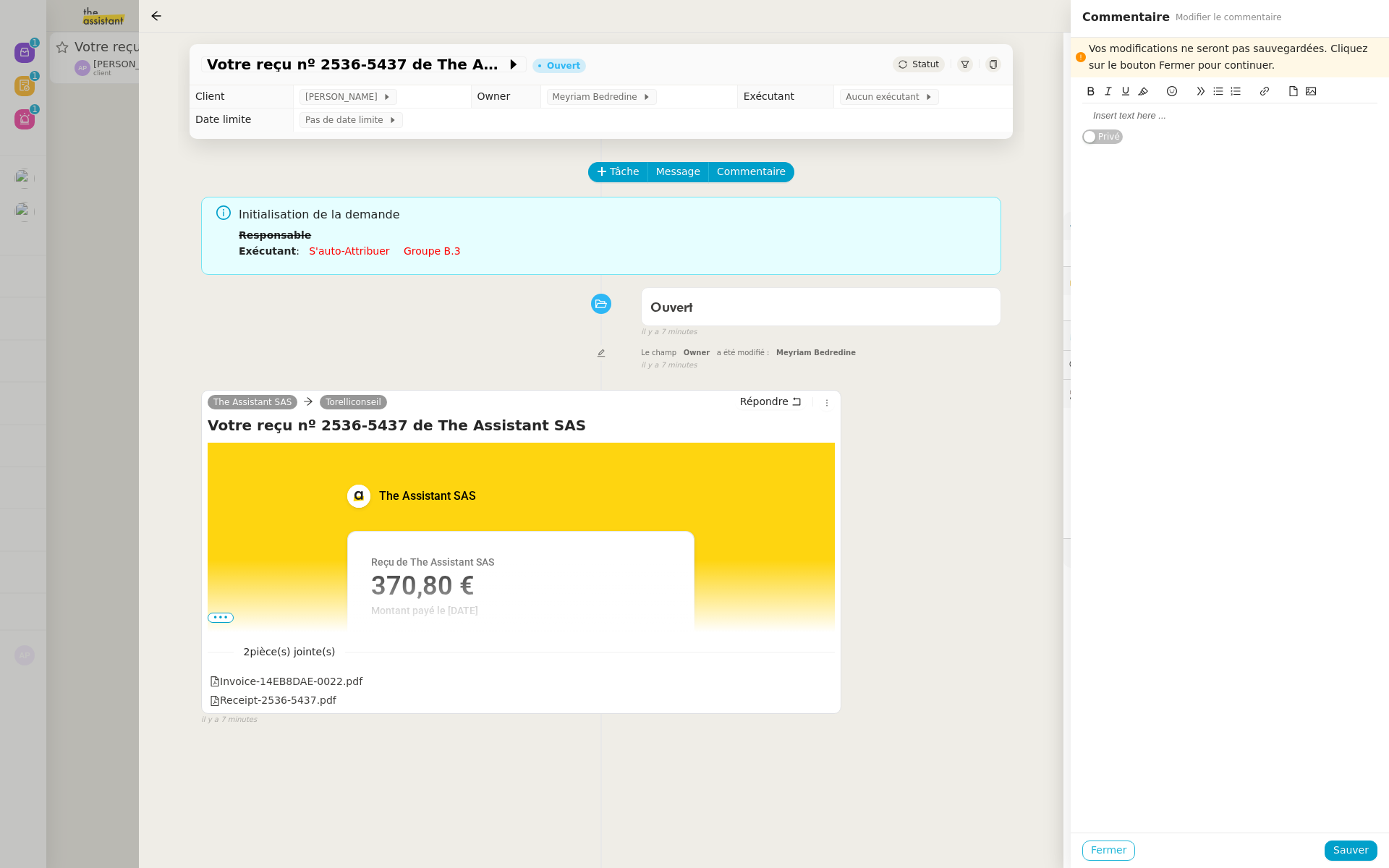
click at [1105, 846] on span "Fermer" at bounding box center [1109, 850] width 35 height 16
click at [1226, 814] on button "Ok" at bounding box center [1236, 812] width 25 height 16
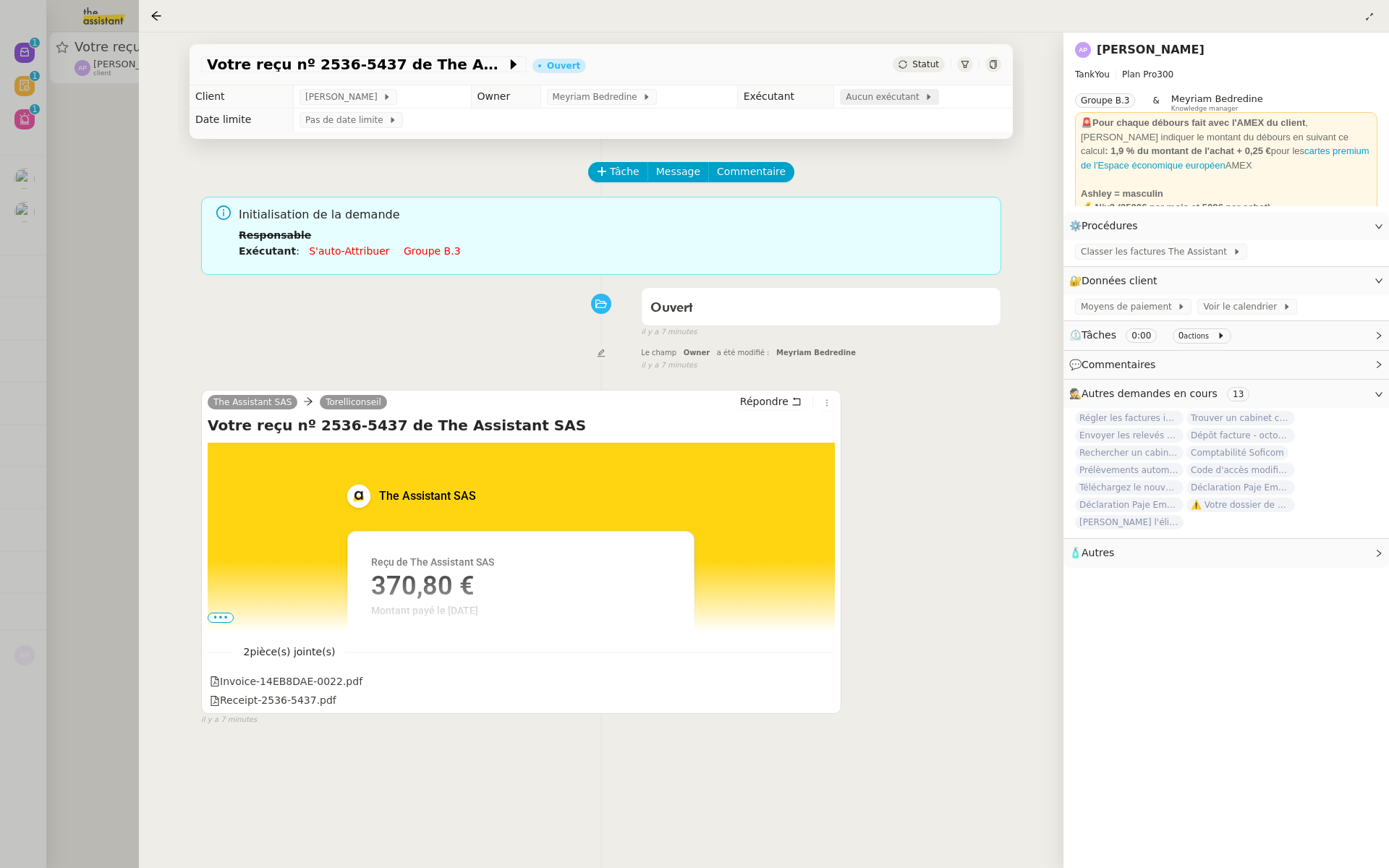
click at [874, 99] on span "Aucun exécutant" at bounding box center [885, 97] width 79 height 14
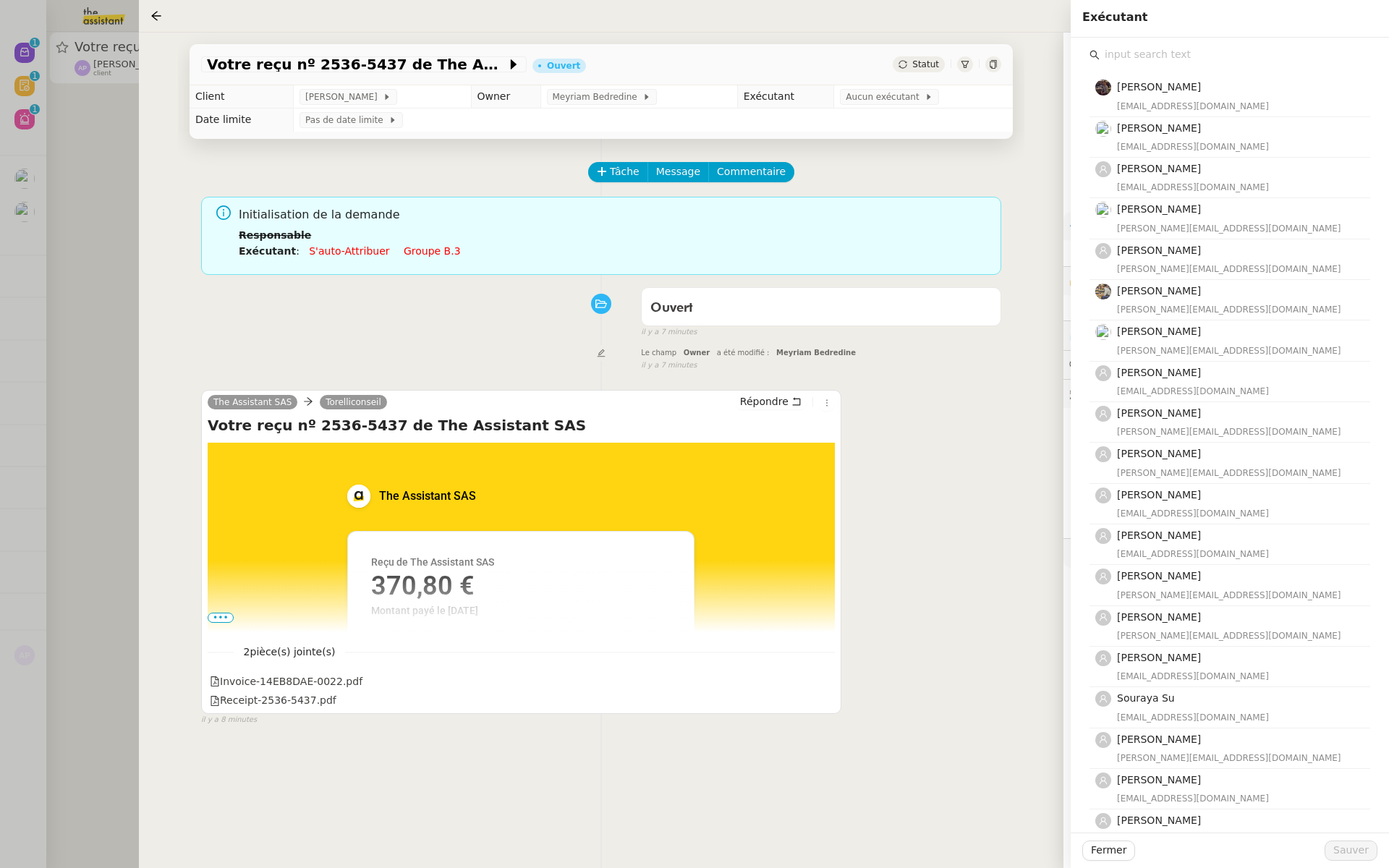
click at [1147, 56] on input "text" at bounding box center [1235, 54] width 270 height 20
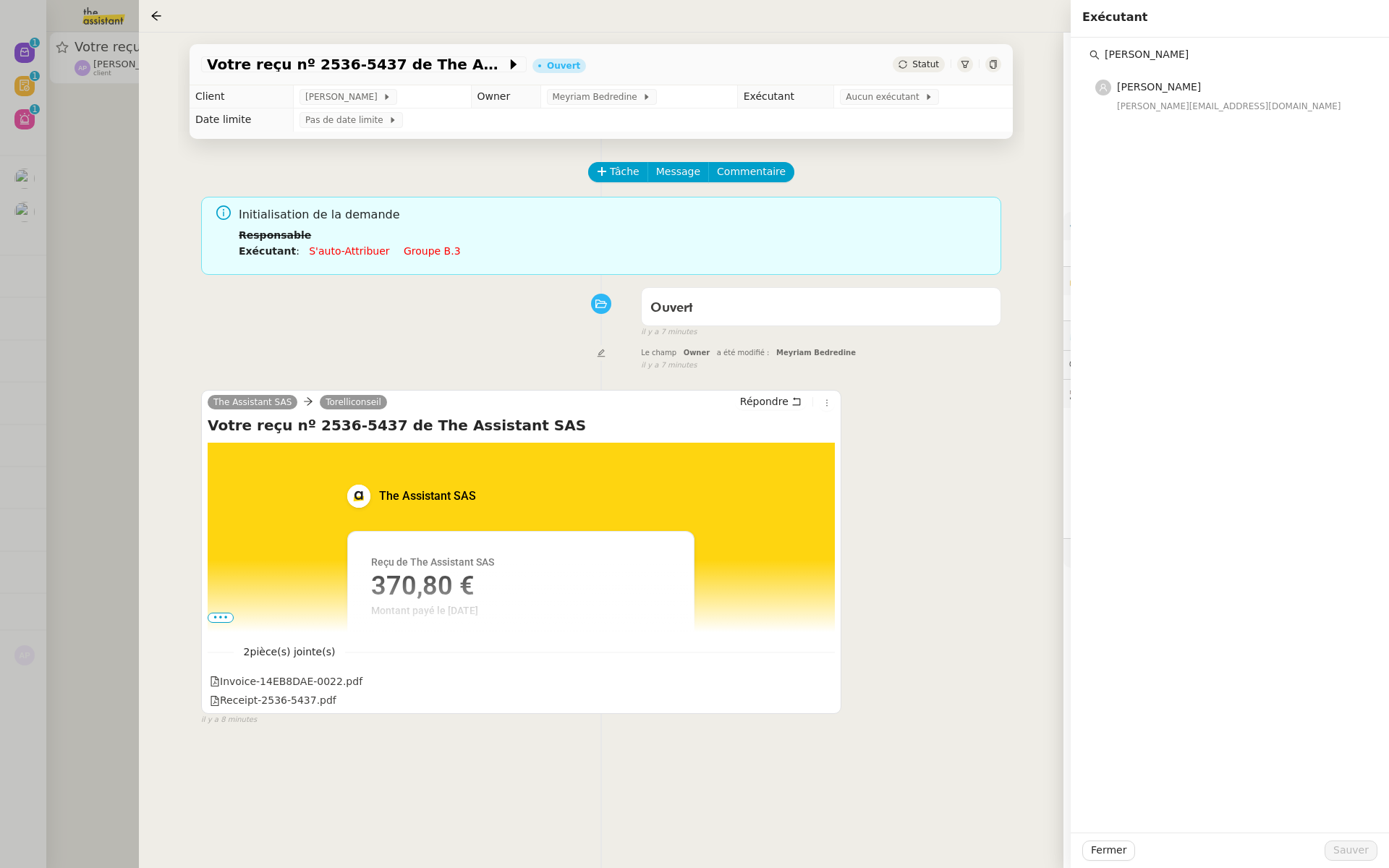
type input "tatyana"
click at [1159, 99] on div "[PERSON_NAME][EMAIL_ADDRESS][DOMAIN_NAME]" at bounding box center [1239, 107] width 244 height 14
click at [1348, 848] on span "Sauver" at bounding box center [1351, 850] width 35 height 16
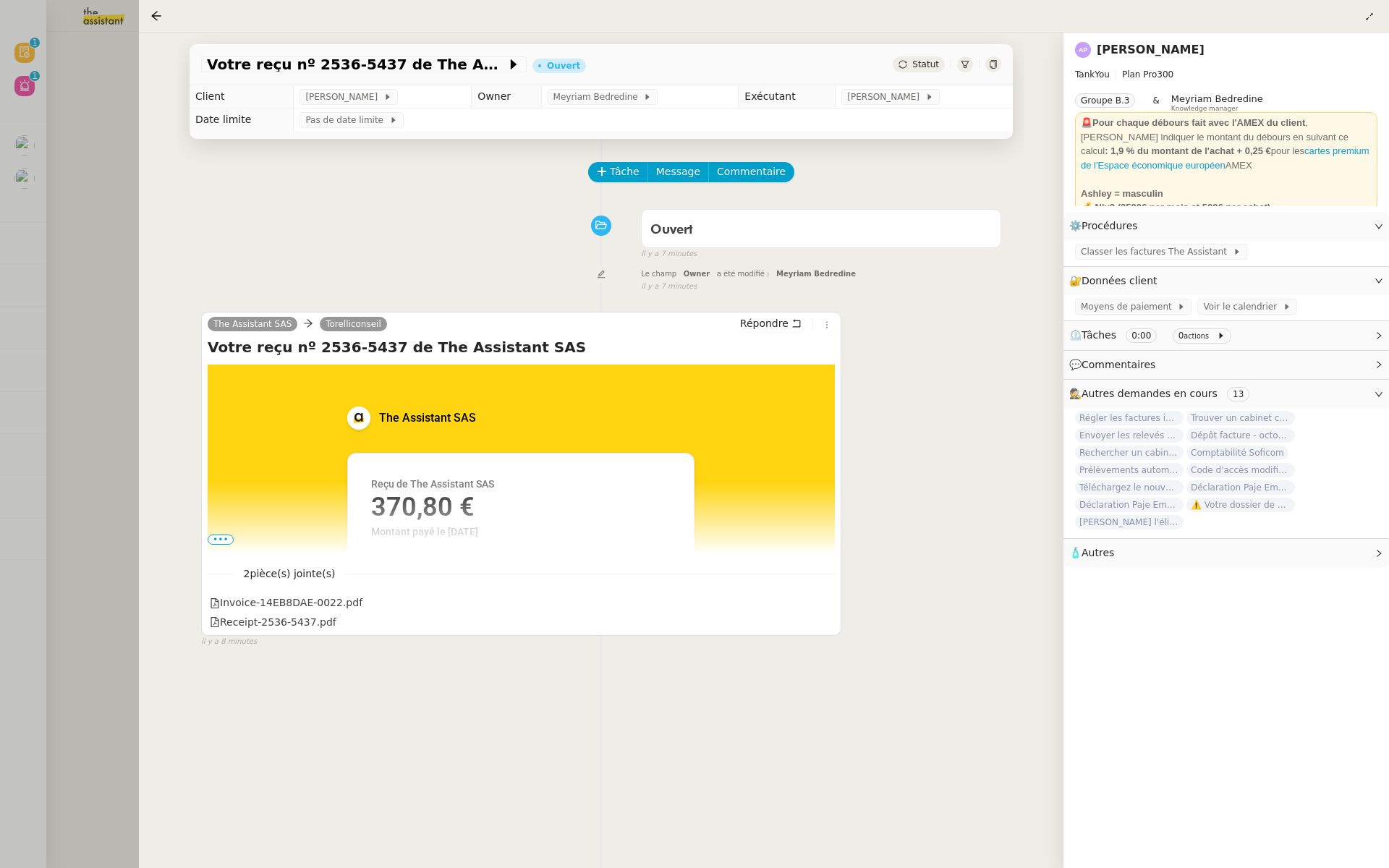
click at [96, 279] on div at bounding box center [694, 434] width 1389 height 868
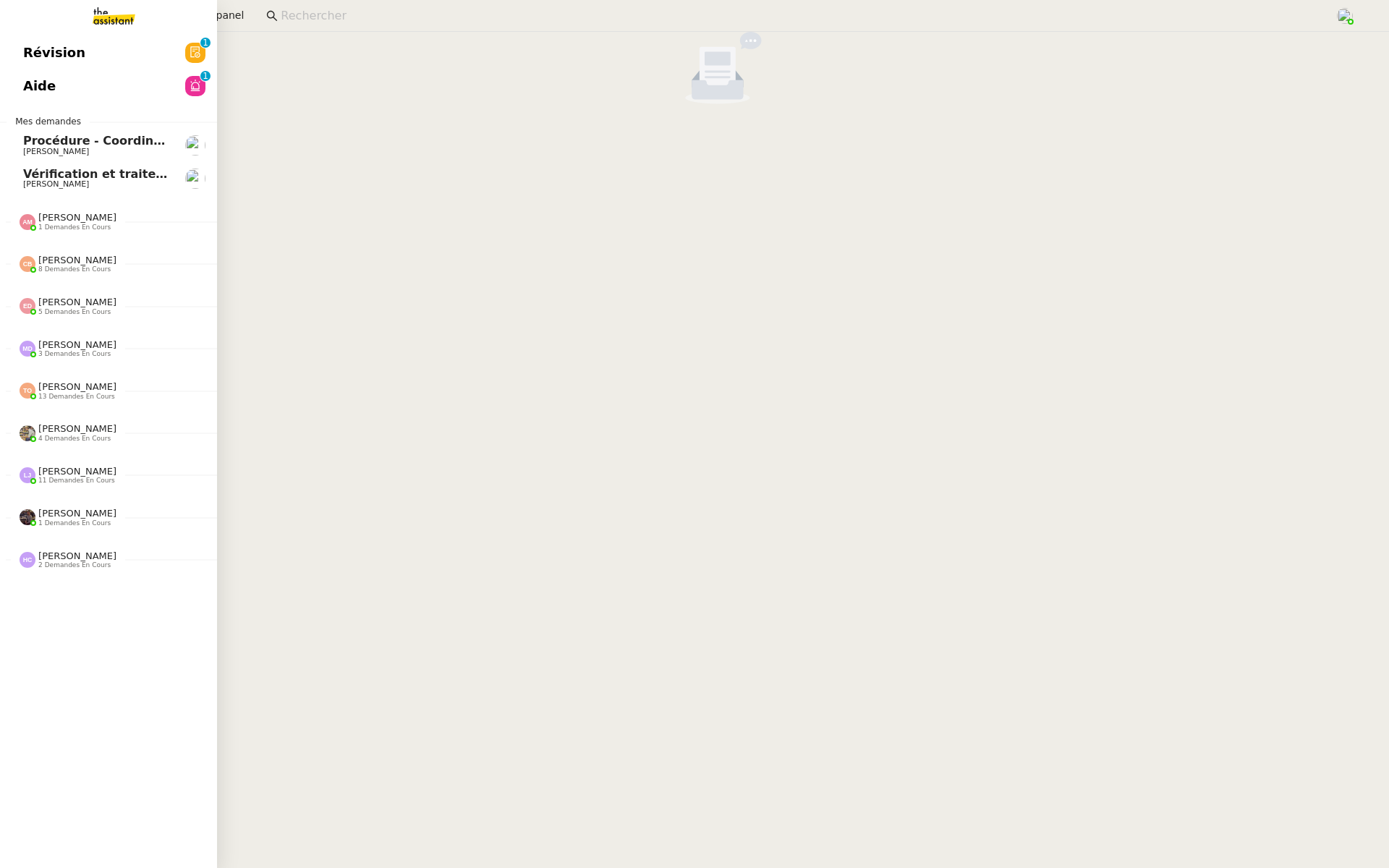
click at [68, 46] on span "Révision" at bounding box center [54, 53] width 62 height 22
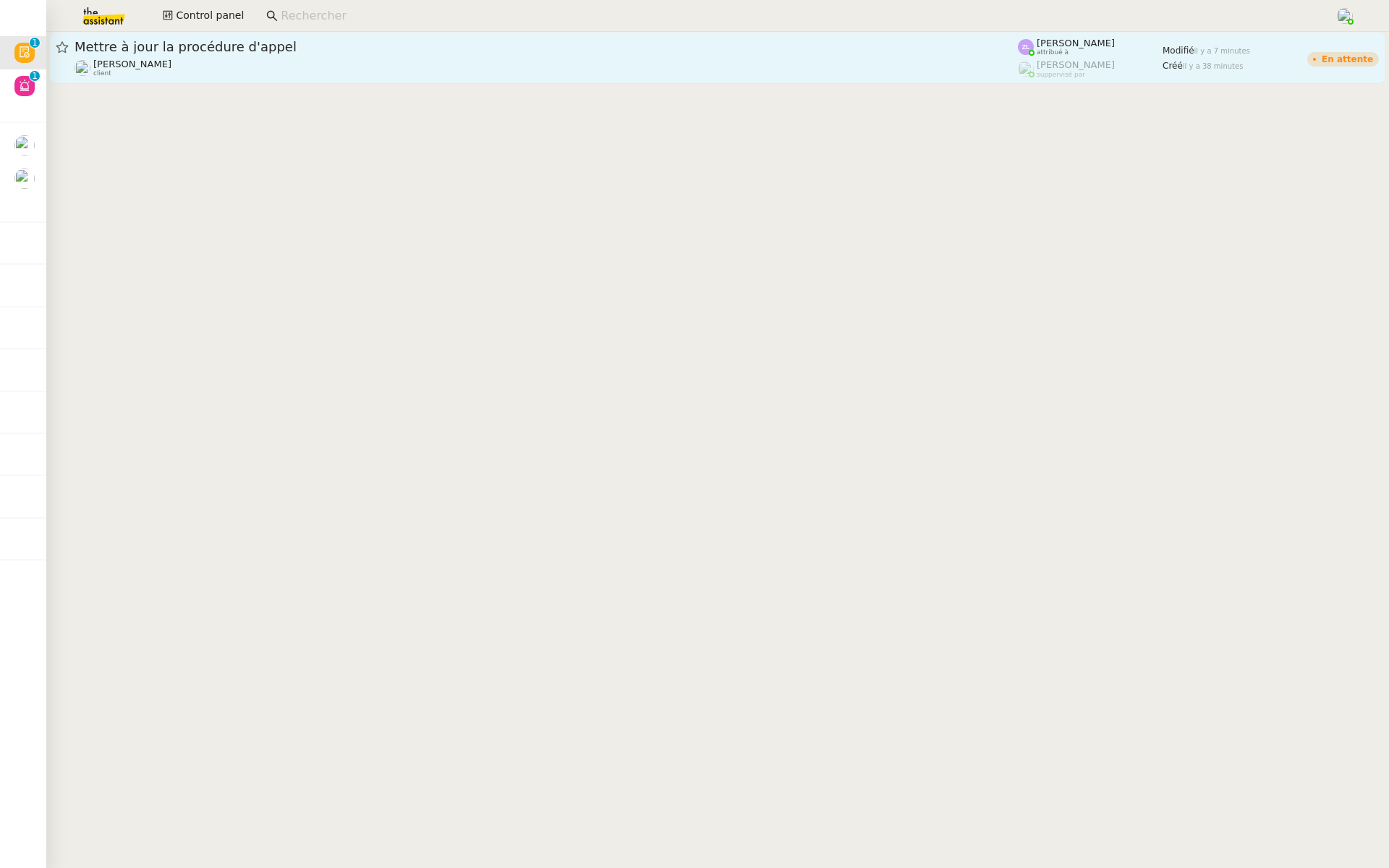
click at [309, 41] on span "Mettre à jour la procédure d'appel" at bounding box center [546, 47] width 943 height 13
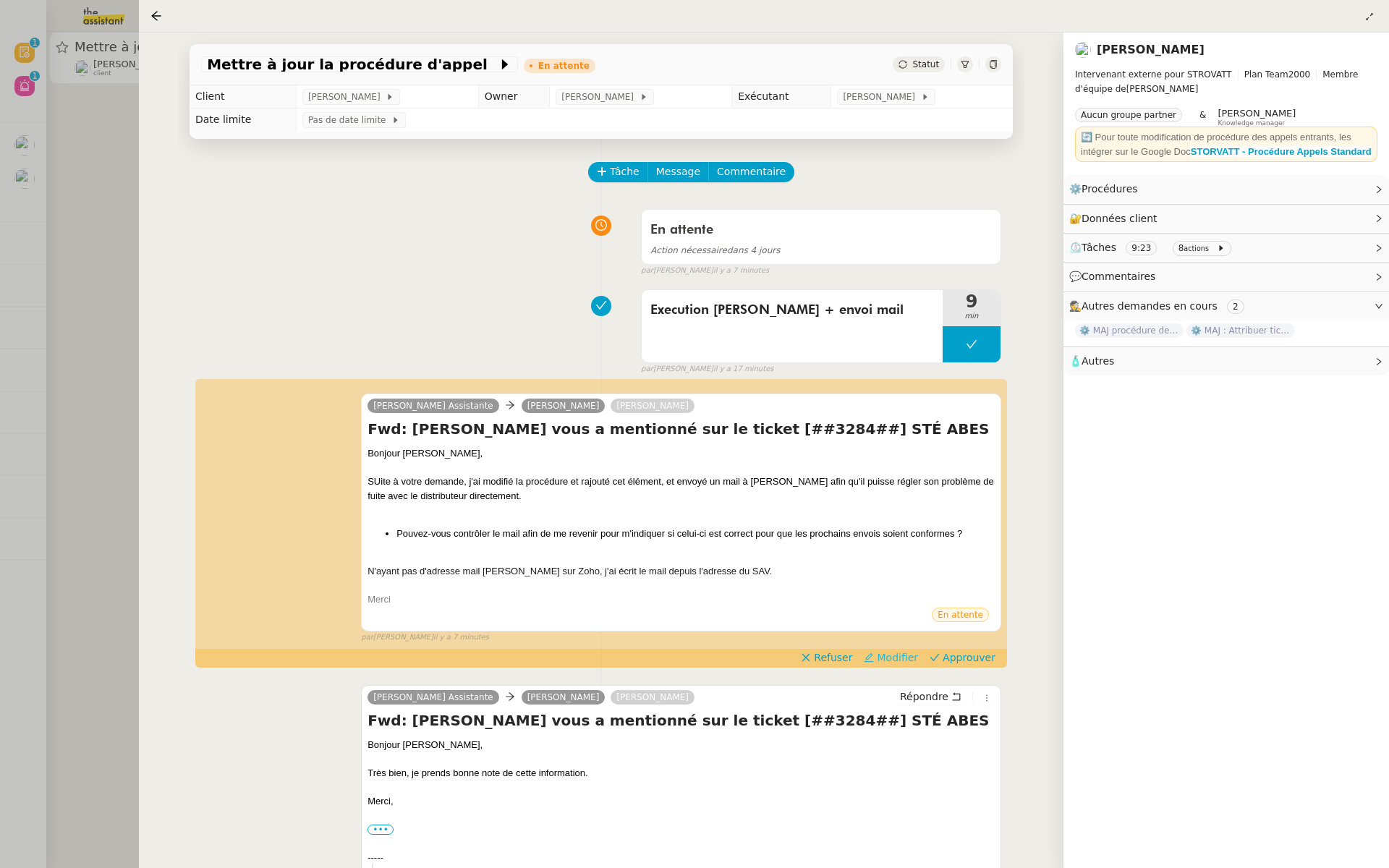
click at [902, 656] on span "Modifier" at bounding box center [897, 657] width 42 height 14
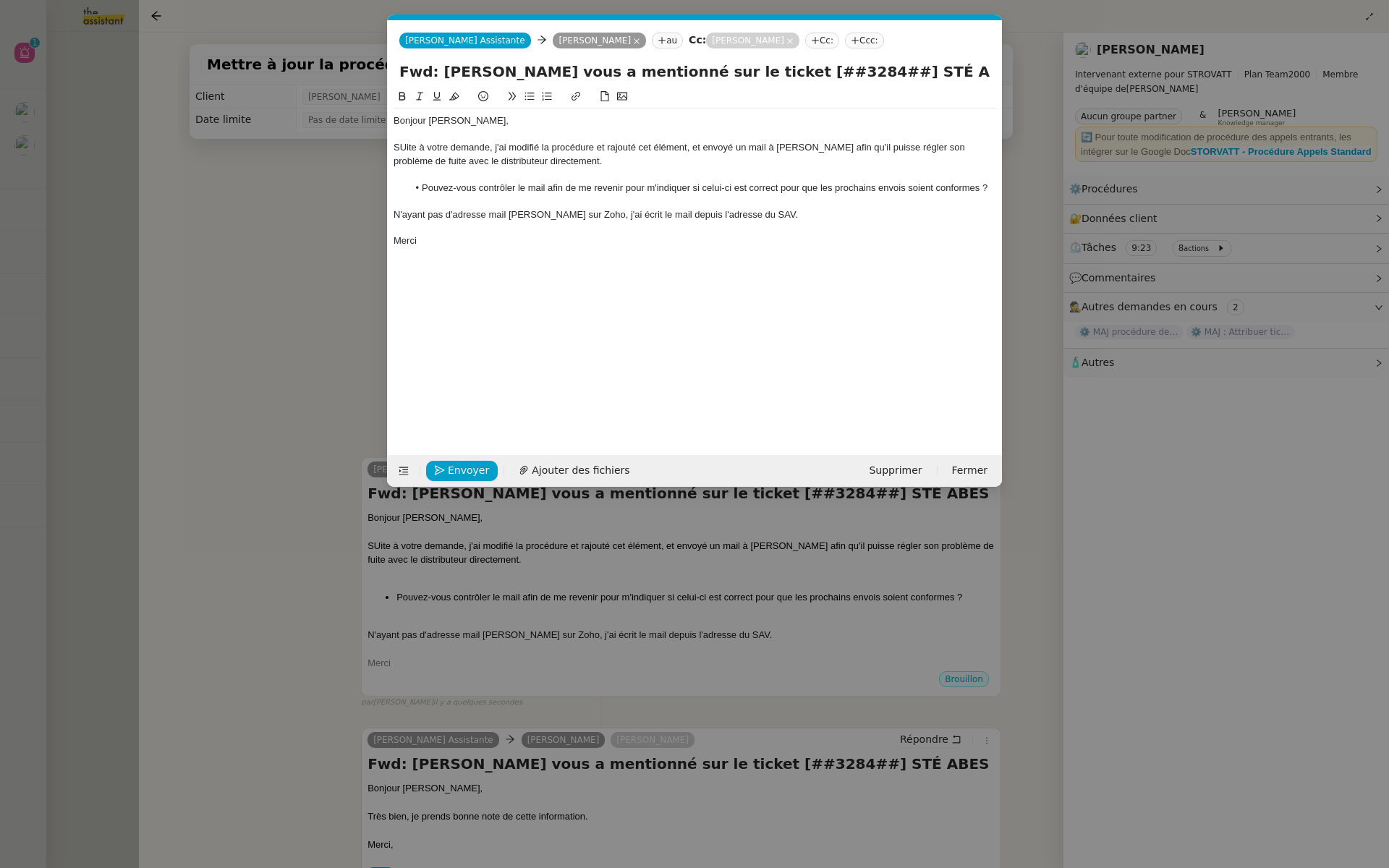
scroll to position [0, 31]
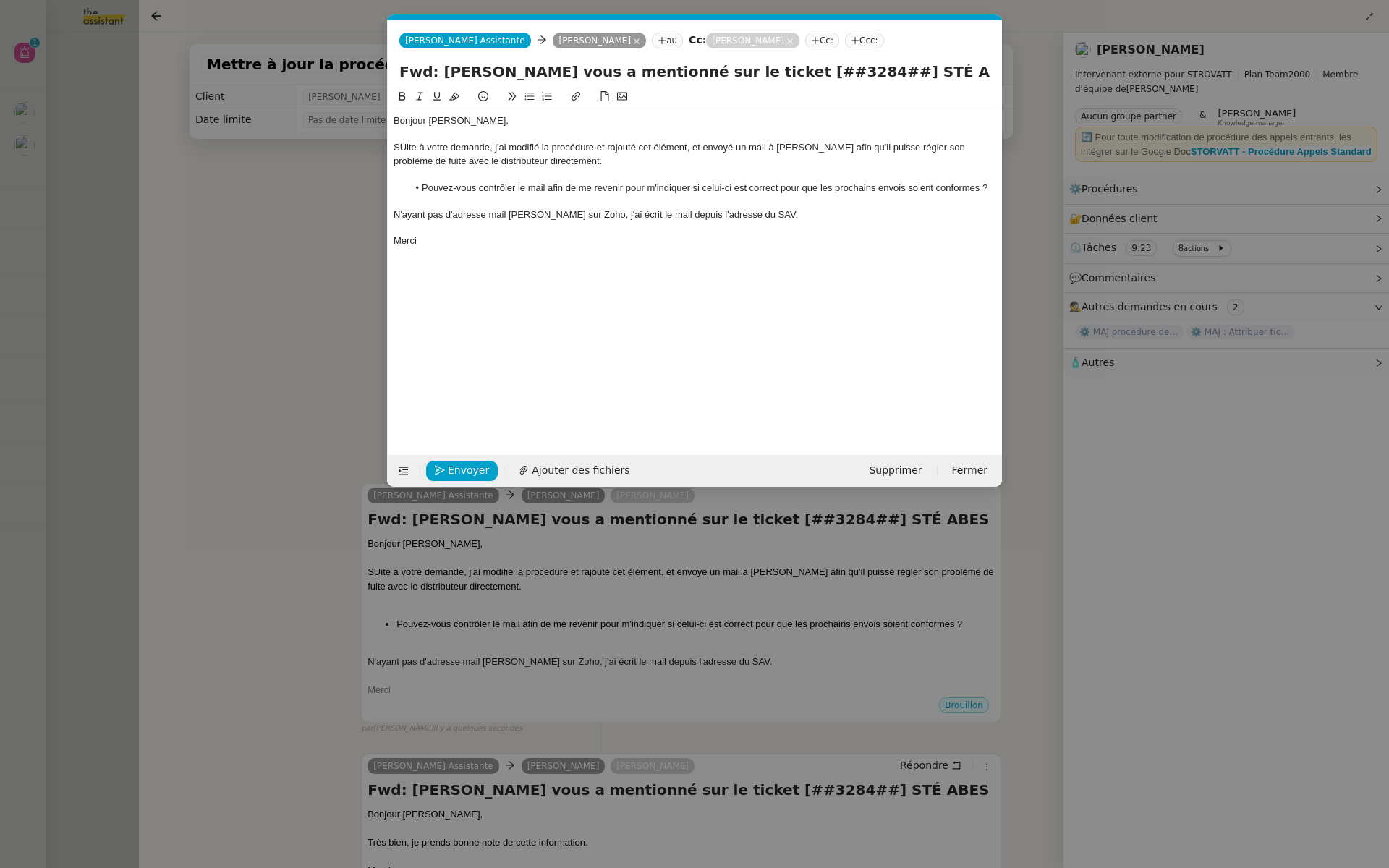
click at [403, 148] on div "SUite à votre demande, j'ai modifié la procédure et rajouté cet élément, et env…" at bounding box center [694, 154] width 602 height 27
click at [629, 182] on li "Pouvez-vous contrôler le mail afin de me revenir pour m'indiquer si celui-ci es…" at bounding box center [703, 188] width 589 height 13
click at [403, 148] on div "Siite à votre demande, j'ai modifié la procédure et rajouté cet élément, et env…" at bounding box center [694, 154] width 602 height 27
click at [0, 0] on lt-span "Suite" at bounding box center [0, 0] width 0 height 0
click at [666, 146] on div "Suite à votre demande, j'ai modifié la procédure et rajouté cet élément, et env…" at bounding box center [694, 154] width 602 height 27
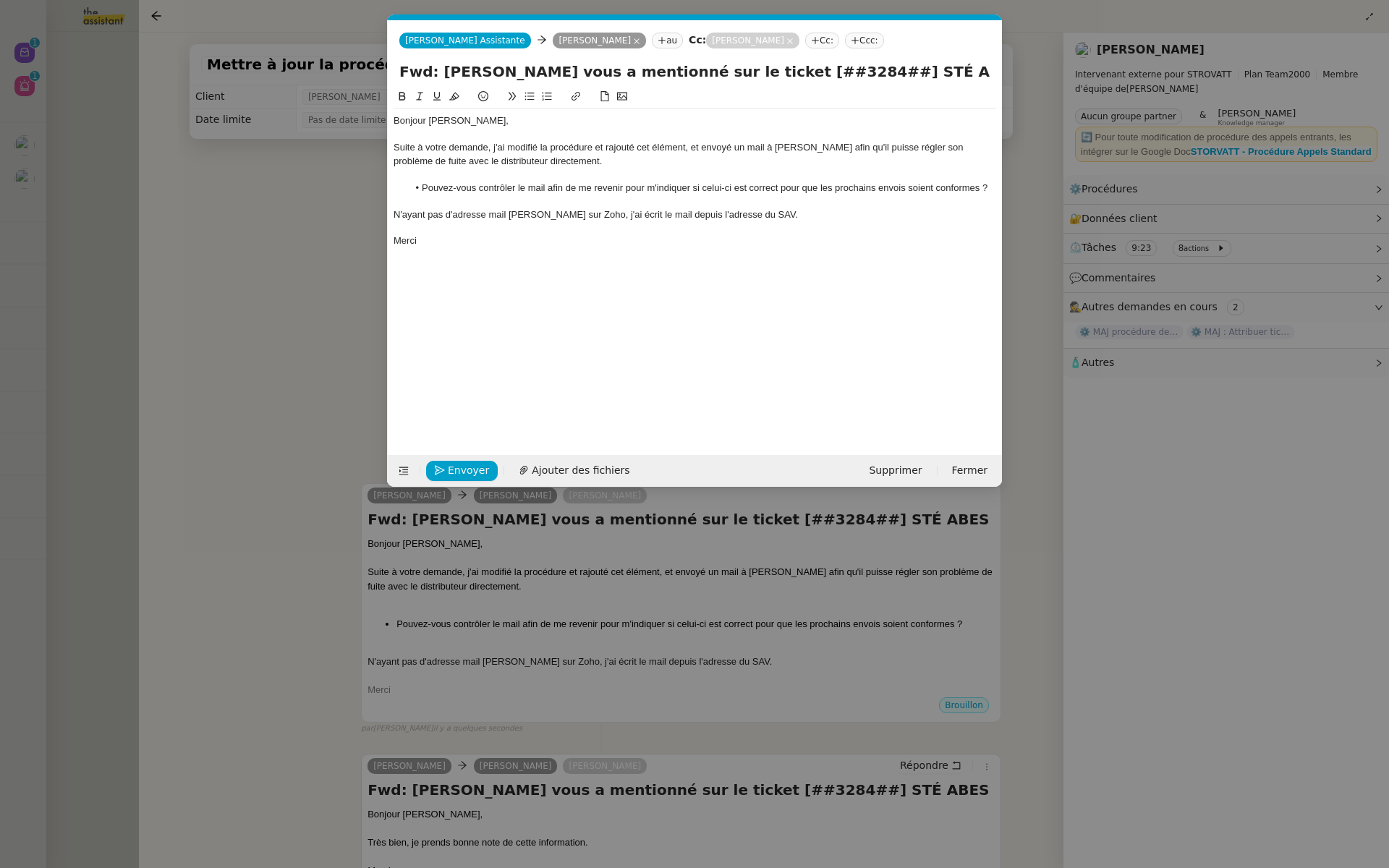
click at [424, 242] on div "Merci" at bounding box center [694, 241] width 602 height 13
click at [459, 465] on span "Envoyer" at bounding box center [468, 470] width 42 height 16
click at [459, 466] on span "Confirmer l'envoi" at bounding box center [491, 470] width 87 height 16
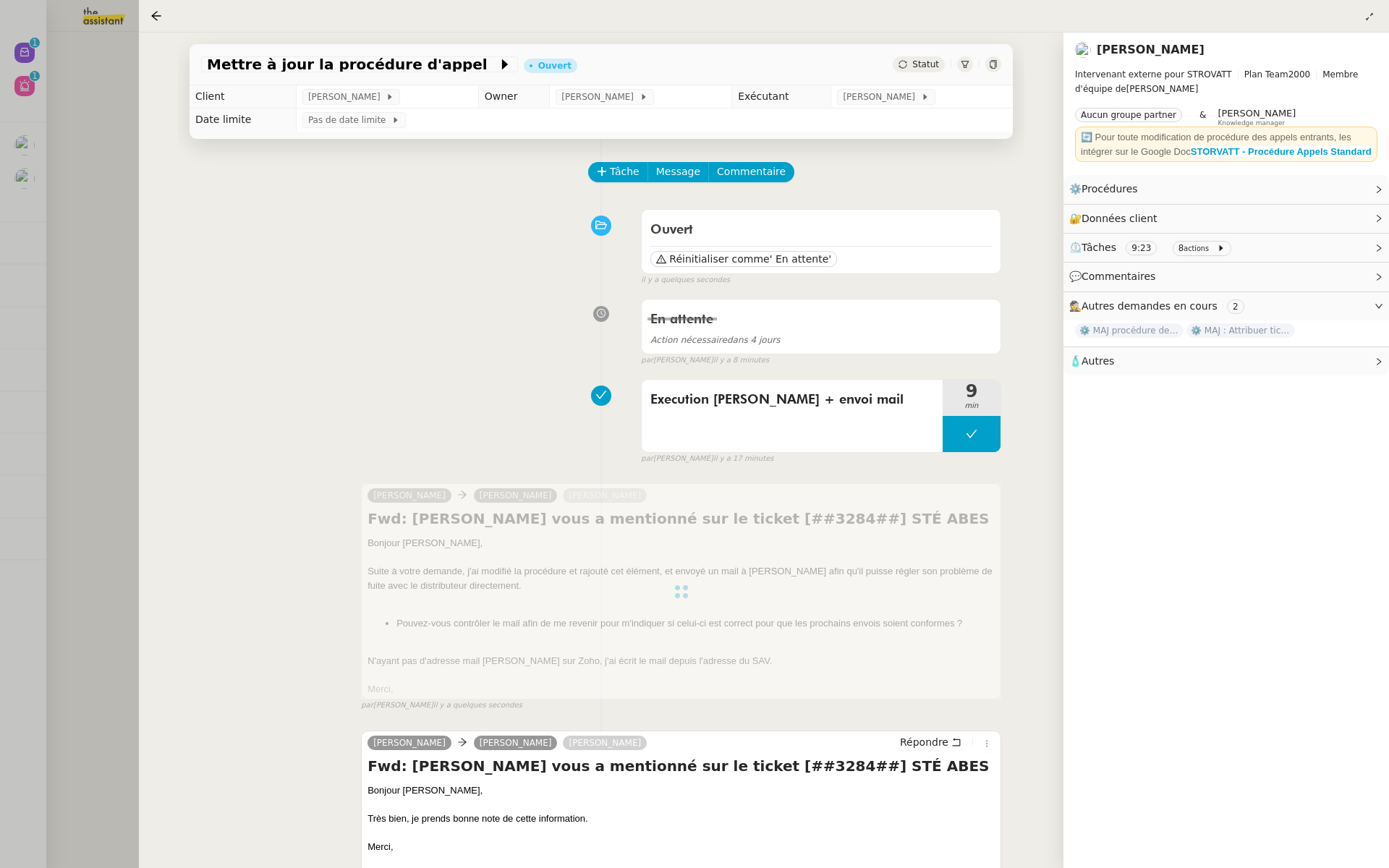
click at [86, 156] on div at bounding box center [694, 434] width 1389 height 868
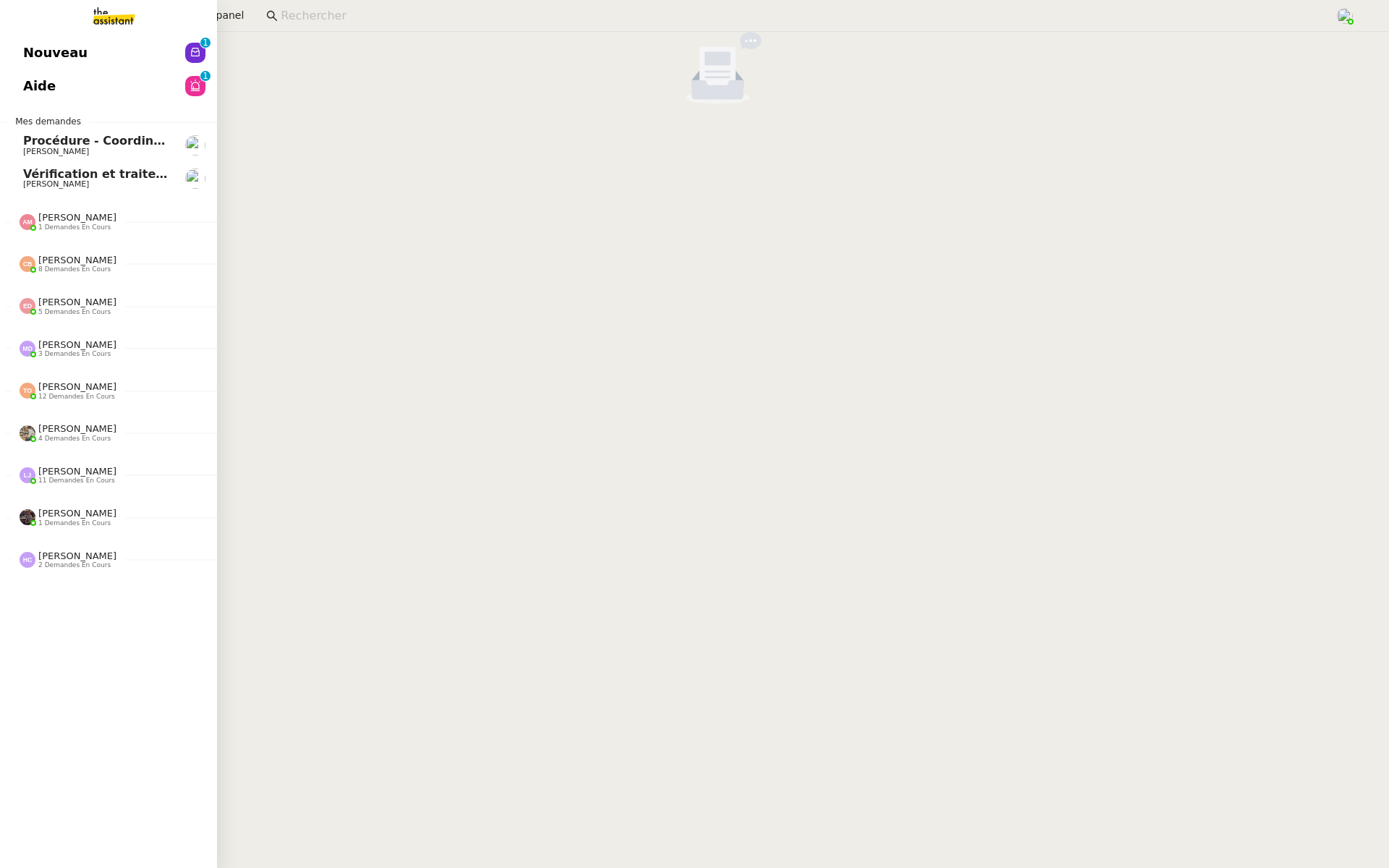
click at [18, 63] on link "Nouveau 0 1 2 3 4 5 6 7 8 9" at bounding box center [108, 52] width 217 height 33
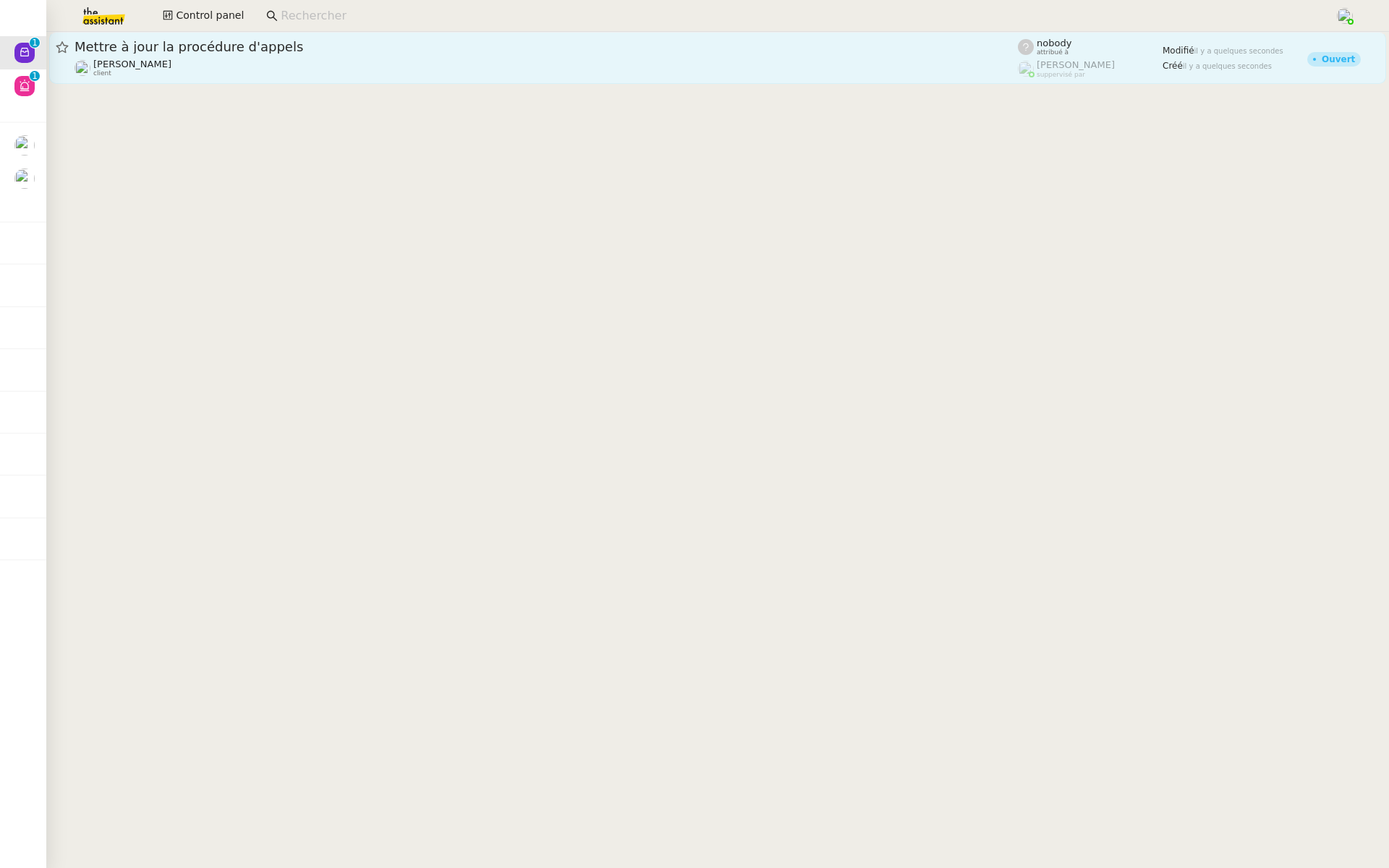
click at [213, 49] on span "Mettre à jour la procédure d'appels" at bounding box center [546, 47] width 943 height 13
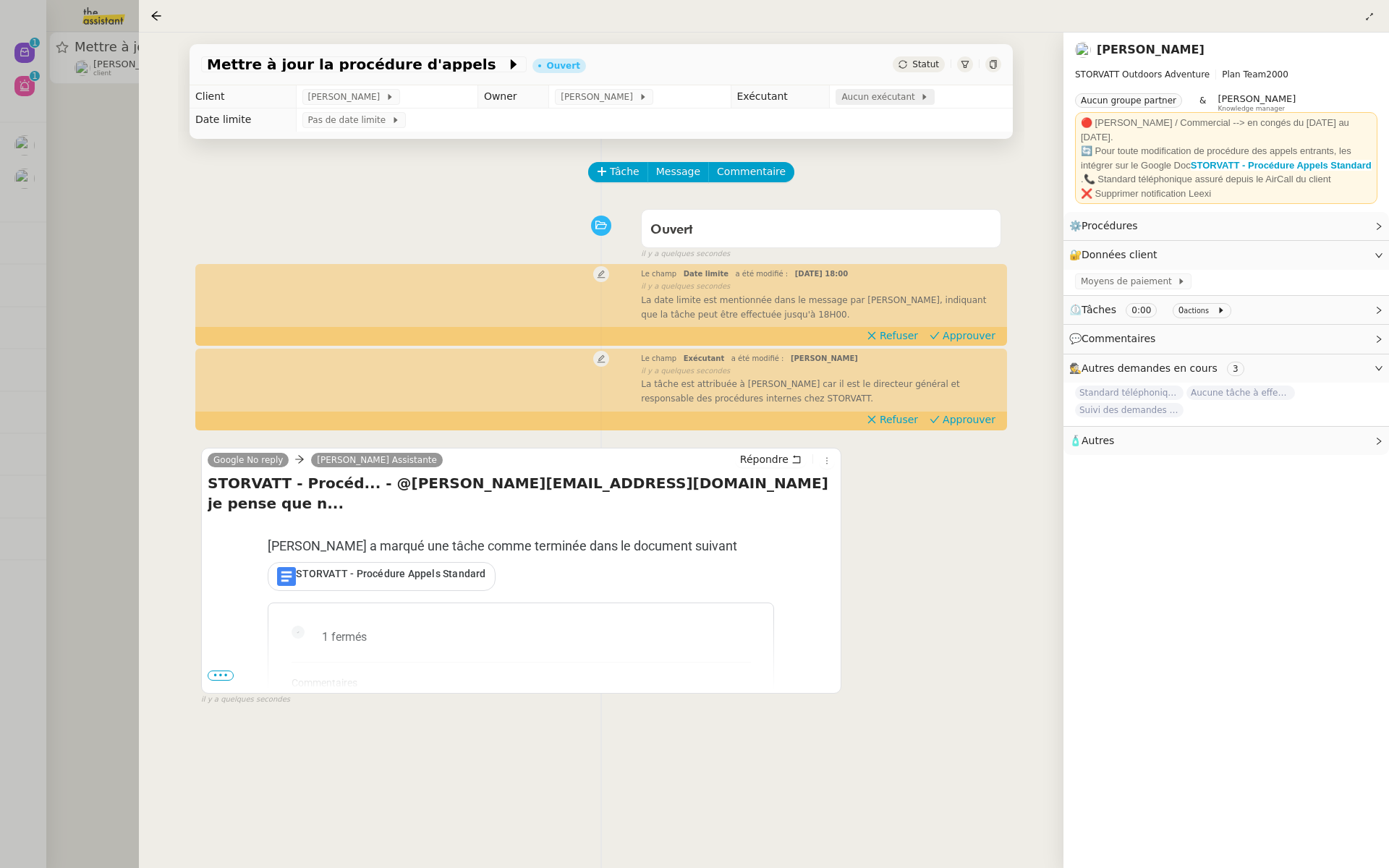
click at [882, 94] on span "Aucun exécutant" at bounding box center [881, 97] width 79 height 14
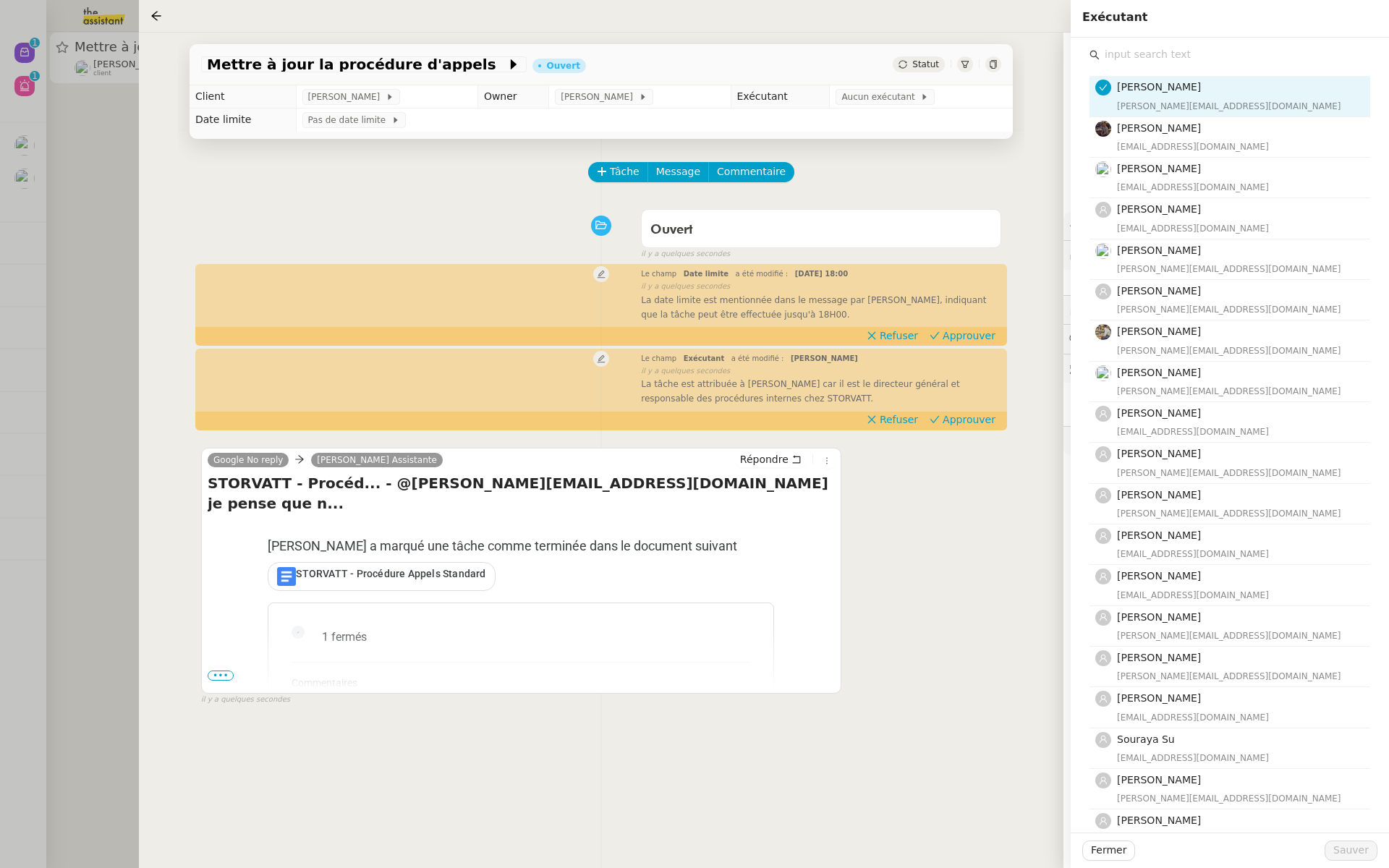
click at [1144, 54] on input "text" at bounding box center [1235, 54] width 270 height 20
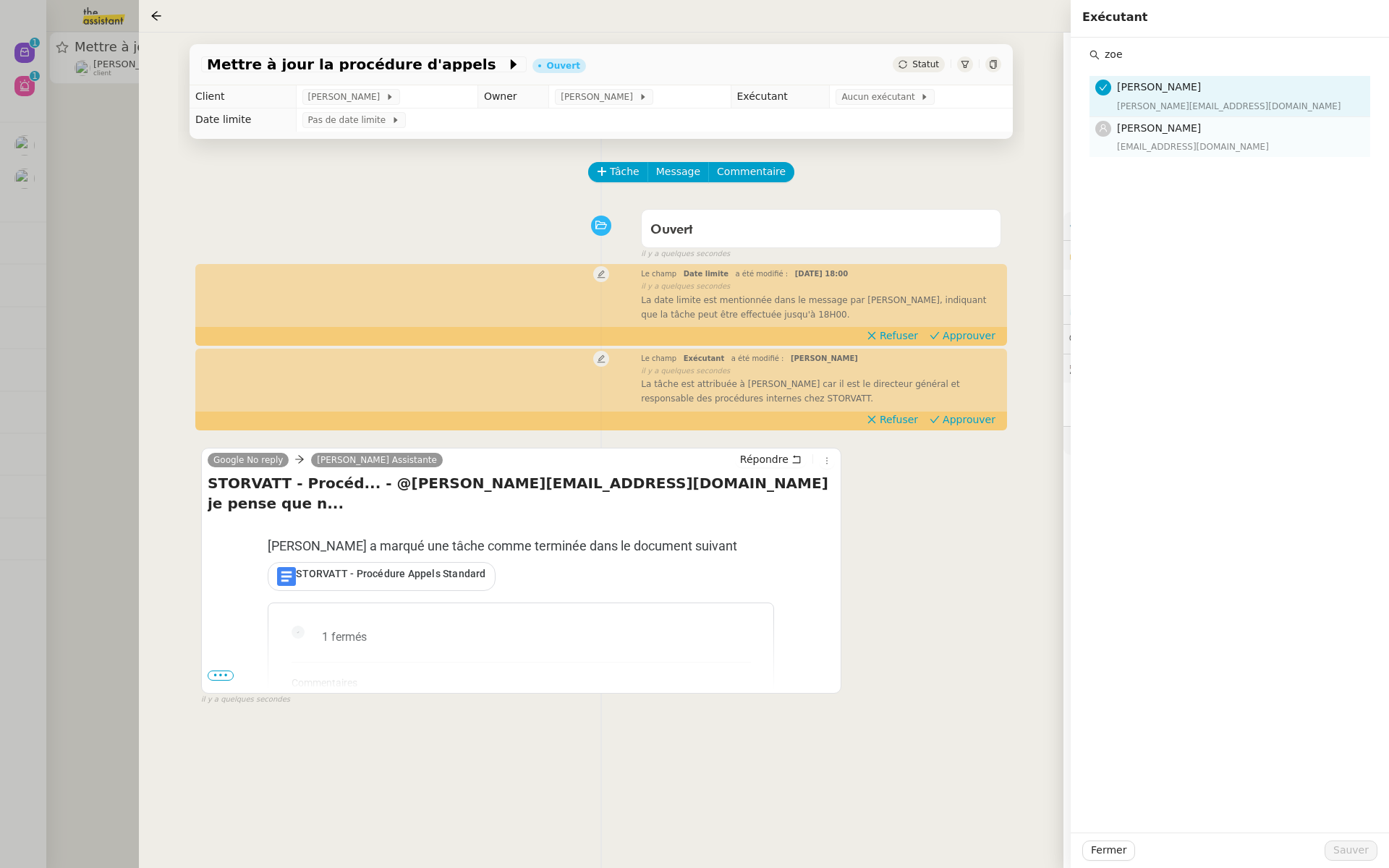
type input "zoe"
click at [1138, 144] on div "zoe@theassistant.team" at bounding box center [1239, 146] width 244 height 14
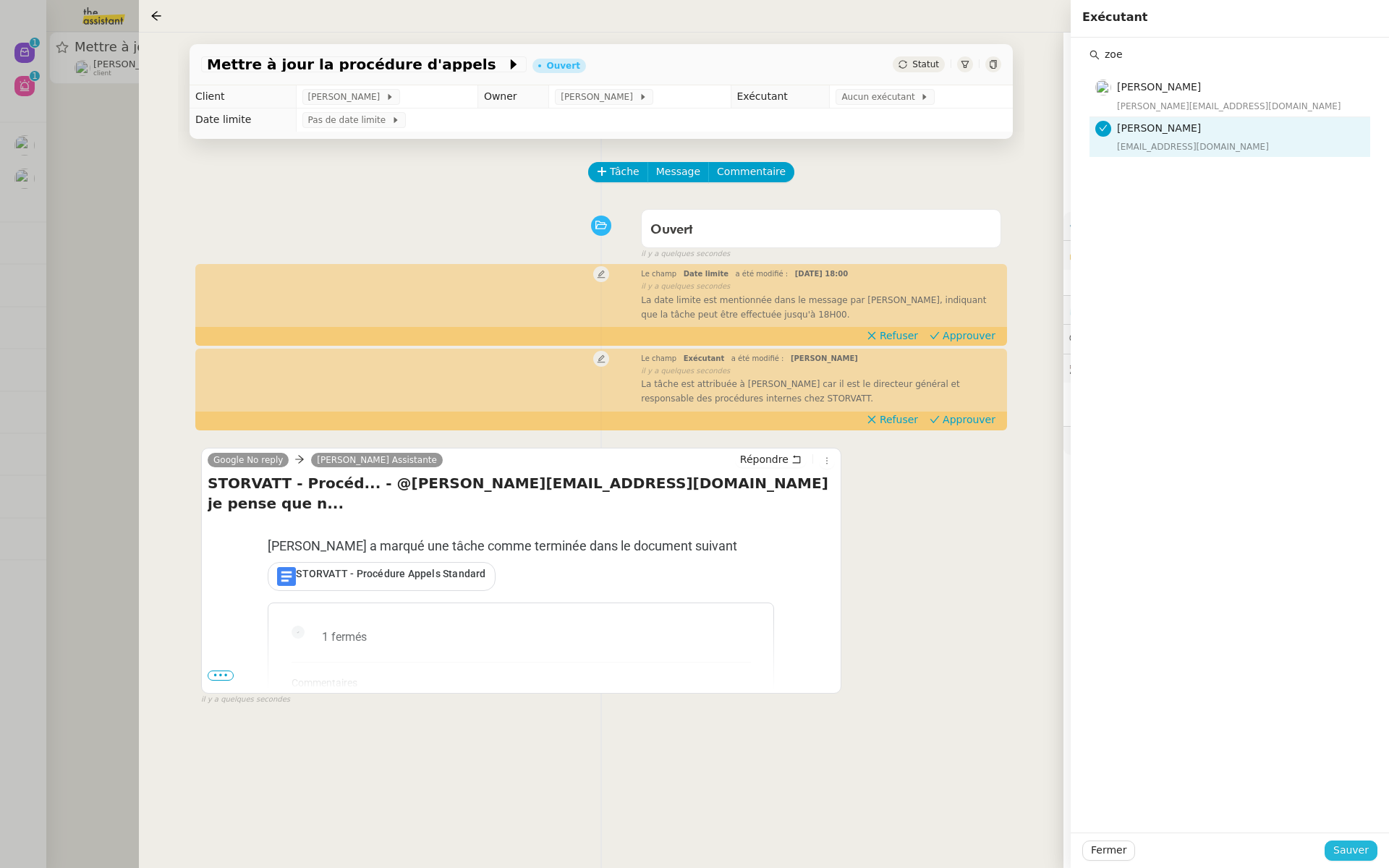
click at [1349, 848] on span "Sauver" at bounding box center [1351, 850] width 35 height 16
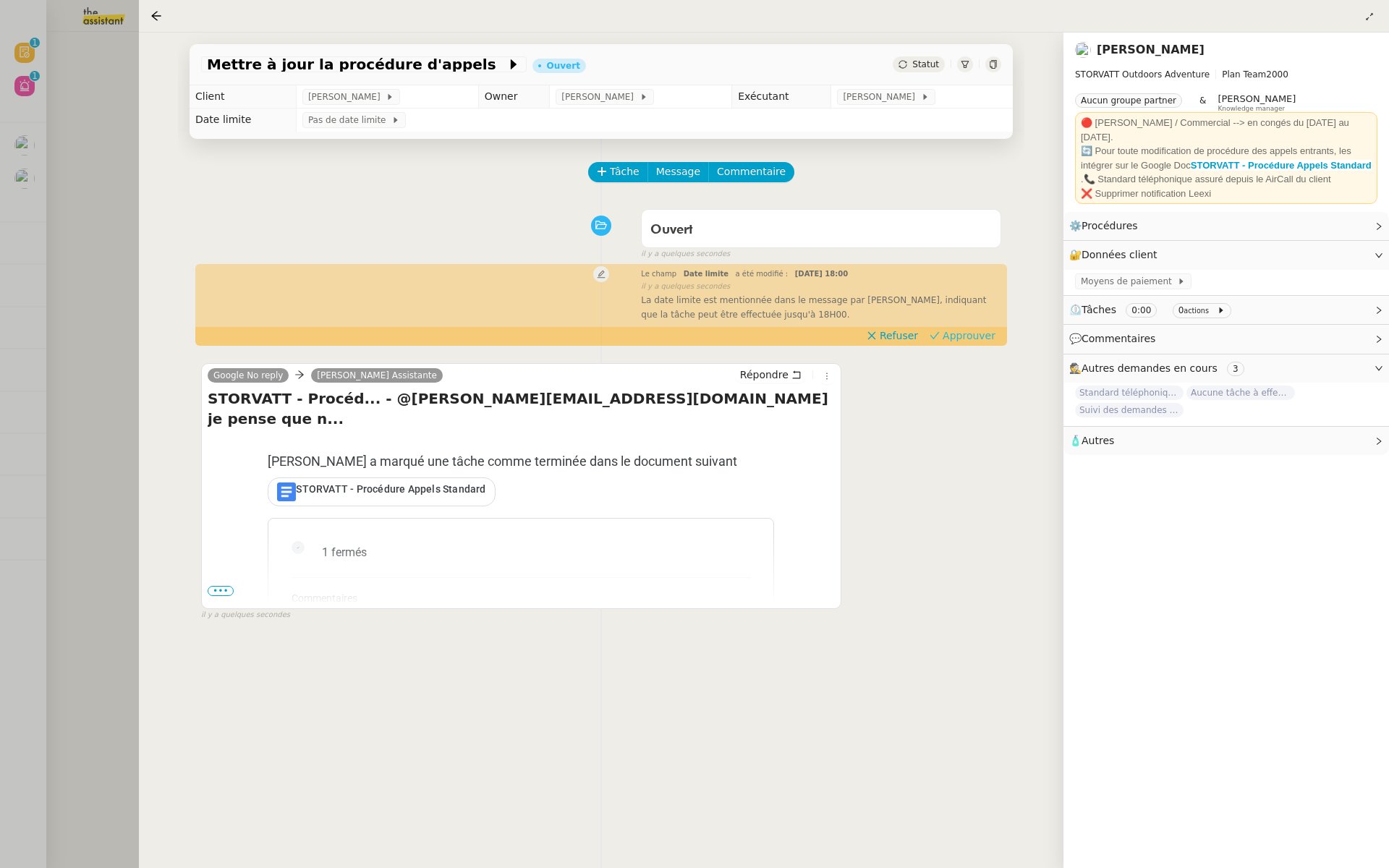
click at [968, 330] on span "Approuver" at bounding box center [968, 335] width 52 height 14
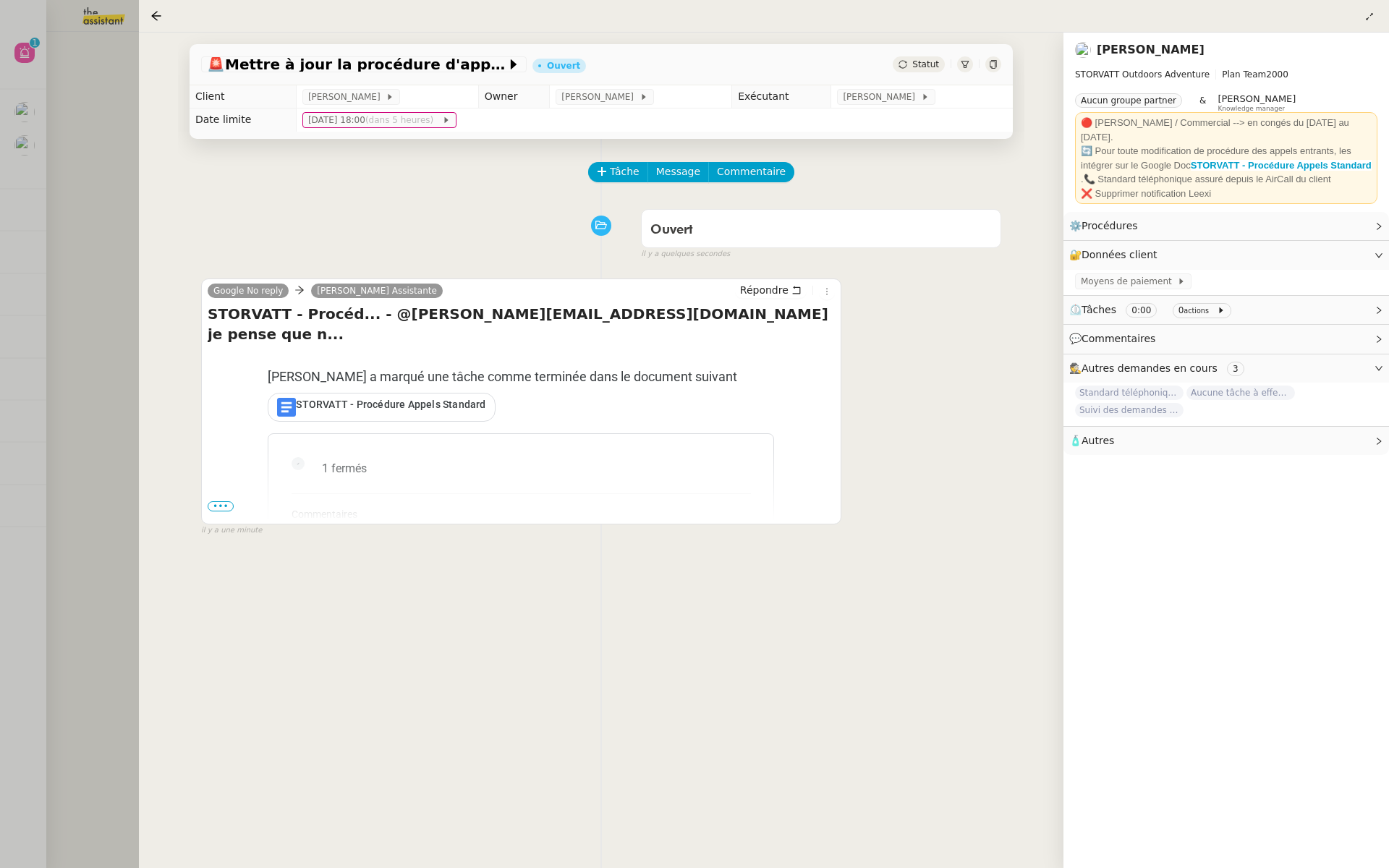
click at [96, 132] on div at bounding box center [694, 434] width 1389 height 868
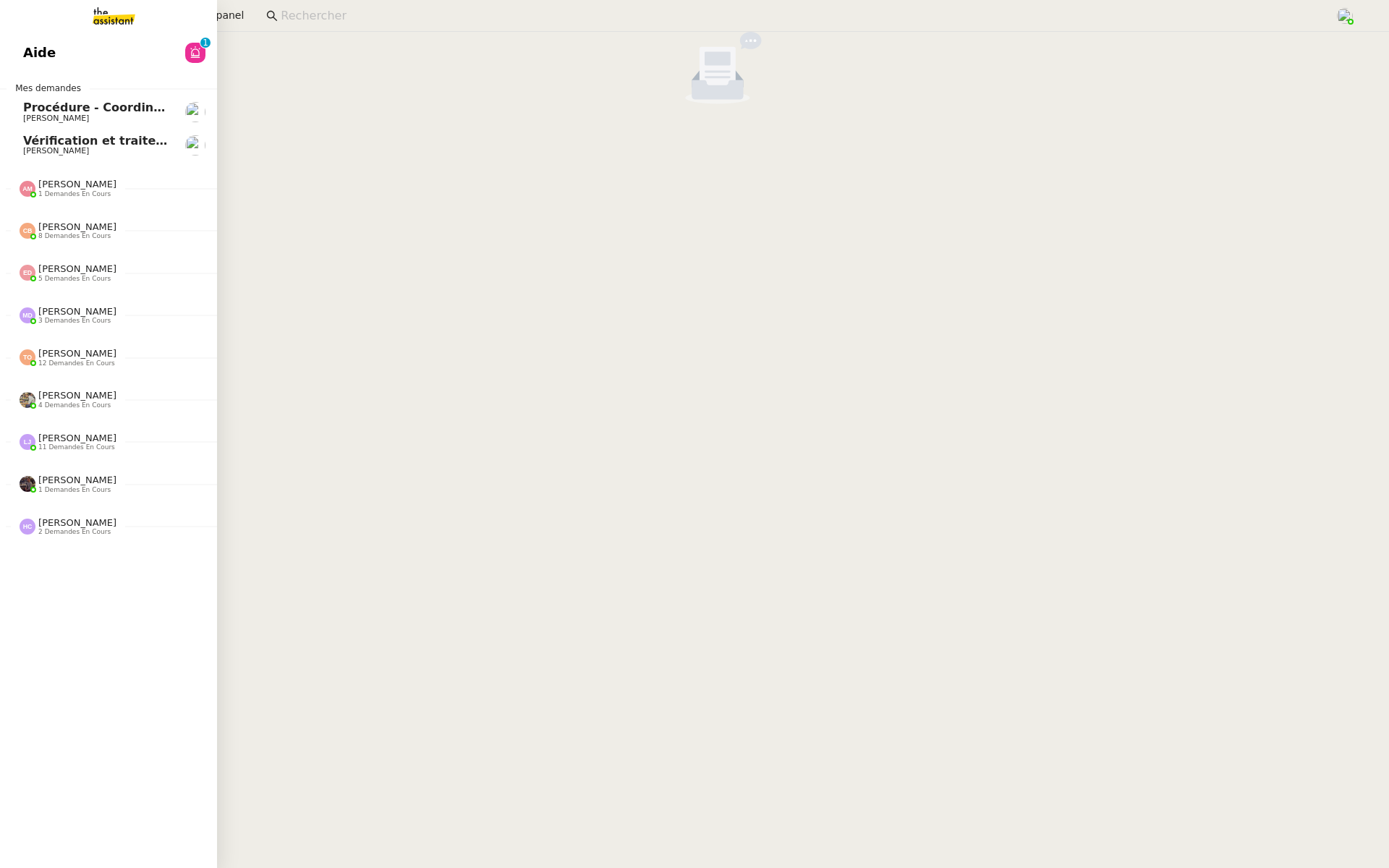
click at [20, 49] on link "Aide 0 1 2 3 4 5 6 7 8 9" at bounding box center [108, 52] width 217 height 33
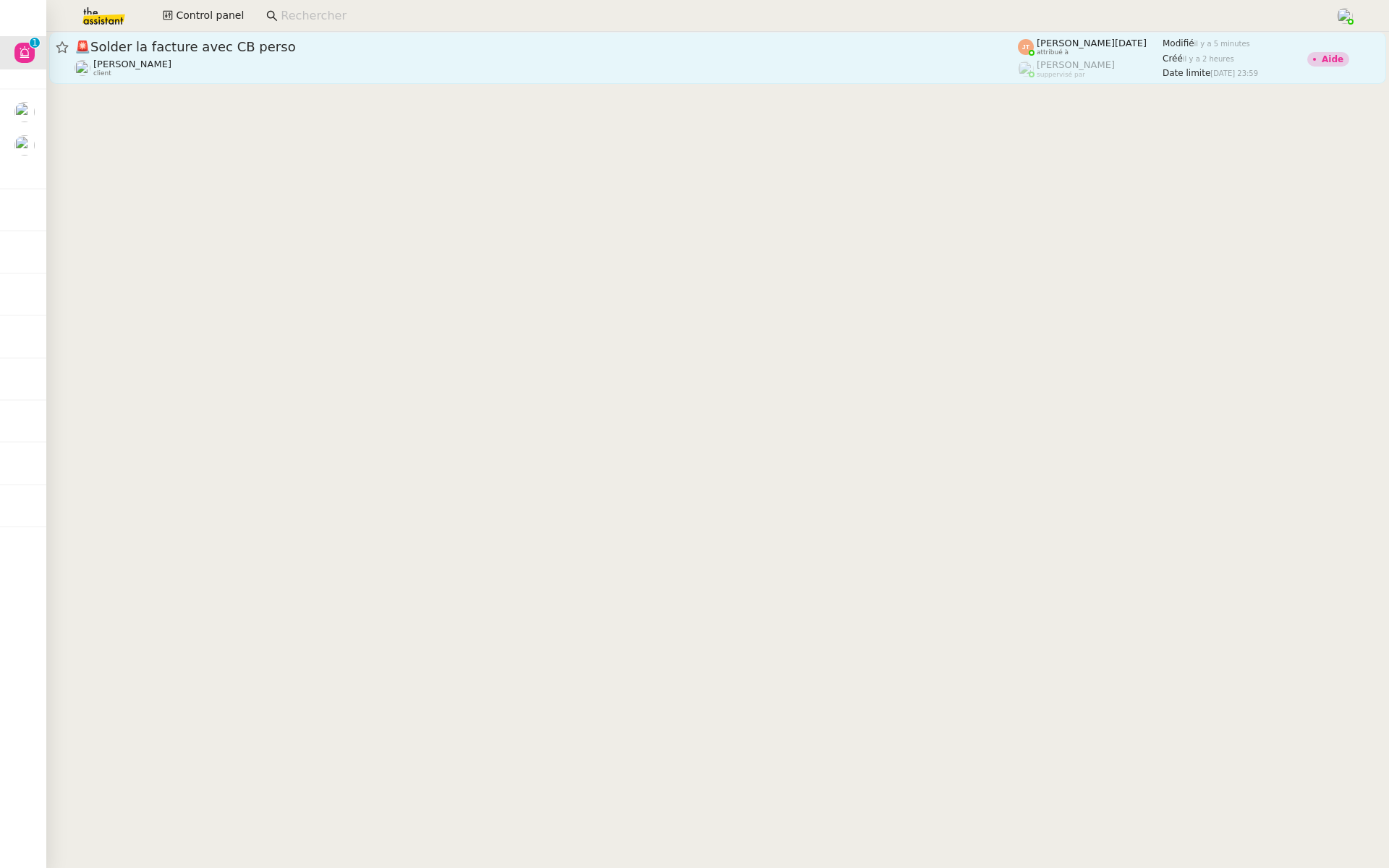
click at [272, 52] on span "🚨 Solder la facture avec CB perso" at bounding box center [546, 47] width 943 height 13
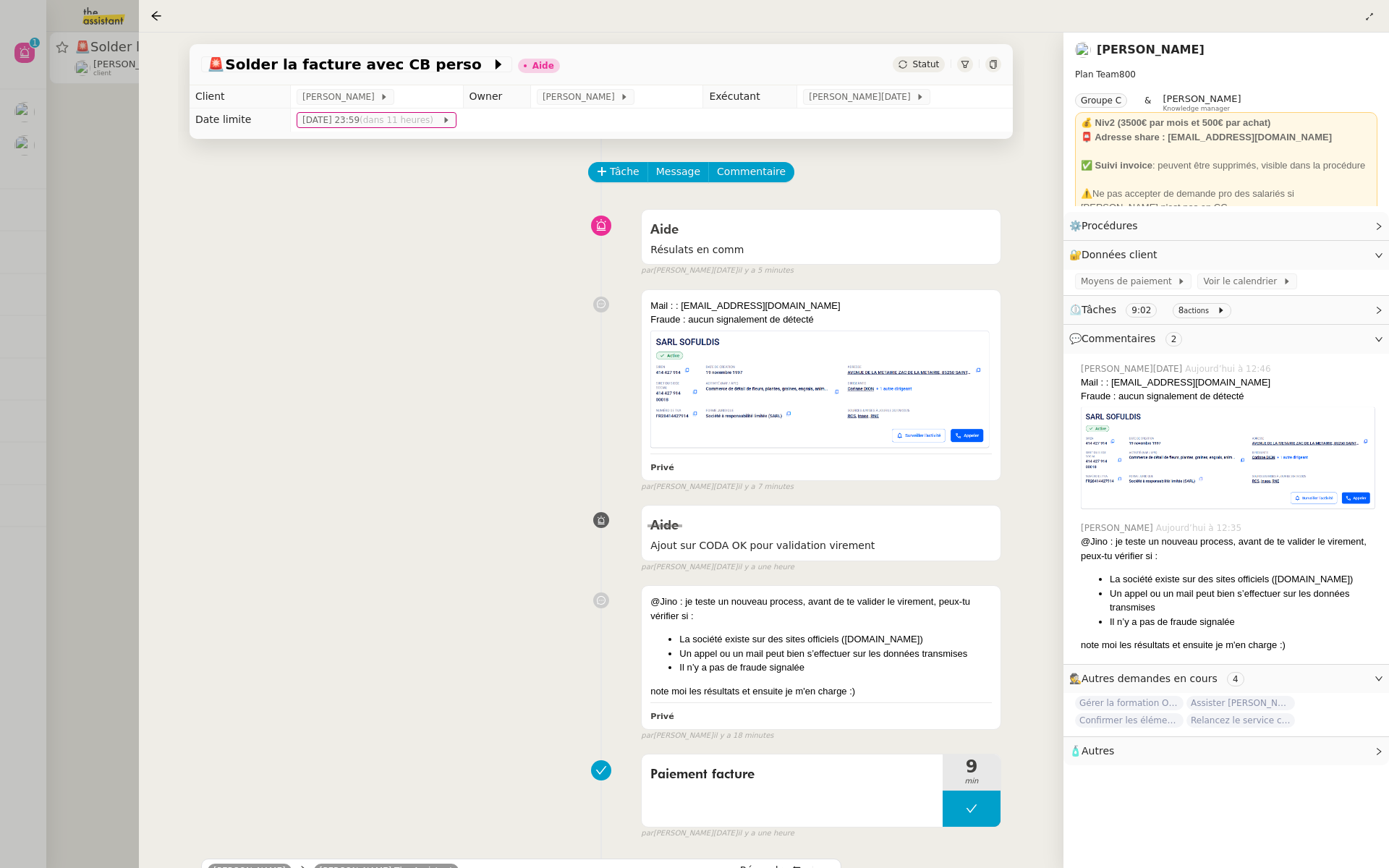
click at [52, 246] on div at bounding box center [694, 434] width 1389 height 868
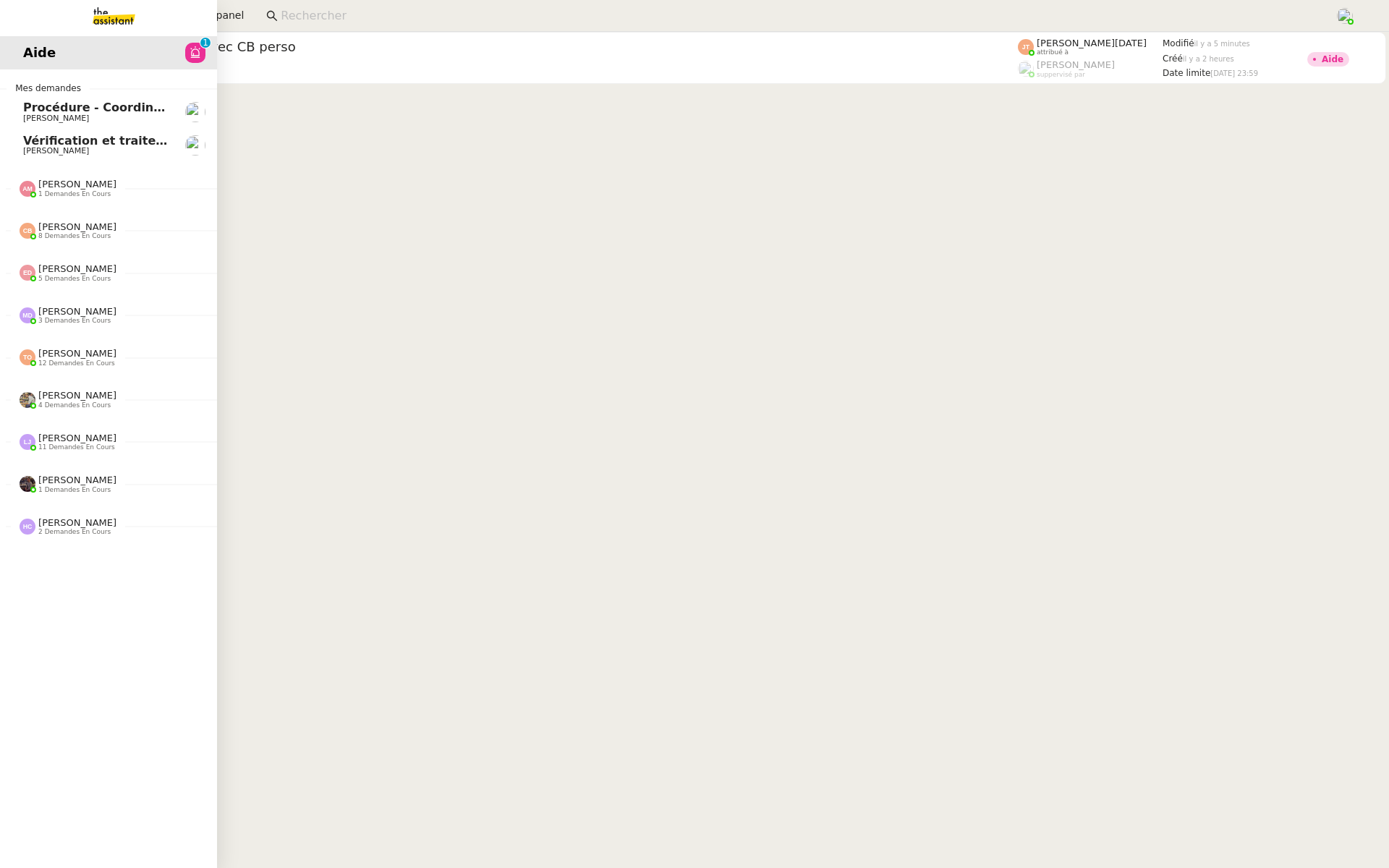
click at [78, 137] on span "Vérification et traitement des demandes comptables - 2025" at bounding box center [218, 141] width 389 height 14
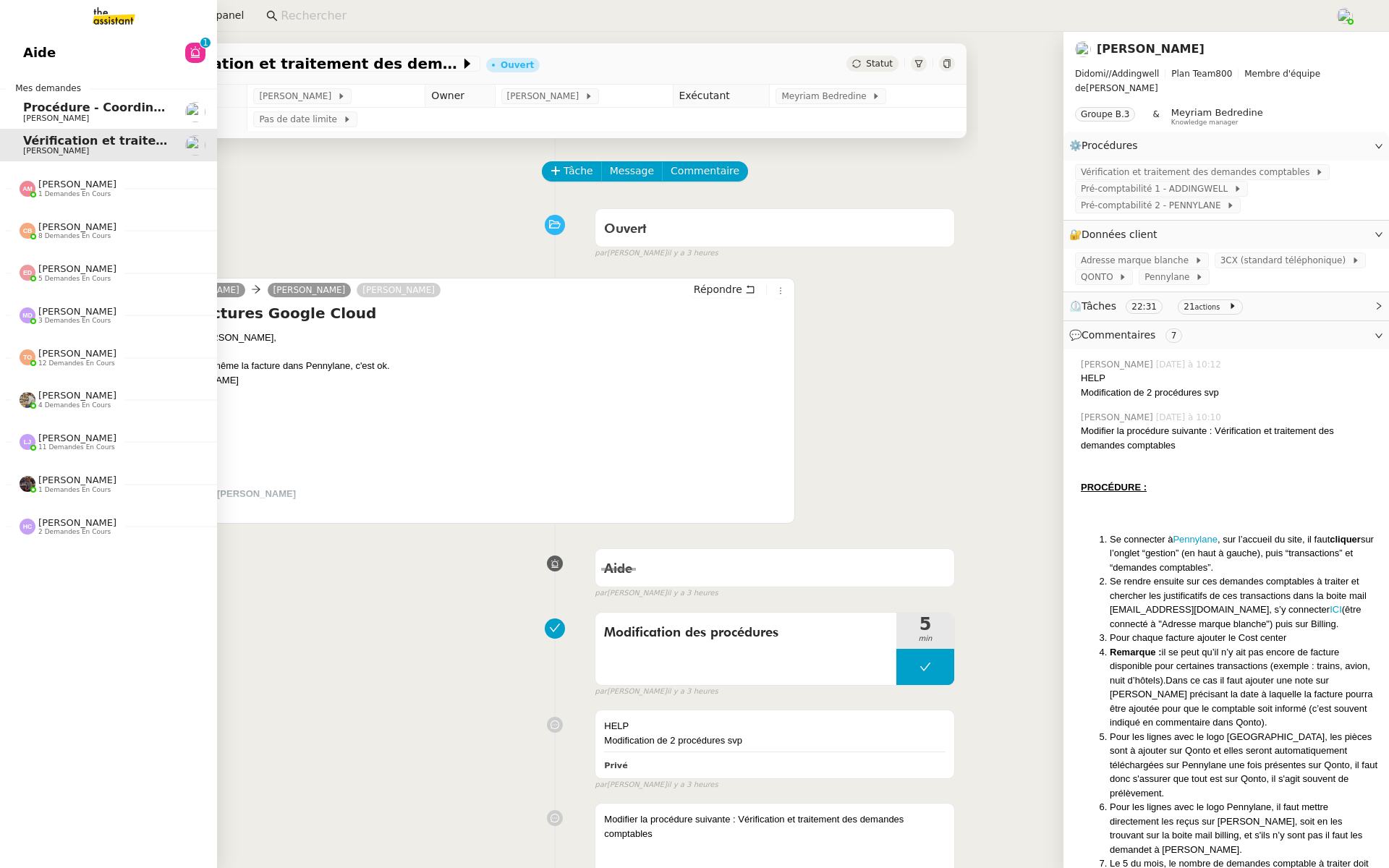
click at [42, 109] on span "Procédure - Coordination de rendez-vous" at bounding box center [157, 107] width 269 height 14
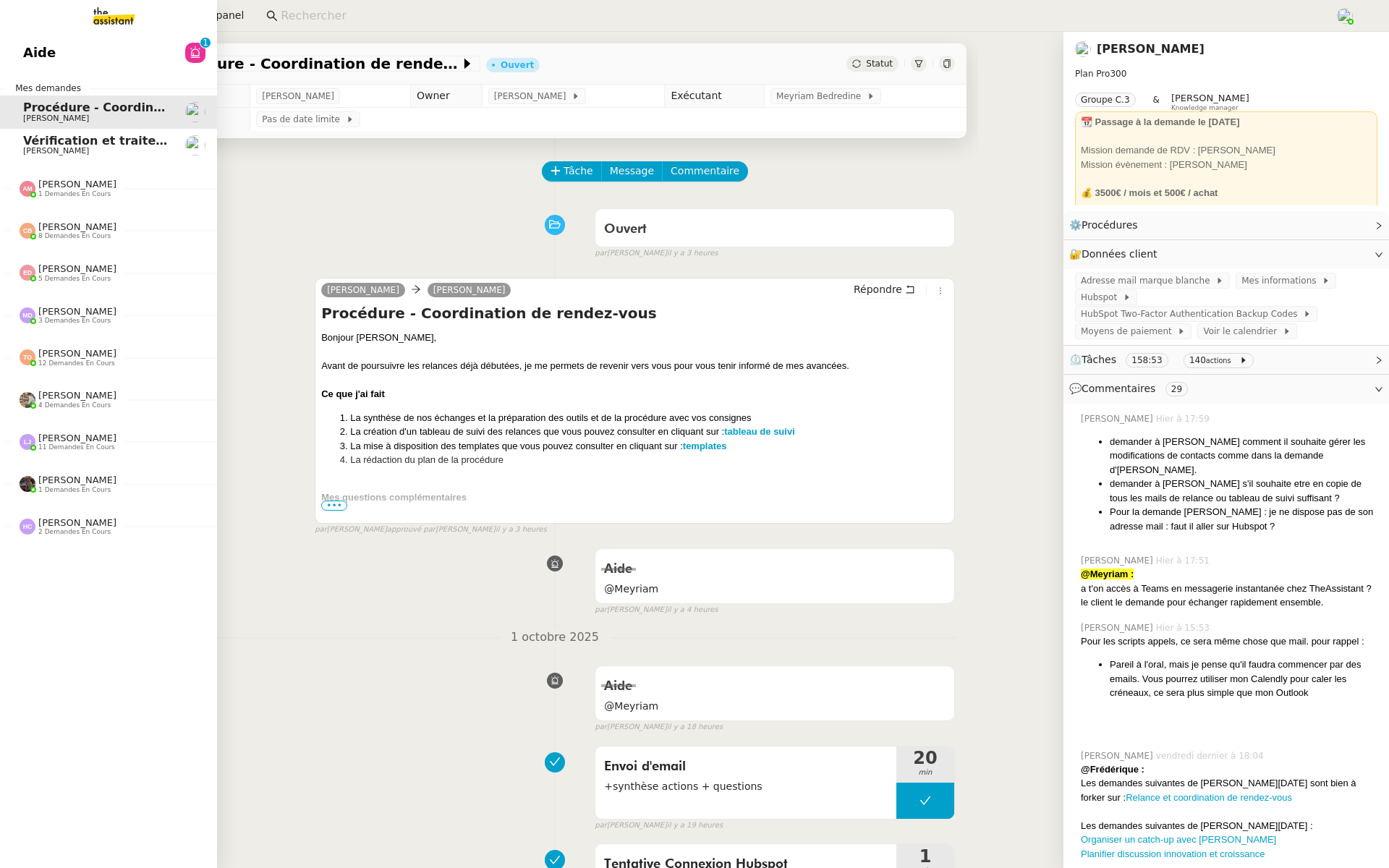
click at [36, 147] on span "[PERSON_NAME]" at bounding box center [56, 151] width 66 height 9
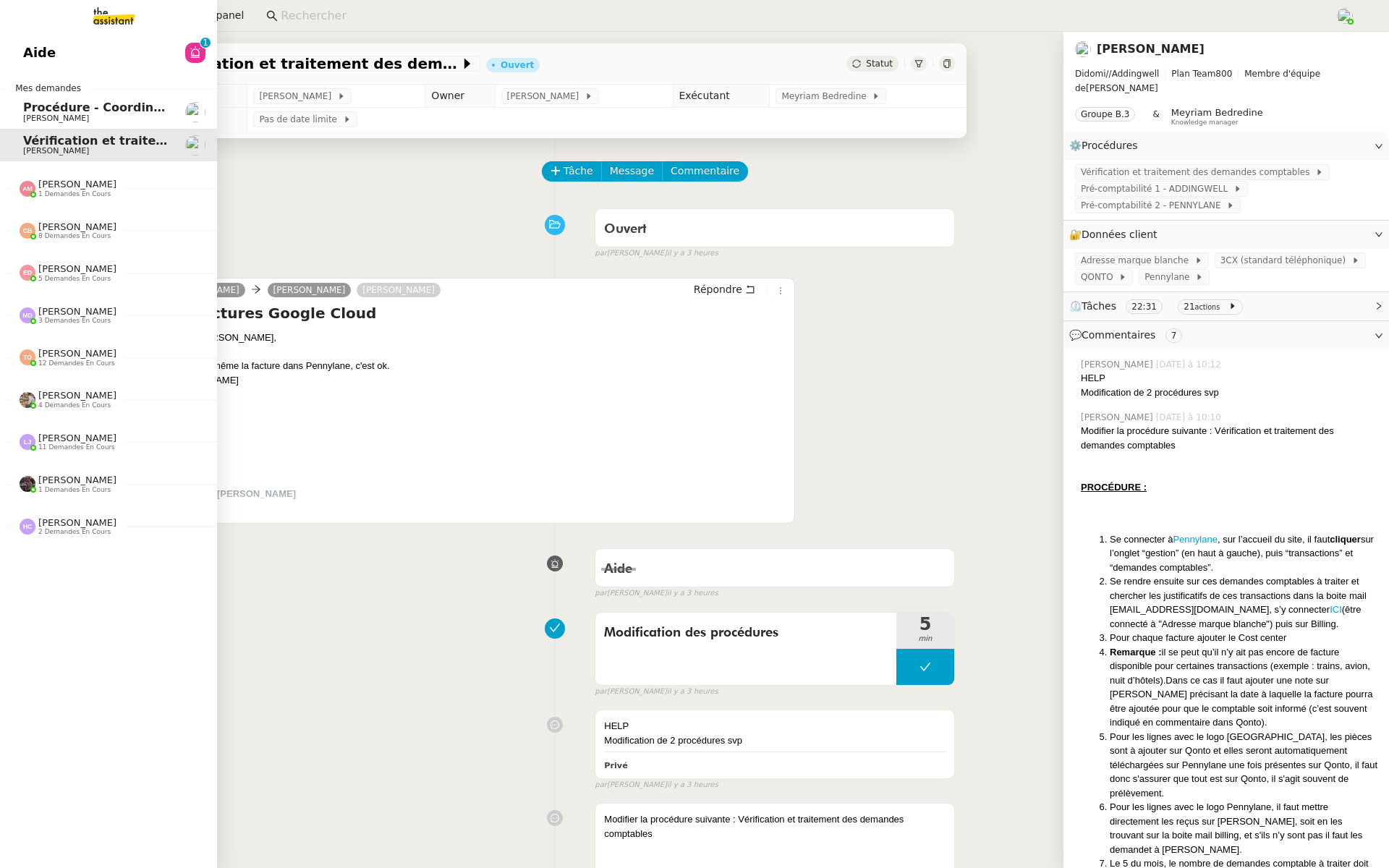
click at [55, 63] on link "Aide 0 1 2 3 4 5 6 7 8 9" at bounding box center [108, 52] width 217 height 33
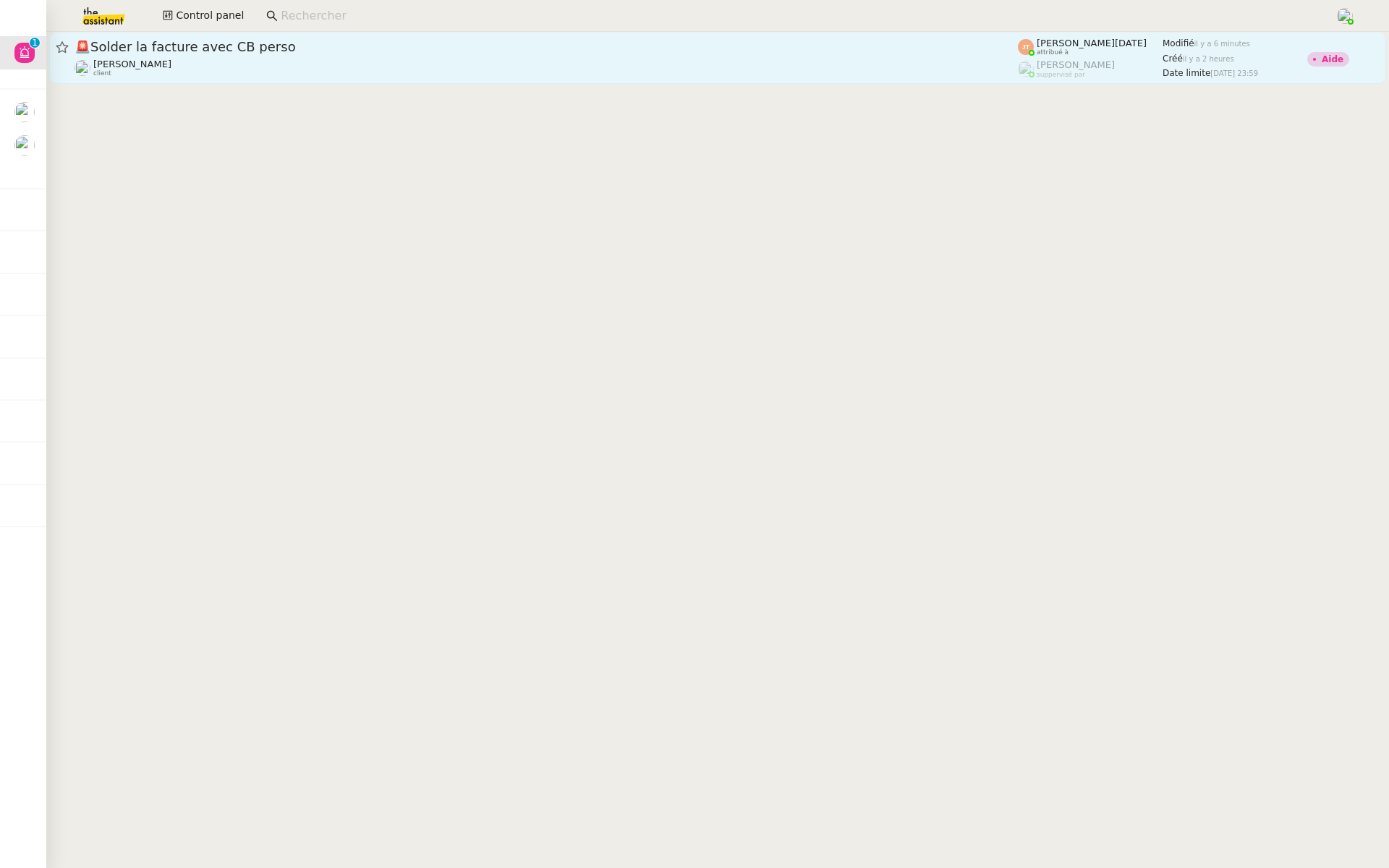
click at [622, 57] on div "🚨 Solder la facture avec CB perso Axel BANDIAKY client" at bounding box center [546, 58] width 943 height 39
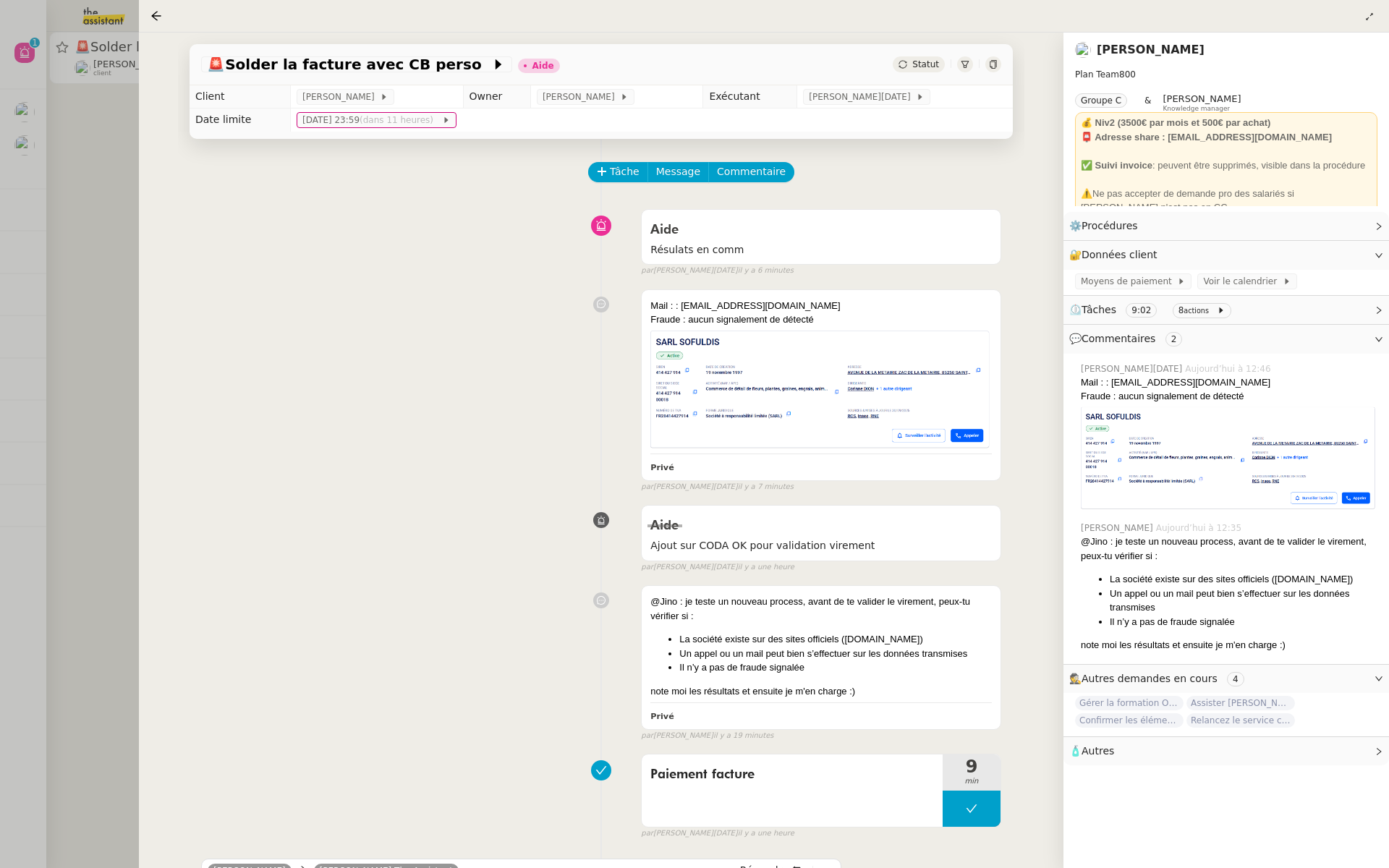
click at [114, 321] on div at bounding box center [694, 434] width 1389 height 868
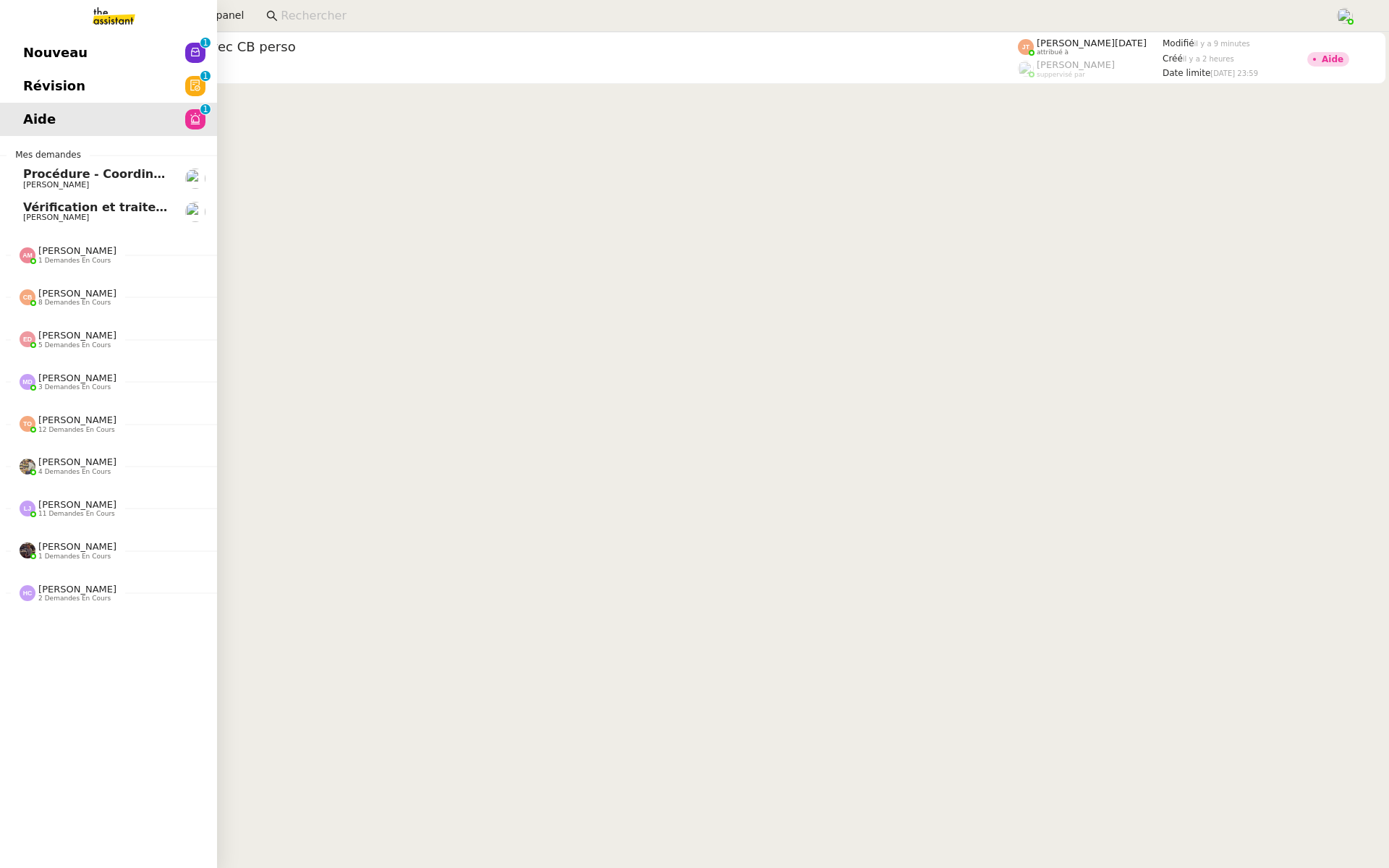
click at [101, 60] on link "Nouveau 0 1 2 3 4 5 6 7 8 9" at bounding box center [108, 52] width 217 height 33
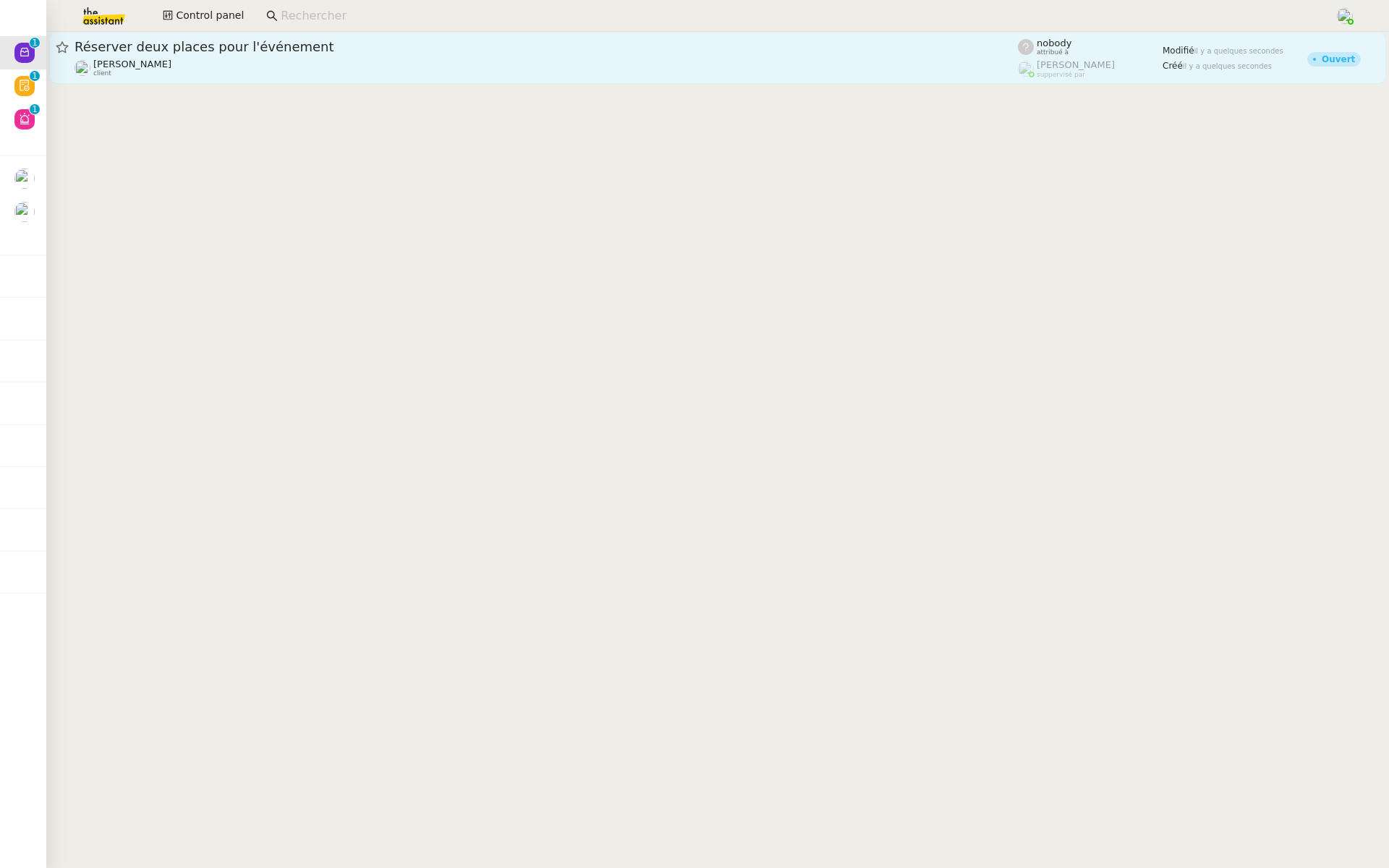
click at [269, 37] on link "Réserver deux places pour l'événement Laurène Gauthier client nobody attribué à…" at bounding box center [718, 58] width 1337 height 52
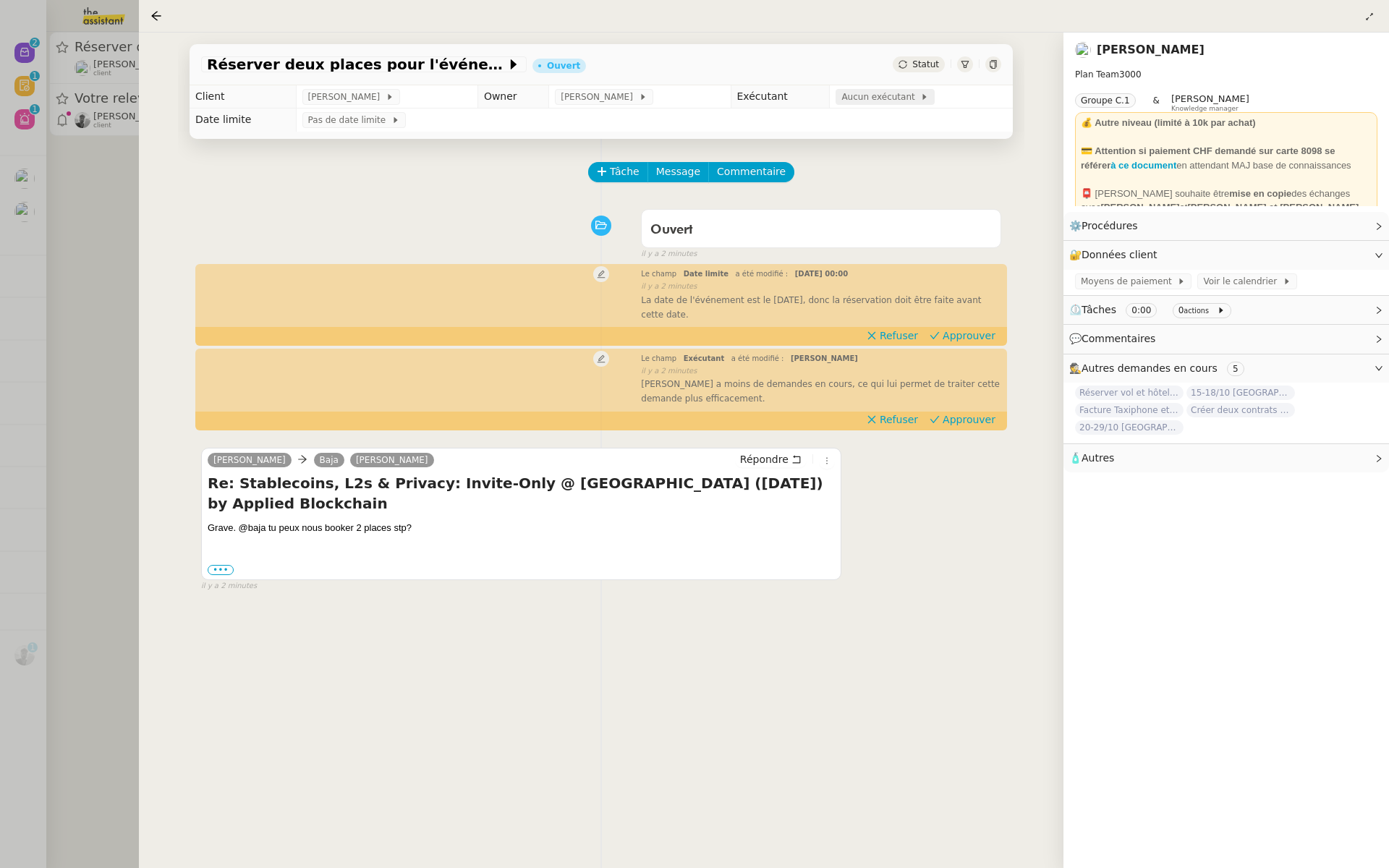
click at [867, 96] on span "Aucun exécutant" at bounding box center [881, 97] width 79 height 14
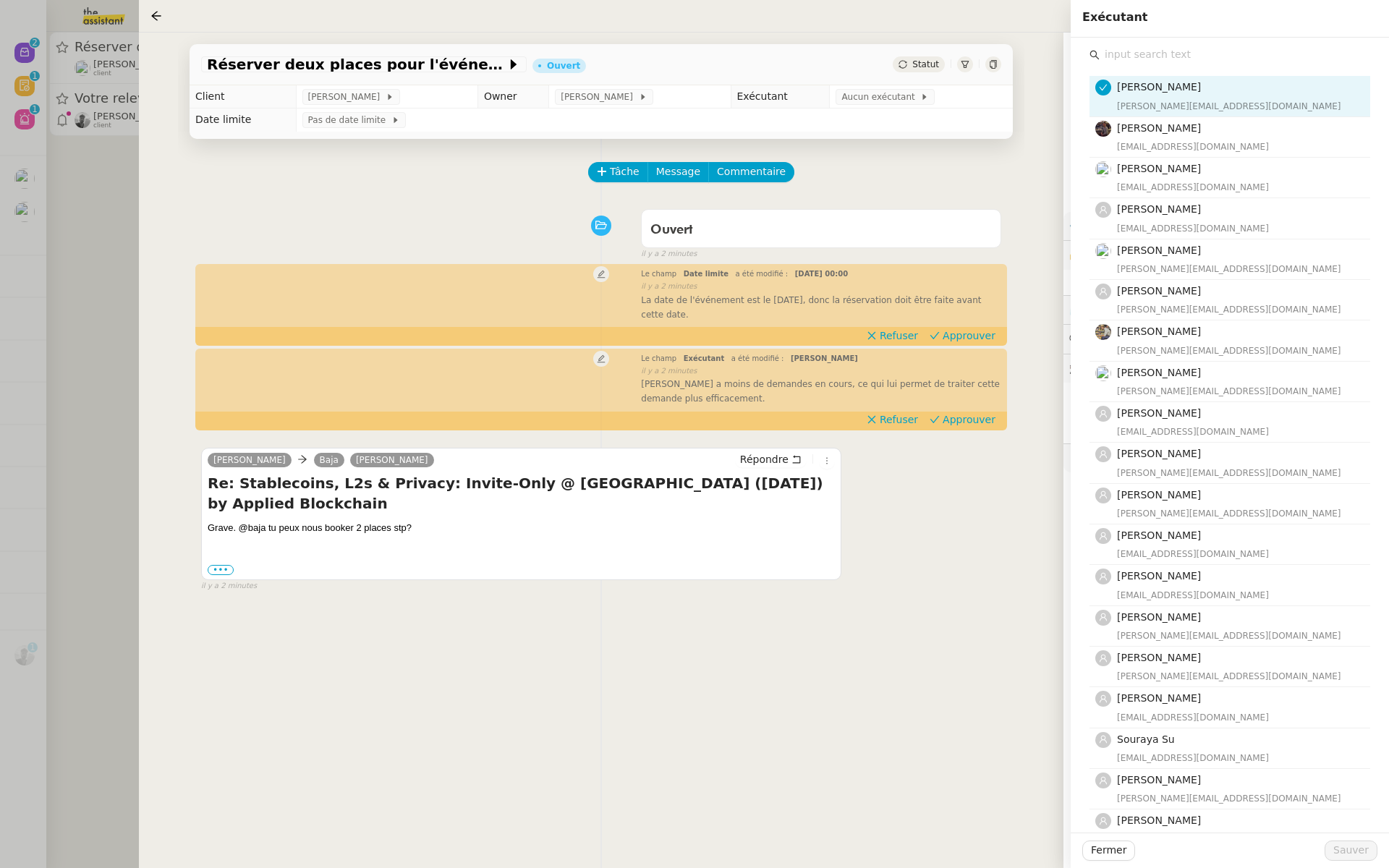
click at [1120, 53] on input "text" at bounding box center [1235, 54] width 270 height 20
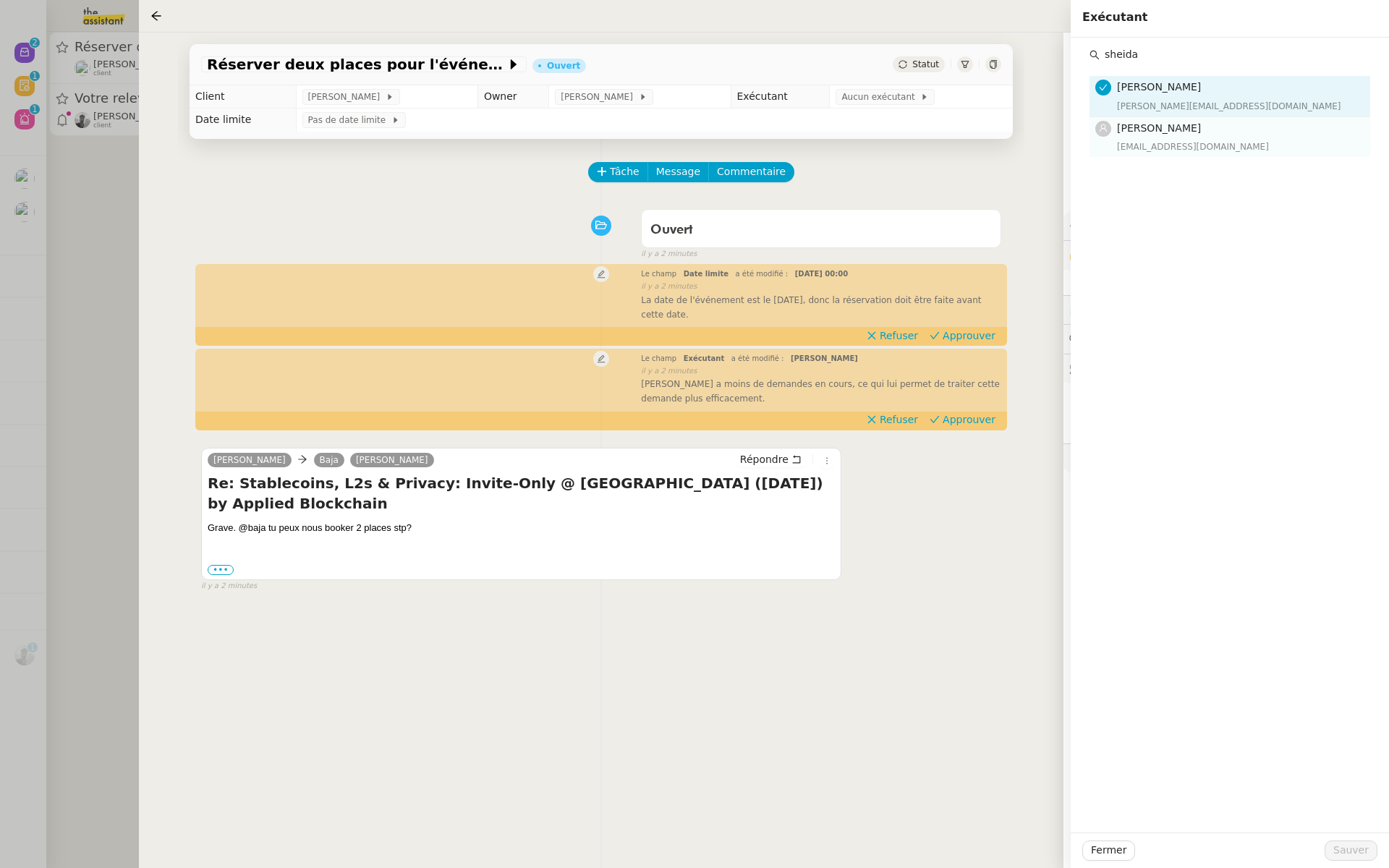
type input "sheida"
click at [1141, 145] on div "sheida@team.theassistant.com" at bounding box center [1239, 146] width 244 height 14
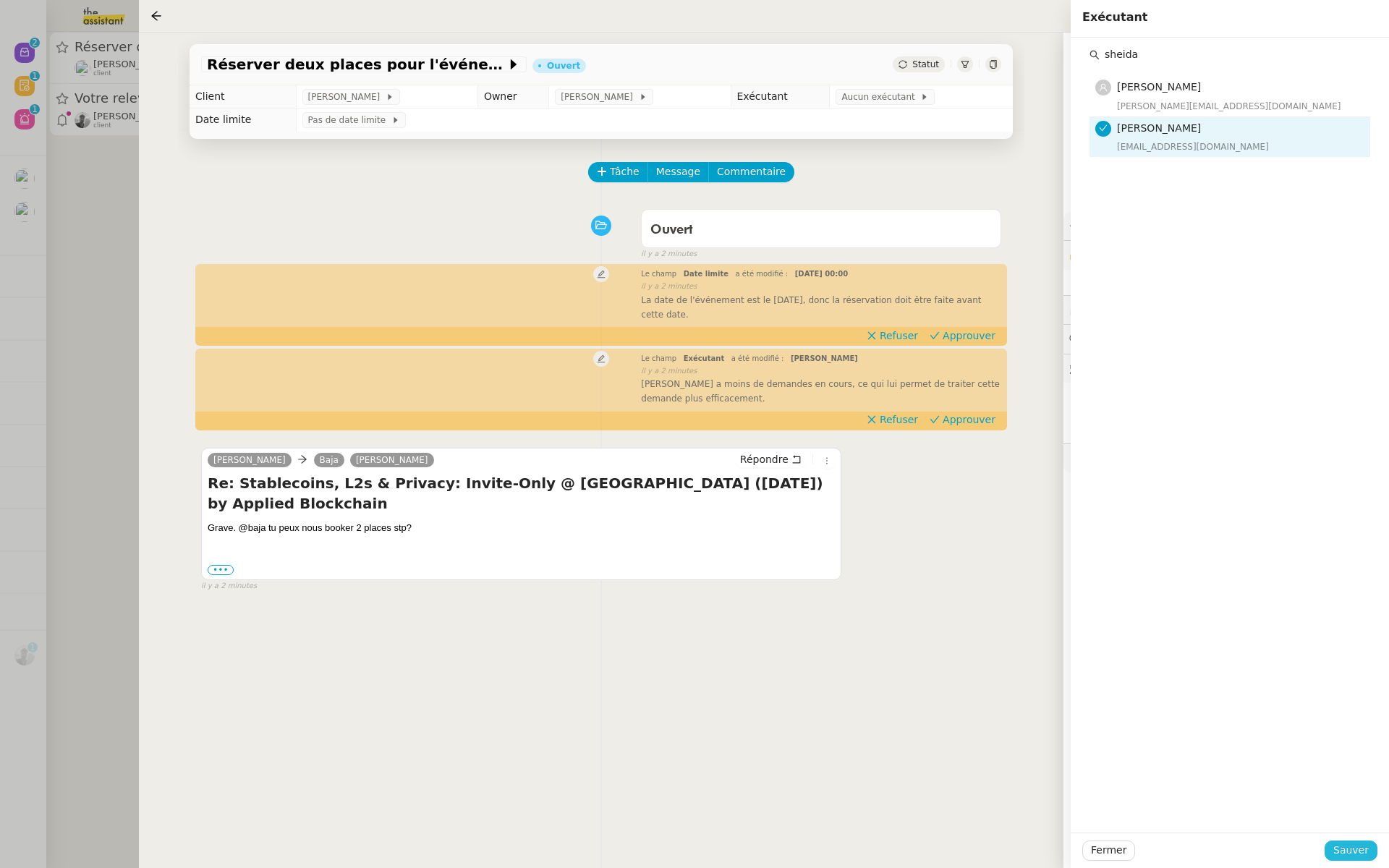
click at [1348, 847] on span "Sauver" at bounding box center [1351, 850] width 35 height 16
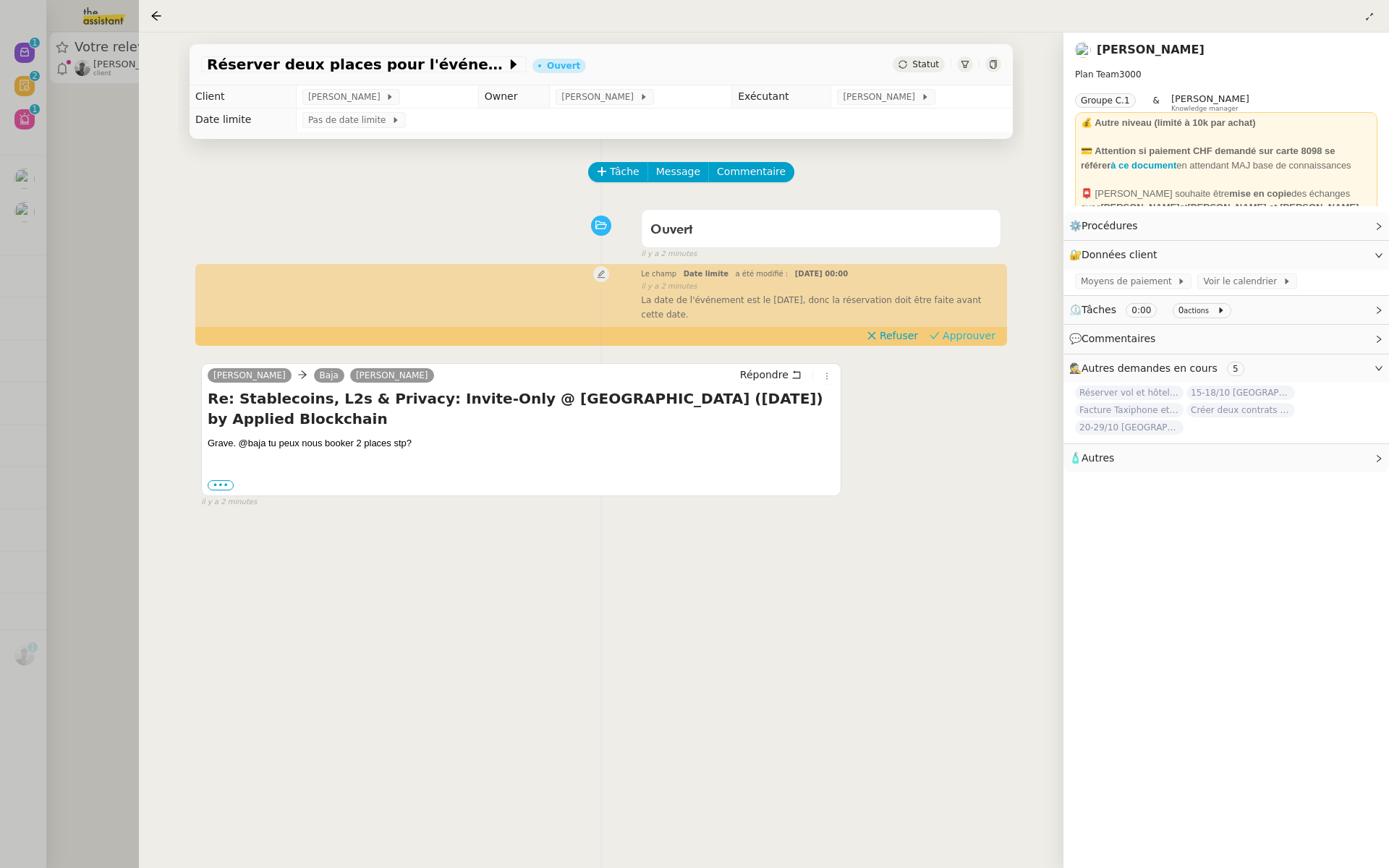
click at [979, 337] on span "Approuver" at bounding box center [968, 335] width 52 height 14
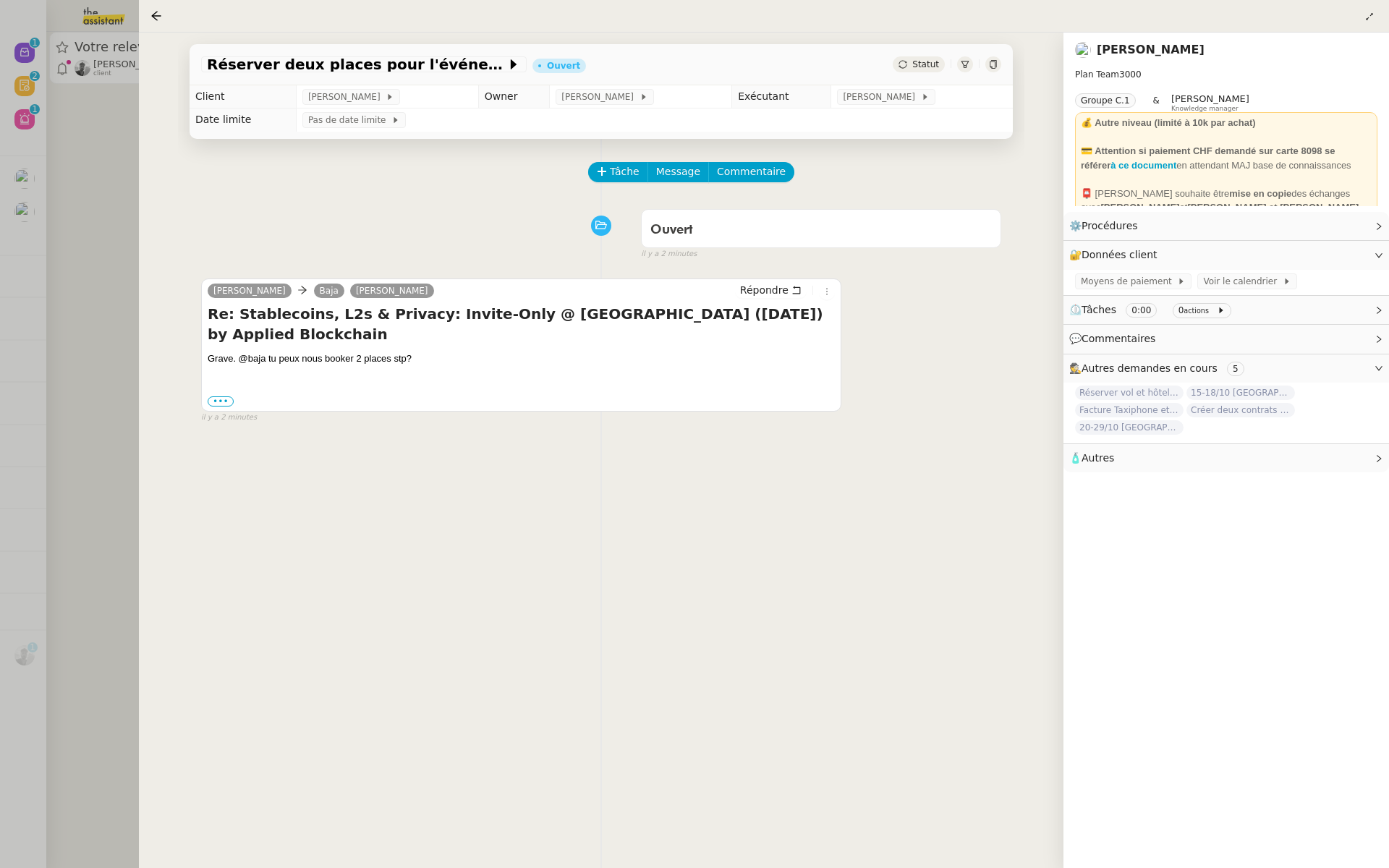
click at [67, 195] on div at bounding box center [694, 434] width 1389 height 868
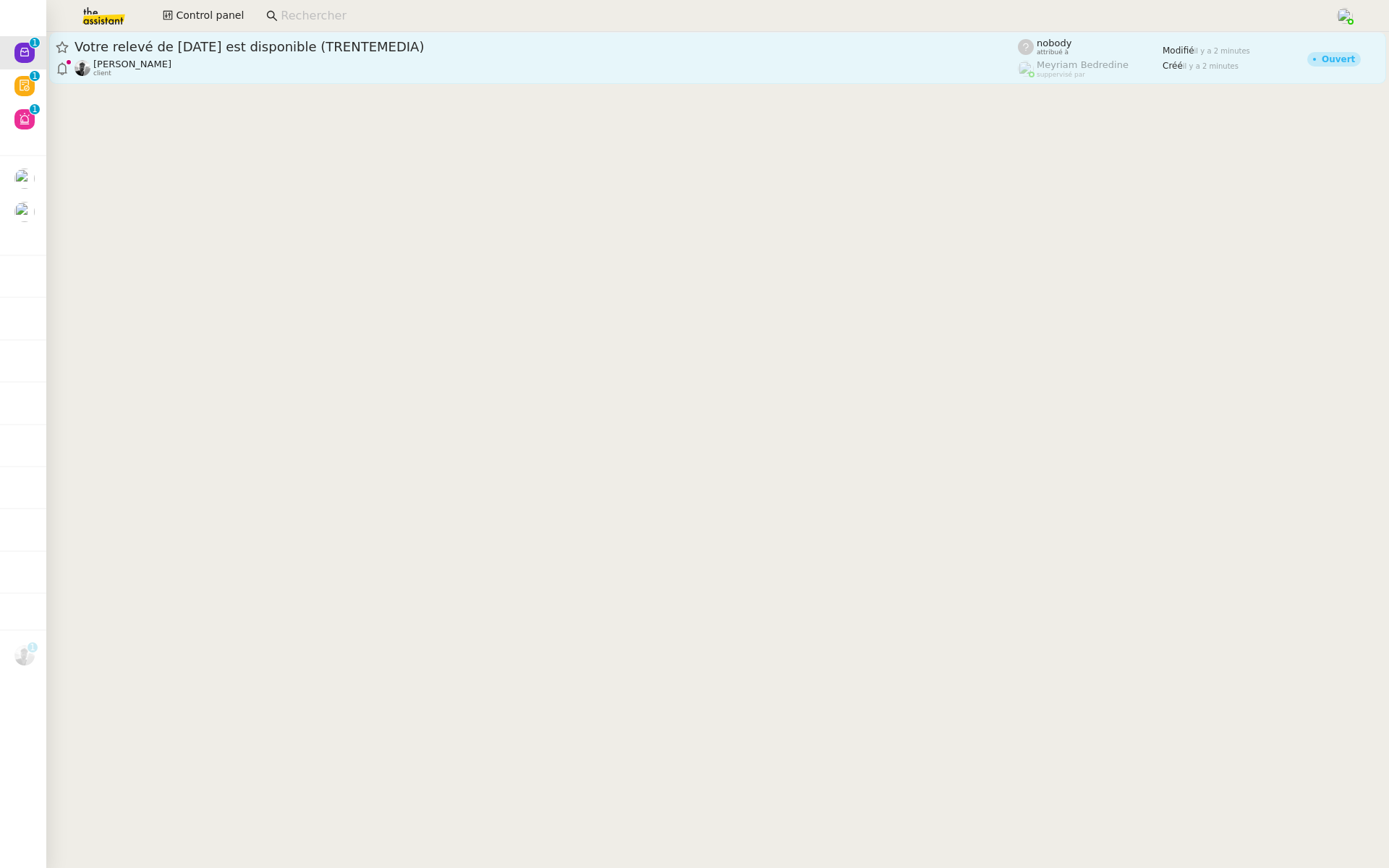
click at [213, 42] on span "Votre relevé de Septembre 2025 est disponible (TRENTEMEDIA)" at bounding box center [546, 47] width 943 height 13
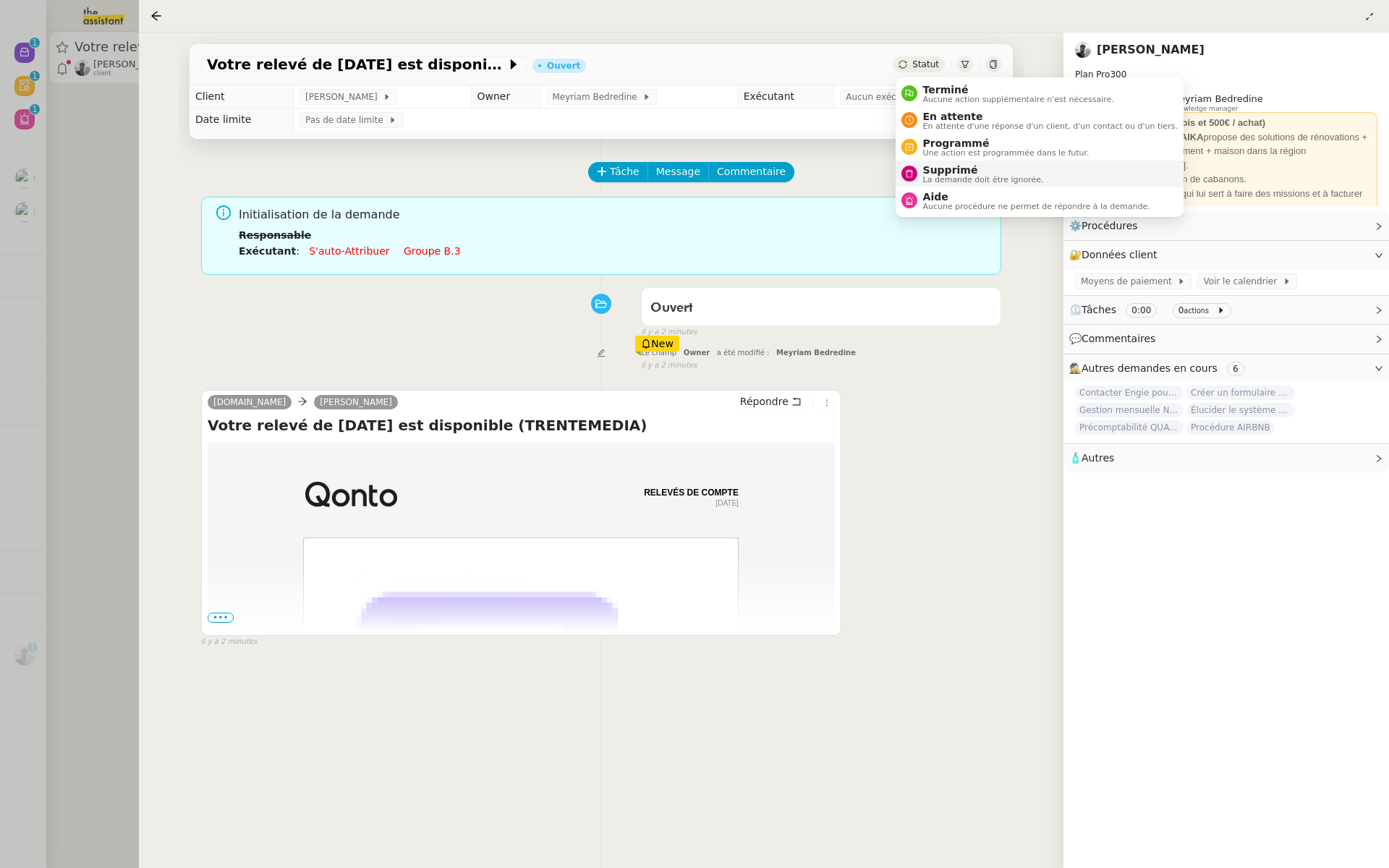
click at [936, 168] on span "Supprimé" at bounding box center [983, 170] width 121 height 12
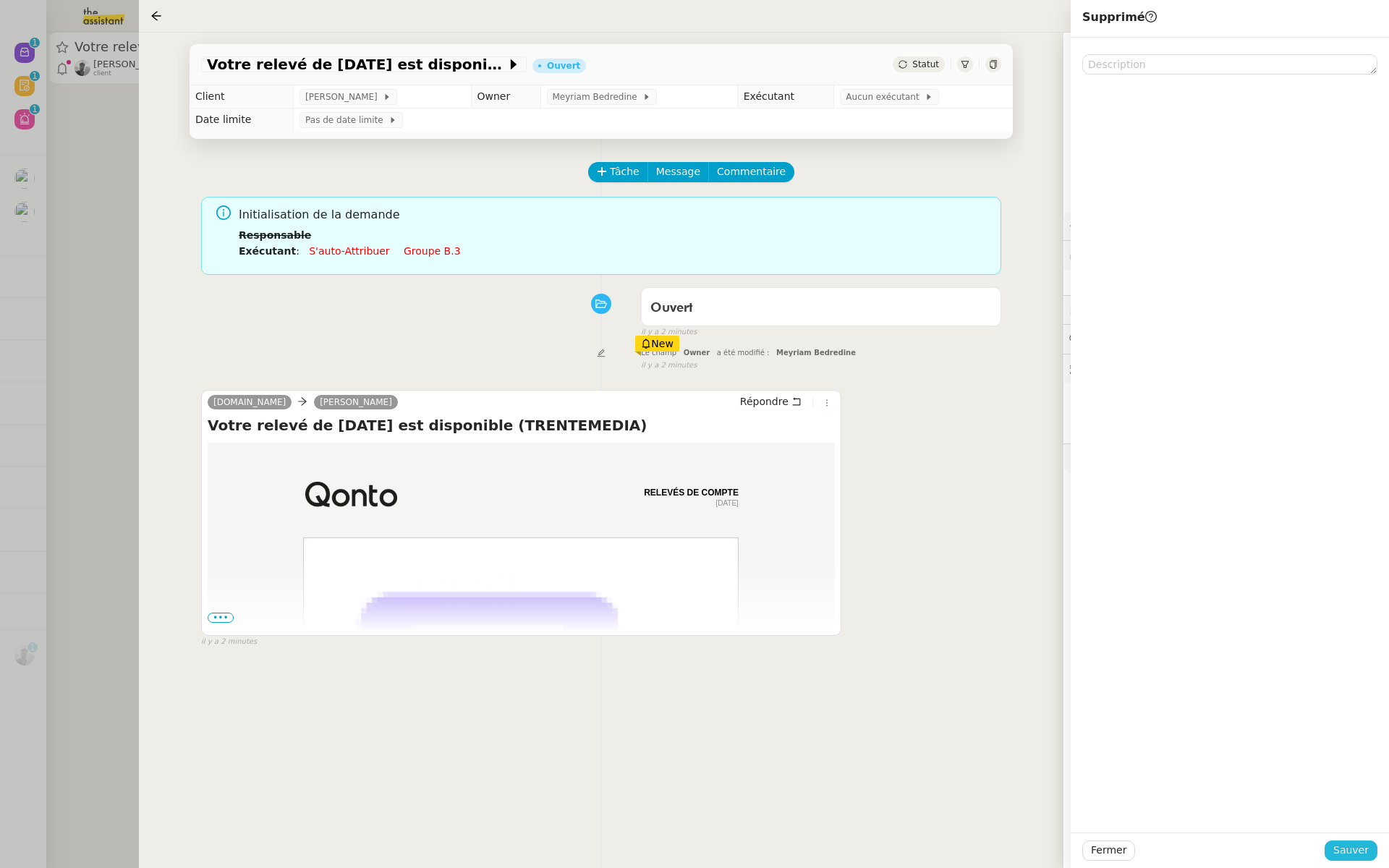
click at [1350, 854] on span "Sauver" at bounding box center [1351, 850] width 35 height 16
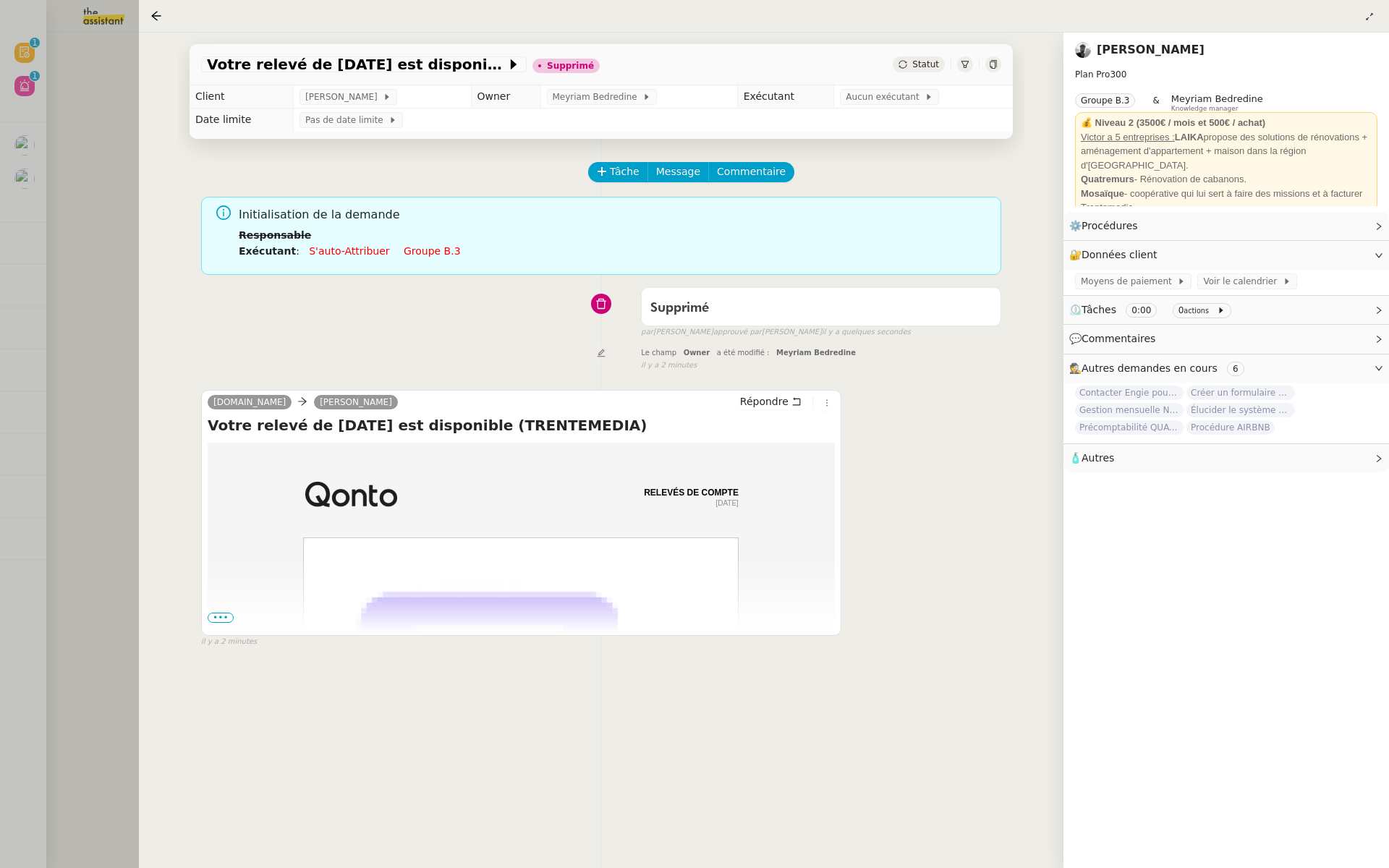
click at [90, 190] on div at bounding box center [694, 434] width 1389 height 868
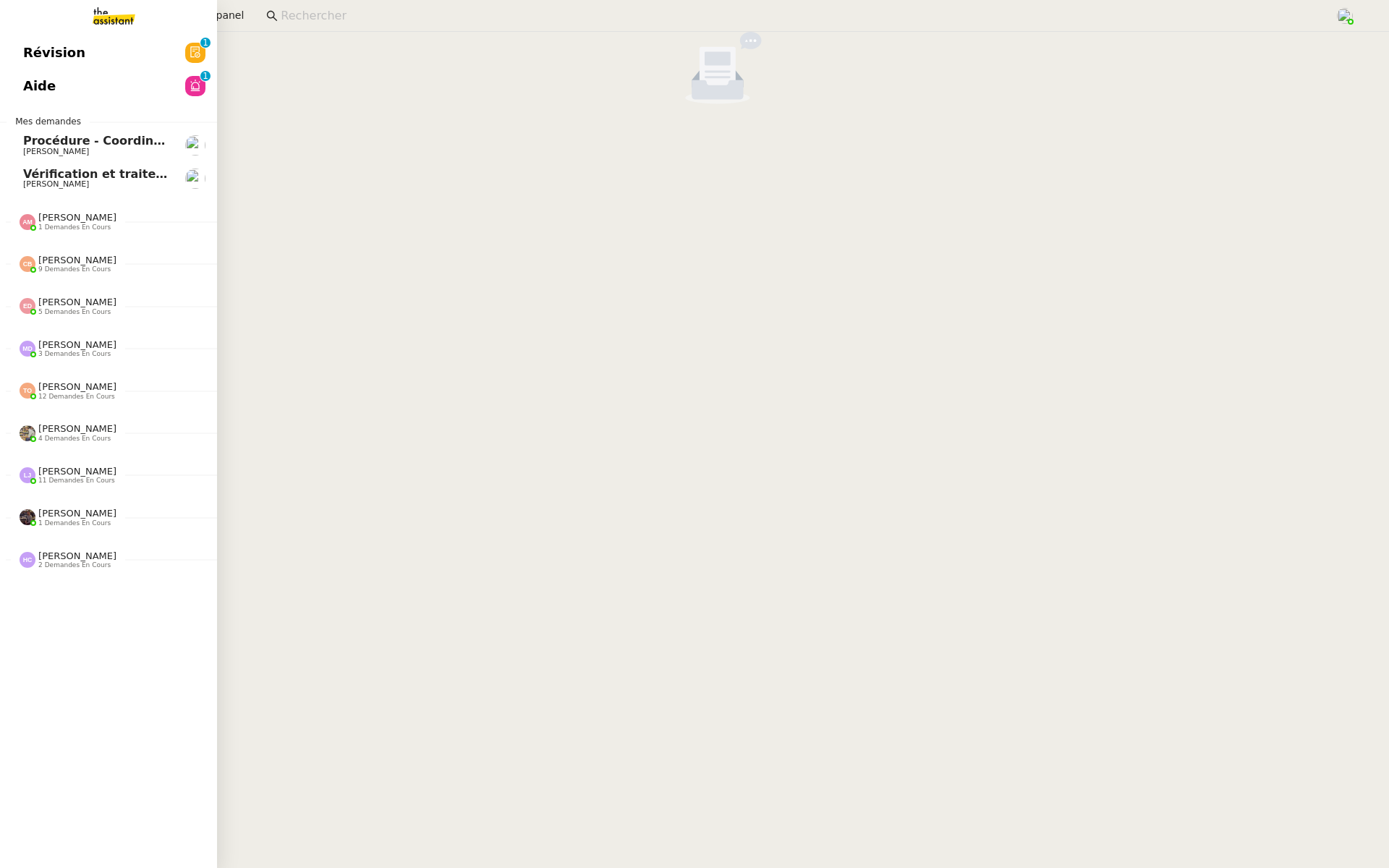
click at [36, 49] on span "Révision" at bounding box center [54, 53] width 62 height 22
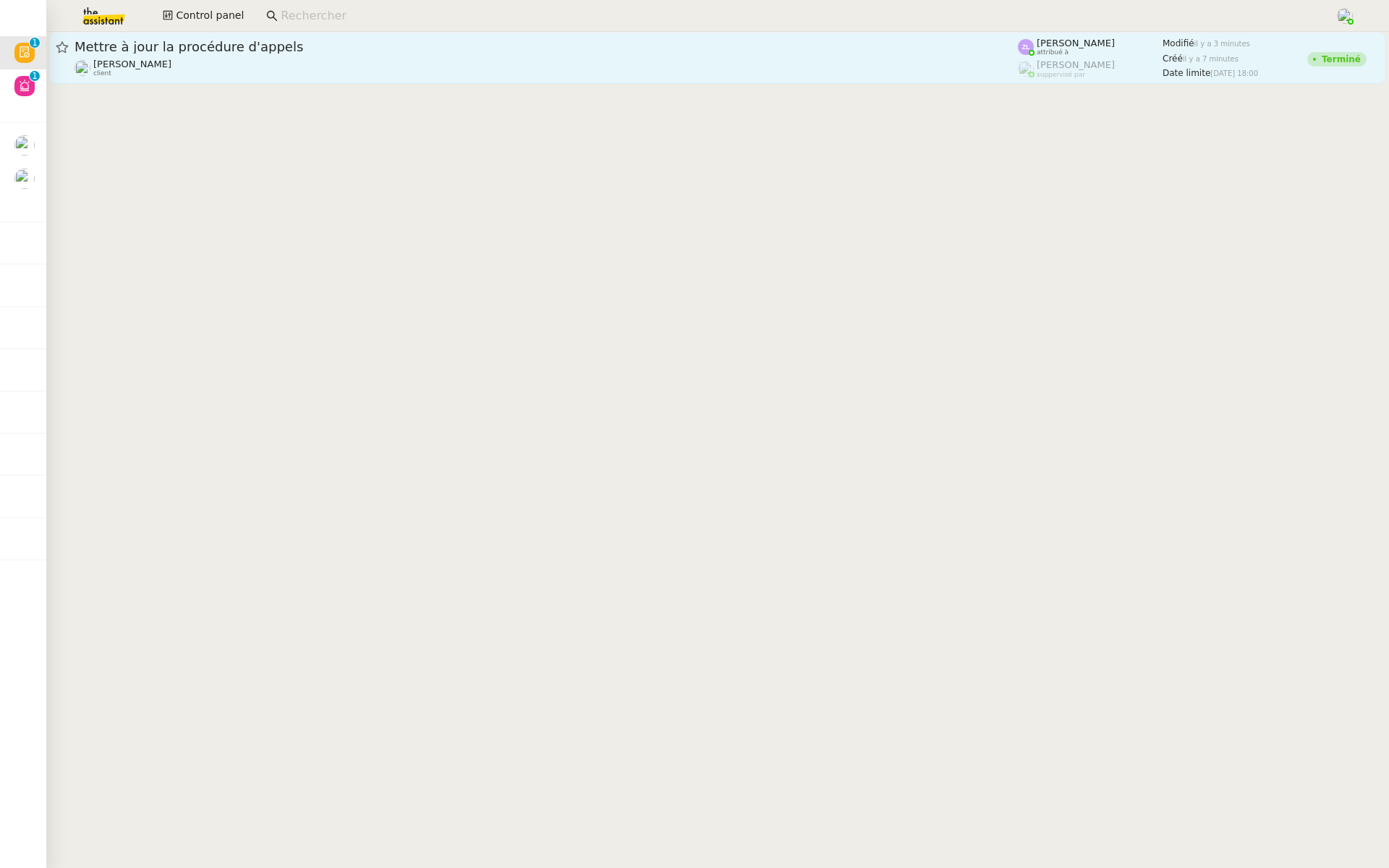
click at [219, 52] on span "Mettre à jour la procédure d'appels" at bounding box center [546, 47] width 943 height 13
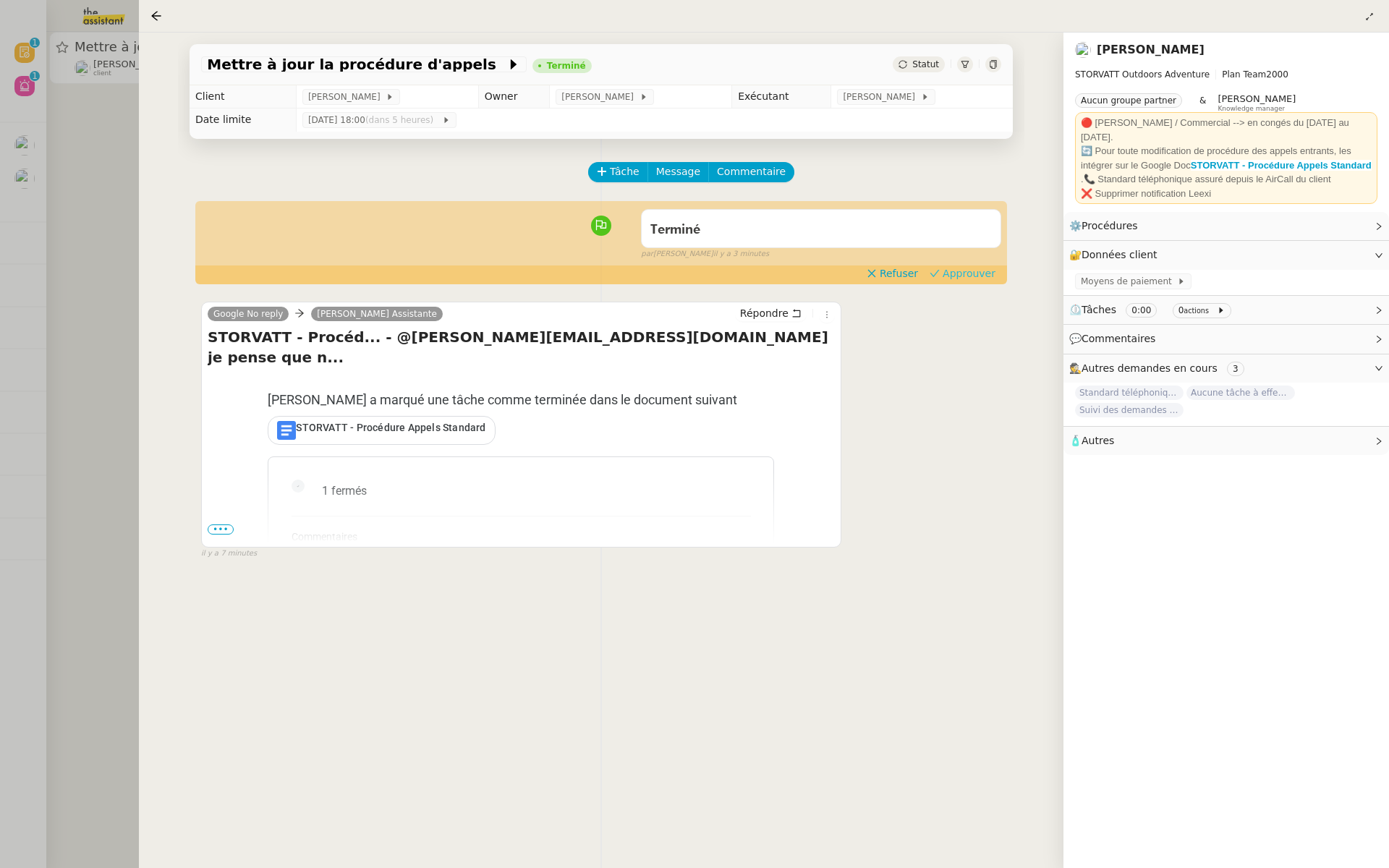
click at [974, 275] on span "Approuver" at bounding box center [968, 273] width 52 height 14
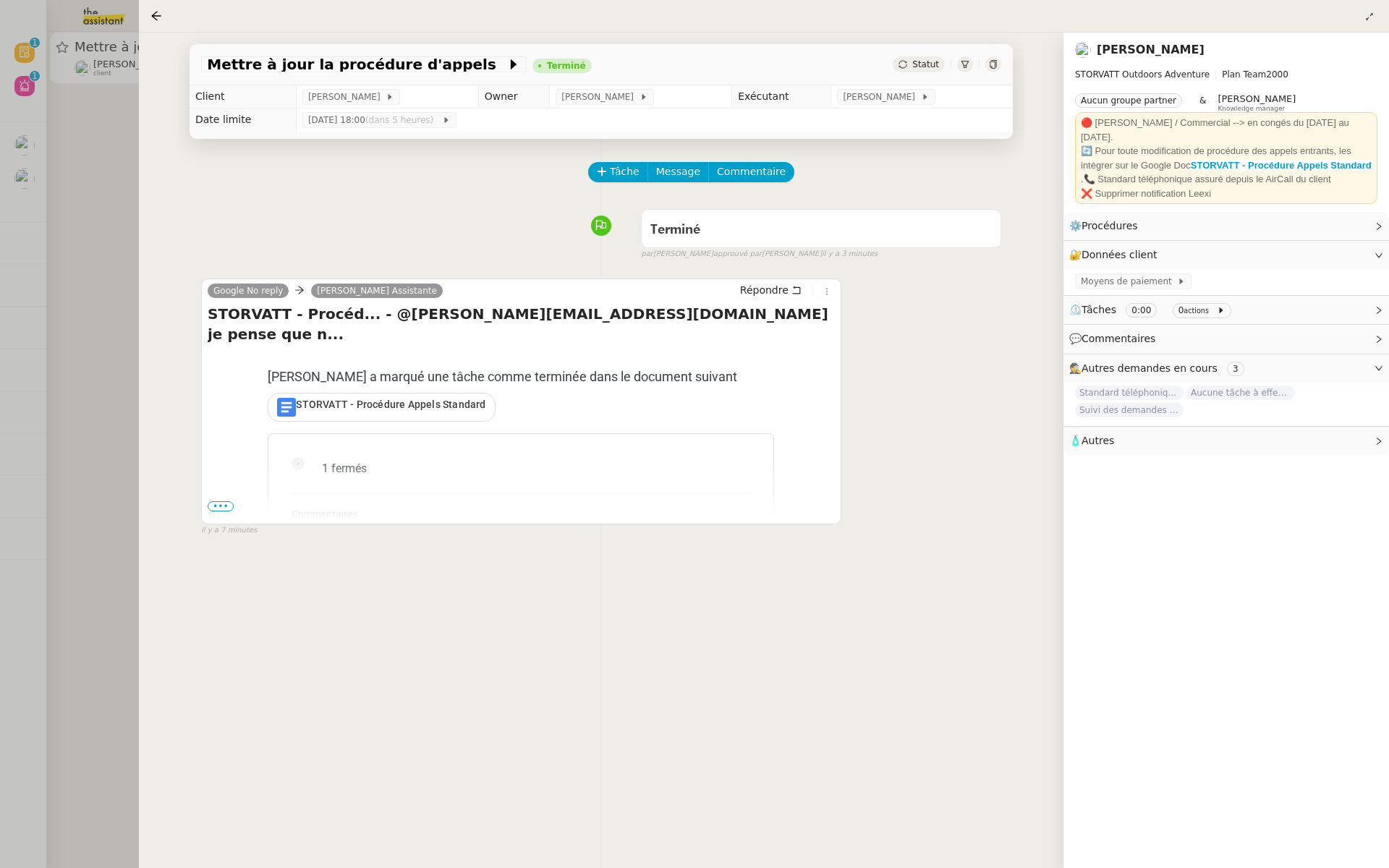
click at [29, 125] on div at bounding box center [694, 434] width 1389 height 868
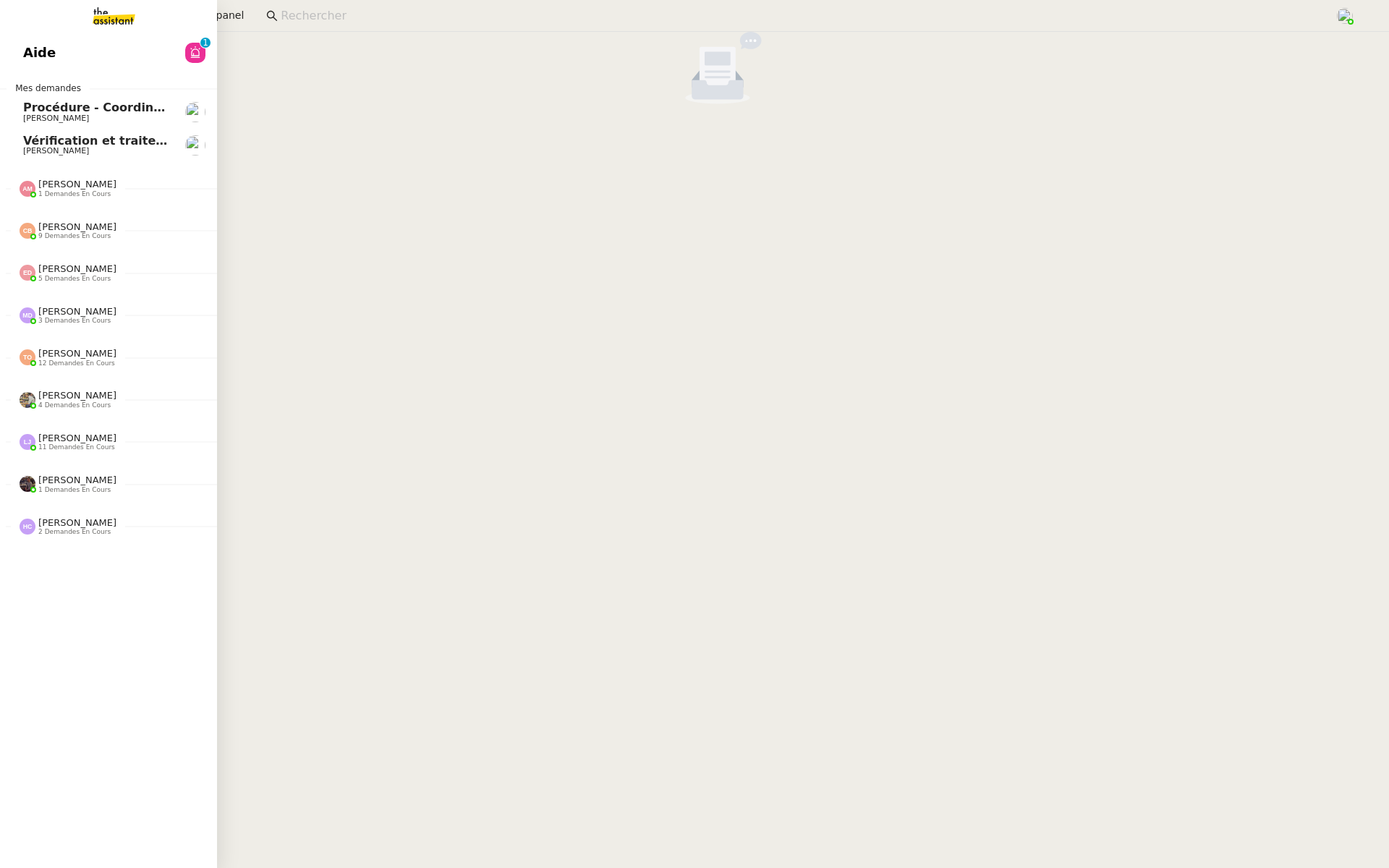
click at [16, 52] on link "Aide 0 1 2 3 4 5 6 7 8 9" at bounding box center [108, 52] width 217 height 33
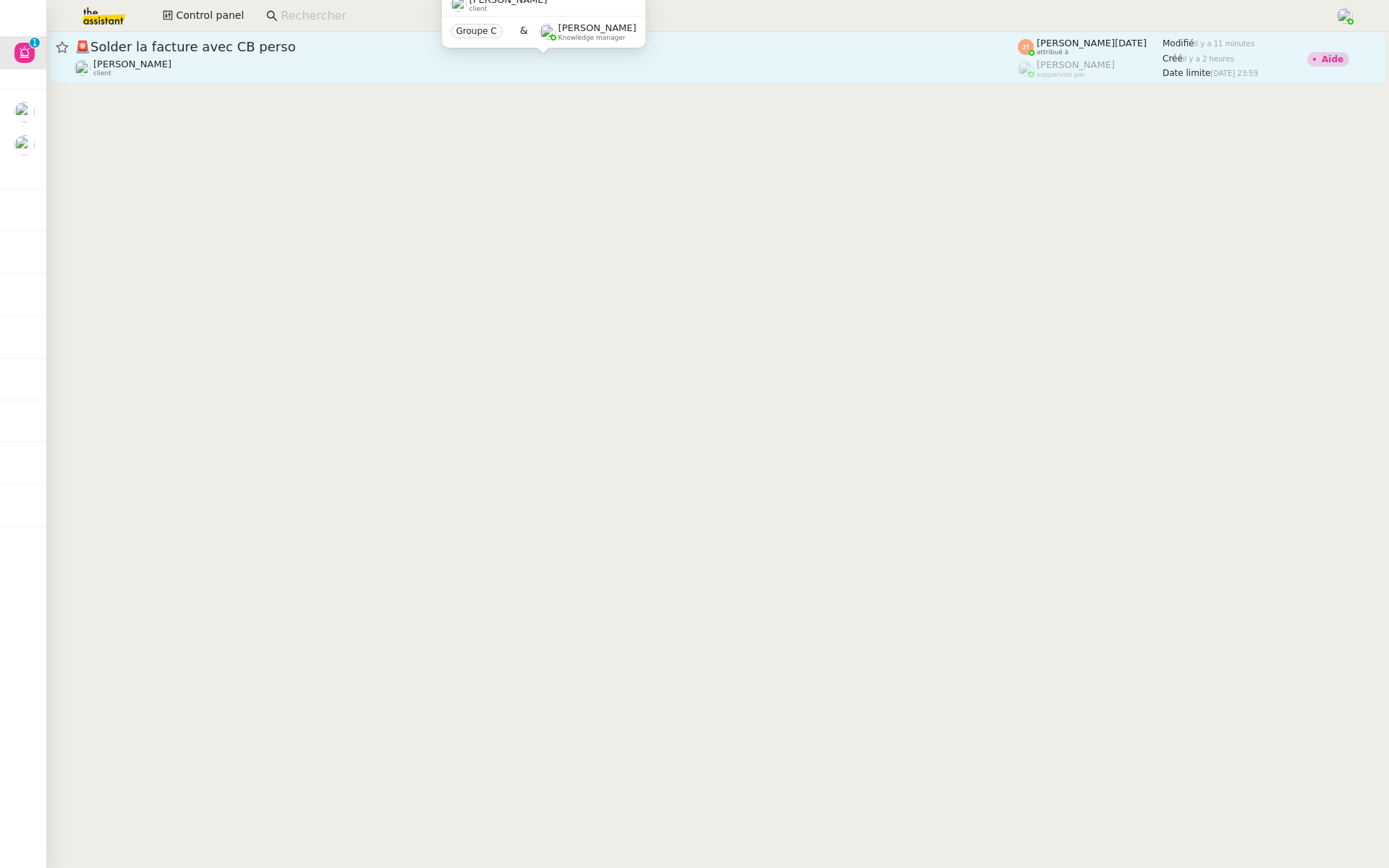
click at [248, 73] on div "Axel BANDIAKY client" at bounding box center [546, 68] width 943 height 19
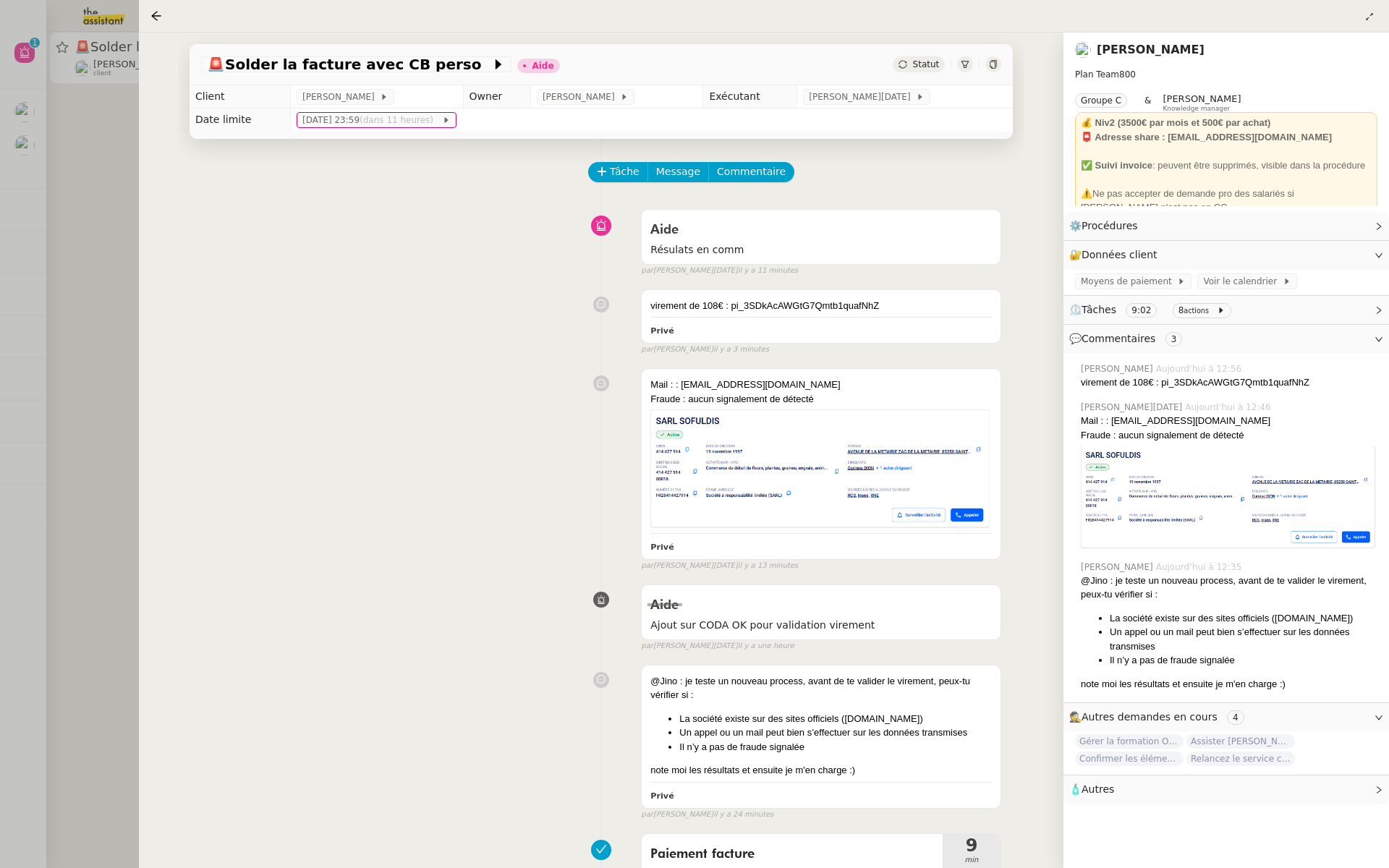
click at [10, 414] on div at bounding box center [694, 434] width 1389 height 868
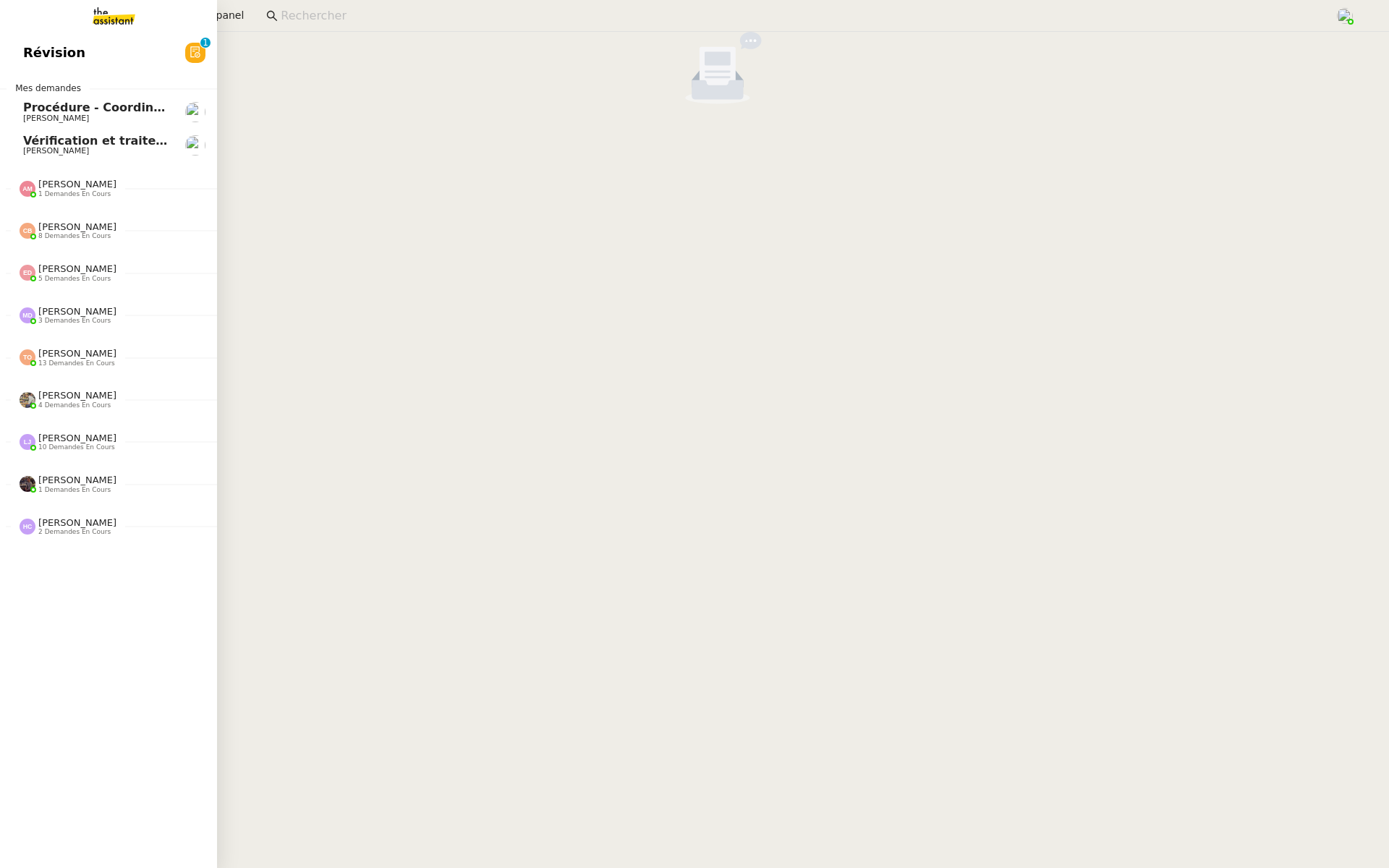
click at [55, 54] on span "Révision" at bounding box center [54, 53] width 62 height 22
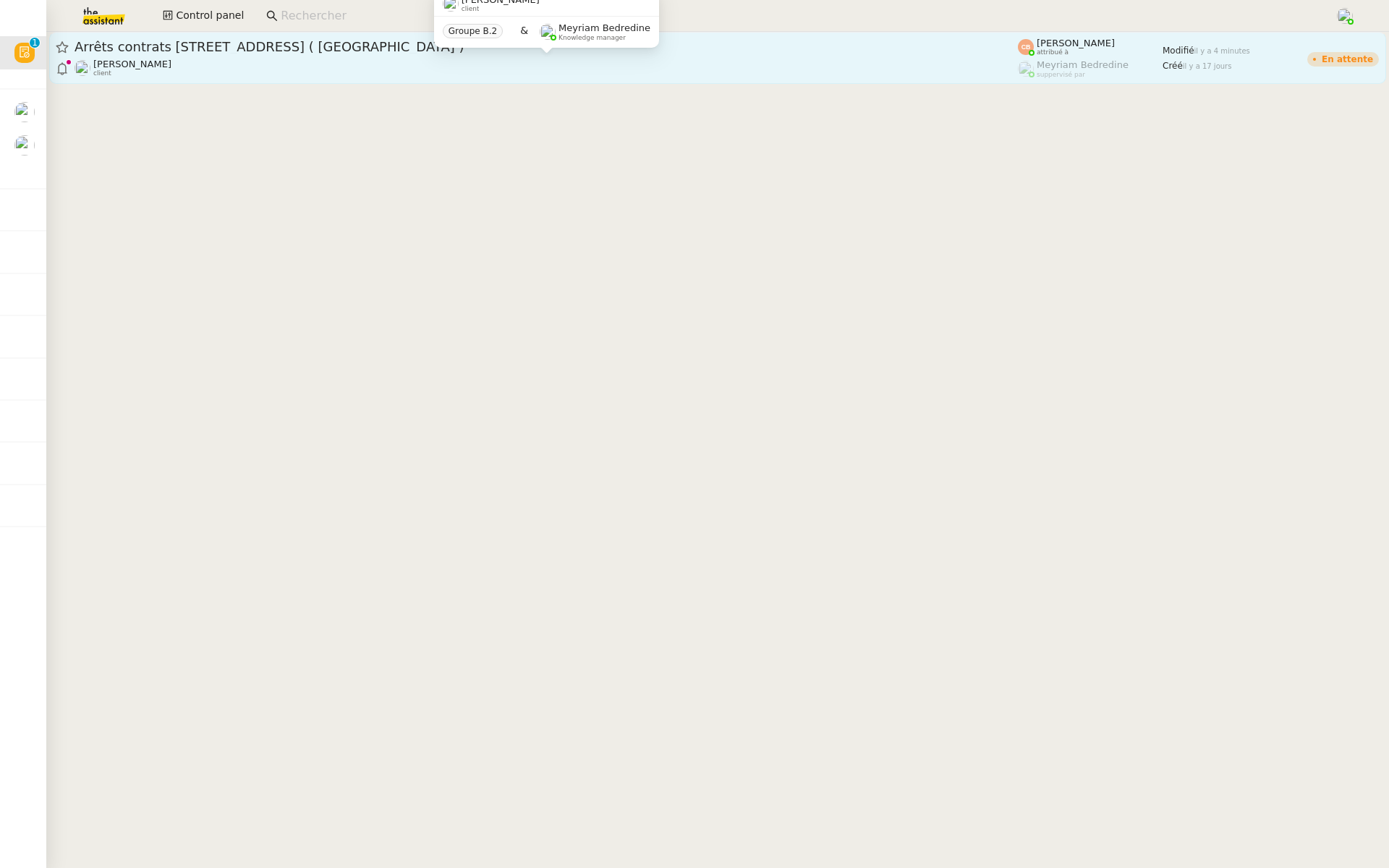
click at [403, 60] on div "Cindy Mouly-Guez client" at bounding box center [546, 68] width 943 height 19
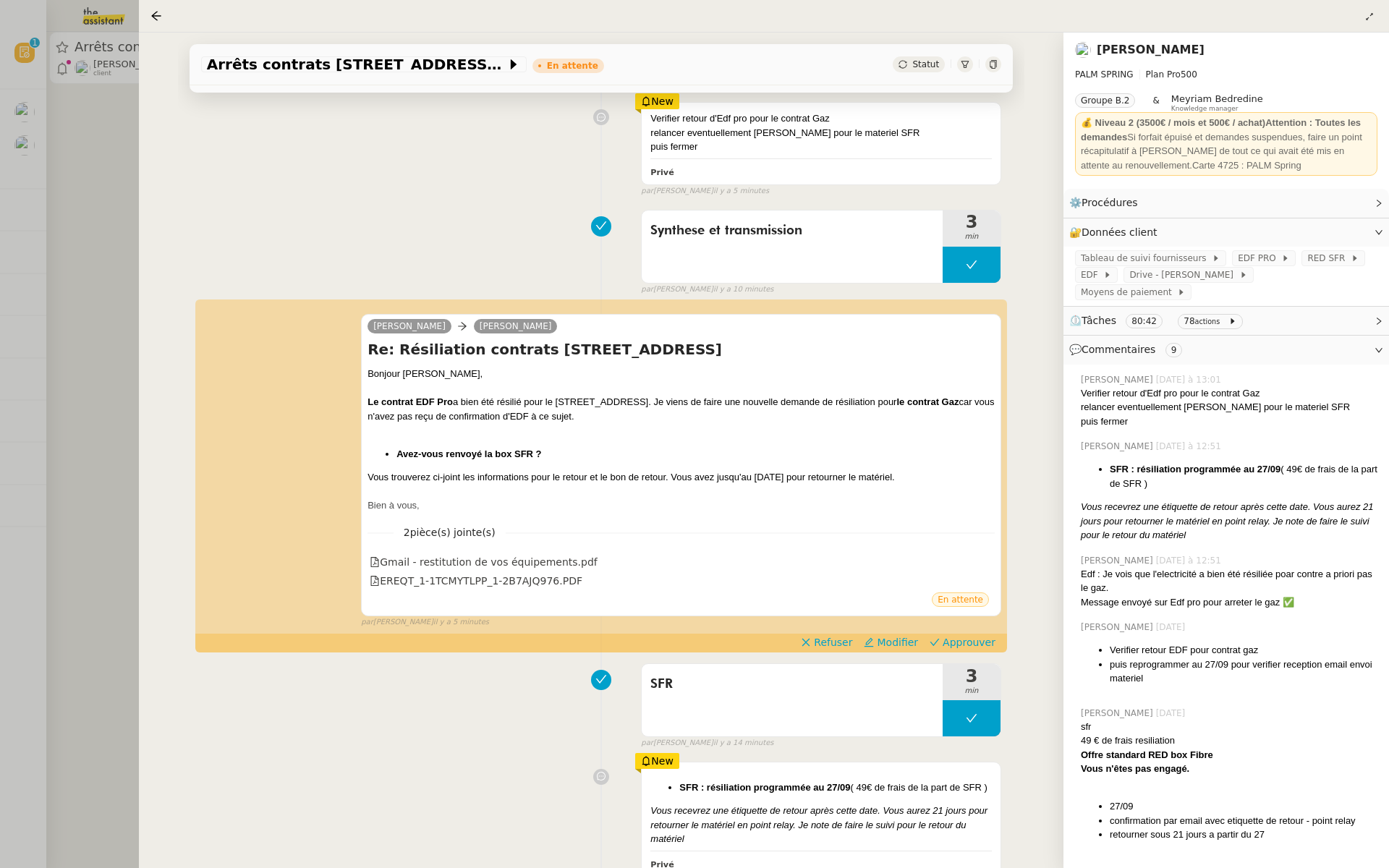
scroll to position [376, 0]
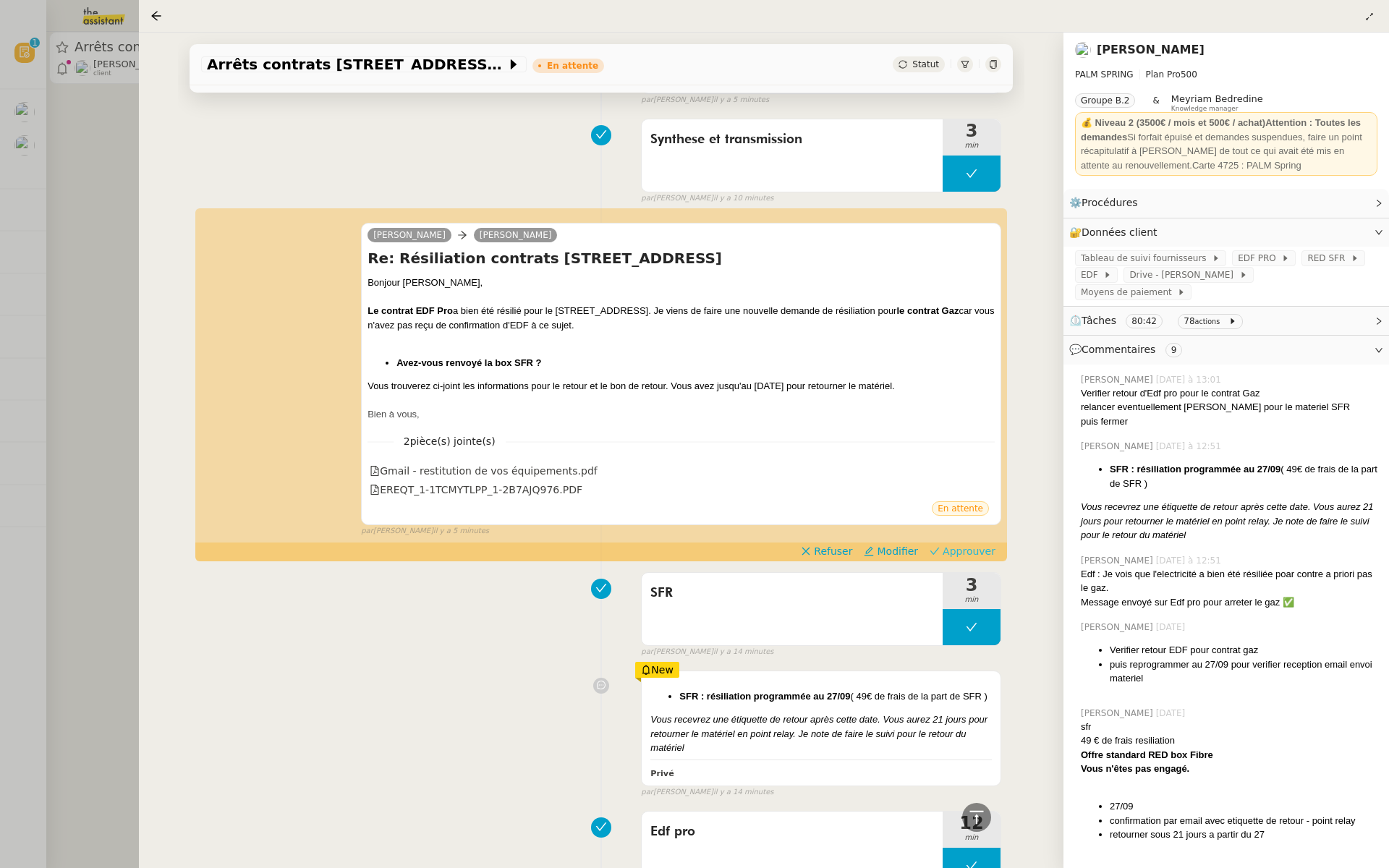
click at [972, 552] on span "Approuver" at bounding box center [968, 552] width 52 height 14
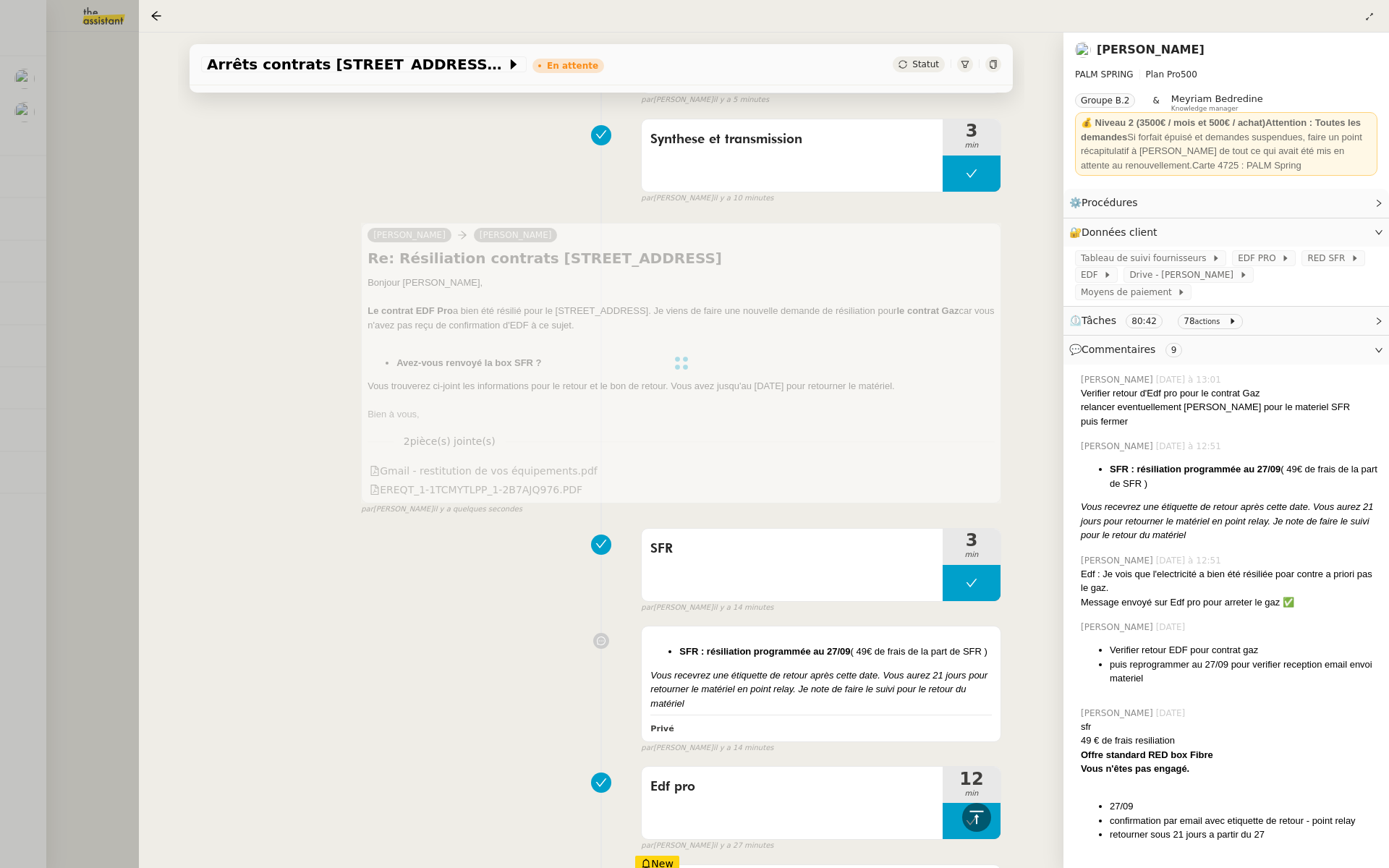
click at [96, 216] on div at bounding box center [694, 434] width 1389 height 868
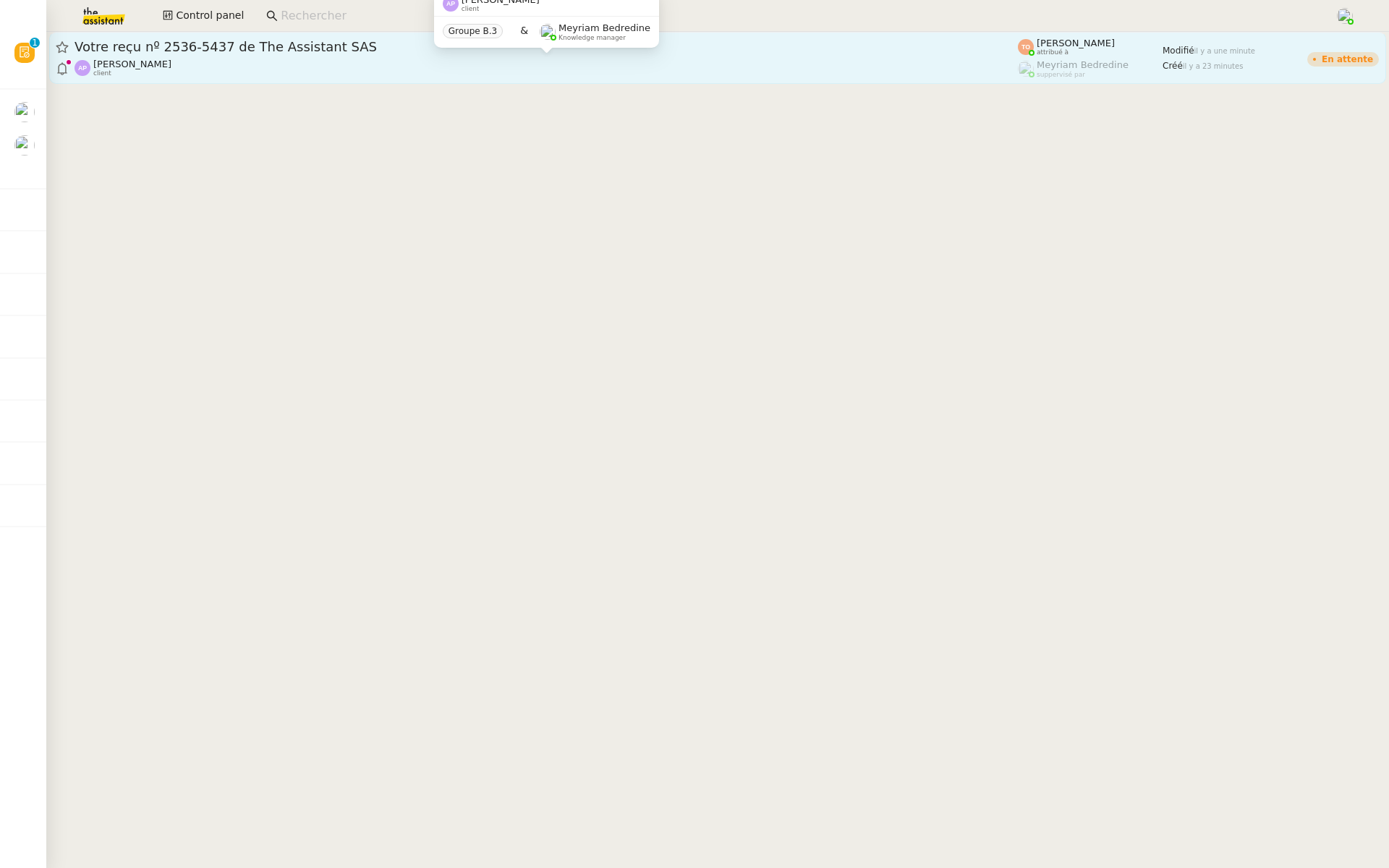
click at [365, 62] on div "Ashley Poniatowski client" at bounding box center [546, 68] width 943 height 19
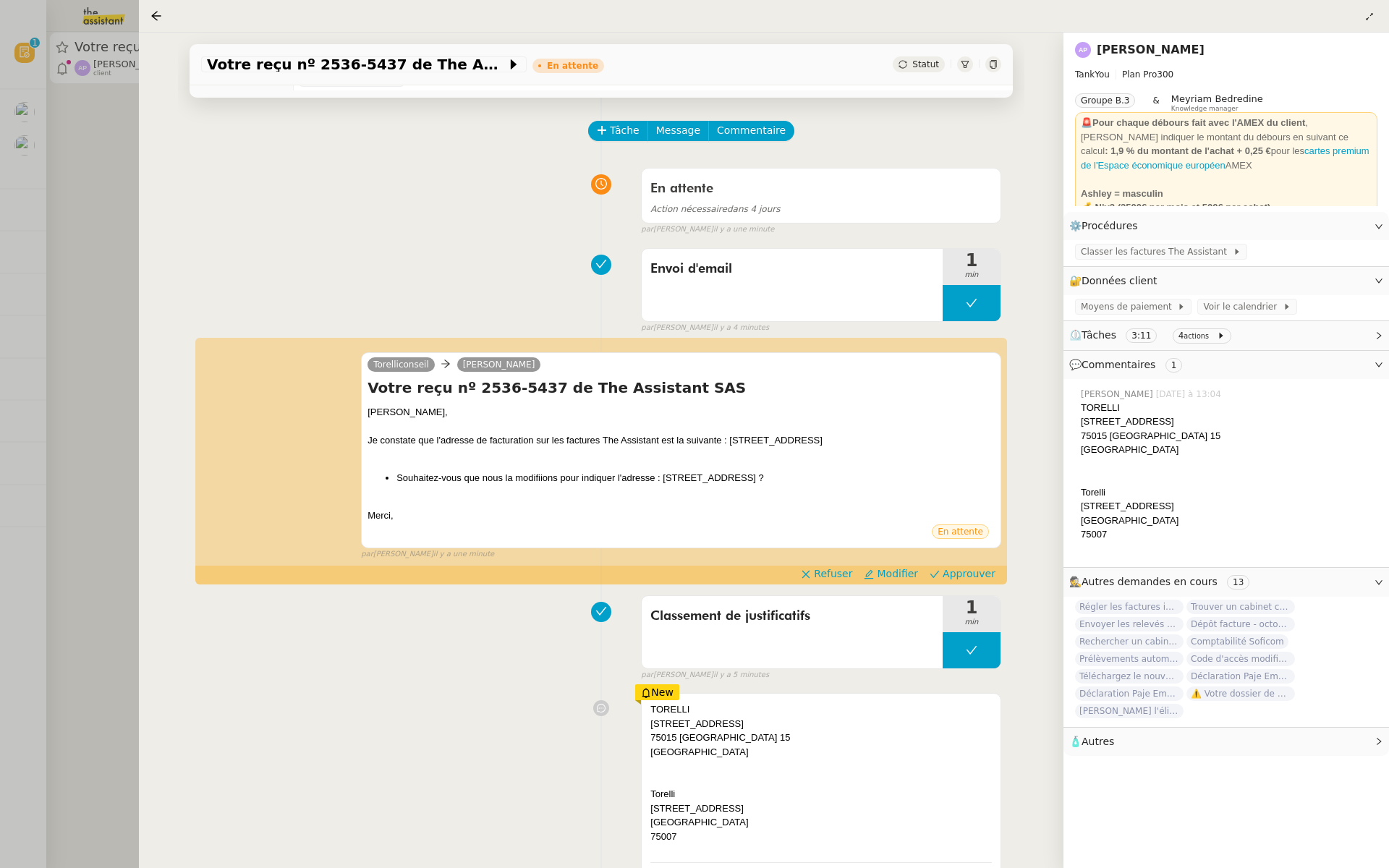
scroll to position [62, 0]
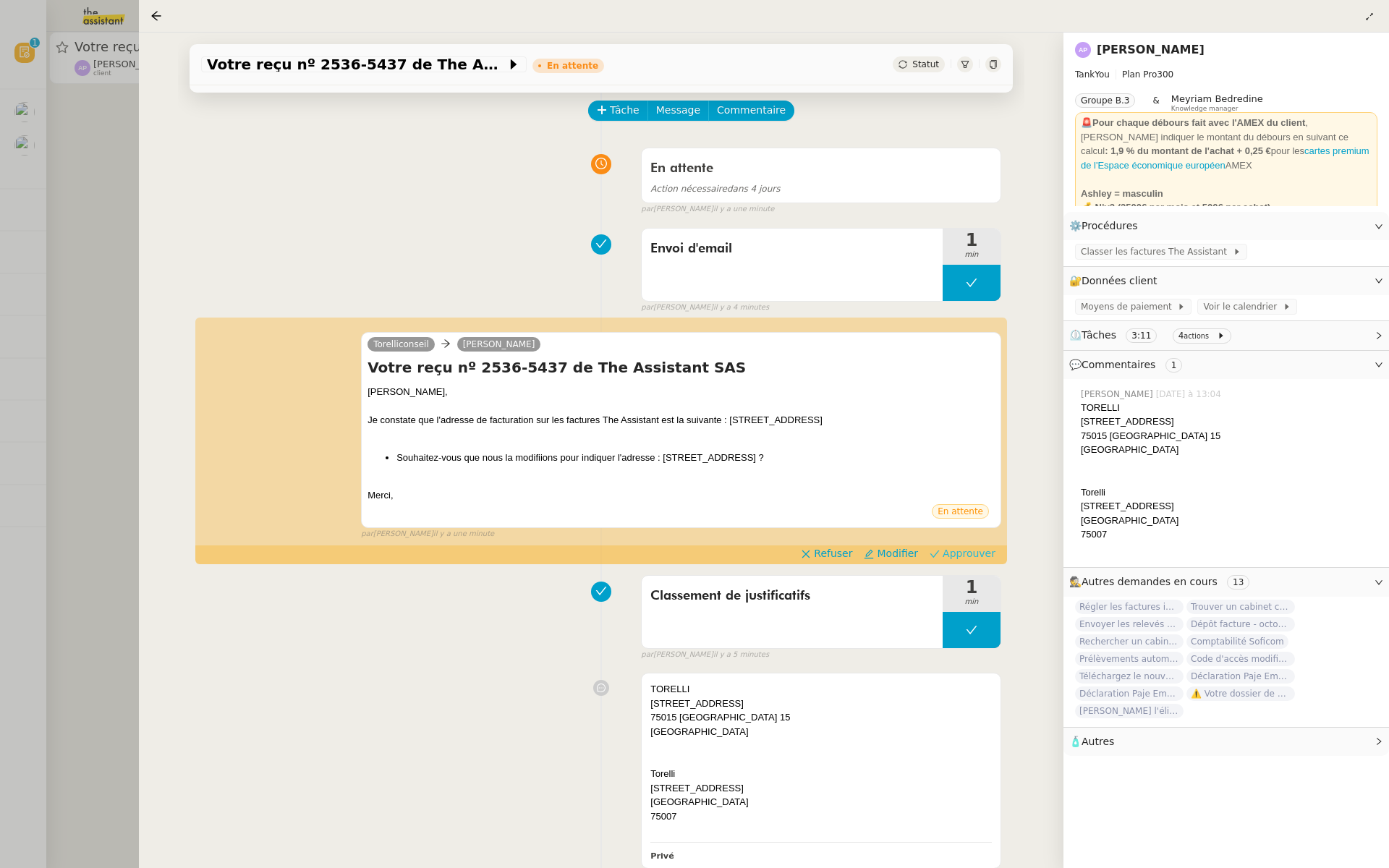
click at [980, 554] on span "Approuver" at bounding box center [968, 553] width 52 height 14
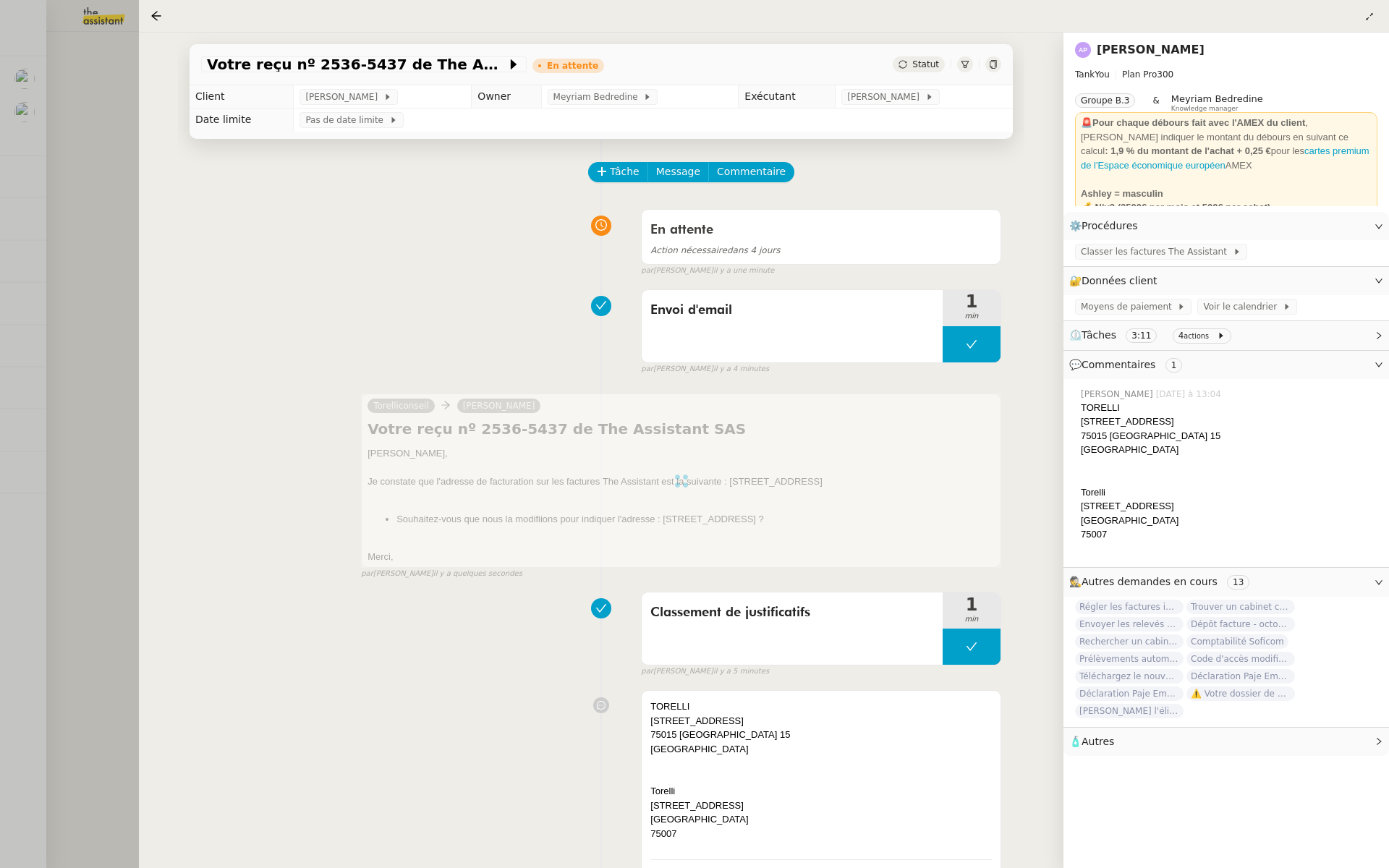
click at [71, 222] on div at bounding box center [694, 434] width 1389 height 868
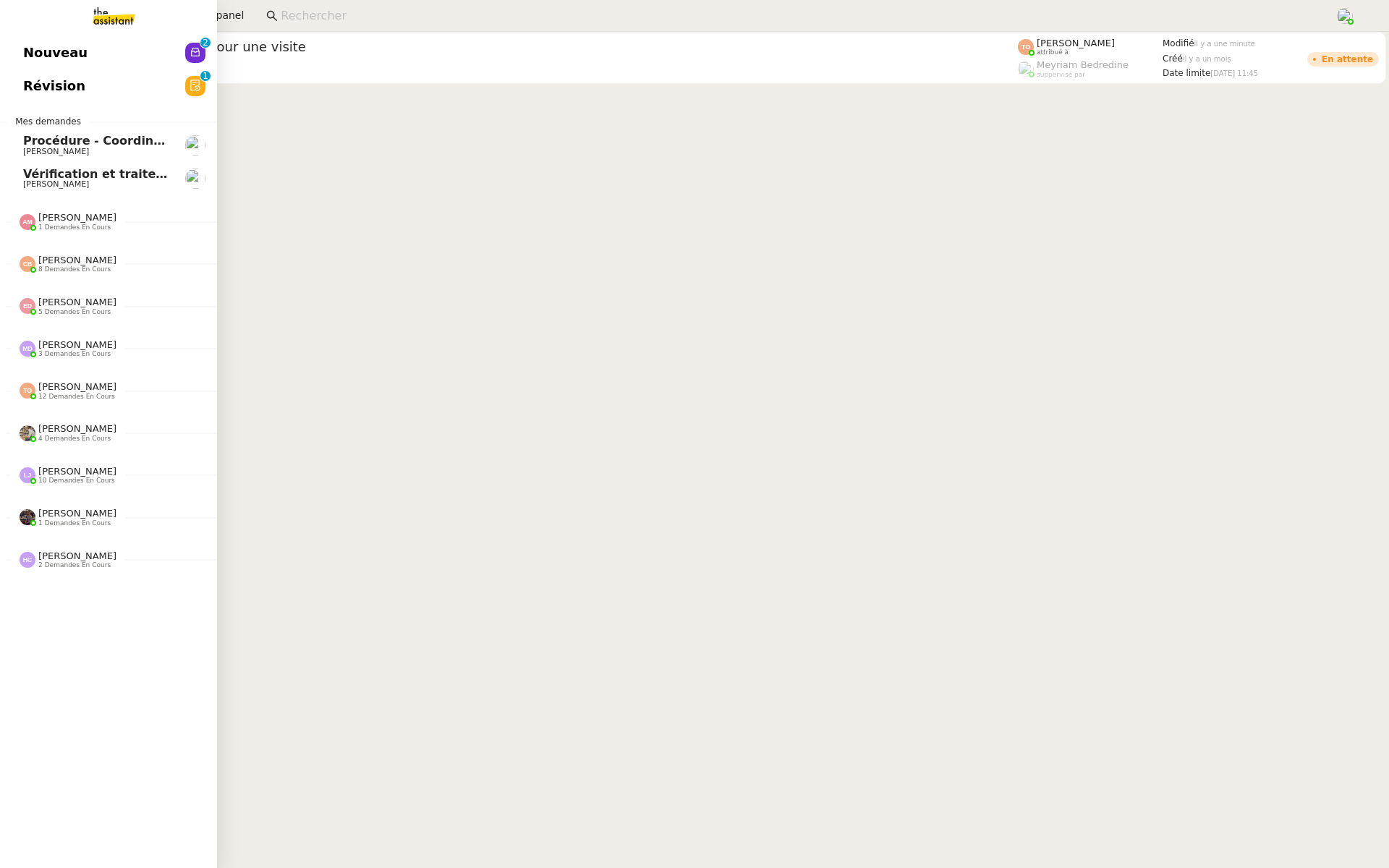
click at [119, 99] on link "Révision 0 1 2 3 4 5 6 7 8 9" at bounding box center [108, 86] width 217 height 33
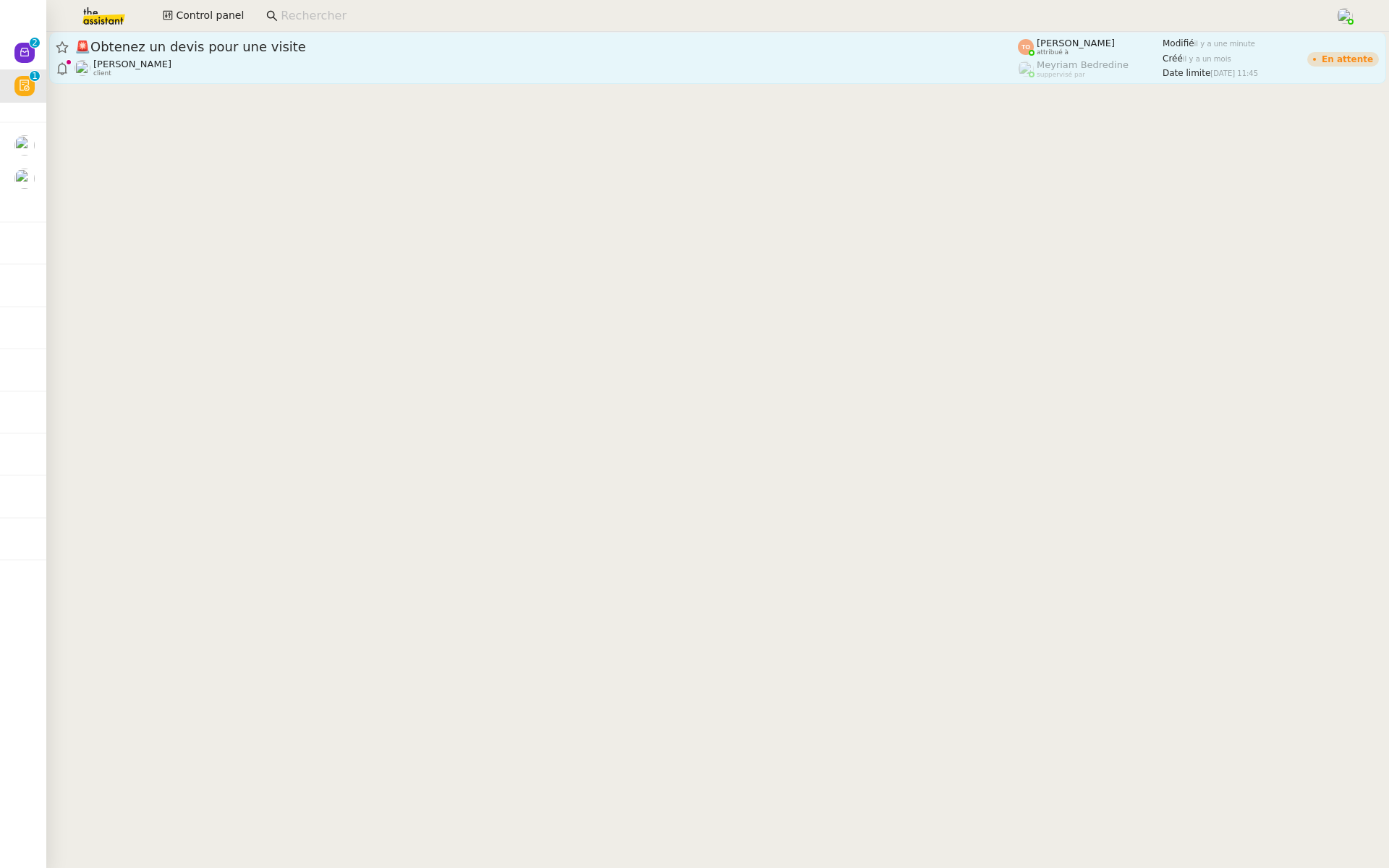
click at [364, 48] on span "🚨 Obtenez un devis pour une visite" at bounding box center [546, 47] width 943 height 13
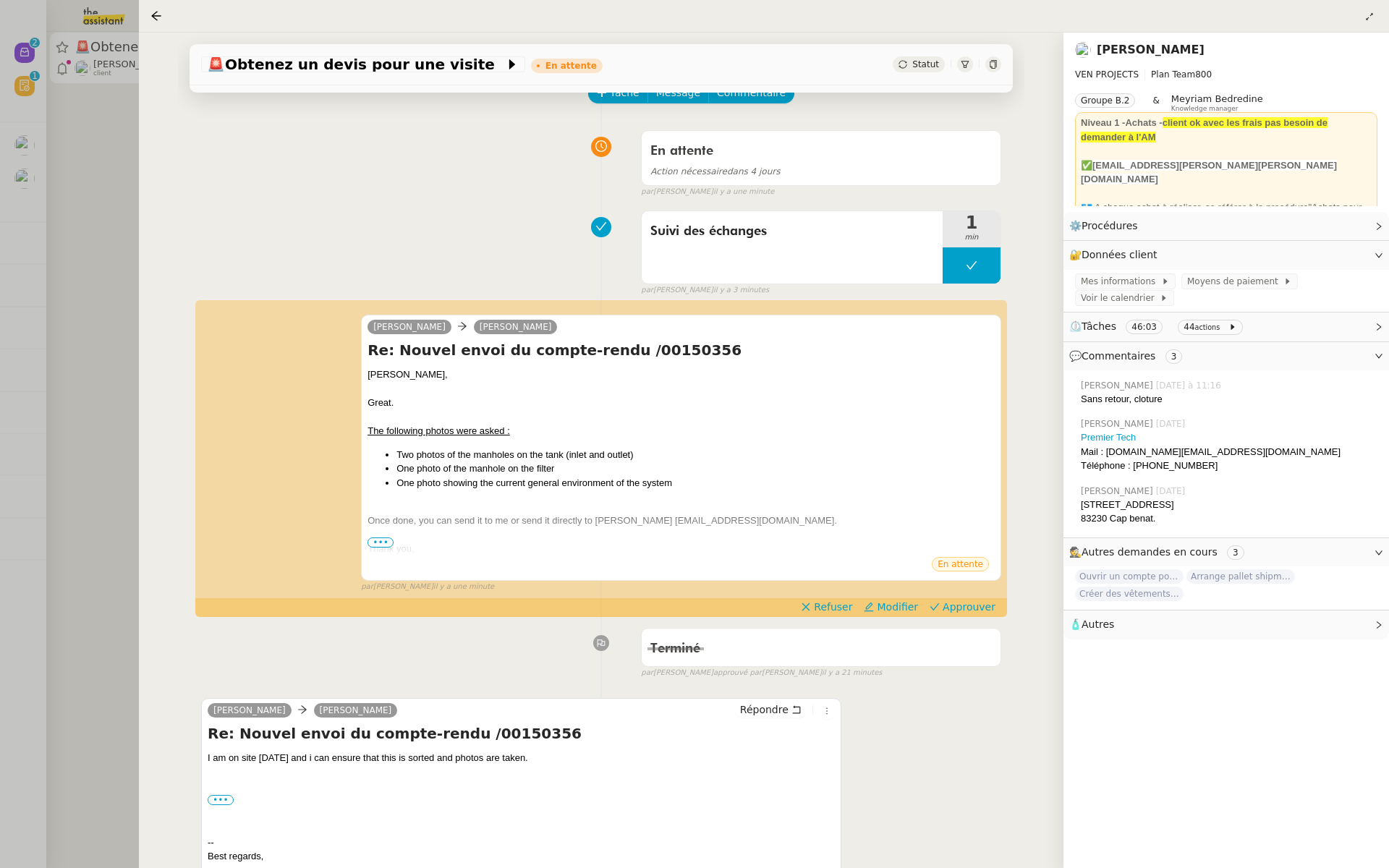
scroll to position [142, 0]
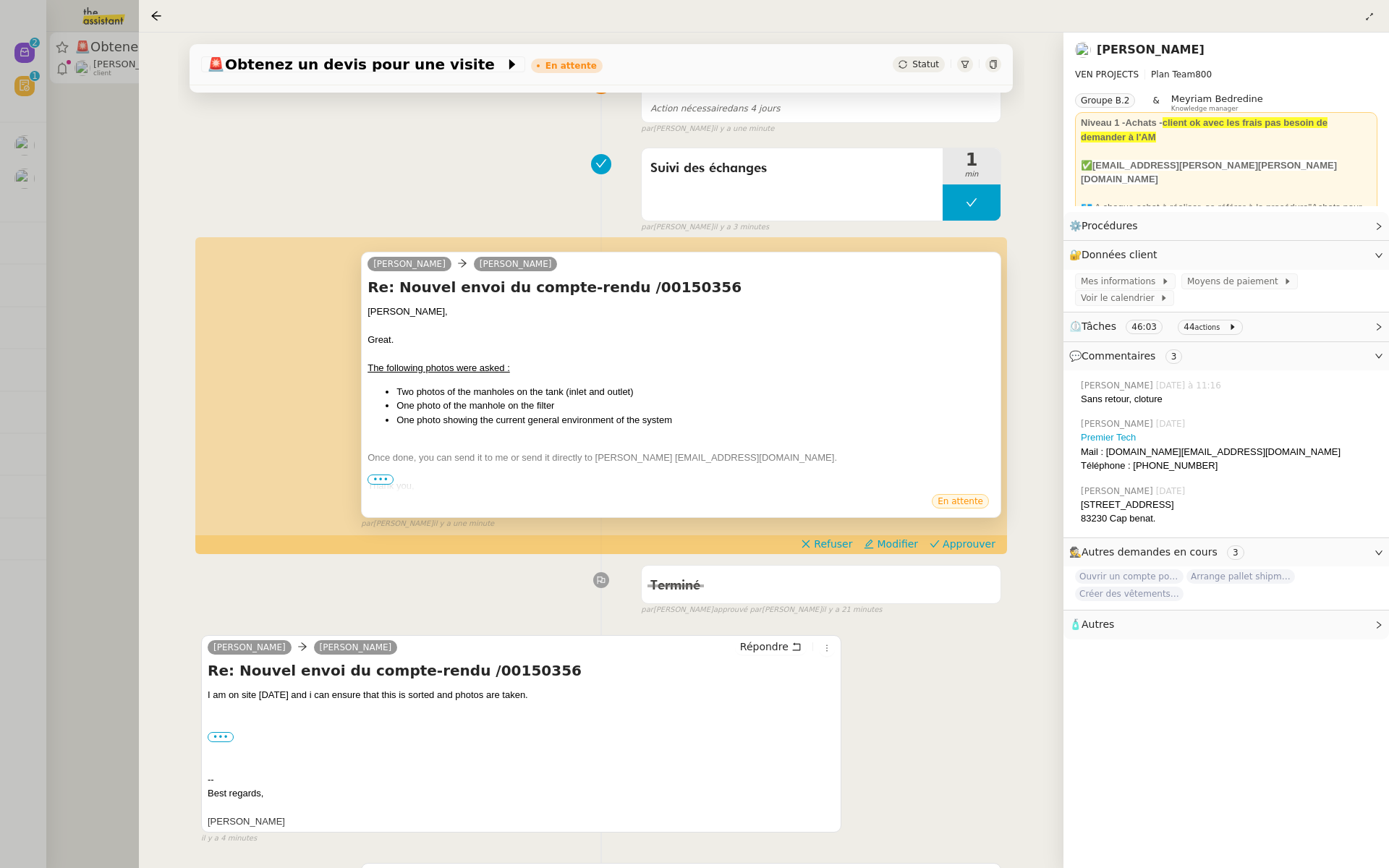
click at [374, 480] on span "•••" at bounding box center [380, 479] width 26 height 10
click at [982, 540] on span "Approuver" at bounding box center [968, 544] width 52 height 14
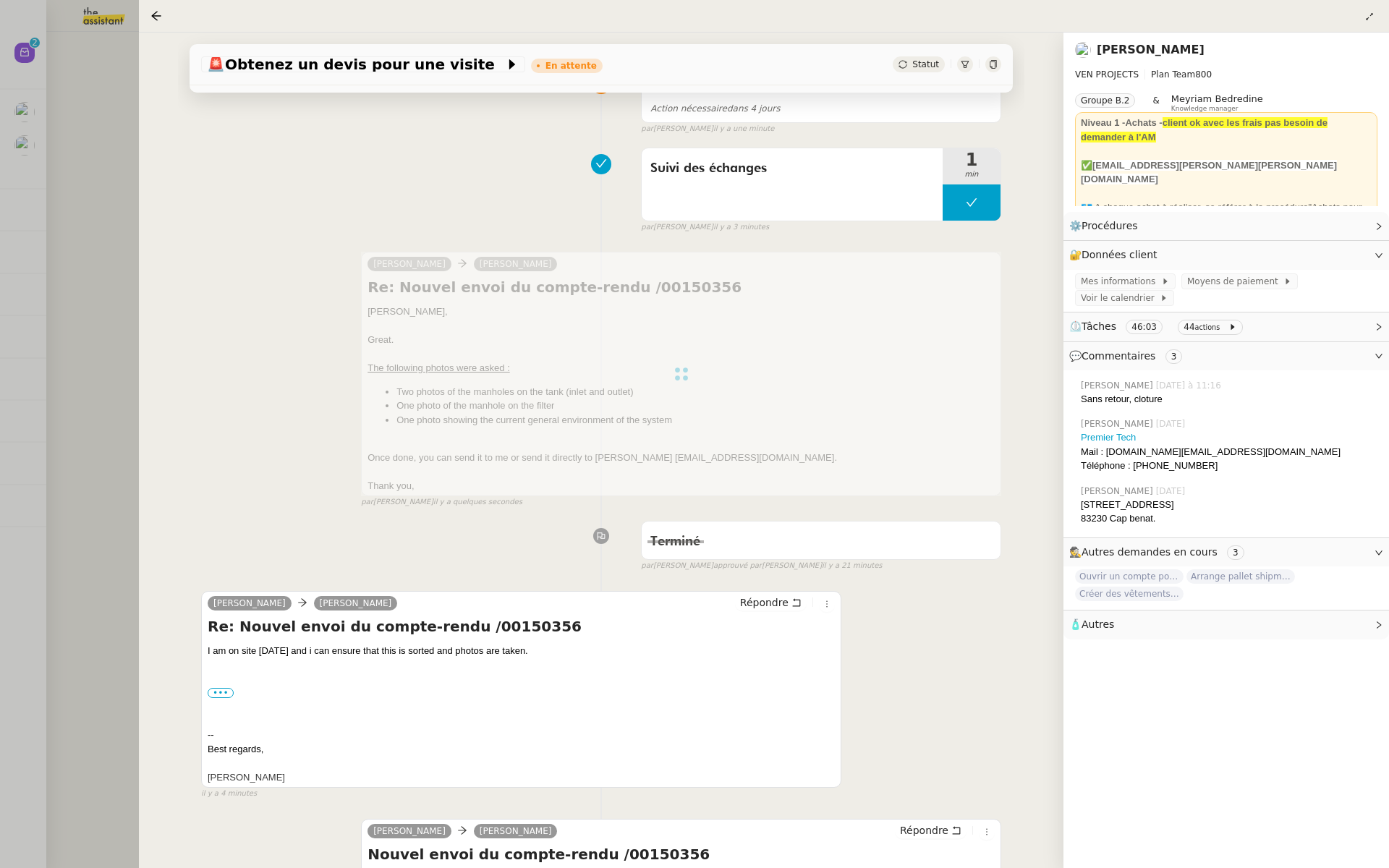
click at [77, 200] on div at bounding box center [694, 434] width 1389 height 868
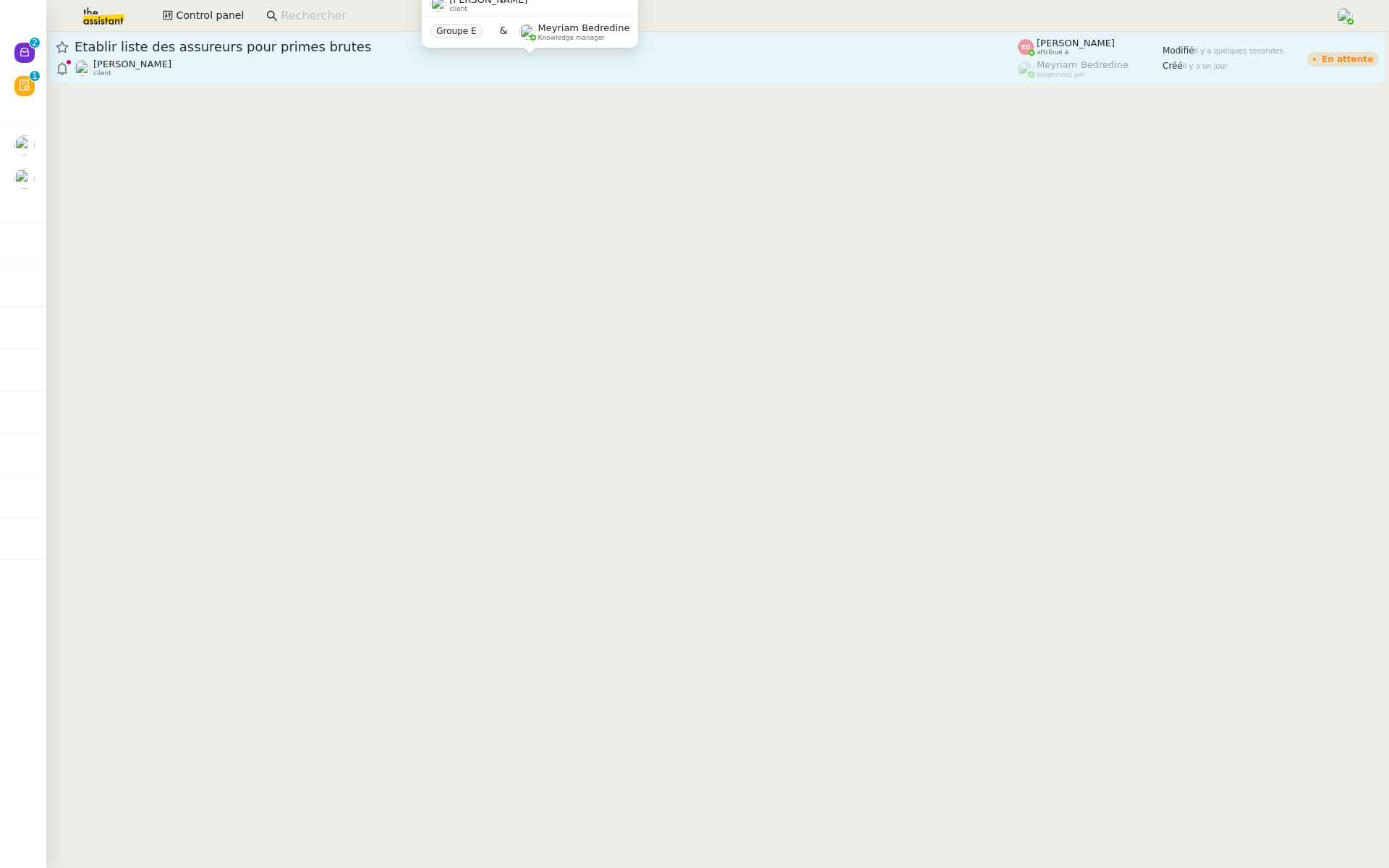
click at [204, 60] on div "[PERSON_NAME] client" at bounding box center [546, 68] width 943 height 19
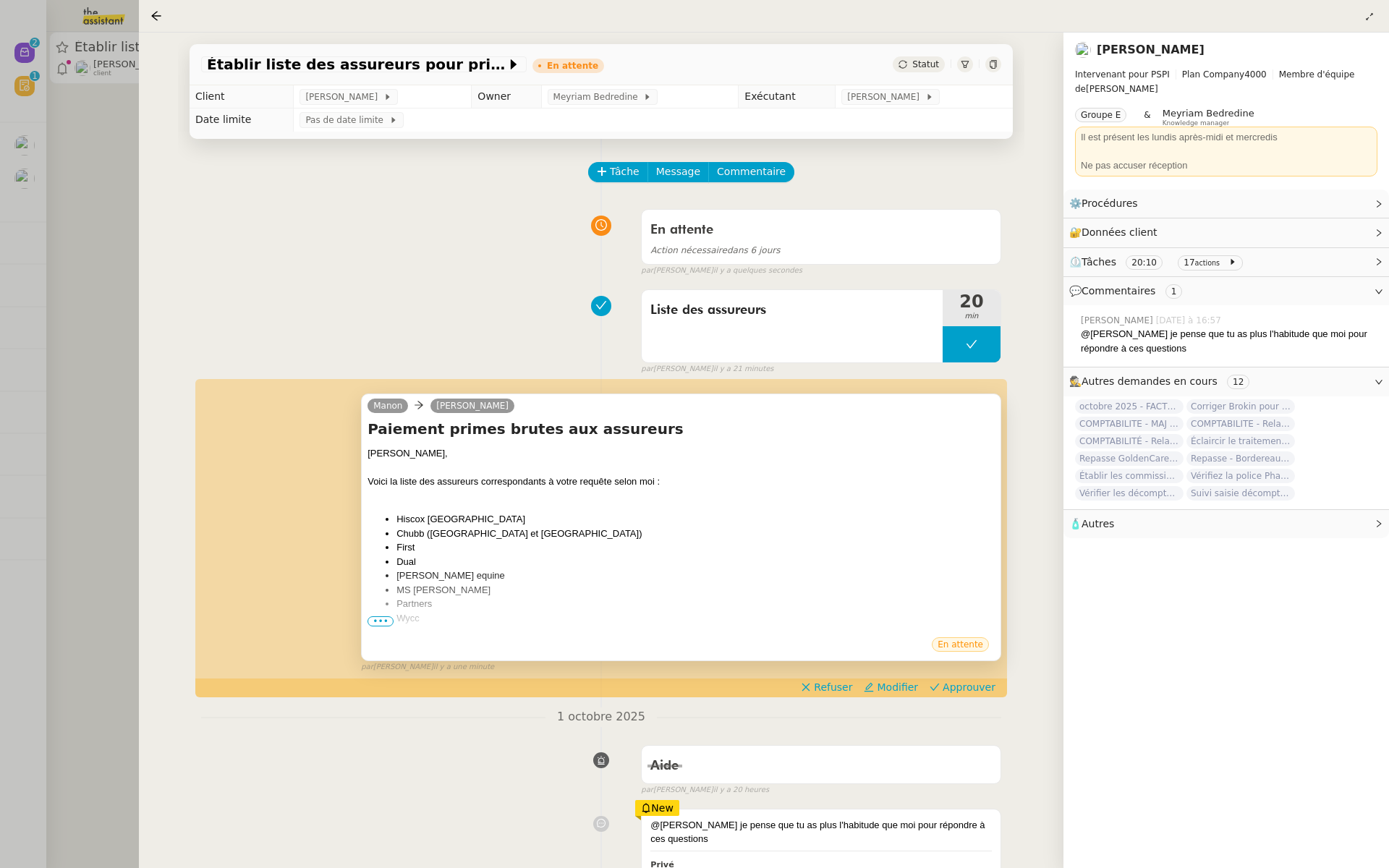
scroll to position [117, 0]
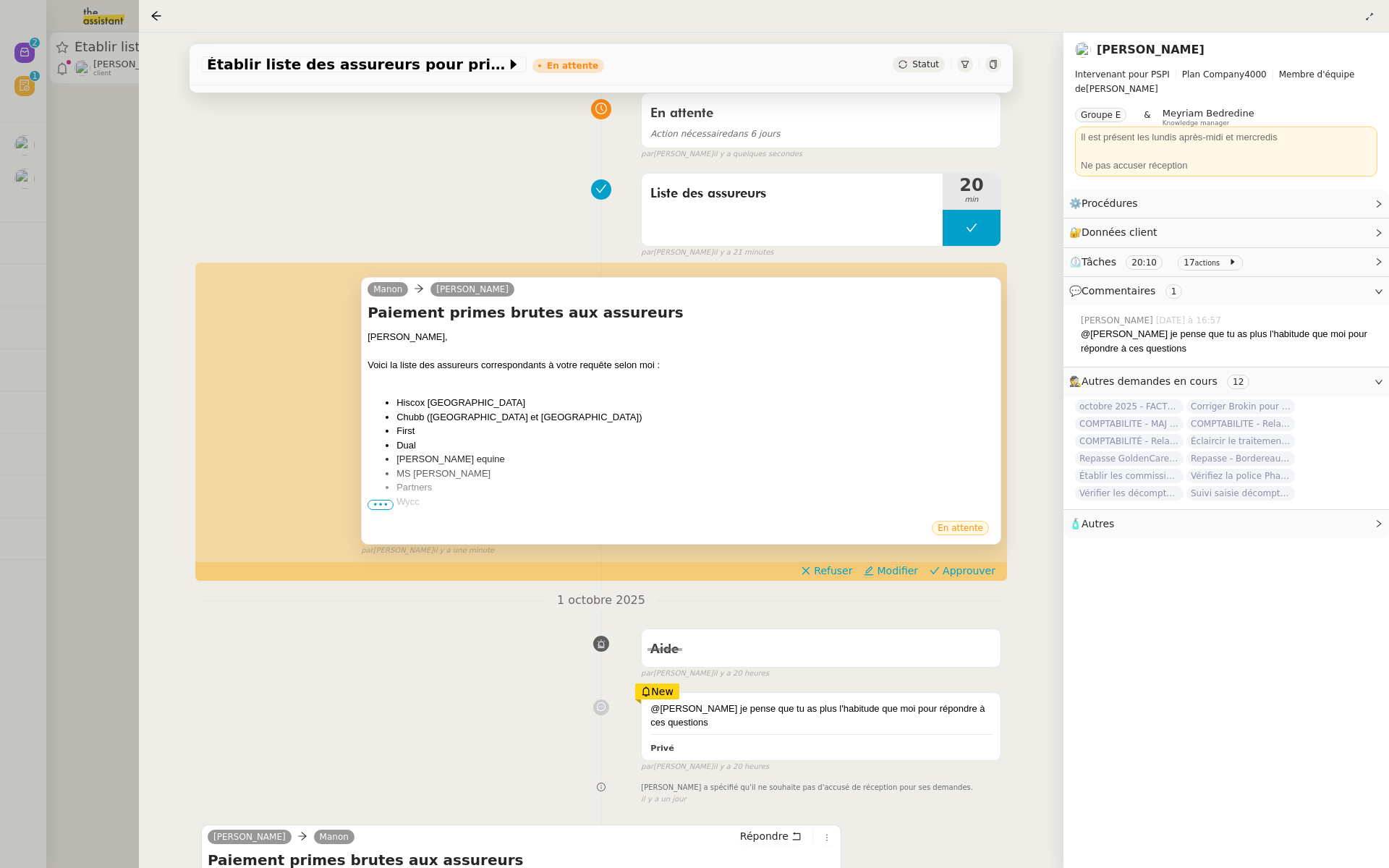
click at [382, 506] on span "•••" at bounding box center [380, 505] width 26 height 10
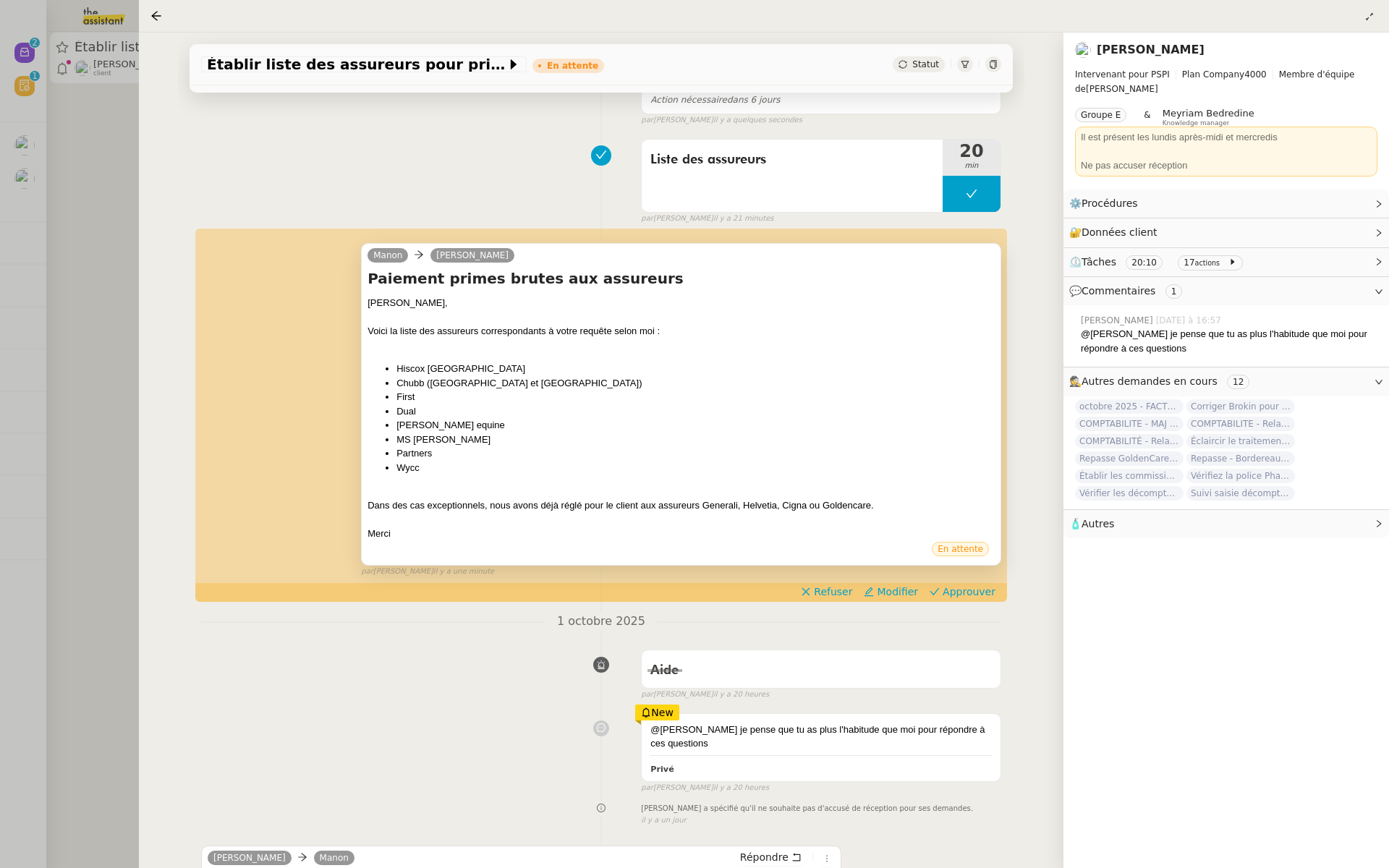
scroll to position [185, 0]
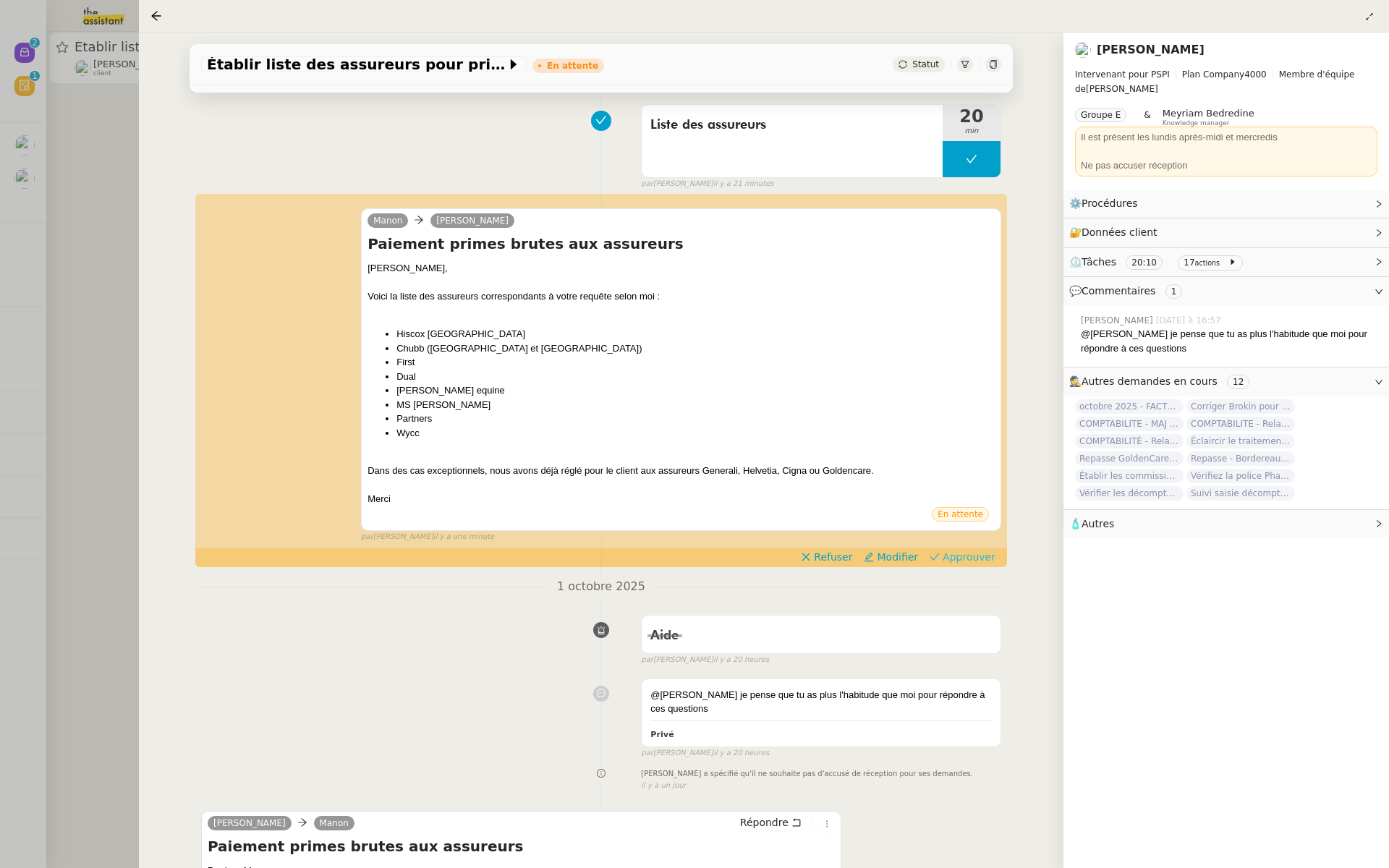
click at [973, 556] on span "Approuver" at bounding box center [968, 557] width 52 height 14
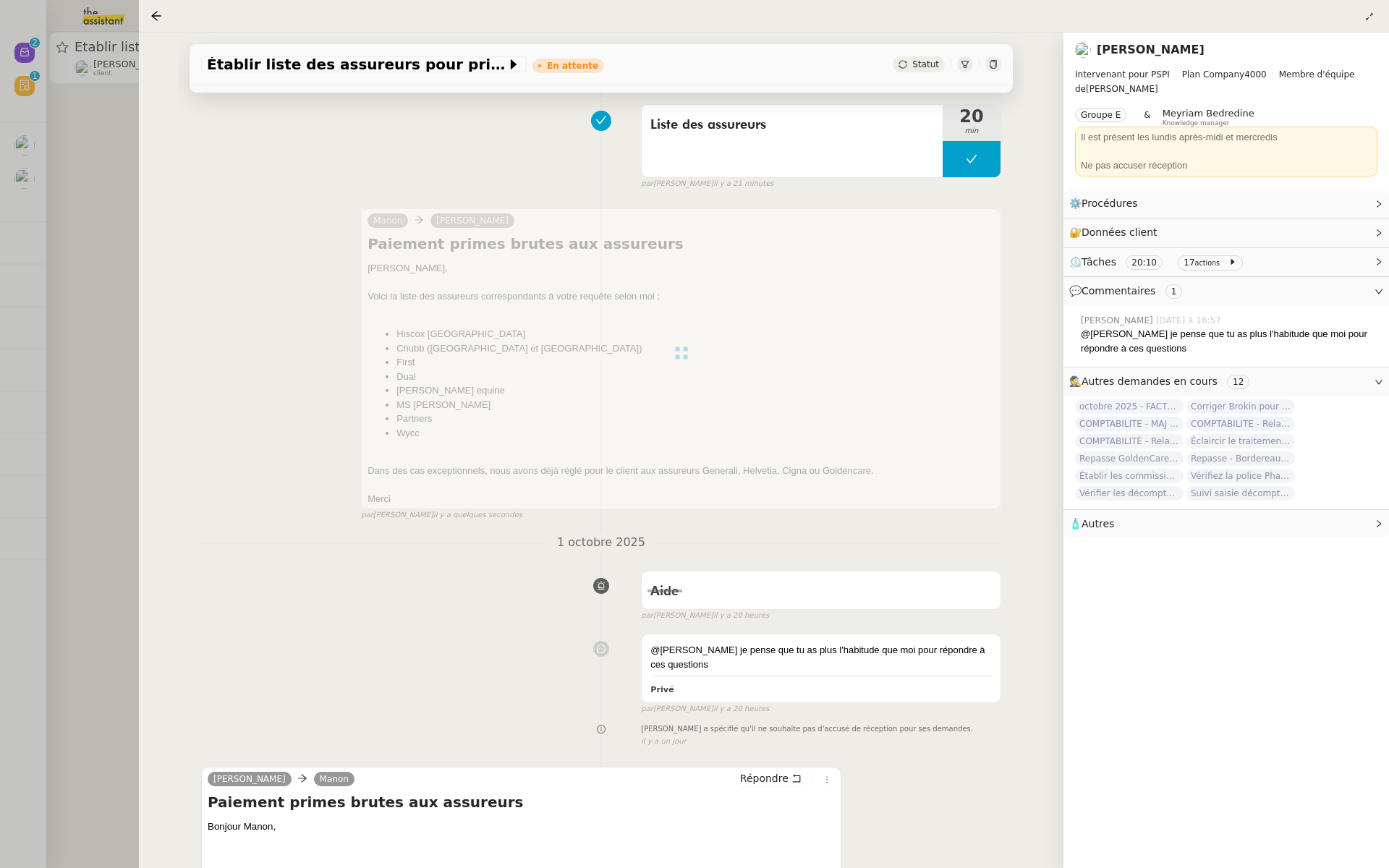
click at [37, 251] on div at bounding box center [694, 434] width 1389 height 868
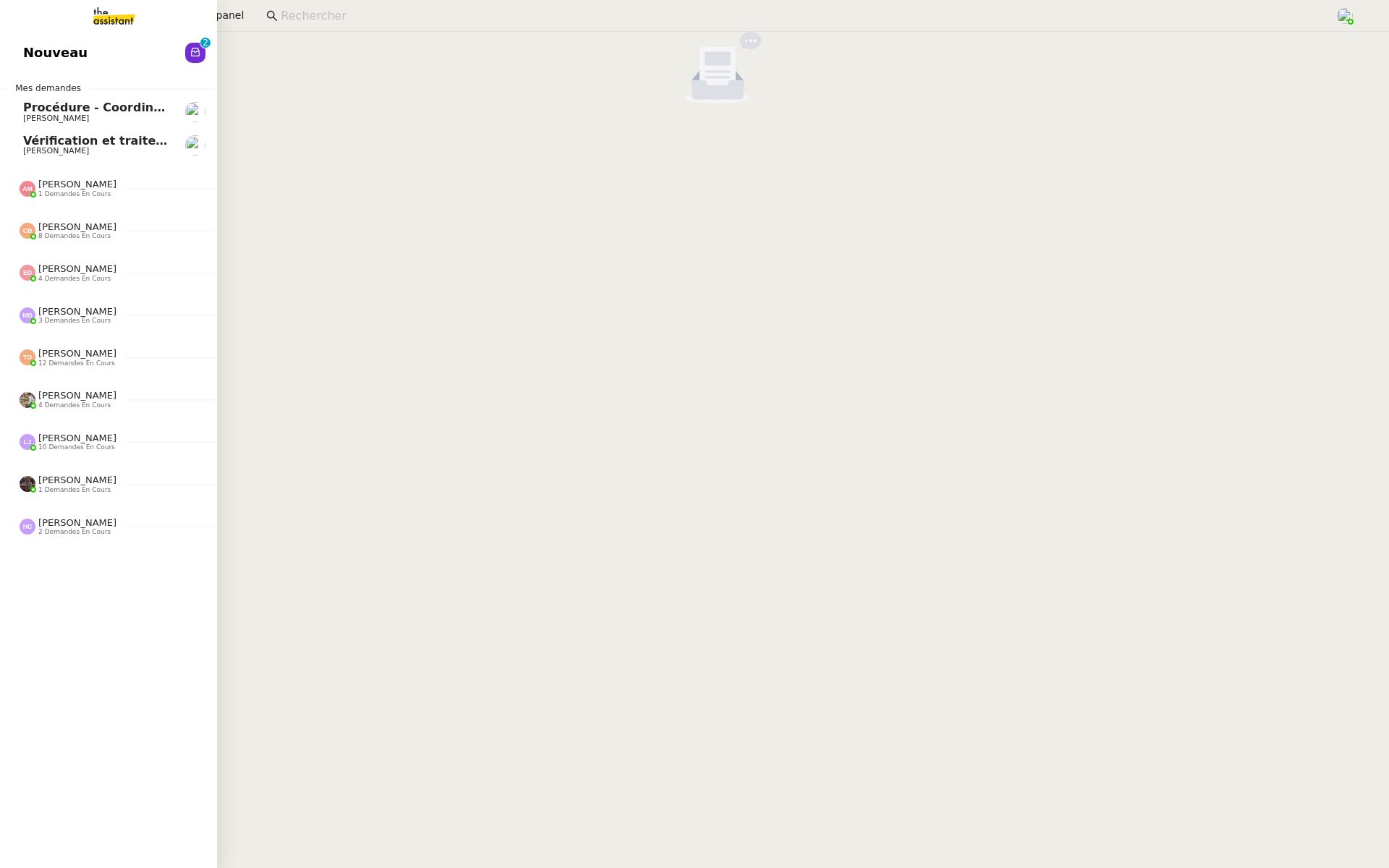
click at [29, 52] on span "Nouveau" at bounding box center [56, 53] width 64 height 22
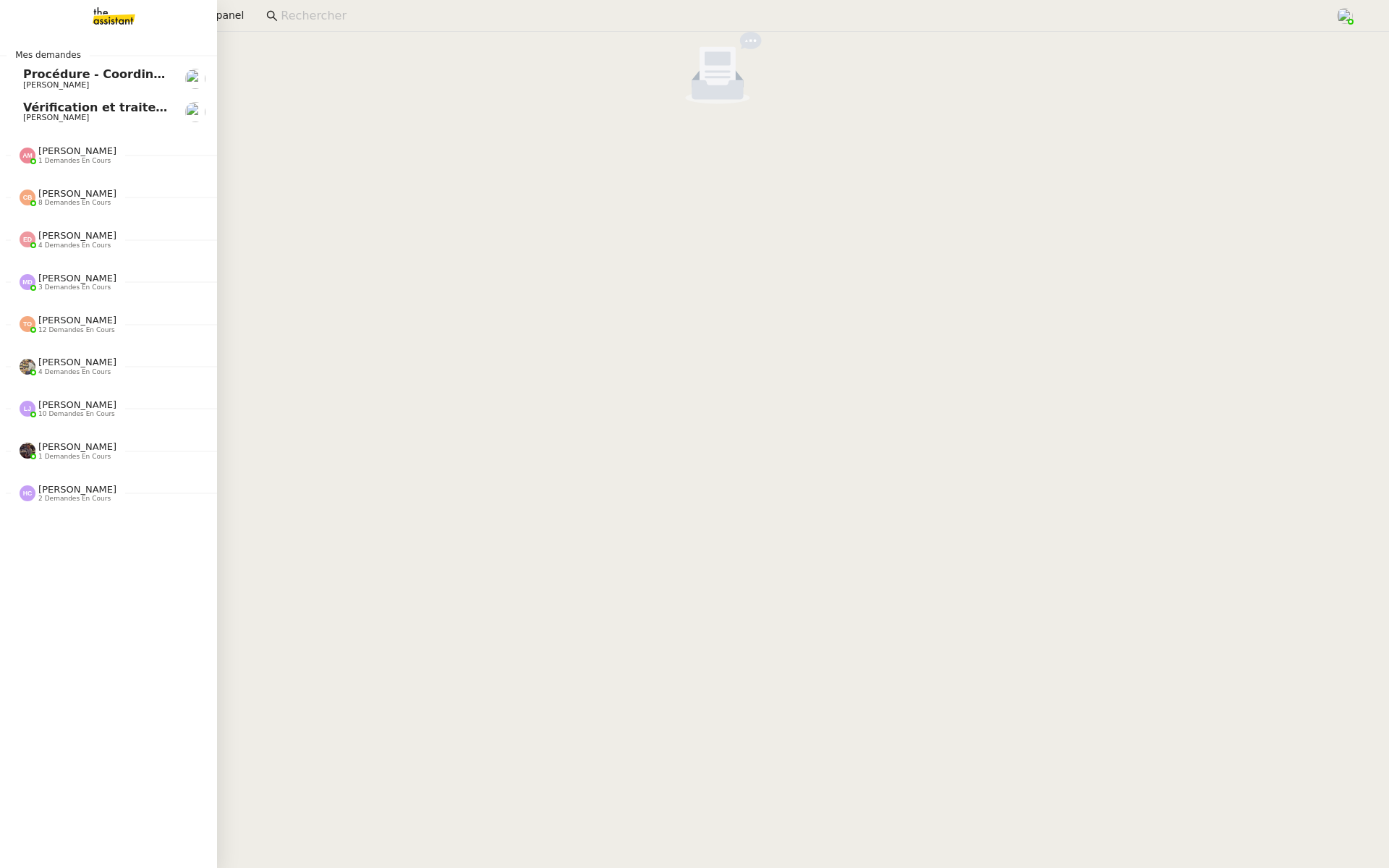
click at [107, 81] on span "[PERSON_NAME]" at bounding box center [96, 85] width 146 height 9
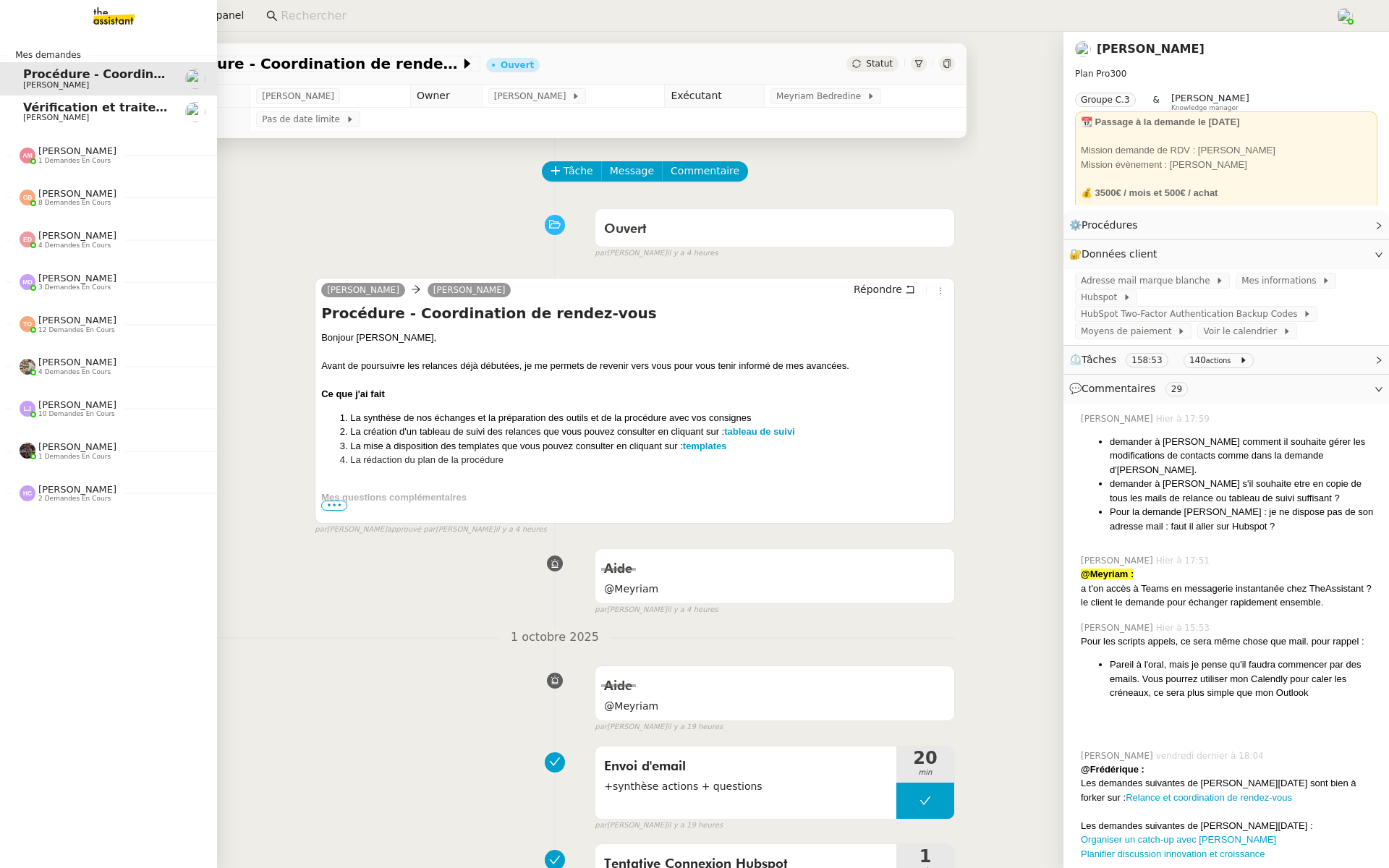
click at [24, 115] on span "[PERSON_NAME]" at bounding box center [56, 118] width 66 height 9
